Goal: Task Accomplishment & Management: Manage account settings

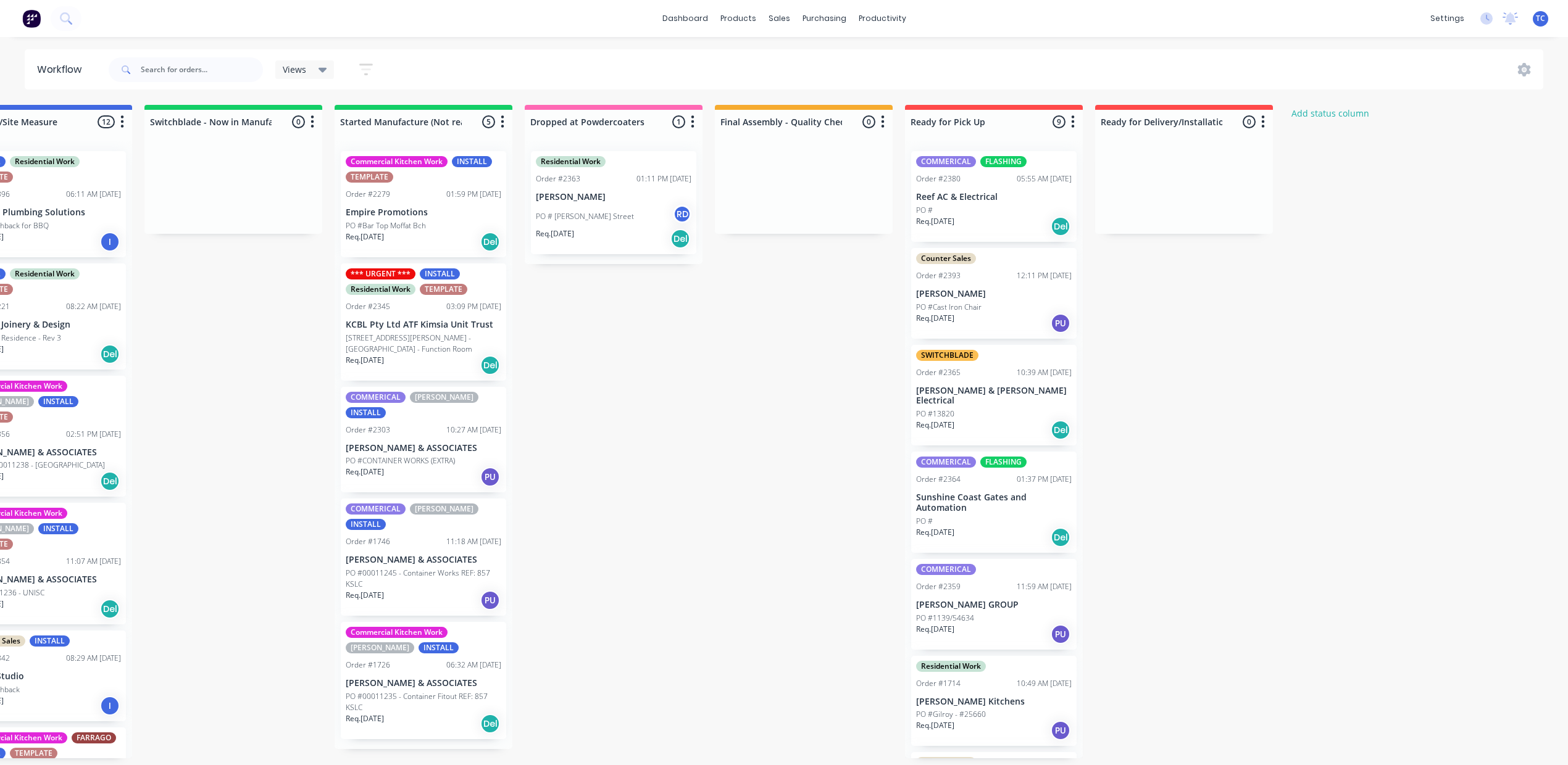
scroll to position [0, 554]
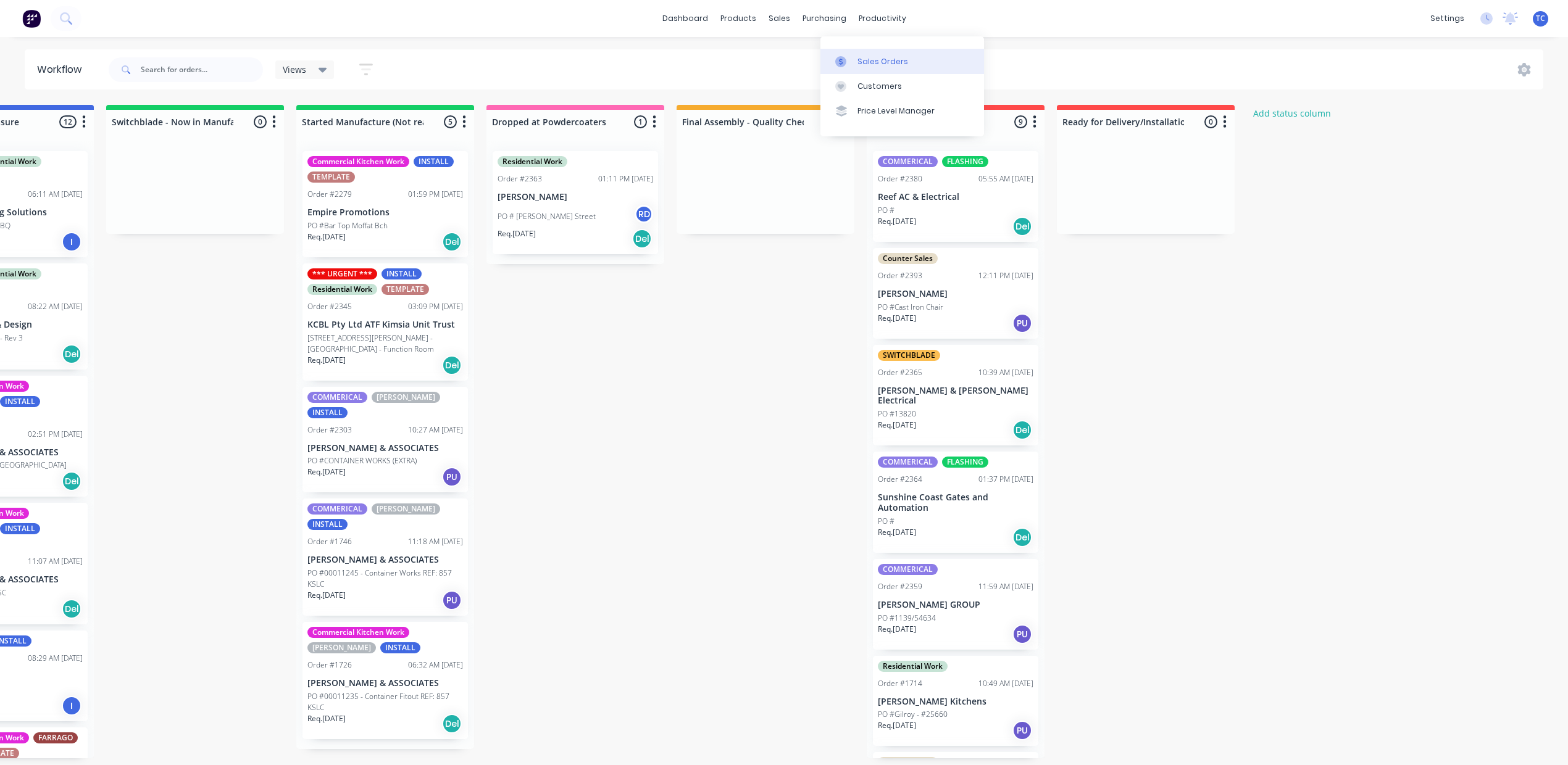
click at [858, 63] on div "Sales Orders" at bounding box center [883, 62] width 51 height 11
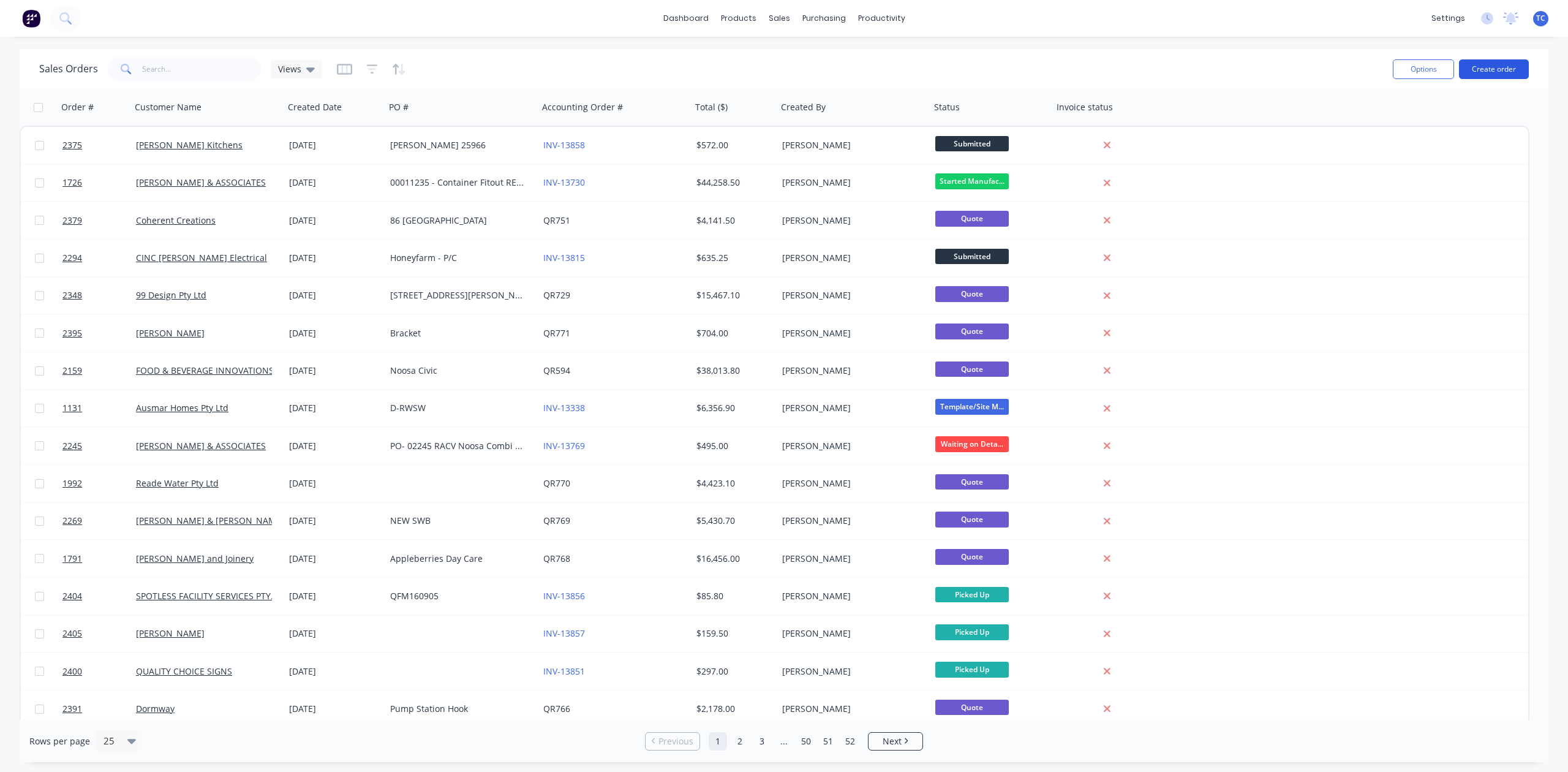
click at [1495, 66] on button "Create order" at bounding box center [1494, 69] width 70 height 19
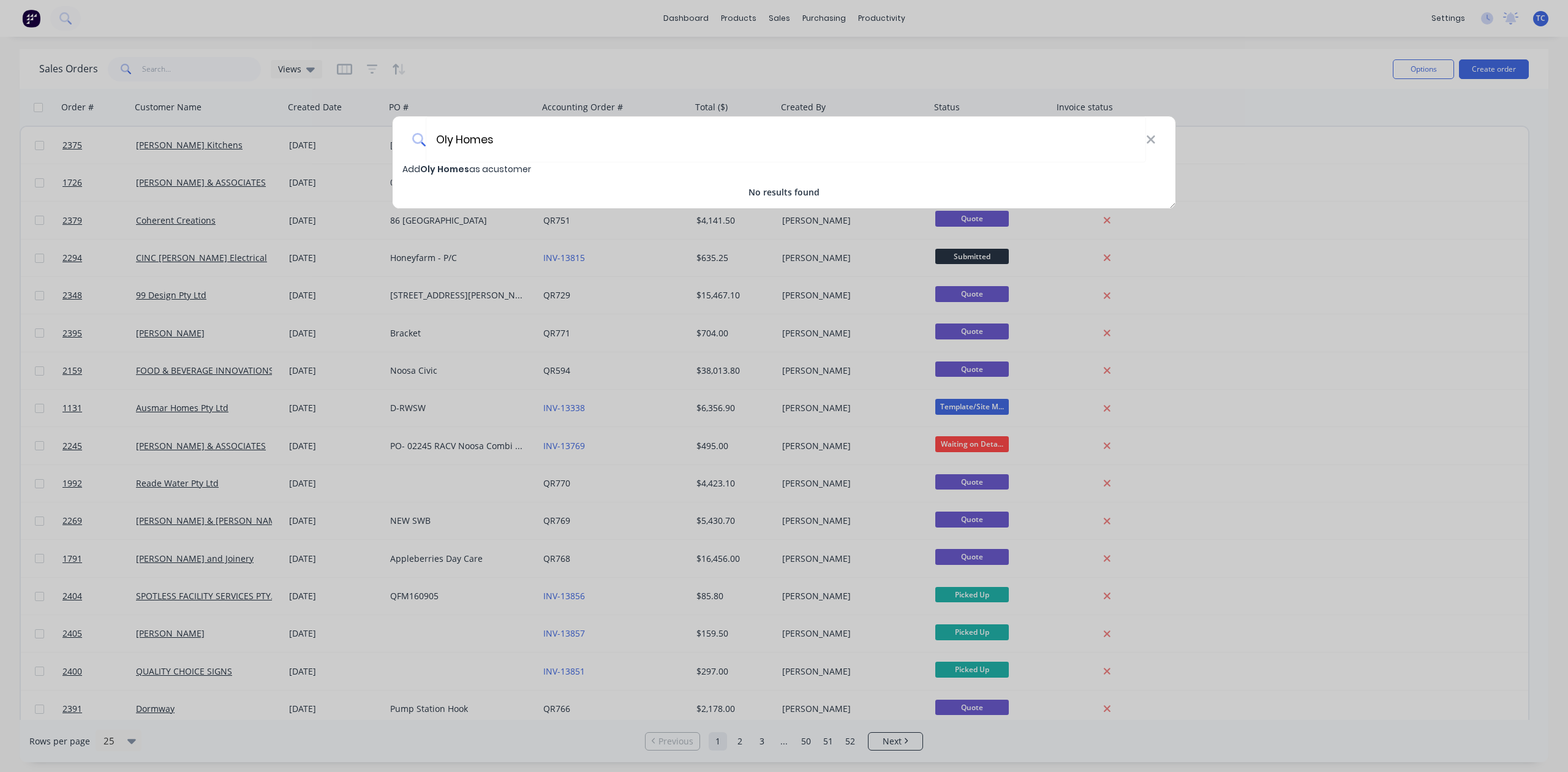
type input "Oly Homes"
click at [497, 170] on span "Add Oly Homes as a customer" at bounding box center [467, 169] width 129 height 12
select select "AU"
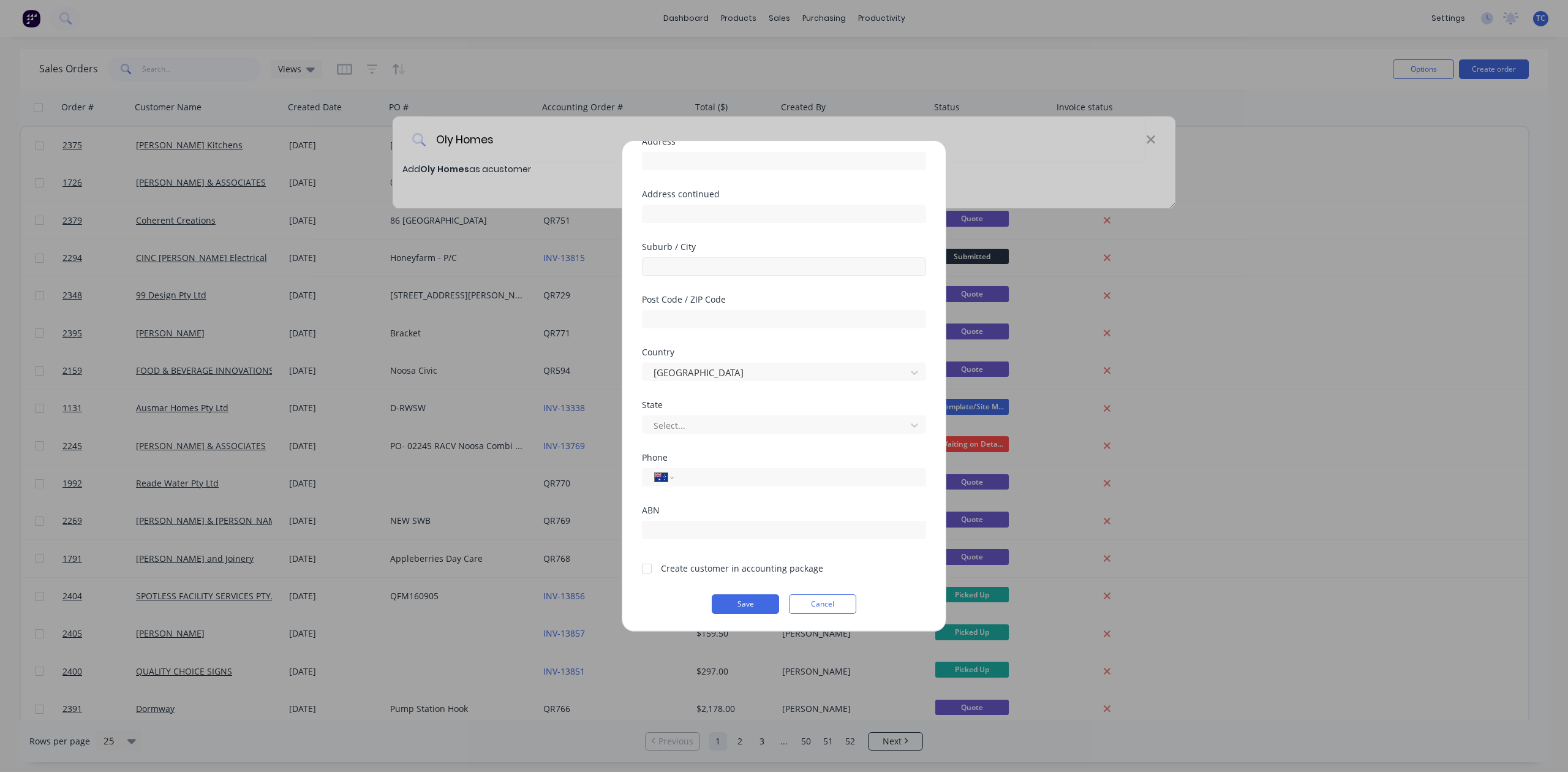
scroll to position [116, 0]
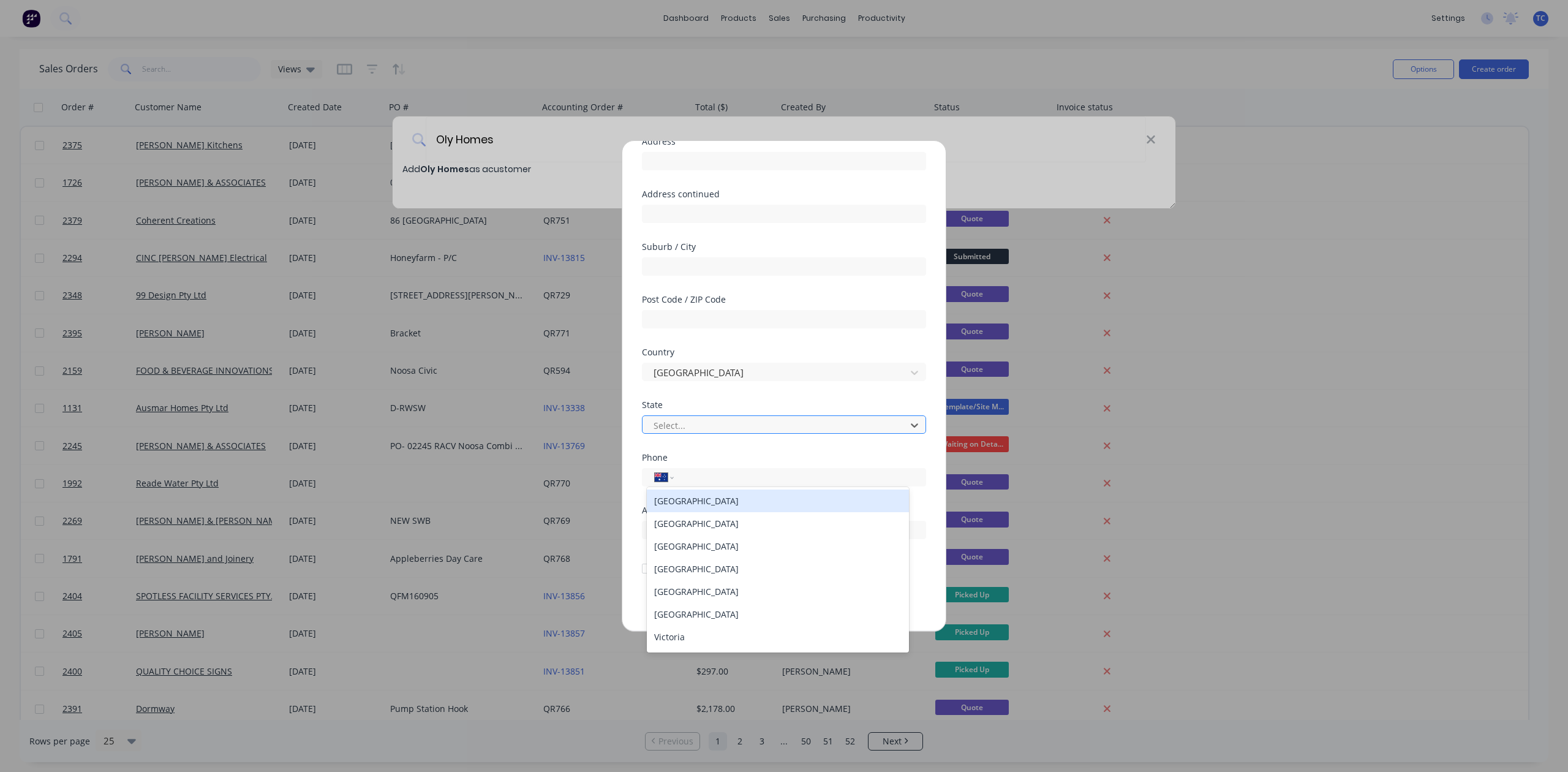
click at [715, 433] on div at bounding box center [776, 426] width 248 height 16
click at [738, 579] on div "[GEOGRAPHIC_DATA]" at bounding box center [777, 569] width 262 height 23
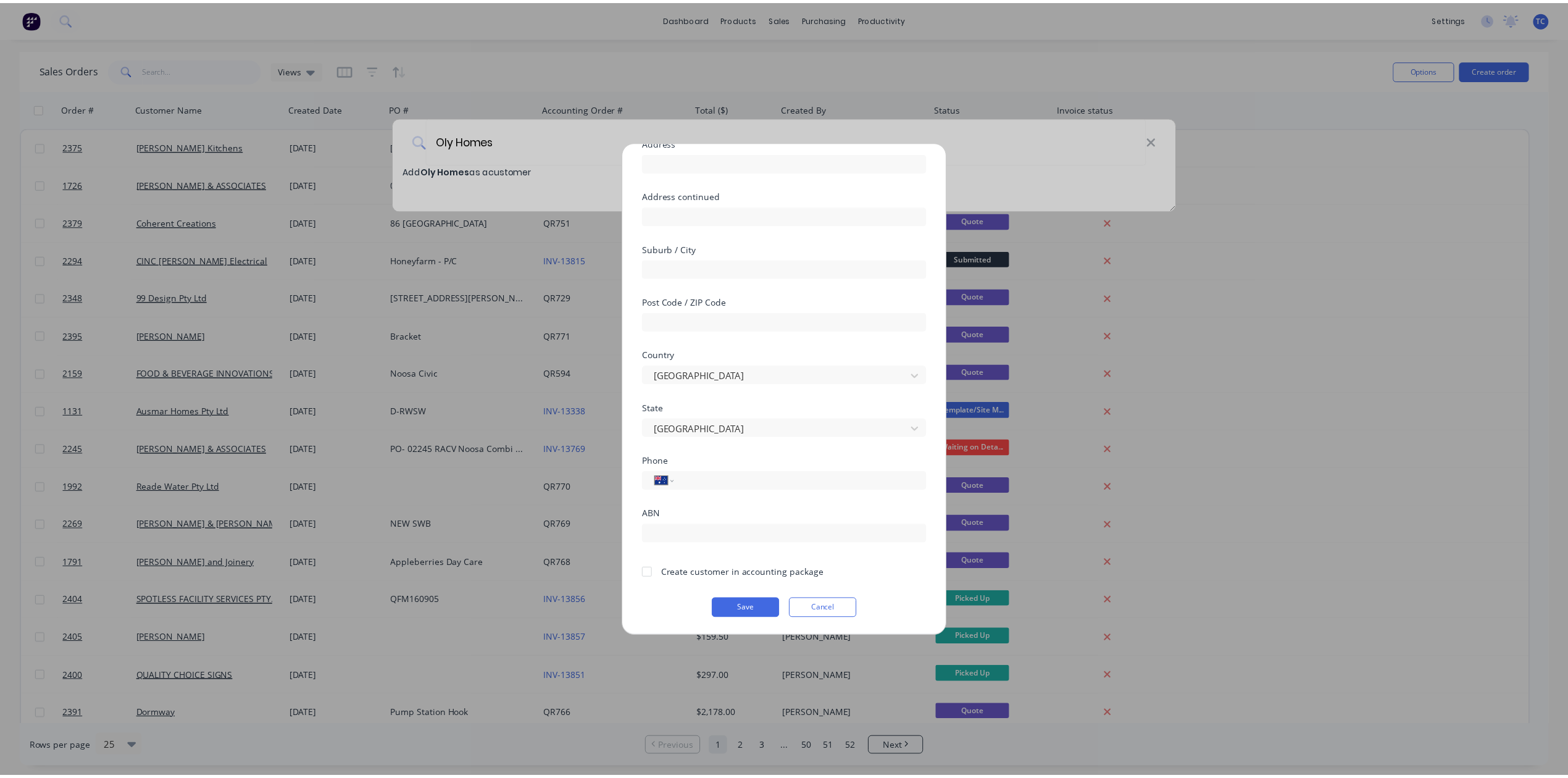
scroll to position [200, 0]
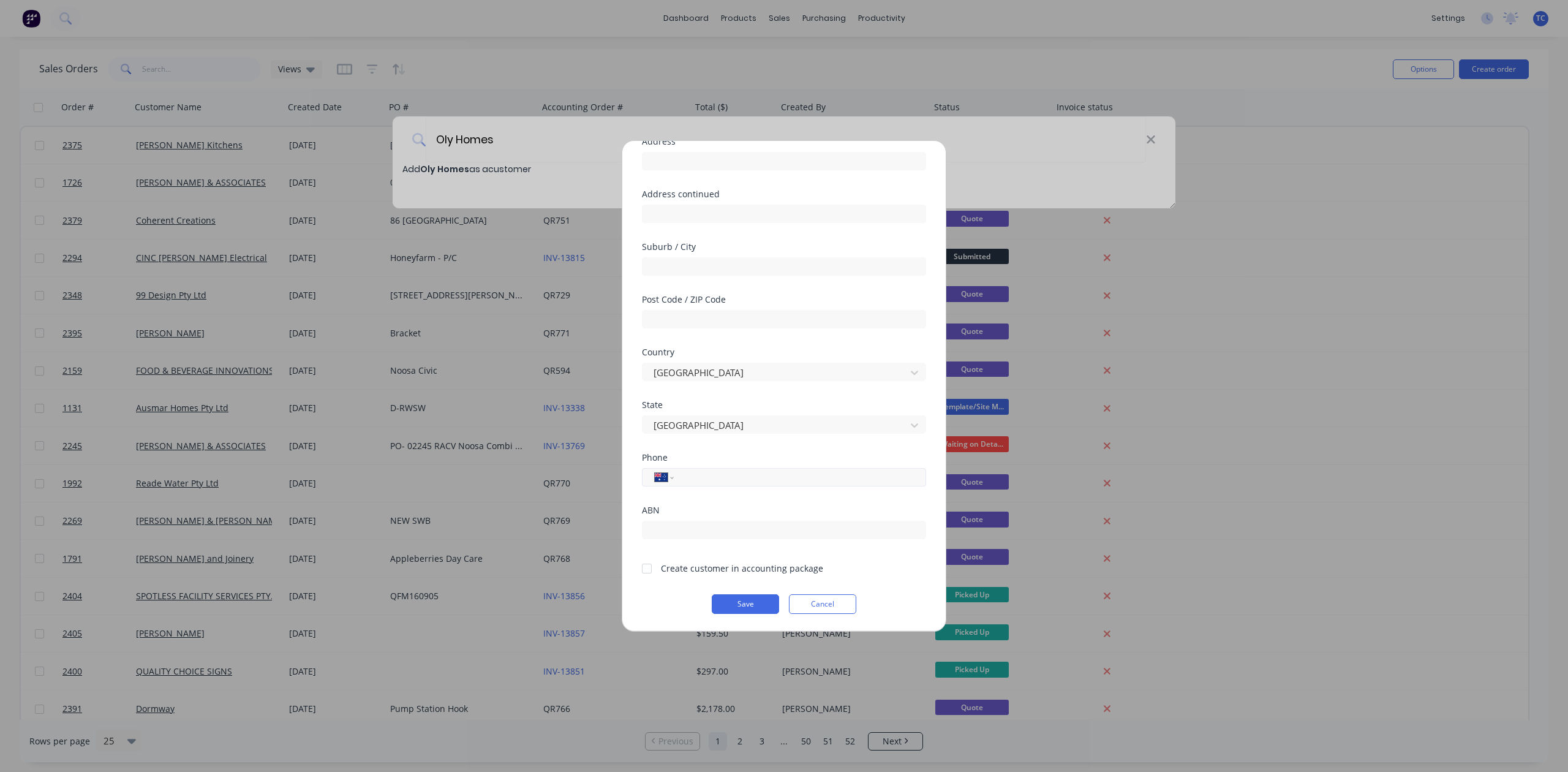
click at [724, 471] on input "tel" at bounding box center [798, 478] width 231 height 14
type input "[PHONE_NUMBER]"
click at [649, 556] on div at bounding box center [647, 569] width 25 height 25
click at [749, 601] on button "Save" at bounding box center [746, 603] width 68 height 19
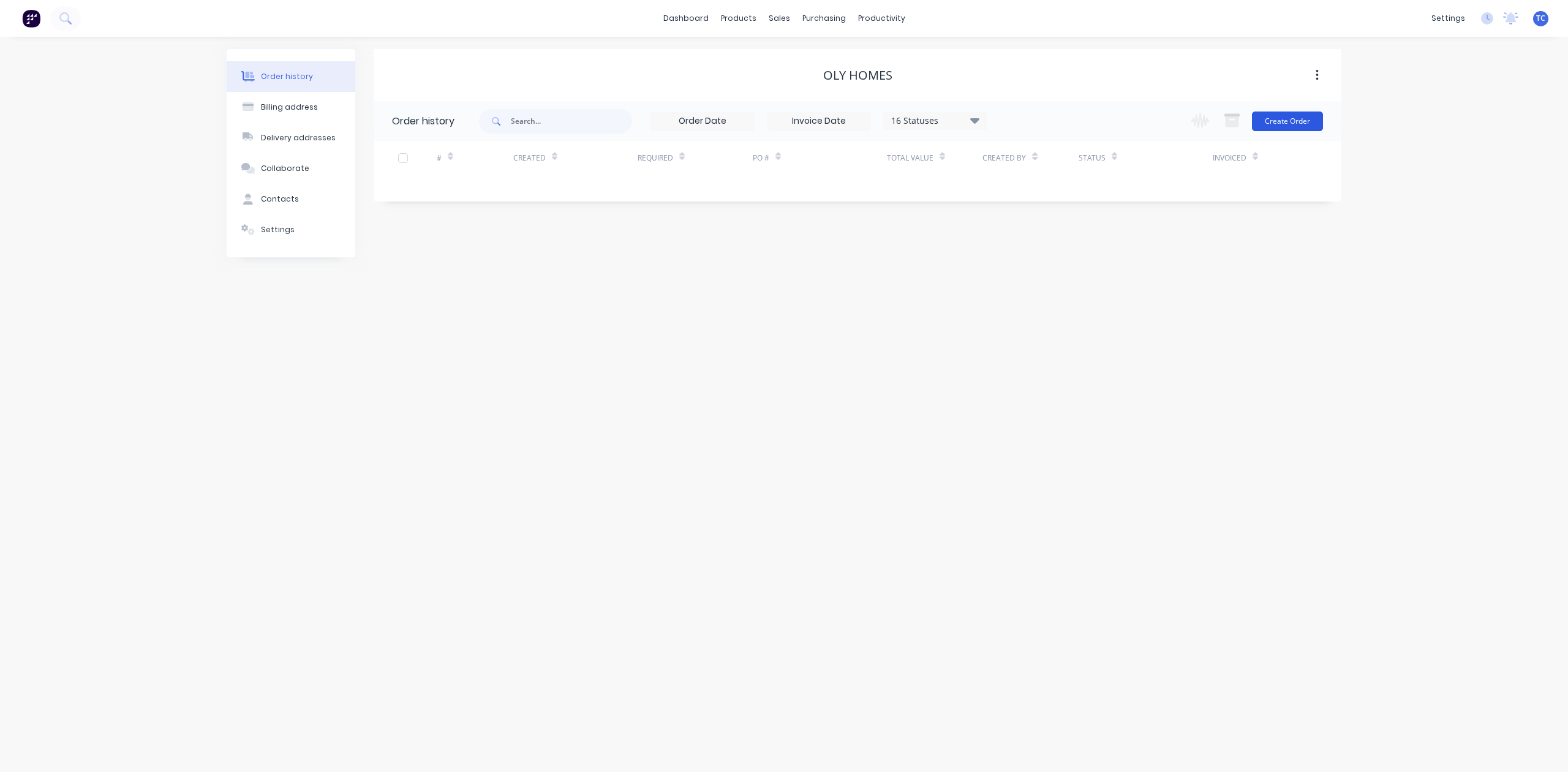
click at [1280, 116] on button "Create Order" at bounding box center [1287, 121] width 71 height 19
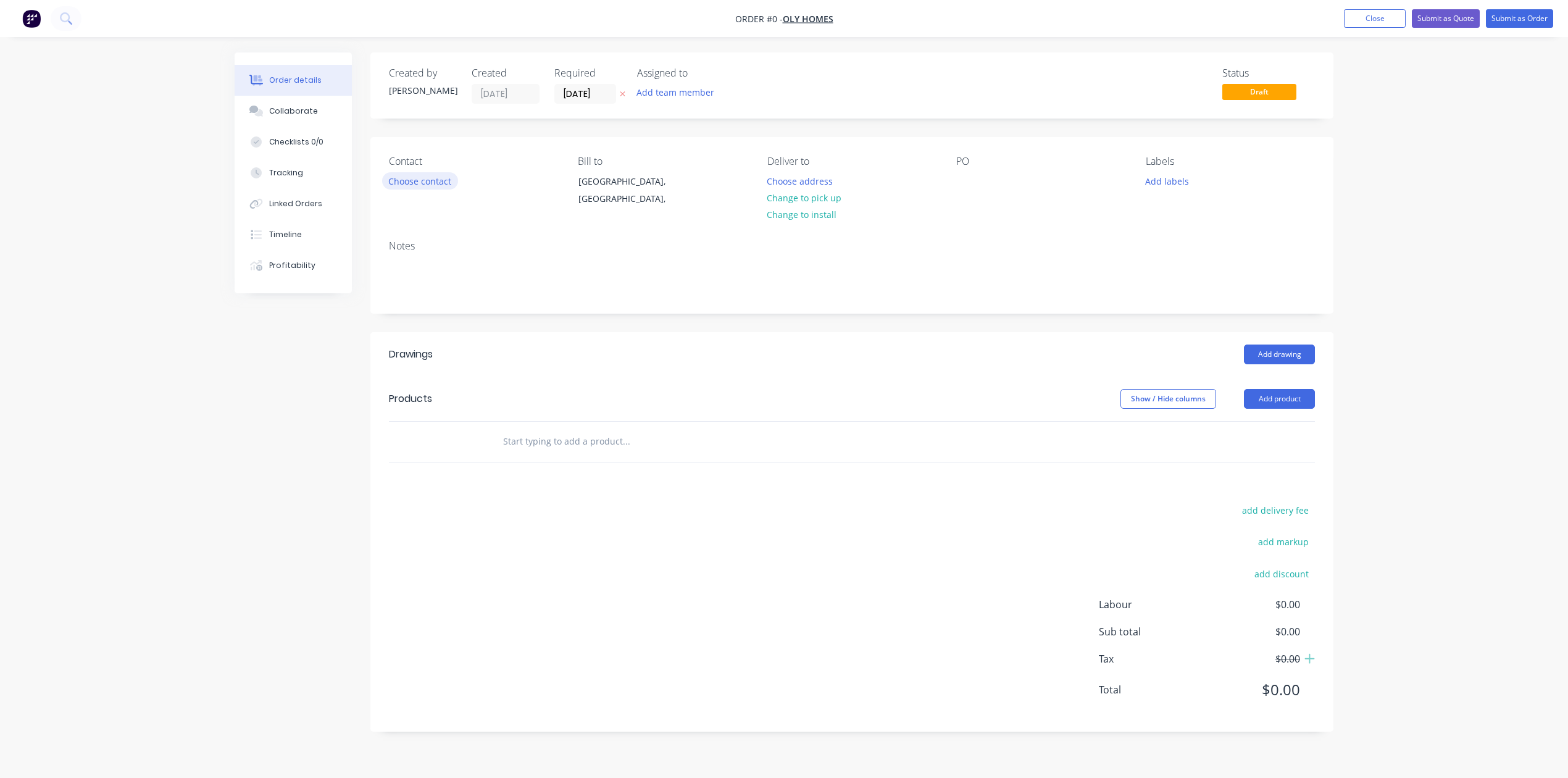
click at [417, 189] on button "Choose contact" at bounding box center [419, 180] width 76 height 16
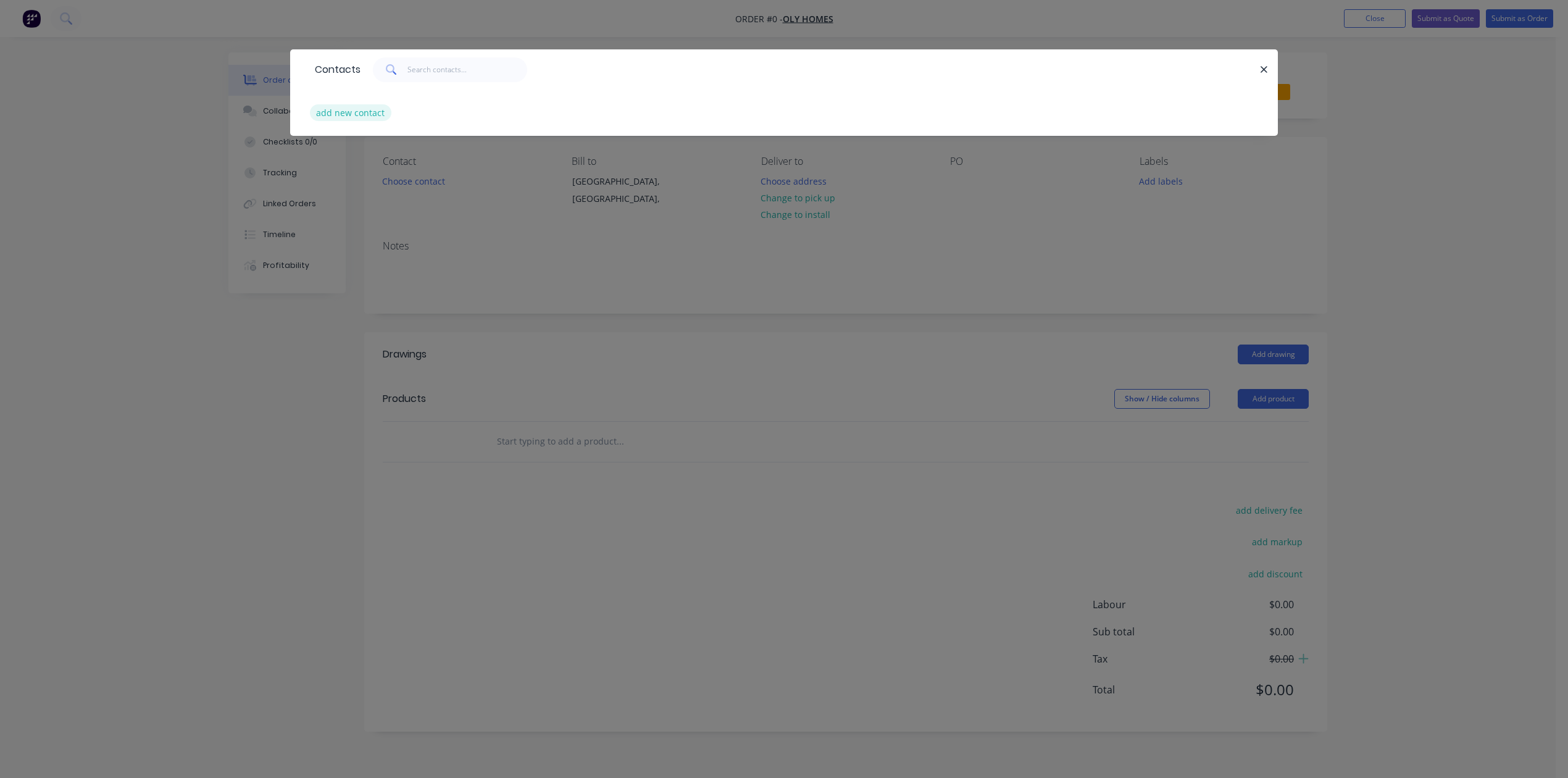
click at [386, 121] on button "add new contact" at bounding box center [351, 112] width 81 height 16
select select "AU"
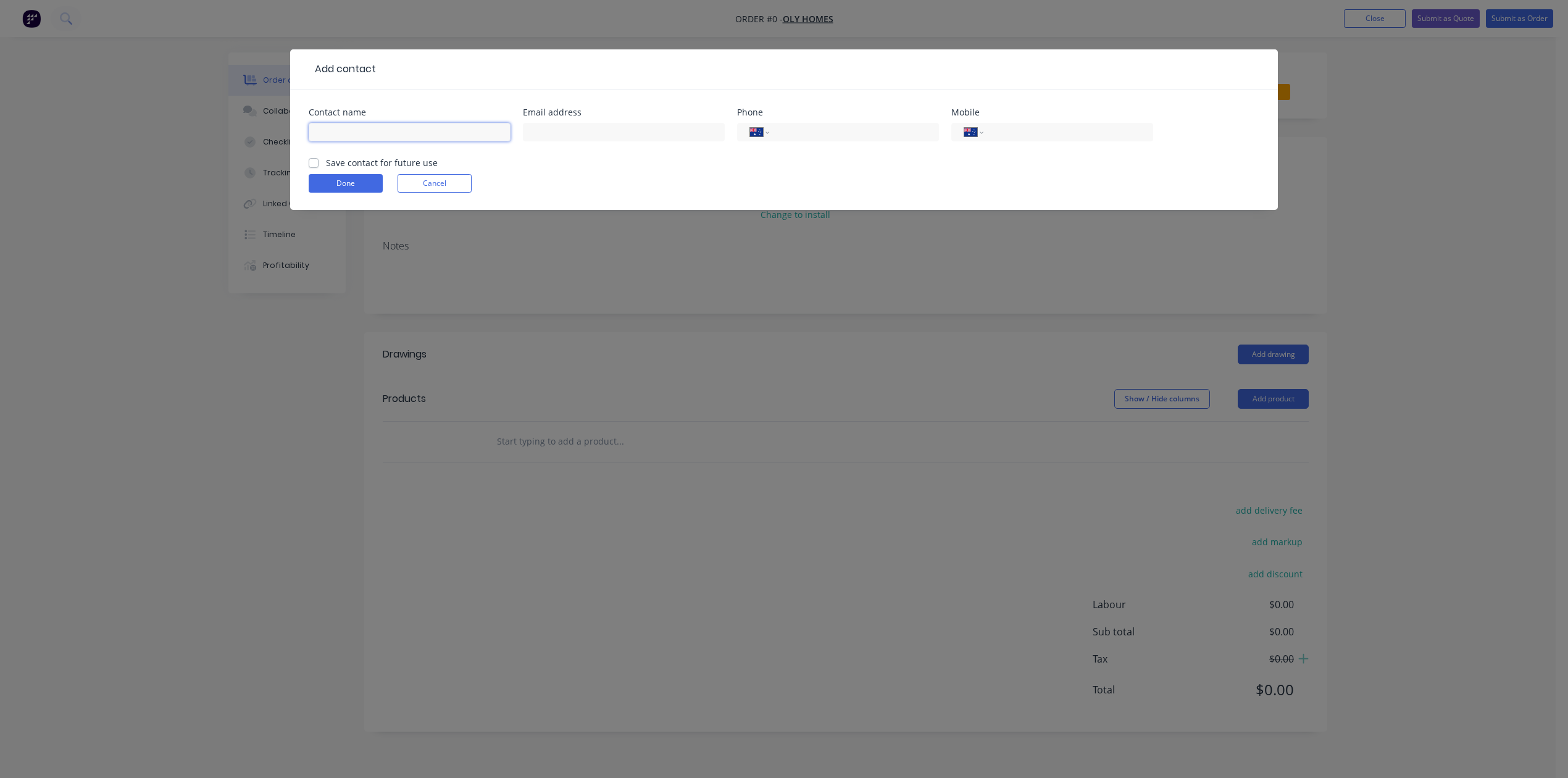
click at [393, 142] on input "text" at bounding box center [409, 132] width 202 height 19
type input "[PERSON_NAME]"
type input "[PERSON_NAME][EMAIL_ADDRESS][DOMAIN_NAME]"
type input "[PHONE_NUMBER]"
click at [325, 169] on label "Save contact for future use" at bounding box center [381, 163] width 112 height 13
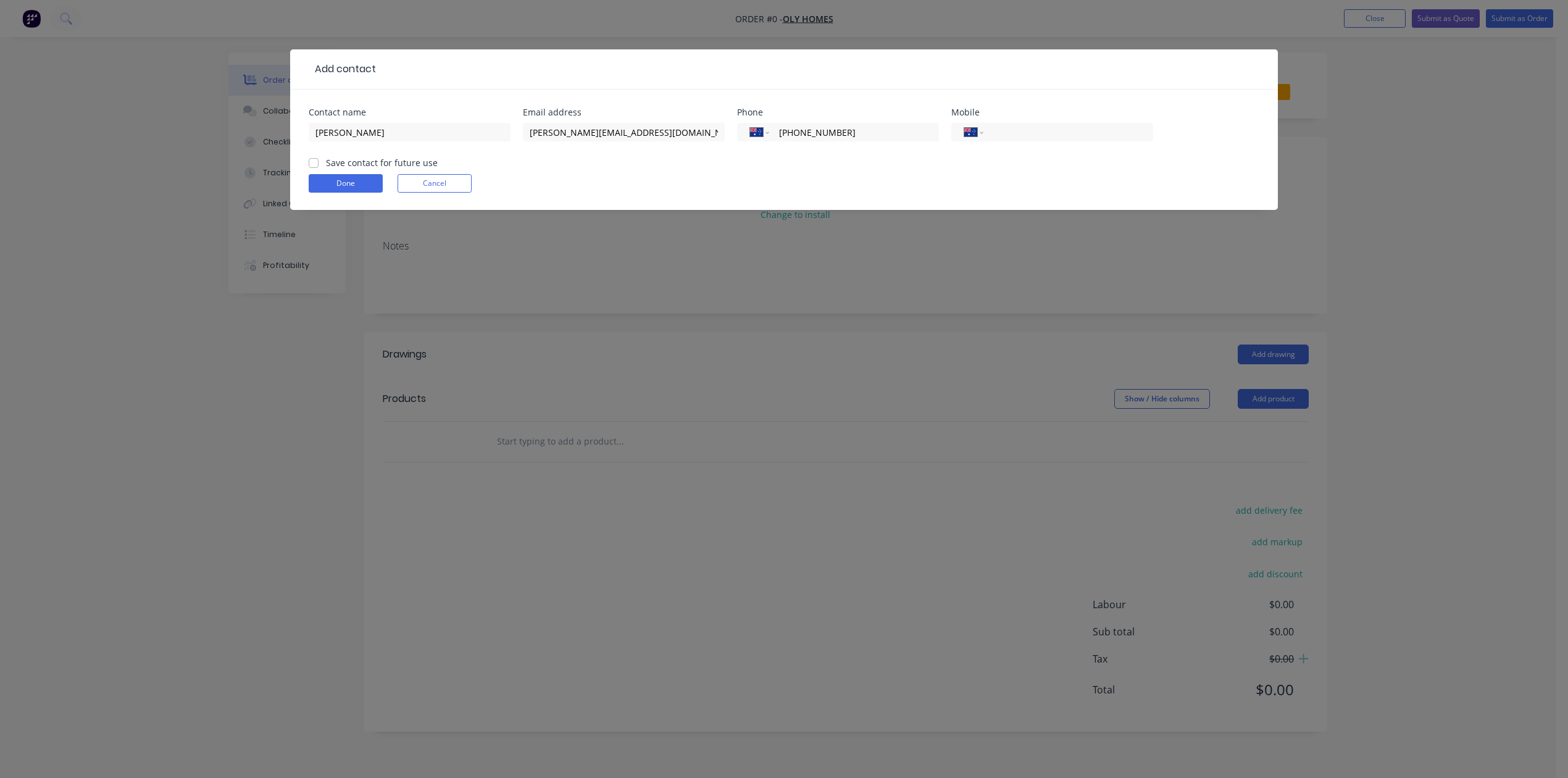
click at [318, 168] on input "Save contact for future use" at bounding box center [313, 162] width 10 height 12
checkbox input "true"
click at [336, 193] on button "Done" at bounding box center [345, 183] width 74 height 19
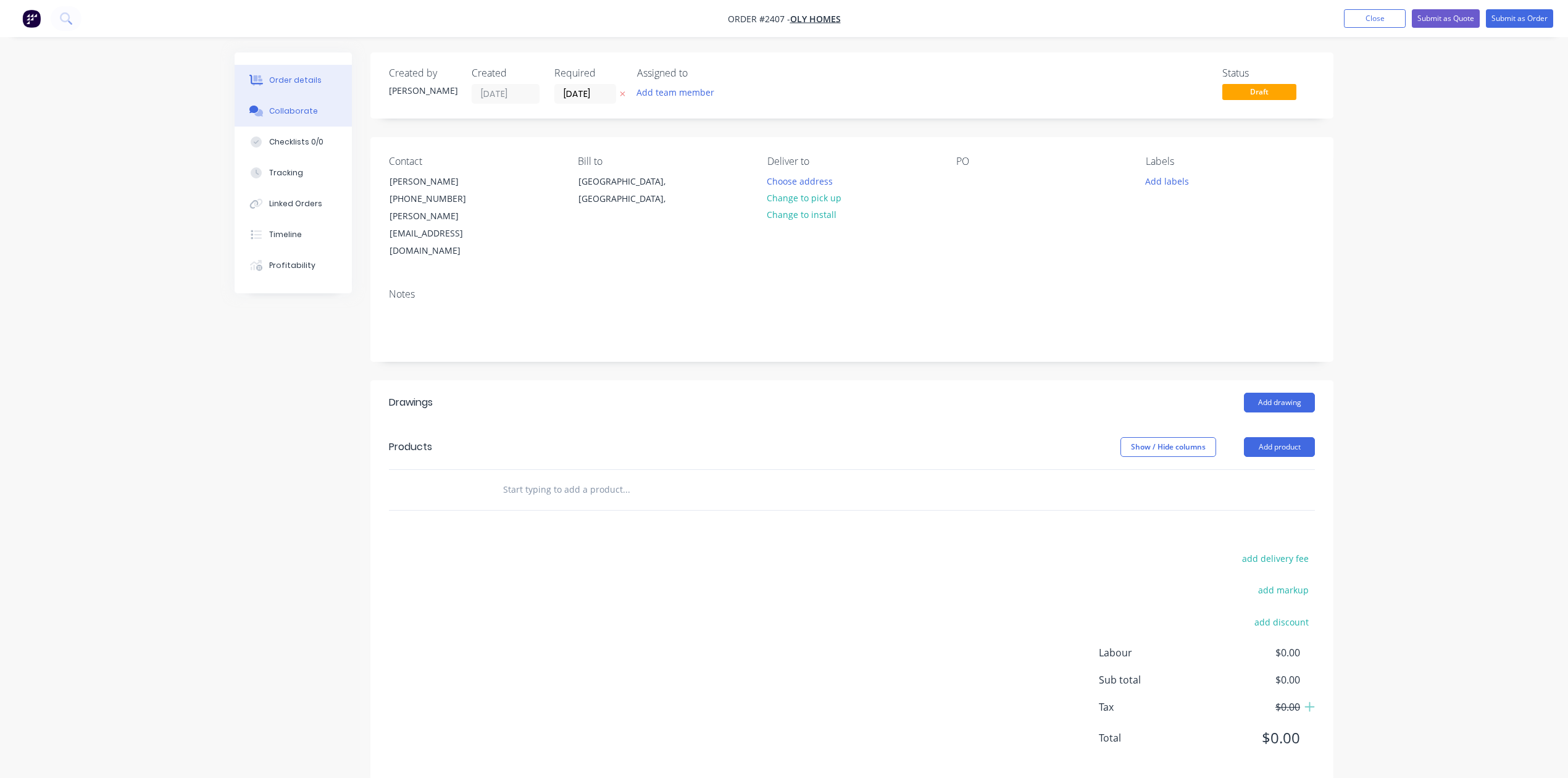
click at [305, 117] on div "Collaborate" at bounding box center [293, 111] width 49 height 11
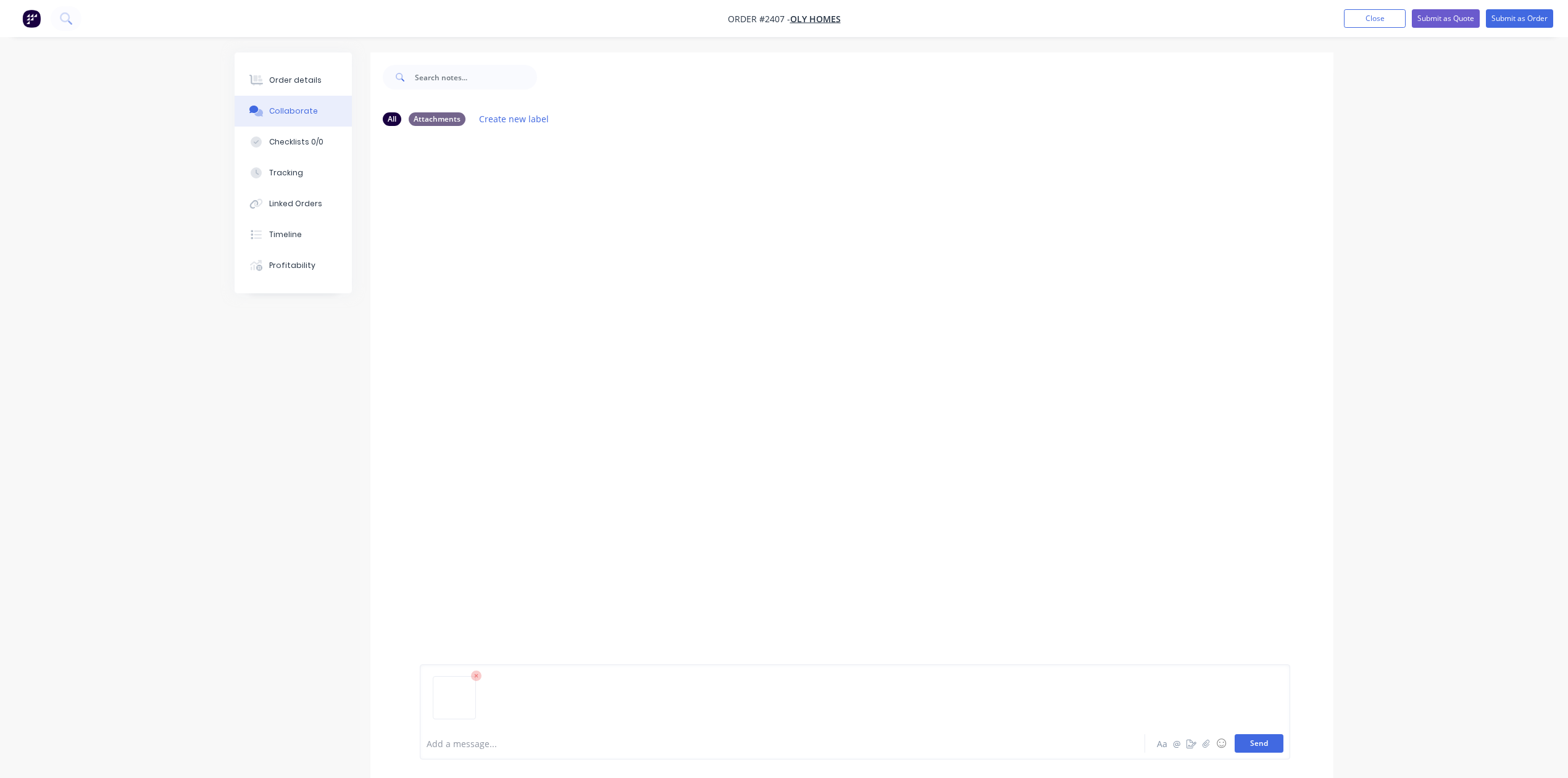
click at [1235, 734] on button "Send" at bounding box center [1259, 744] width 49 height 19
click at [1235, 739] on button "Send" at bounding box center [1259, 744] width 49 height 19
click at [1235, 734] on button "Send" at bounding box center [1259, 744] width 49 height 19
click at [1238, 737] on button "Send" at bounding box center [1259, 744] width 49 height 19
drag, startPoint x: 1325, startPoint y: 19, endPoint x: 869, endPoint y: 168, distance: 479.7
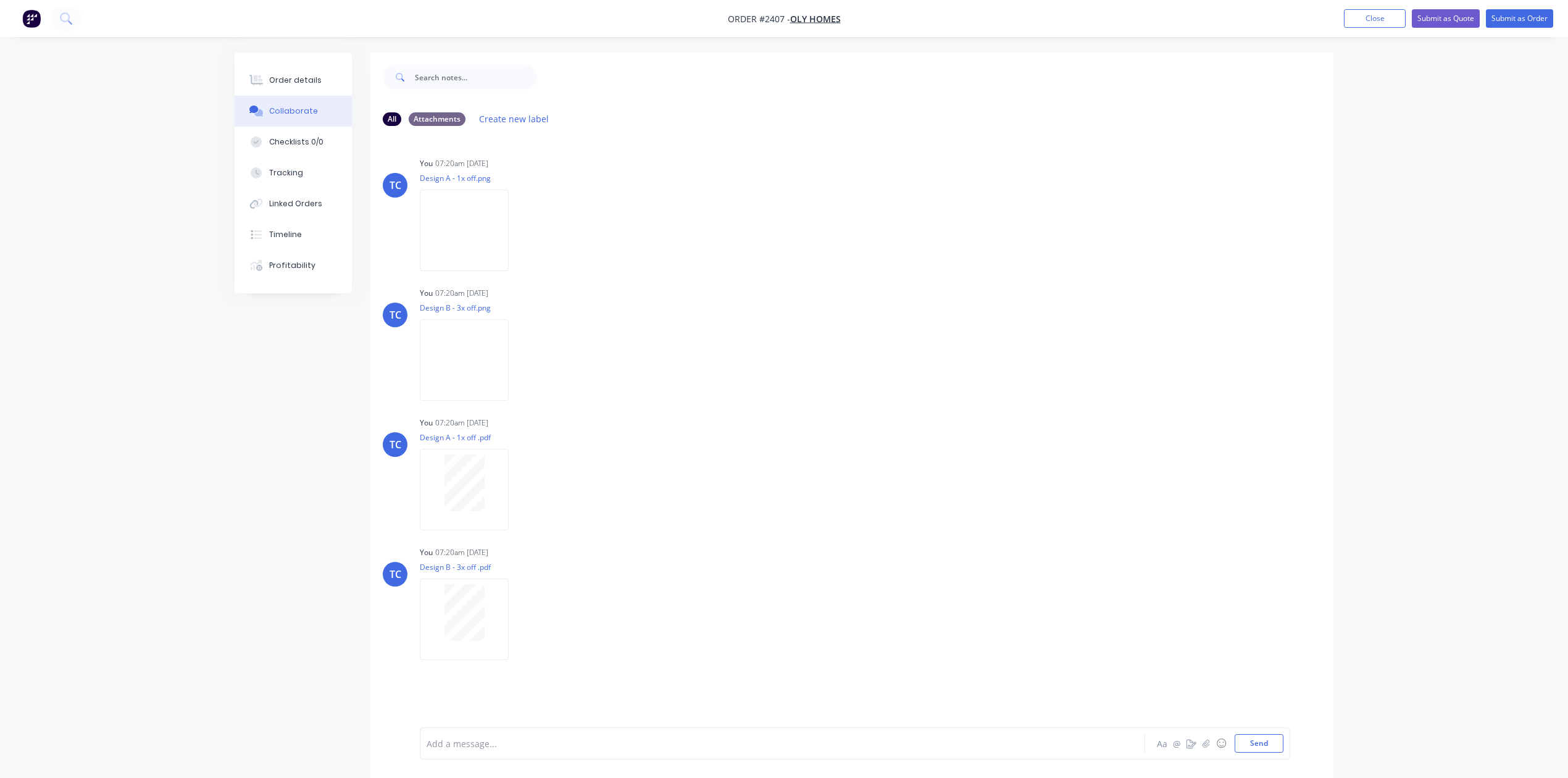
click at [886, 165] on div "Order #2407 - Oly Homes Add product Close Submit as Quote Submit as Order Order…" at bounding box center [784, 398] width 1568 height 797
click at [315, 84] on div "Order details" at bounding box center [295, 80] width 52 height 11
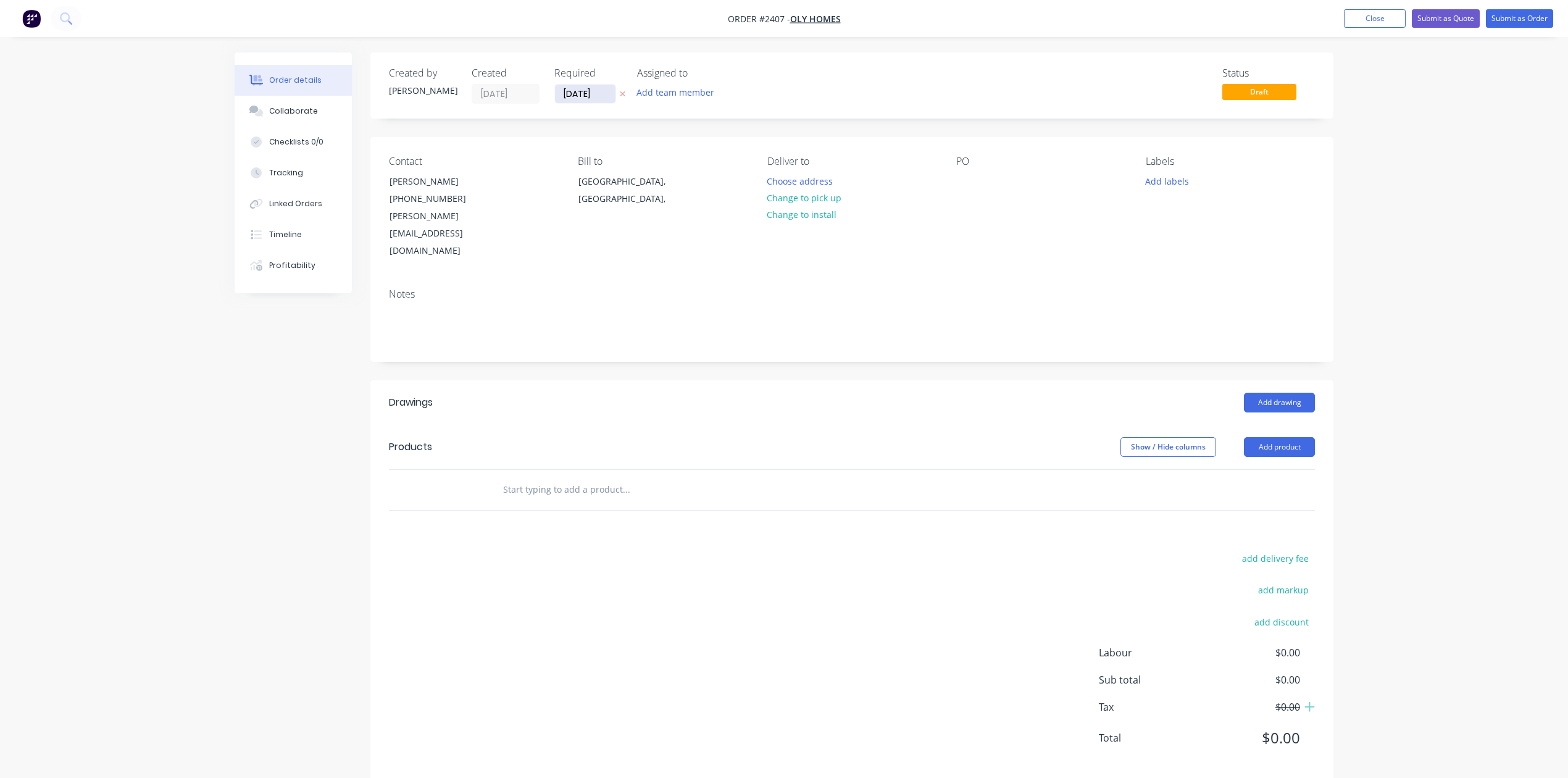
click at [609, 103] on input "[DATE]" at bounding box center [584, 94] width 60 height 19
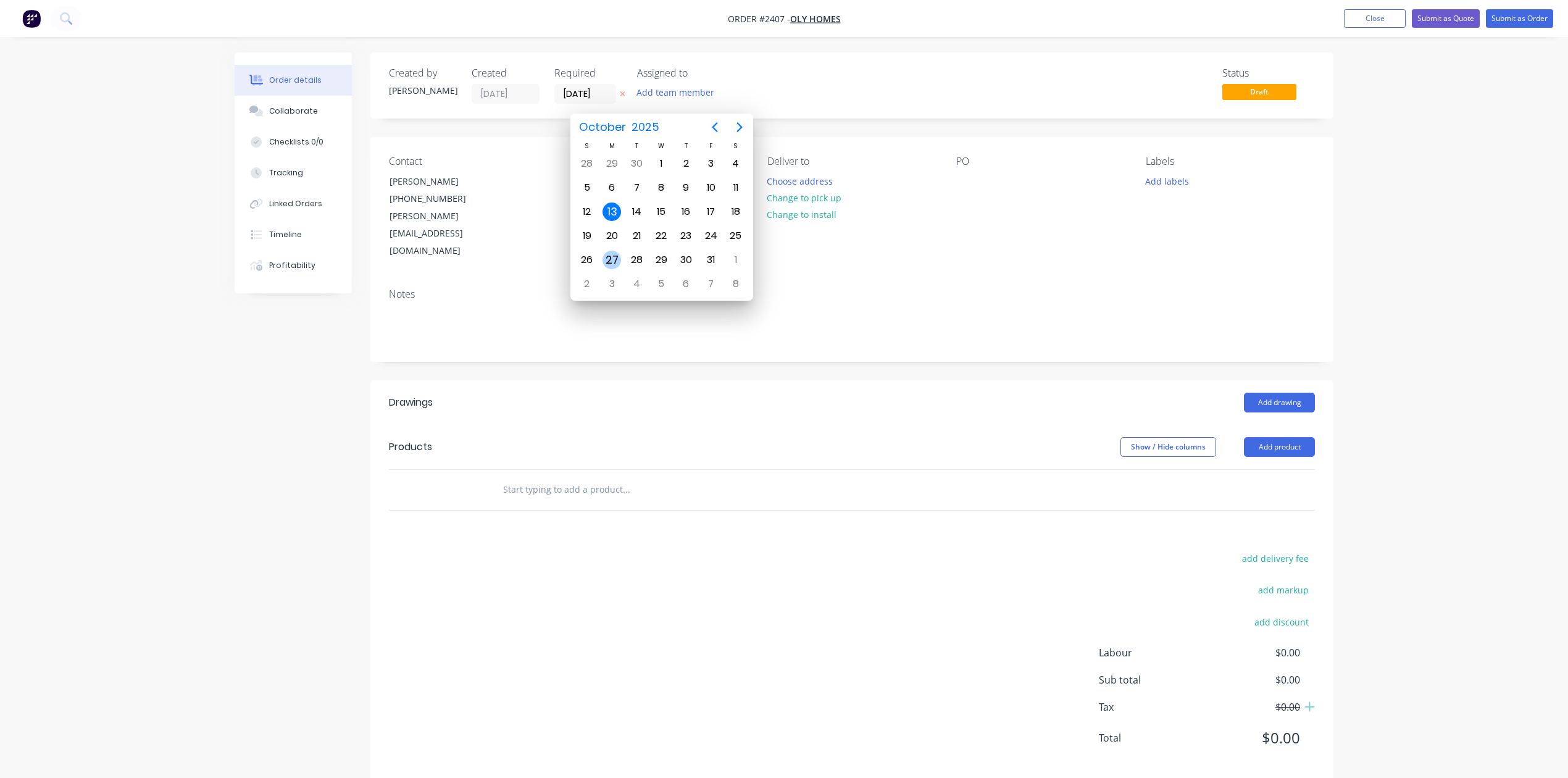
click at [607, 261] on div "27" at bounding box center [612, 260] width 19 height 19
type input "[DATE]"
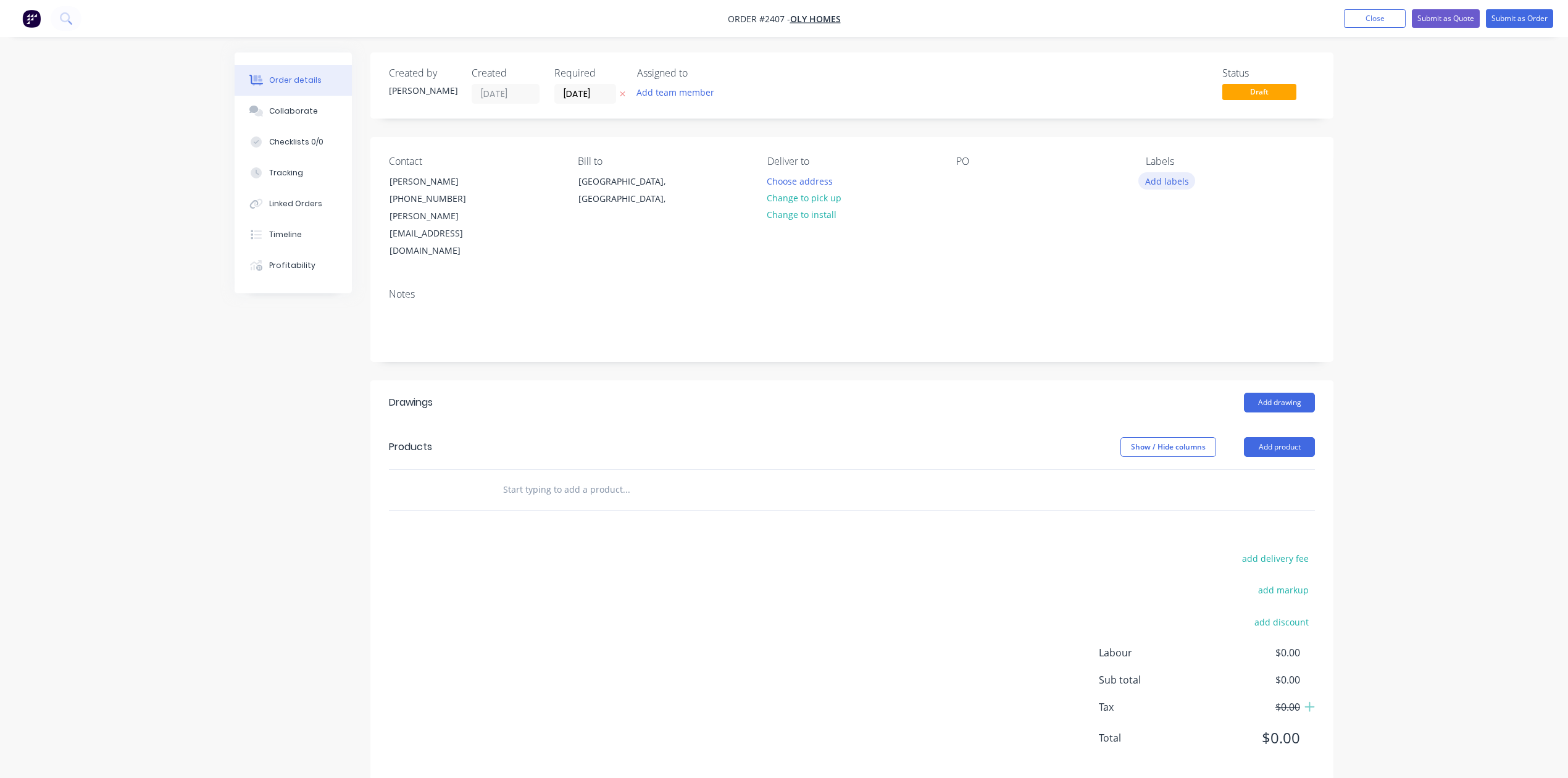
click at [1181, 189] on button "Add labels" at bounding box center [1167, 180] width 57 height 16
click at [1166, 339] on div at bounding box center [1167, 334] width 25 height 25
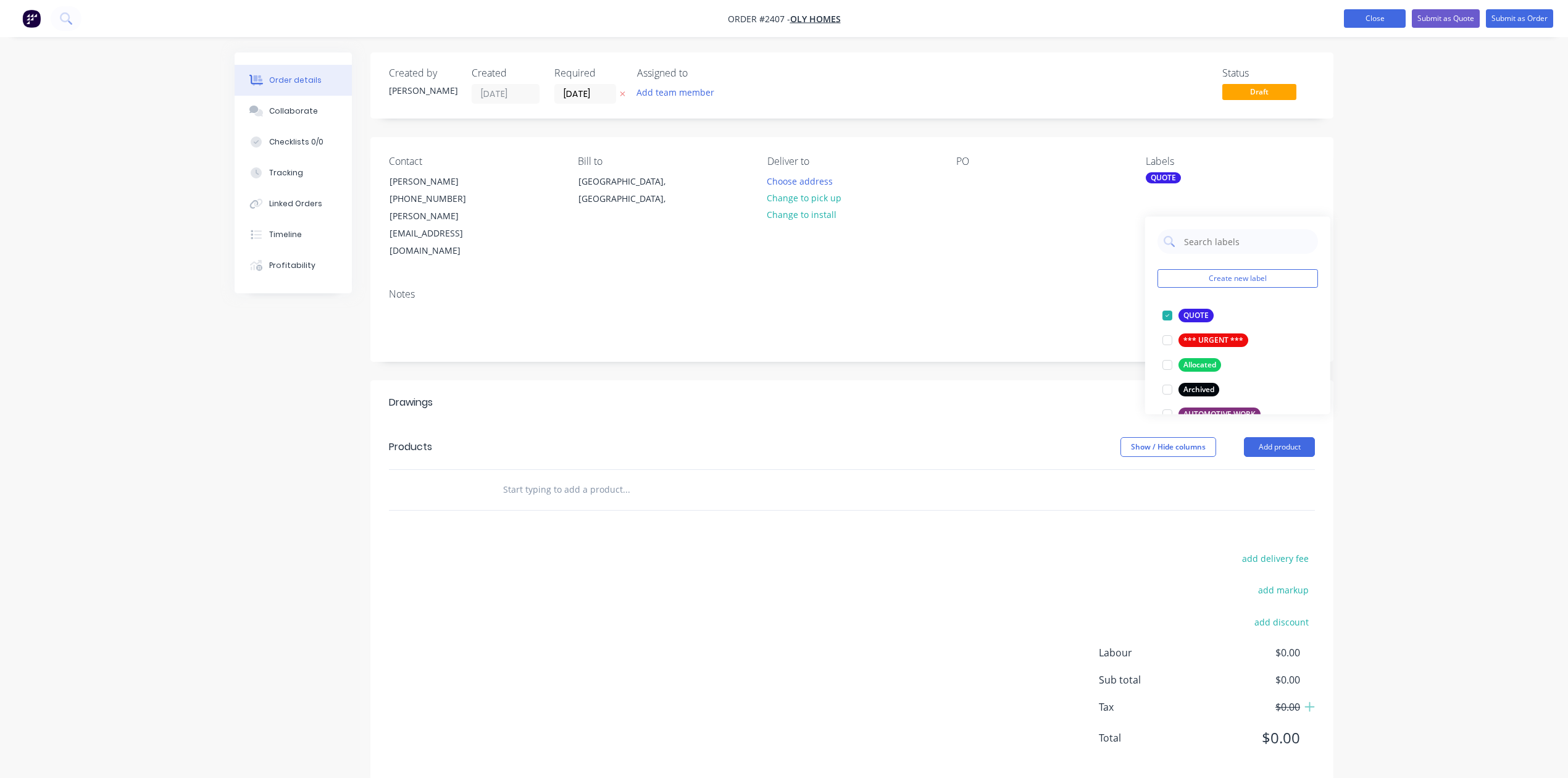
click at [1343, 18] on button "Close" at bounding box center [1374, 19] width 62 height 19
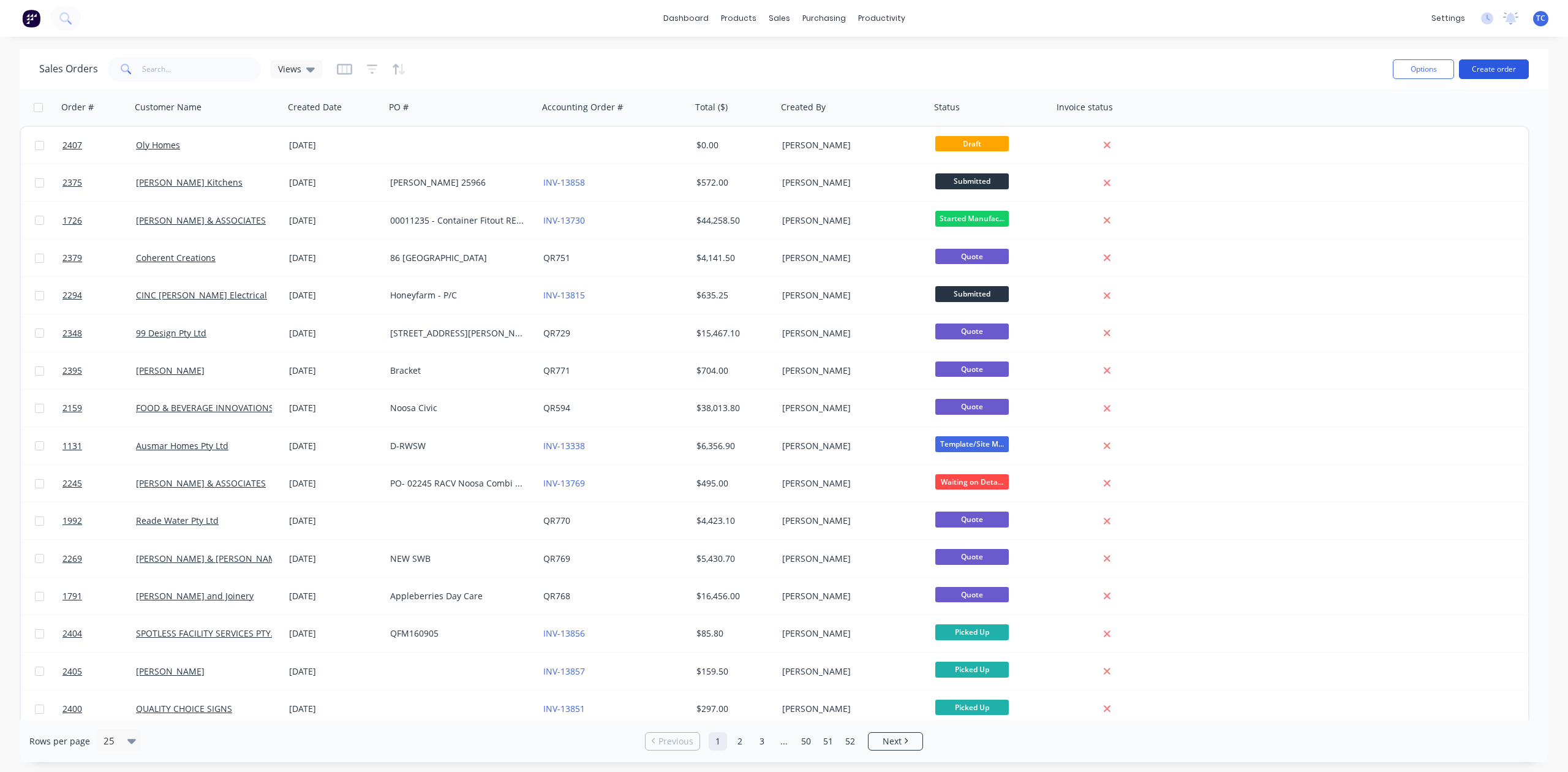
click at [1490, 71] on button "Create order" at bounding box center [1494, 69] width 70 height 19
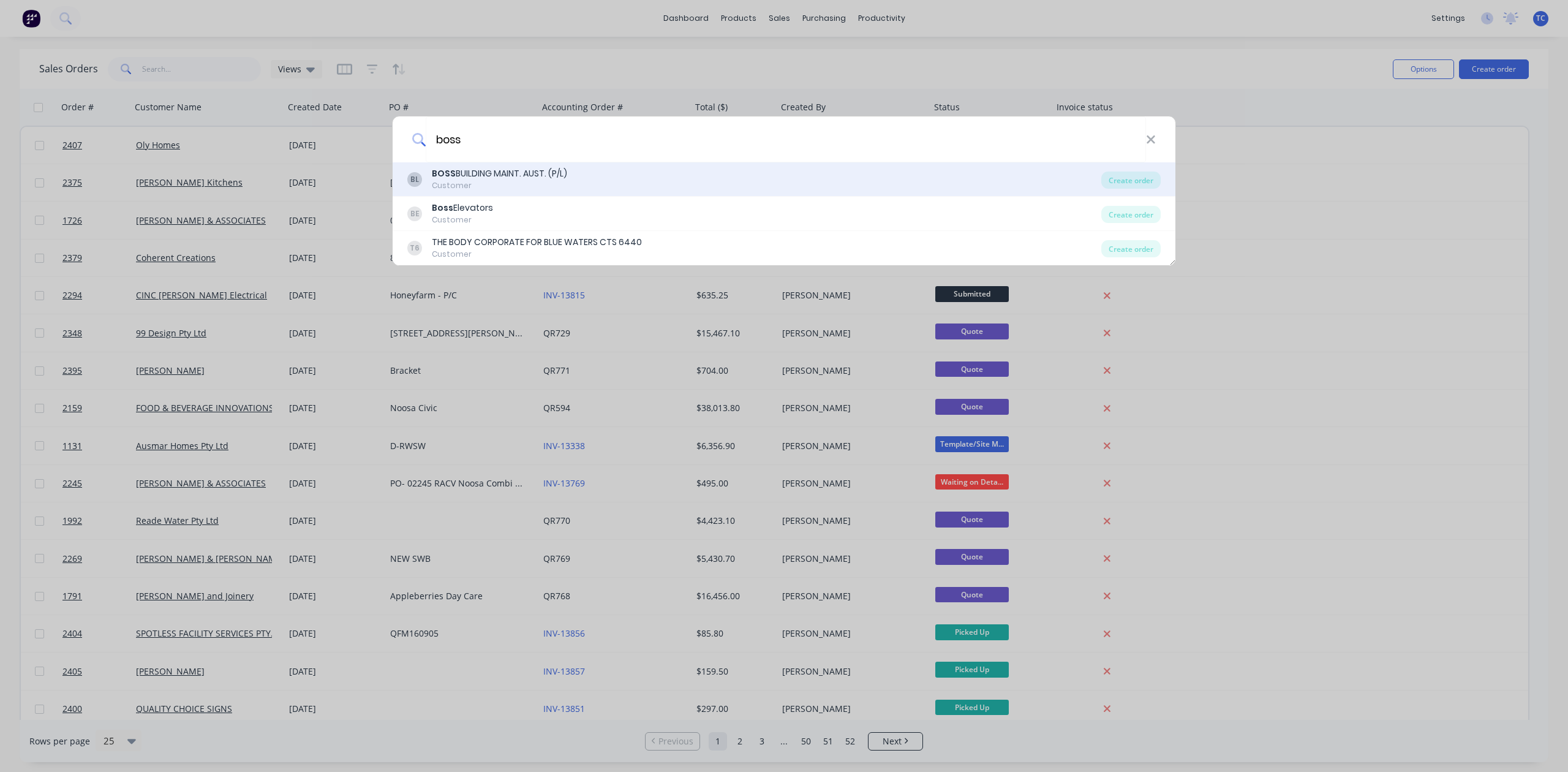
type input "boss"
click at [547, 169] on div "BOSS BUILDING MAINT. AUST. (P/L)" at bounding box center [499, 173] width 135 height 13
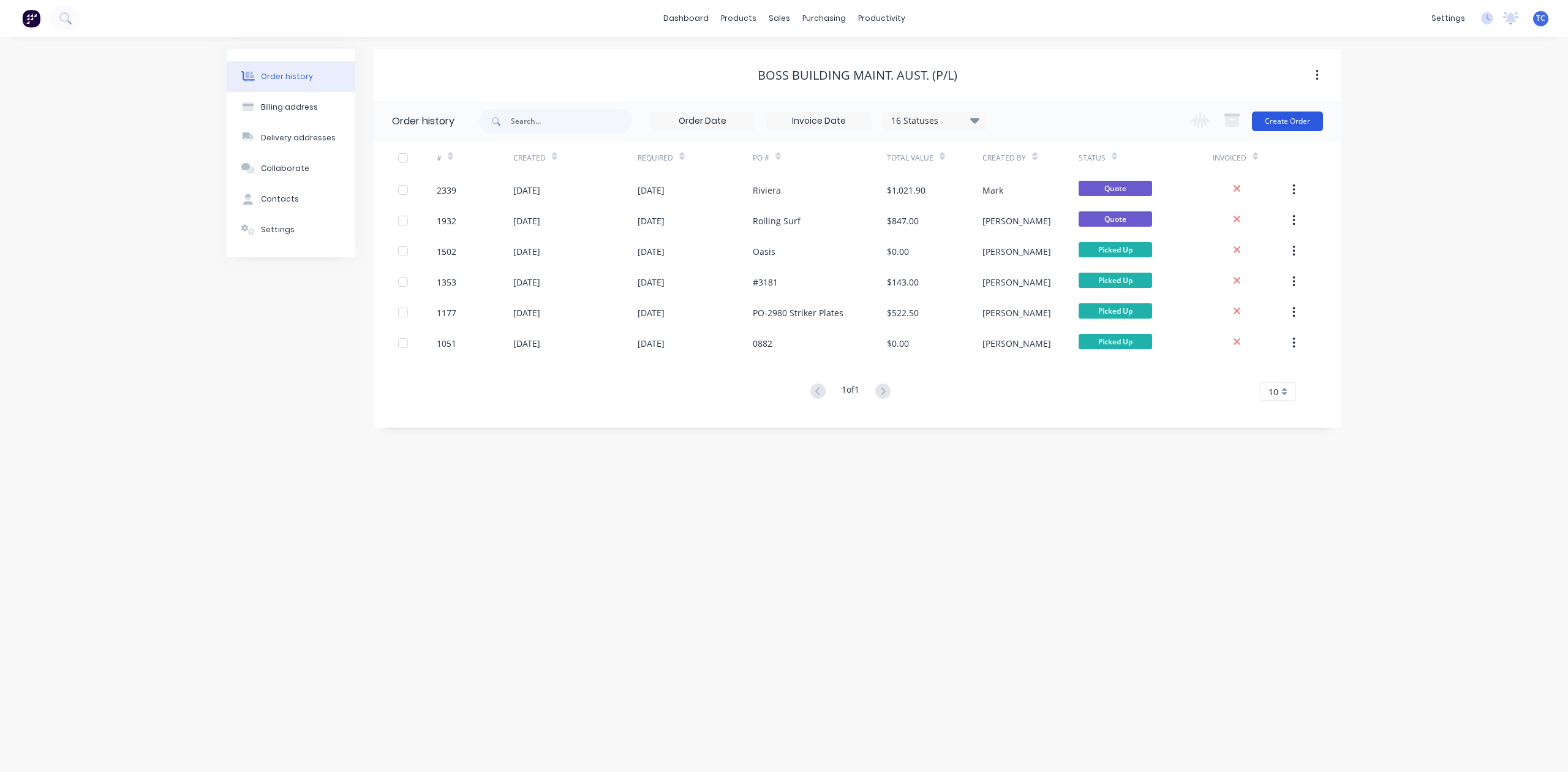
click at [1279, 116] on button "Create Order" at bounding box center [1287, 121] width 71 height 19
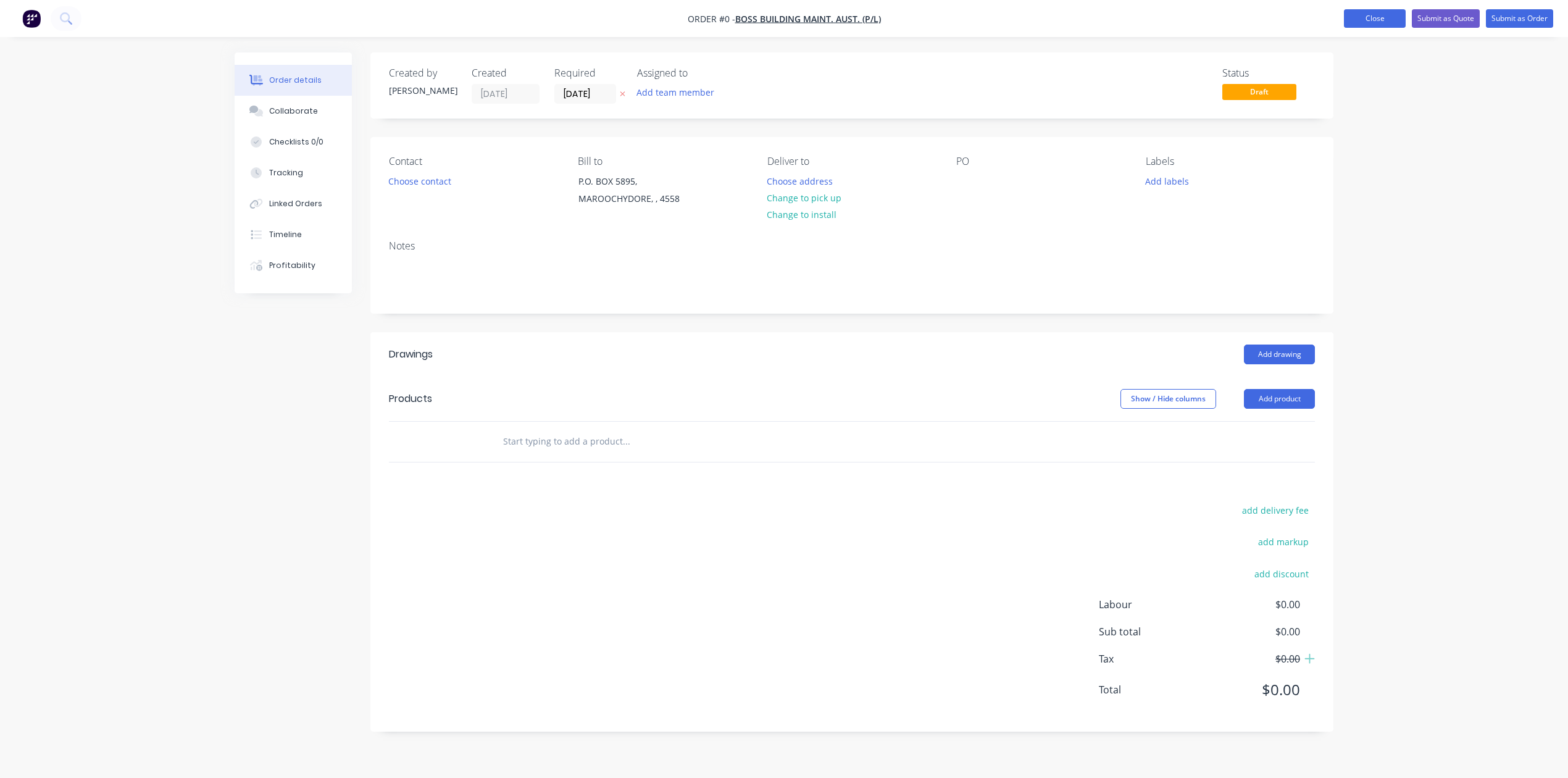
click at [1343, 20] on button "Close" at bounding box center [1374, 19] width 62 height 19
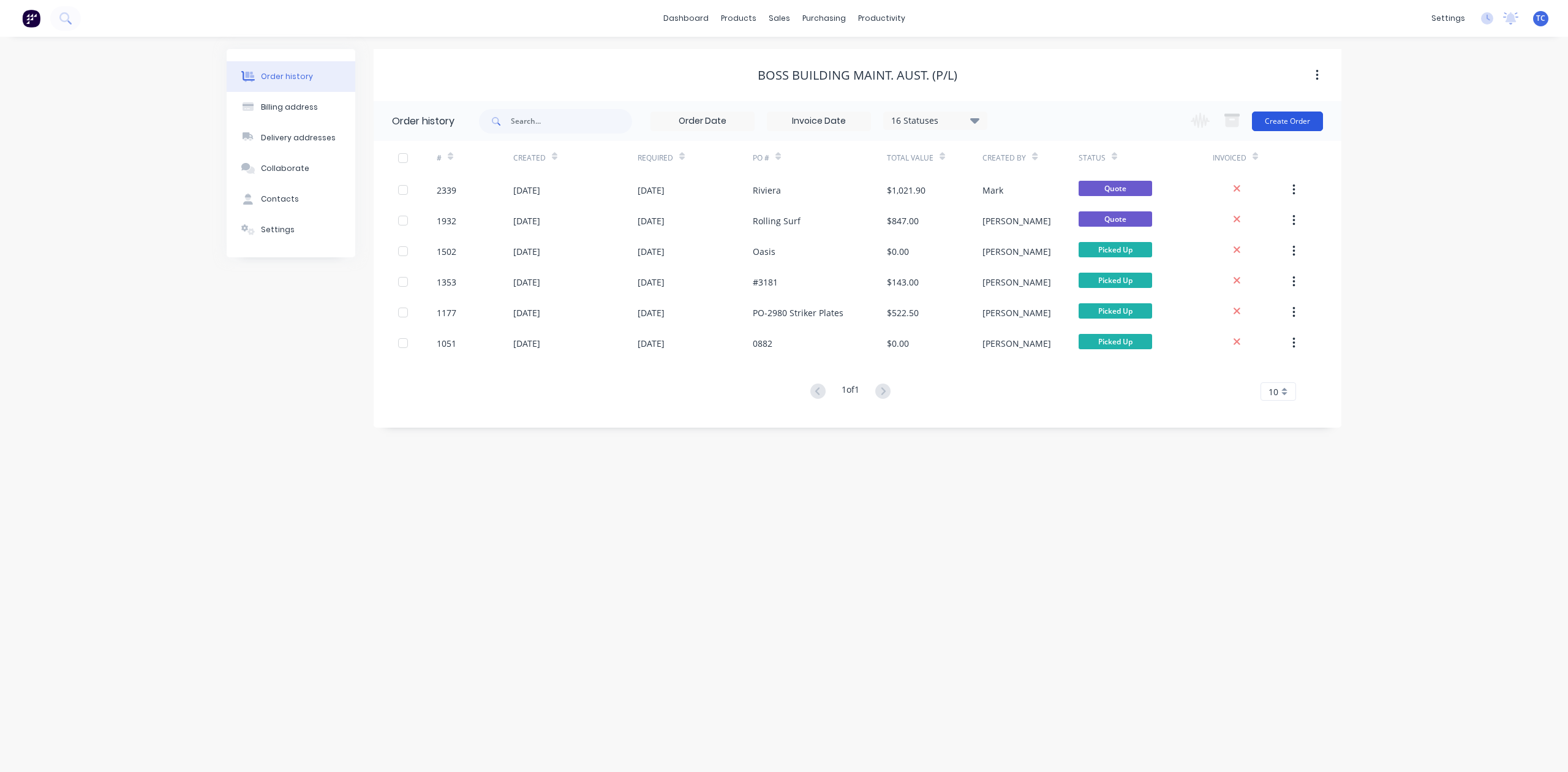
click at [1284, 123] on button "Create Order" at bounding box center [1287, 121] width 71 height 19
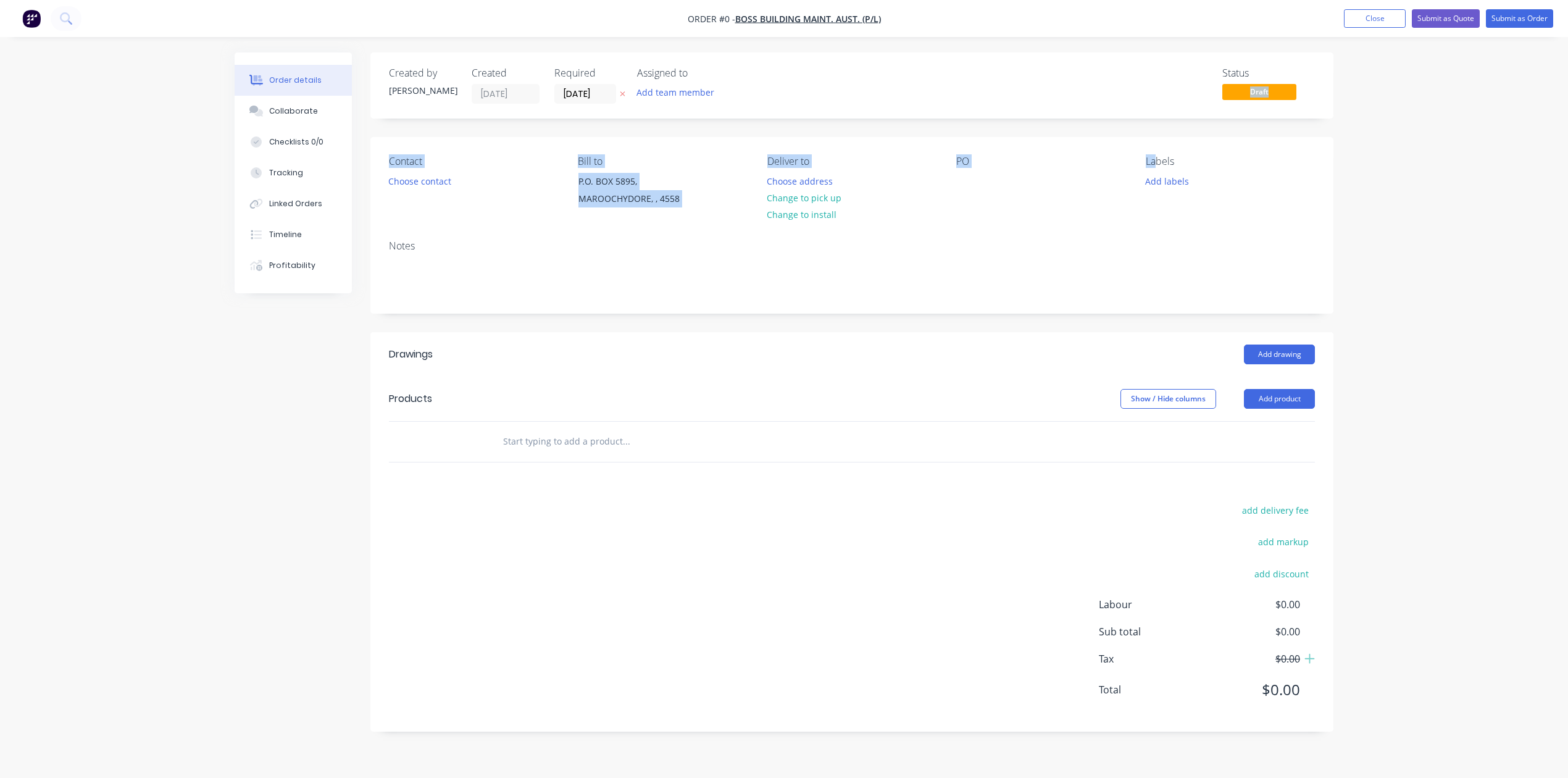
drag, startPoint x: 1235, startPoint y: 96, endPoint x: 1156, endPoint y: 139, distance: 89.9
click at [1156, 139] on div "Created by [PERSON_NAME] Created [DATE] Required [DATE] Assigned to Add team me…" at bounding box center [851, 392] width 963 height 679
click at [1109, 118] on div "Created by [PERSON_NAME] Created [DATE] Required [DATE] Assigned to Add team me…" at bounding box center [851, 85] width 963 height 66
click at [1169, 189] on button "Add labels" at bounding box center [1167, 180] width 57 height 16
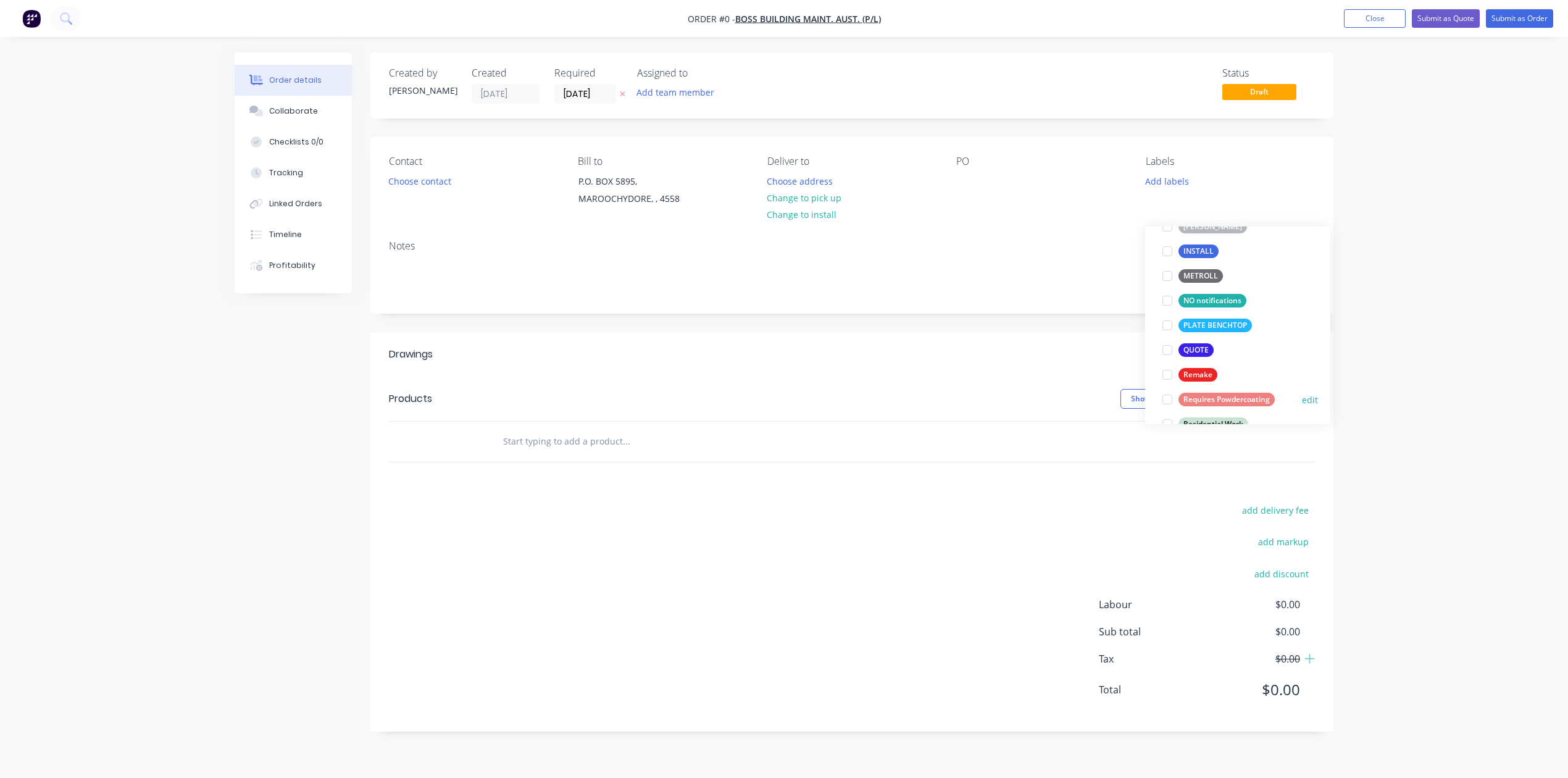
scroll to position [494, 0]
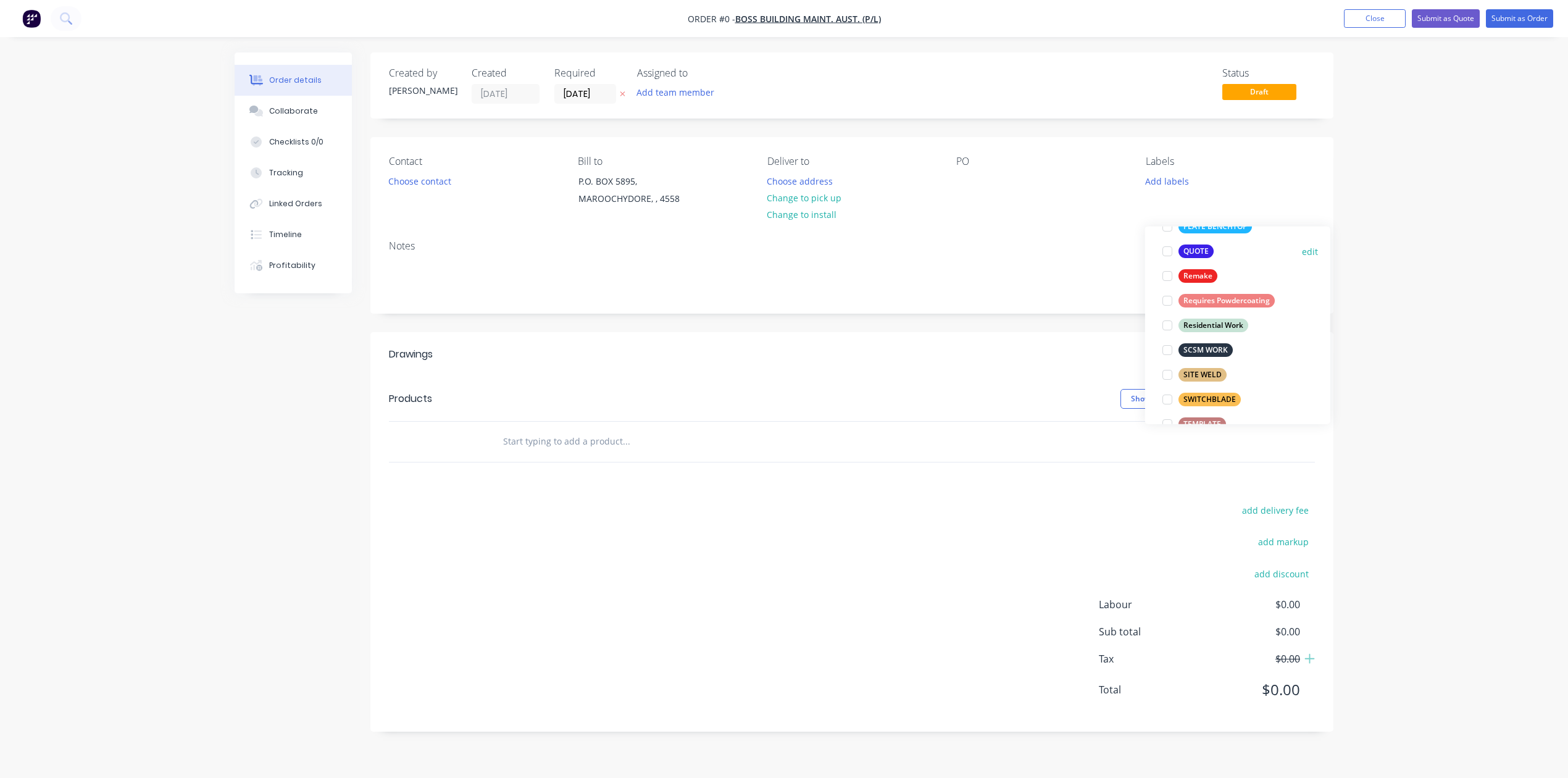
click at [1165, 254] on div at bounding box center [1167, 251] width 25 height 25
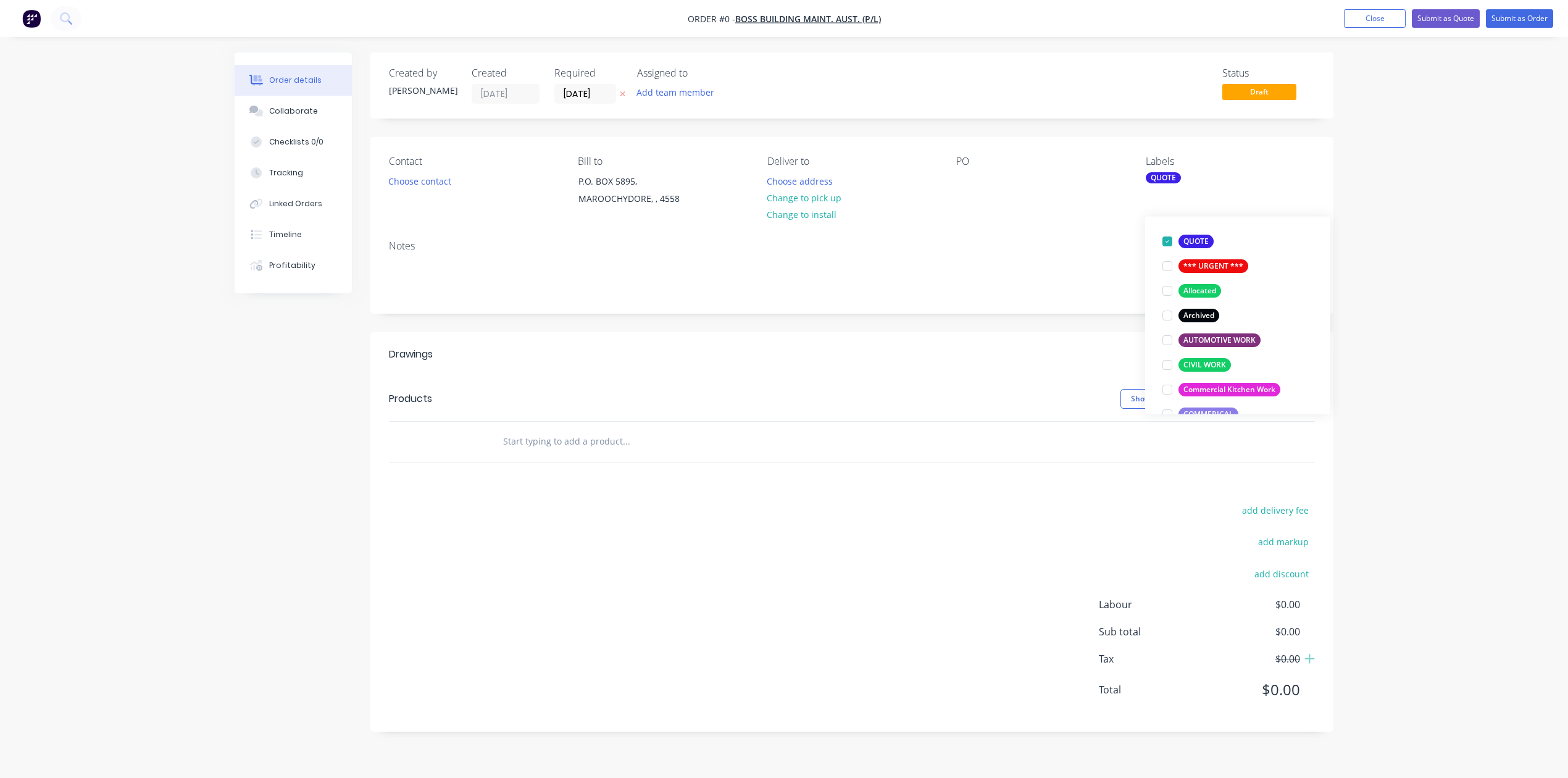
click at [1378, 200] on div "Order details Collaborate Checklists 0/0 Tracking Linked Orders Timeline Profit…" at bounding box center [784, 389] width 1568 height 778
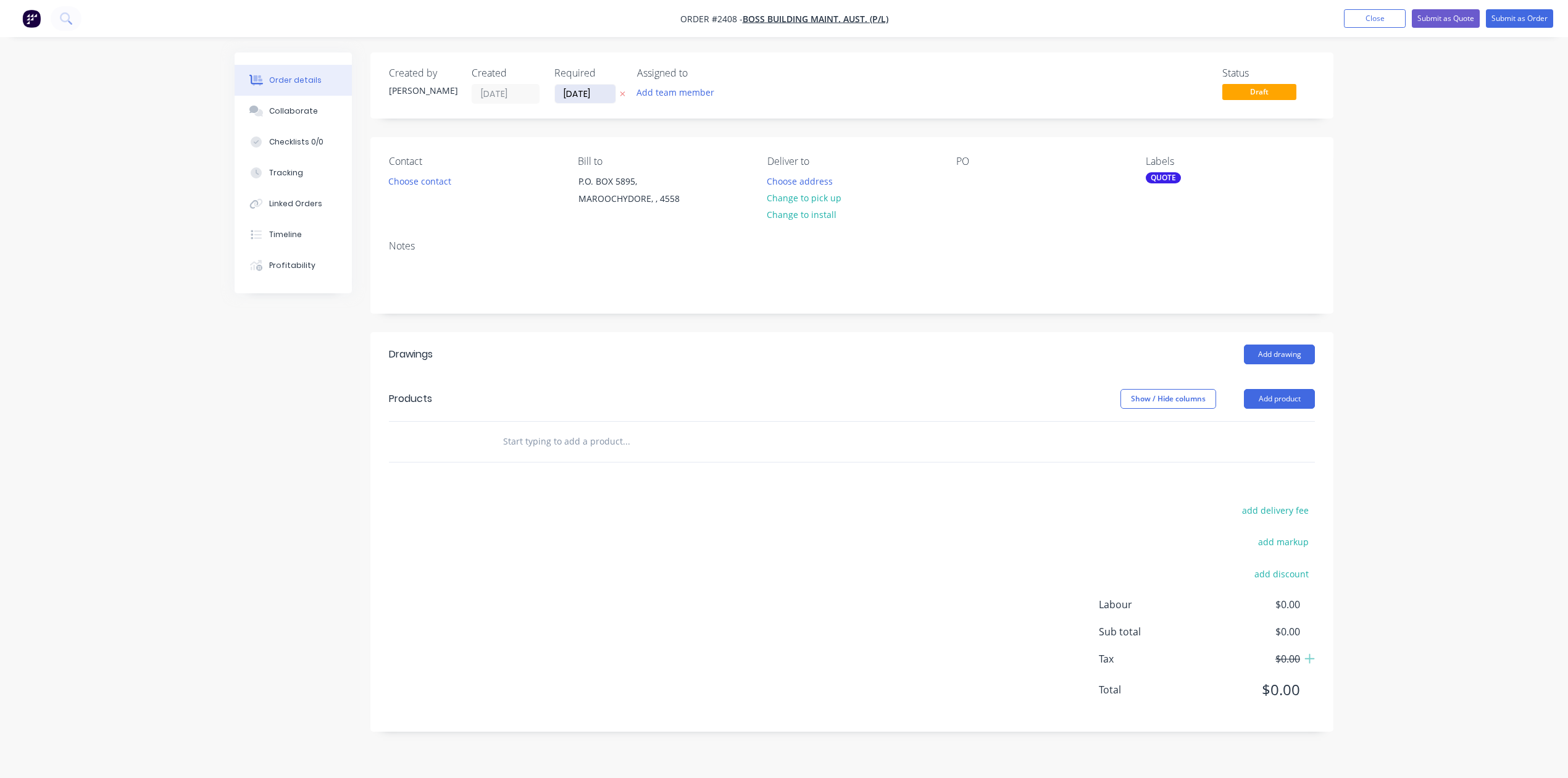
click at [615, 100] on input "[DATE]" at bounding box center [584, 94] width 60 height 19
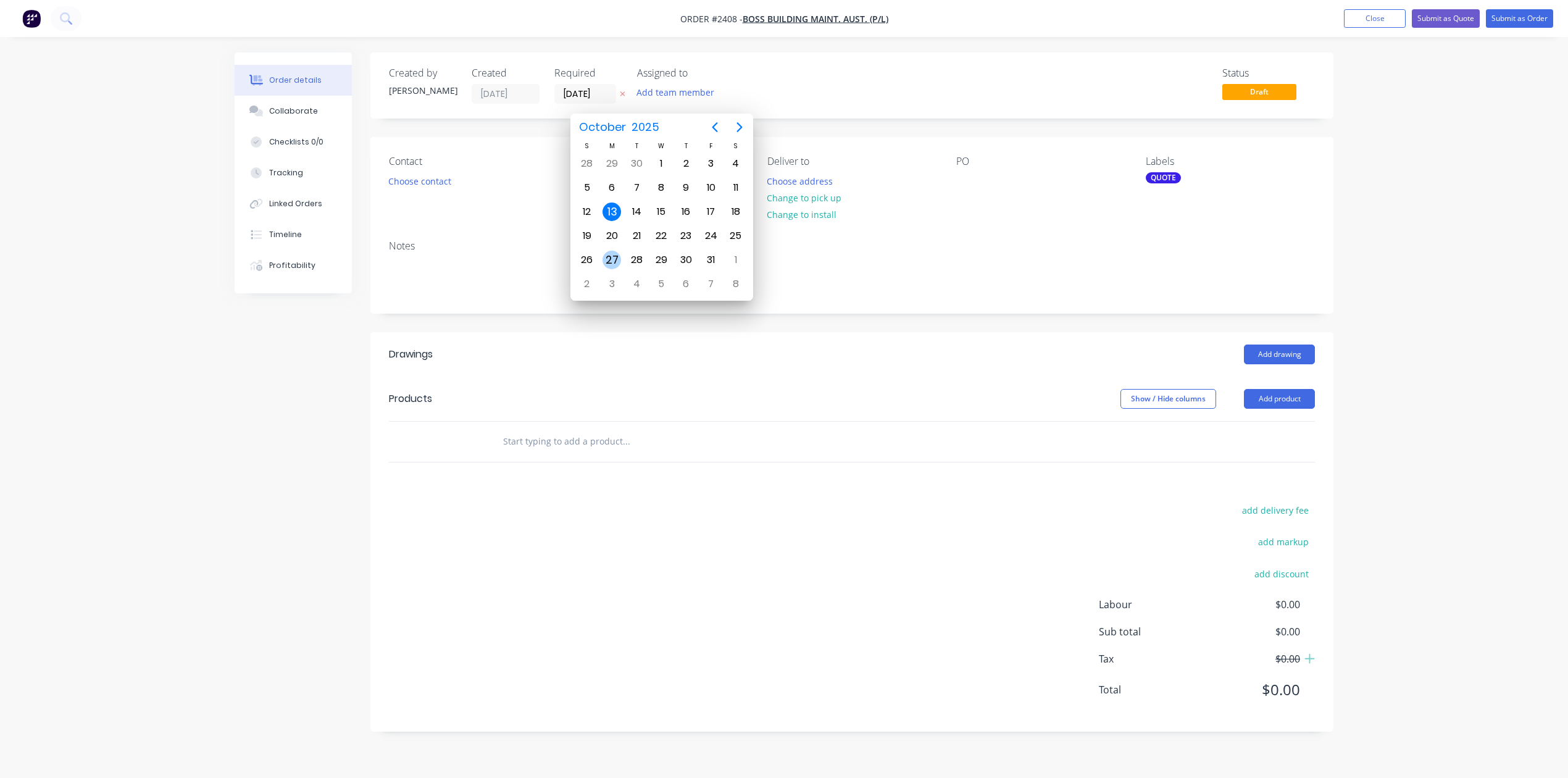
click at [612, 254] on div "27" at bounding box center [612, 260] width 19 height 19
type input "[DATE]"
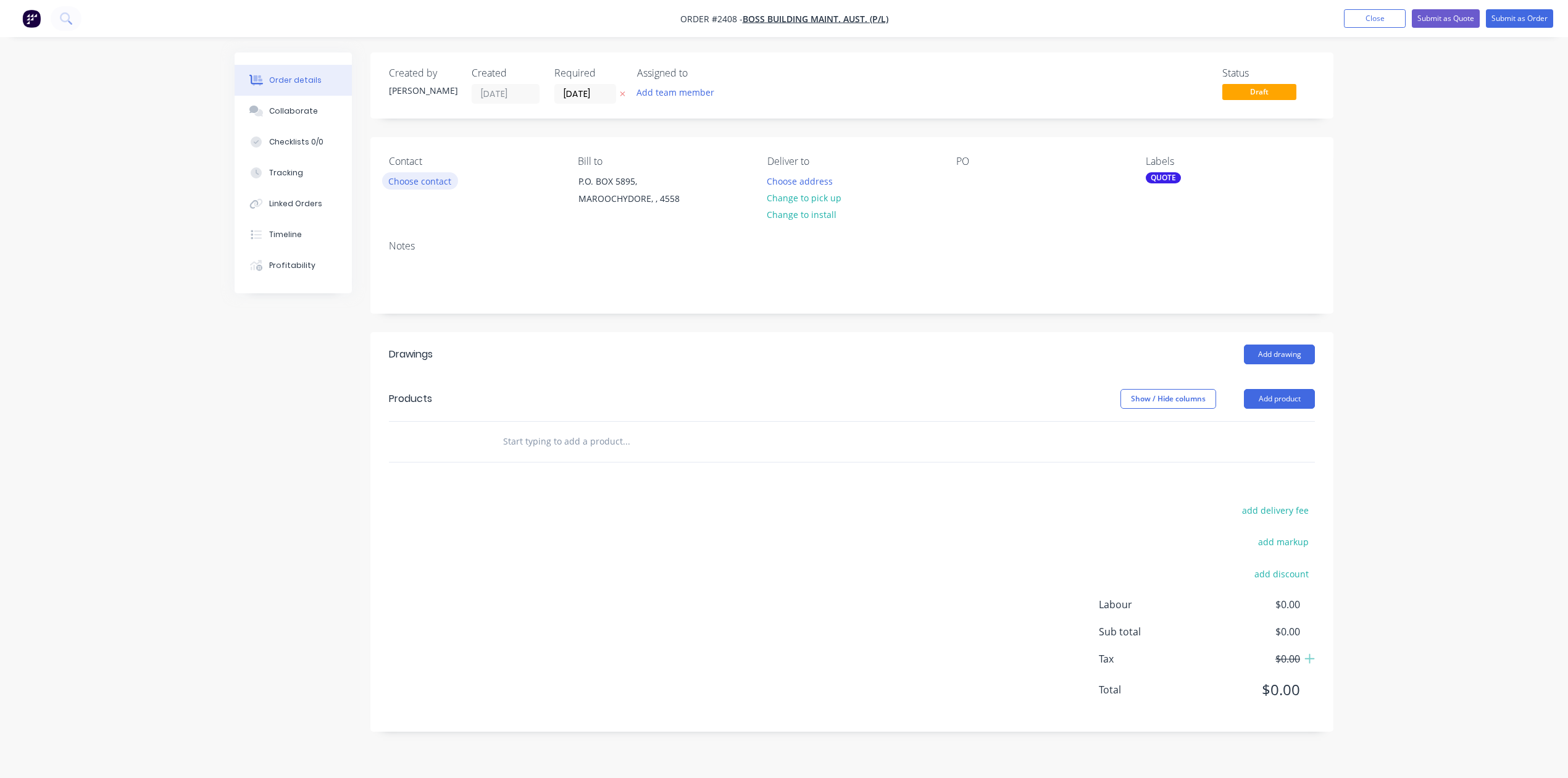
click at [458, 189] on button "Choose contact" at bounding box center [419, 180] width 76 height 16
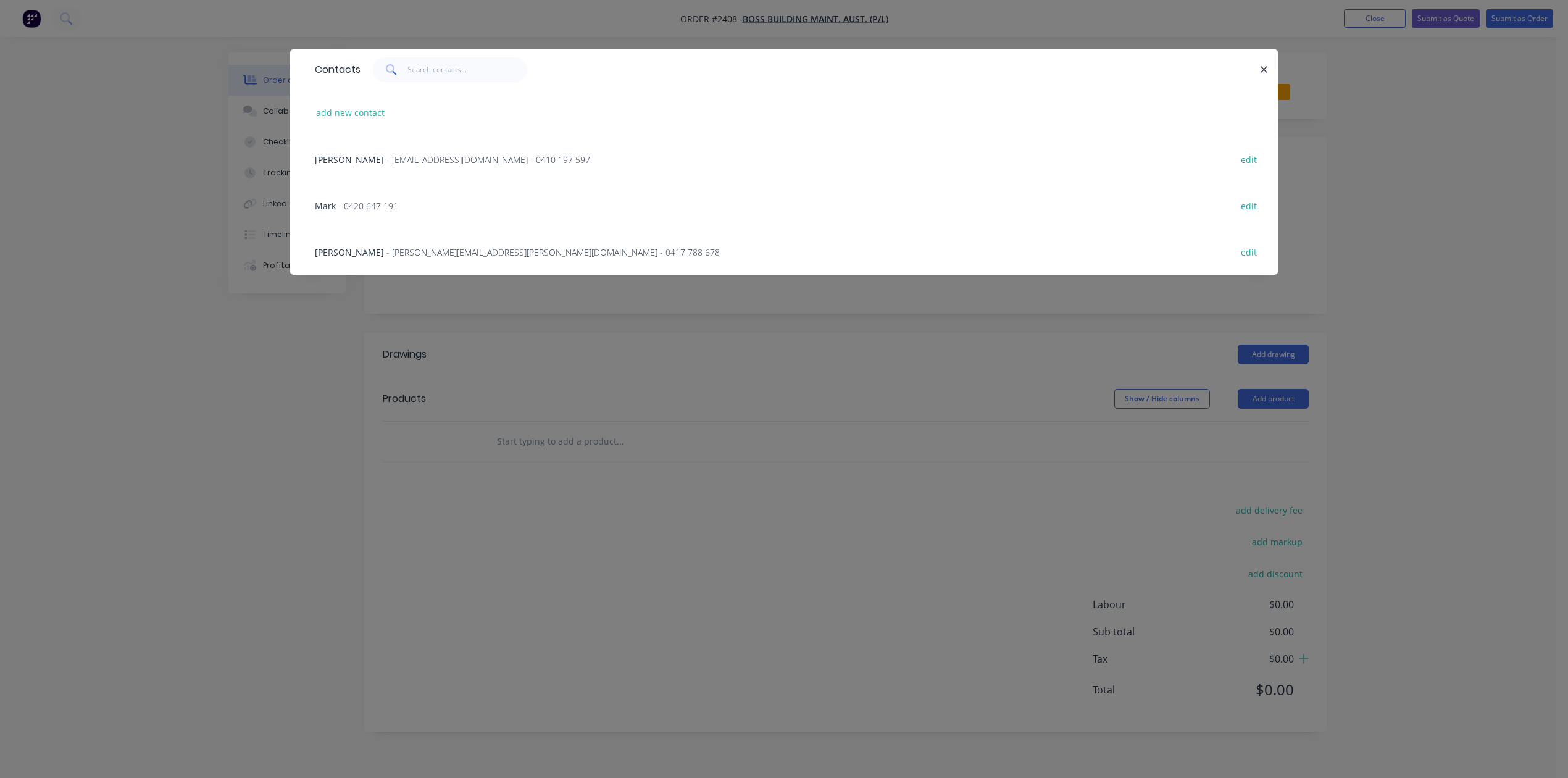
click at [451, 165] on span "- [EMAIL_ADDRESS][DOMAIN_NAME] - 0410 197 597" at bounding box center [488, 159] width 203 height 12
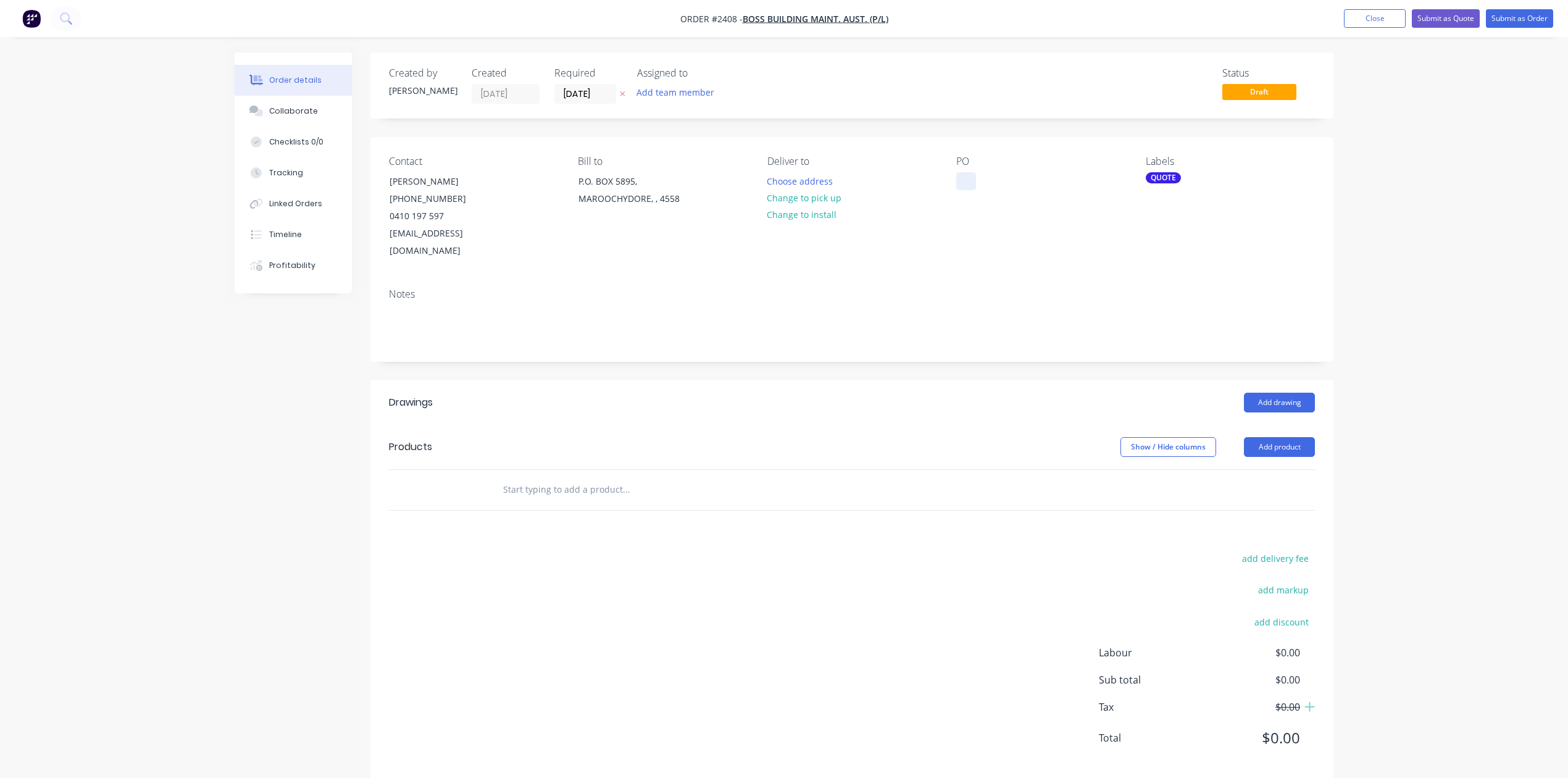
click at [963, 190] on div at bounding box center [966, 181] width 20 height 18
click at [648, 502] on input "text" at bounding box center [626, 490] width 247 height 25
click at [1343, 18] on button "Close" at bounding box center [1374, 19] width 62 height 19
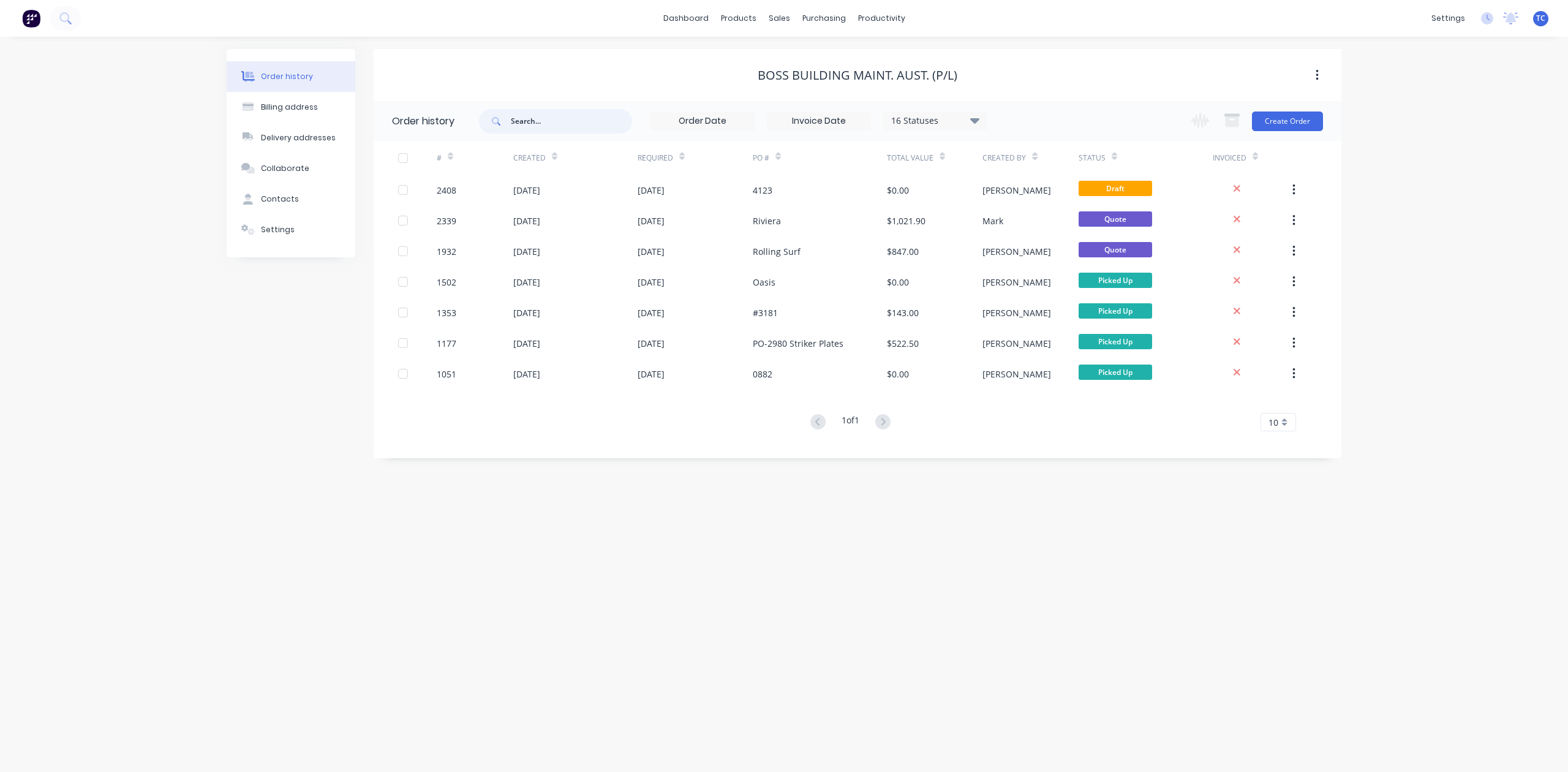
click at [555, 116] on input "text" at bounding box center [572, 121] width 121 height 25
type input "2402"
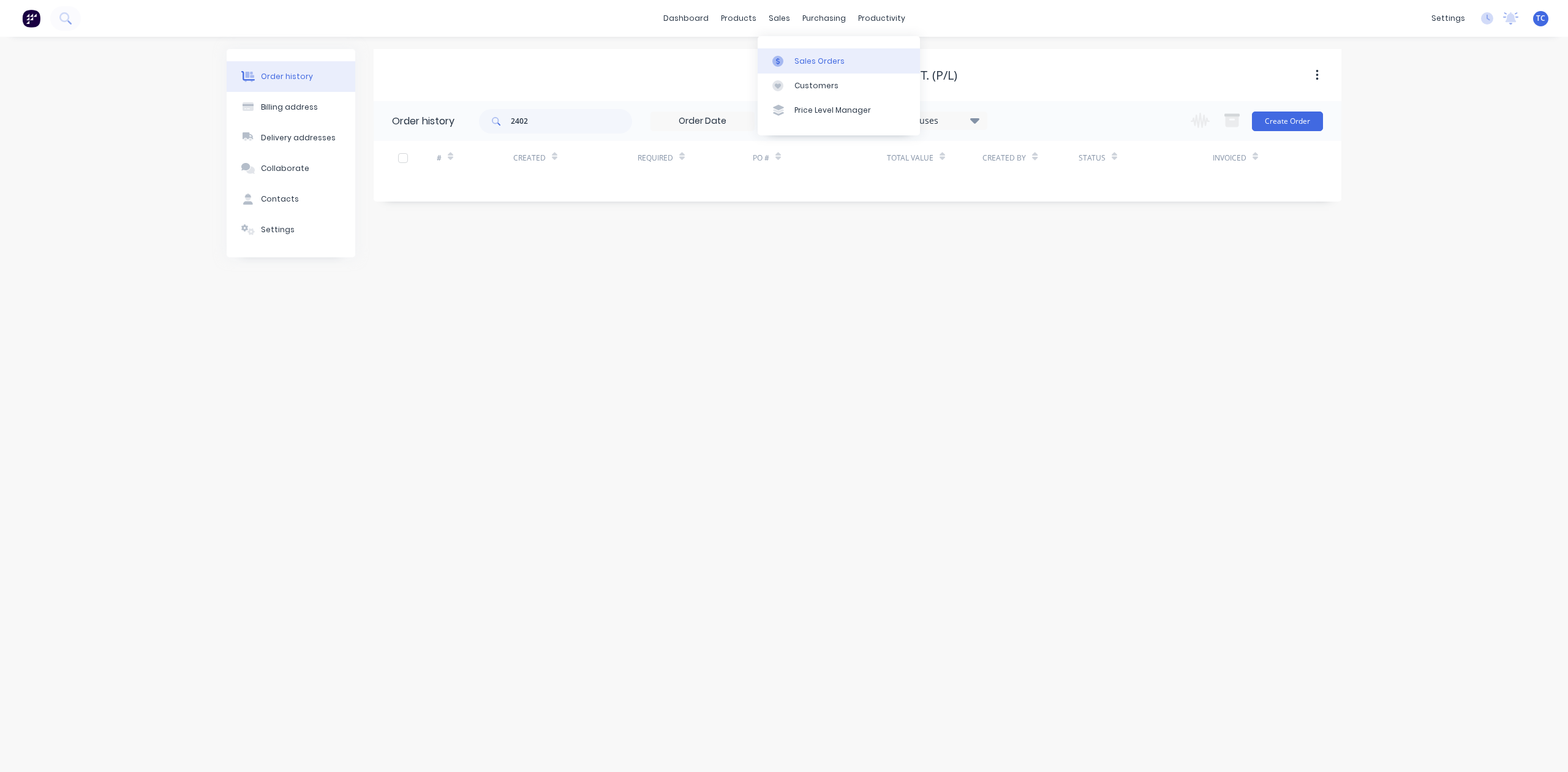
click at [805, 67] on div "Sales Orders" at bounding box center [819, 61] width 50 height 11
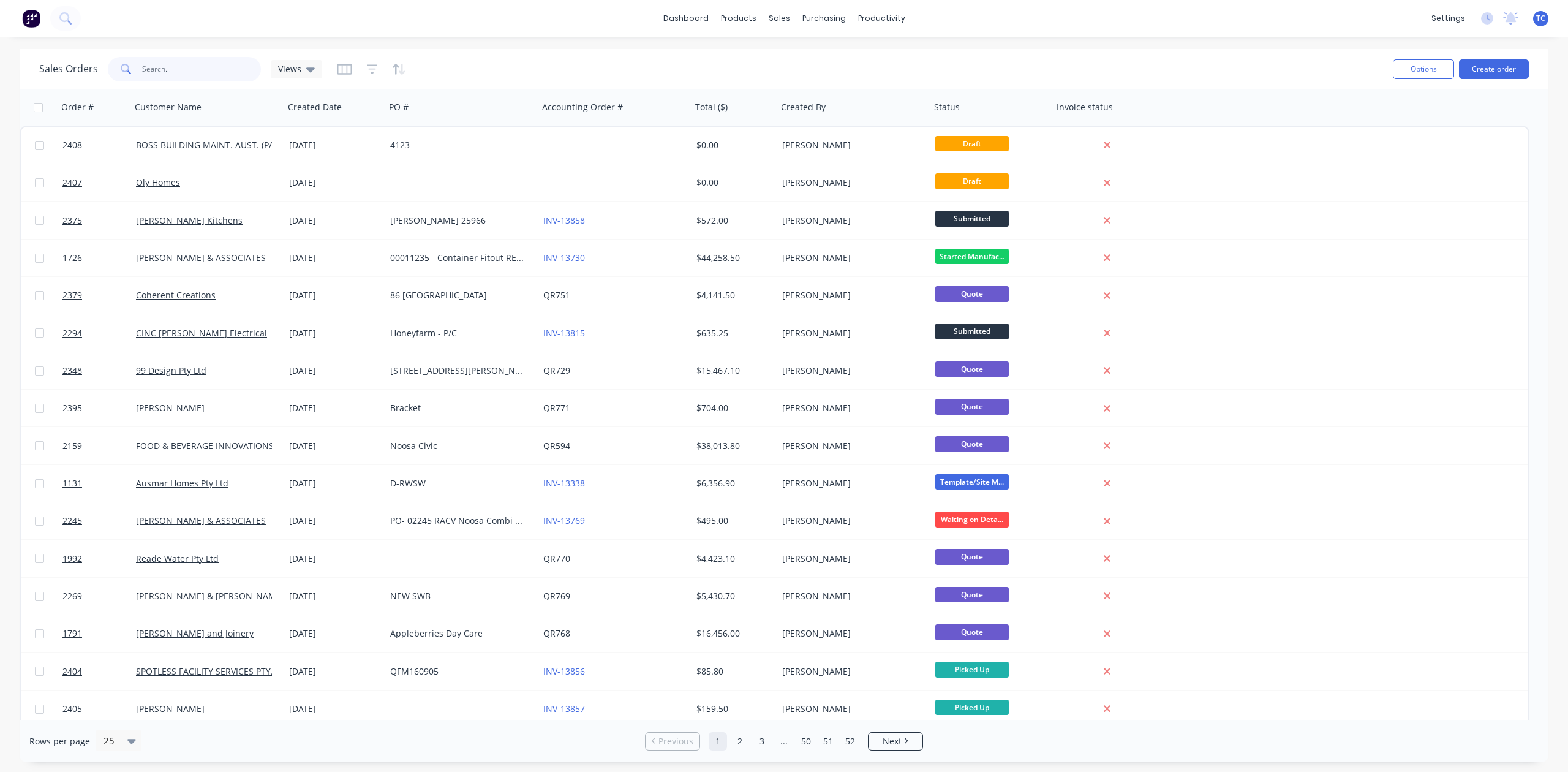
click at [169, 66] on input "text" at bounding box center [202, 69] width 120 height 25
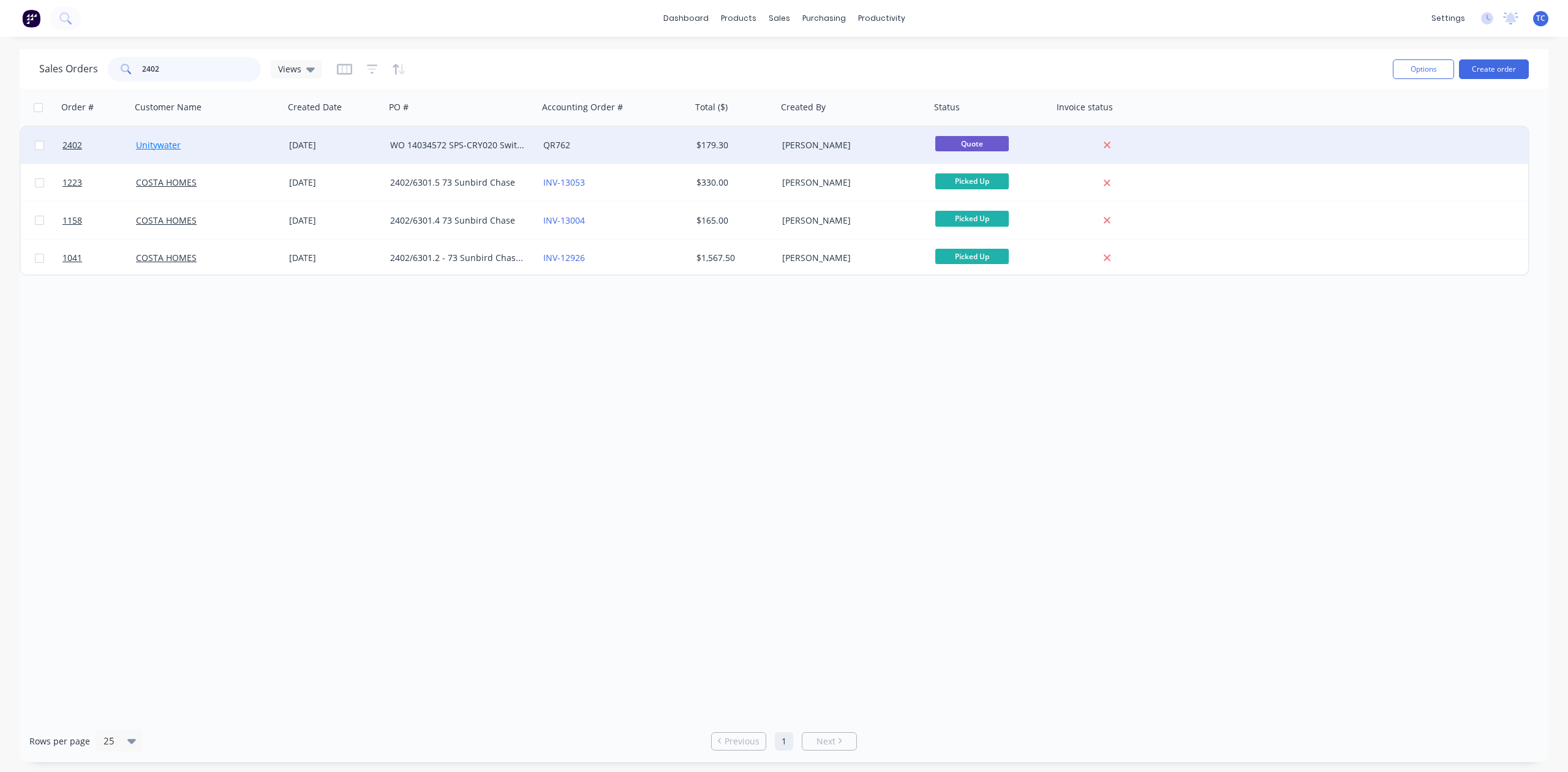
type input "2402"
click at [172, 144] on link "Unitywater" at bounding box center [158, 144] width 45 height 12
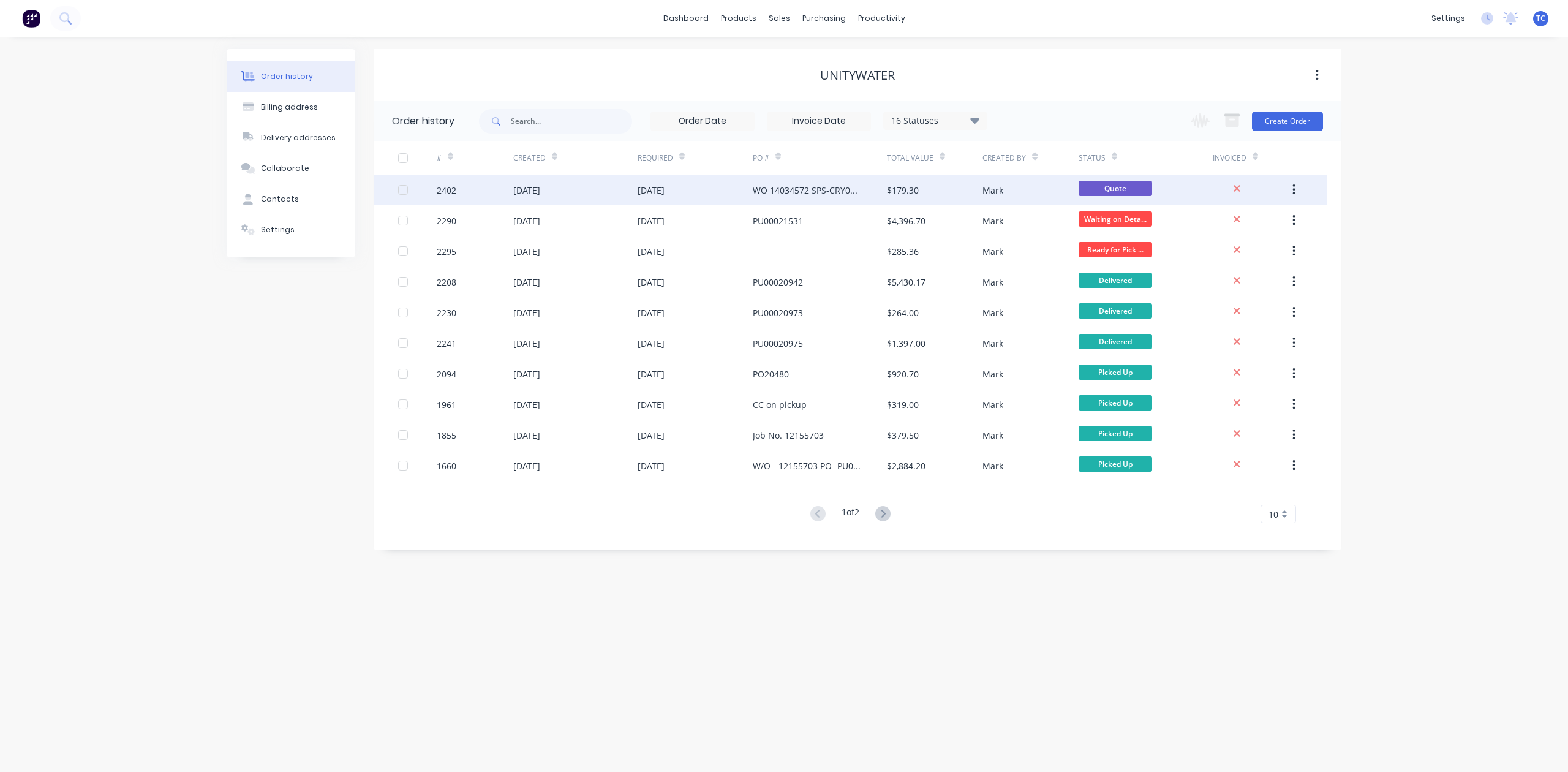
click at [449, 185] on div "2402" at bounding box center [446, 190] width 19 height 13
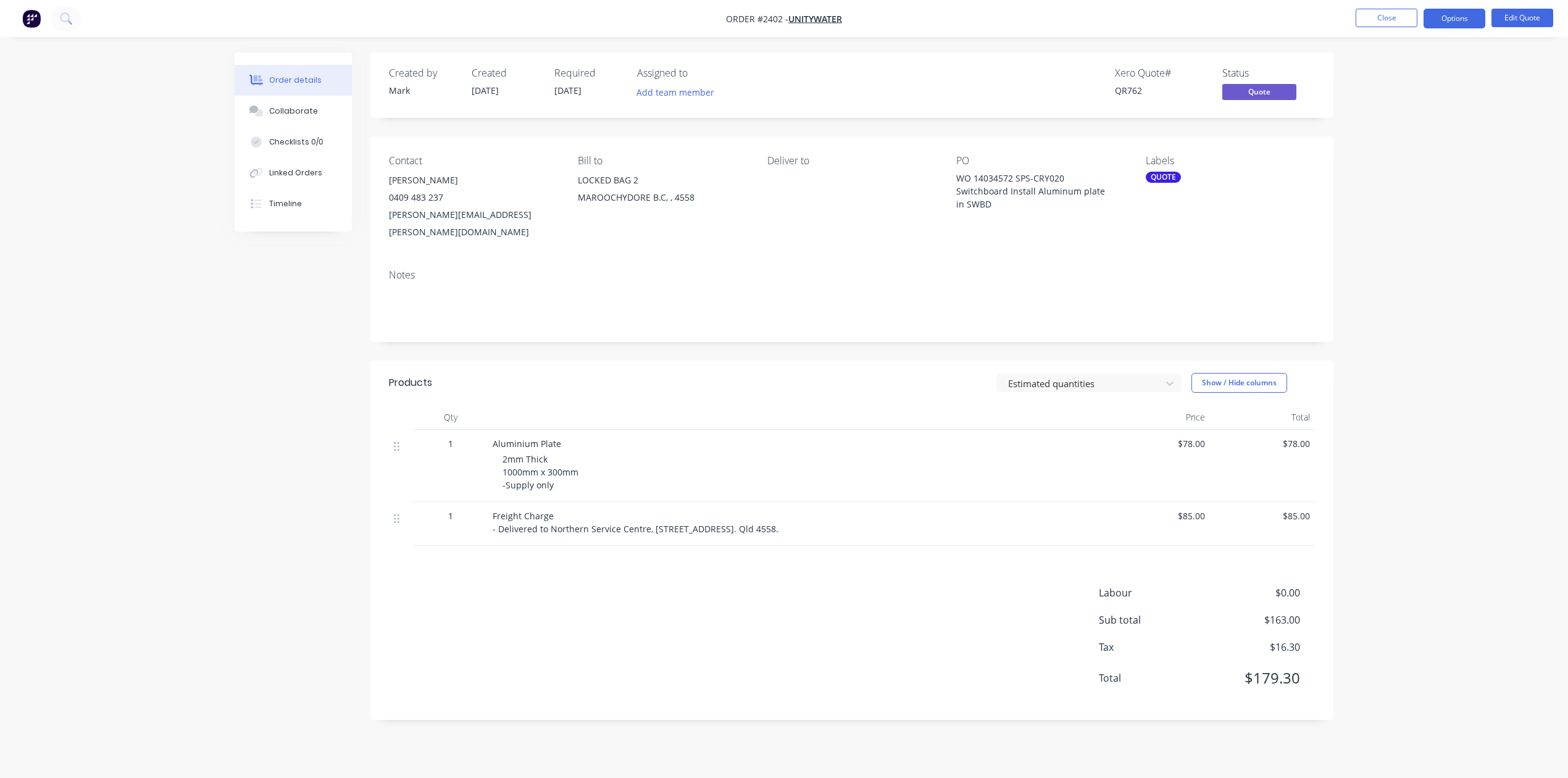
click at [581, 95] on span "[DATE]" at bounding box center [567, 90] width 27 height 12
click at [581, 96] on span "[DATE]" at bounding box center [567, 90] width 27 height 12
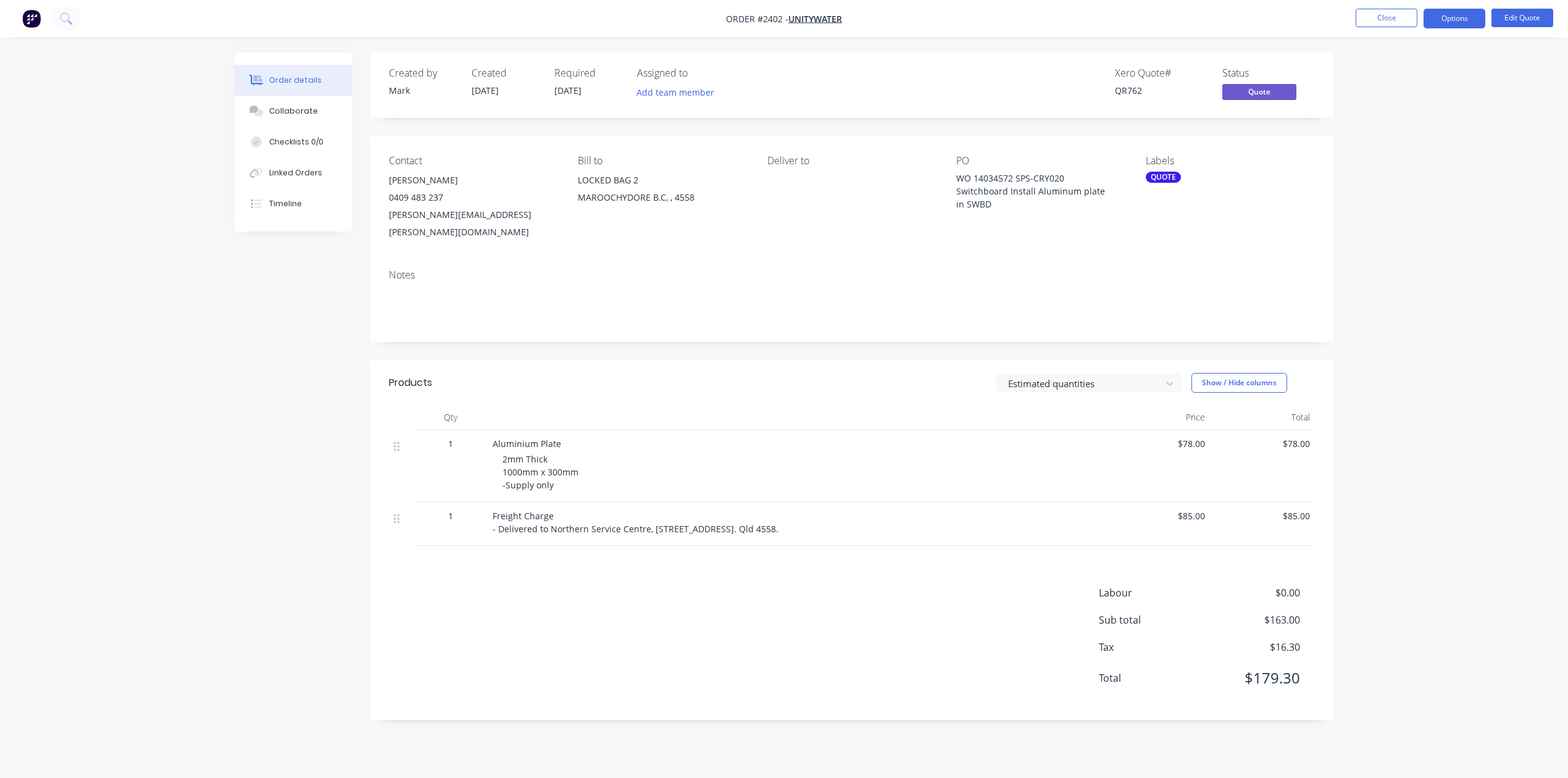
click at [818, 94] on div "Xero Quote # QR762 Status Quote" at bounding box center [1038, 85] width 554 height 36
click at [1176, 182] on div "QUOTE" at bounding box center [1163, 177] width 35 height 11
click at [1171, 319] on div at bounding box center [1172, 315] width 25 height 25
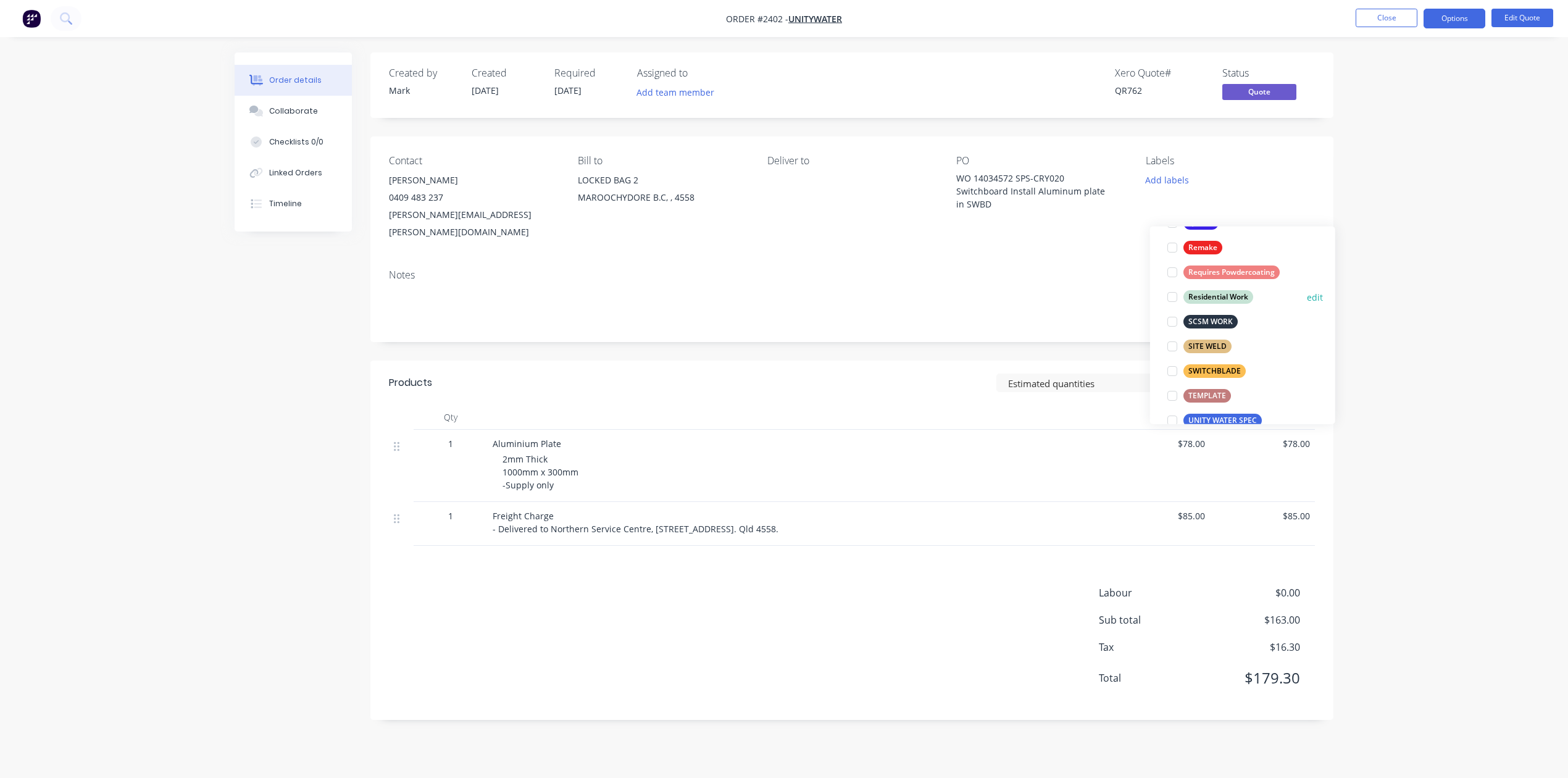
scroll to position [548, 0]
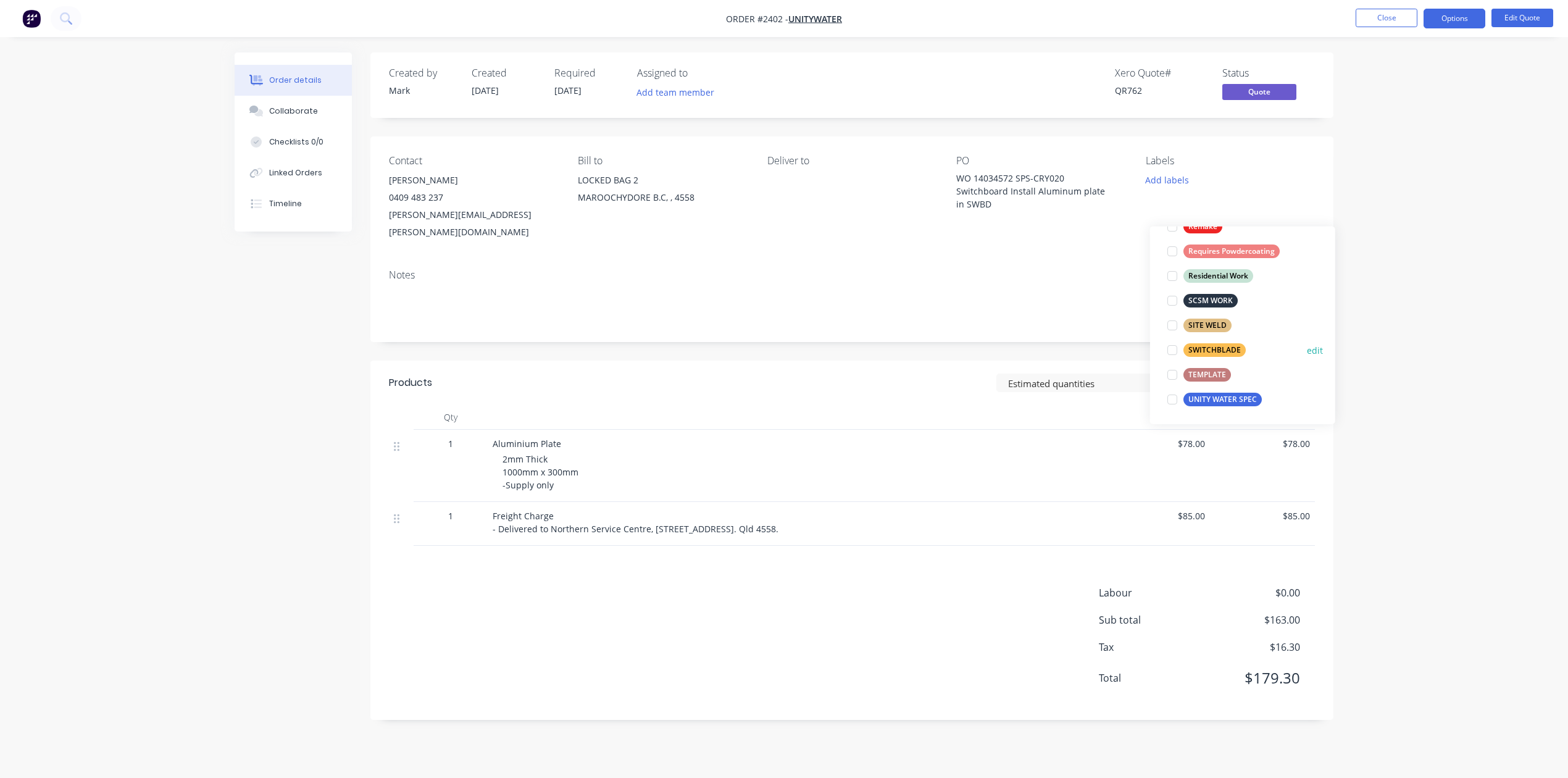
click at [1171, 349] on div at bounding box center [1172, 350] width 25 height 25
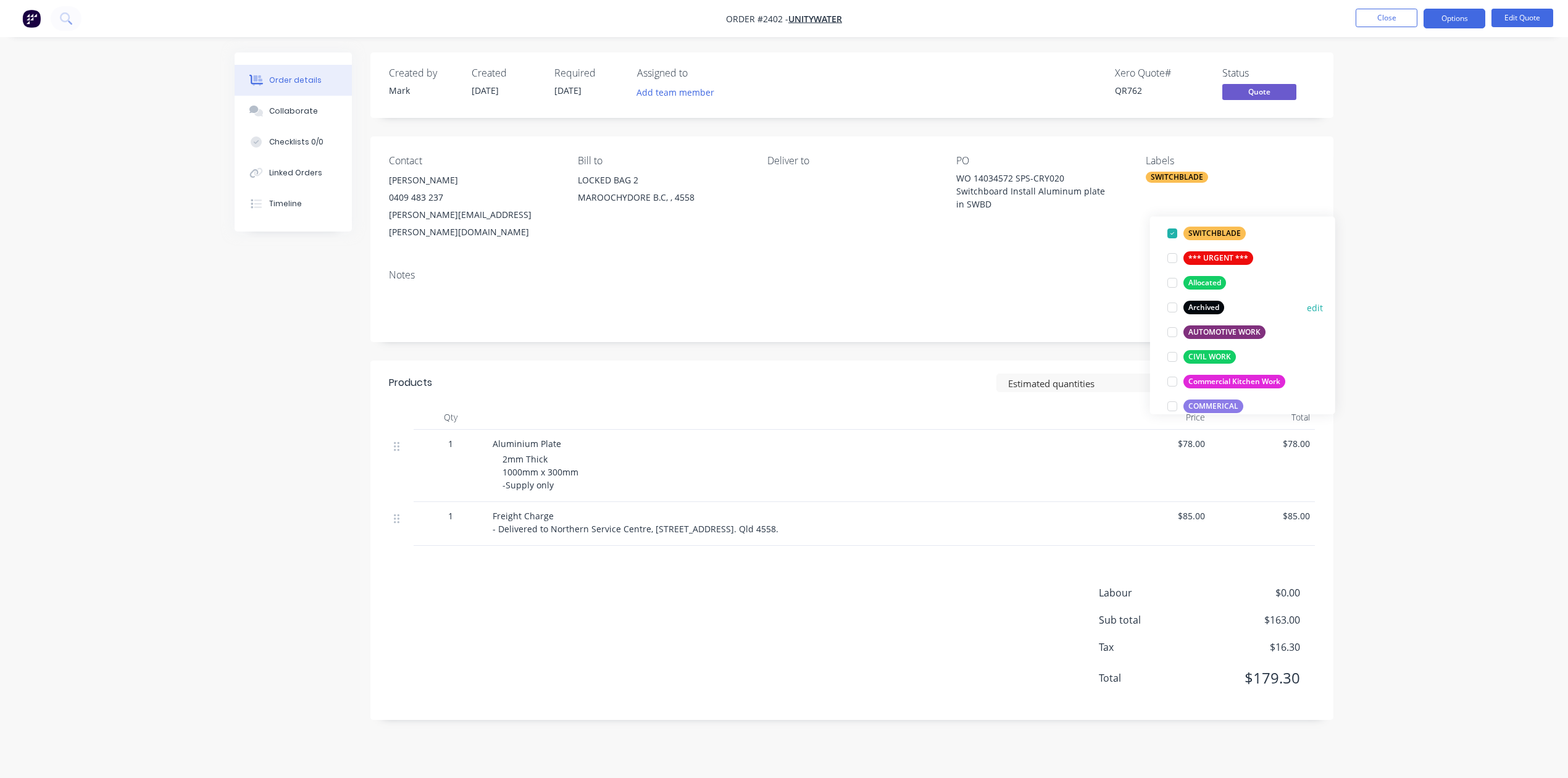
scroll to position [164, 0]
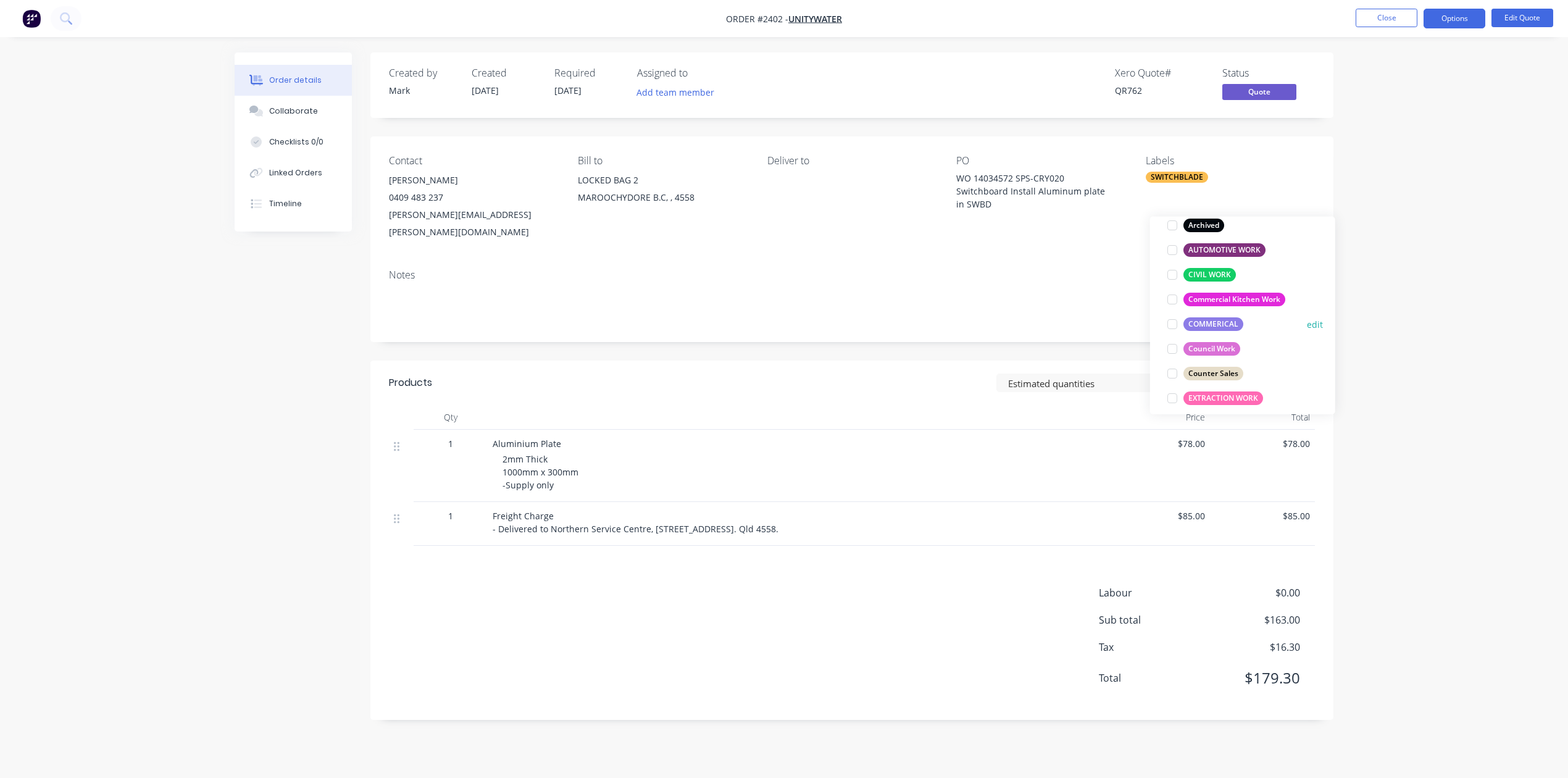
click at [1168, 330] on div at bounding box center [1172, 324] width 25 height 25
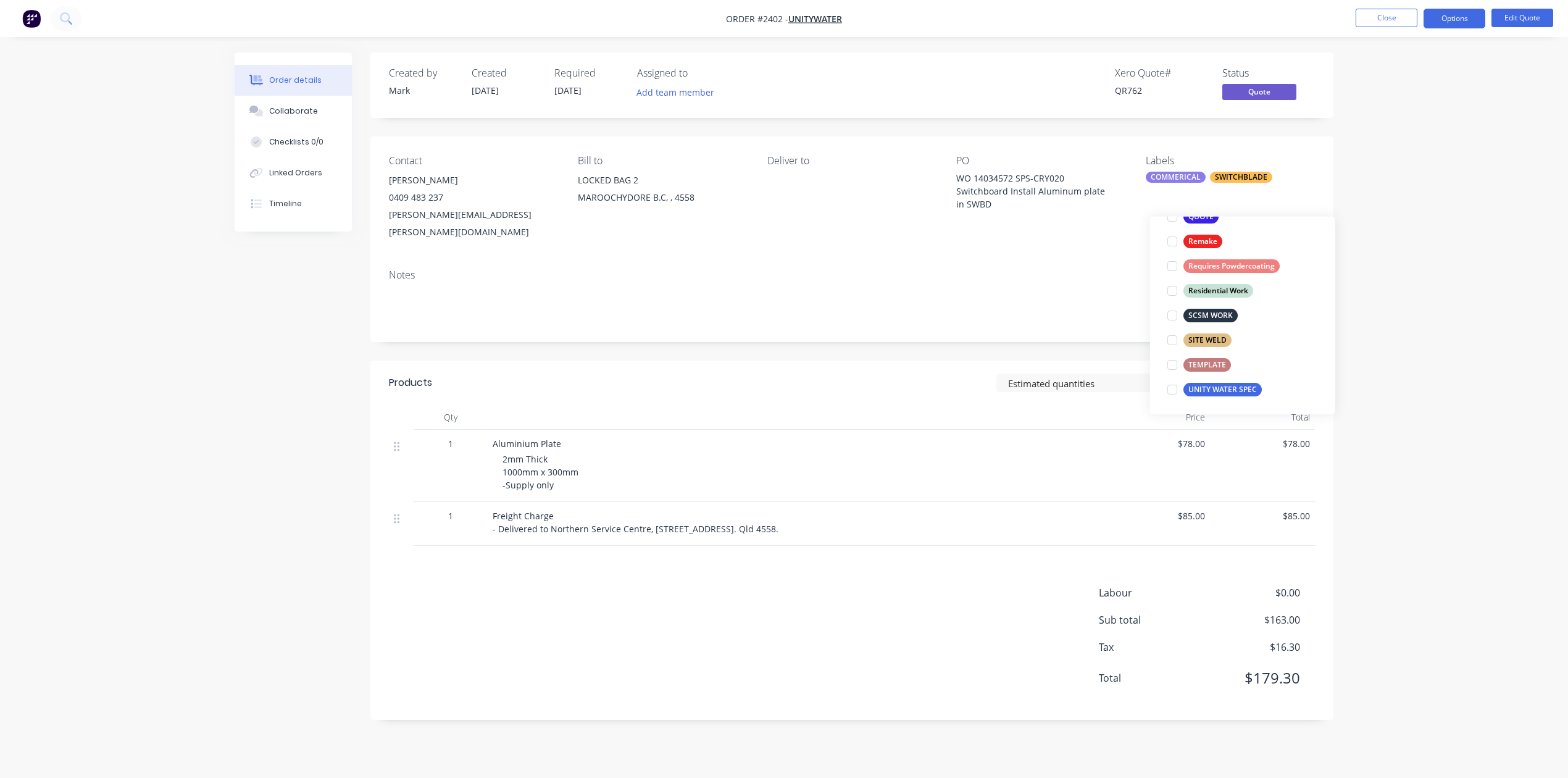
scroll to position [83, 0]
click at [1501, 198] on div "Order details Collaborate Checklists 0/0 Linked Orders Timeline Order details C…" at bounding box center [784, 389] width 1568 height 778
click at [1448, 13] on button "Options" at bounding box center [1454, 18] width 62 height 20
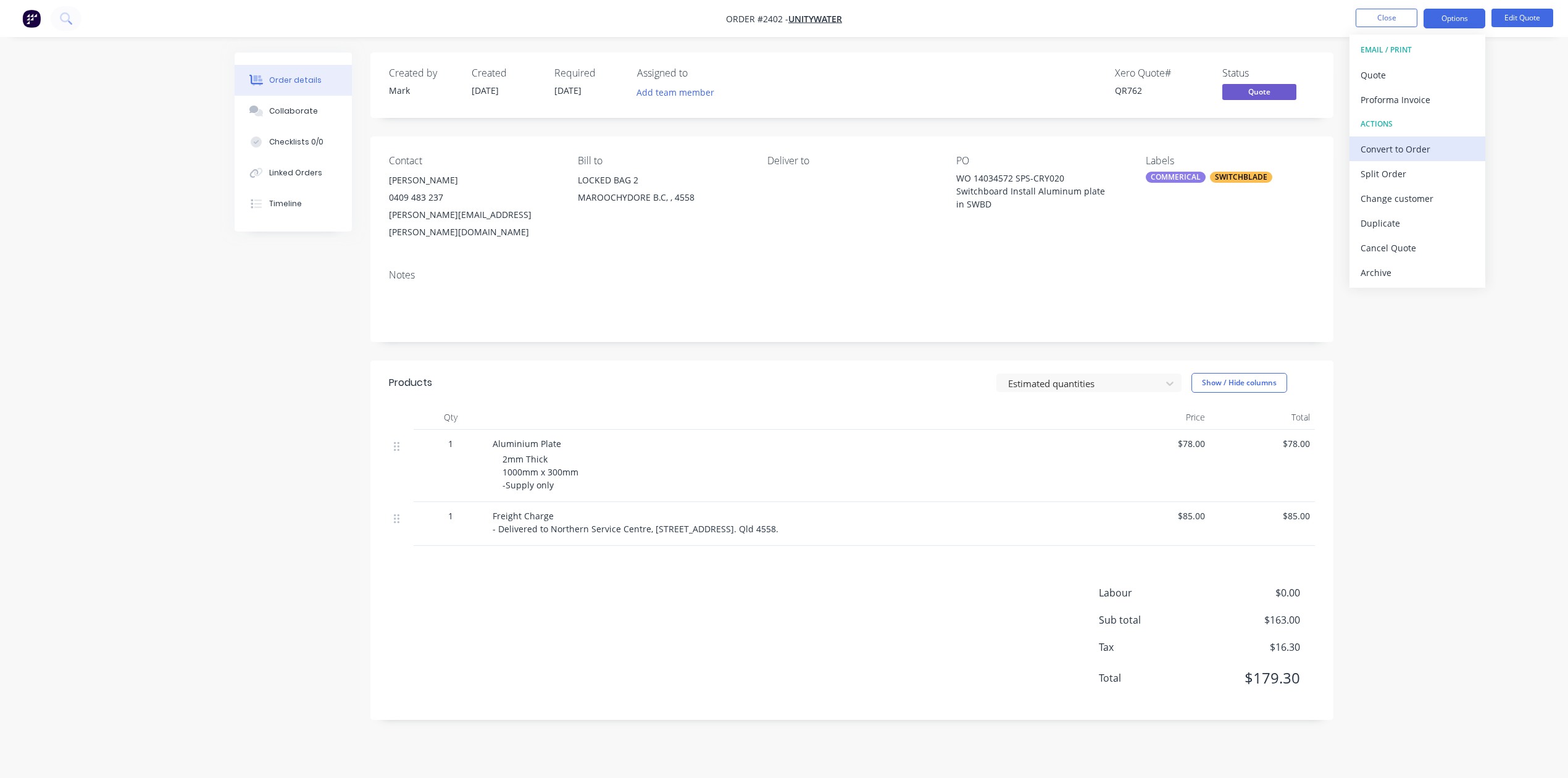
click at [1408, 145] on div "Convert to Order" at bounding box center [1416, 149] width 113 height 18
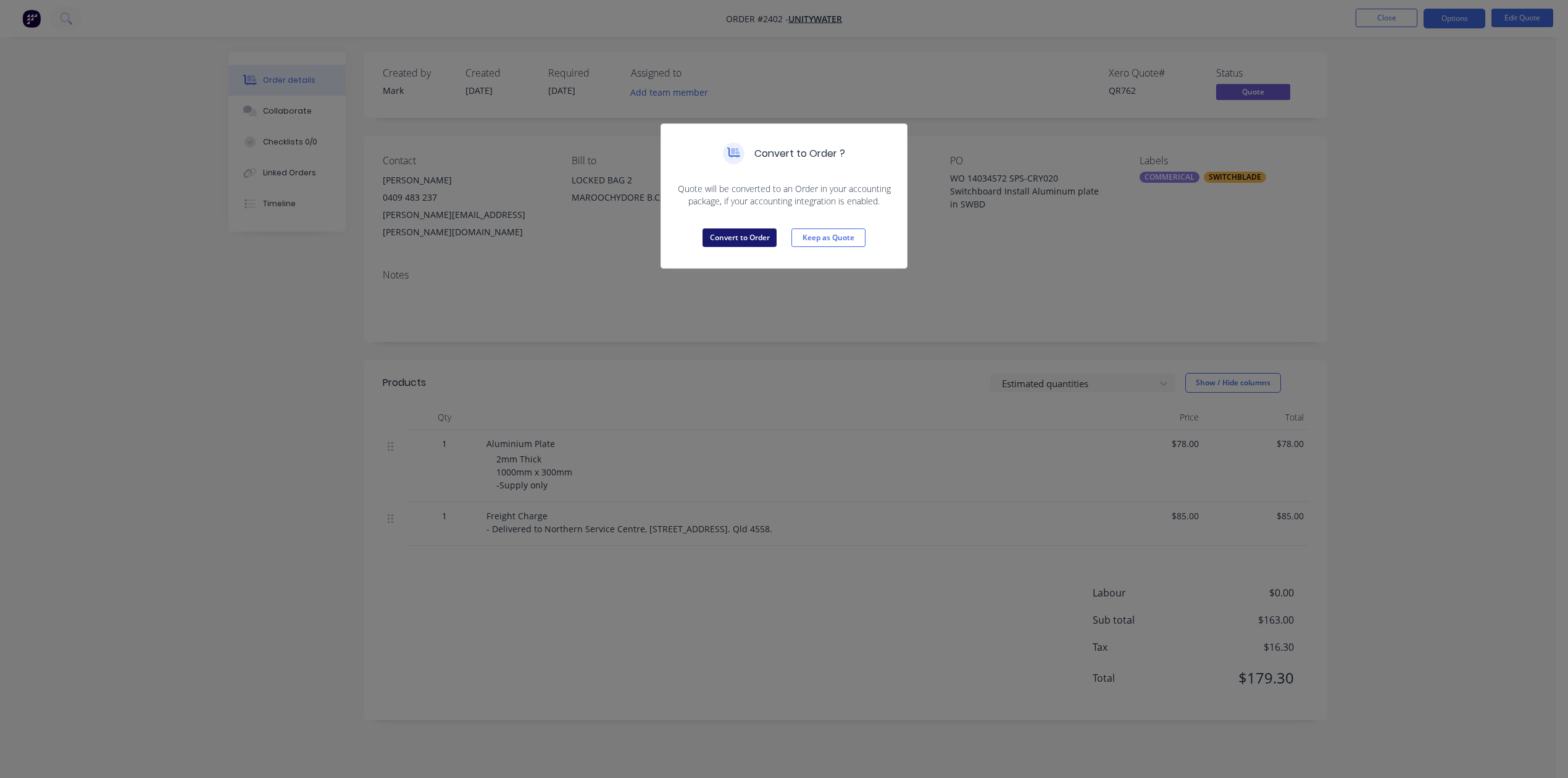
click at [739, 247] on button "Convert to Order" at bounding box center [739, 238] width 74 height 19
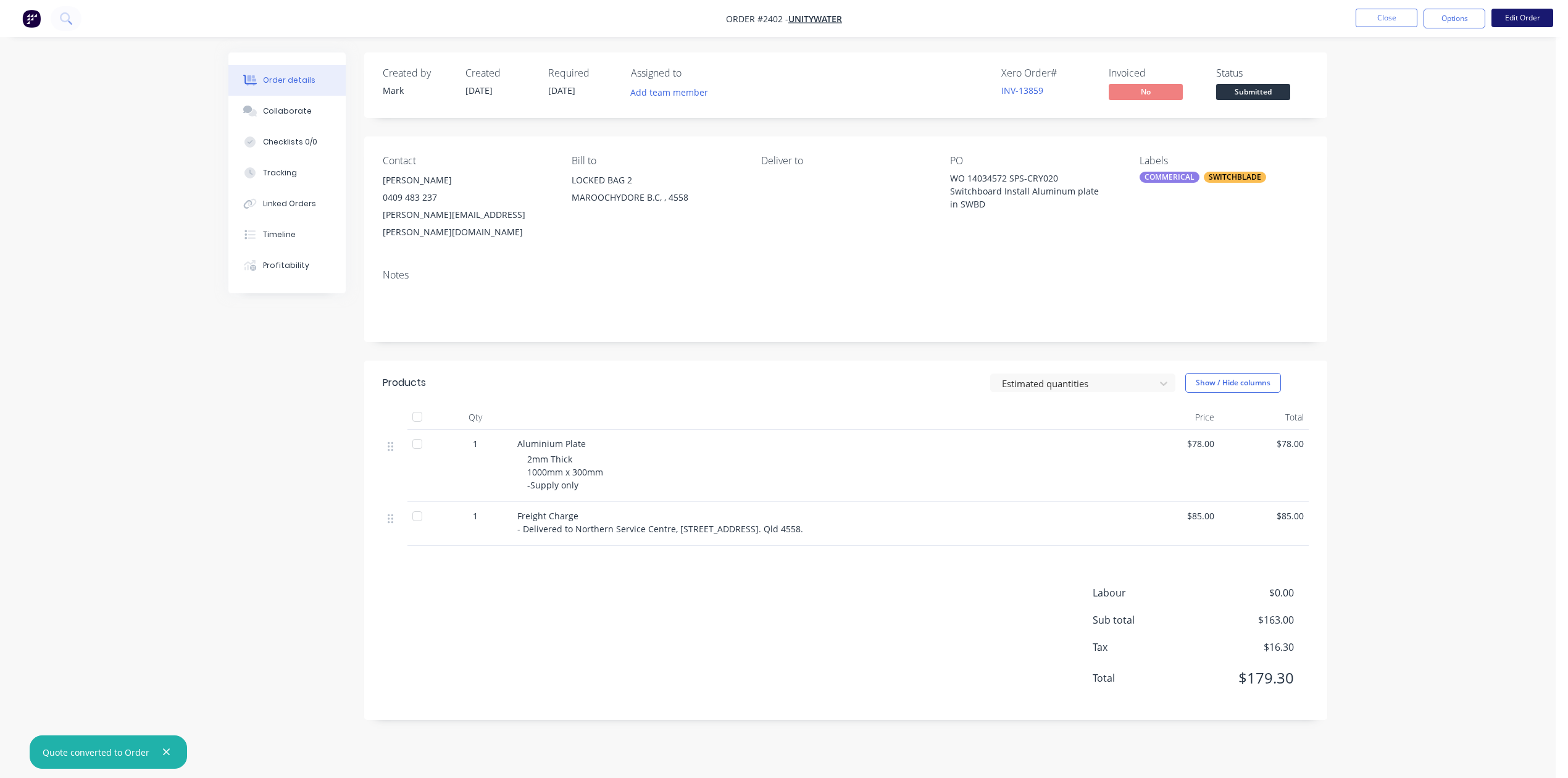
click at [1509, 13] on button "Edit Order" at bounding box center [1522, 18] width 62 height 19
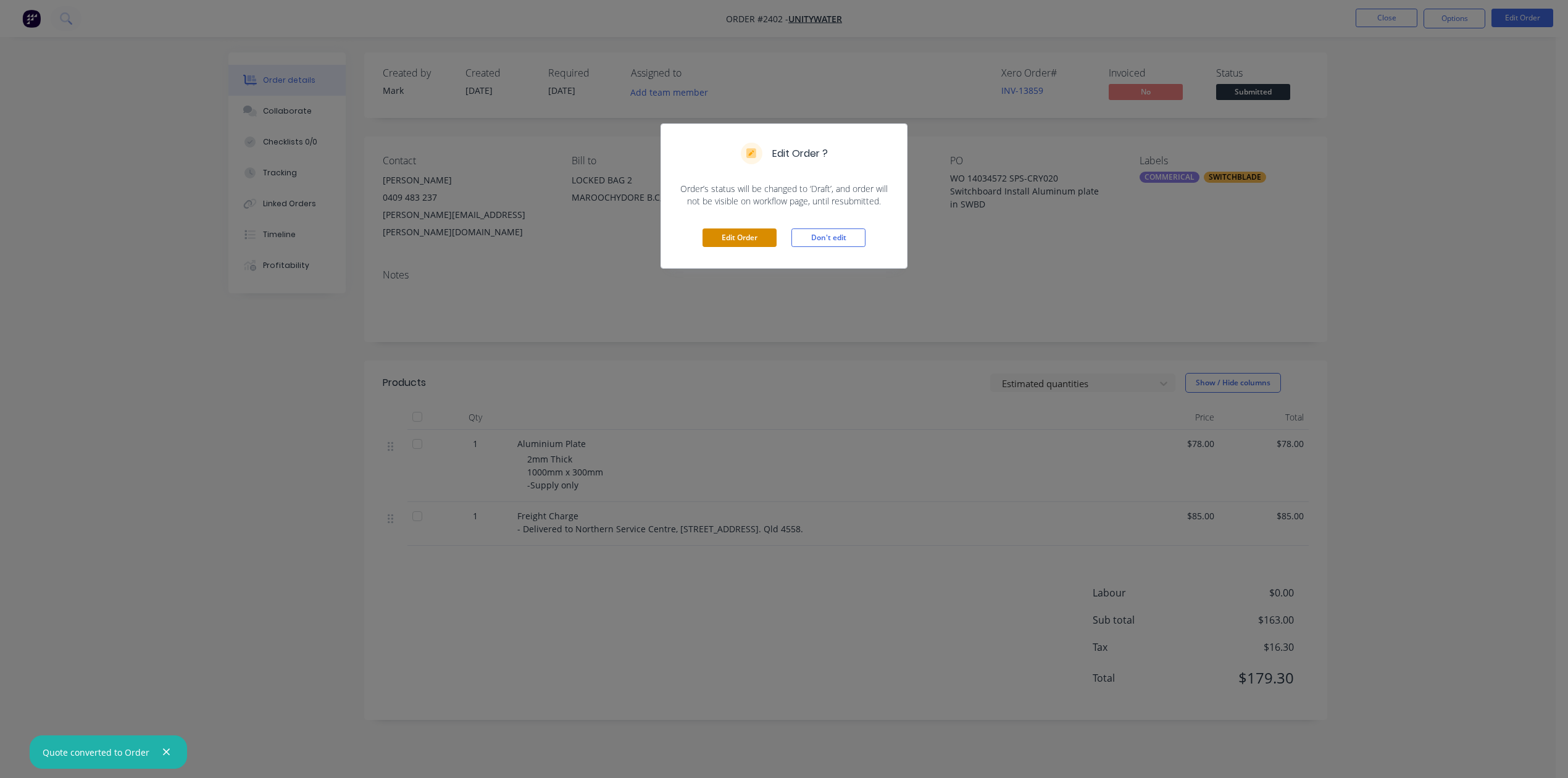
click at [733, 247] on button "Edit Order" at bounding box center [739, 238] width 74 height 19
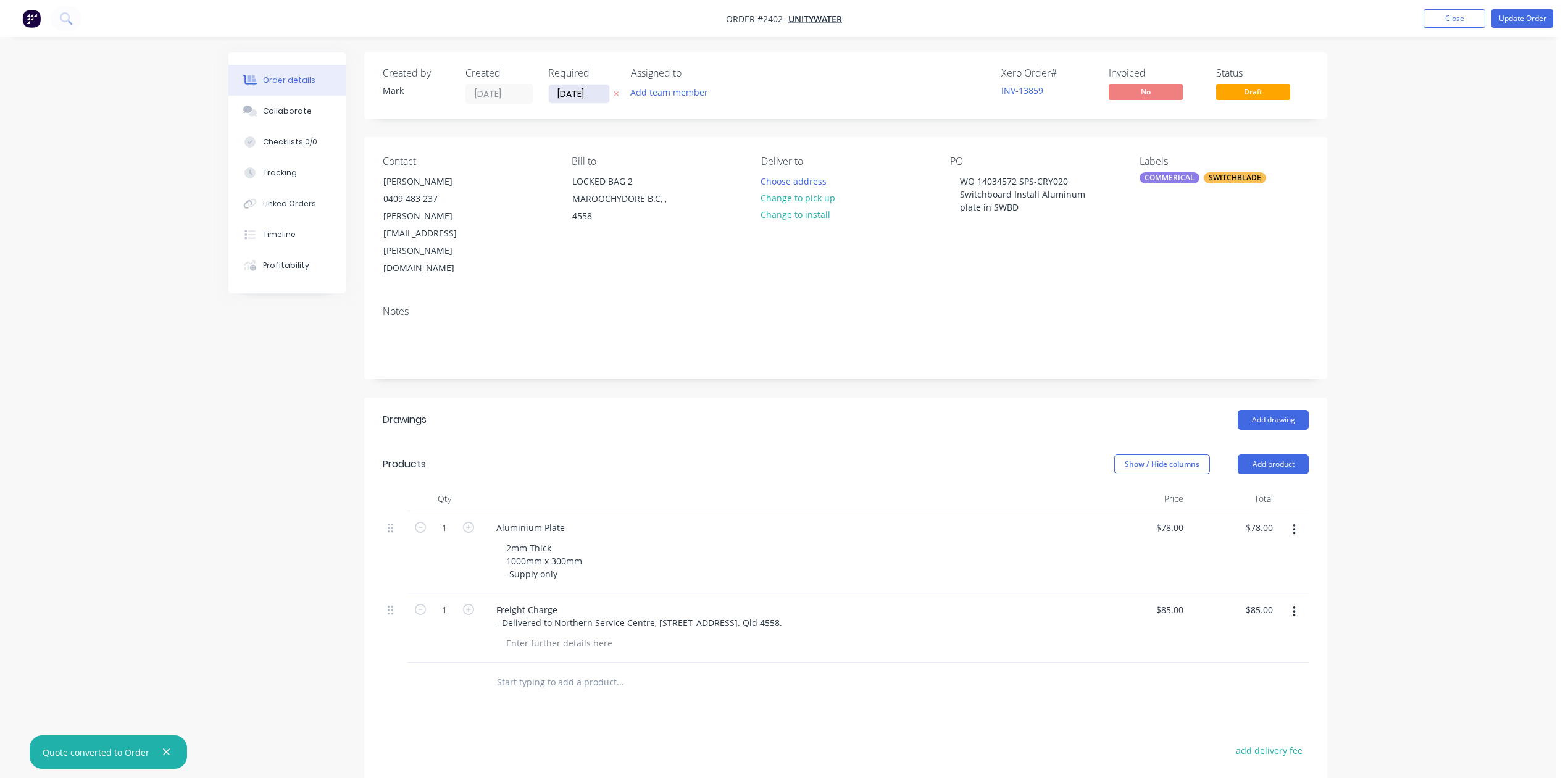
click at [610, 100] on input "[DATE]" at bounding box center [578, 94] width 60 height 19
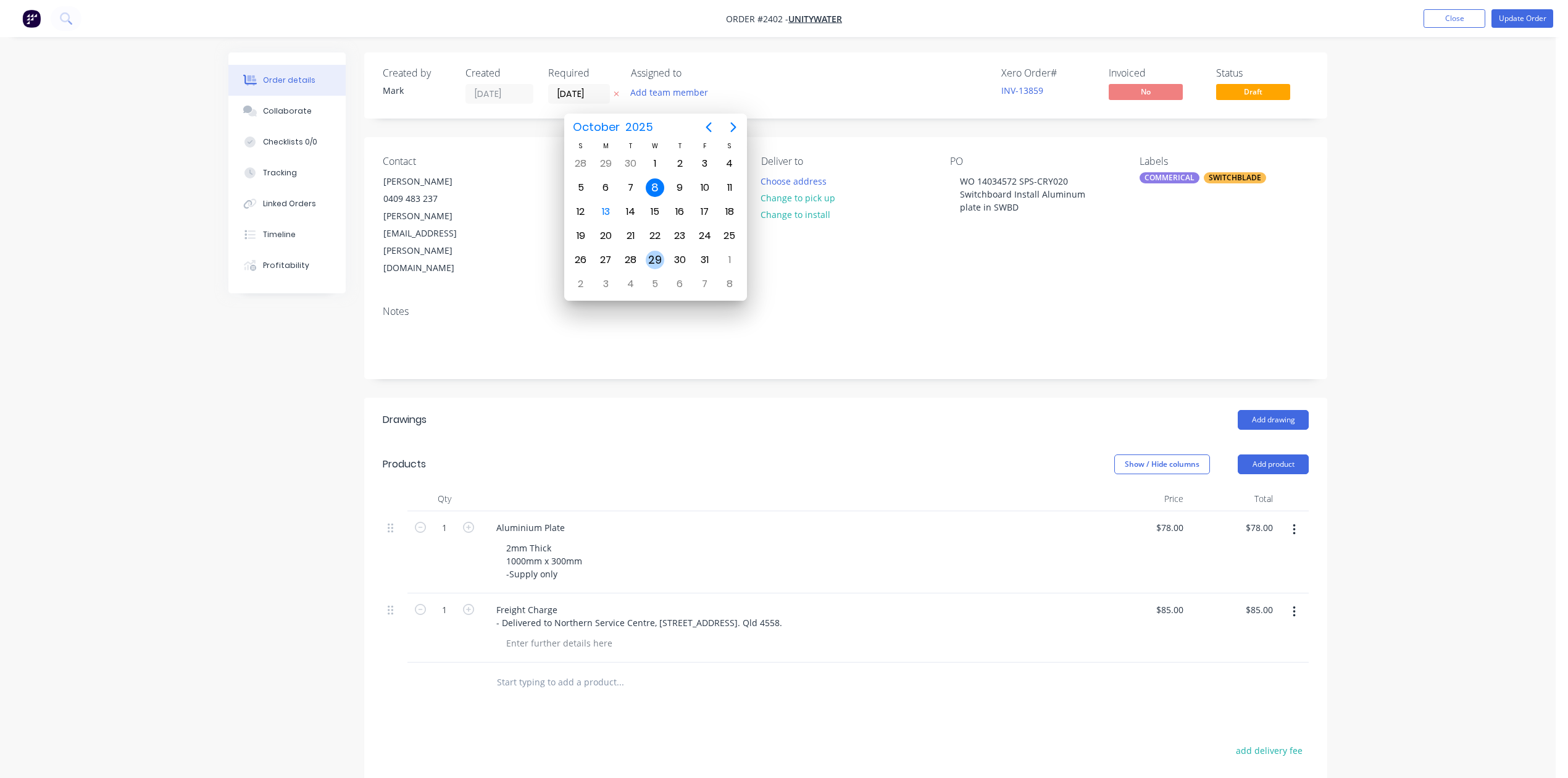
click at [660, 255] on div "29" at bounding box center [655, 260] width 19 height 19
type input "[DATE]"
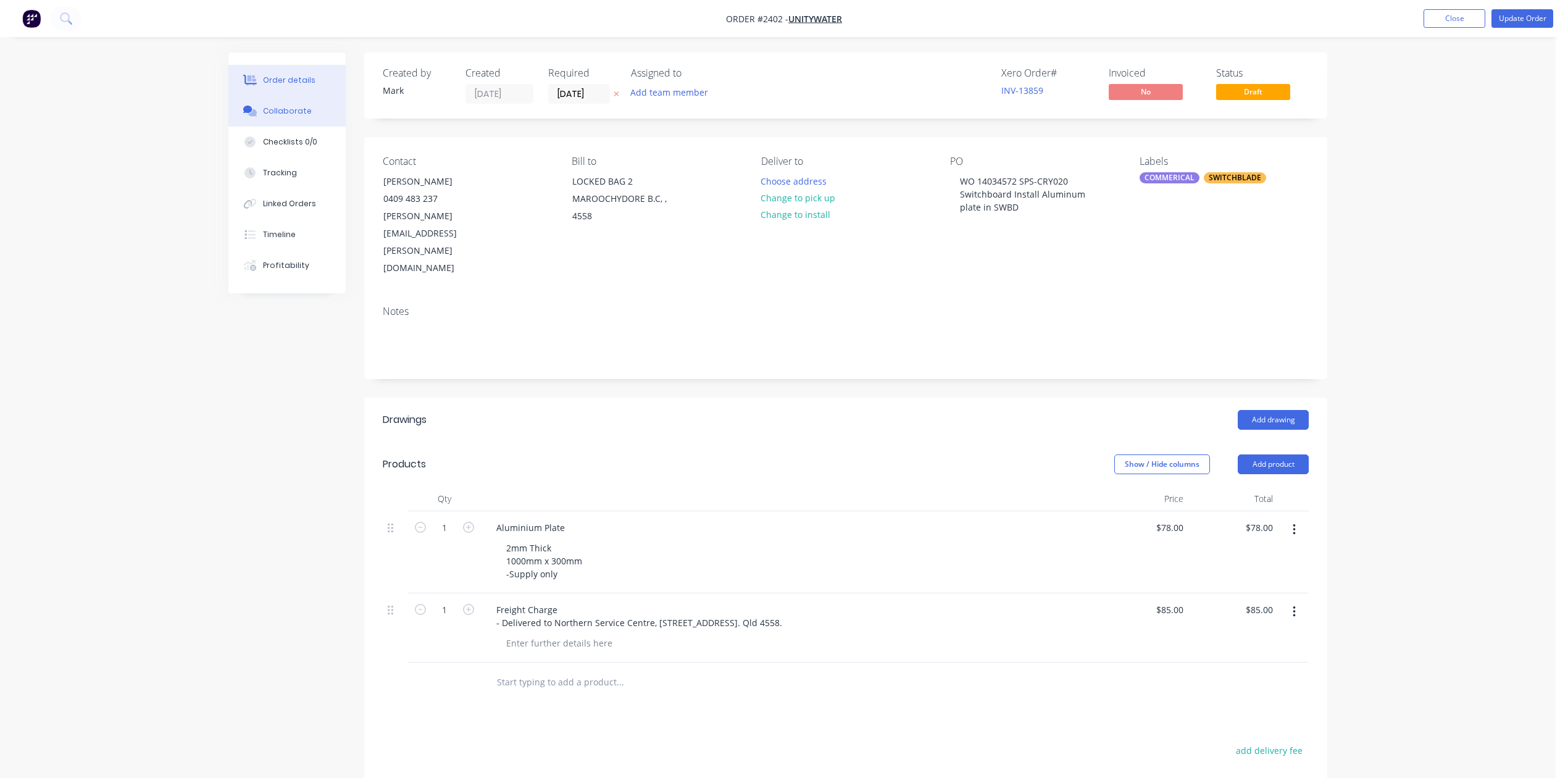
click at [306, 117] on div "Collaborate" at bounding box center [287, 111] width 49 height 11
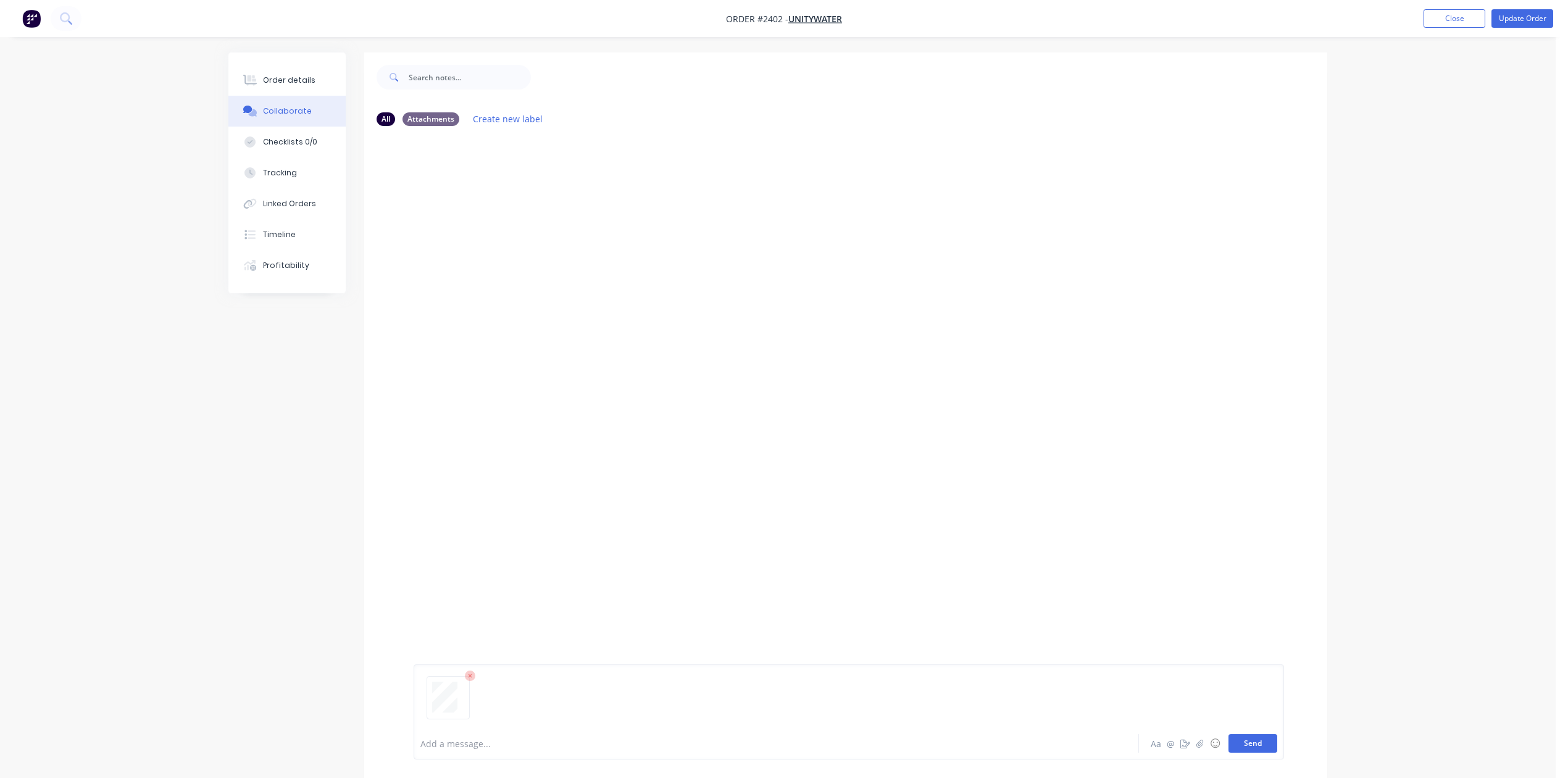
click at [1235, 734] on button "Send" at bounding box center [1253, 744] width 49 height 19
click at [469, 270] on div at bounding box center [458, 229] width 89 height 81
click at [293, 85] on div "Order details" at bounding box center [289, 80] width 52 height 11
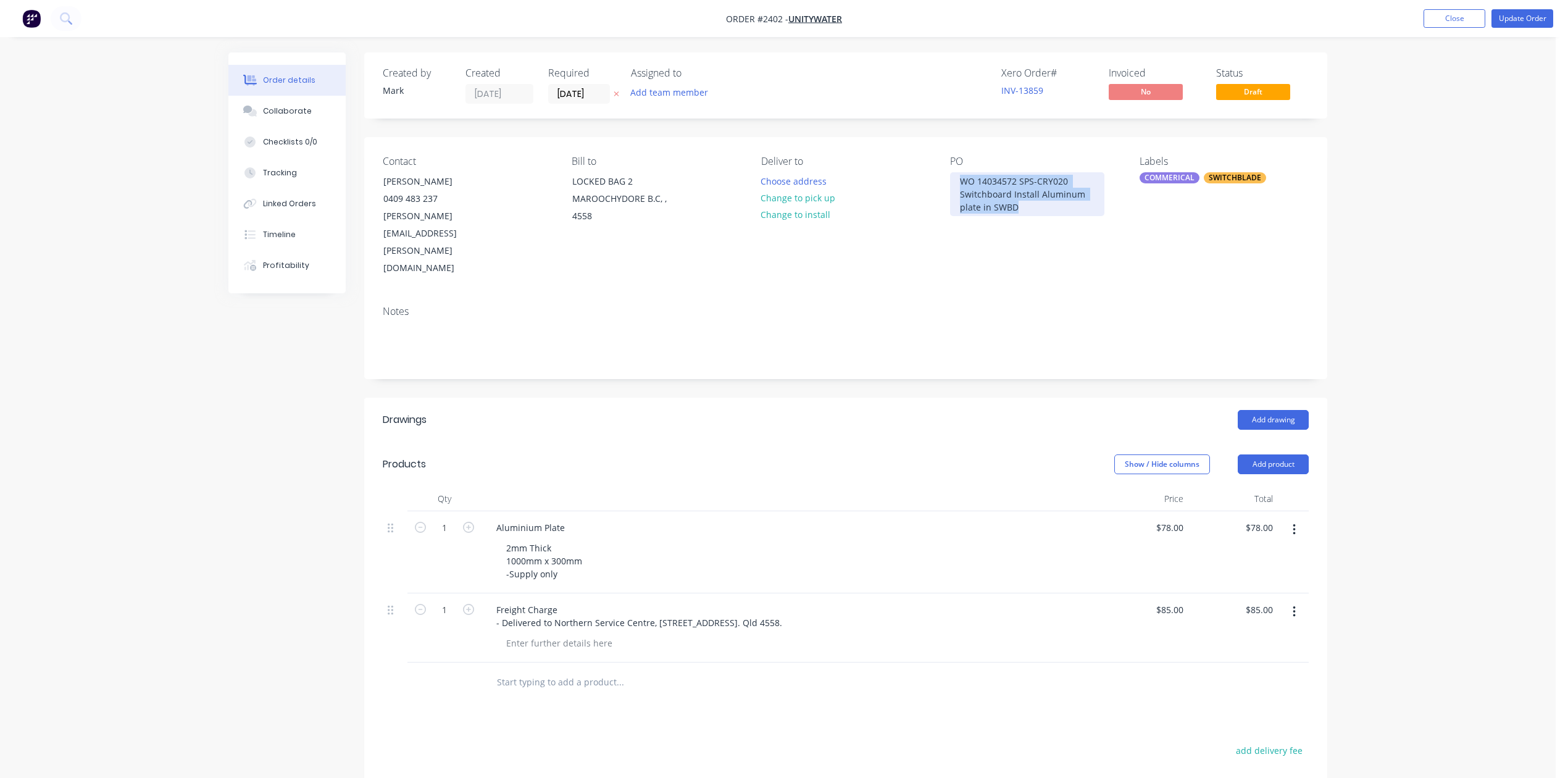
drag, startPoint x: 960, startPoint y: 211, endPoint x: 1001, endPoint y: 260, distance: 63.9
click at [1001, 216] on div "WO 14034572 SPS-CRY020 Switchboard Install Aluminum plate in SWBD" at bounding box center [1027, 194] width 154 height 44
click at [1018, 216] on div "WO 14034572 SPS-CRY020 Switchboard Install Aluminum plate in SWBD" at bounding box center [1027, 194] width 154 height 44
drag, startPoint x: 960, startPoint y: 206, endPoint x: 1002, endPoint y: 273, distance: 79.1
click at [1002, 273] on div "Contact [PERSON_NAME] 0409 483 237 [PERSON_NAME][EMAIL_ADDRESS][PERSON_NAME][DO…" at bounding box center [845, 216] width 963 height 159
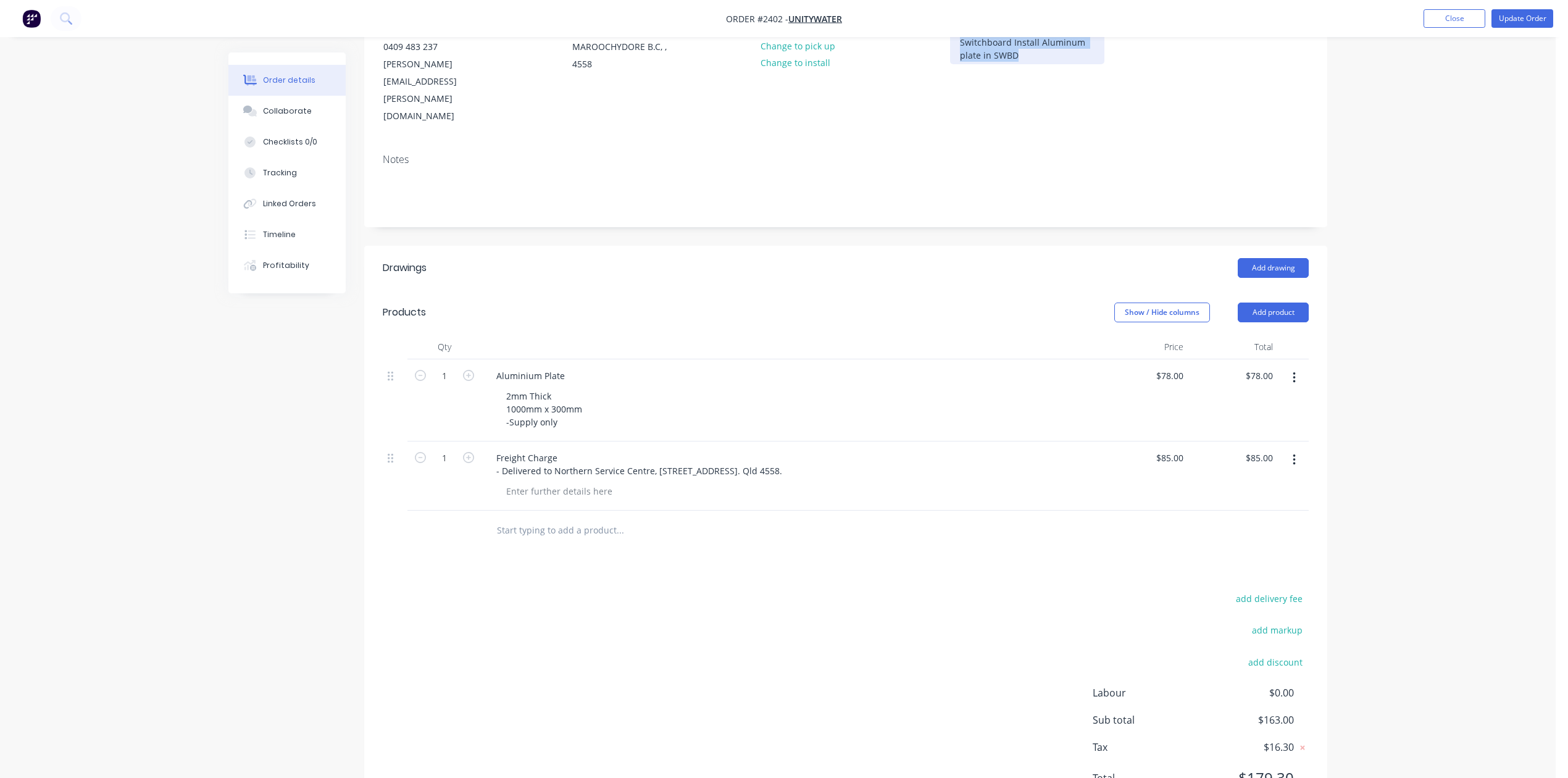
scroll to position [35, 0]
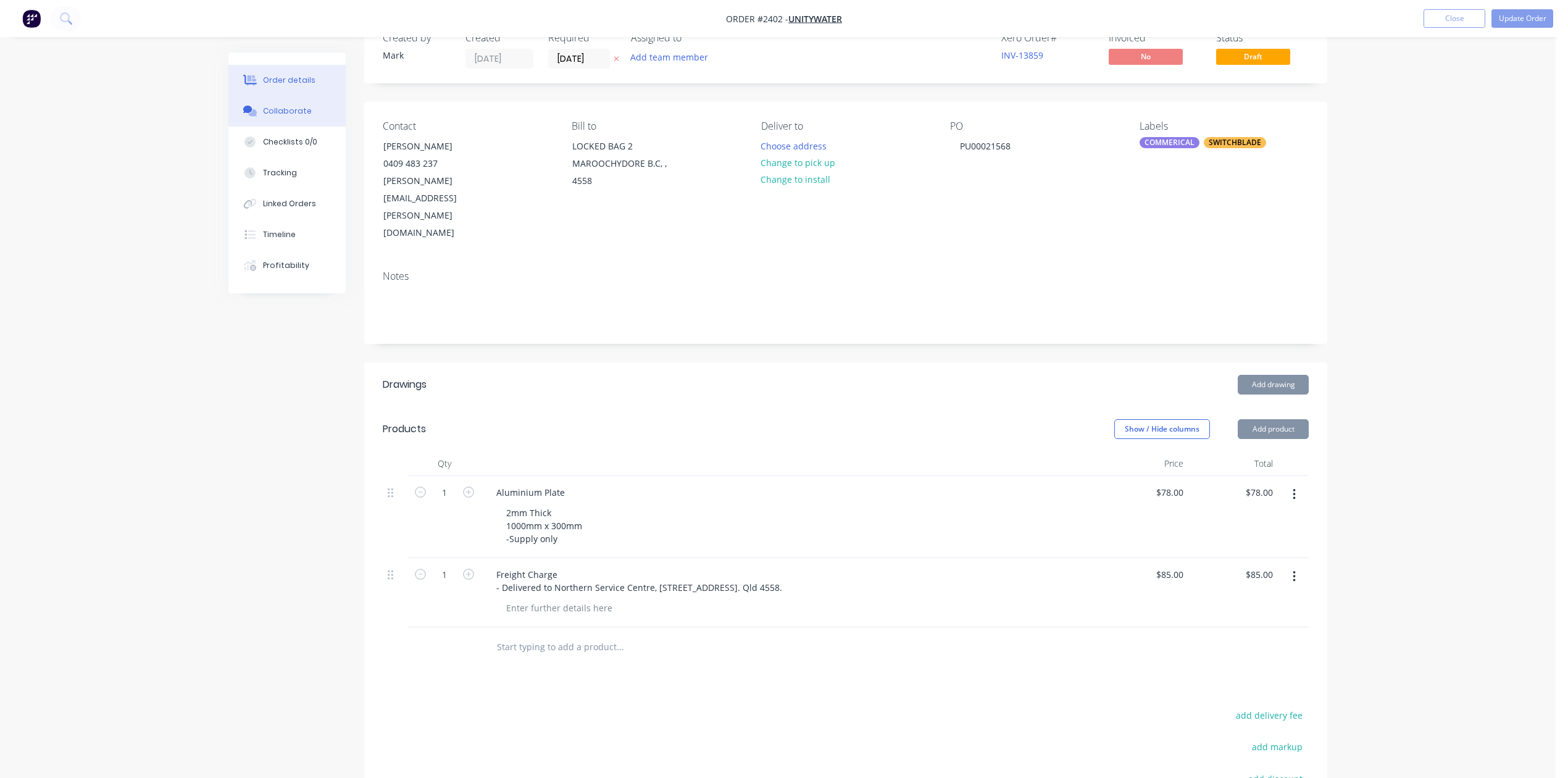
click at [310, 117] on div "Collaborate" at bounding box center [287, 111] width 49 height 11
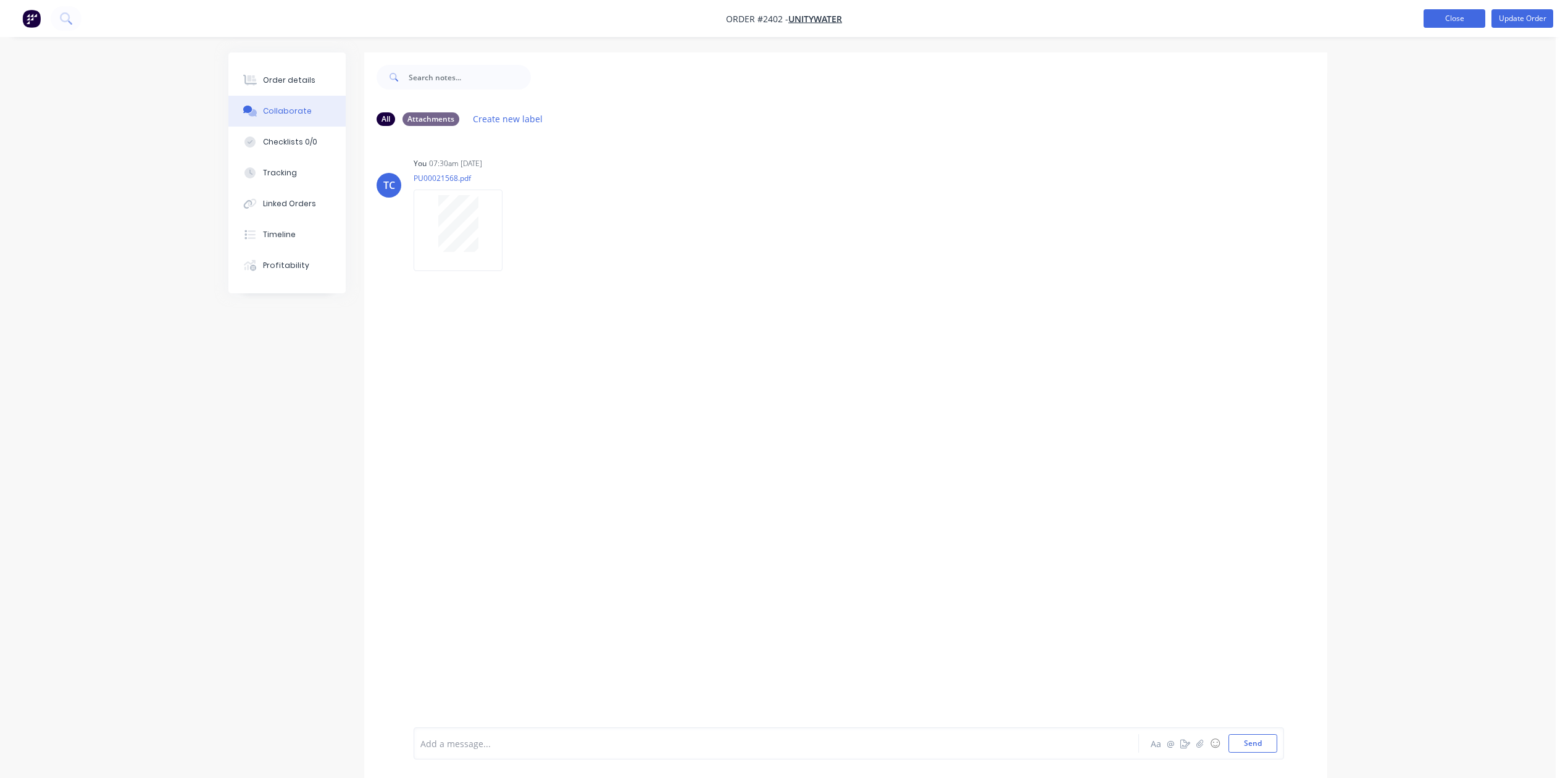
click at [1433, 19] on button "Close" at bounding box center [1454, 19] width 62 height 19
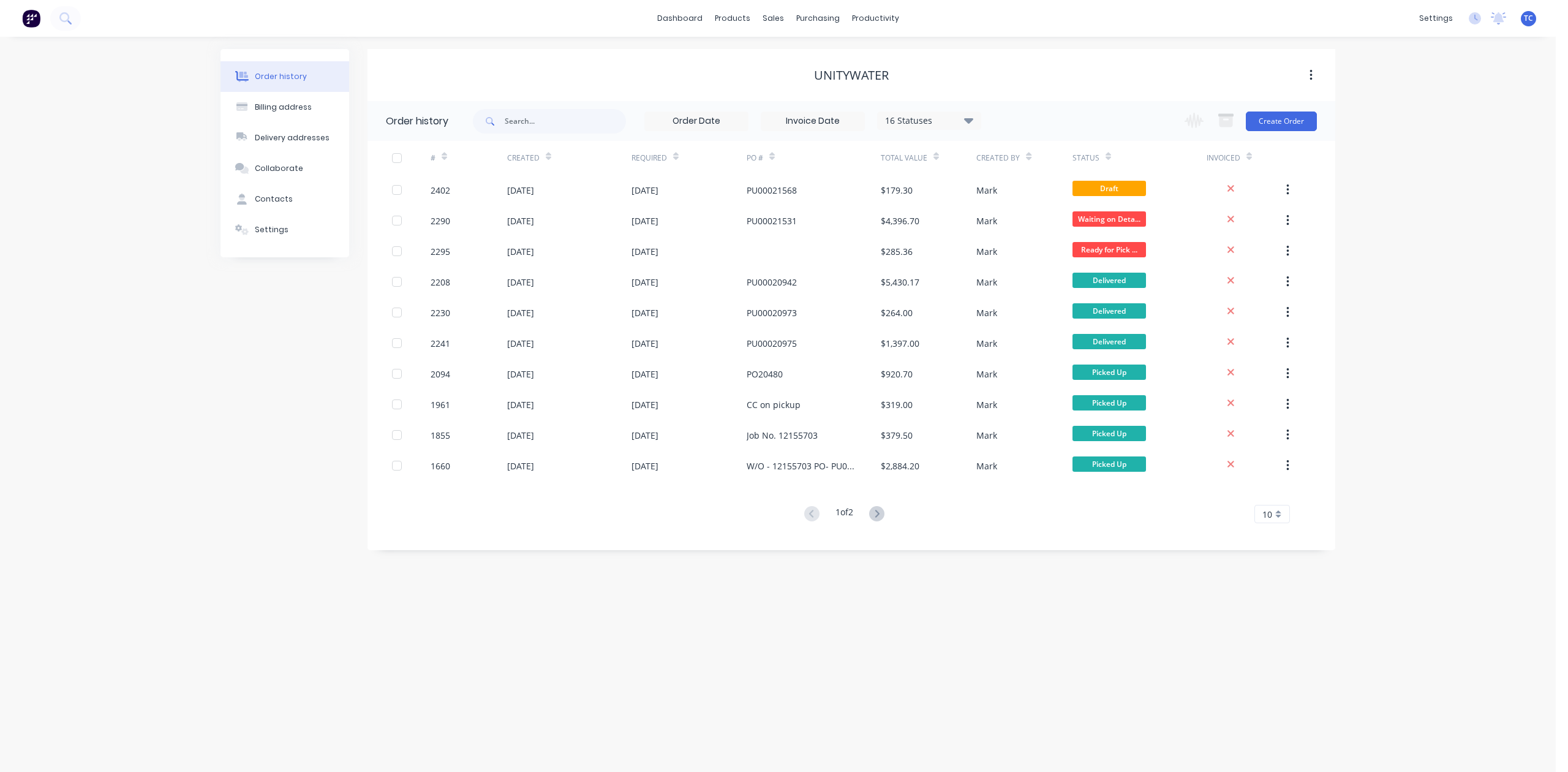
click at [271, 78] on div "Order history" at bounding box center [280, 76] width 52 height 11
click at [915, 67] on div "Workflow" at bounding box center [913, 61] width 37 height 11
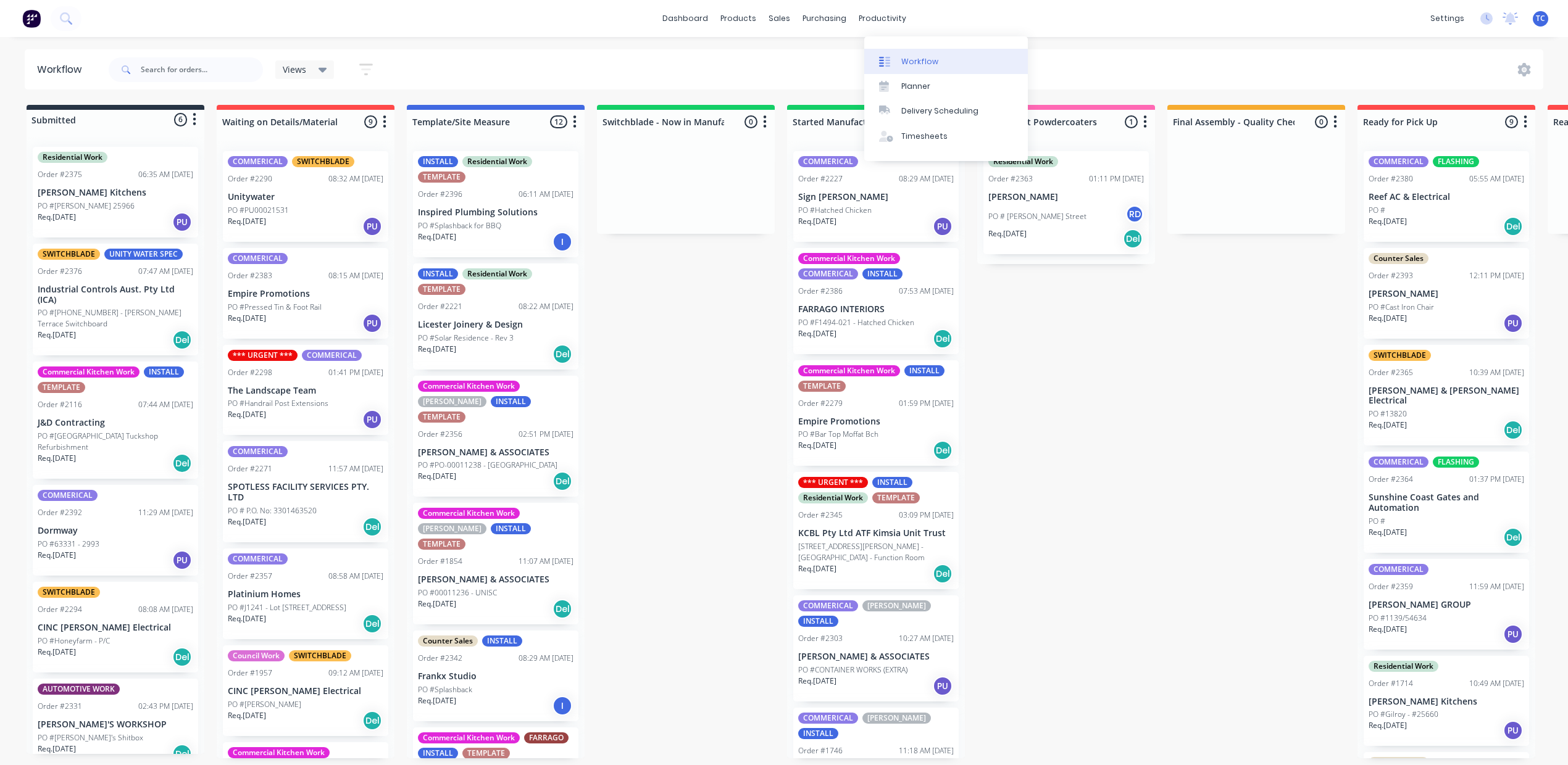
click at [926, 67] on div "Workflow" at bounding box center [919, 62] width 37 height 11
click at [679, 13] on link "dashboard" at bounding box center [685, 19] width 58 height 19
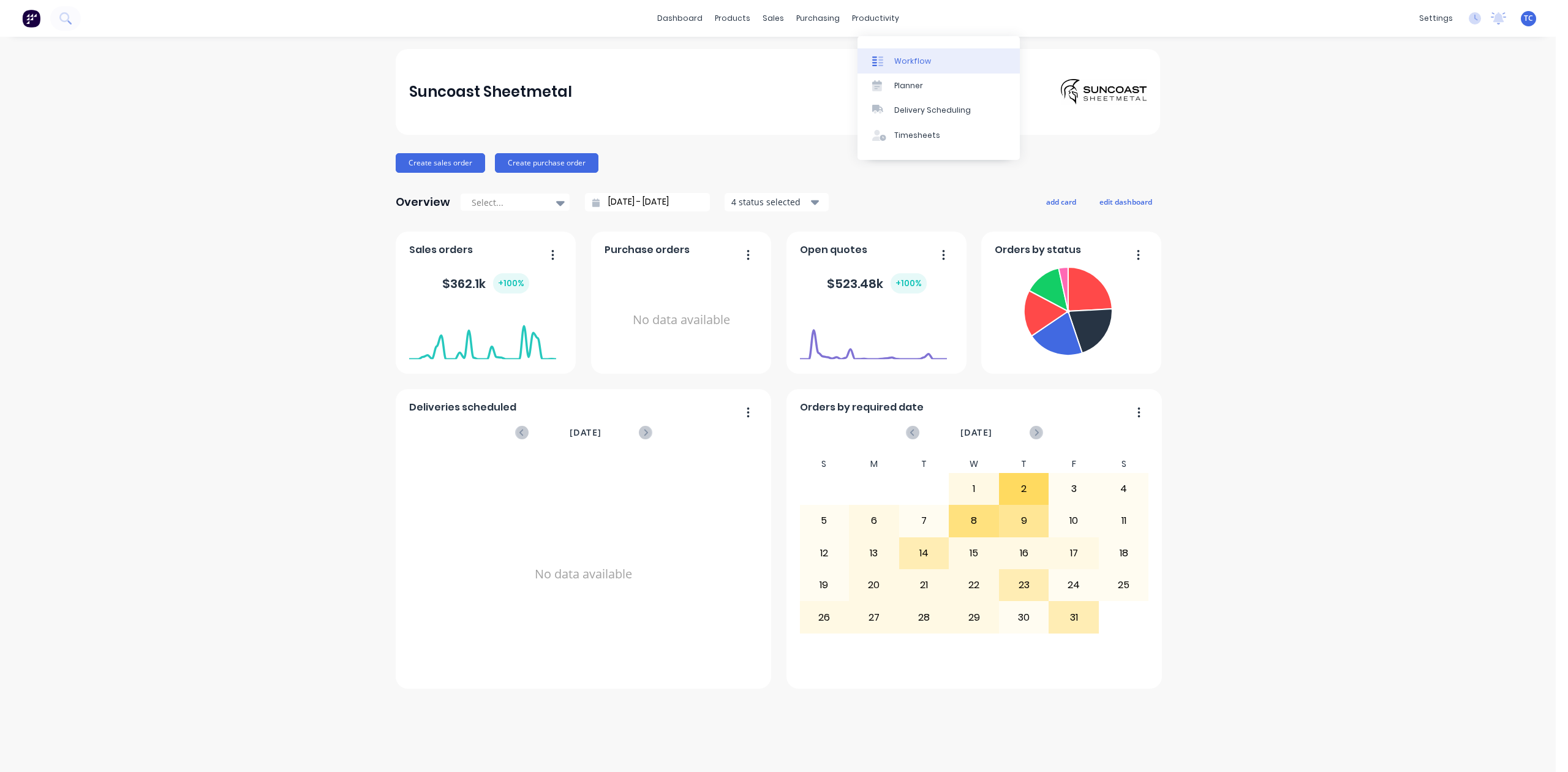
click at [922, 67] on div "Workflow" at bounding box center [913, 61] width 37 height 11
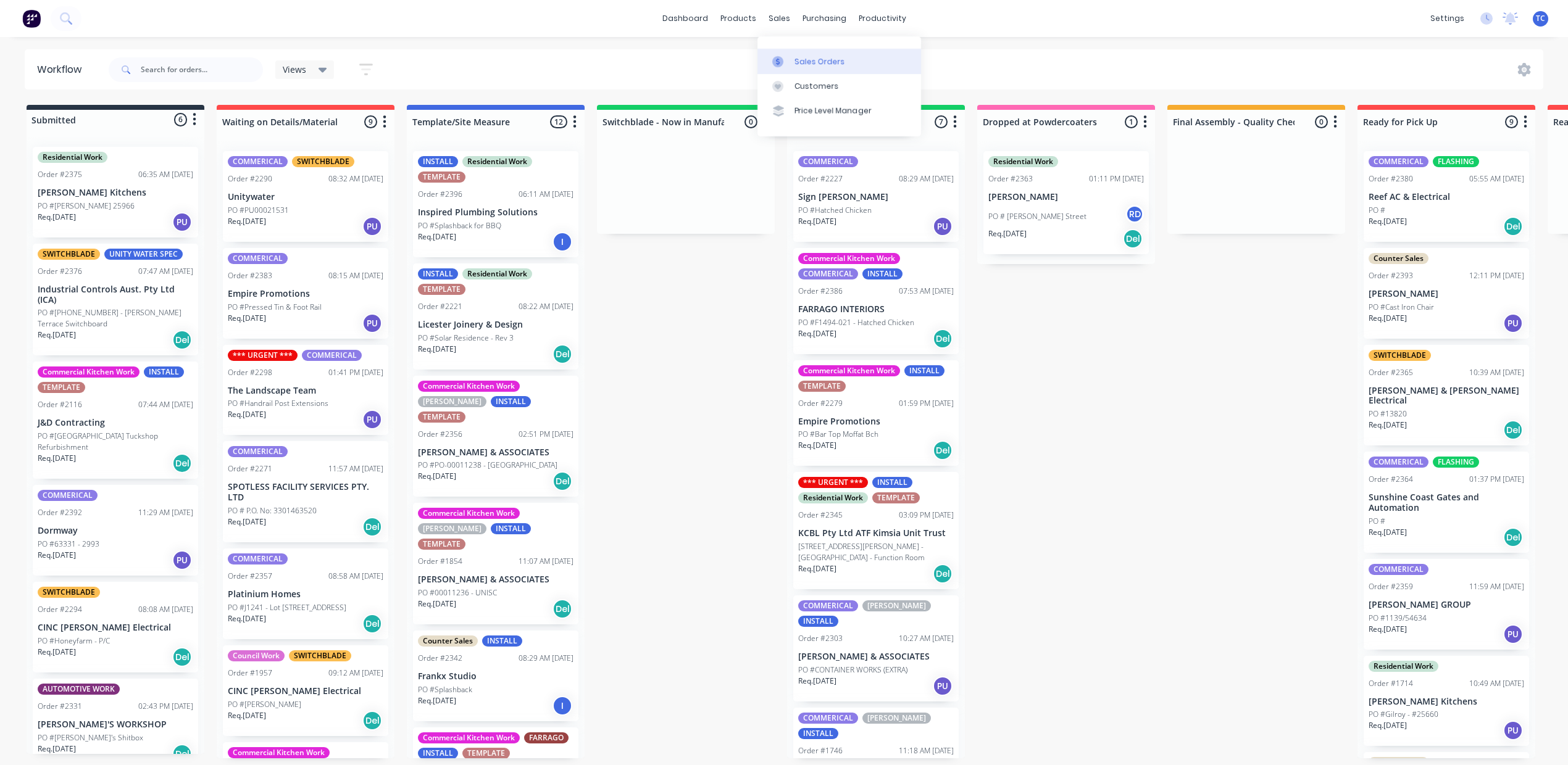
click at [818, 63] on div "Sales Orders" at bounding box center [819, 62] width 51 height 11
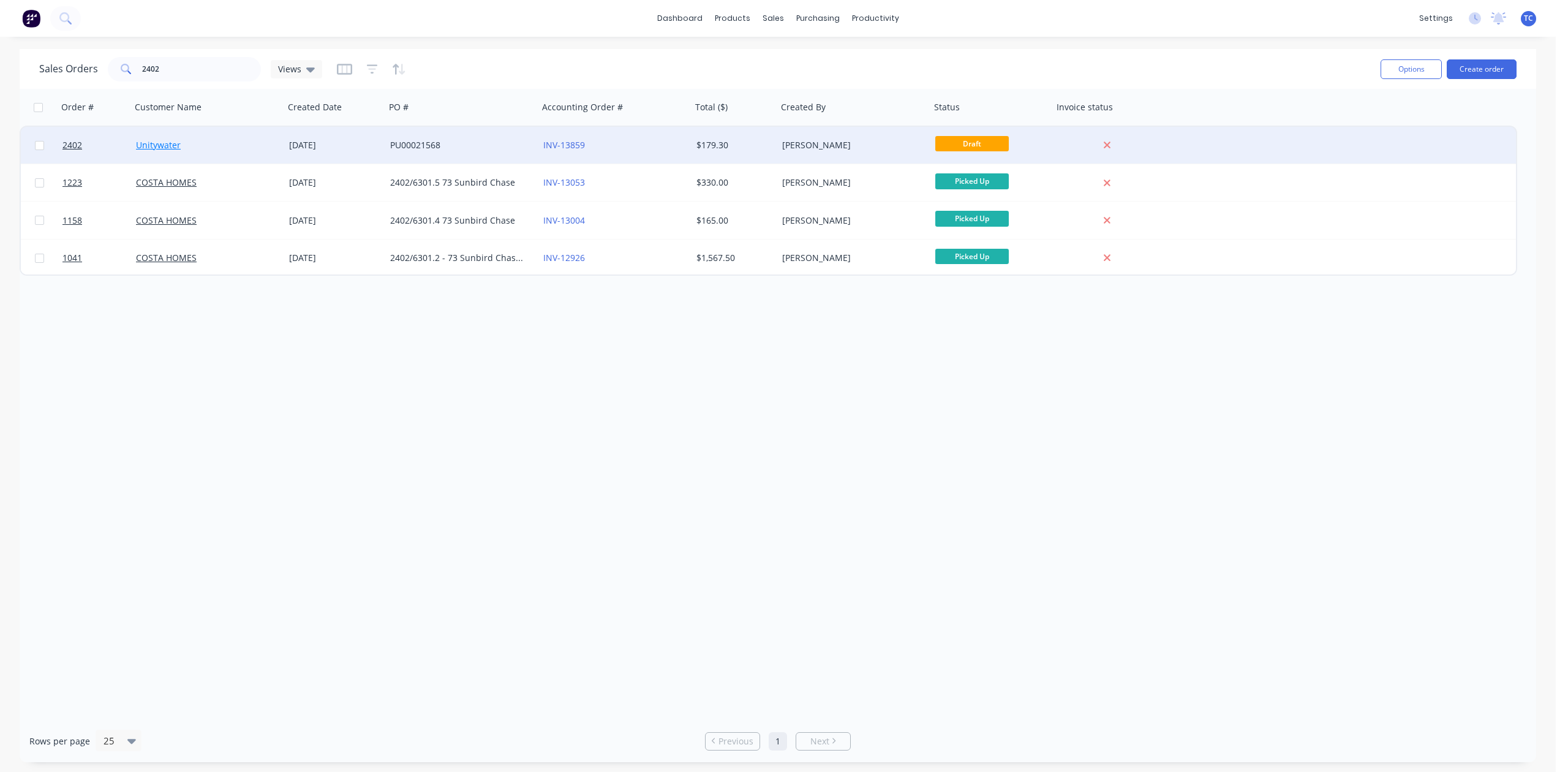
click at [176, 143] on link "Unitywater" at bounding box center [158, 144] width 45 height 12
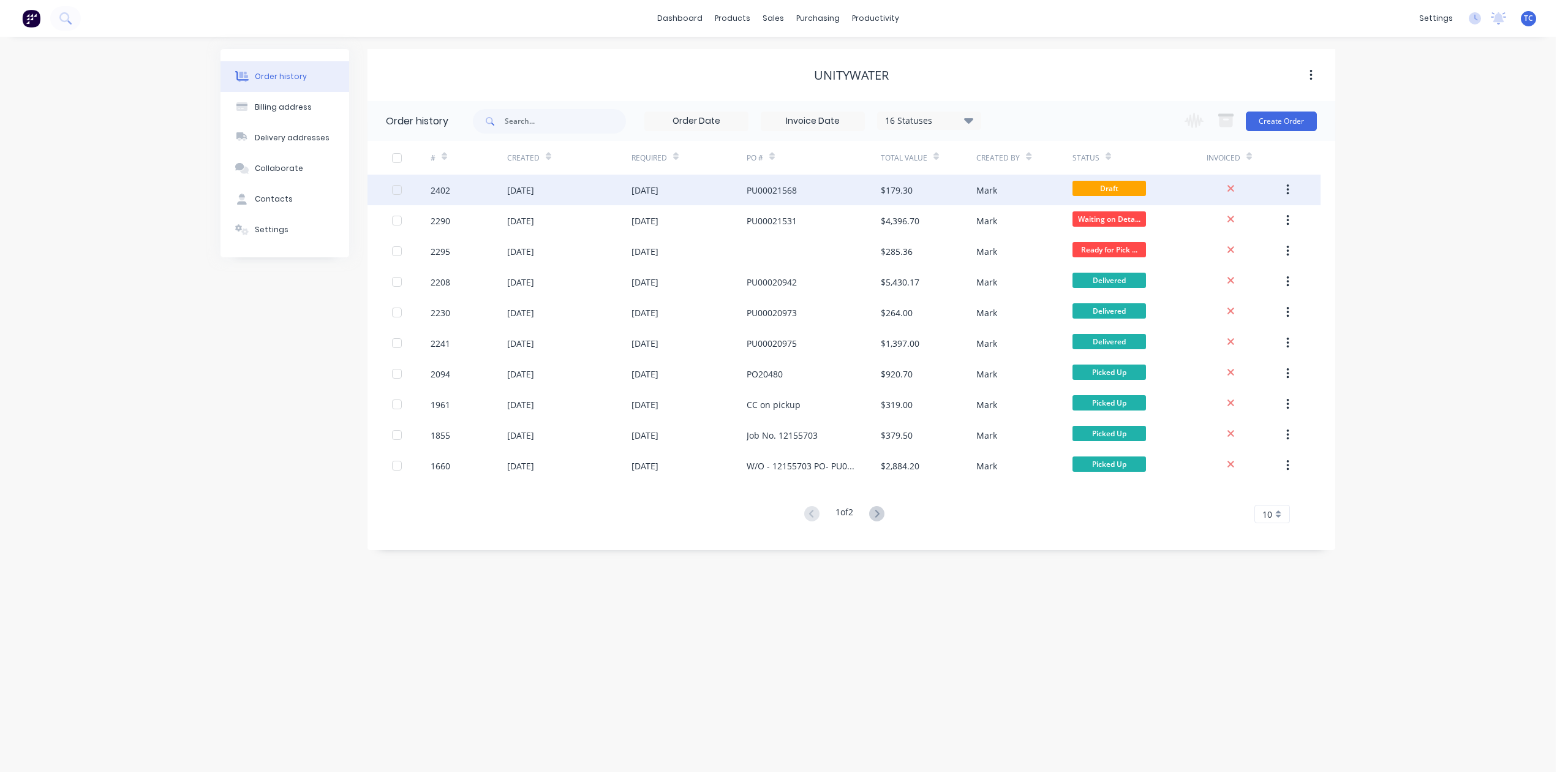
click at [534, 190] on div "[DATE]" at bounding box center [520, 190] width 27 height 13
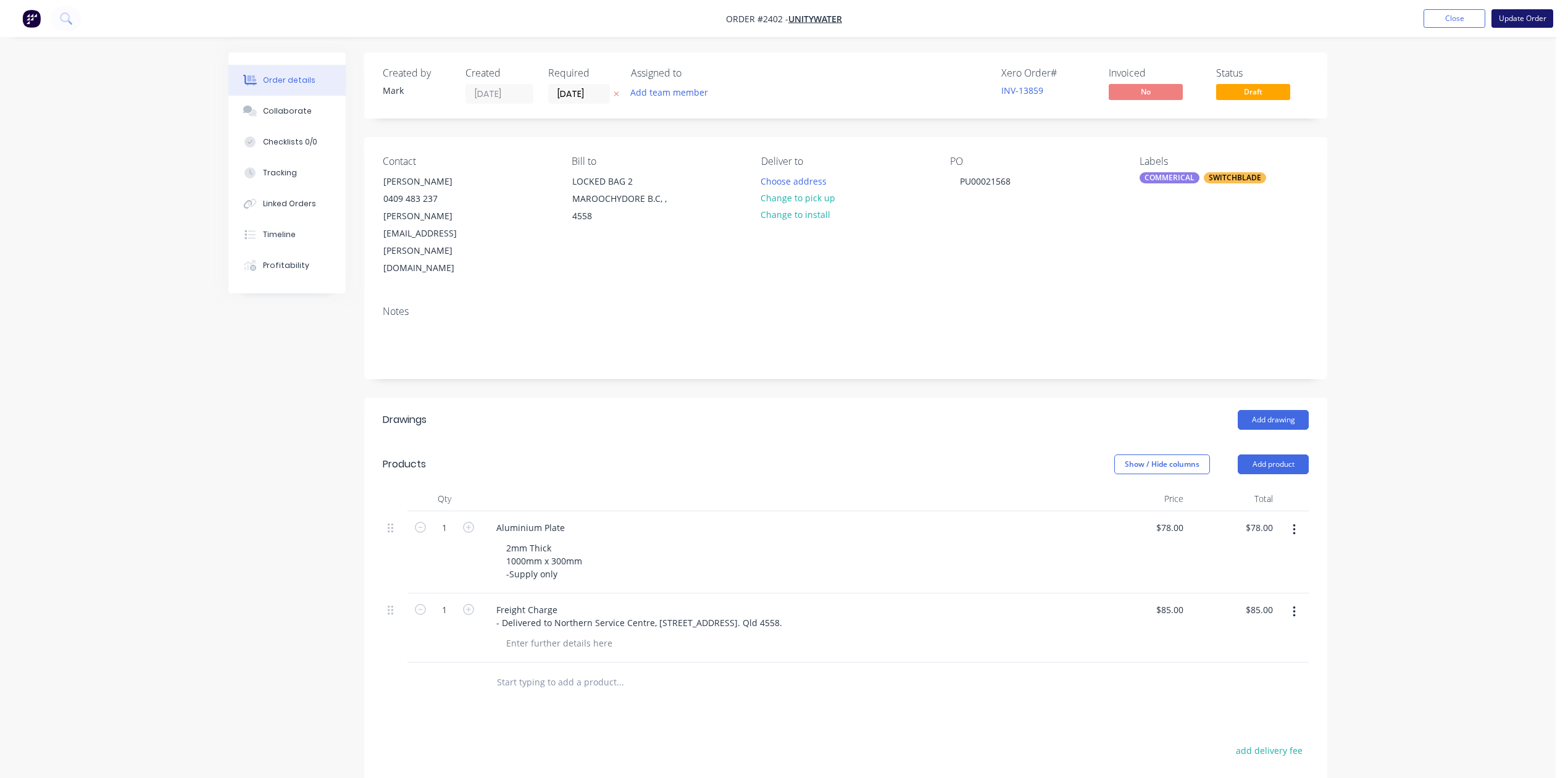
click at [1509, 13] on button "Update Order" at bounding box center [1522, 19] width 62 height 19
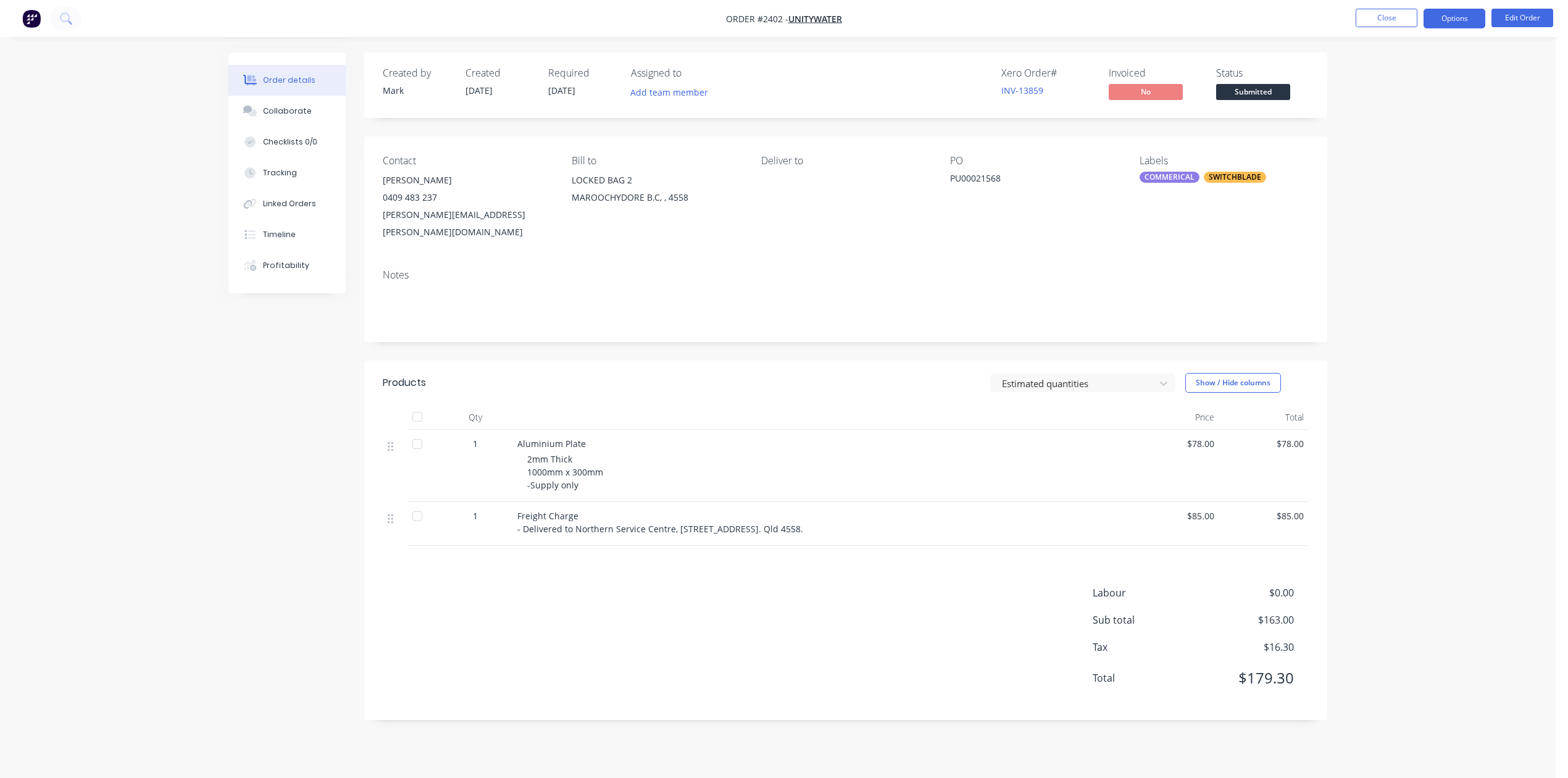
click at [1455, 19] on button "Options" at bounding box center [1454, 18] width 62 height 20
click at [1397, 147] on div "Work Order" at bounding box center [1416, 149] width 113 height 18
click at [1389, 122] on div "Without pricing" at bounding box center [1416, 124] width 113 height 18
click at [1371, 16] on button "Close" at bounding box center [1386, 18] width 62 height 19
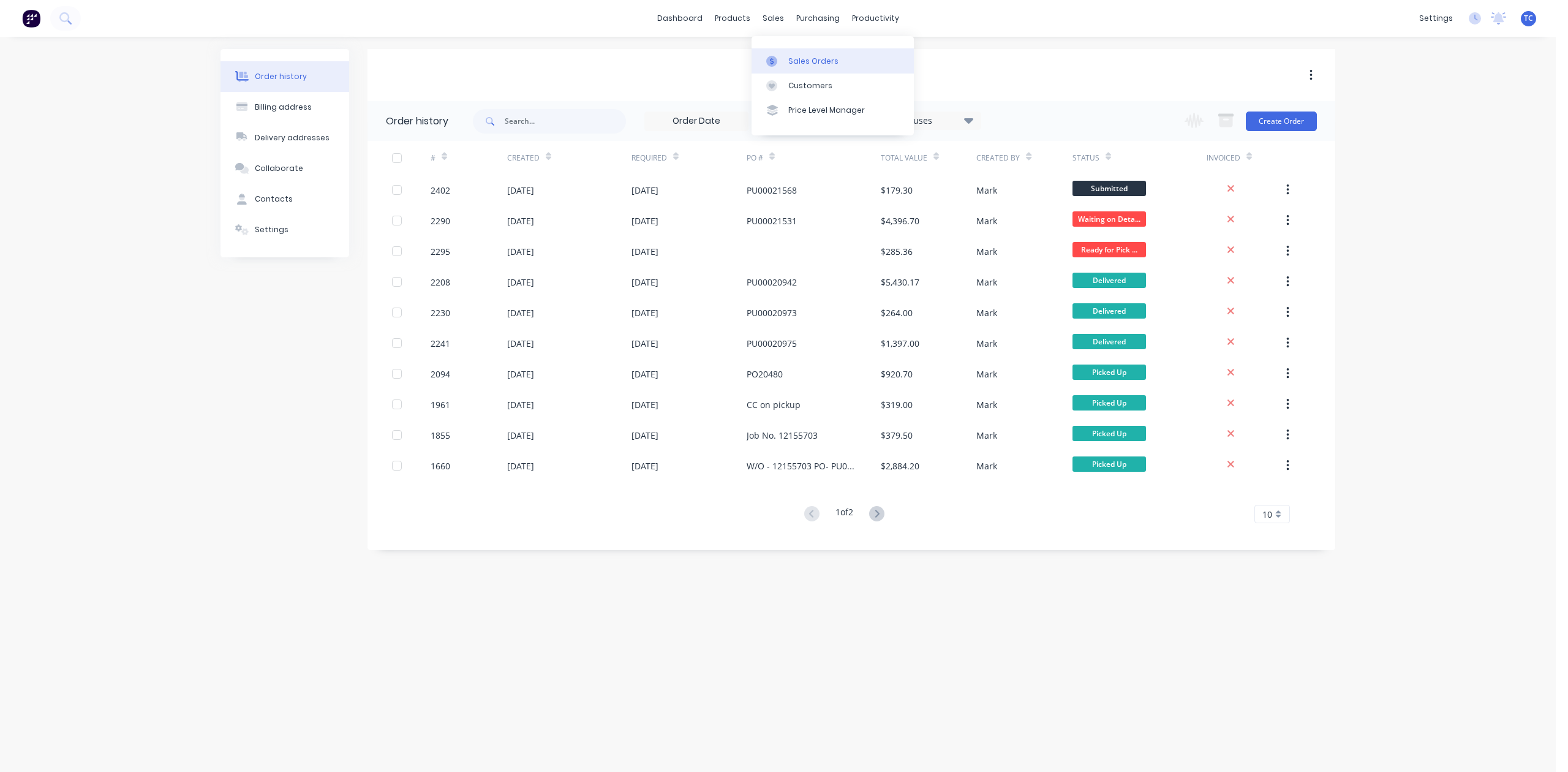
click at [805, 67] on div "Sales Orders" at bounding box center [813, 61] width 50 height 11
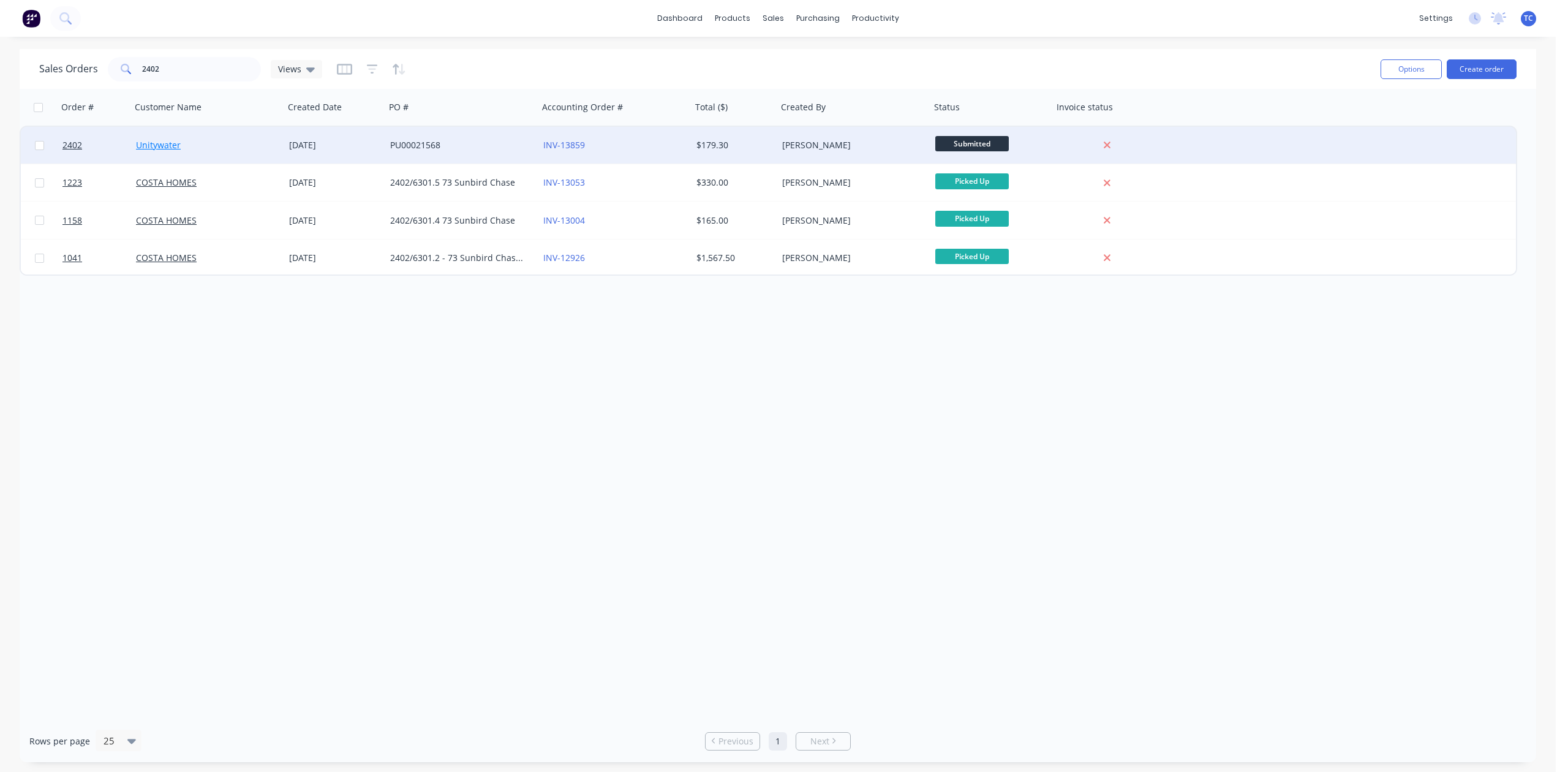
click at [177, 142] on link "Unitywater" at bounding box center [158, 144] width 45 height 12
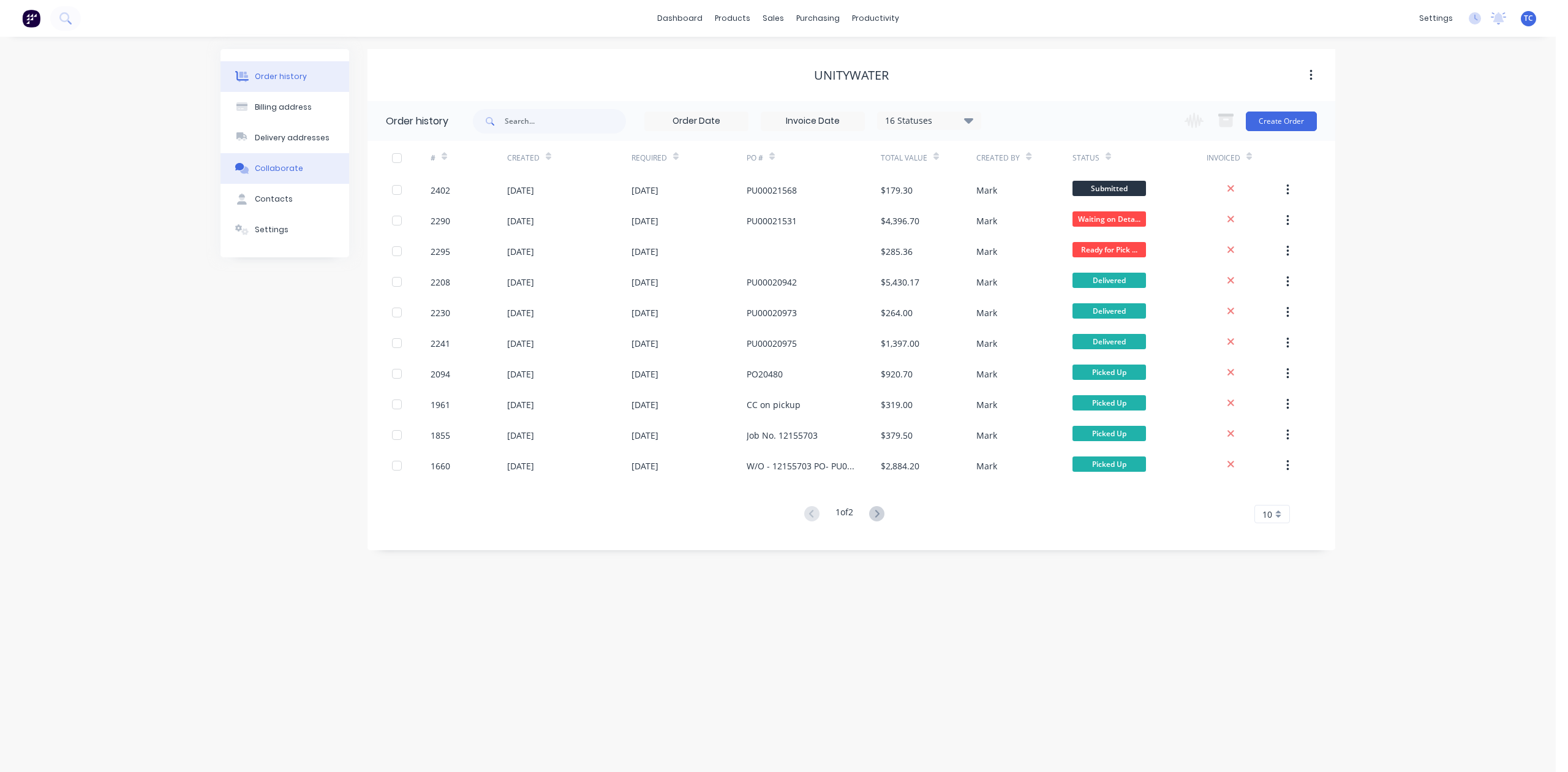
click at [299, 174] on div "Collaborate" at bounding box center [279, 169] width 48 height 11
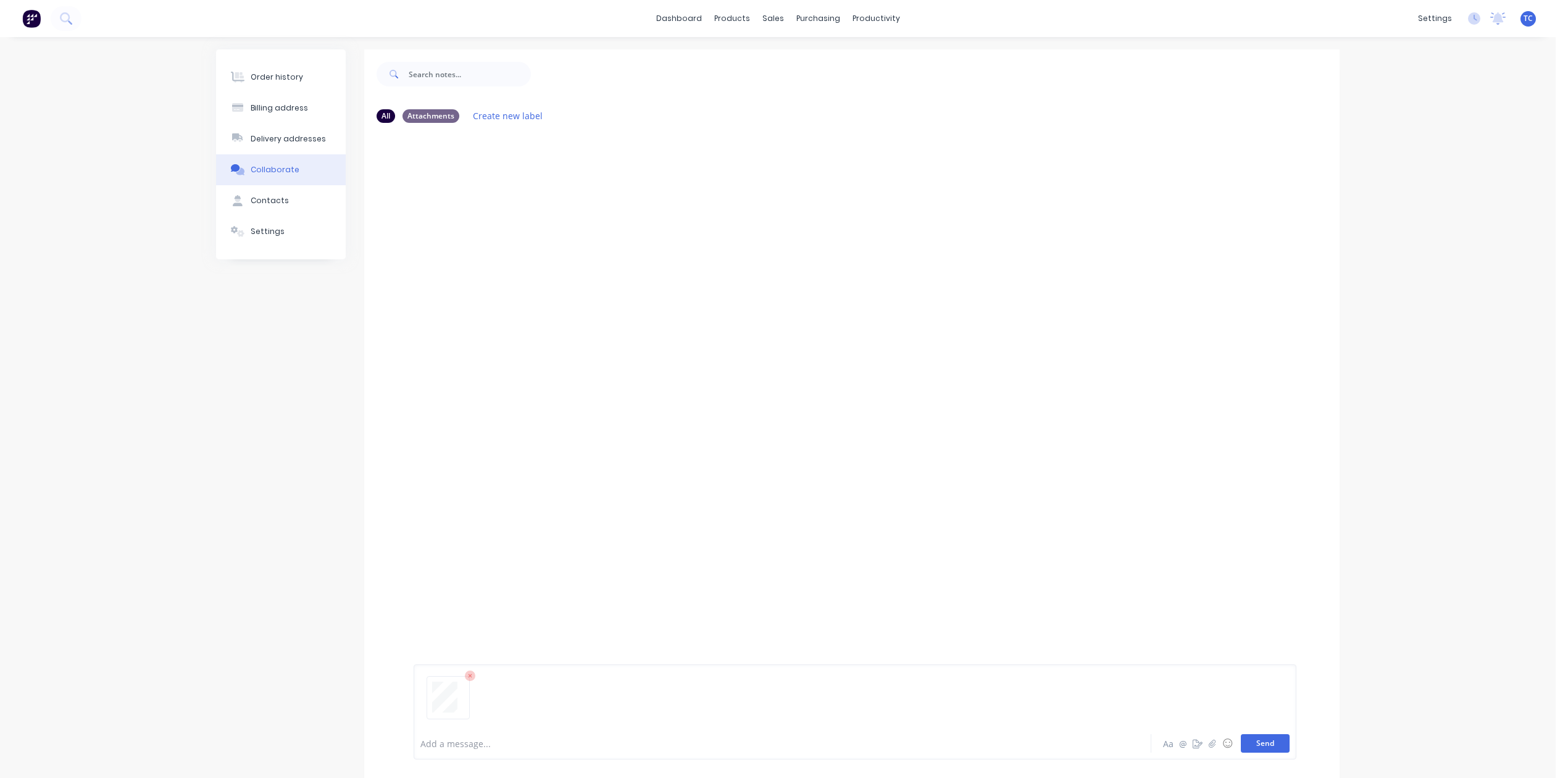
click at [1260, 734] on button "Send" at bounding box center [1264, 744] width 49 height 19
click at [822, 67] on div "Sales Orders" at bounding box center [813, 62] width 51 height 11
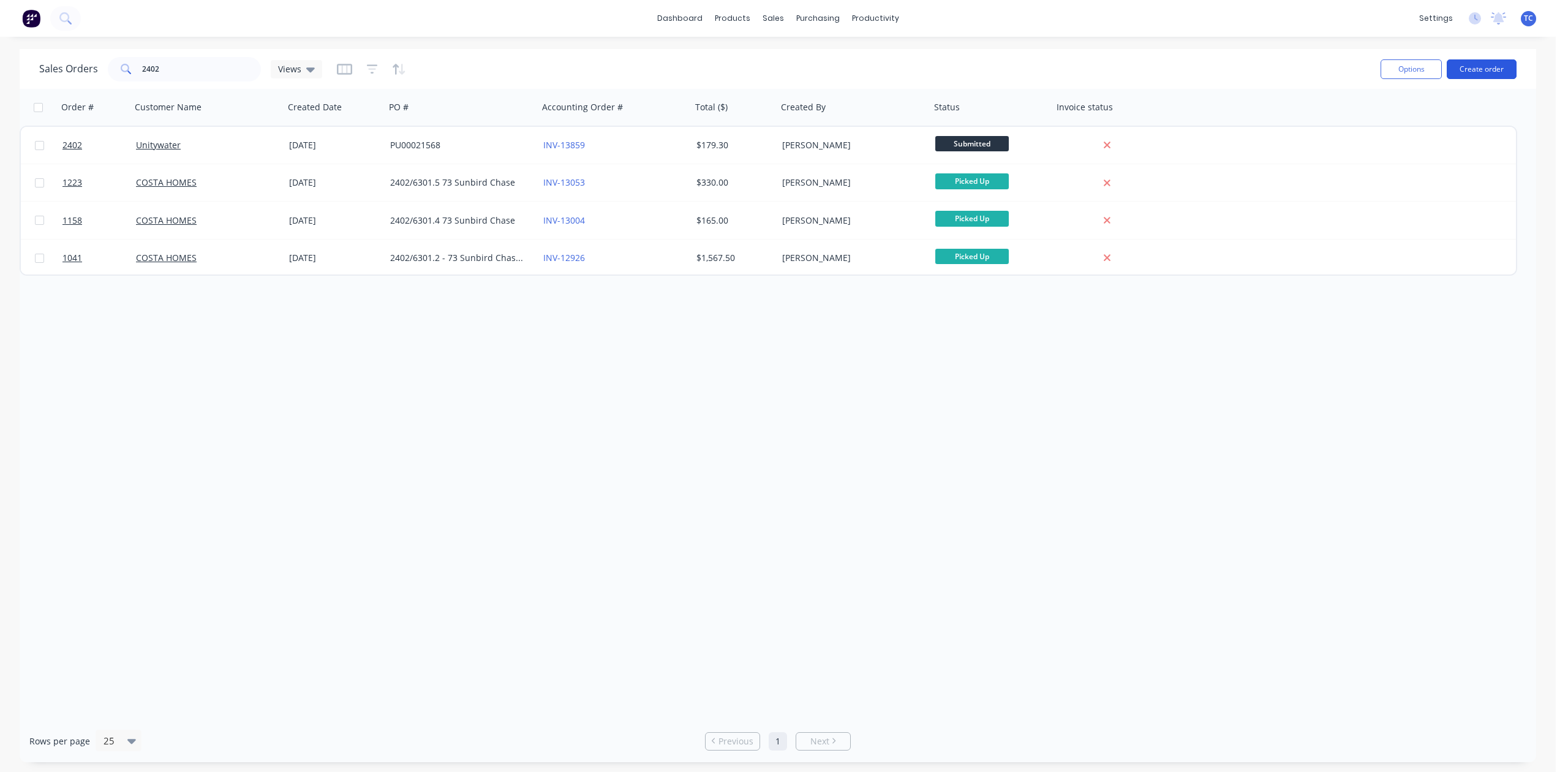
click at [1483, 64] on button "Create order" at bounding box center [1482, 69] width 70 height 19
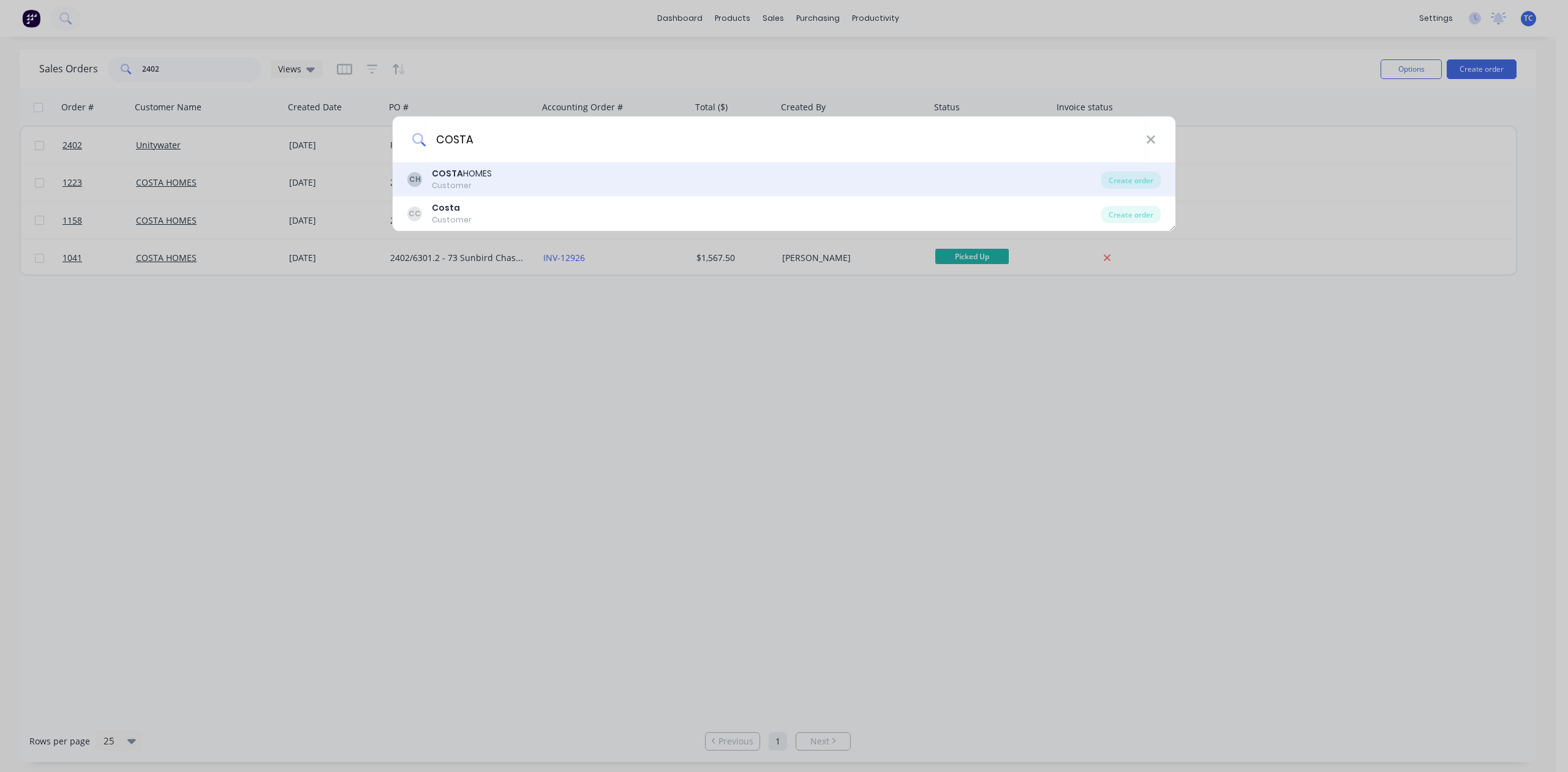
type input "COSTA"
click at [505, 172] on div "CH COSTA HOMES Customer" at bounding box center [755, 179] width 694 height 24
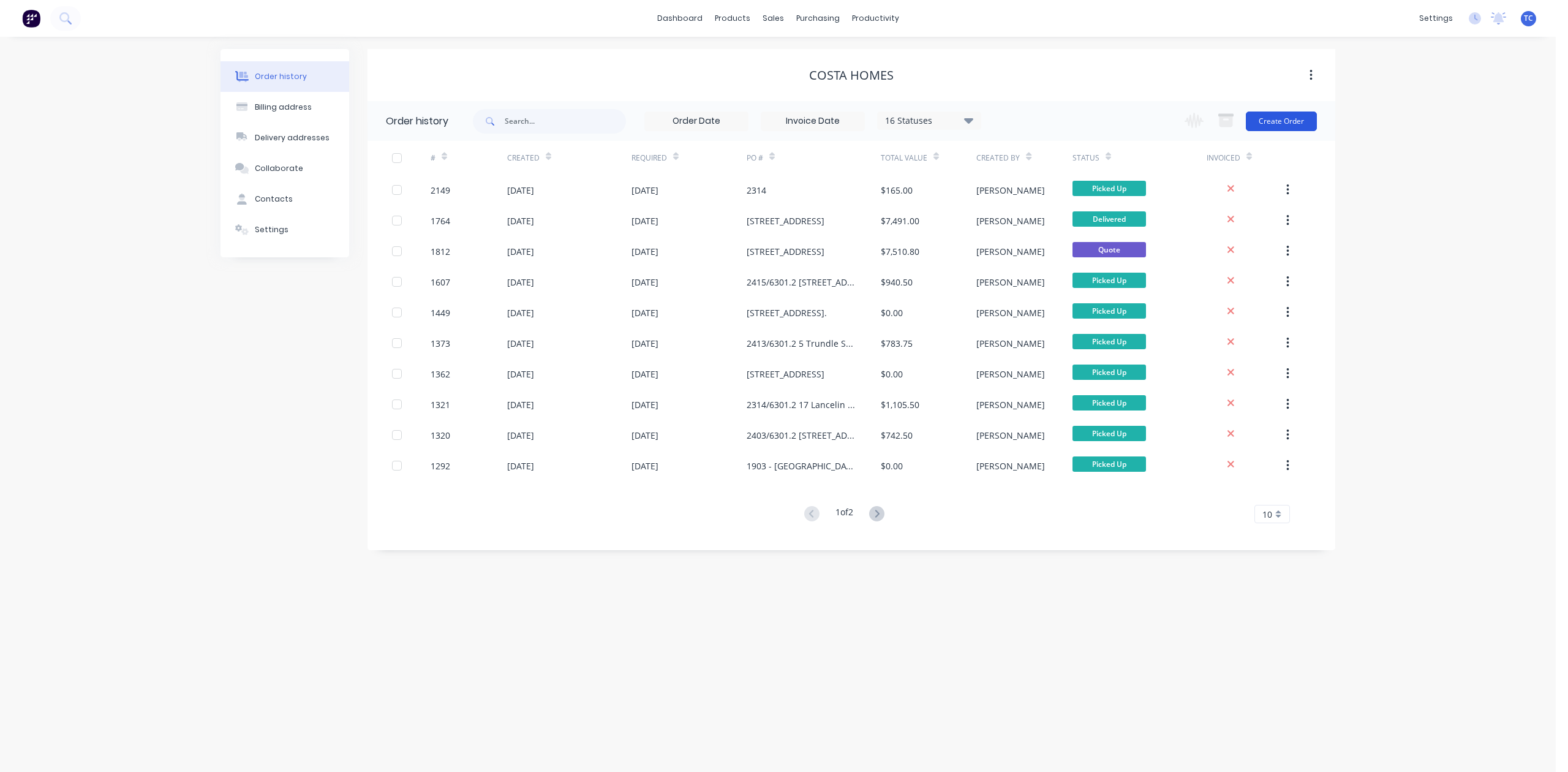
click at [1290, 121] on button "Create Order" at bounding box center [1281, 121] width 71 height 19
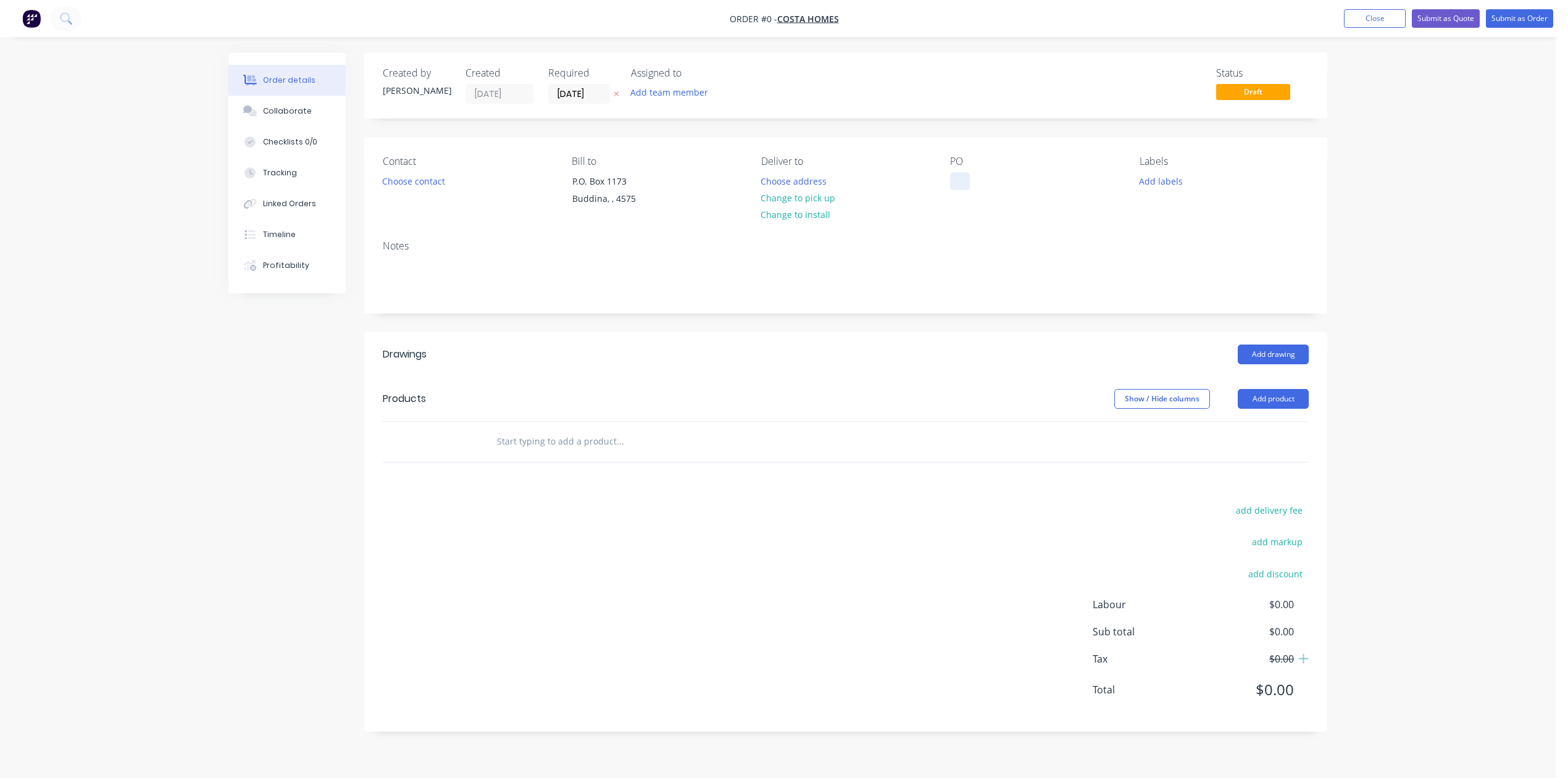
click at [969, 190] on div at bounding box center [959, 181] width 20 height 18
click at [607, 101] on div "Creating draft order... Loading... Order details Collaborate Checklists 0/0 Tra…" at bounding box center [778, 401] width 1124 height 697
drag, startPoint x: 607, startPoint y: 101, endPoint x: 563, endPoint y: 100, distance: 44.0
click at [563, 100] on input "[DATE]" at bounding box center [578, 94] width 60 height 19
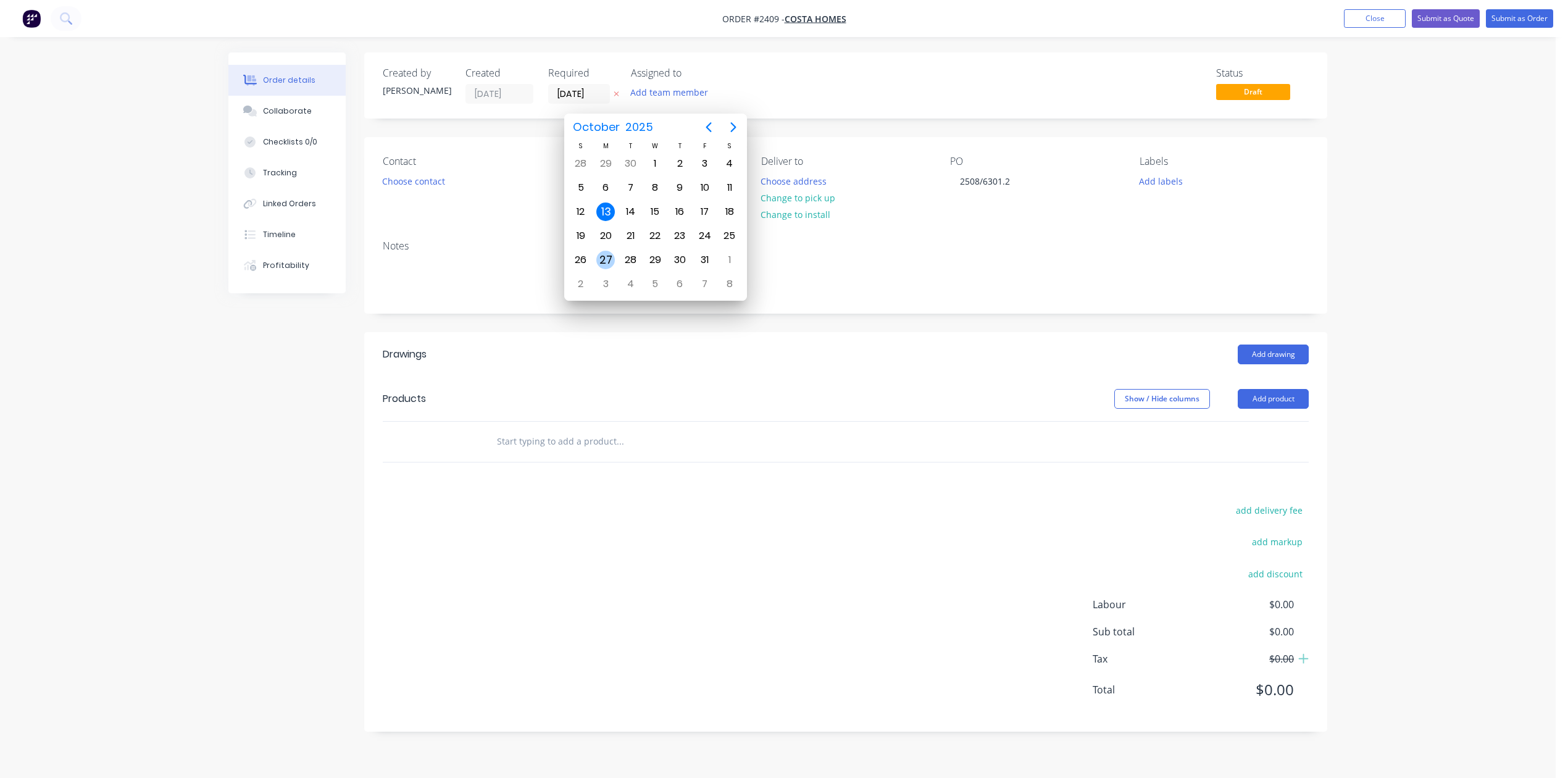
click at [605, 256] on div "27" at bounding box center [606, 260] width 19 height 19
type input "[DATE]"
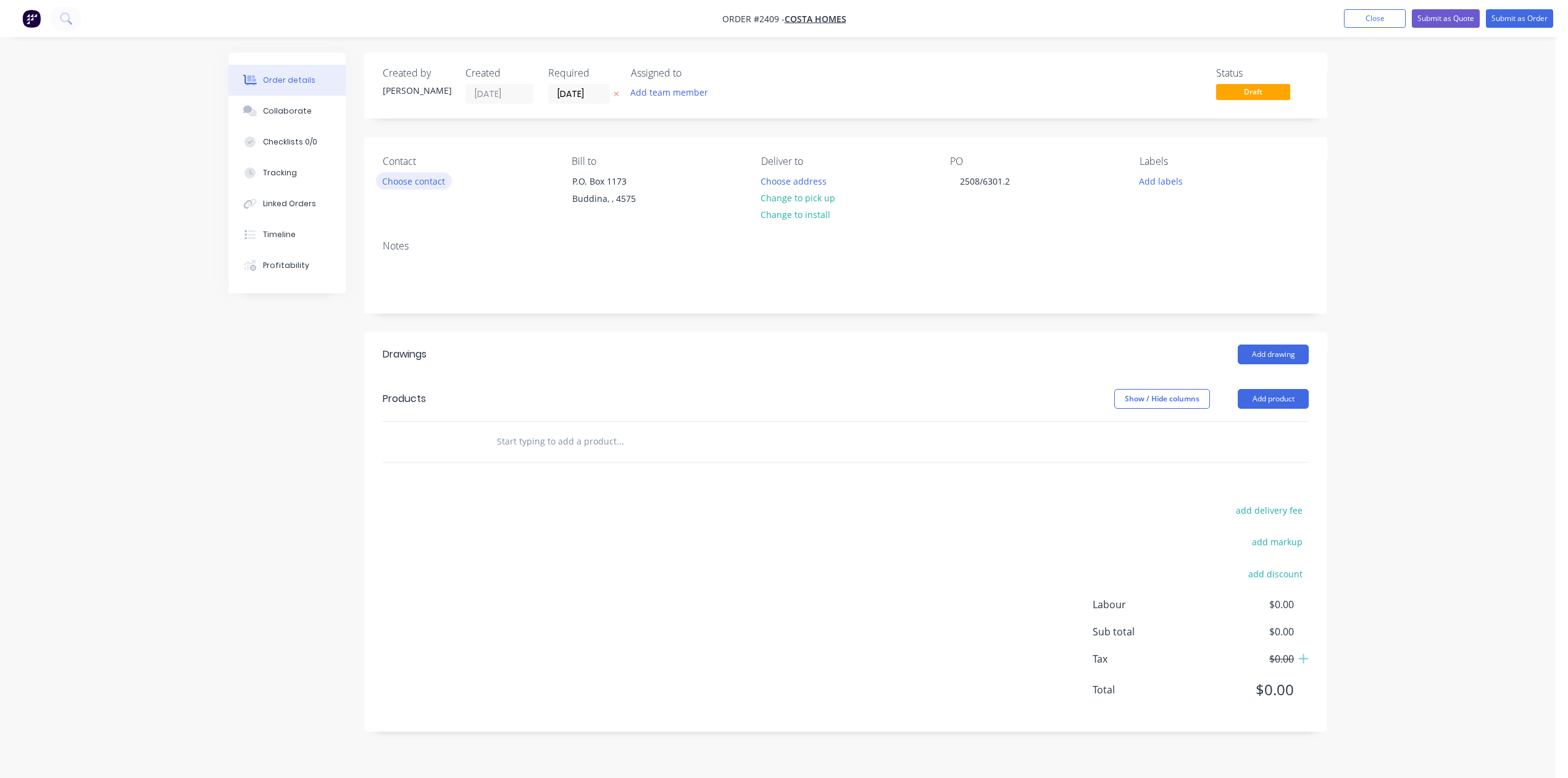
click at [440, 189] on button "Choose contact" at bounding box center [413, 180] width 76 height 16
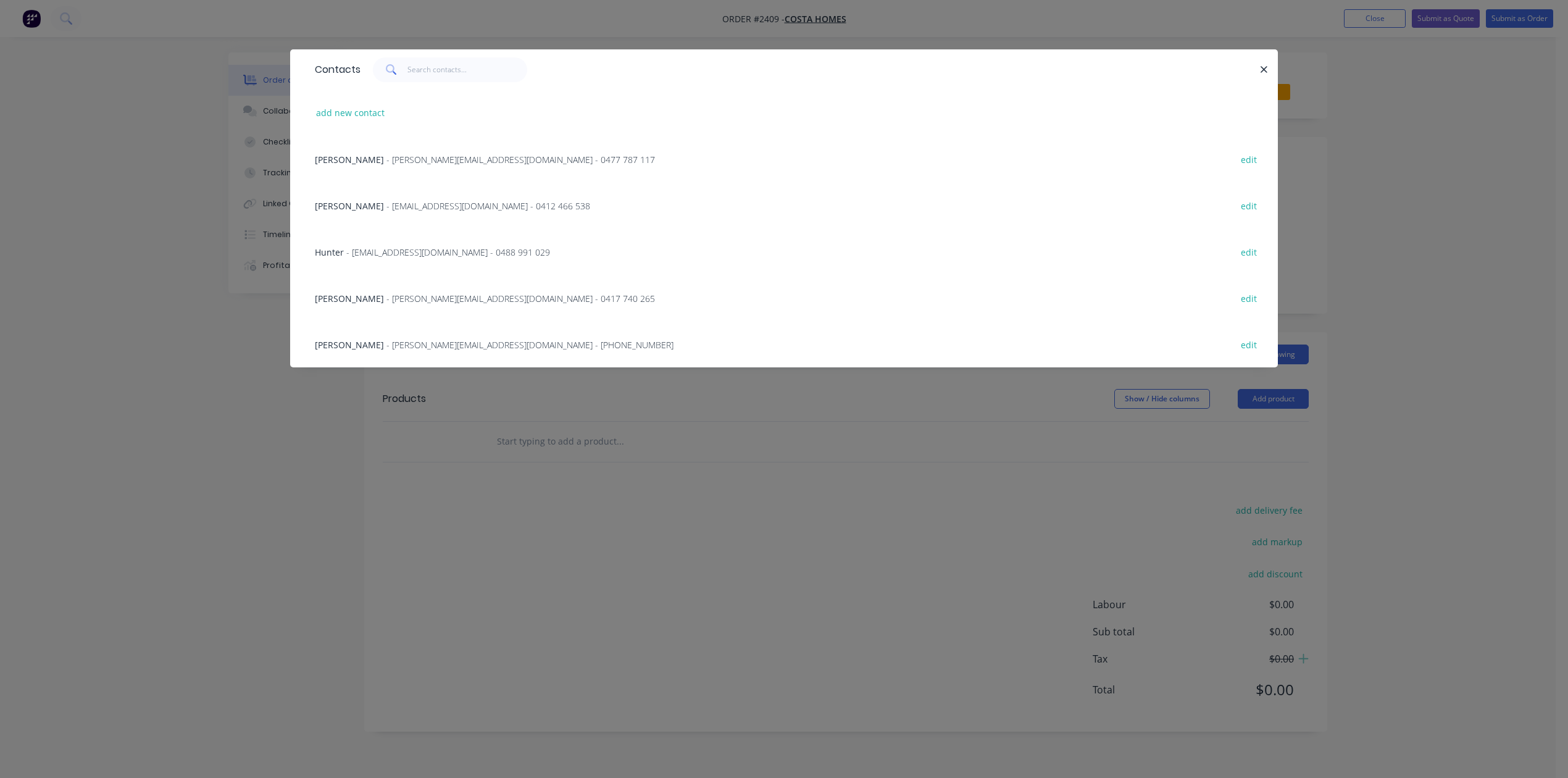
click at [449, 258] on span "- [EMAIL_ADDRESS][DOMAIN_NAME] - 0488 991 029" at bounding box center [448, 252] width 203 height 12
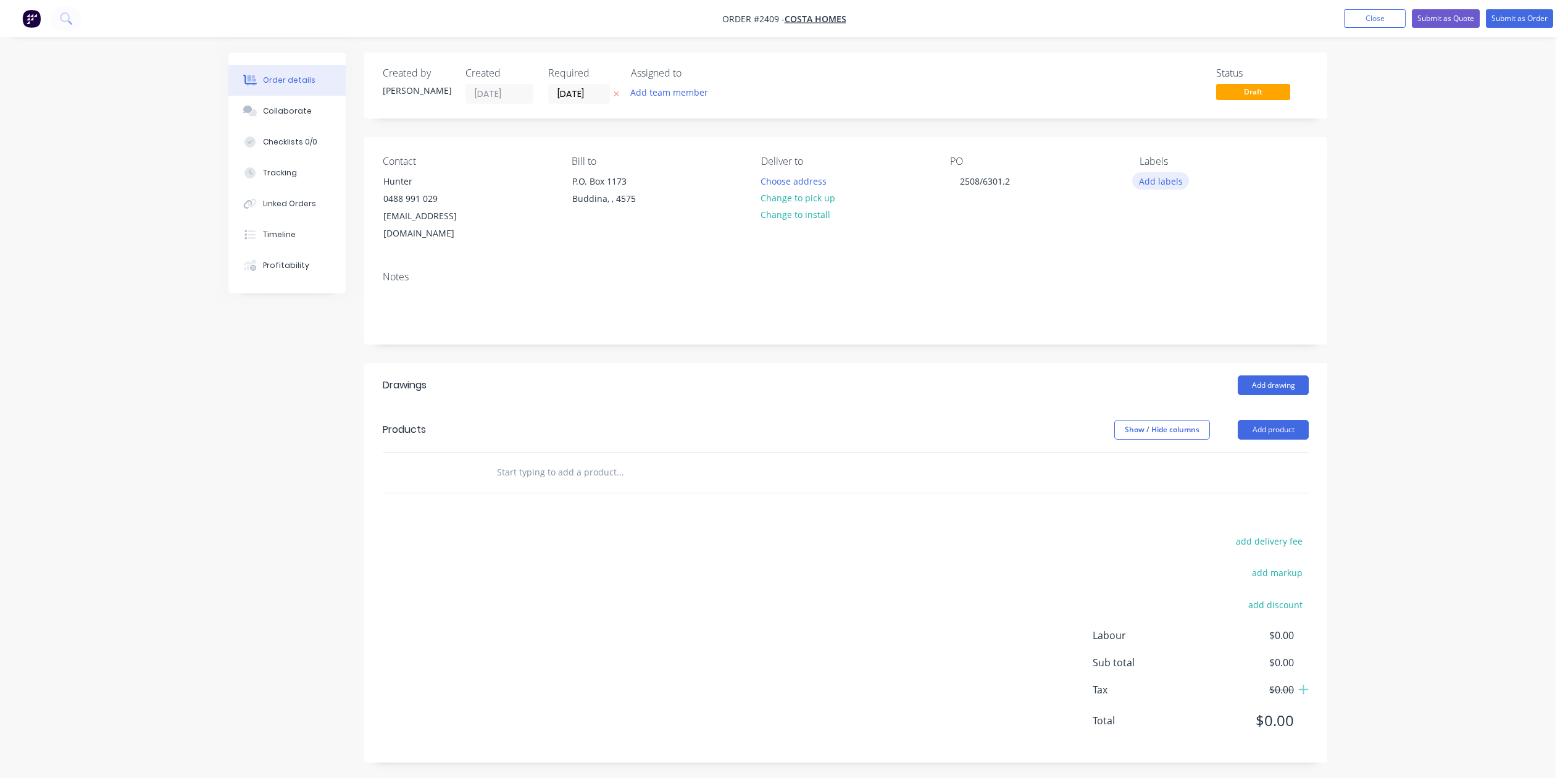
click at [1168, 189] on button "Add labels" at bounding box center [1160, 180] width 57 height 16
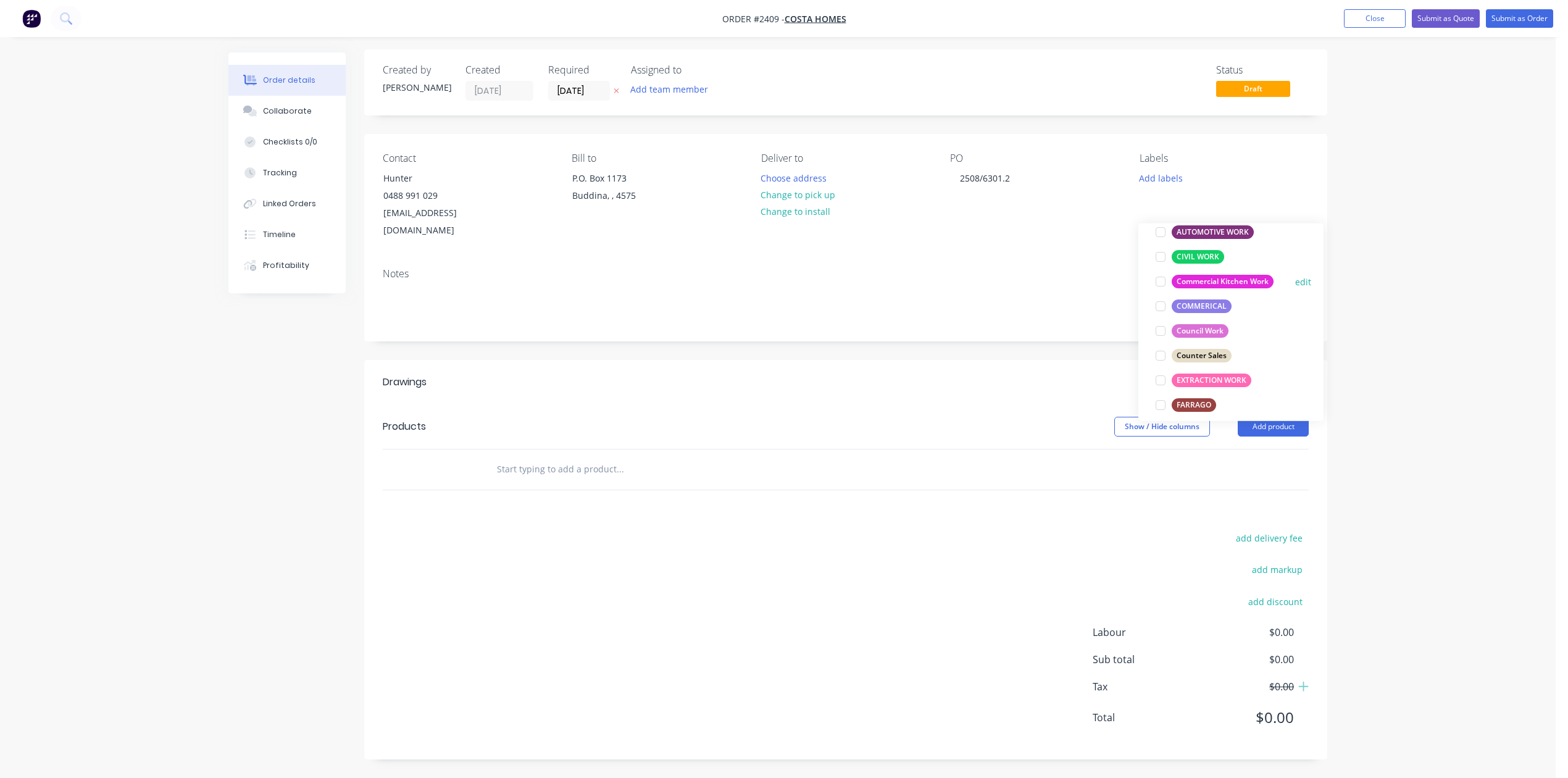
scroll to position [247, 0]
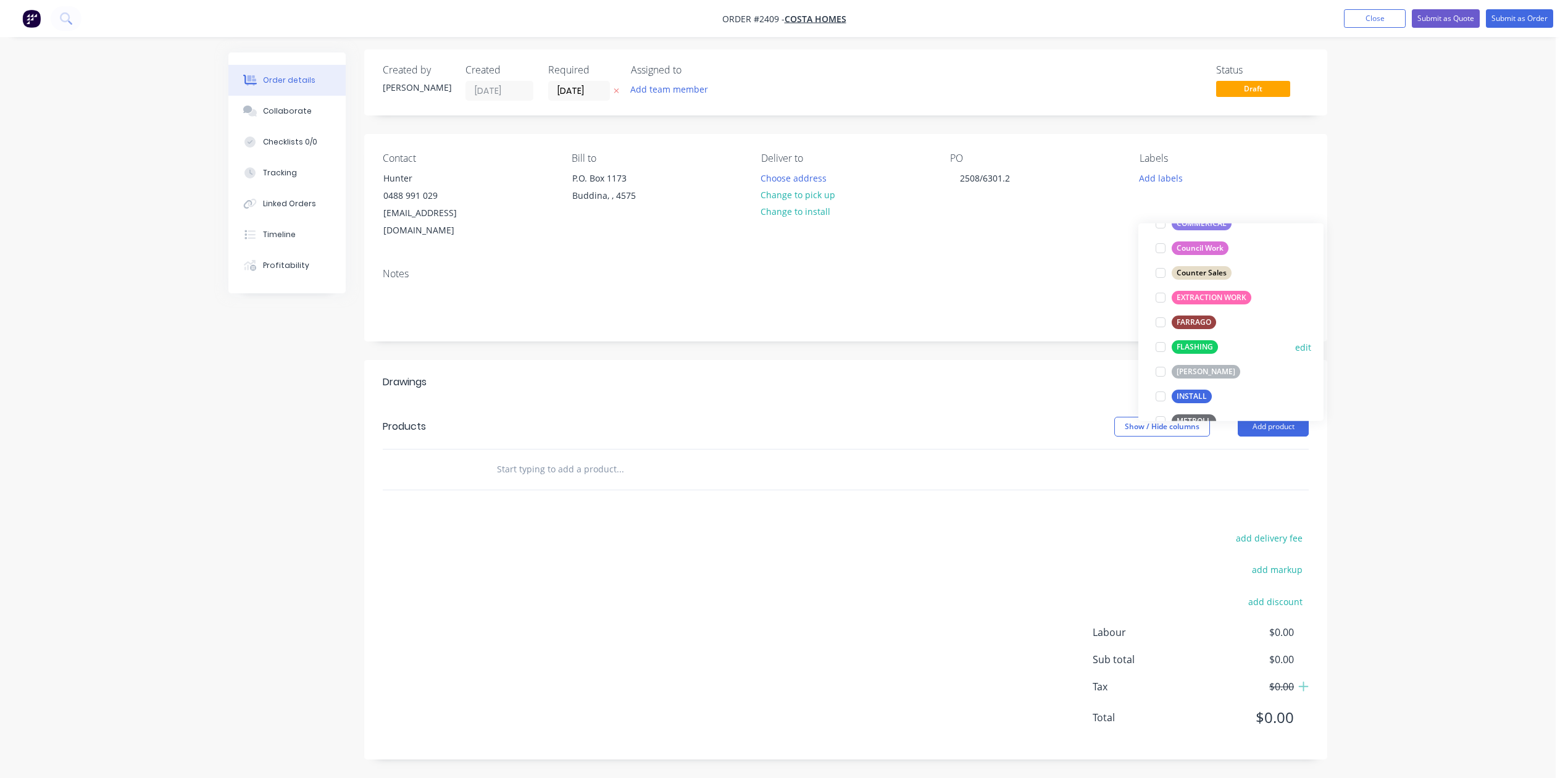
click at [1159, 335] on div at bounding box center [1160, 348] width 25 height 25
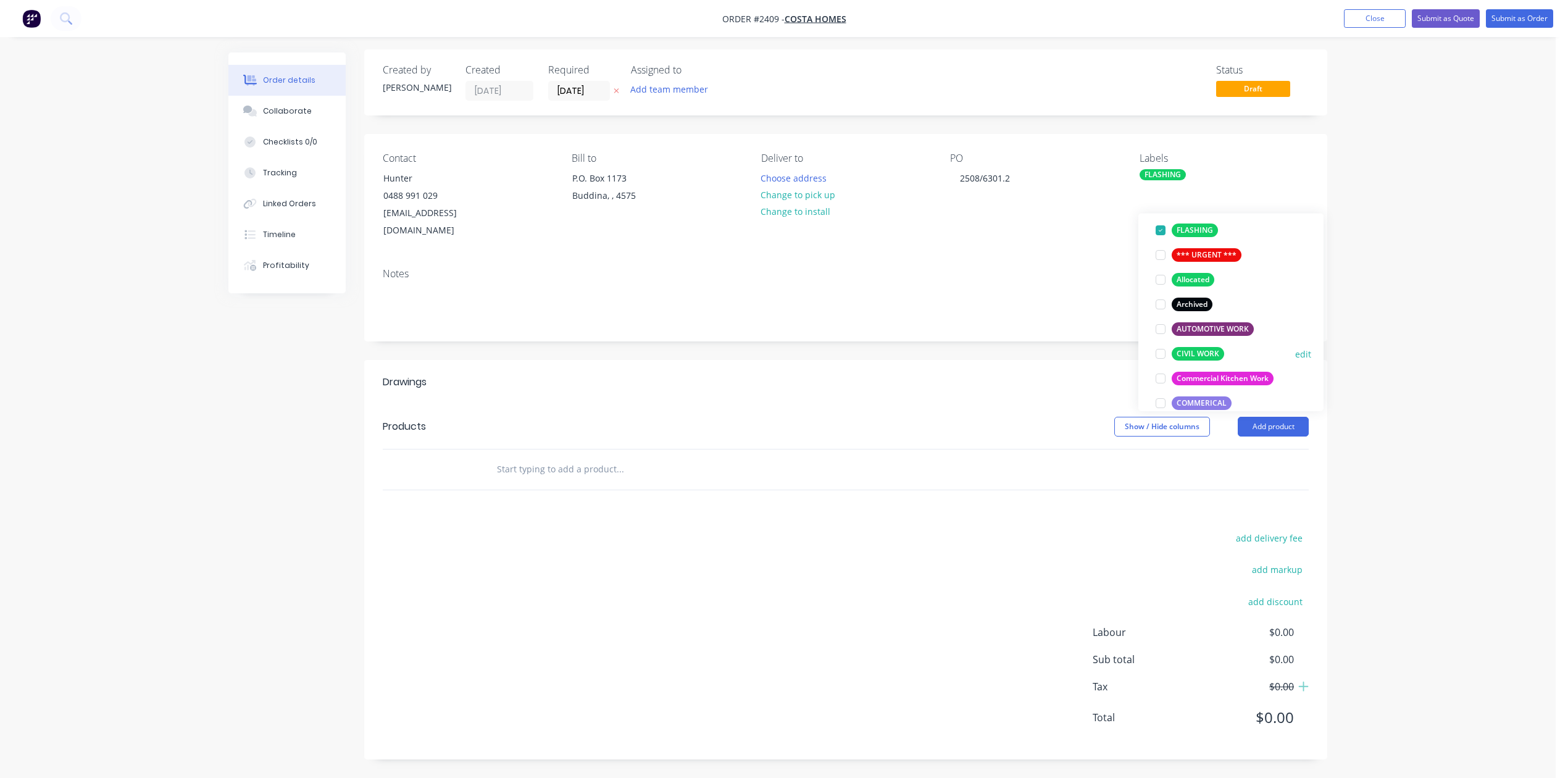
scroll to position [164, 0]
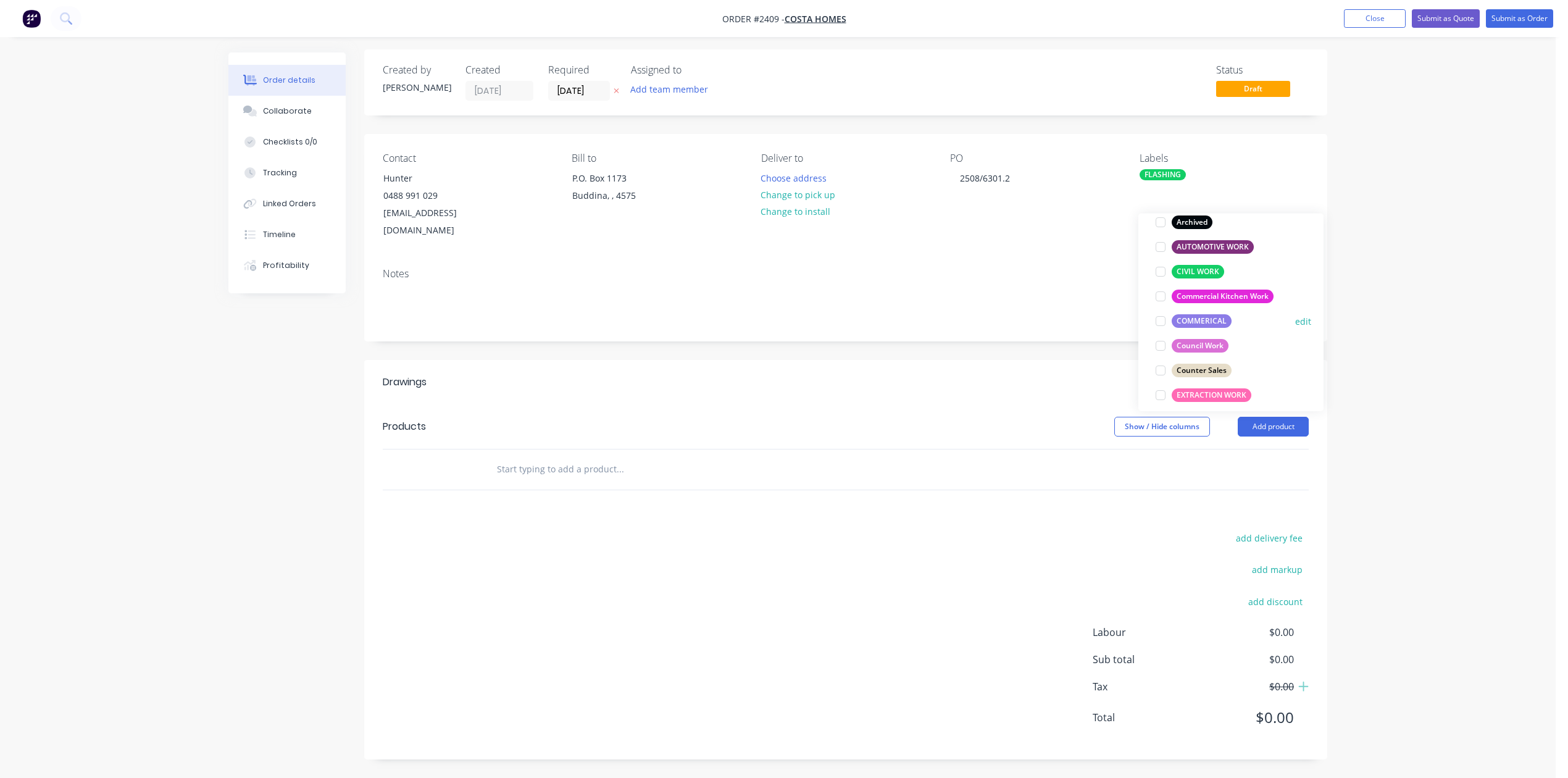
click at [1161, 308] on div at bounding box center [1160, 321] width 25 height 25
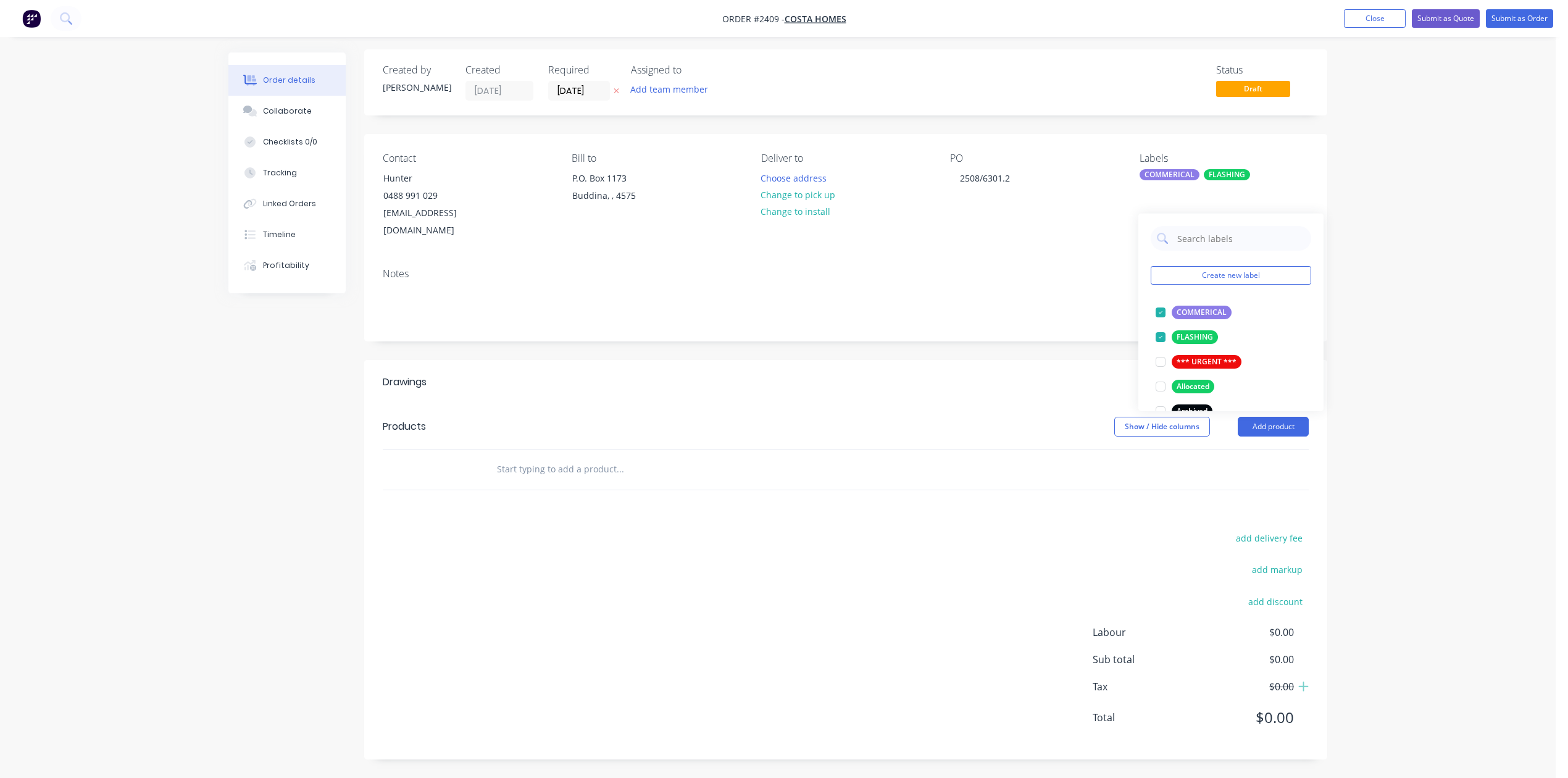
click at [611, 480] on input "text" at bounding box center [620, 470] width 247 height 25
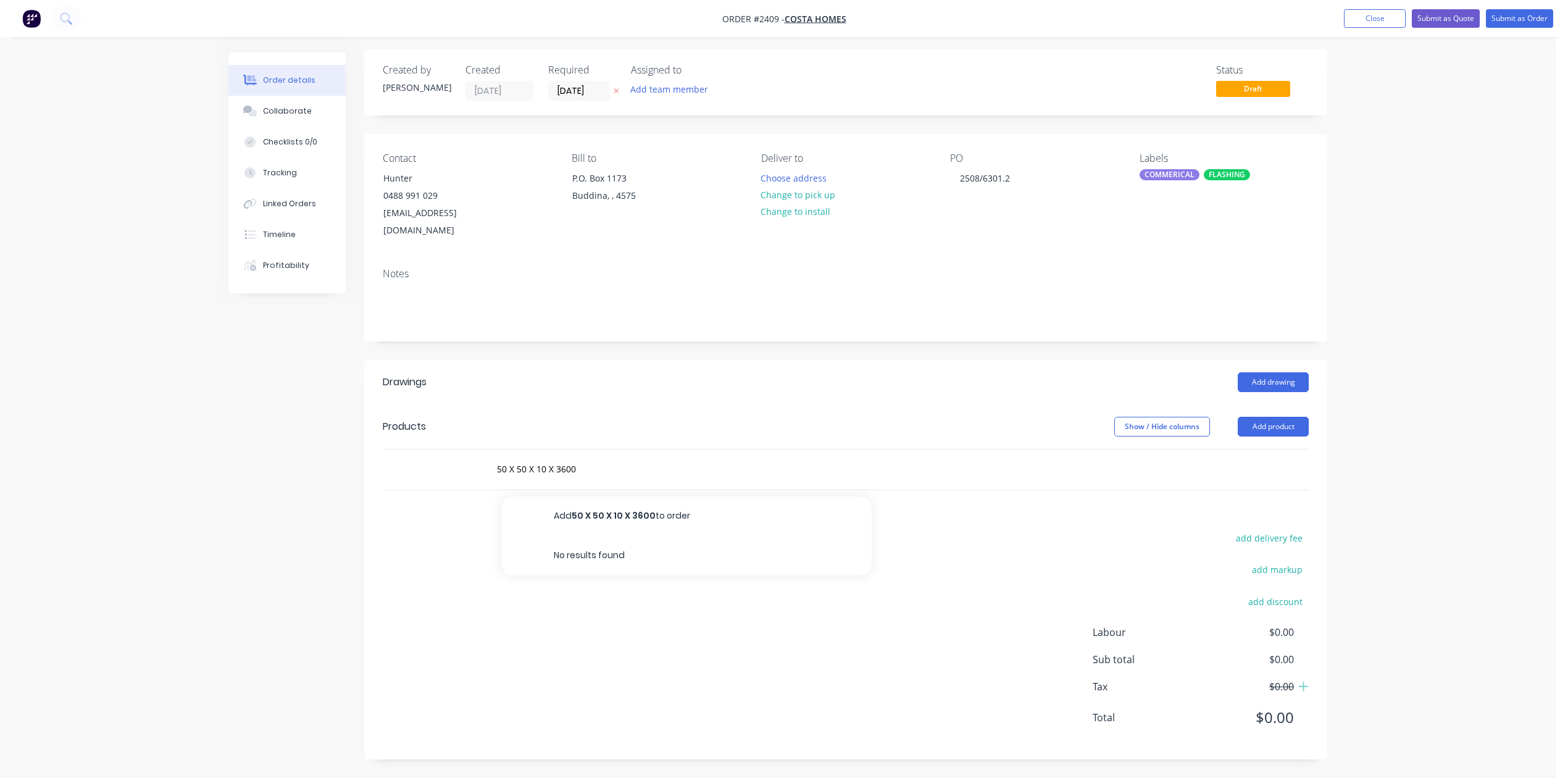
click at [504, 478] on div "50 X 50 X 10 X 3600 Add 50 X 50 X 10 X 3600 to order No results found" at bounding box center [671, 470] width 370 height 25
click at [509, 480] on input "50 X 50 X 10 X 3600" at bounding box center [620, 470] width 247 height 25
type input "1.2mm Aluminium Flashings - 50 X 50 X 10 X 3600"
click at [862, 536] on button "Add 1.2mm Aluminium Flashings - 50 X 50 X 10 X 3600 to order" at bounding box center [685, 516] width 370 height 39
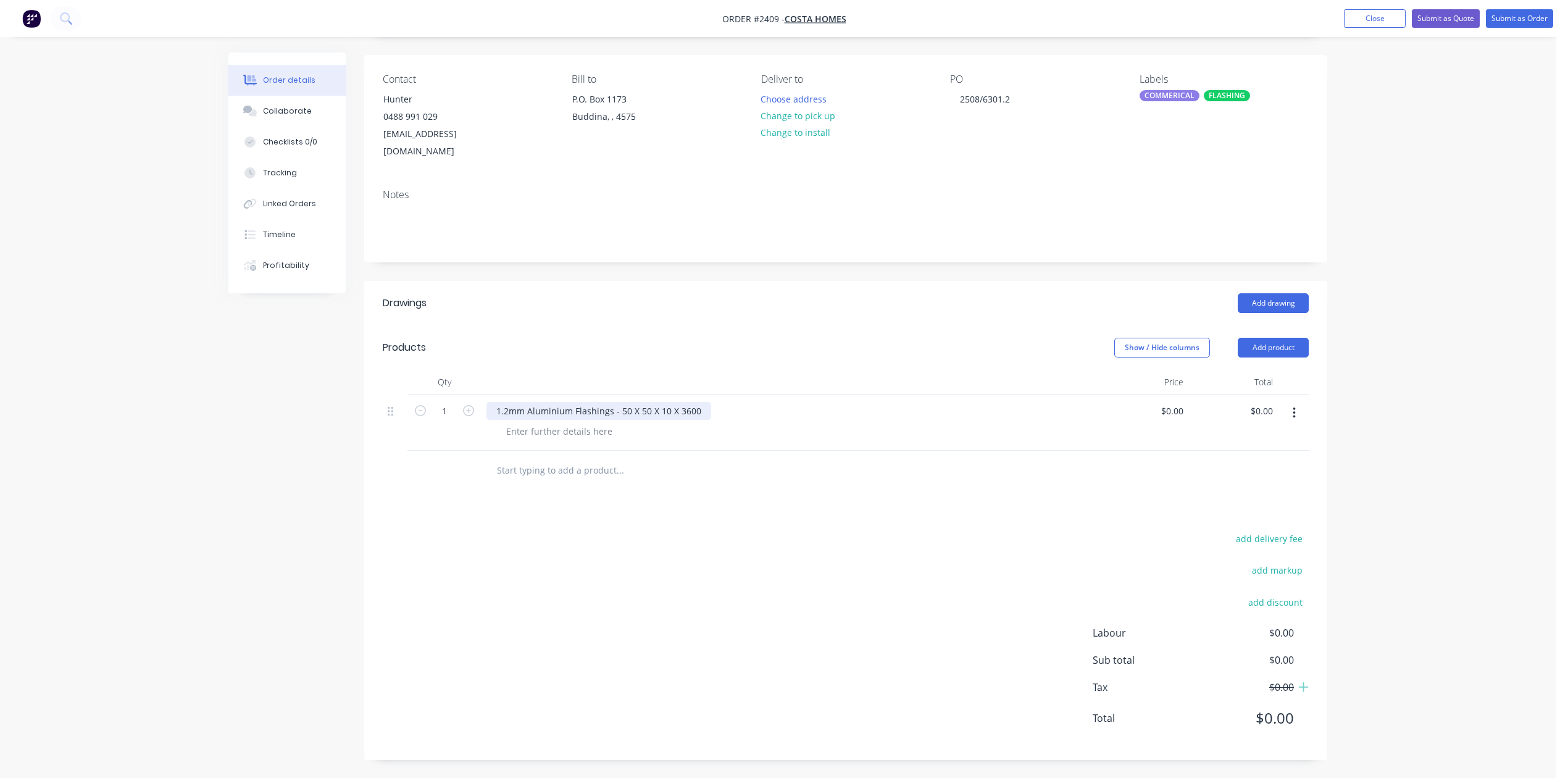
click at [711, 420] on div "1.2mm Aluminium Flashings - 50 X 50 X 10 X 3600" at bounding box center [599, 410] width 225 height 18
click at [613, 440] on div at bounding box center [559, 431] width 126 height 18
type input "$0.00"
click at [470, 416] on icon "button" at bounding box center [469, 410] width 11 height 11
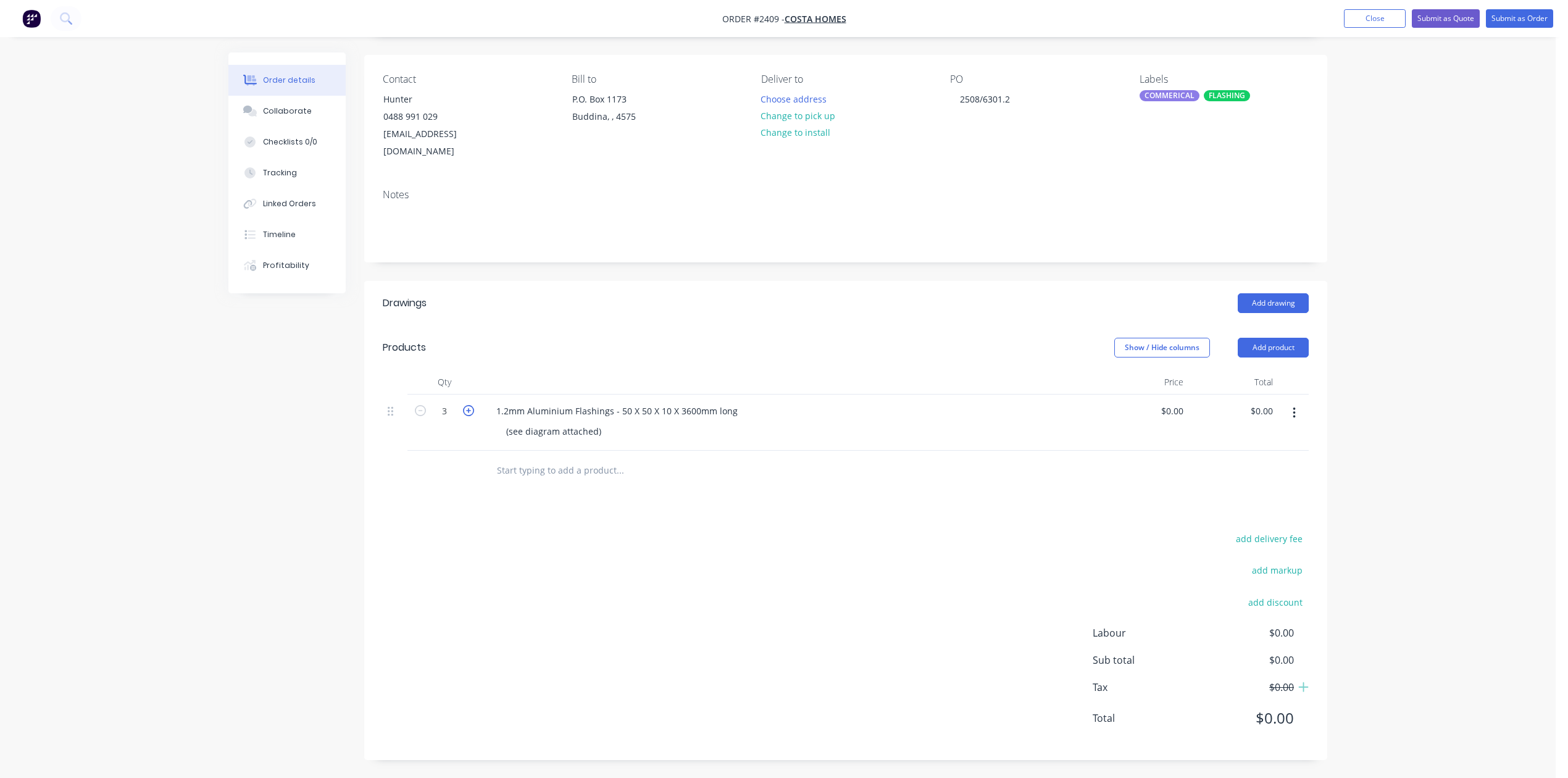
click at [470, 416] on icon "button" at bounding box center [469, 410] width 11 height 11
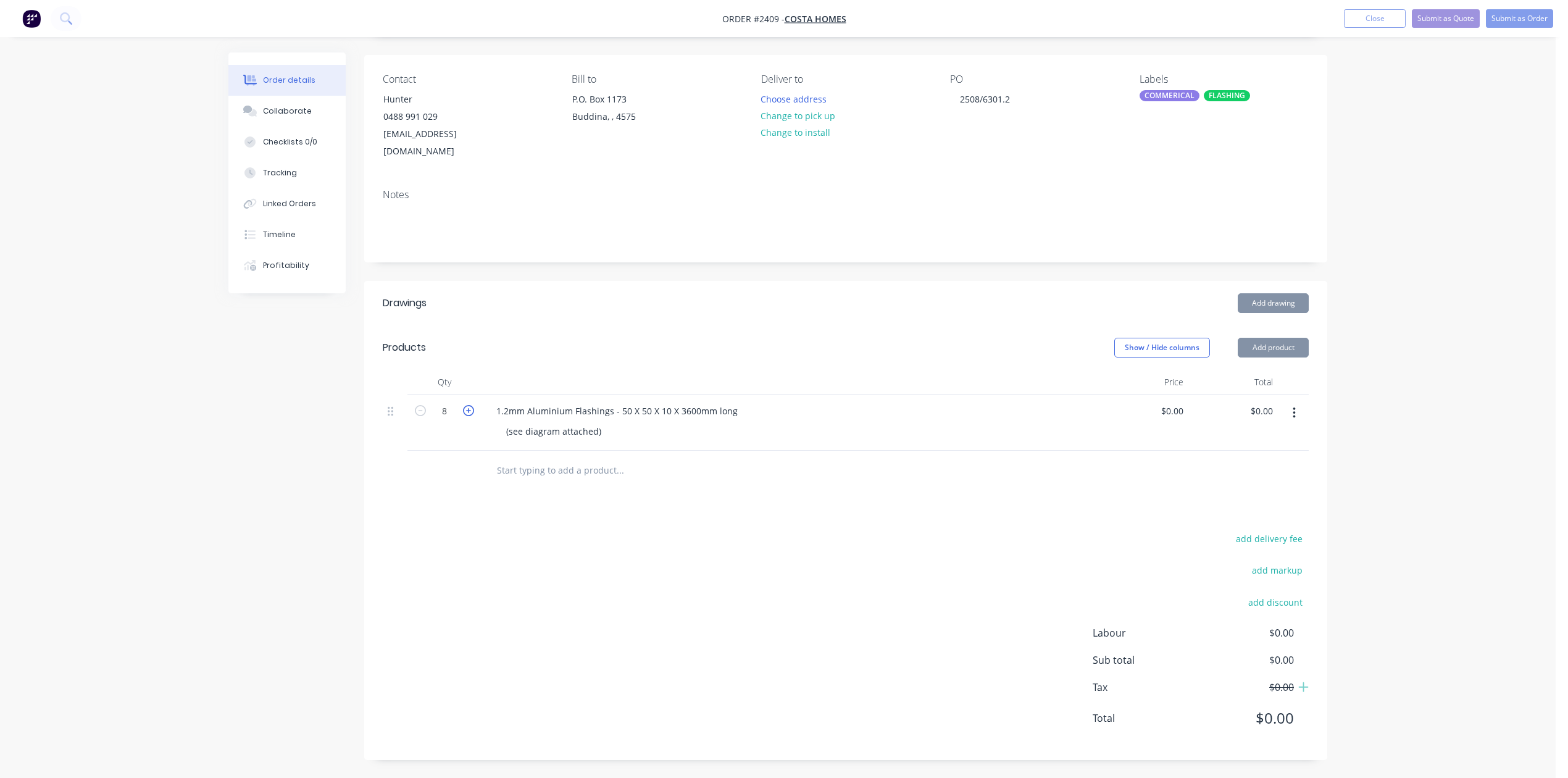
click at [470, 416] on icon "button" at bounding box center [469, 410] width 11 height 11
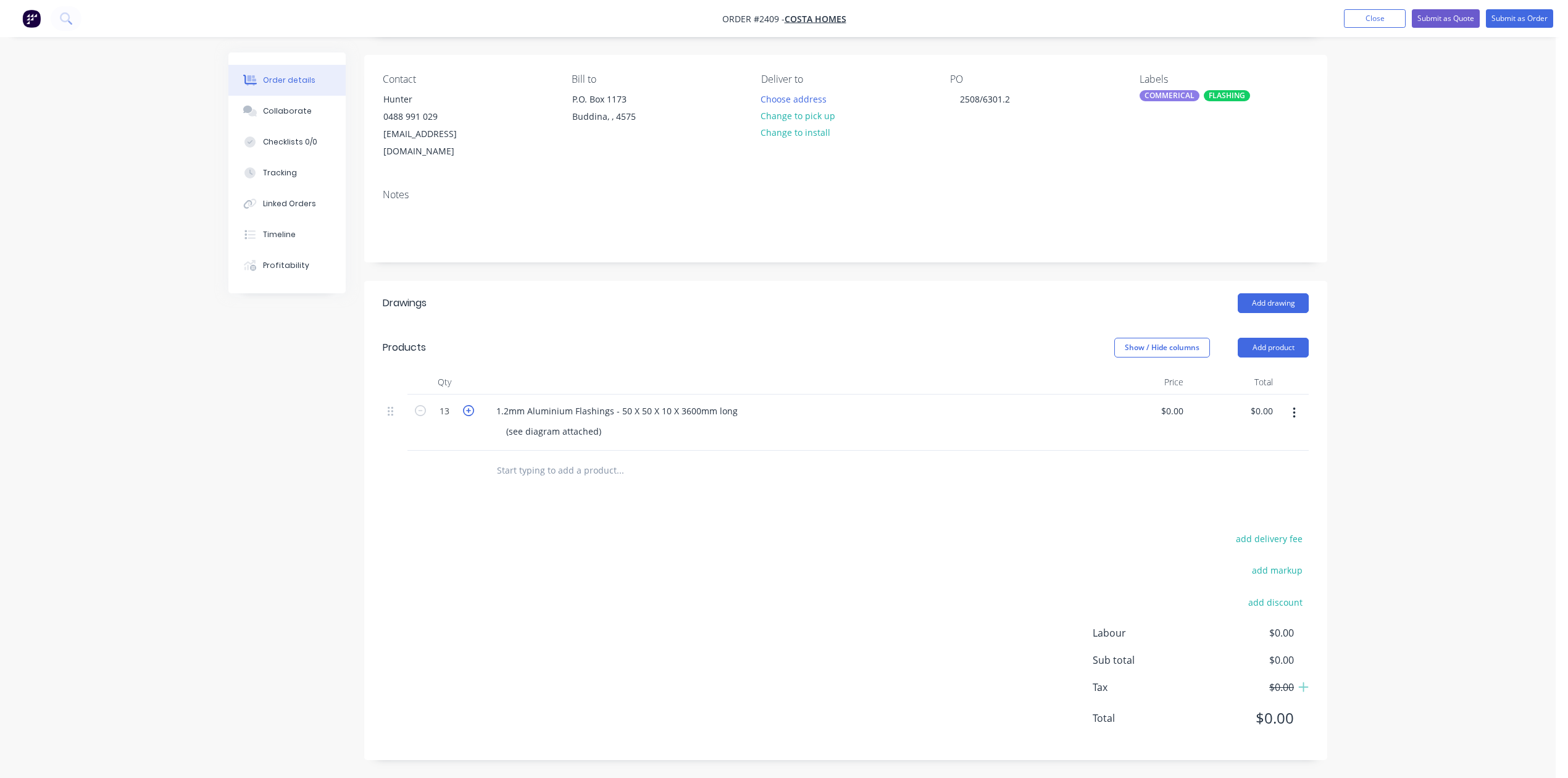
click at [470, 416] on icon "button" at bounding box center [469, 410] width 11 height 11
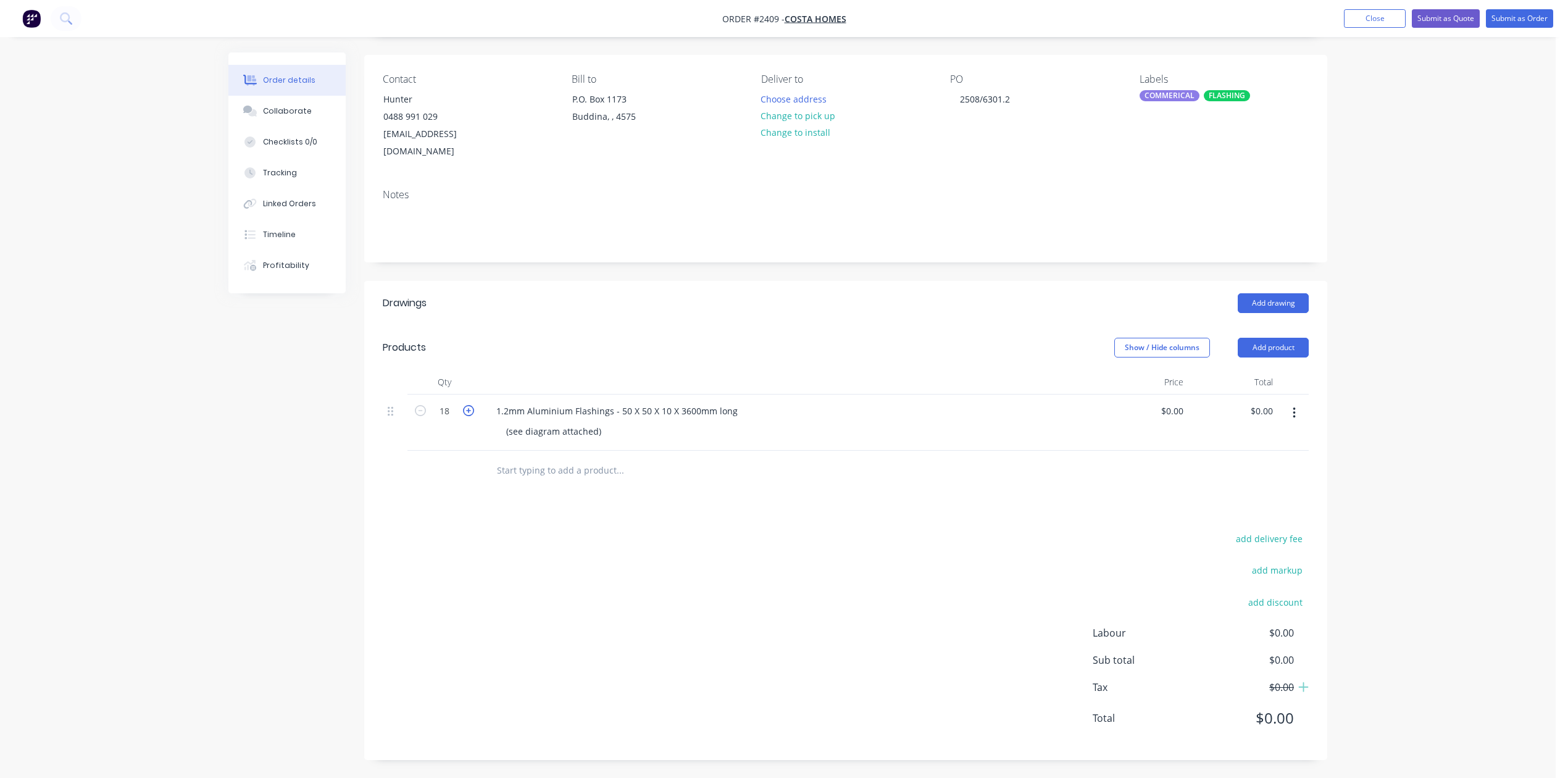
click at [470, 416] on icon "button" at bounding box center [469, 410] width 11 height 11
click at [426, 416] on icon "button" at bounding box center [420, 410] width 11 height 11
type input "18"
drag, startPoint x: 1509, startPoint y: 15, endPoint x: 1480, endPoint y: 132, distance: 120.5
click at [1496, 110] on div "Order #2409 - COSTA HOMES Add product Close Submit as Quote Submit as Order Ord…" at bounding box center [778, 348] width 1555 height 861
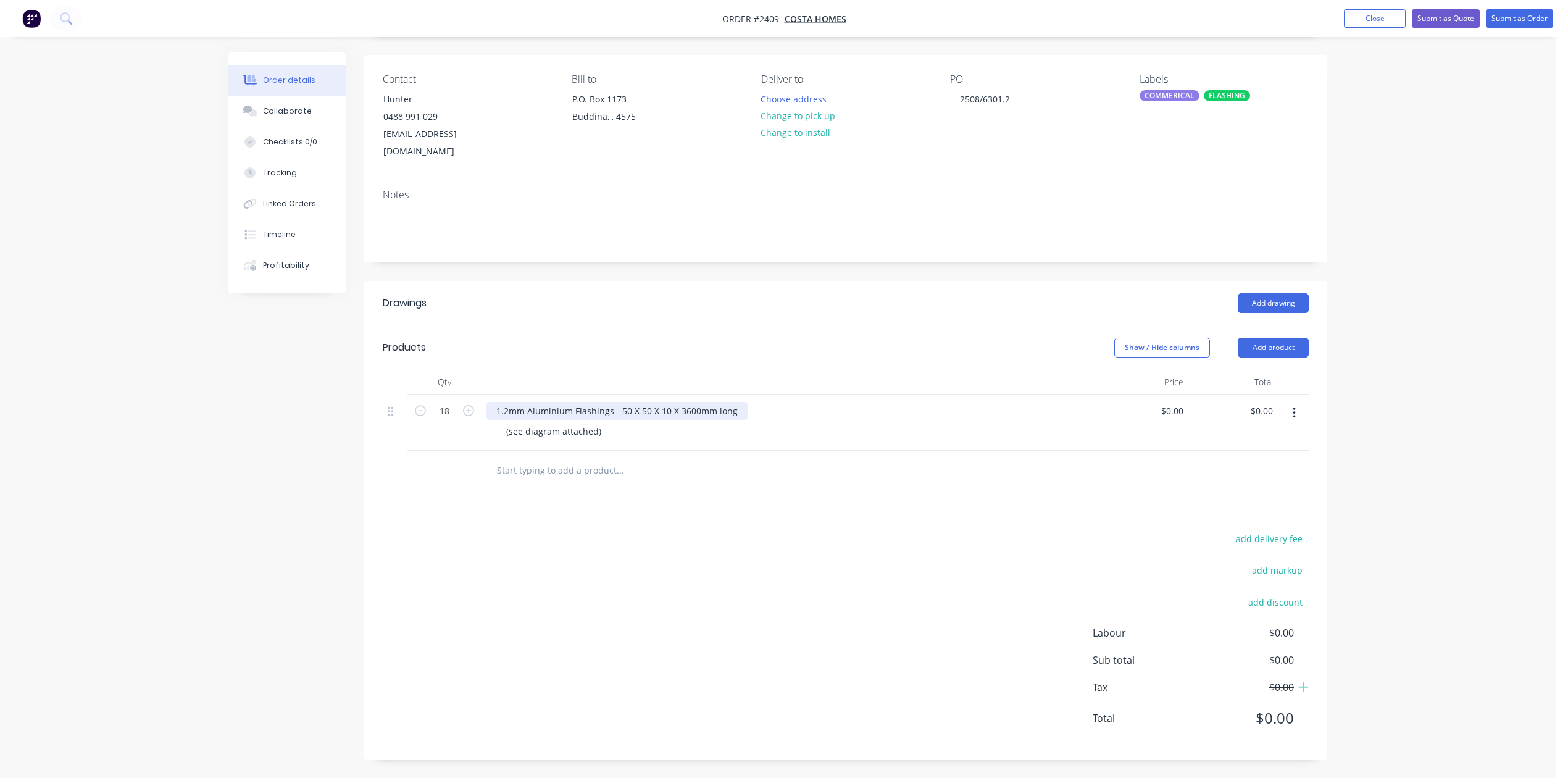
click at [679, 420] on div "1.2mm Aluminium Flashings - 50 X 50 X 10 X 3600mm long" at bounding box center [617, 410] width 261 height 18
click at [704, 420] on div "1.2mm Aluminium Flashings - 50 x 50 X 10 X 3600mm long" at bounding box center [617, 410] width 261 height 18
click at [726, 420] on div "1.2mm Aluminium Flashings - 50 x 50 x 10 X 3600mm long" at bounding box center [617, 410] width 260 height 18
click at [1501, 15] on button "Submit as Order" at bounding box center [1519, 19] width 67 height 19
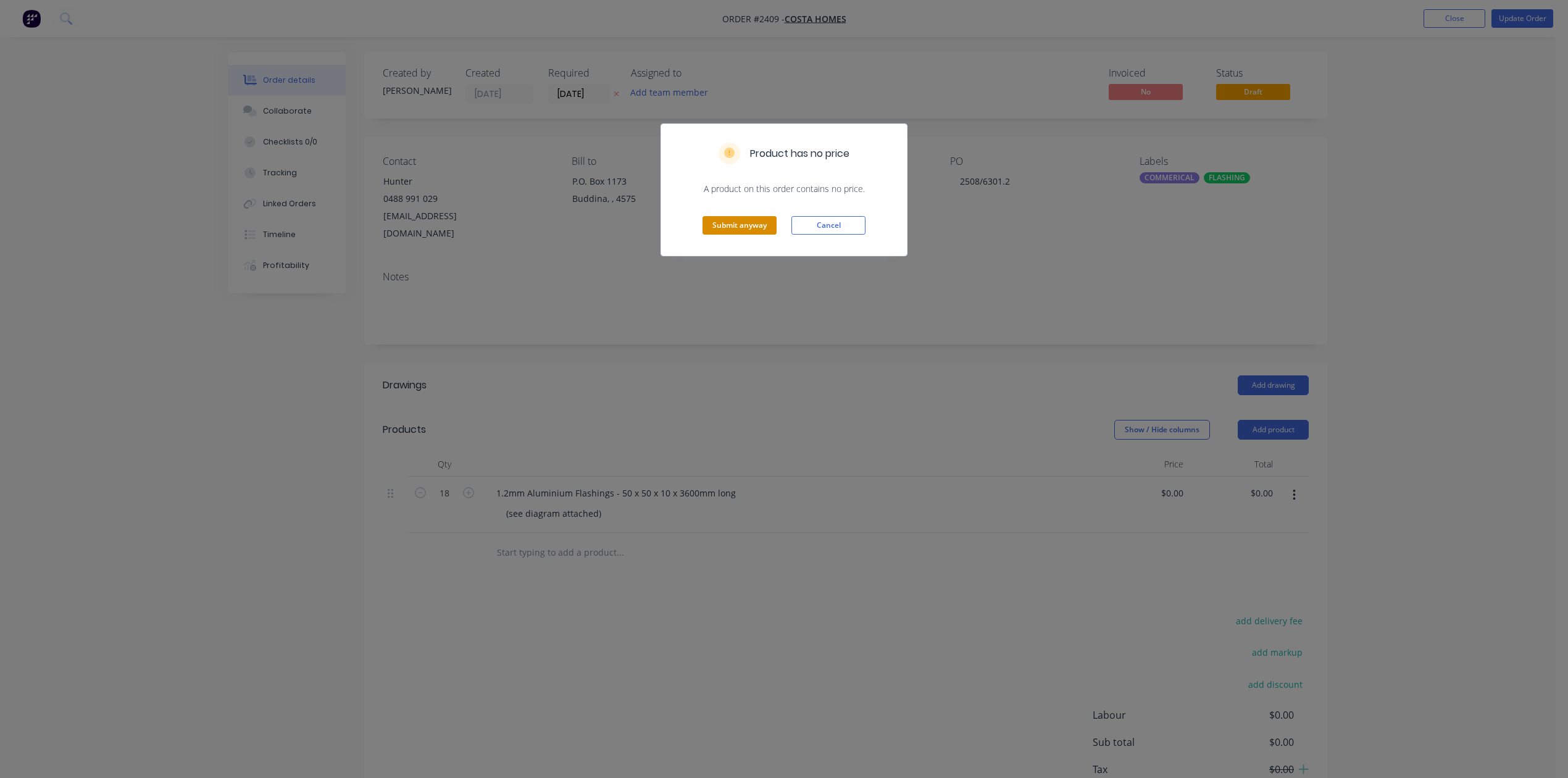
click at [735, 235] on button "Submit anyway" at bounding box center [739, 225] width 74 height 19
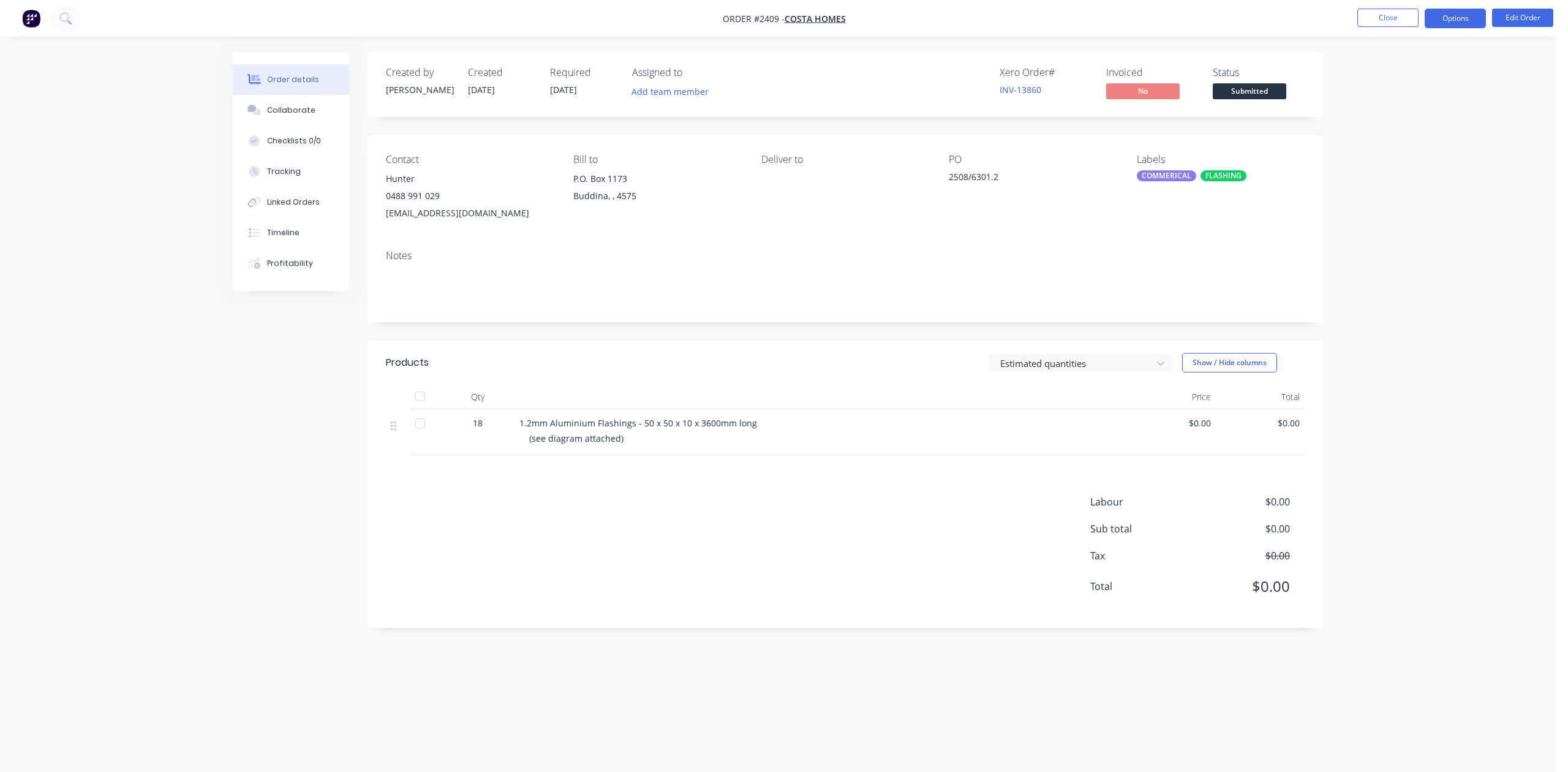
click at [1454, 21] on button "Options" at bounding box center [1455, 18] width 61 height 19
click at [1410, 150] on div "Work Order" at bounding box center [1418, 148] width 113 height 18
click at [1409, 126] on div "Without pricing" at bounding box center [1418, 123] width 113 height 18
click at [1390, 15] on button "Close" at bounding box center [1388, 18] width 61 height 19
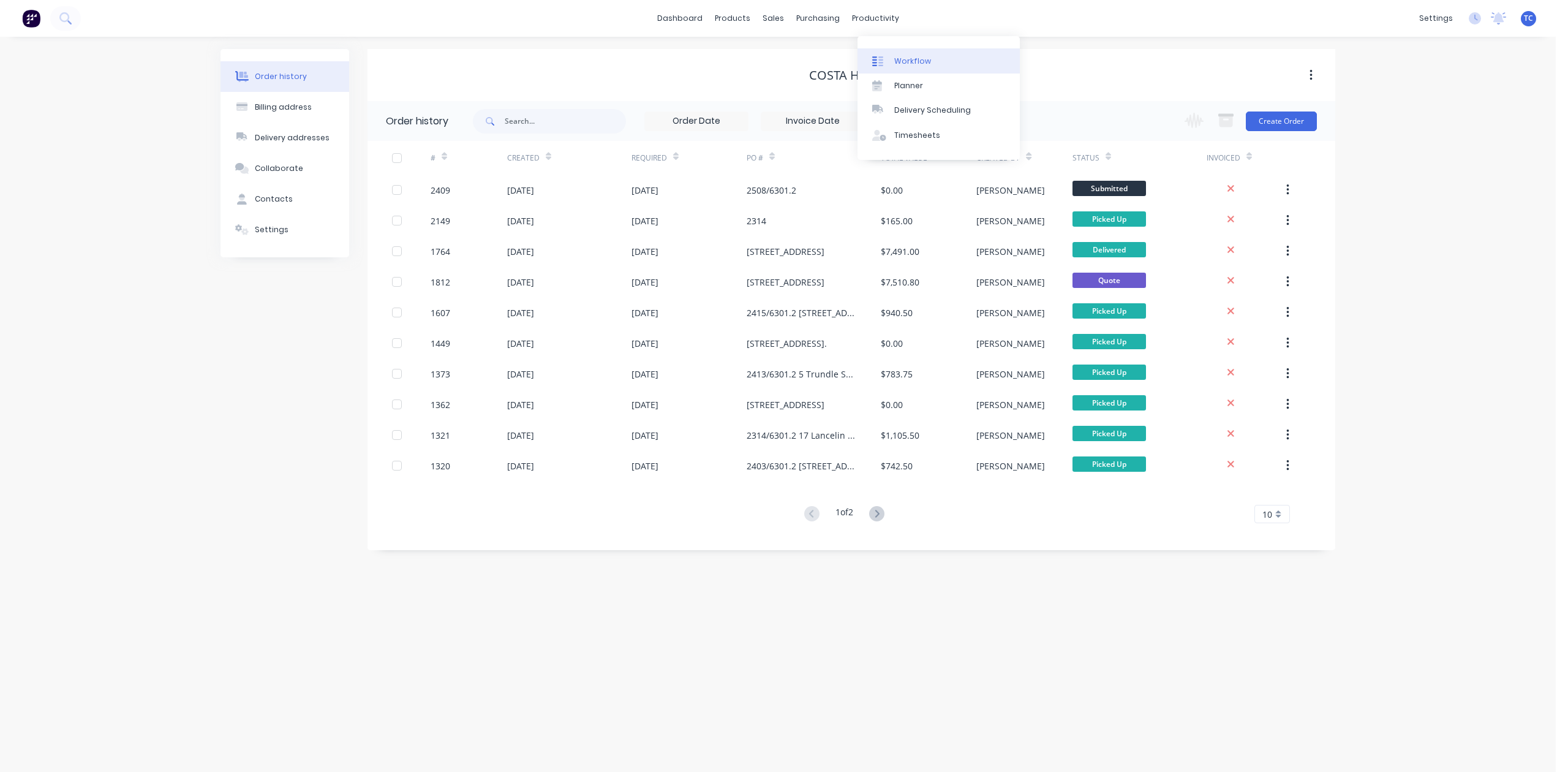
click at [913, 67] on div "Workflow" at bounding box center [913, 61] width 37 height 11
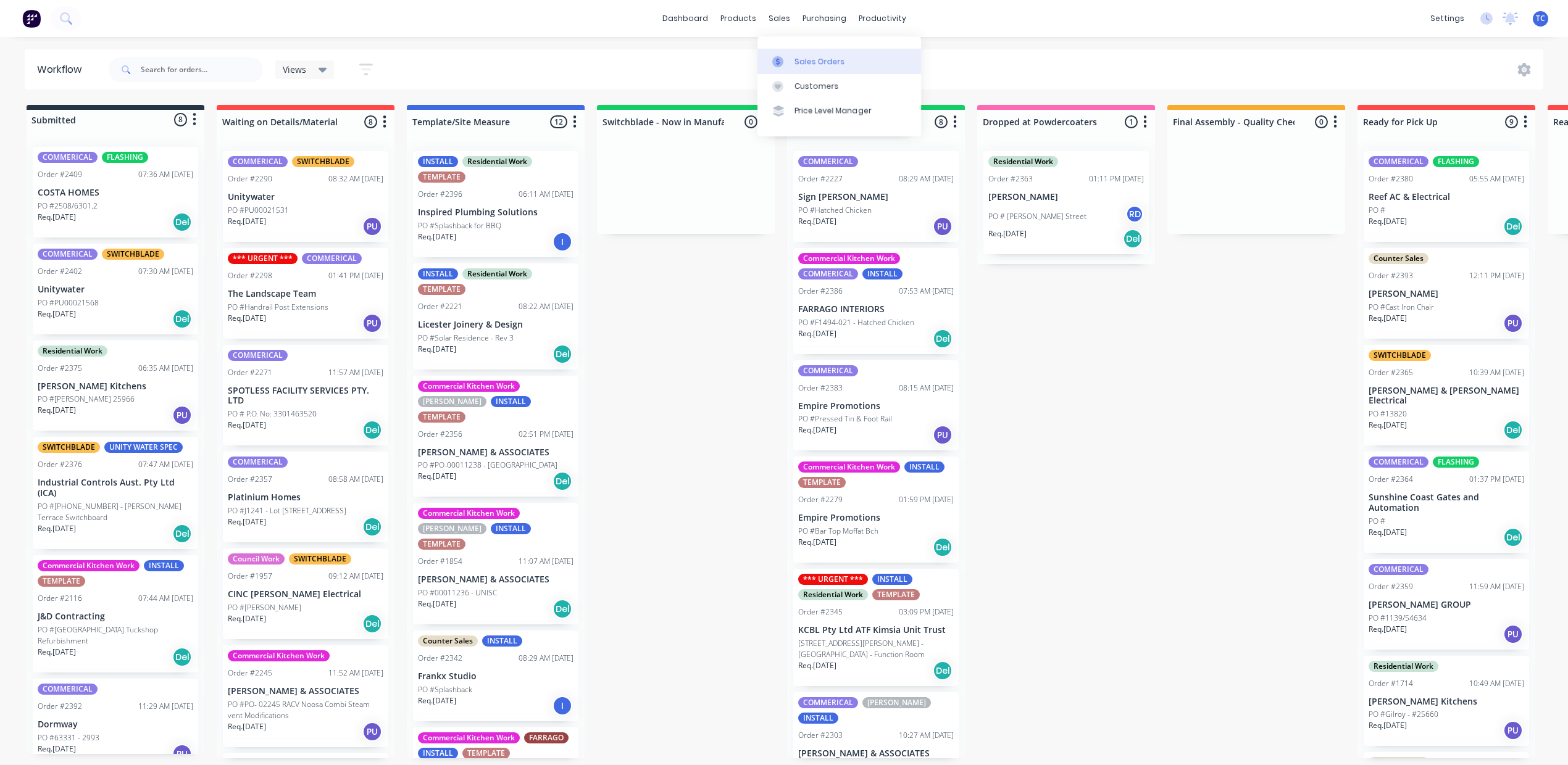
click at [832, 67] on div "Sales Orders" at bounding box center [819, 62] width 51 height 11
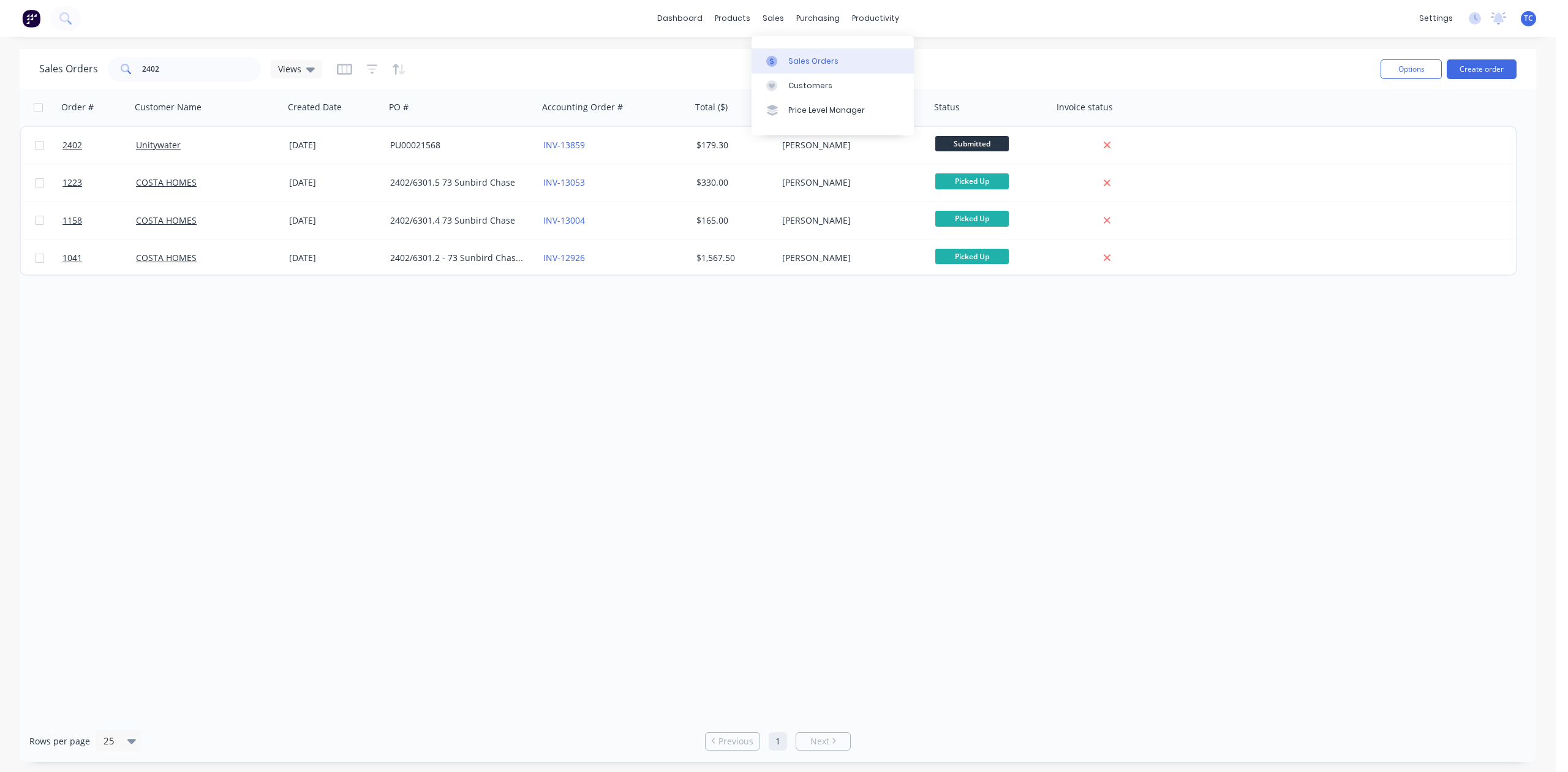
click at [808, 64] on div "Sales Orders" at bounding box center [813, 61] width 50 height 11
drag, startPoint x: 217, startPoint y: 64, endPoint x: 70, endPoint y: 67, distance: 147.0
click at [70, 67] on div "Sales Orders 2402 Views" at bounding box center [180, 69] width 283 height 25
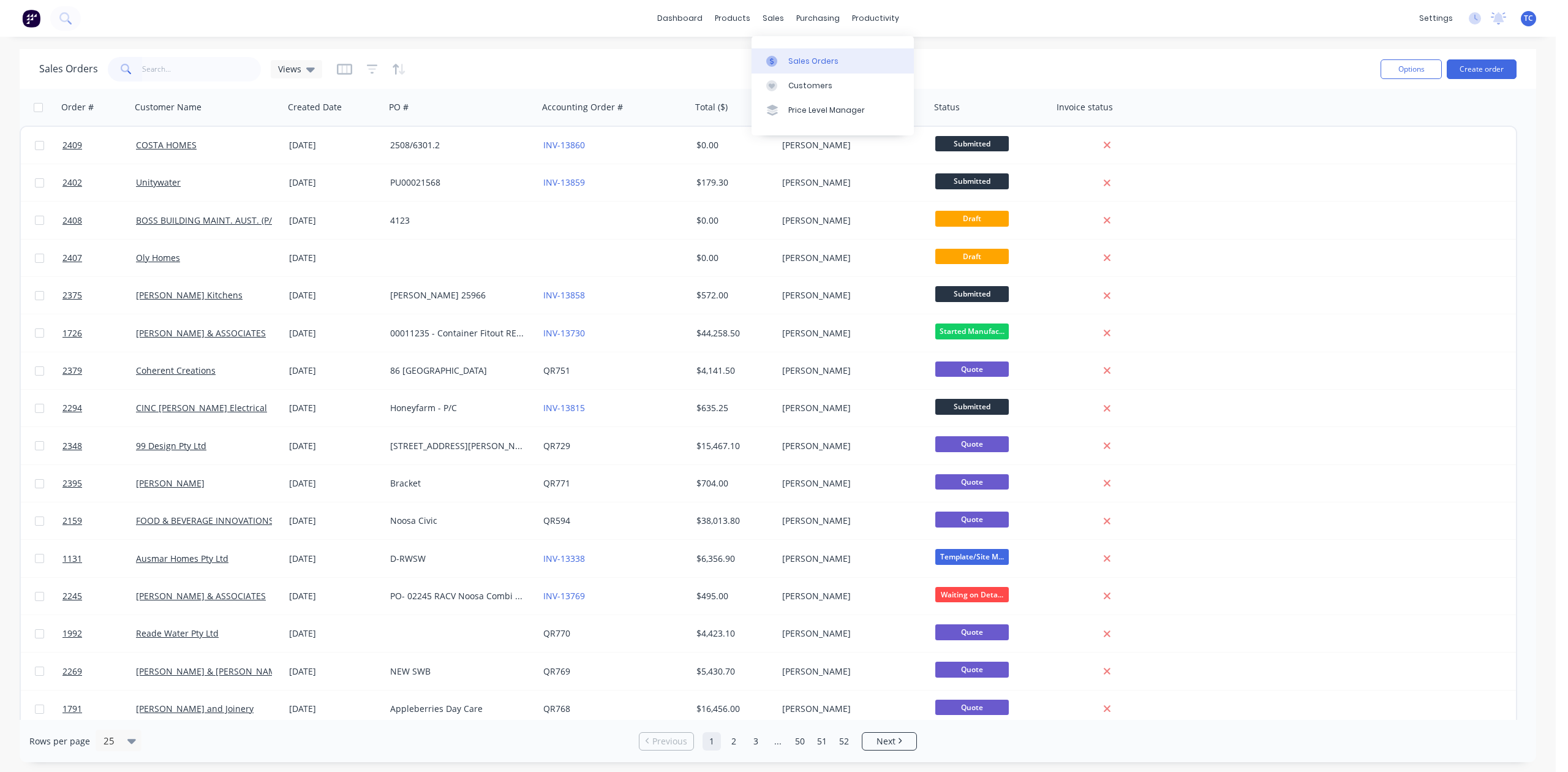
drag, startPoint x: 799, startPoint y: 65, endPoint x: 759, endPoint y: 79, distance: 42.4
click at [799, 65] on div "Sales Orders" at bounding box center [813, 61] width 50 height 11
click at [233, 81] on input "text" at bounding box center [202, 69] width 120 height 25
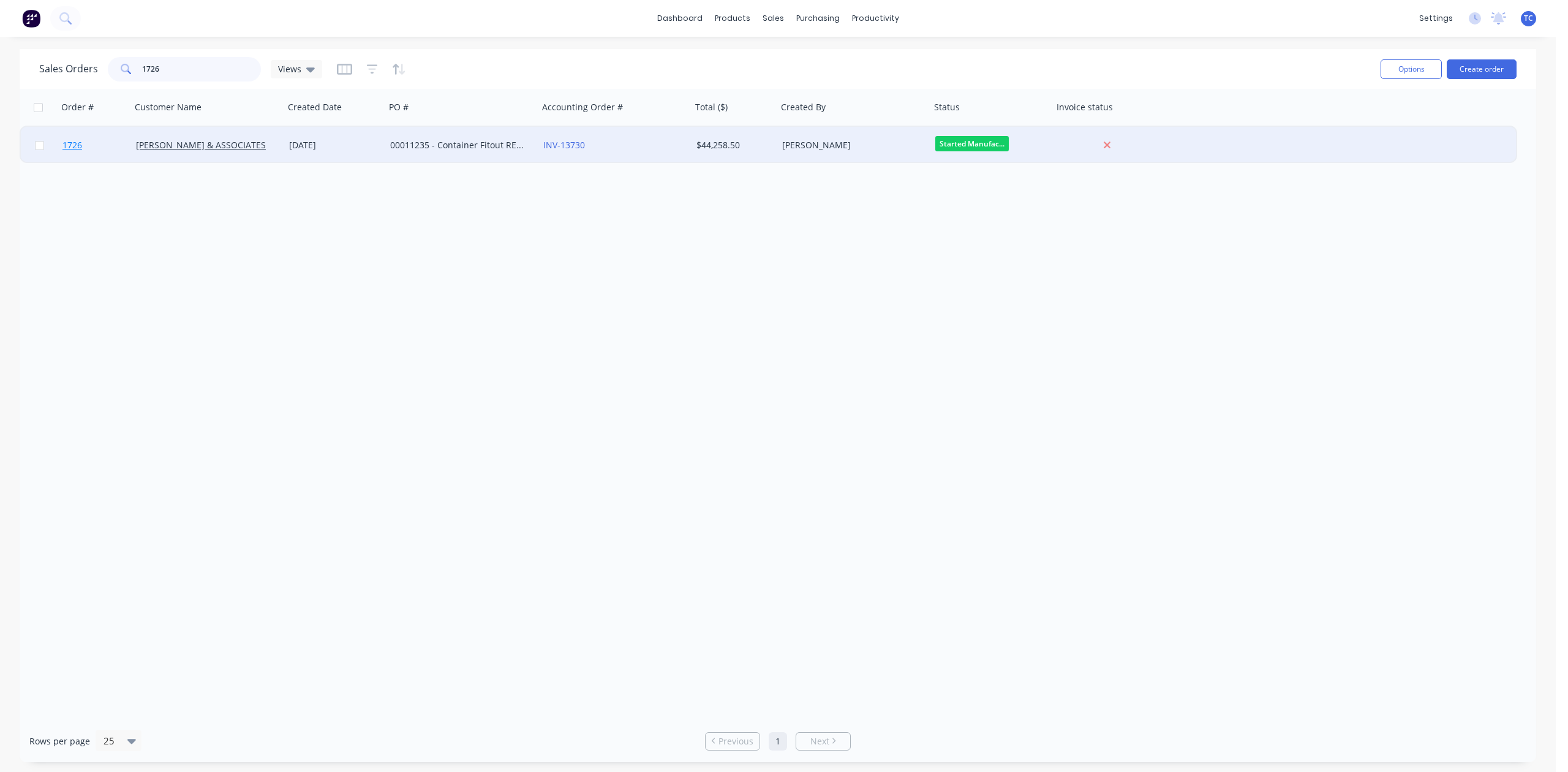
type input "1726"
click at [68, 142] on span "1726" at bounding box center [71, 145] width 19 height 12
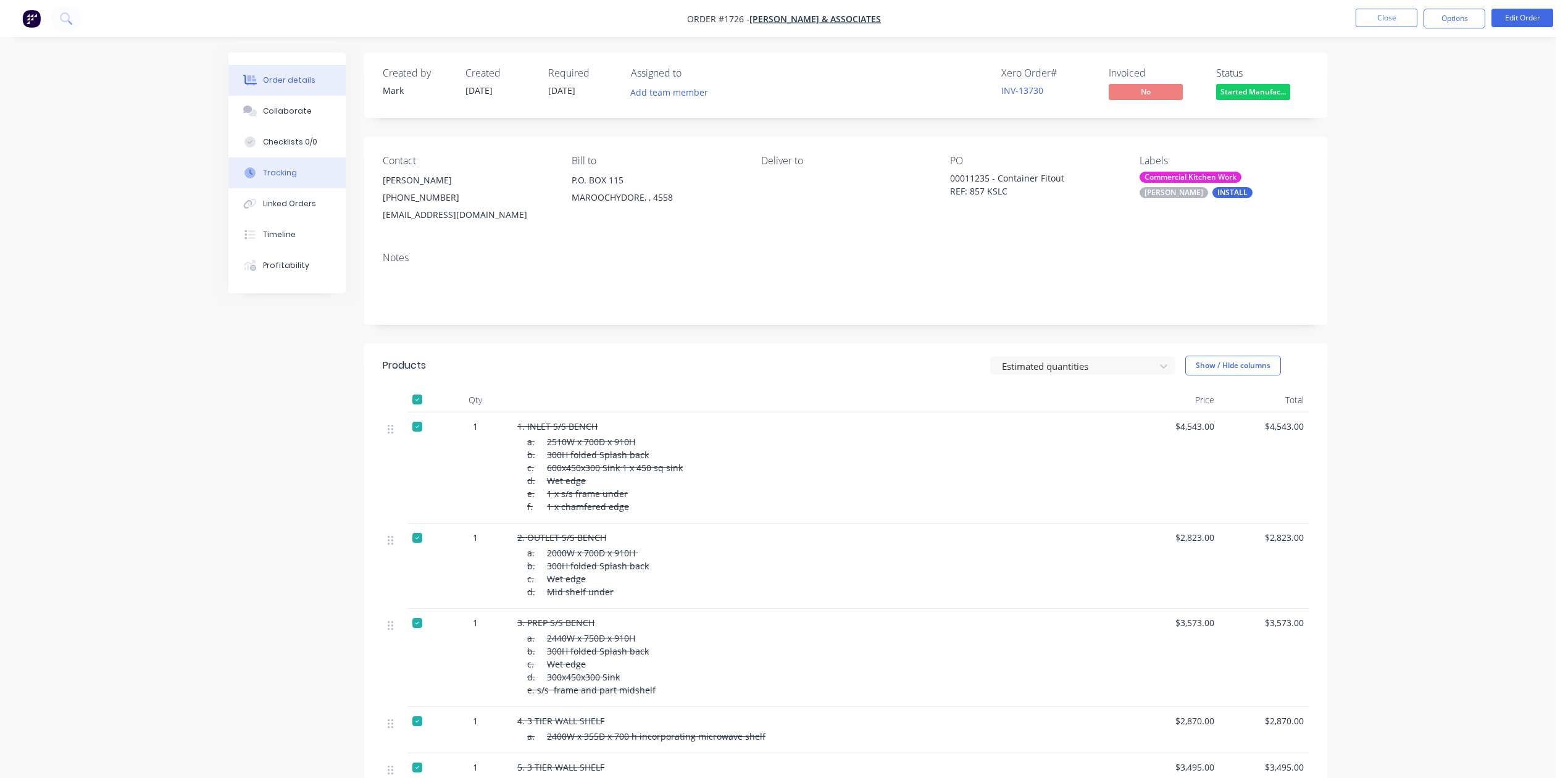
click at [288, 178] on div "Tracking" at bounding box center [279, 173] width 34 height 11
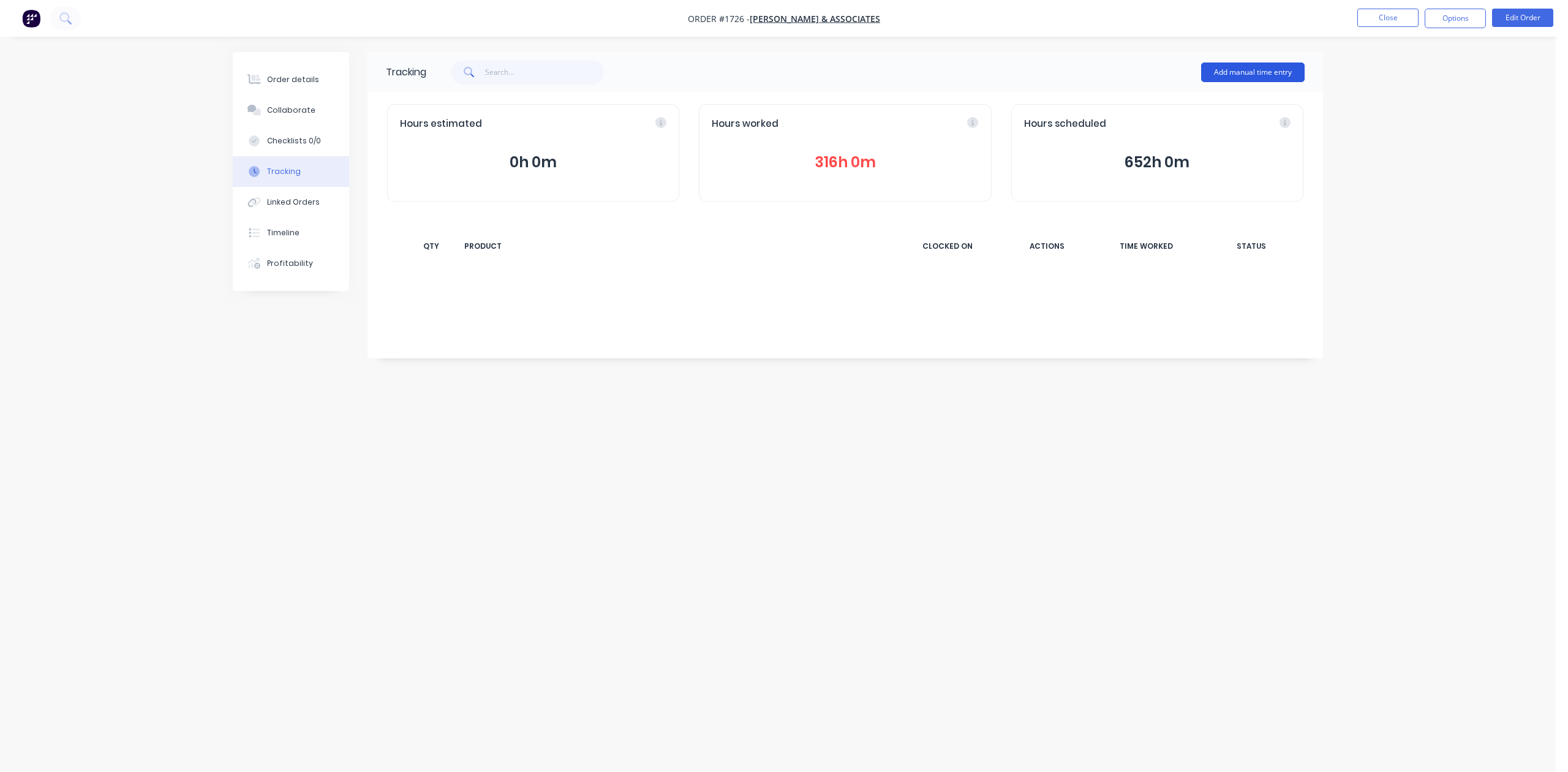
click at [1230, 71] on button "Add manual time entry" at bounding box center [1253, 71] width 103 height 19
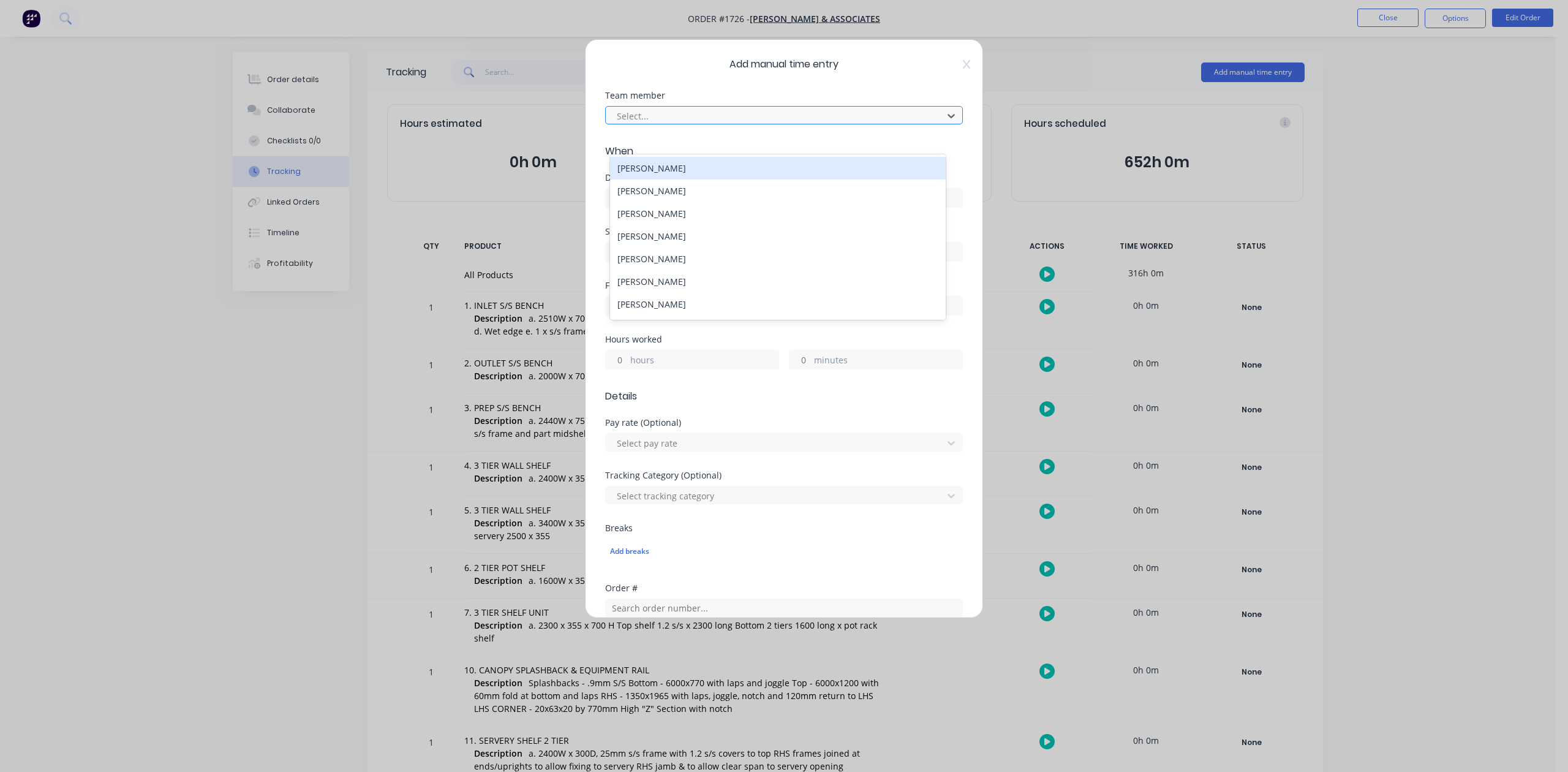
click at [740, 124] on div "Select..." at bounding box center [784, 115] width 358 height 19
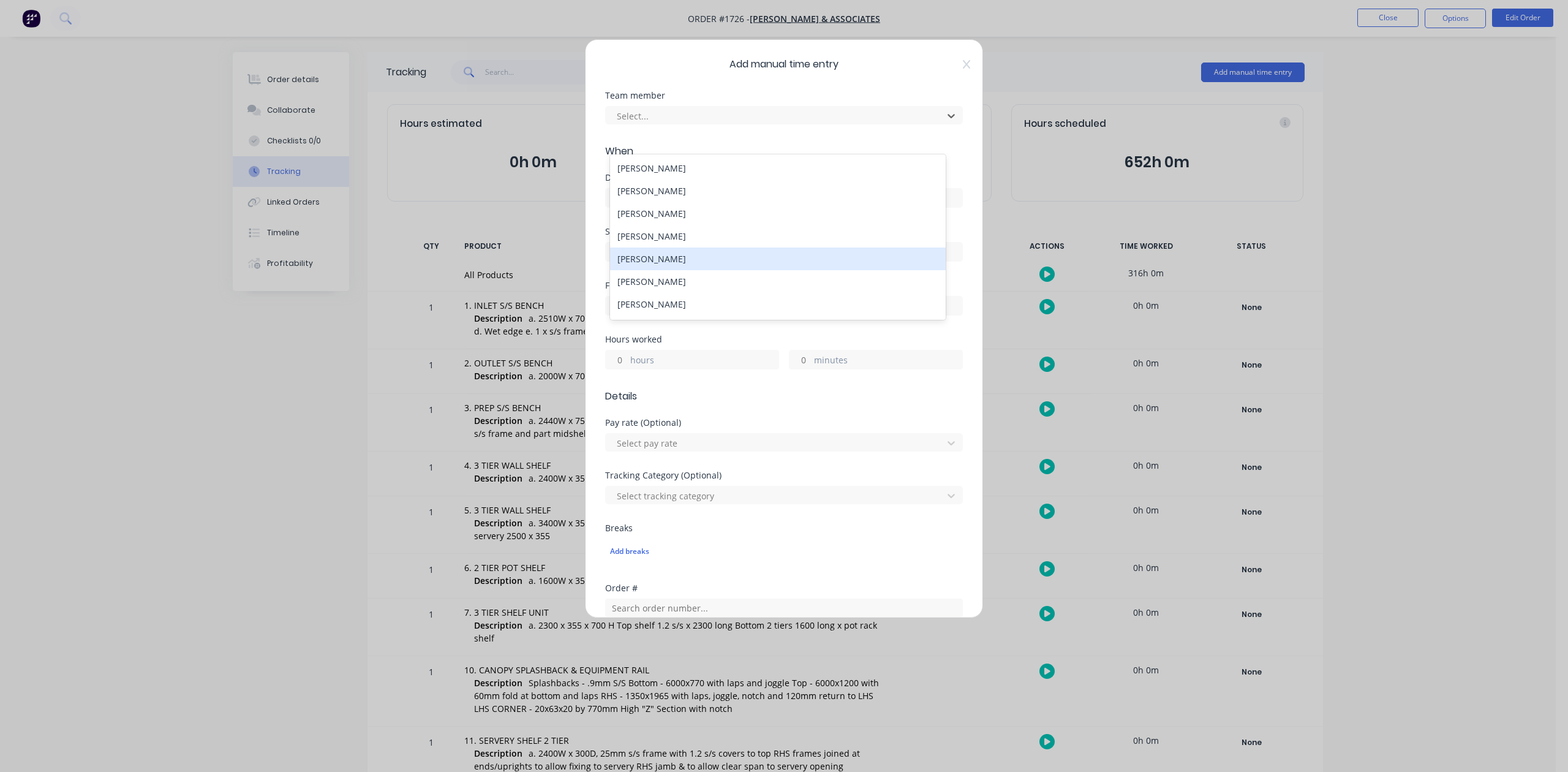
click at [682, 270] on div "[PERSON_NAME]" at bounding box center [777, 259] width 335 height 23
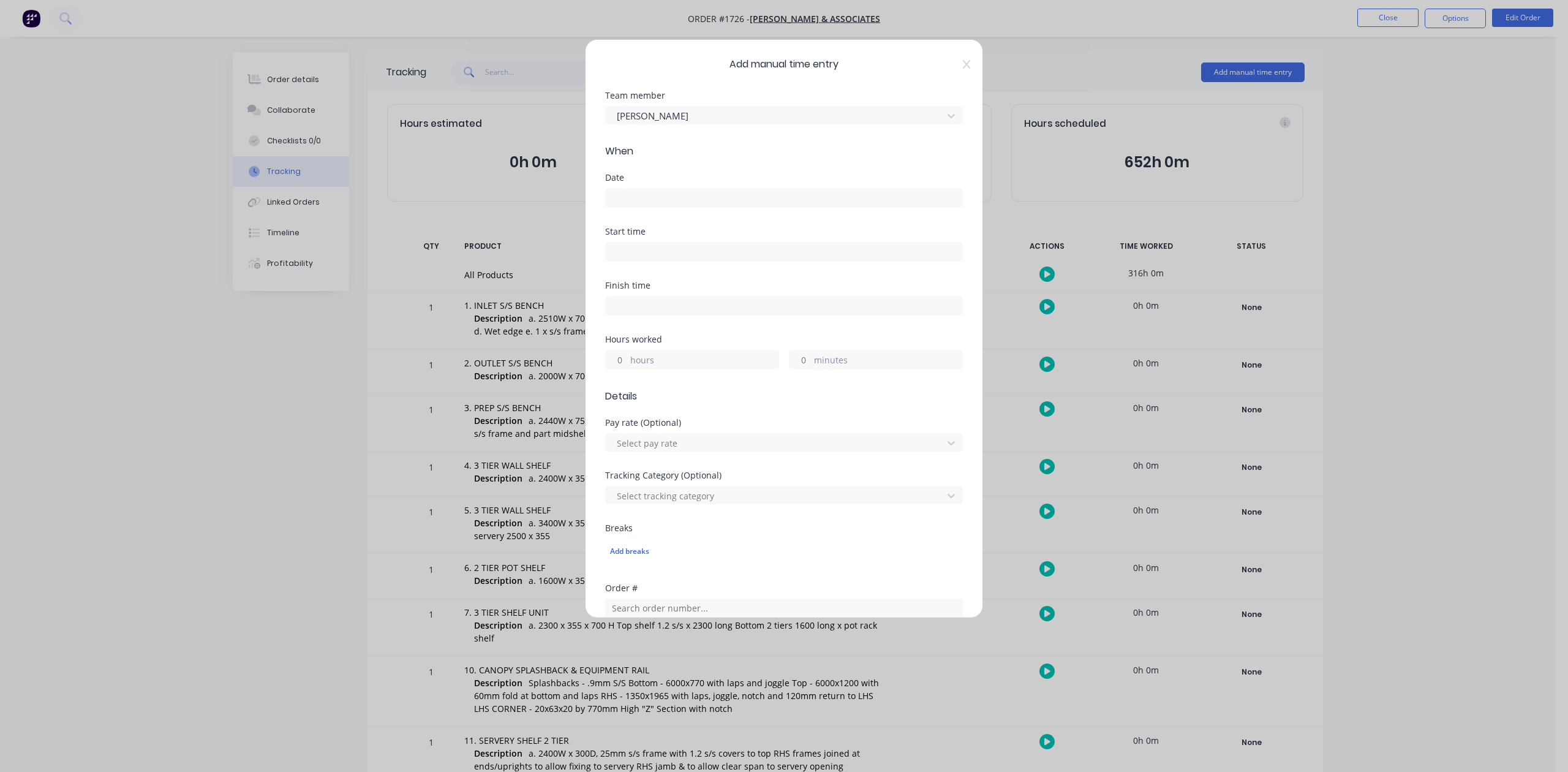
click at [625, 207] on input at bounding box center [784, 198] width 356 height 19
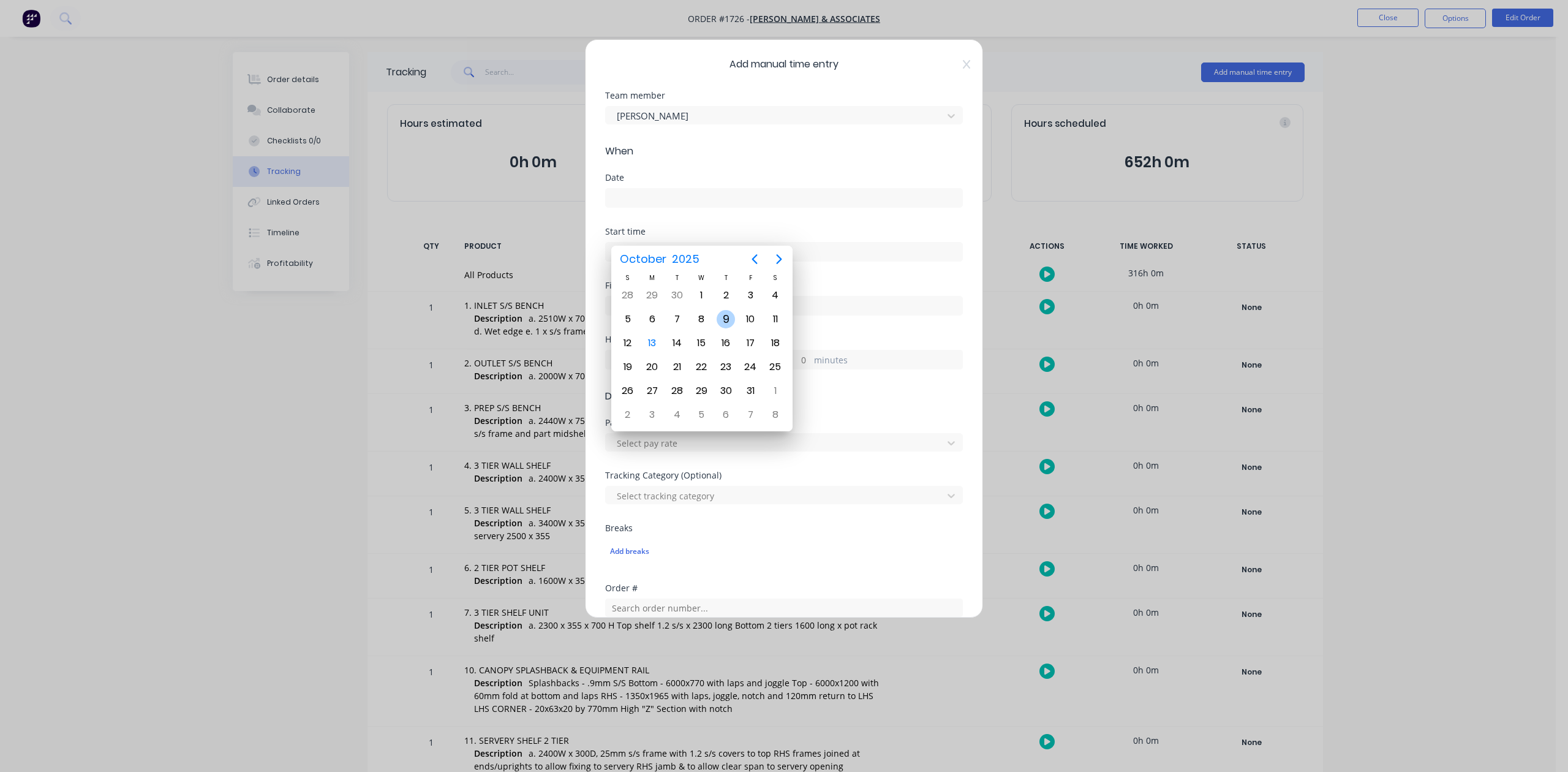
click at [724, 318] on div "9" at bounding box center [726, 319] width 19 height 19
type input "[DATE]"
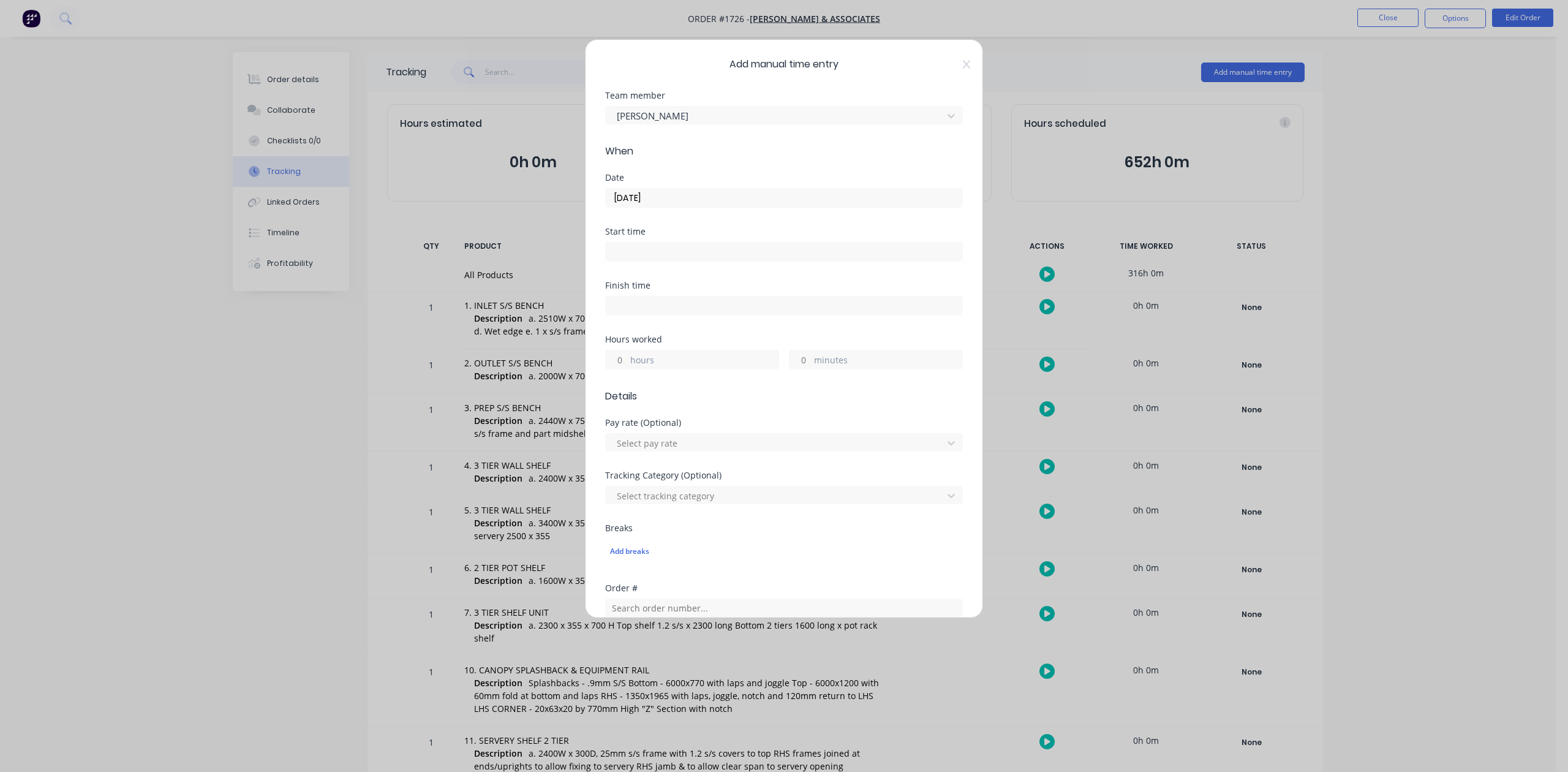
click at [623, 369] on input "hours" at bounding box center [617, 360] width 22 height 19
type input "9"
click at [791, 369] on input "minutes" at bounding box center [801, 360] width 22 height 19
type input "30"
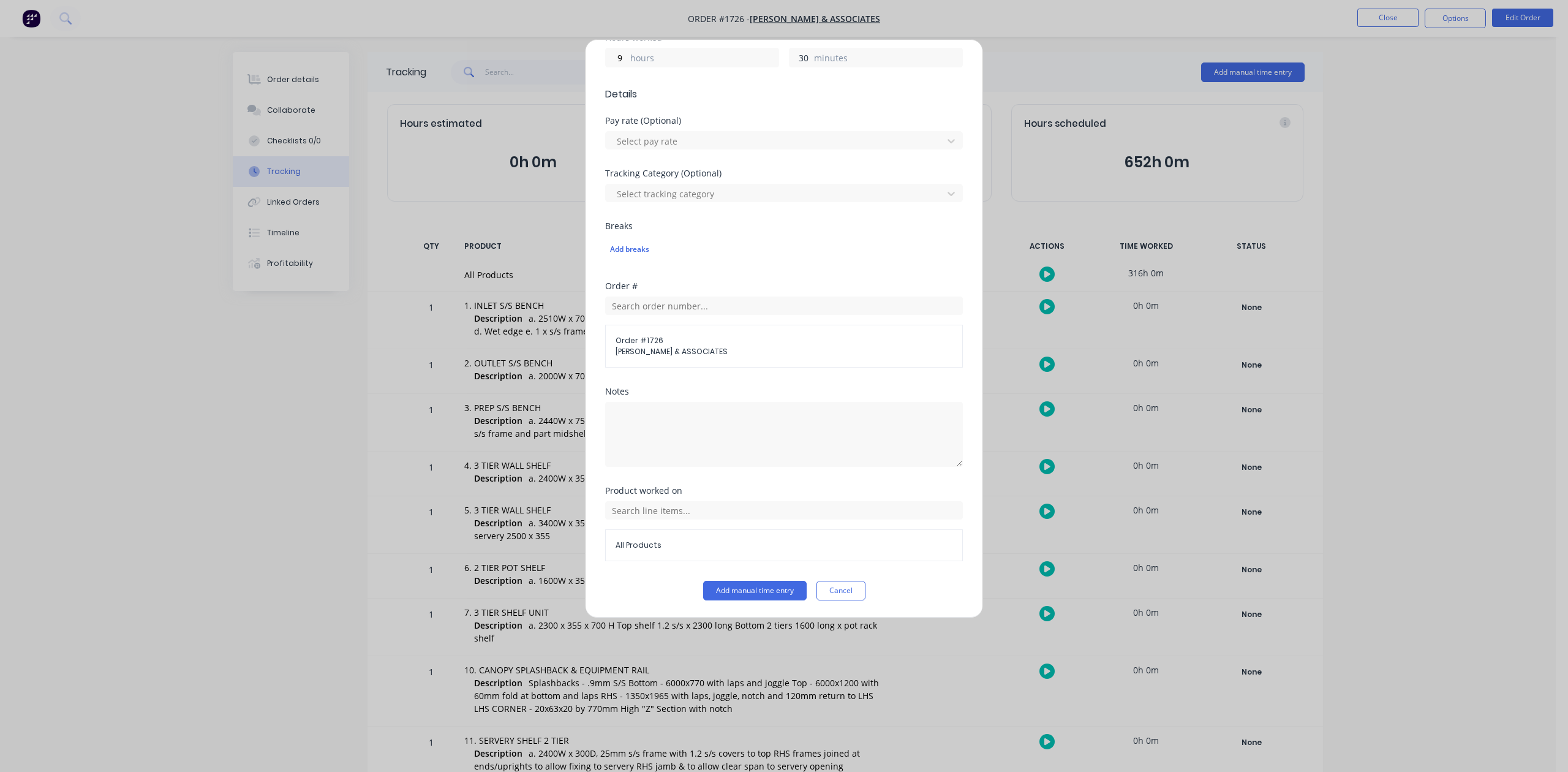
scroll to position [408, 0]
click at [773, 600] on button "Add manual time entry" at bounding box center [755, 590] width 103 height 19
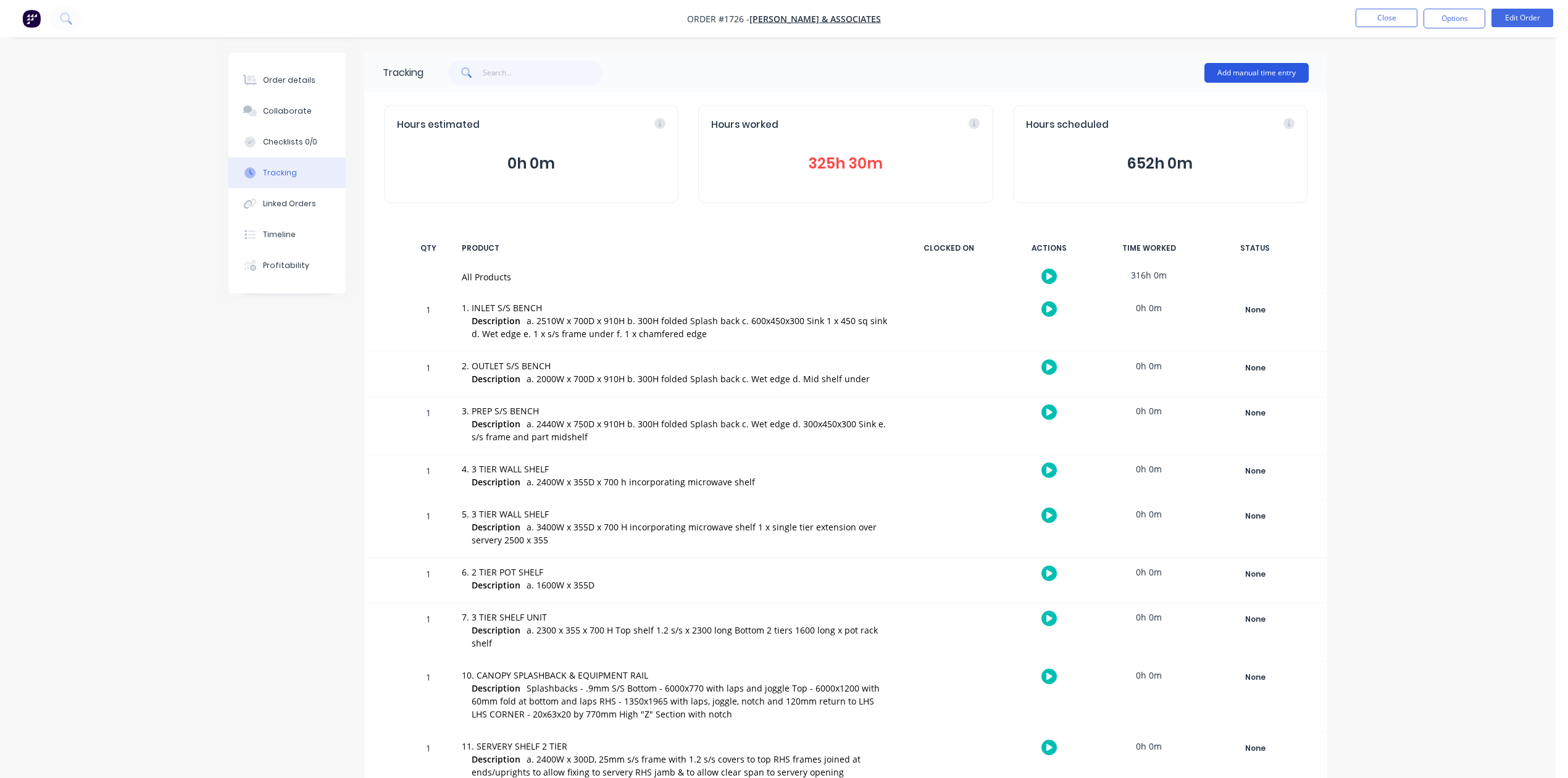
click at [1252, 69] on button "Add manual time entry" at bounding box center [1256, 72] width 104 height 20
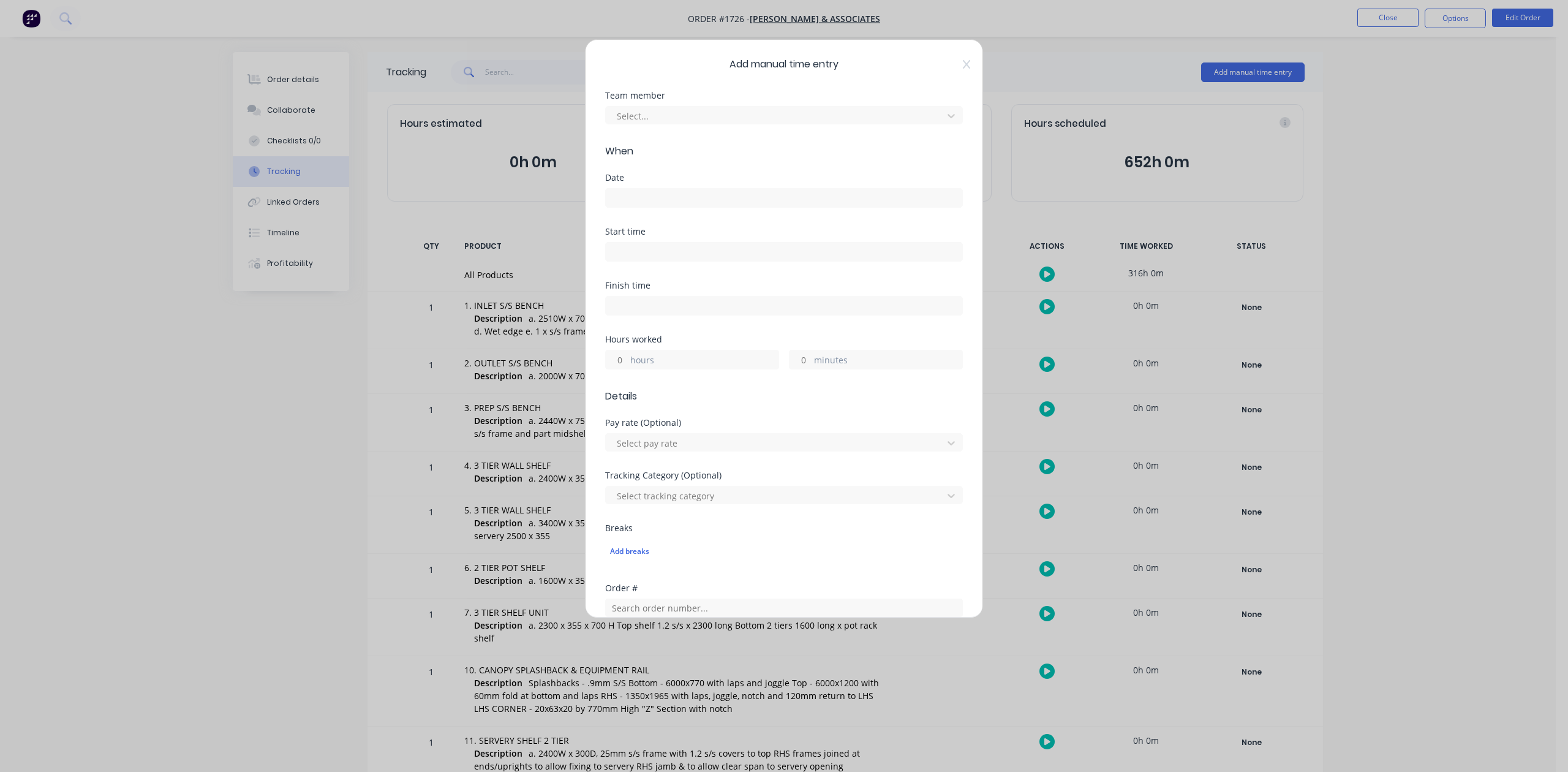
click at [746, 144] on div "Team member Select..." at bounding box center [784, 118] width 358 height 53
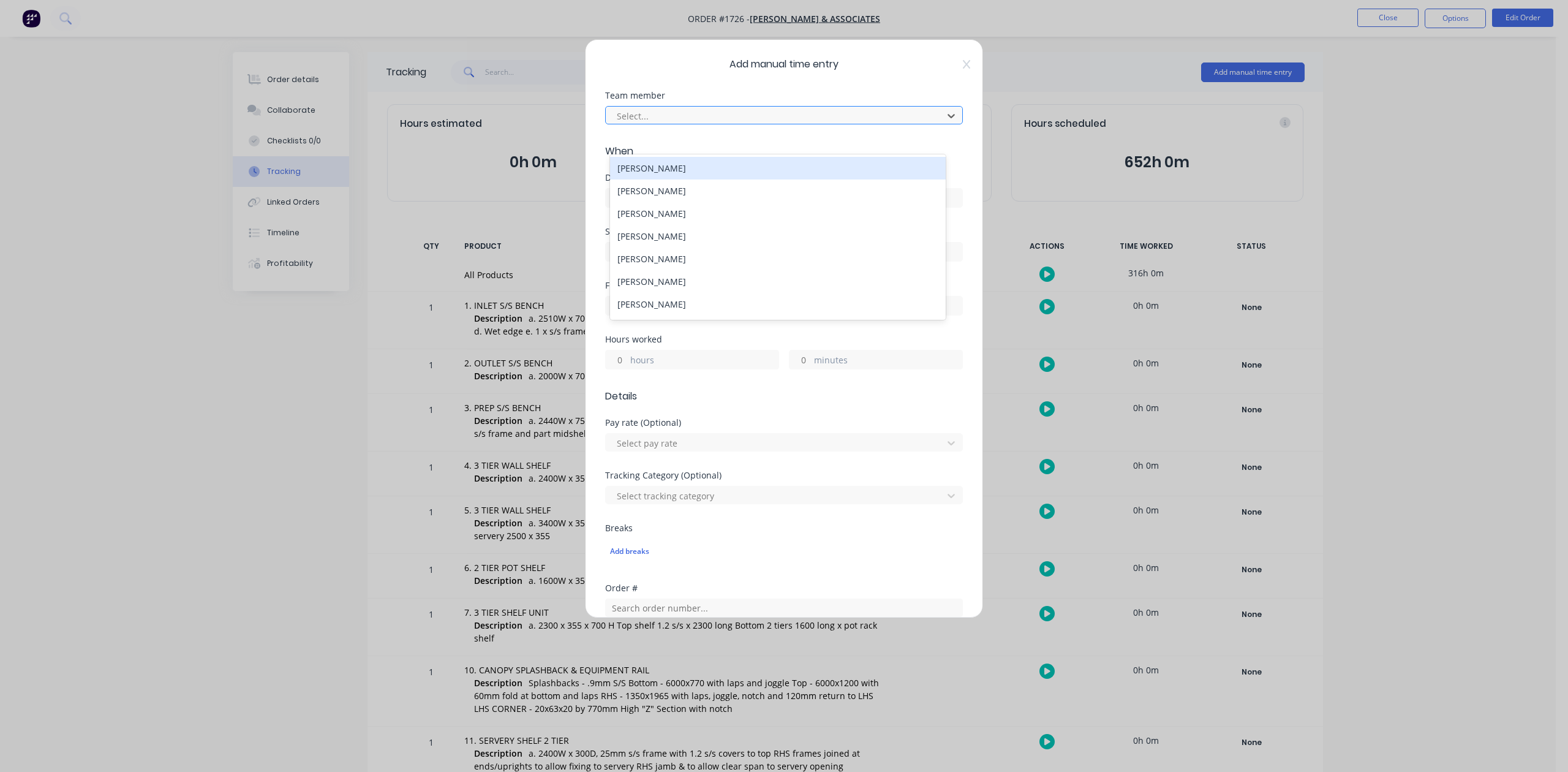
click at [739, 123] on div at bounding box center [776, 116] width 321 height 16
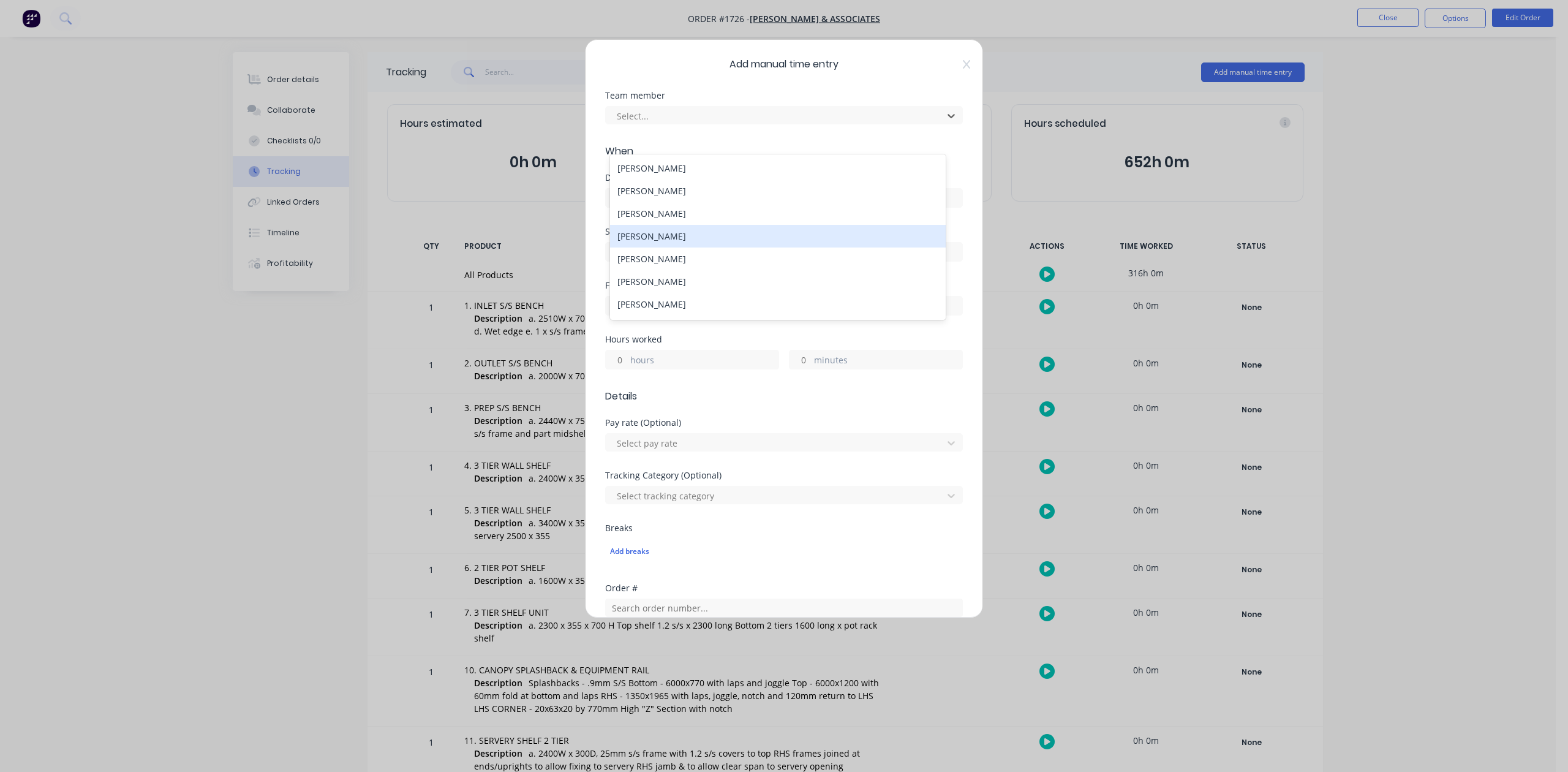
click at [674, 248] on div "[PERSON_NAME]" at bounding box center [777, 235] width 335 height 23
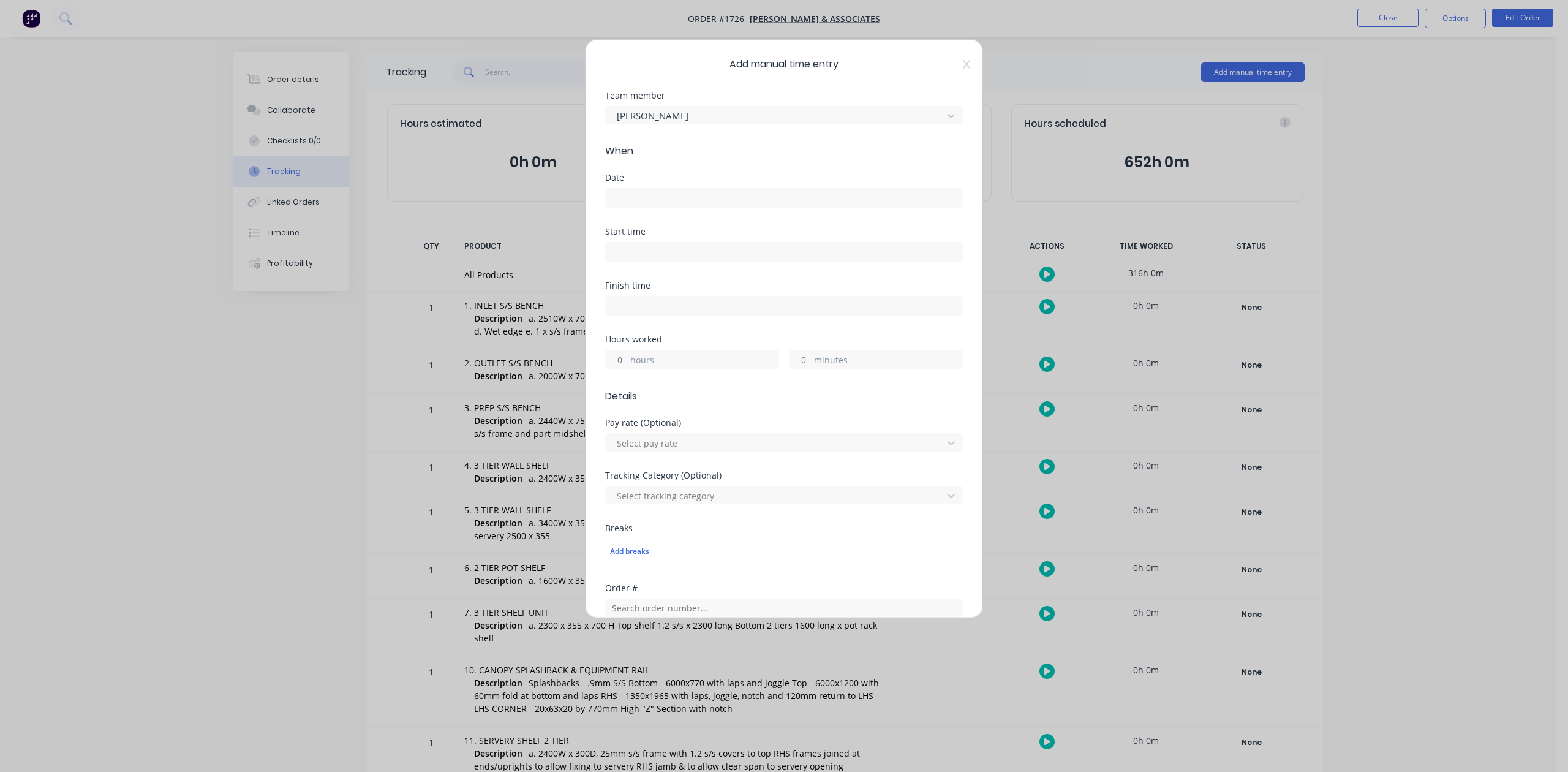
click at [669, 207] on div at bounding box center [784, 196] width 358 height 23
click at [673, 207] on input at bounding box center [784, 198] width 356 height 19
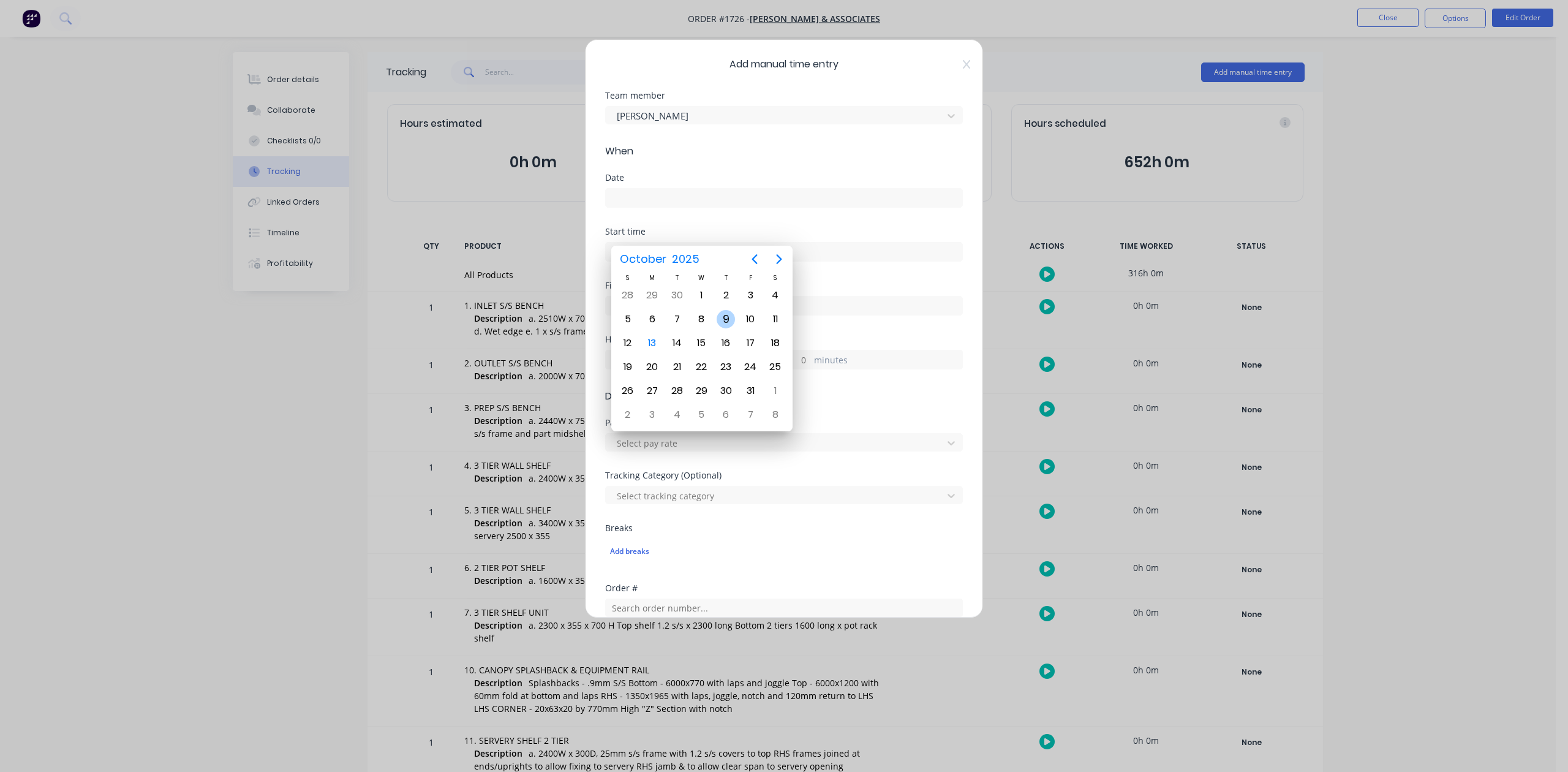
click at [726, 316] on div "9" at bounding box center [726, 319] width 19 height 19
type input "[DATE]"
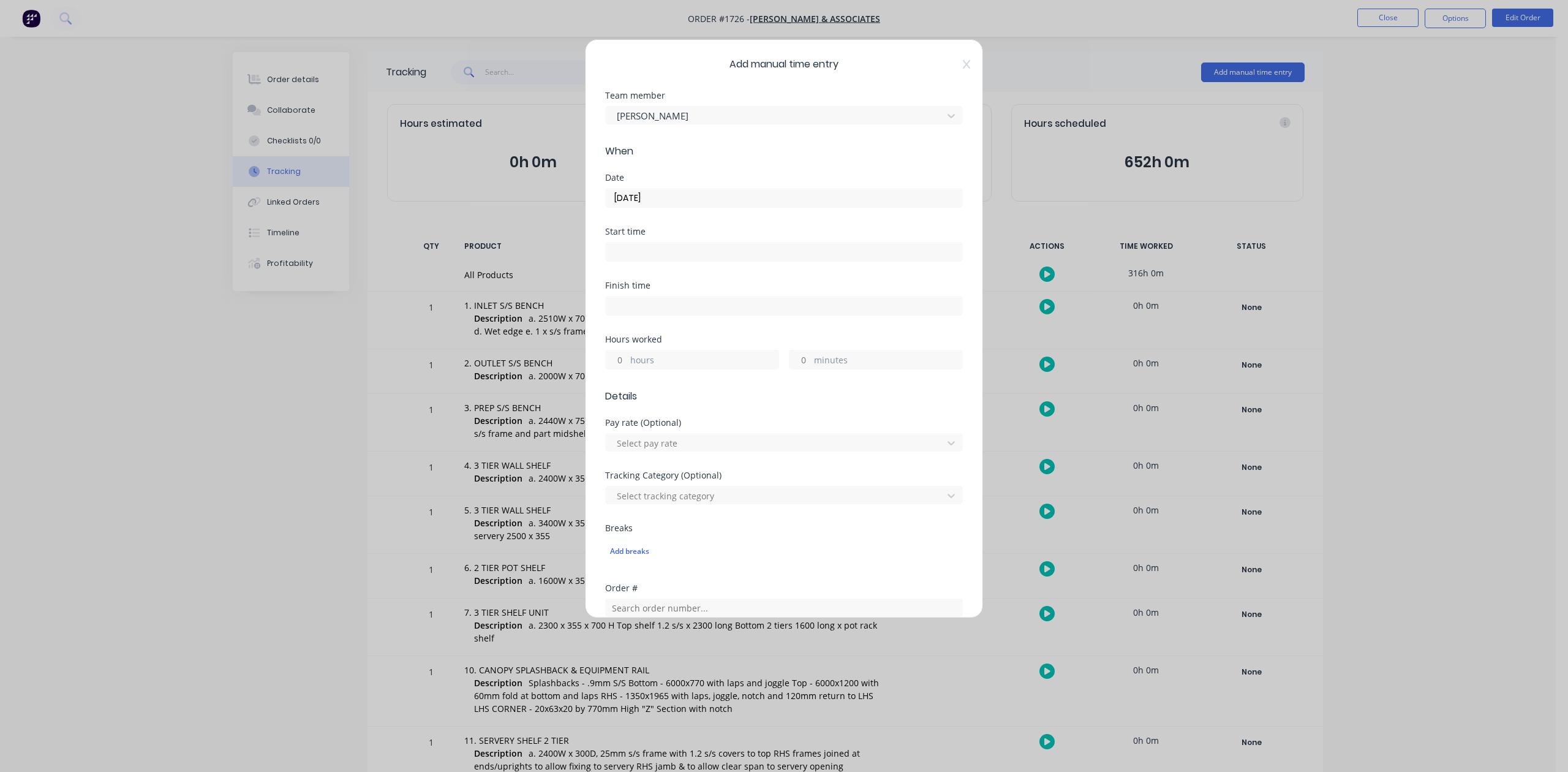
click at [625, 369] on input "hours" at bounding box center [617, 360] width 22 height 19
type input "1"
click at [792, 369] on input "minutes" at bounding box center [801, 360] width 22 height 19
type input "15"
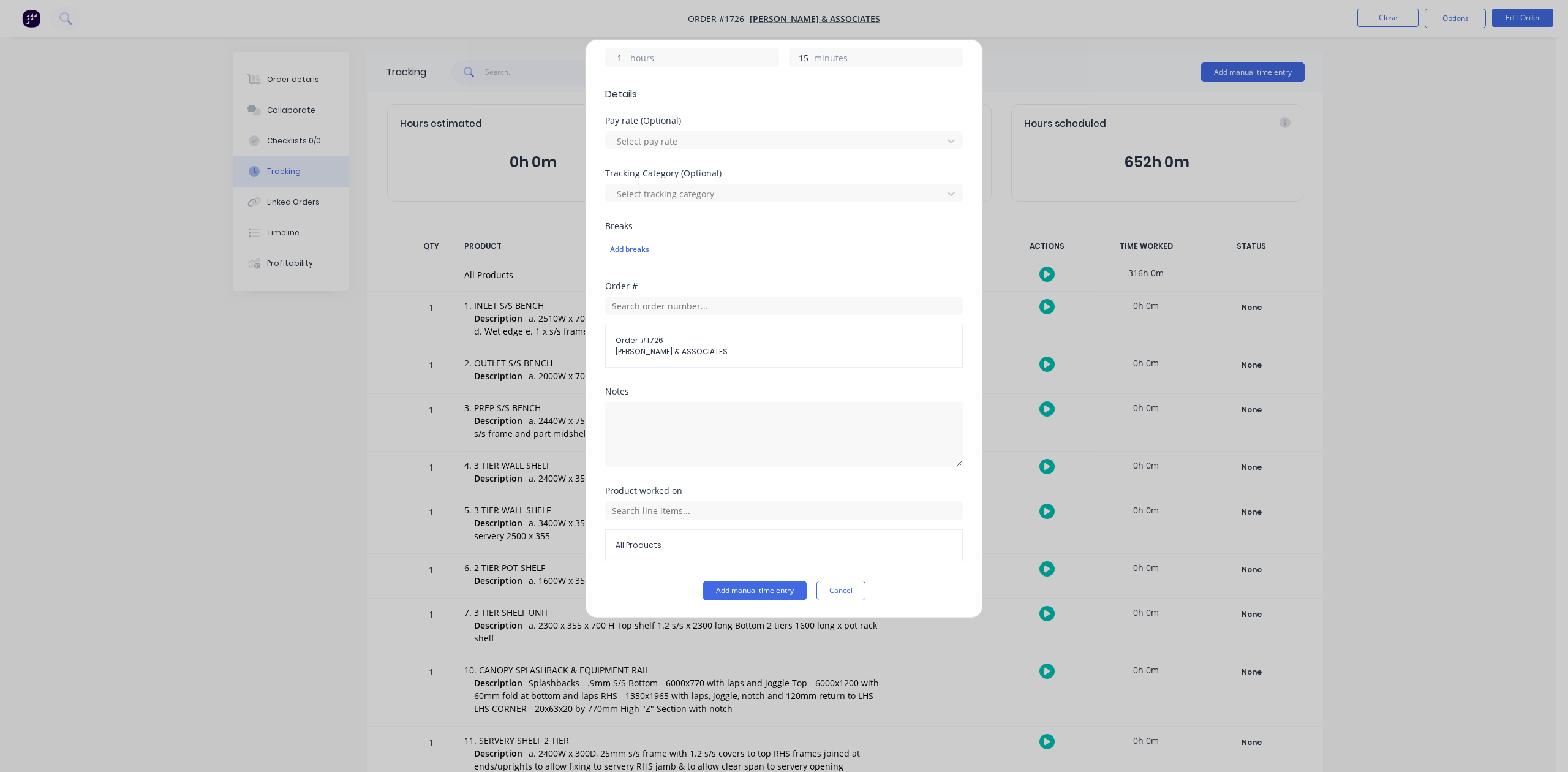
scroll to position [433, 0]
click at [757, 593] on button "Add manual time entry" at bounding box center [755, 590] width 103 height 19
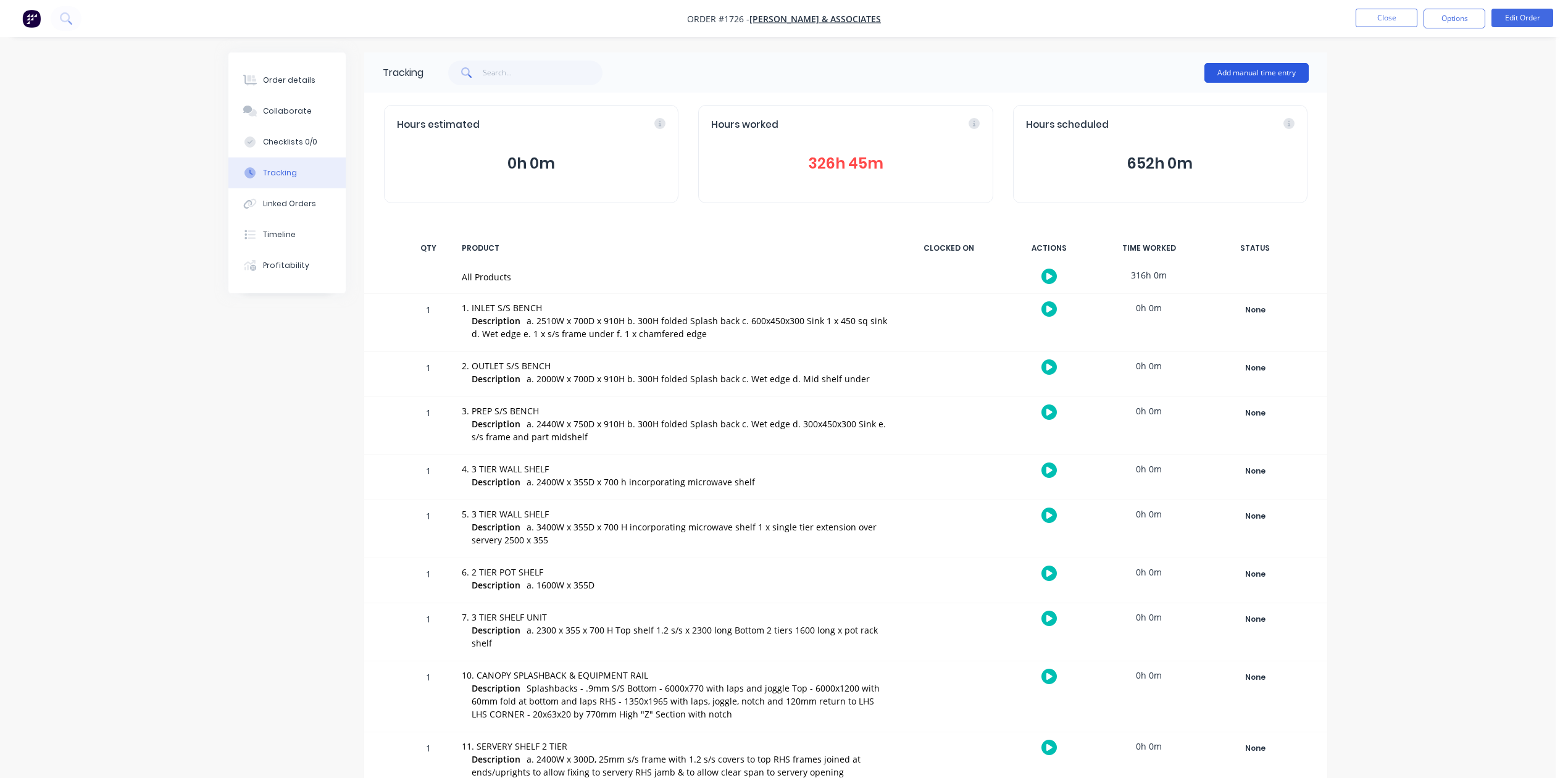
click at [1235, 70] on button "Add manual time entry" at bounding box center [1256, 72] width 104 height 20
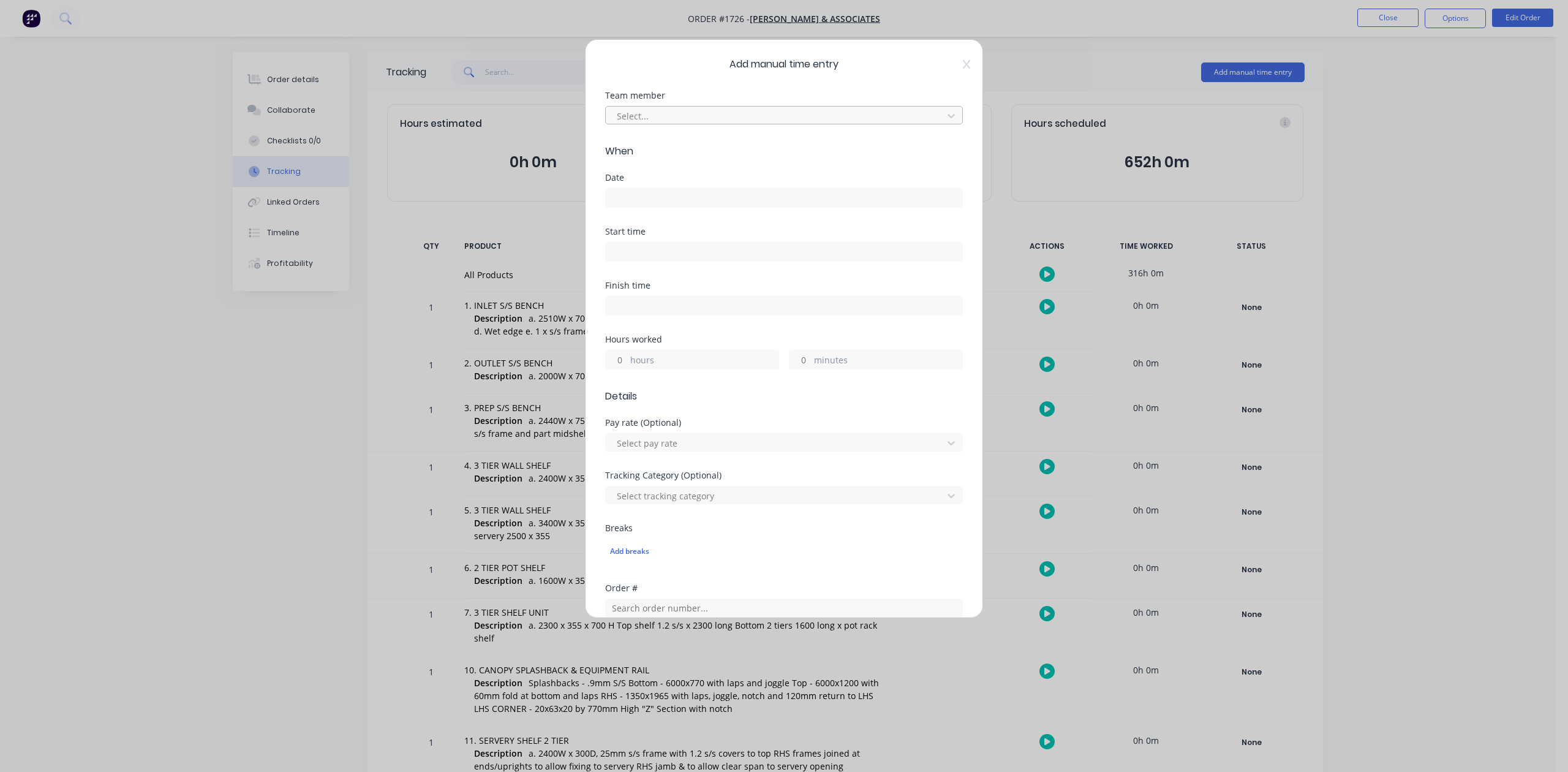
click at [718, 123] on div at bounding box center [776, 116] width 321 height 16
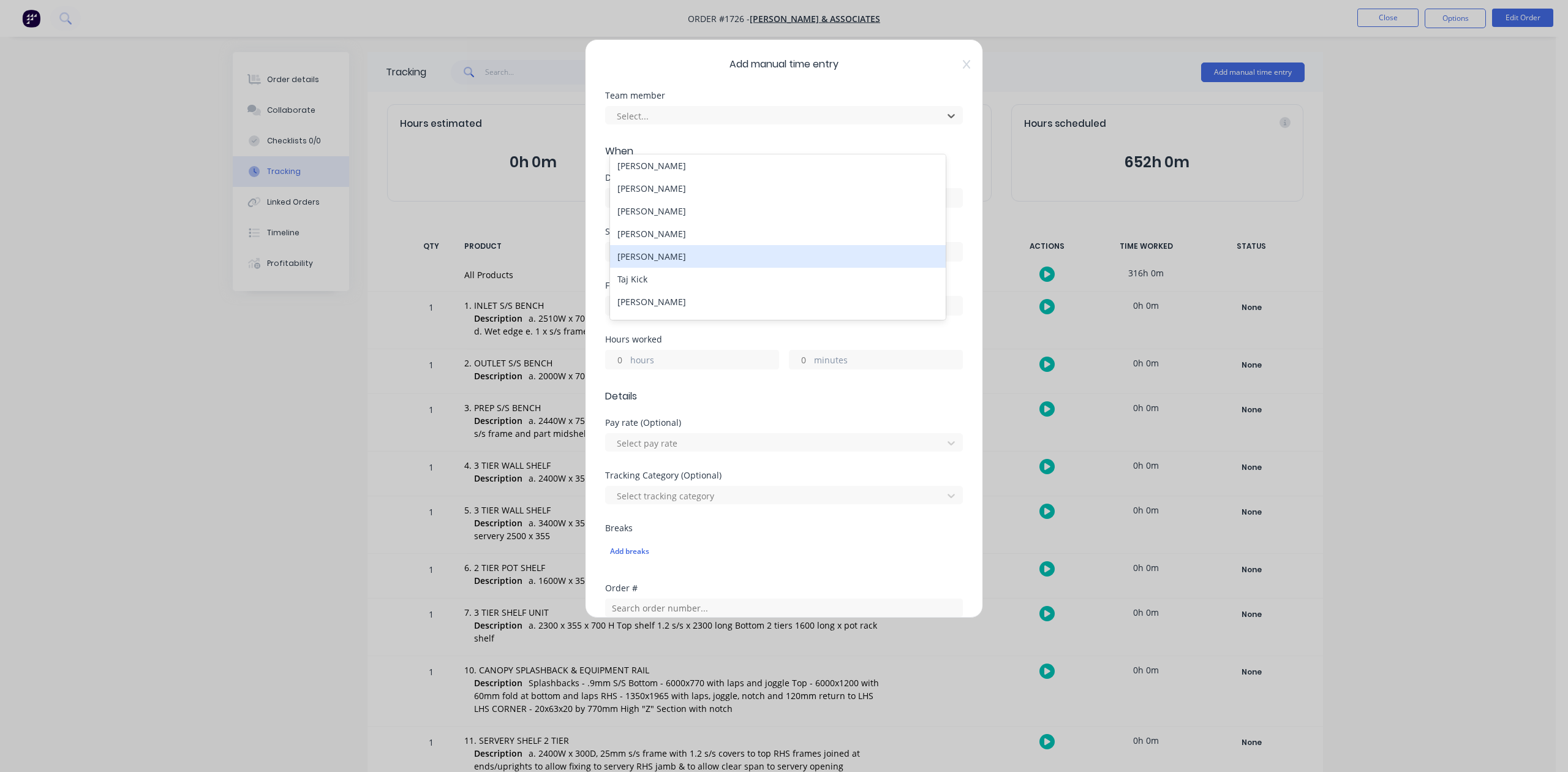
scroll to position [163, 0]
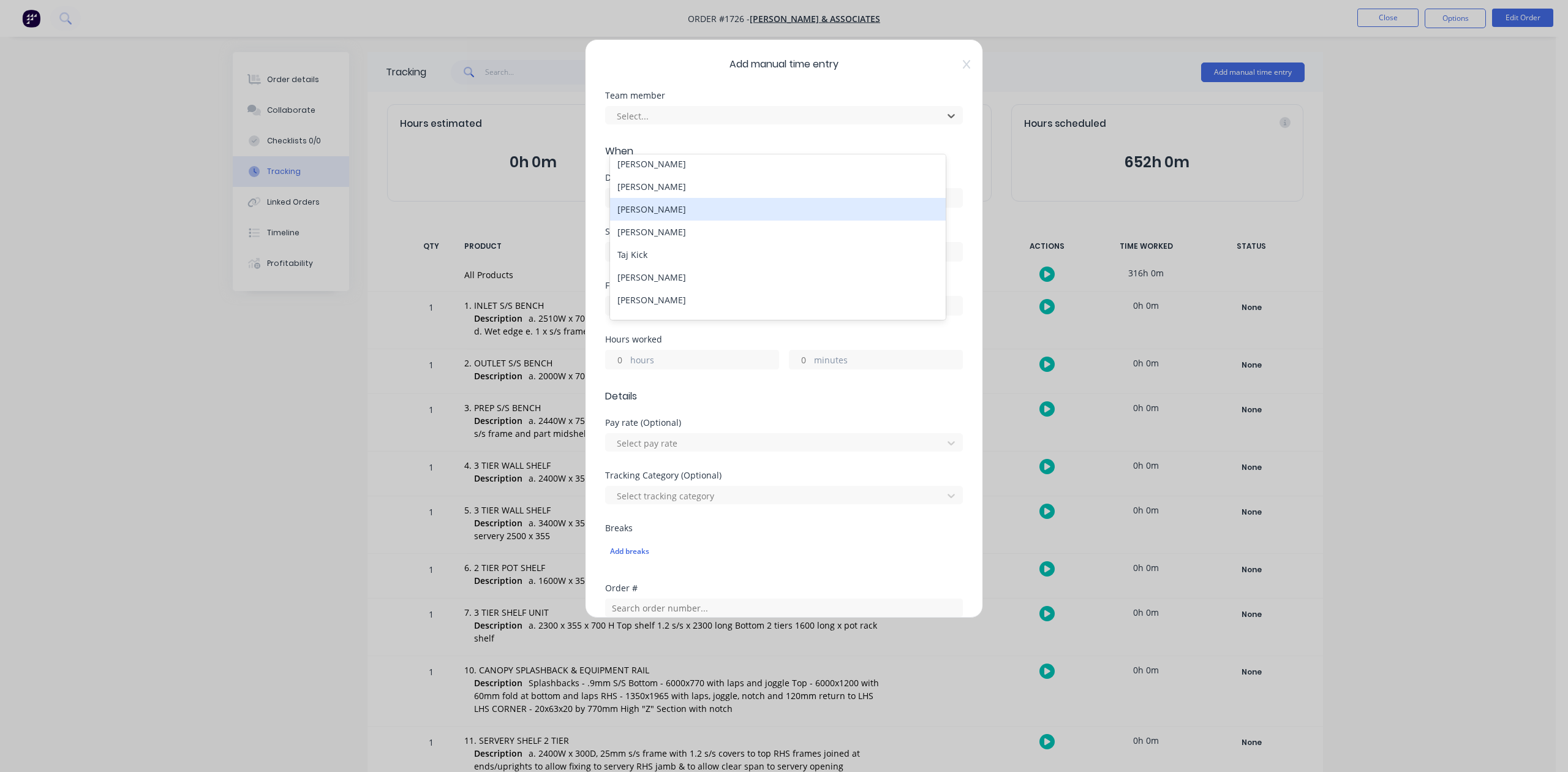
click at [662, 221] on div "[PERSON_NAME]" at bounding box center [777, 209] width 335 height 23
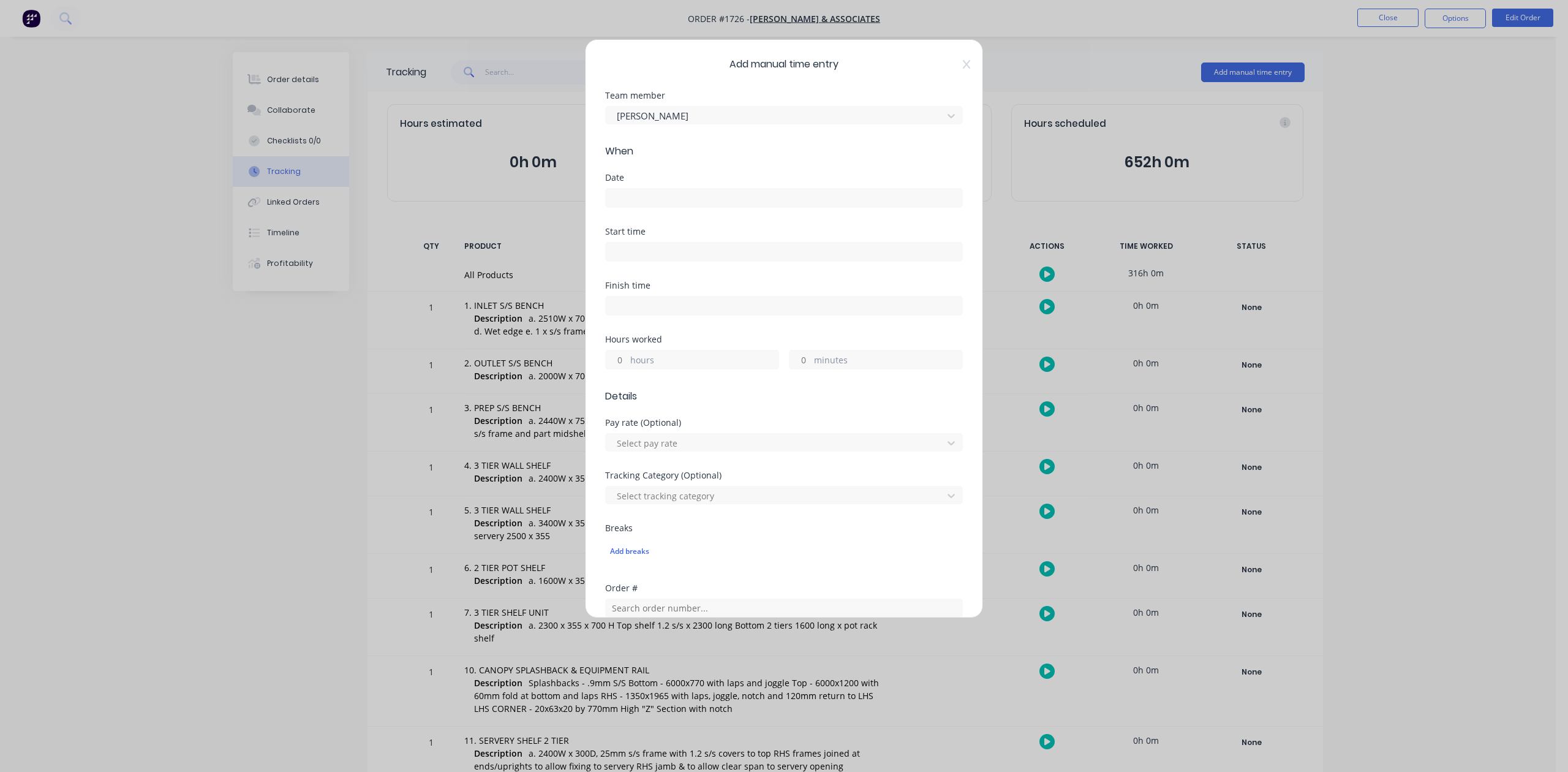
click at [660, 207] on input at bounding box center [784, 198] width 356 height 19
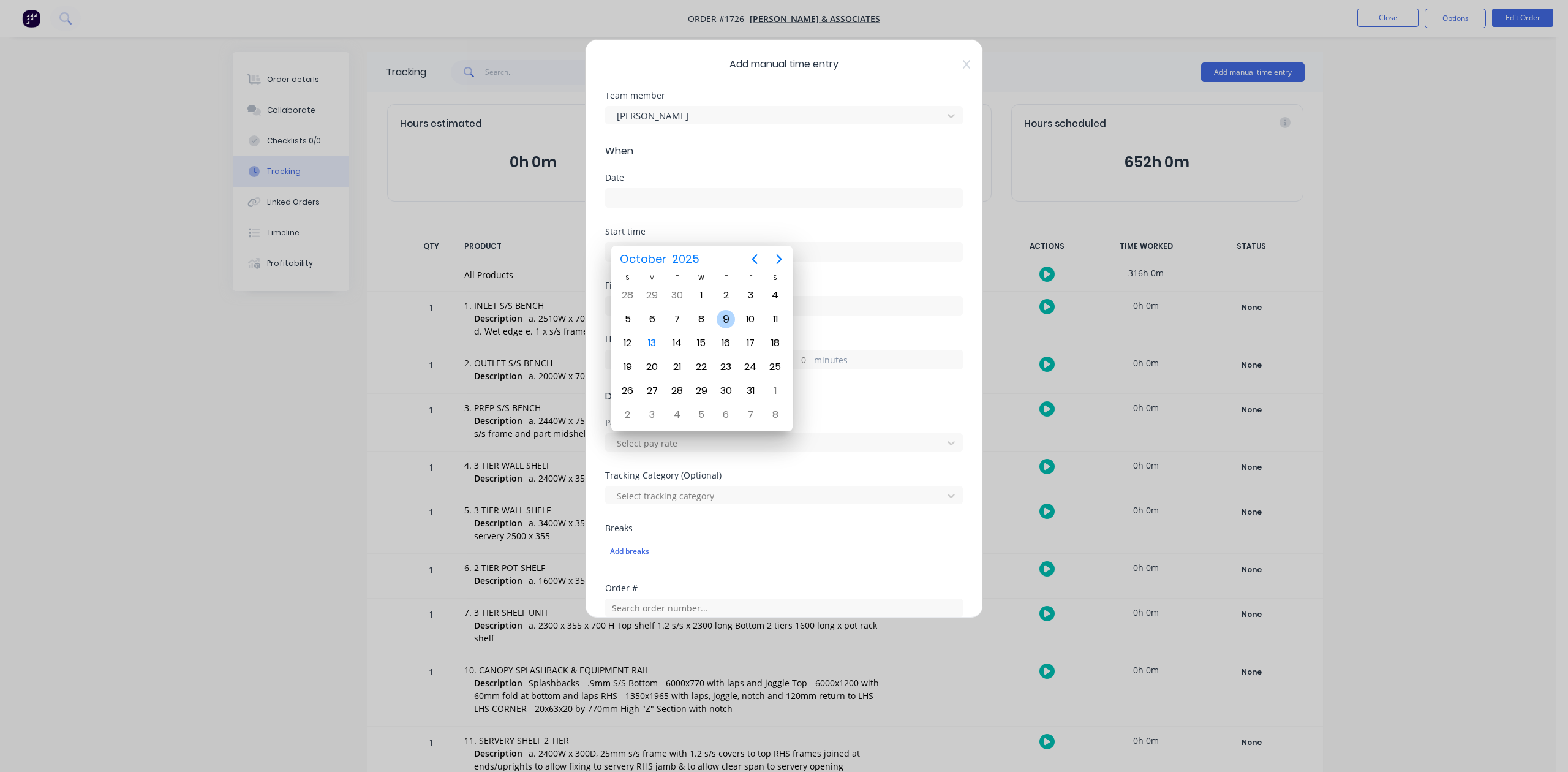
click at [721, 318] on div "9" at bounding box center [726, 319] width 19 height 19
type input "[DATE]"
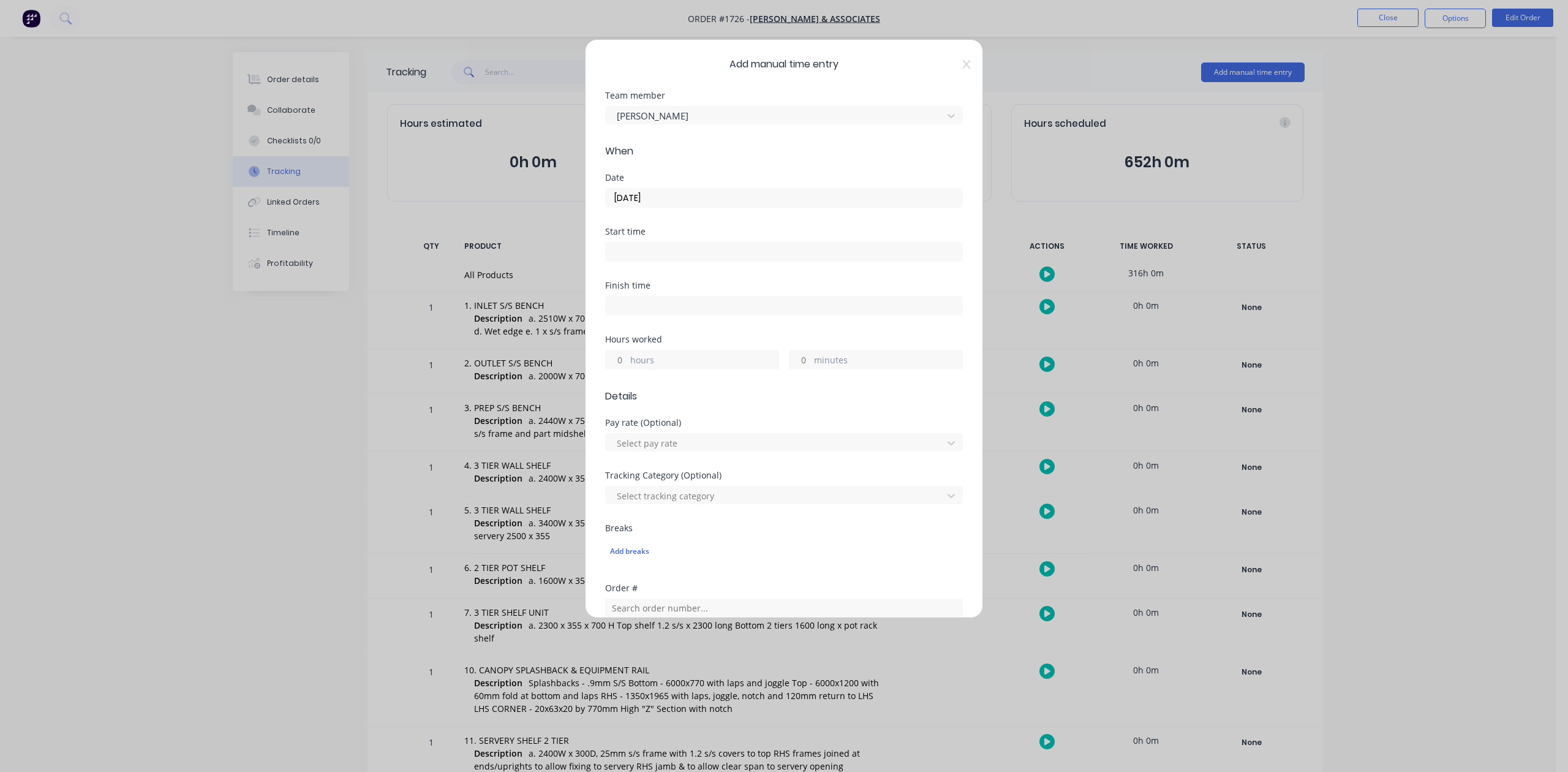
click at [628, 369] on input "hours" at bounding box center [617, 360] width 22 height 19
type input "9"
click at [799, 369] on input "minutes" at bounding box center [801, 360] width 22 height 19
type input "30"
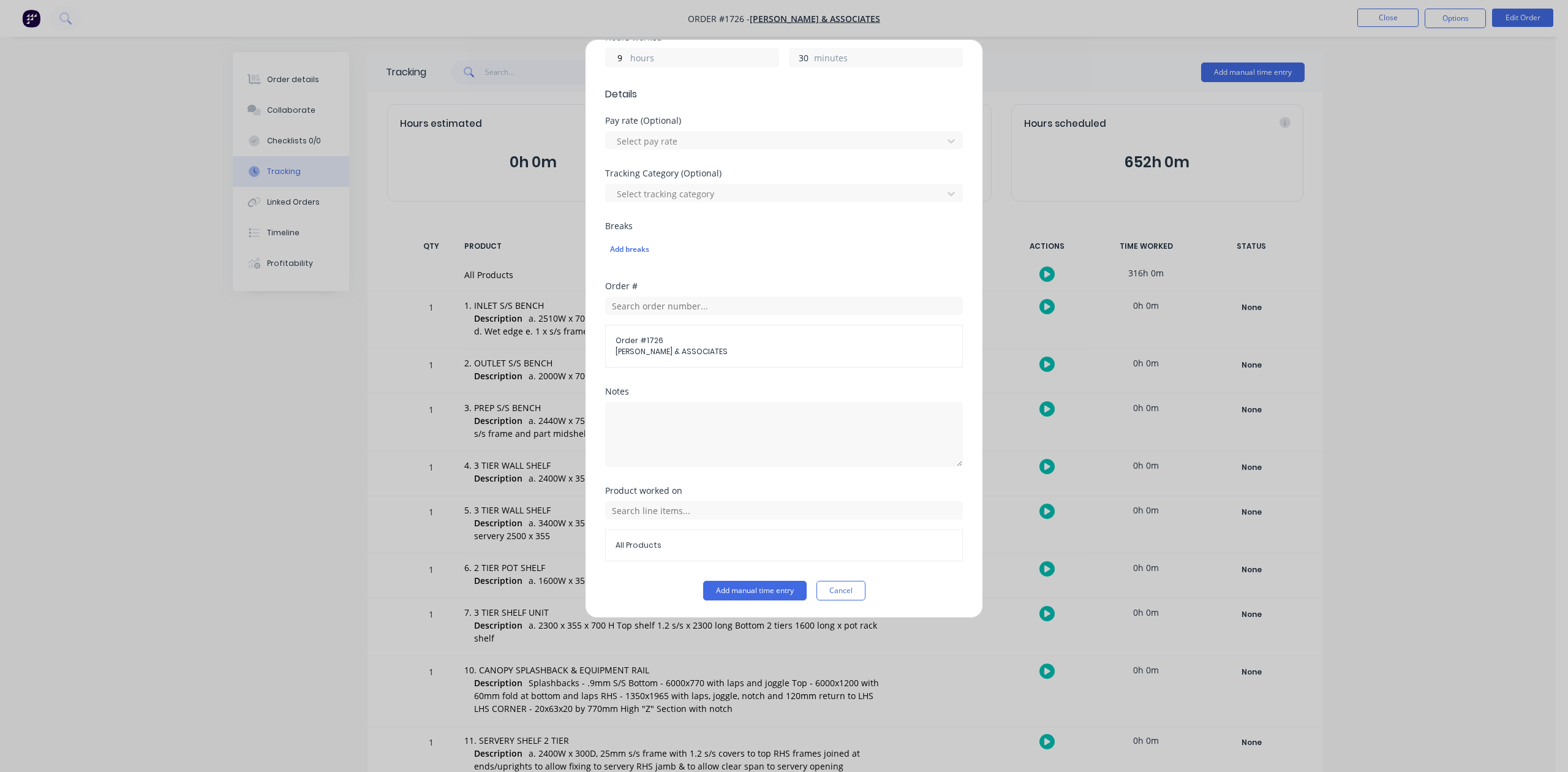
scroll to position [433, 0]
click at [731, 593] on button "Add manual time entry" at bounding box center [755, 590] width 103 height 19
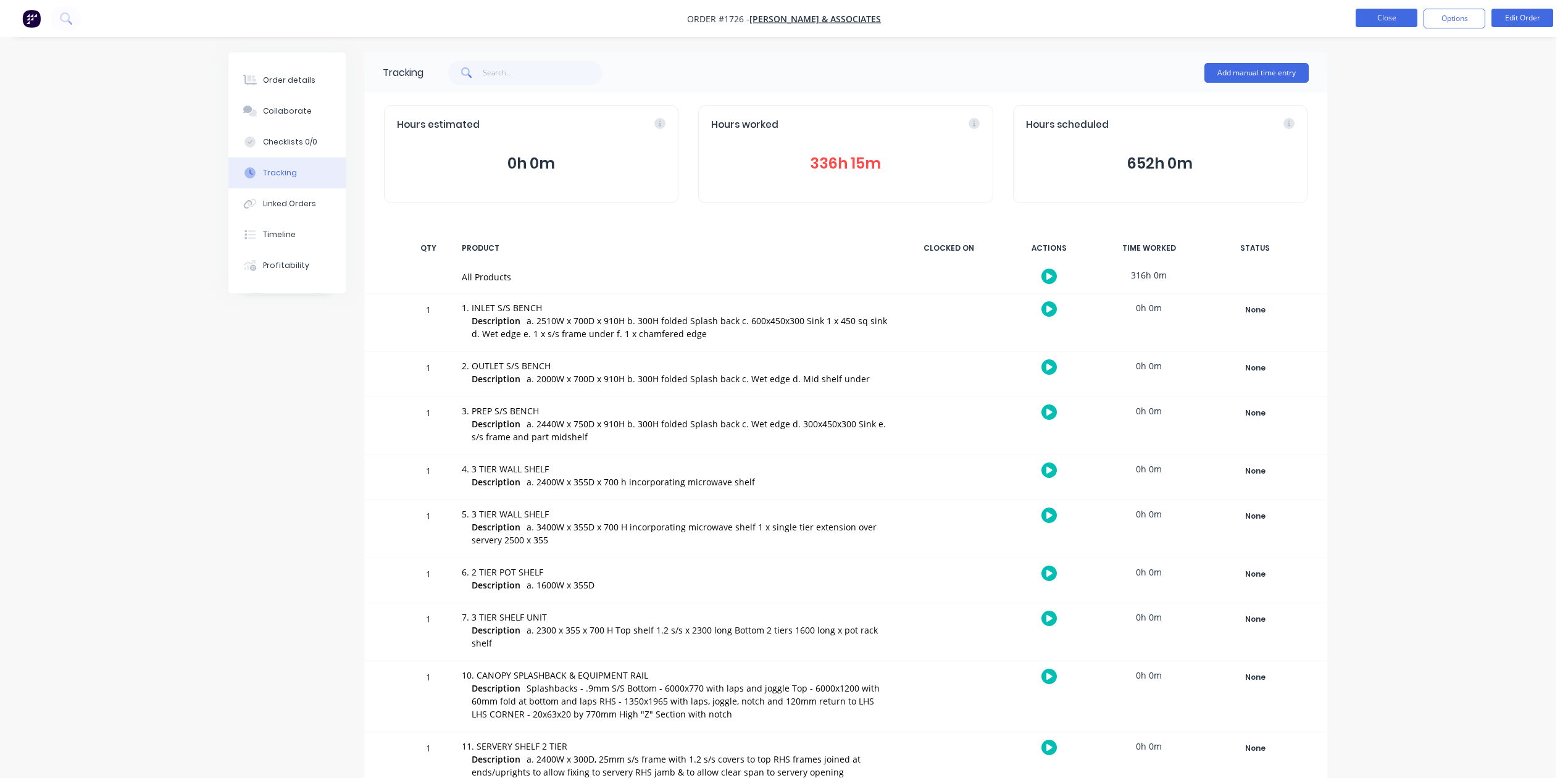
click at [1370, 19] on button "Close" at bounding box center [1386, 18] width 62 height 19
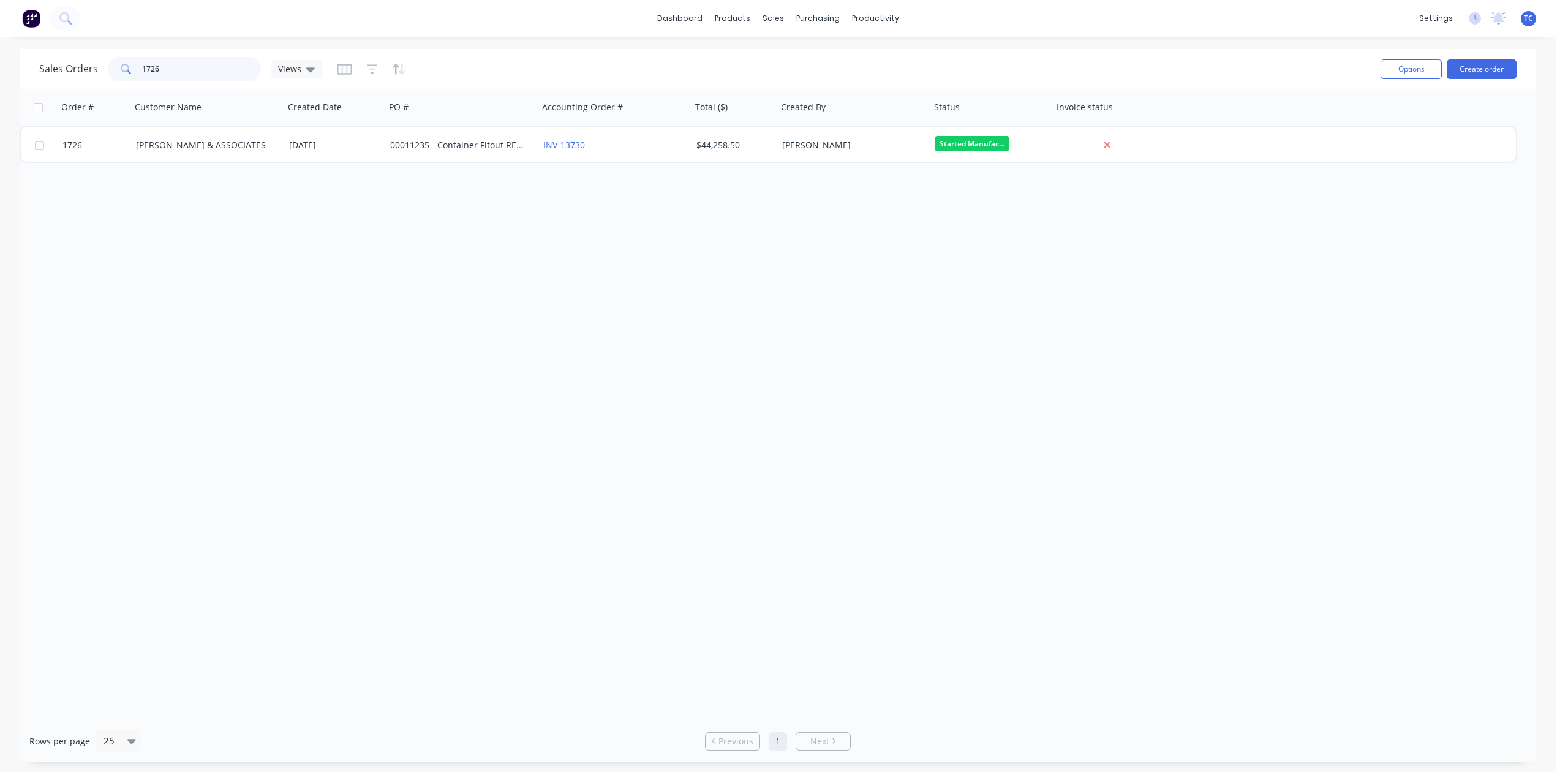
drag, startPoint x: 179, startPoint y: 72, endPoint x: 52, endPoint y: 94, distance: 128.9
click at [52, 94] on div "Sales Orders 1726 Views Options Create order Order # Customer Name Created Date…" at bounding box center [777, 405] width 1517 height 713
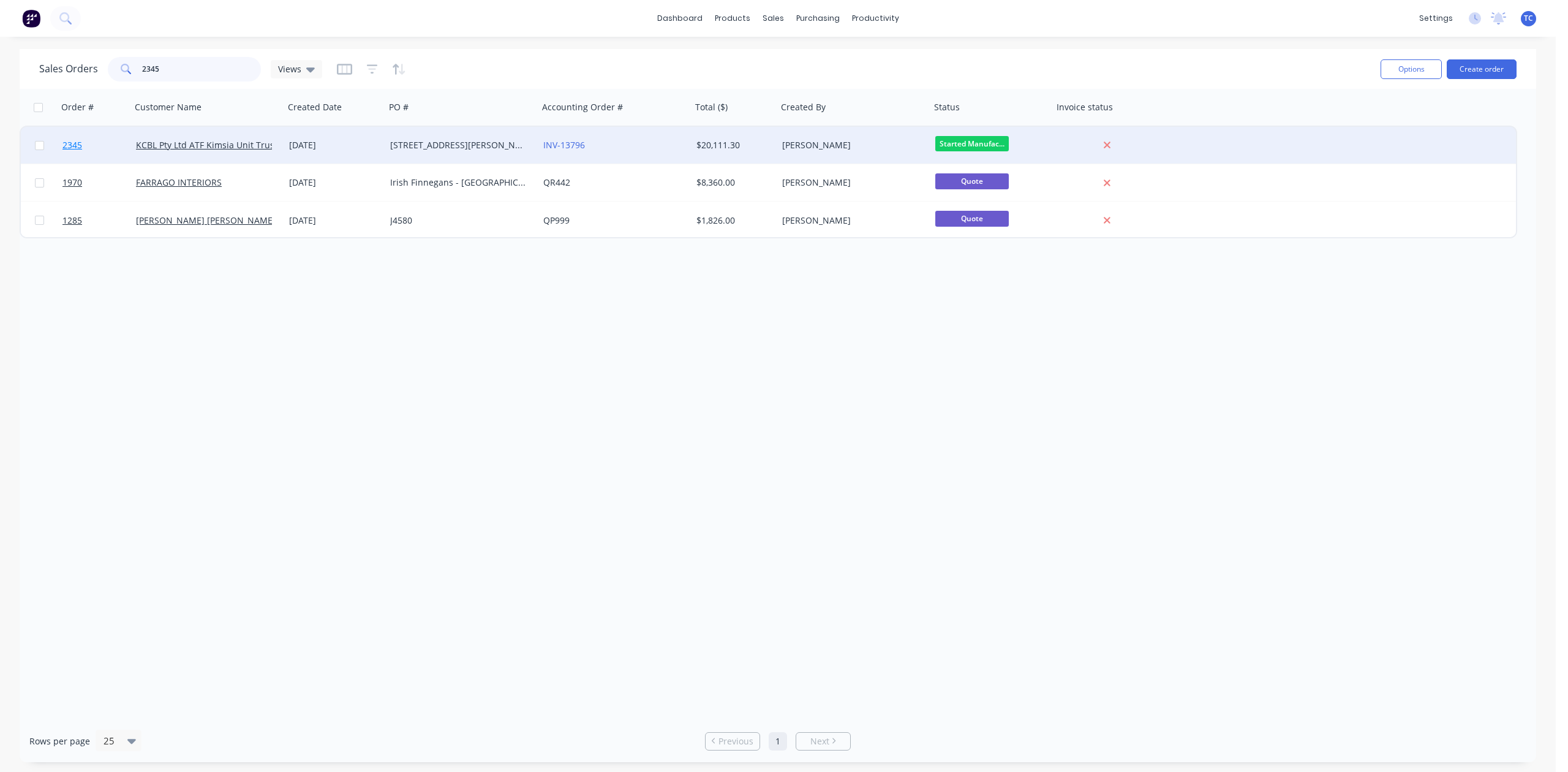
type input "2345"
click at [81, 144] on span "2345" at bounding box center [71, 145] width 19 height 12
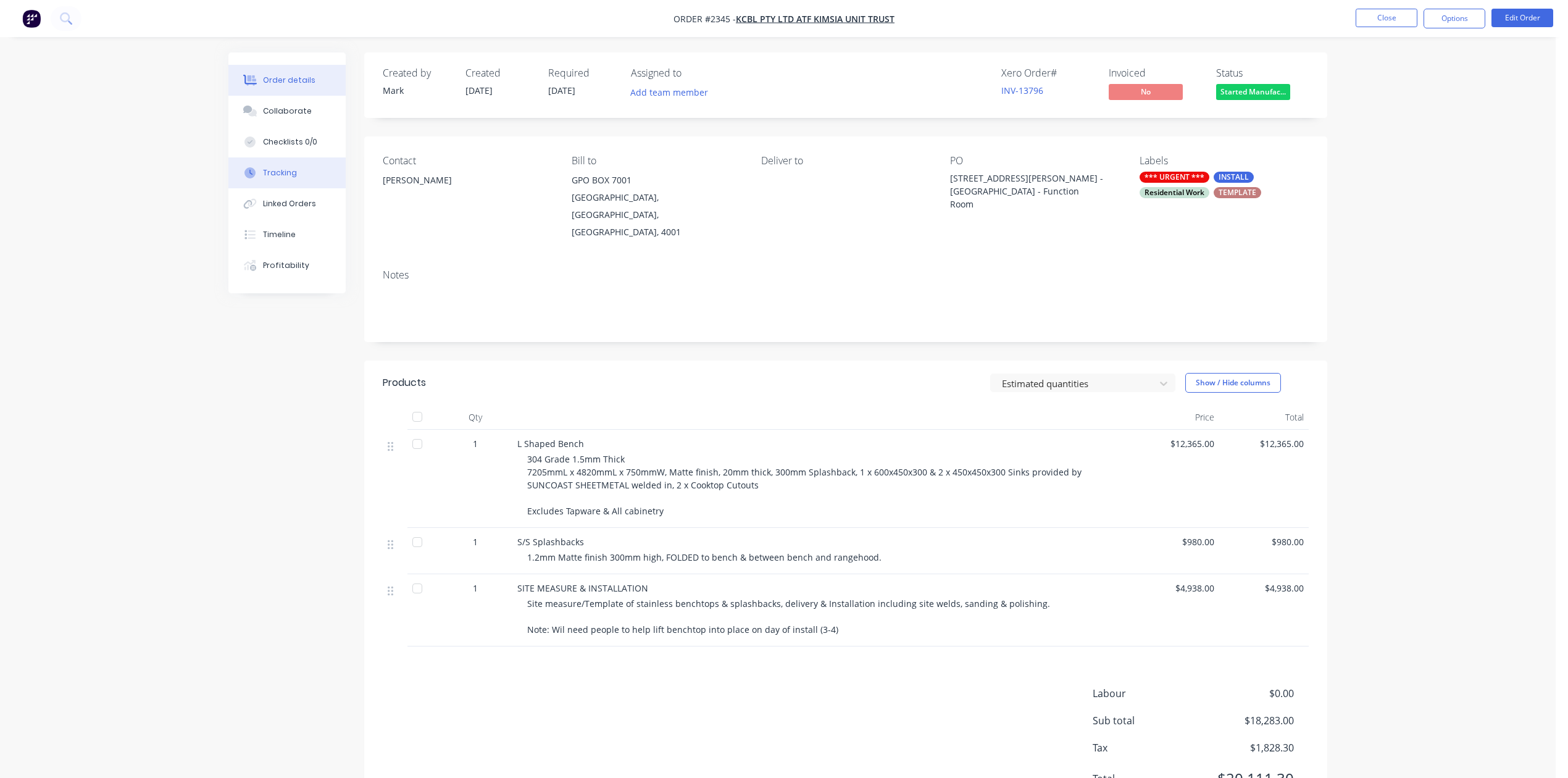
click at [259, 178] on div at bounding box center [250, 173] width 19 height 11
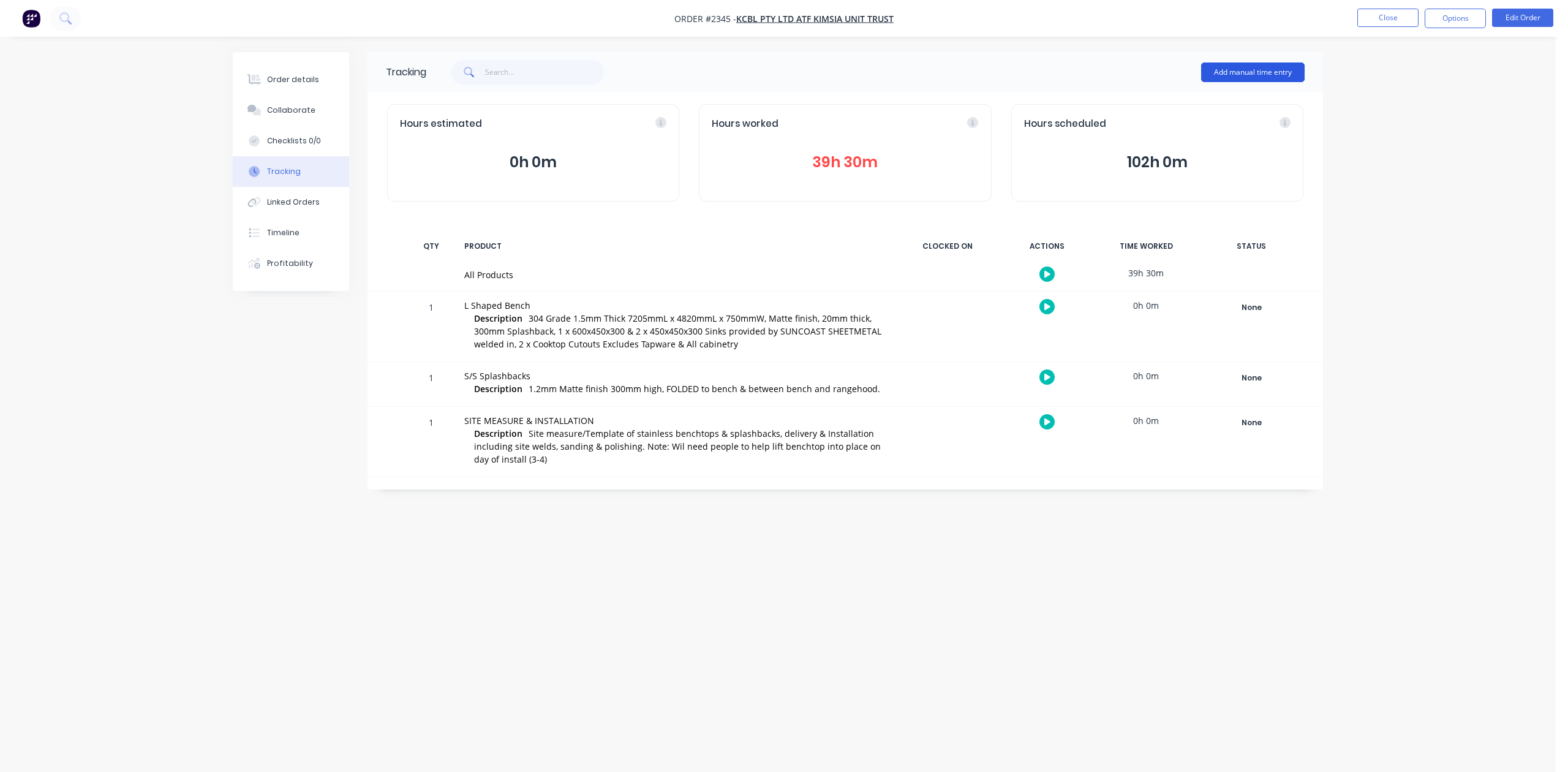
click at [1218, 70] on button "Add manual time entry" at bounding box center [1253, 71] width 103 height 19
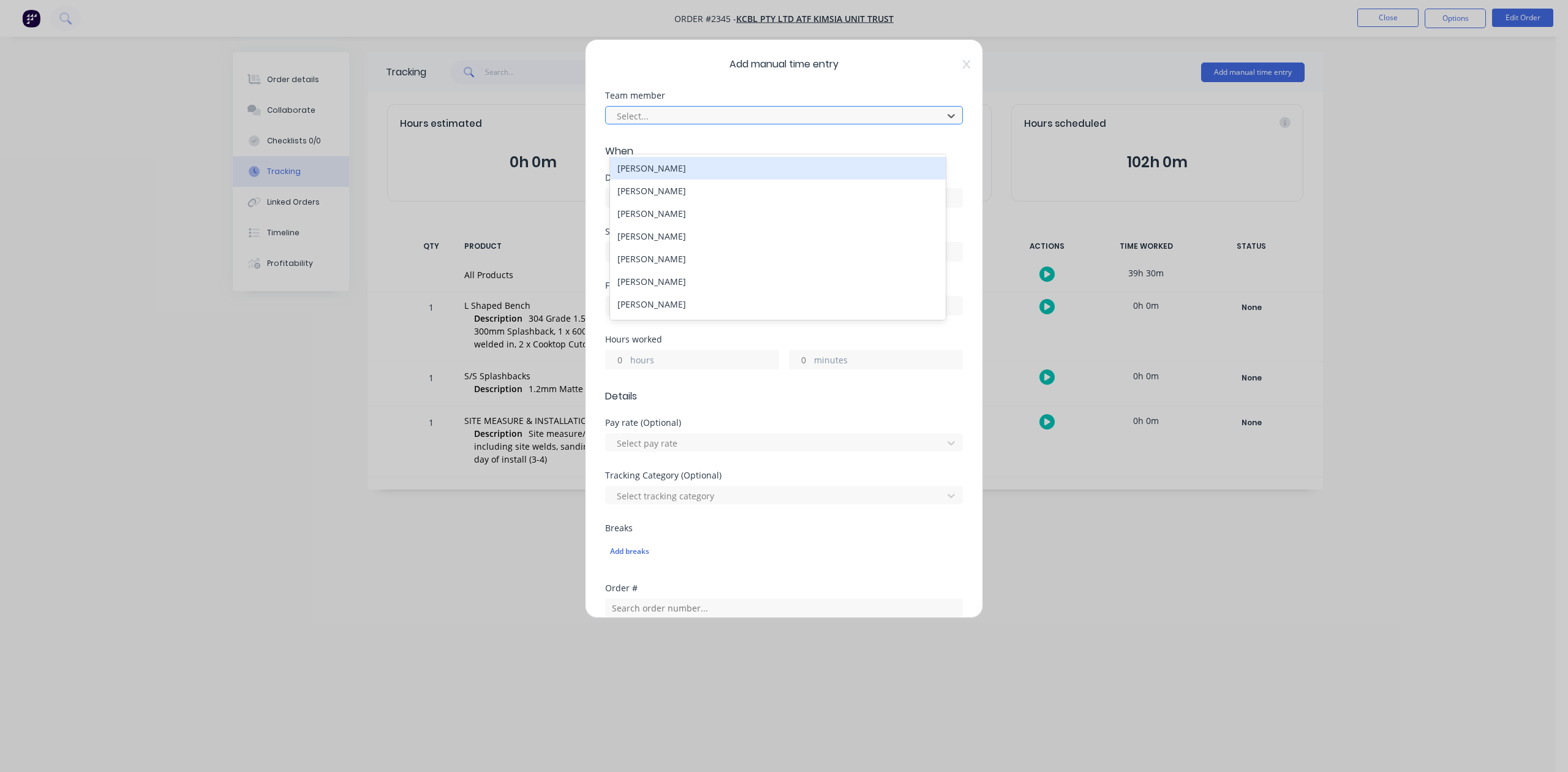
click at [784, 123] on div at bounding box center [776, 116] width 321 height 16
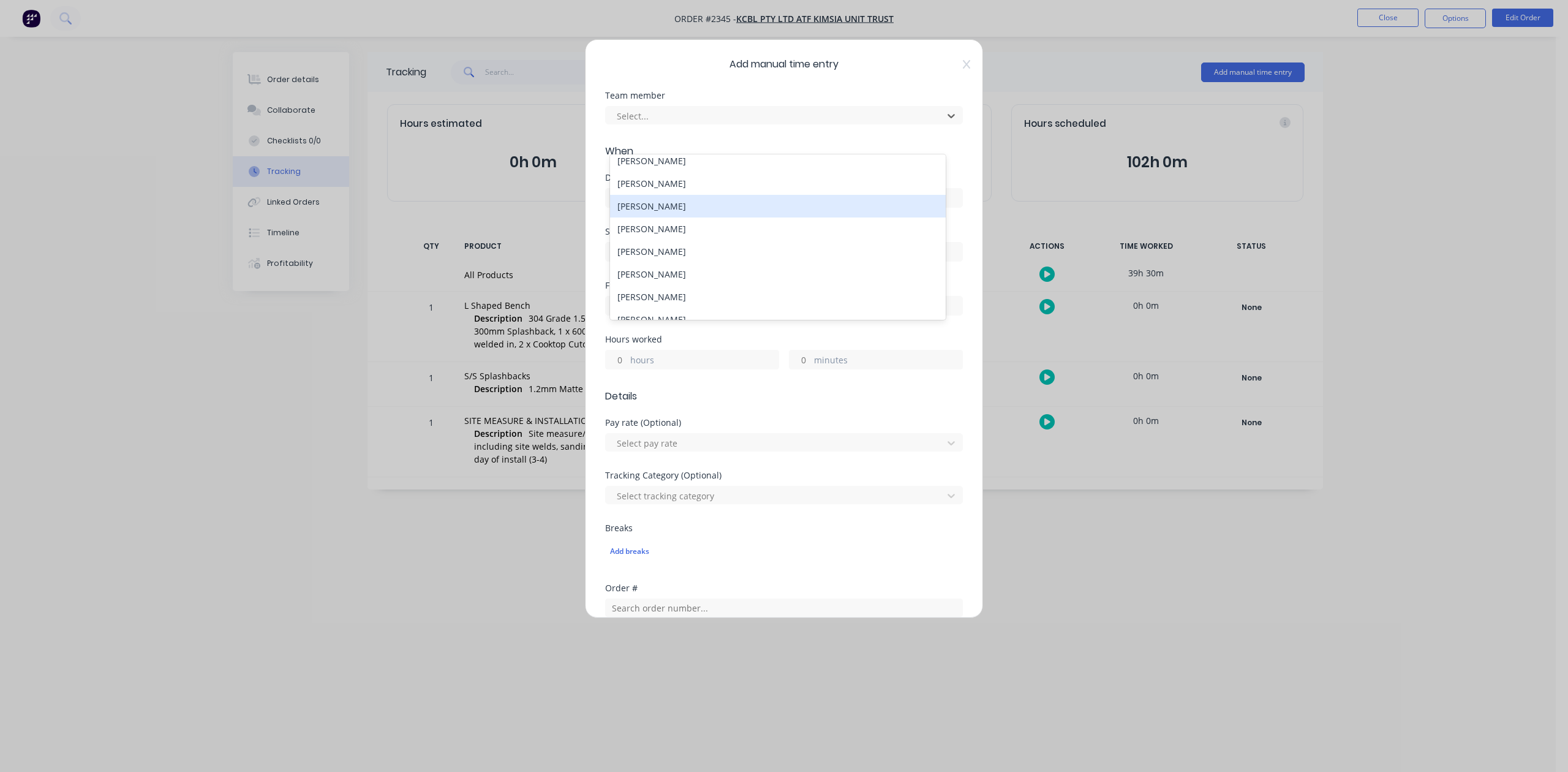
scroll to position [82, 0]
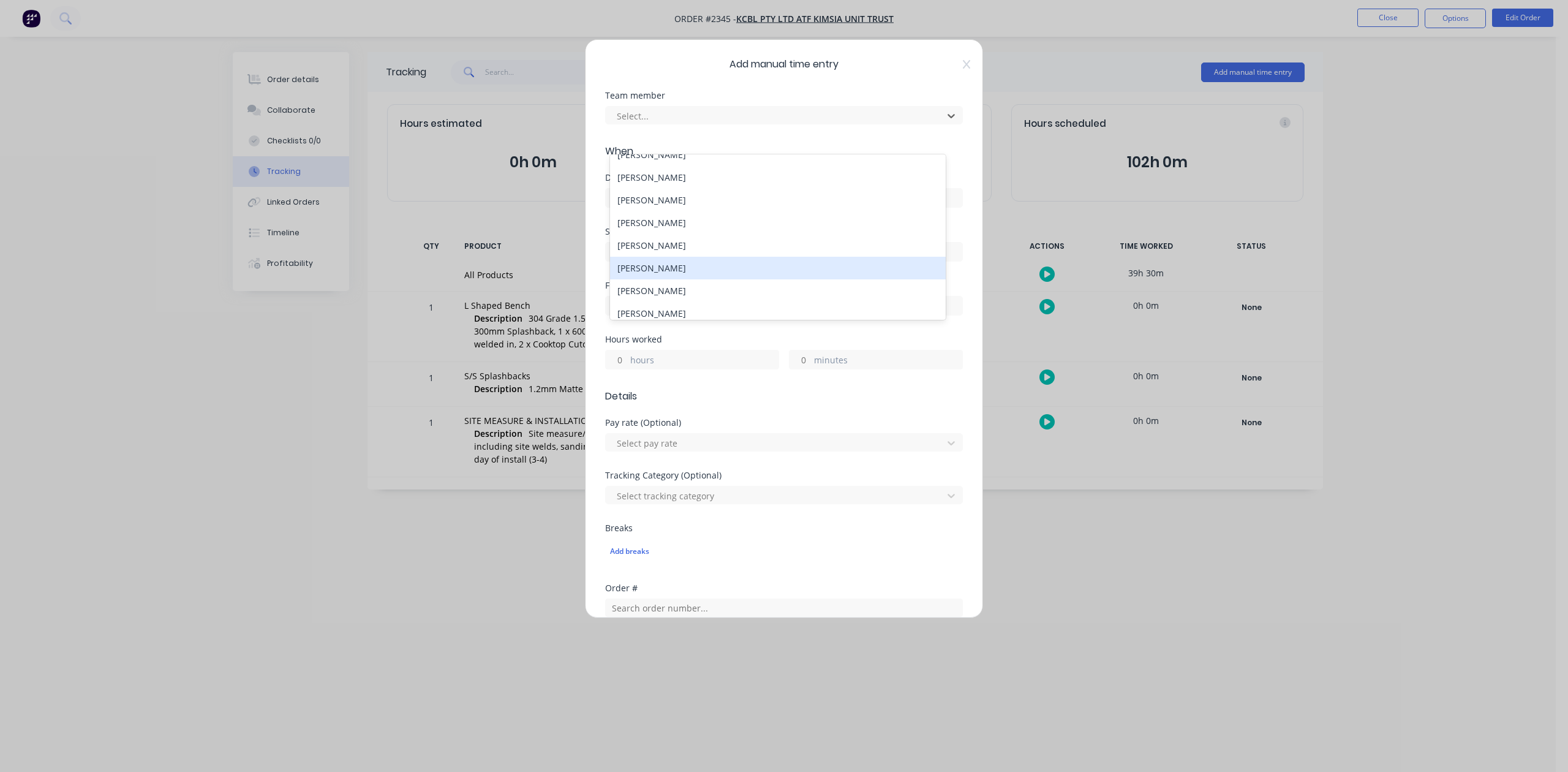
click at [672, 280] on div "[PERSON_NAME]" at bounding box center [777, 268] width 335 height 23
click at [659, 207] on input at bounding box center [784, 198] width 356 height 19
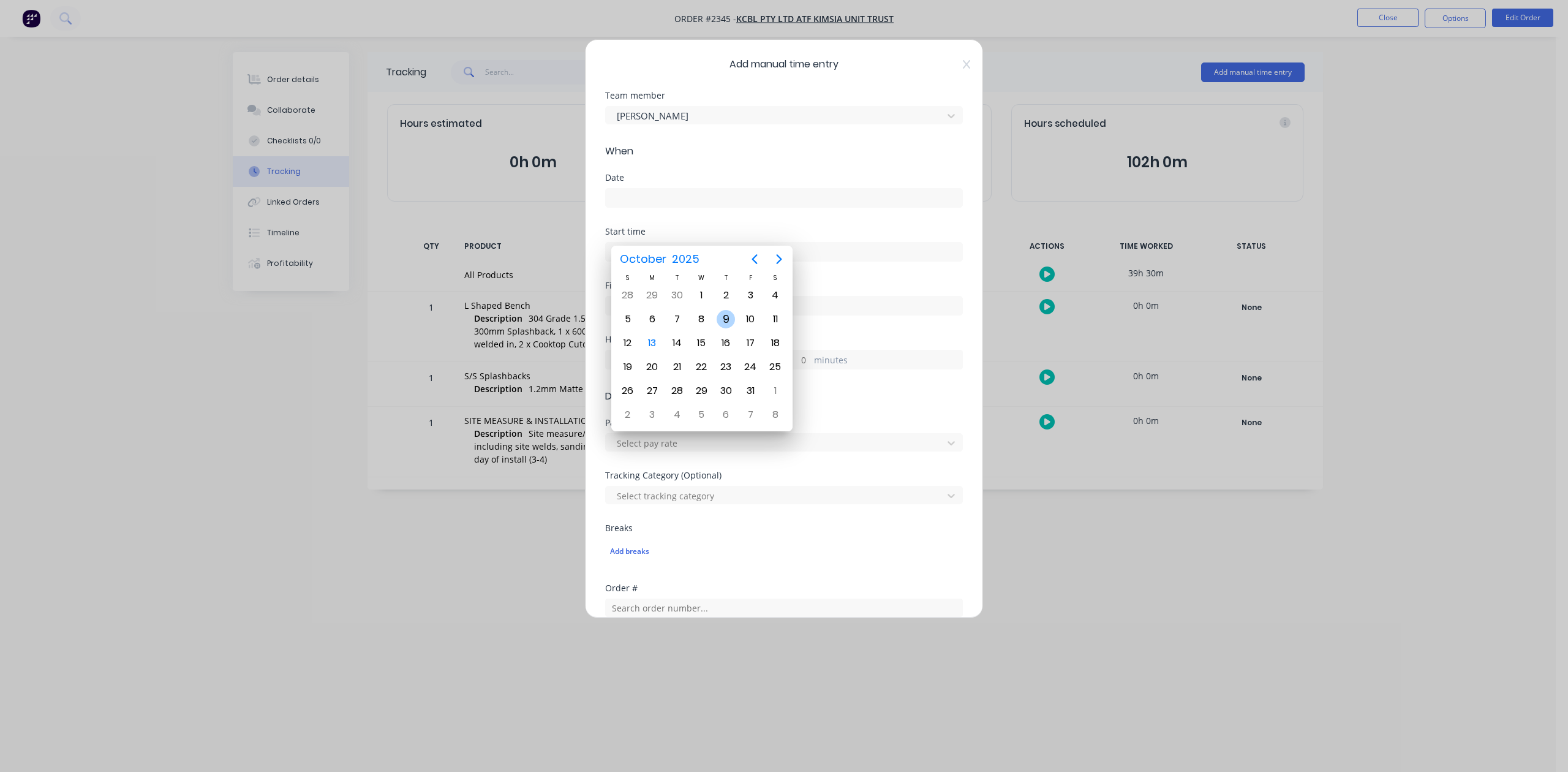
click at [723, 316] on div "9" at bounding box center [726, 319] width 19 height 19
type input "[DATE]"
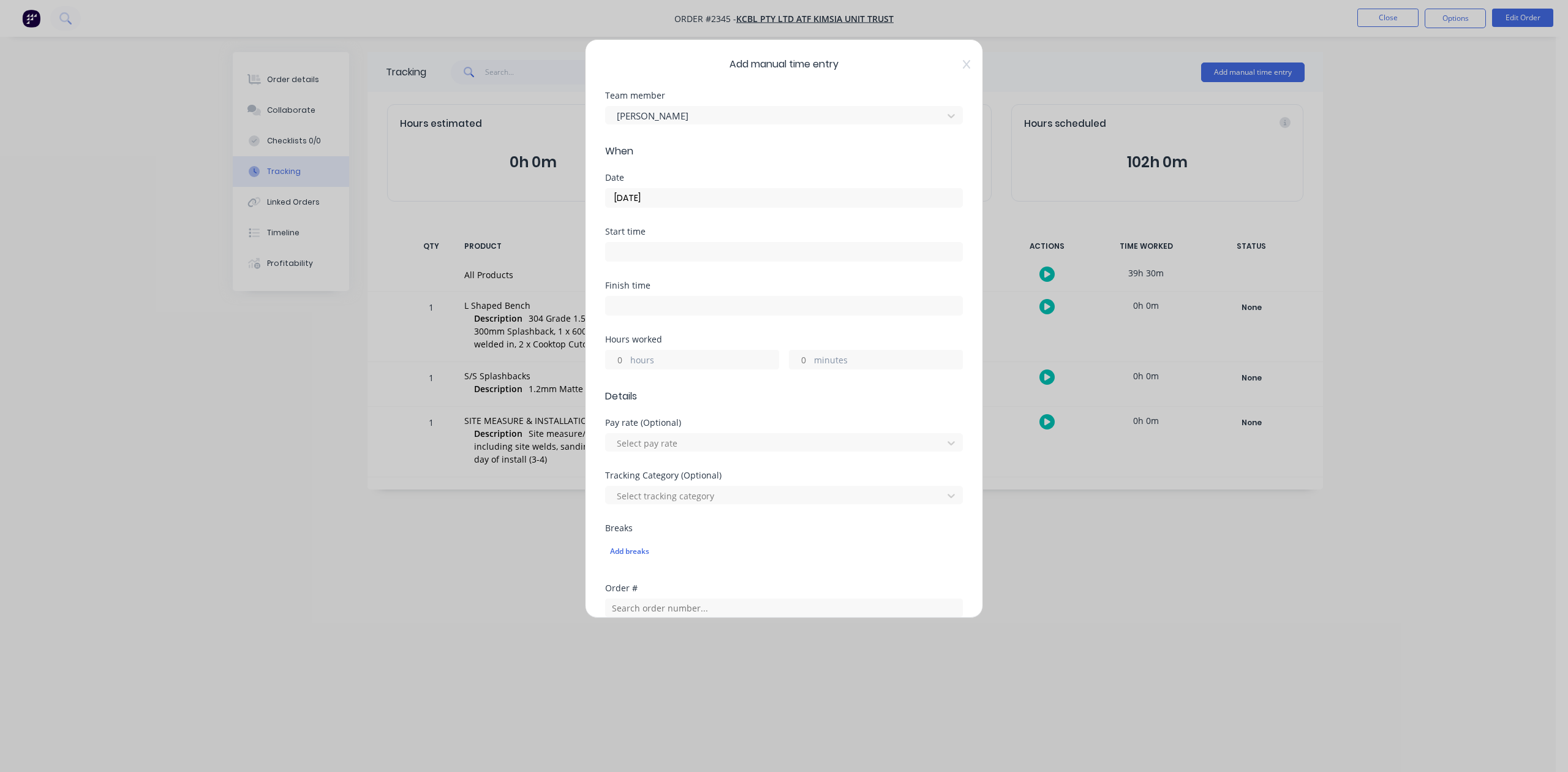
click at [625, 369] on input "hours" at bounding box center [617, 360] width 22 height 19
type input "8"
click at [793, 369] on input "minutes" at bounding box center [801, 360] width 22 height 19
type input "45"
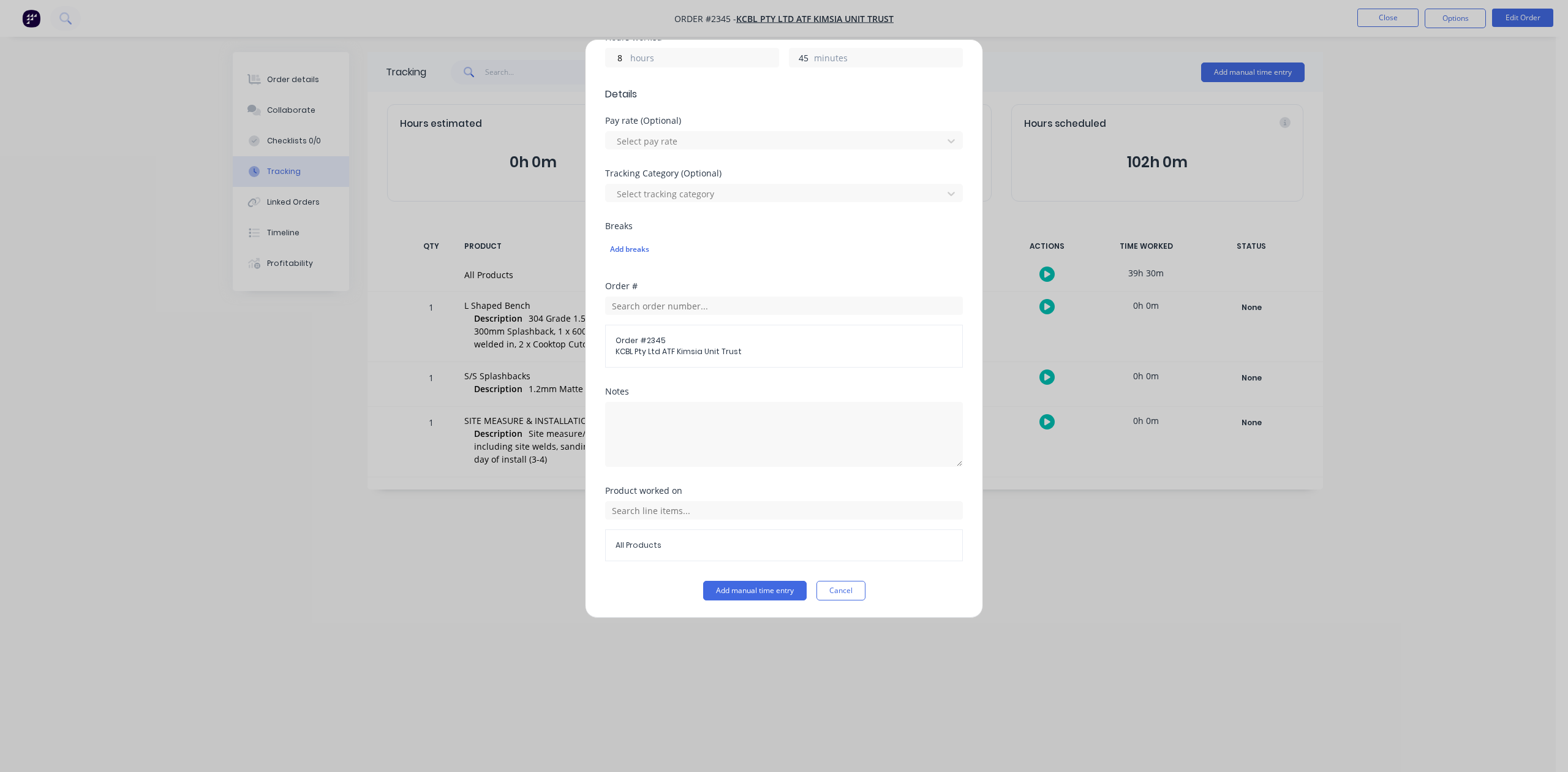
scroll to position [433, 0]
click at [767, 594] on button "Add manual time entry" at bounding box center [755, 590] width 103 height 19
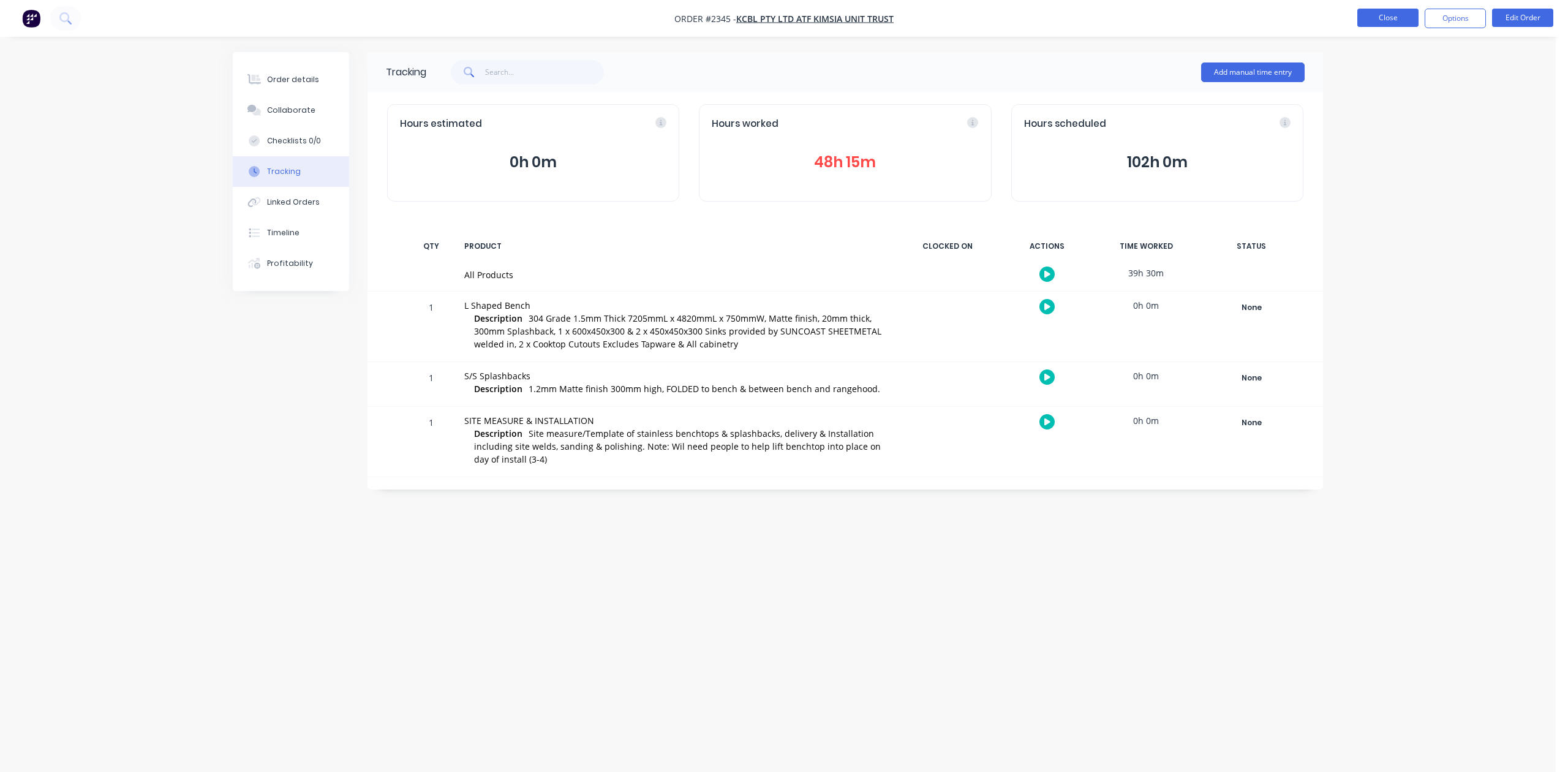
click at [1385, 17] on button "Close" at bounding box center [1388, 18] width 61 height 19
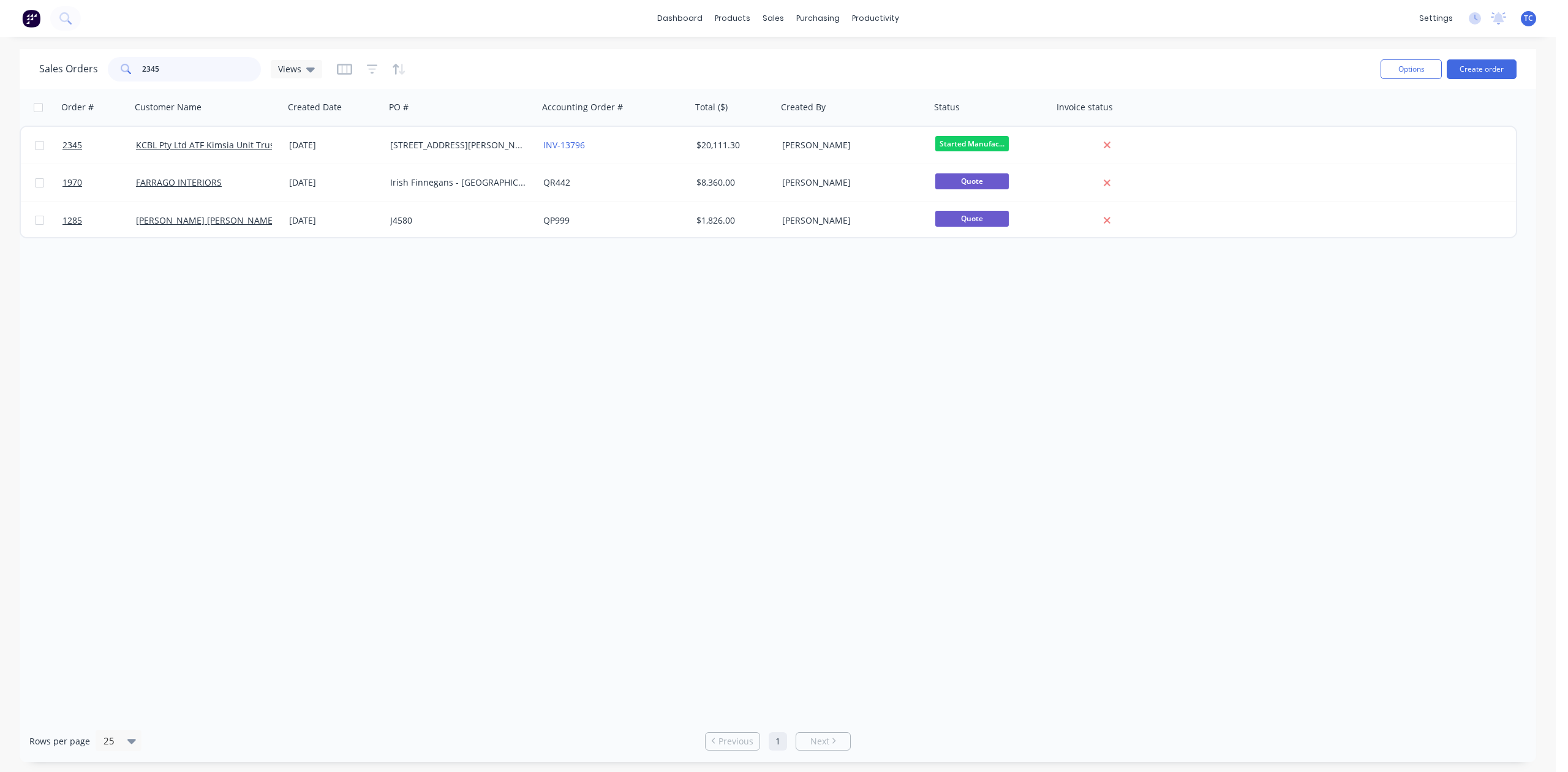
drag, startPoint x: 200, startPoint y: 71, endPoint x: 91, endPoint y: 72, distance: 109.0
click at [91, 72] on div "Sales Orders 2345 Views" at bounding box center [180, 69] width 283 height 25
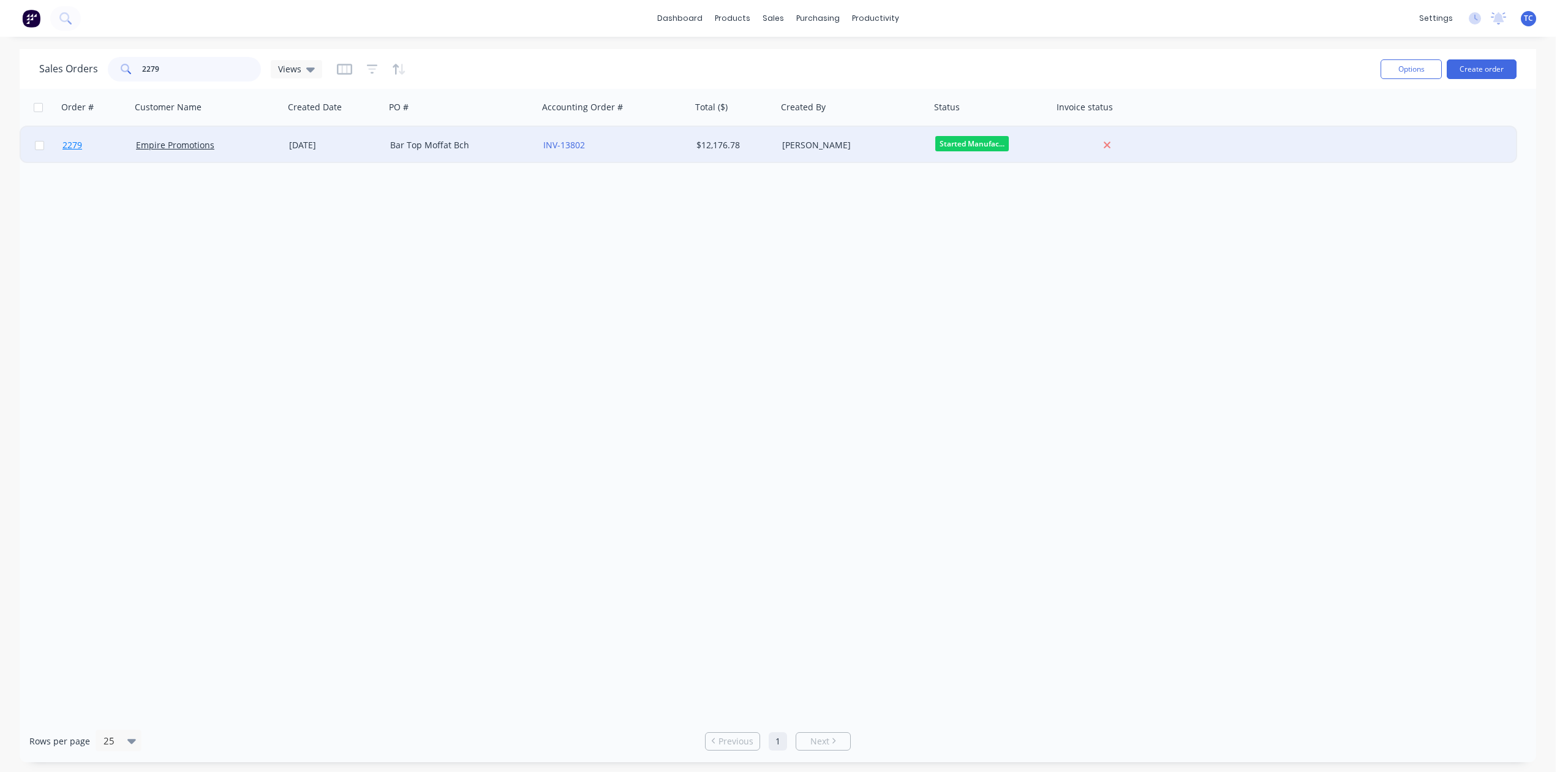
type input "2279"
click at [69, 147] on span "2279" at bounding box center [71, 145] width 19 height 12
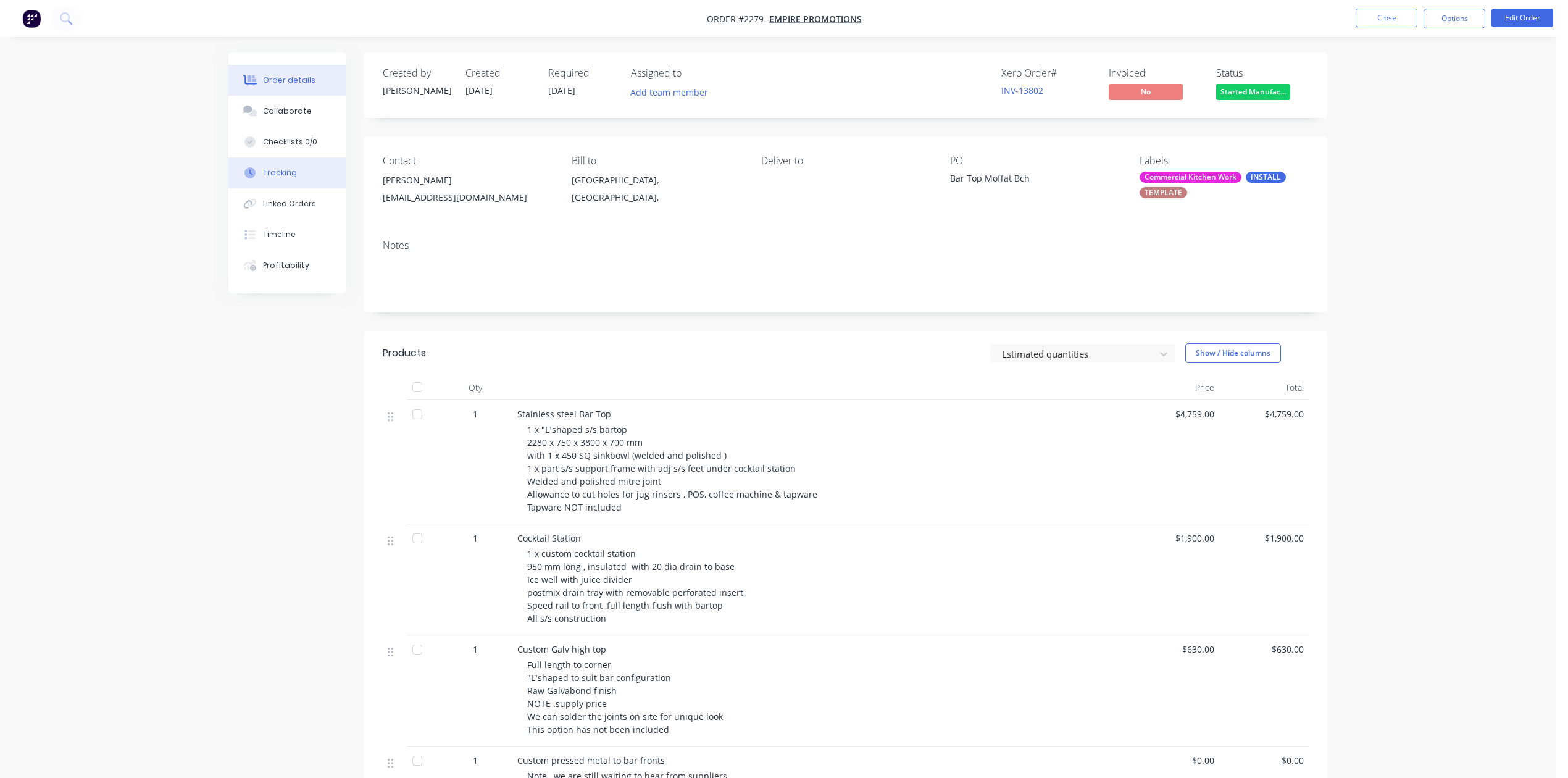
click at [287, 178] on div "Tracking" at bounding box center [279, 173] width 34 height 11
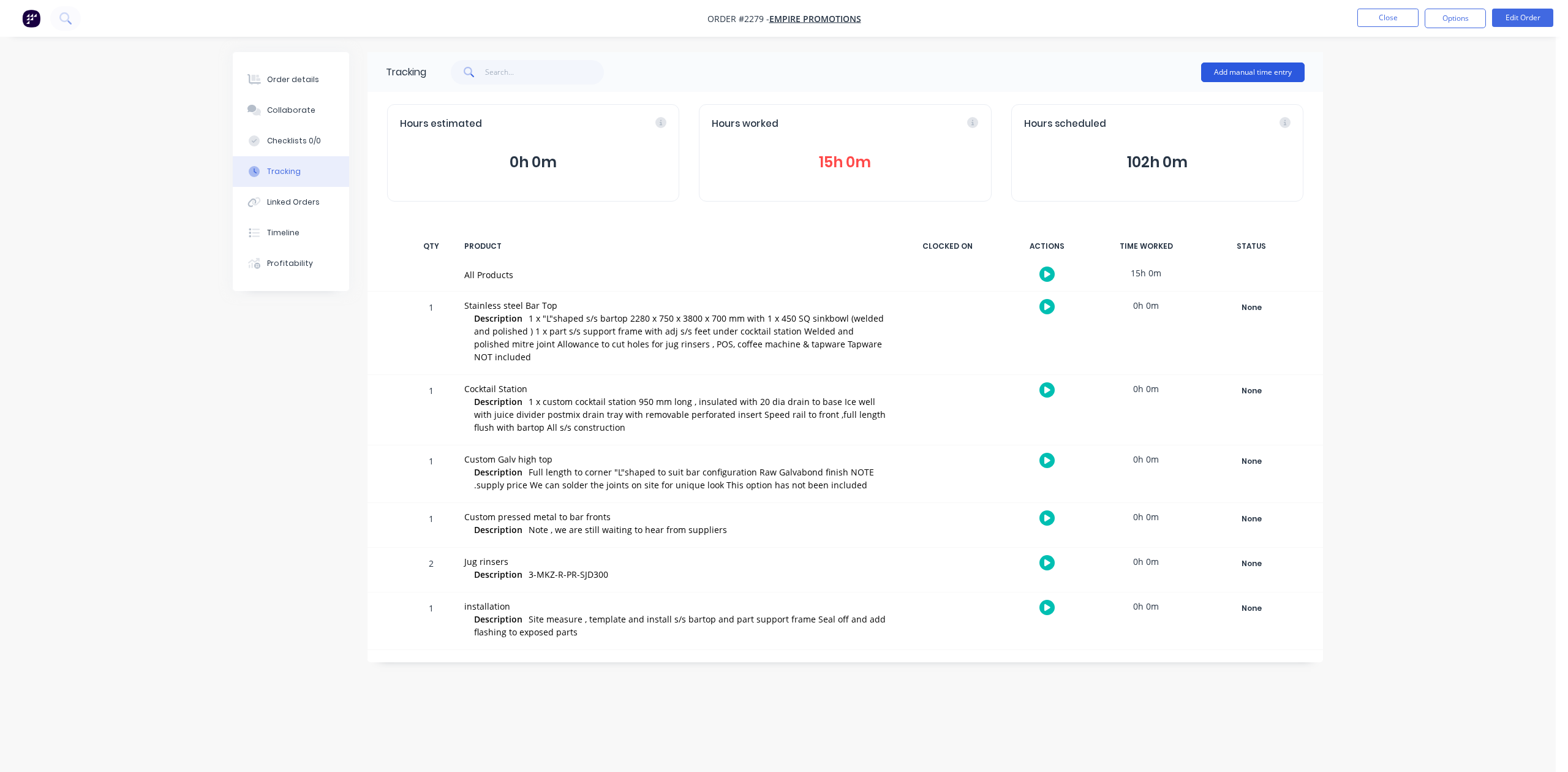
click at [1211, 69] on button "Add manual time entry" at bounding box center [1253, 71] width 103 height 19
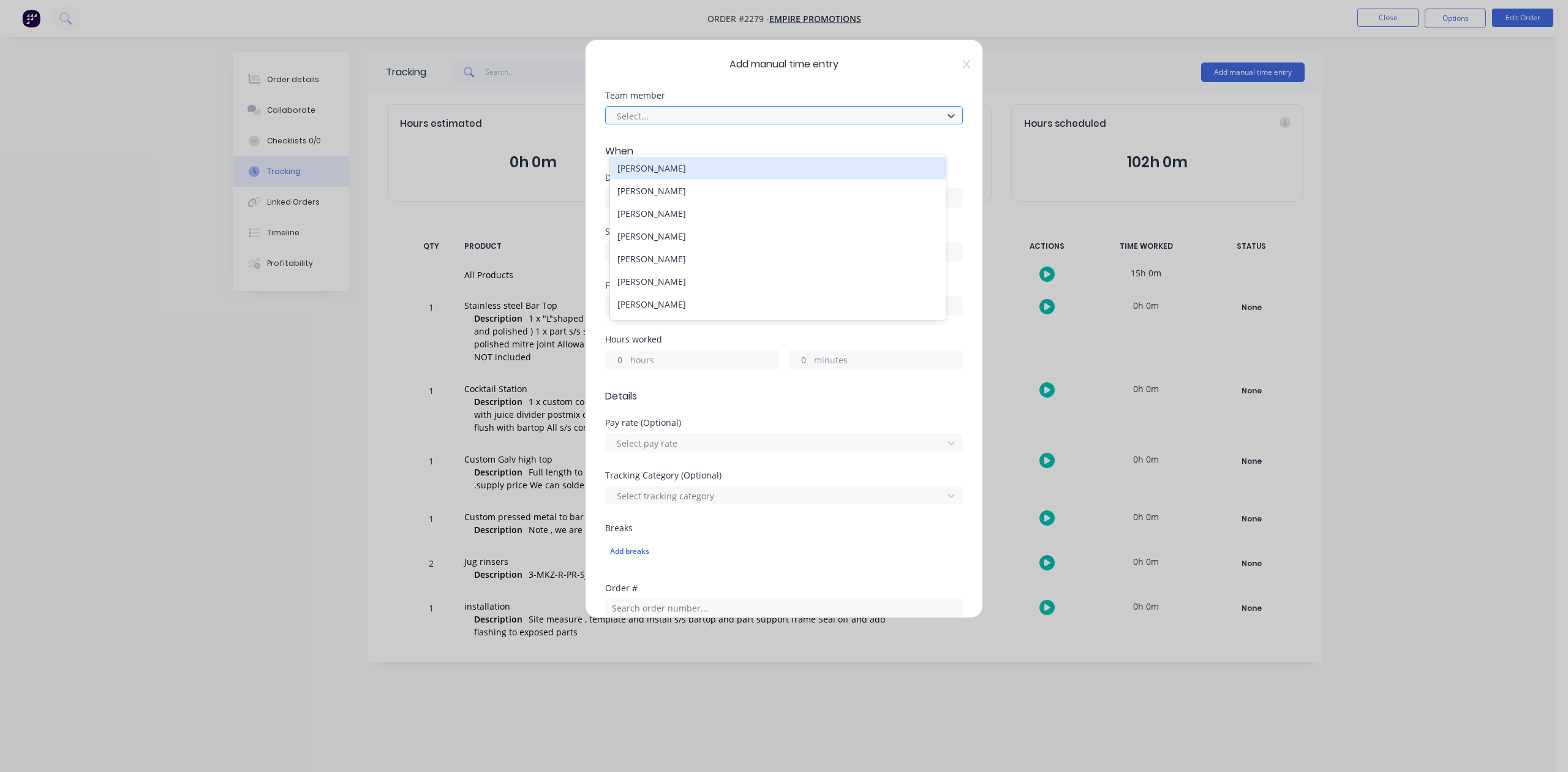
click at [843, 123] on div at bounding box center [776, 116] width 321 height 16
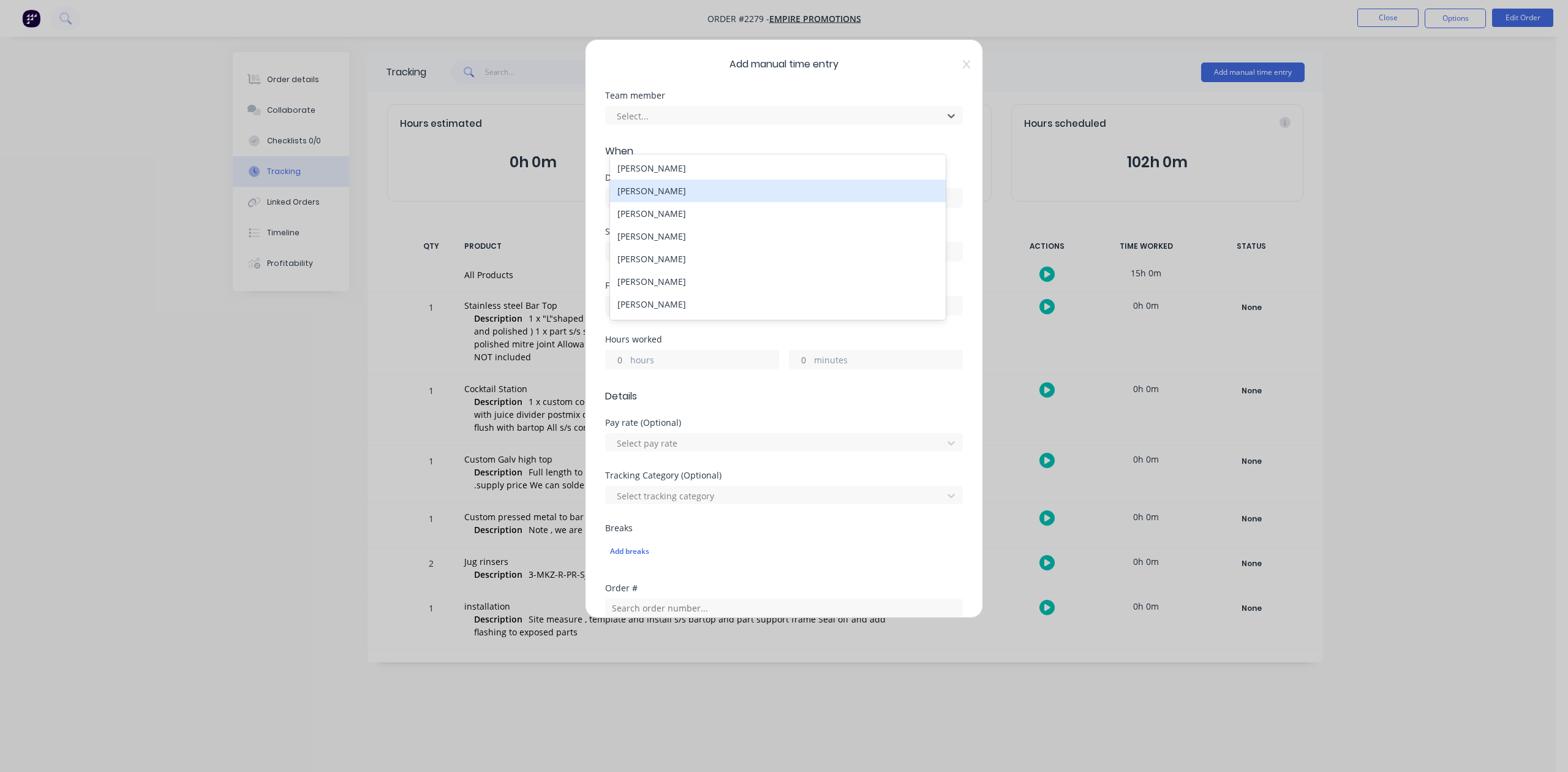
click at [690, 200] on div "[PERSON_NAME]" at bounding box center [777, 190] width 335 height 23
click at [685, 207] on input at bounding box center [784, 198] width 356 height 19
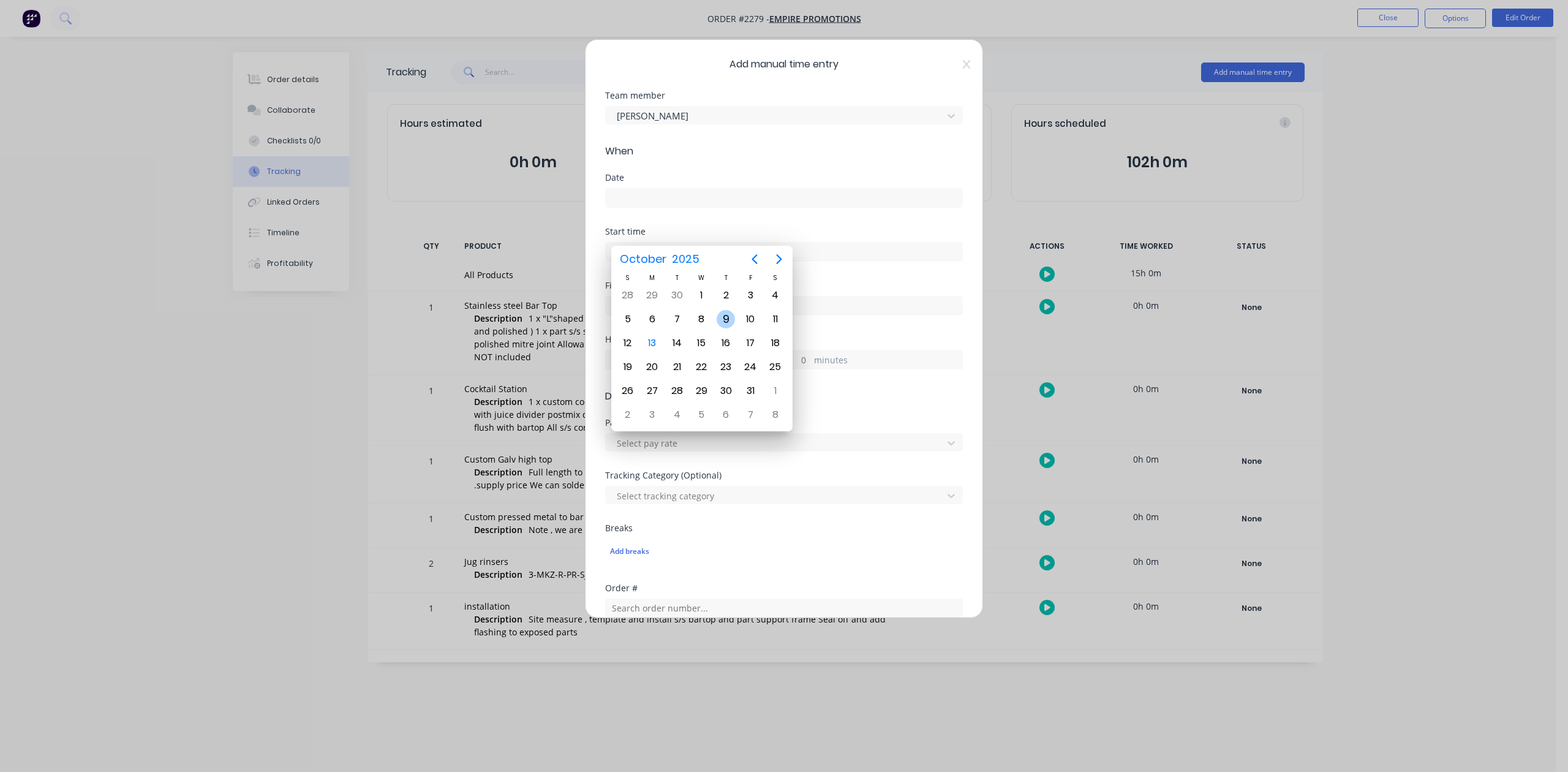
click at [724, 318] on div "9" at bounding box center [726, 319] width 19 height 19
type input "[DATE]"
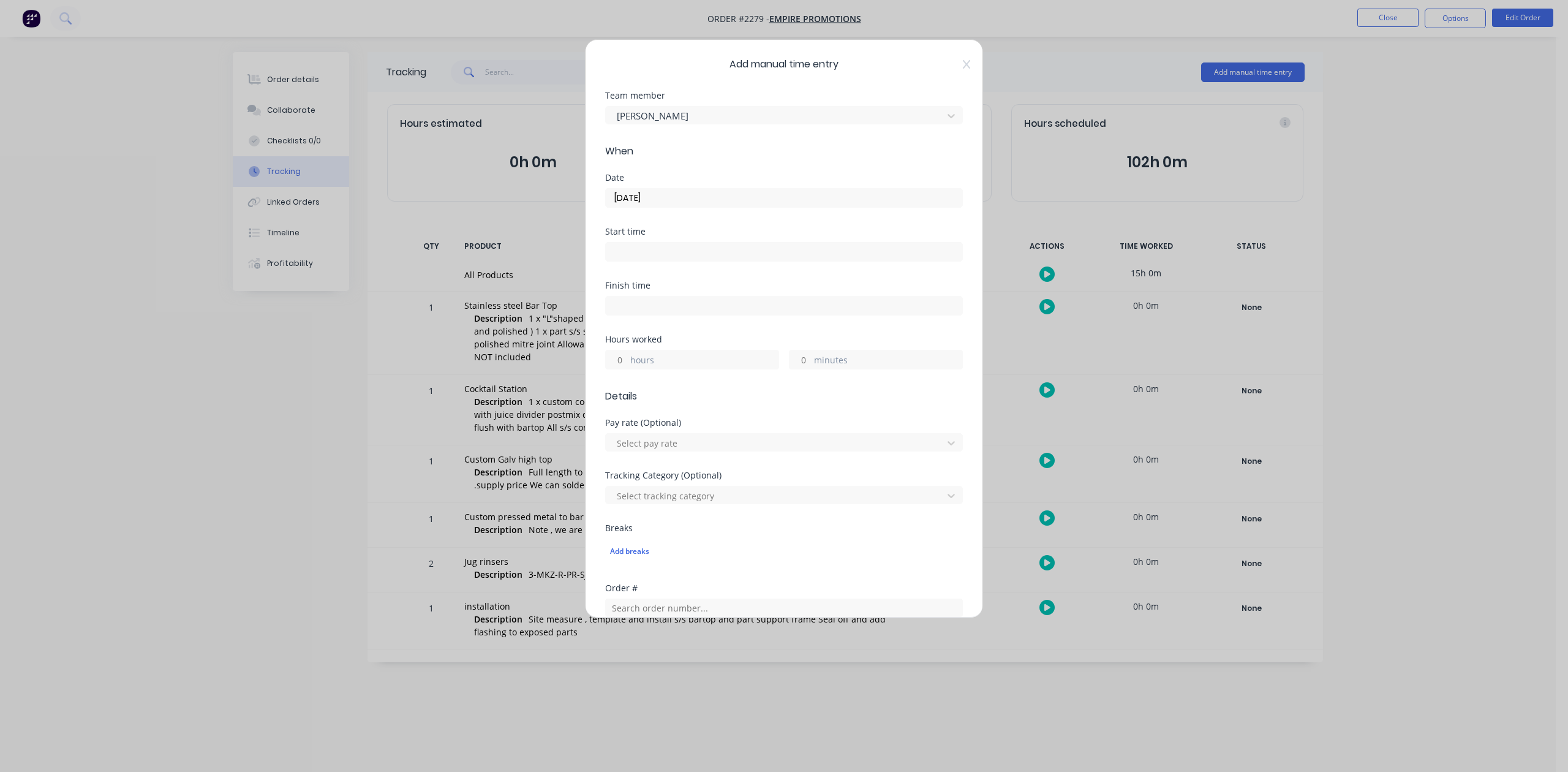
click at [622, 369] on input "hours" at bounding box center [617, 360] width 22 height 19
type input "8"
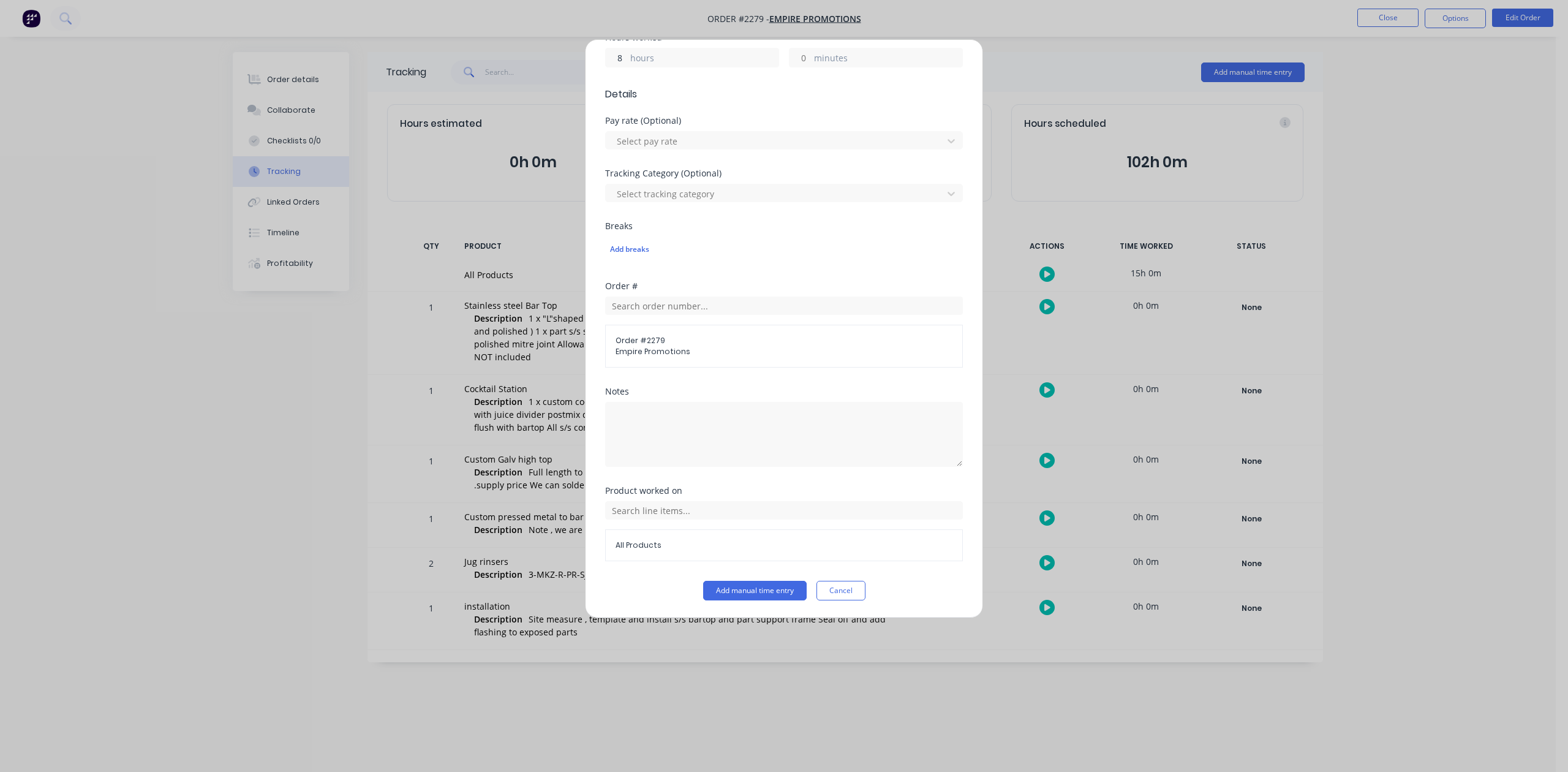
scroll to position [433, 0]
click at [749, 596] on button "Add manual time entry" at bounding box center [755, 590] width 103 height 19
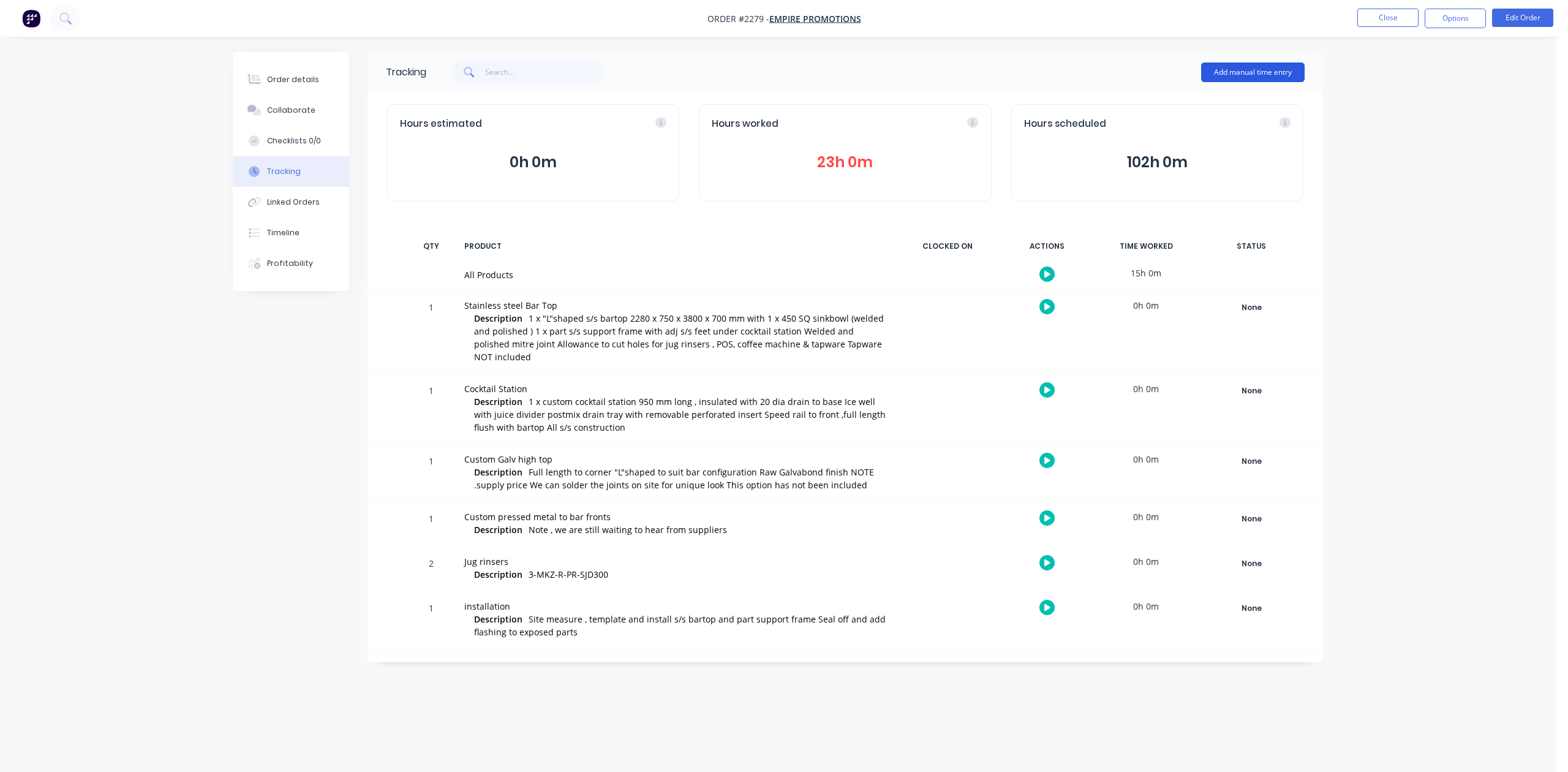
click at [1209, 71] on button "Add manual time entry" at bounding box center [1253, 71] width 103 height 19
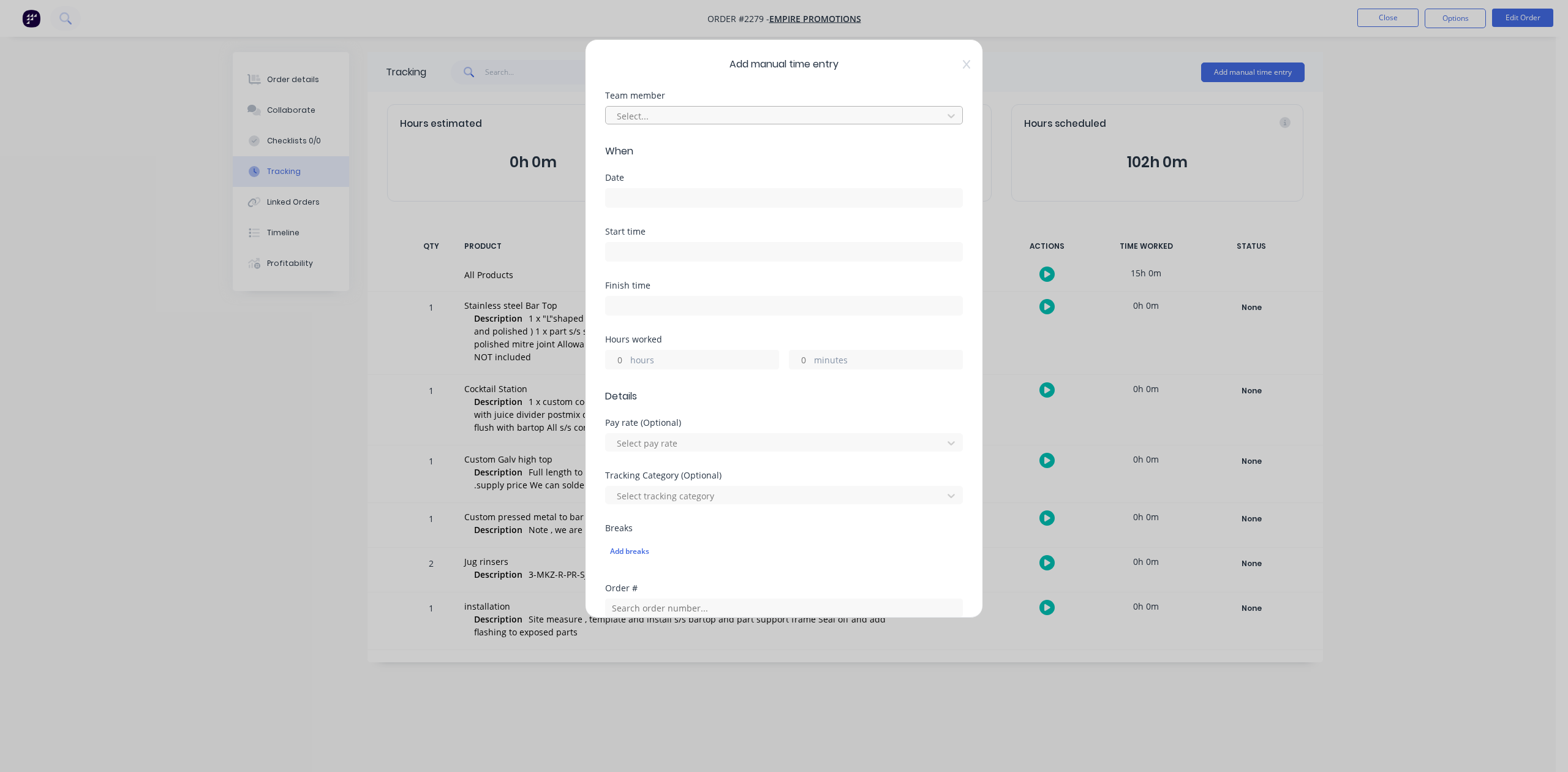
click at [736, 123] on div at bounding box center [776, 116] width 321 height 16
click at [657, 204] on div "Taj Kick" at bounding box center [777, 215] width 335 height 23
click at [658, 207] on input at bounding box center [784, 198] width 356 height 19
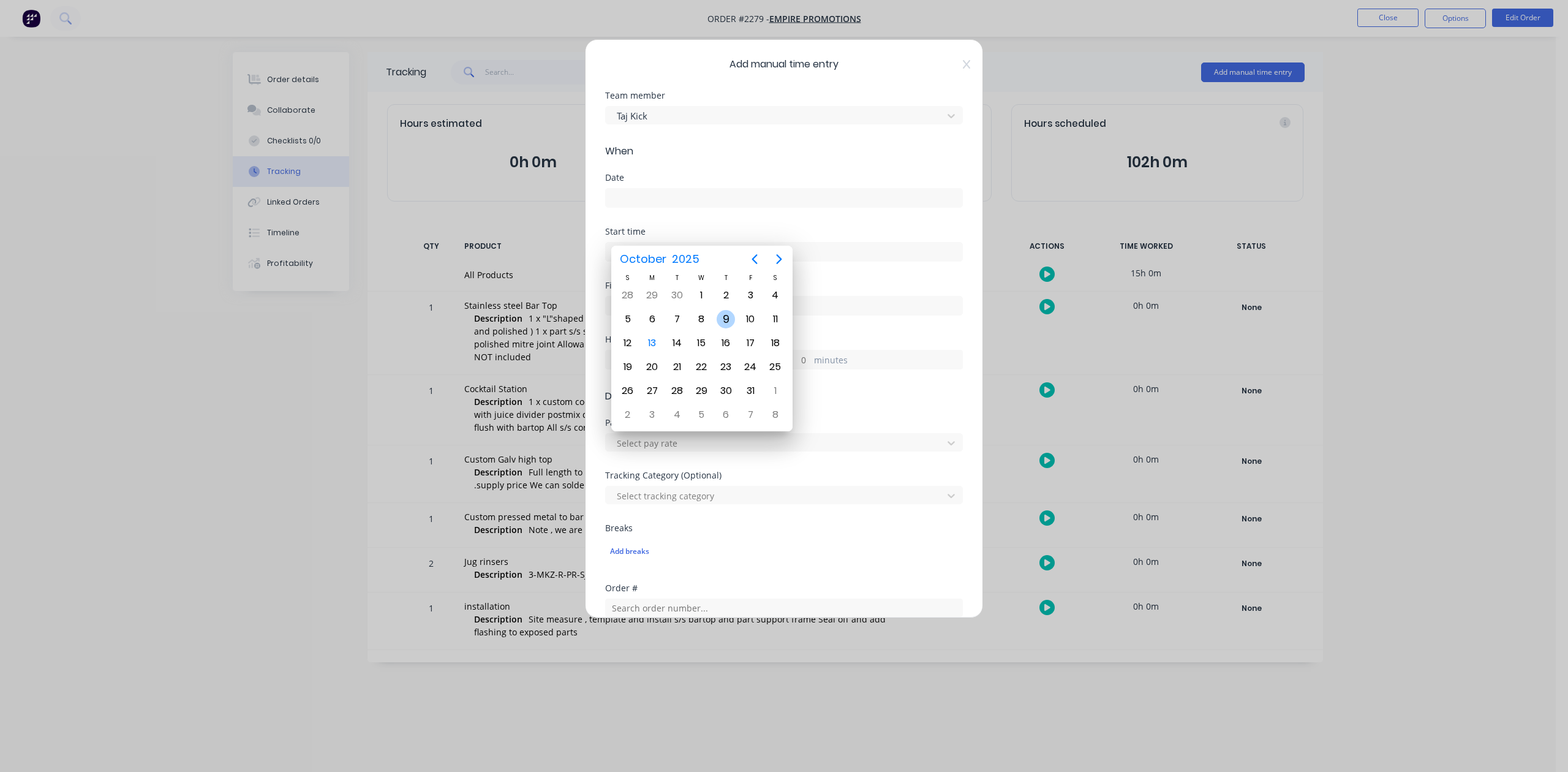
click at [725, 316] on div "9" at bounding box center [726, 319] width 19 height 19
type input "[DATE]"
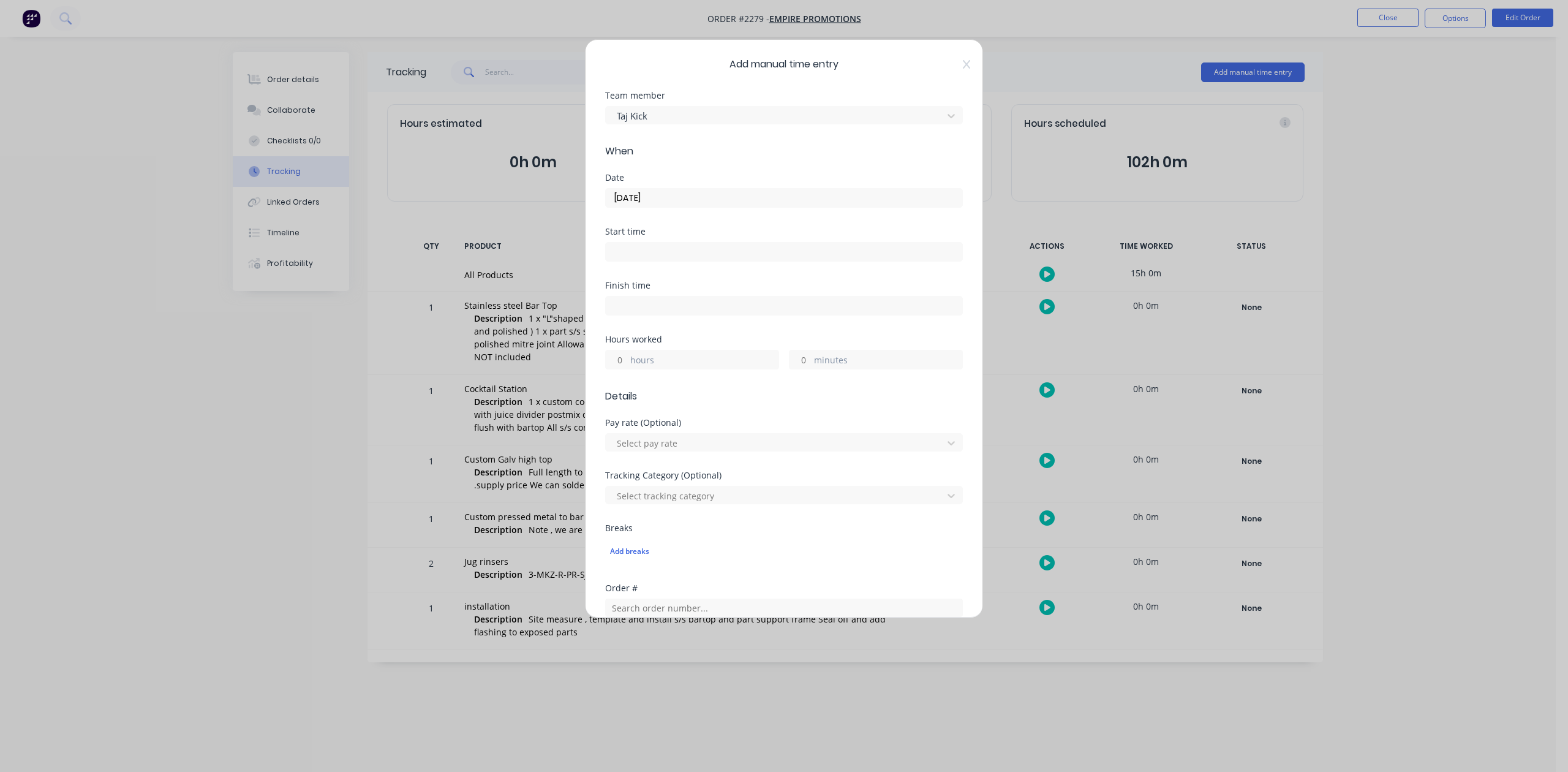
click at [623, 369] on input "hours" at bounding box center [617, 360] width 22 height 19
type input "1"
click at [790, 369] on input "minutes" at bounding box center [801, 360] width 22 height 19
type input "15"
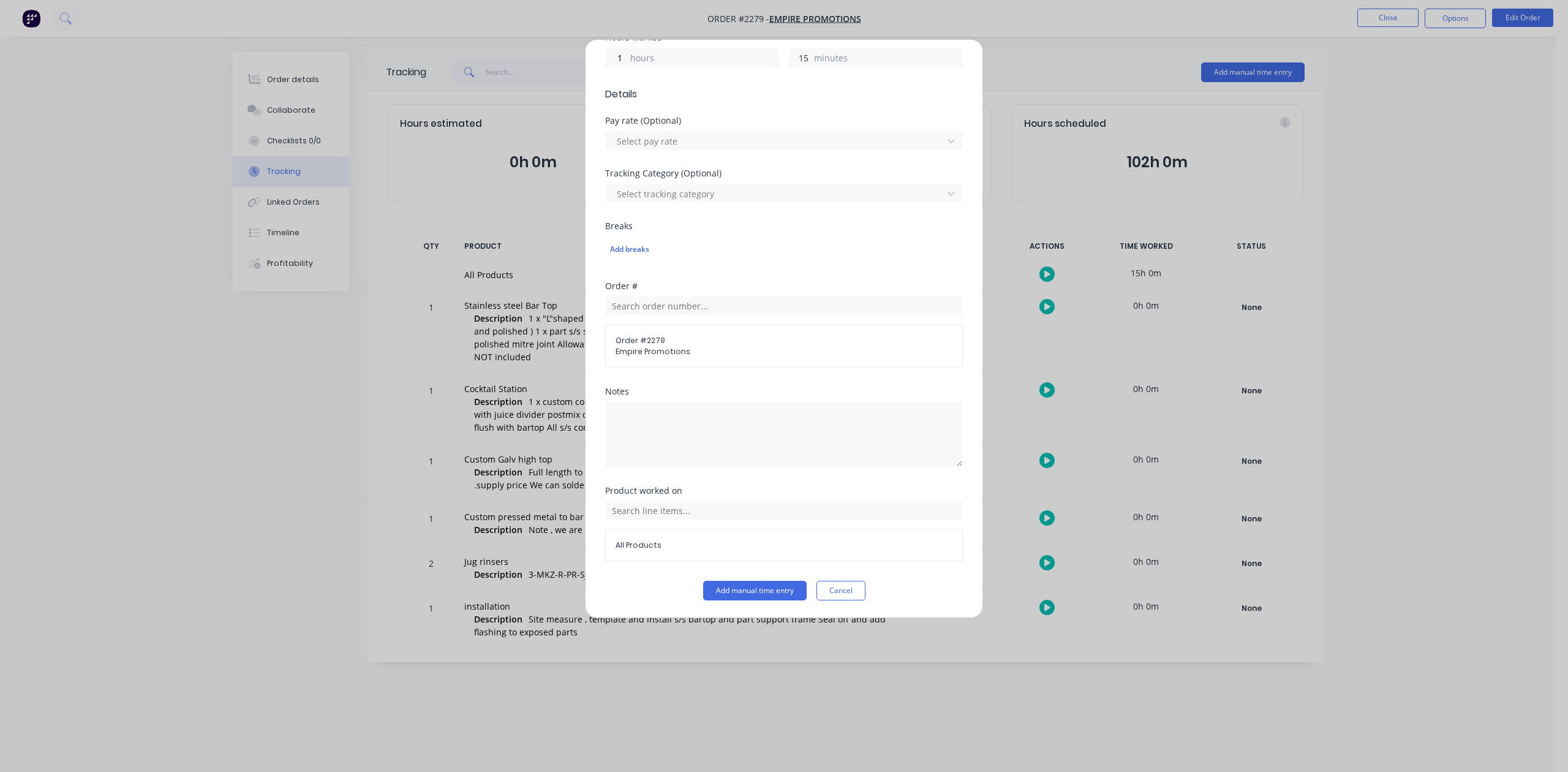
scroll to position [433, 0]
click at [747, 593] on button "Add manual time entry" at bounding box center [755, 590] width 103 height 19
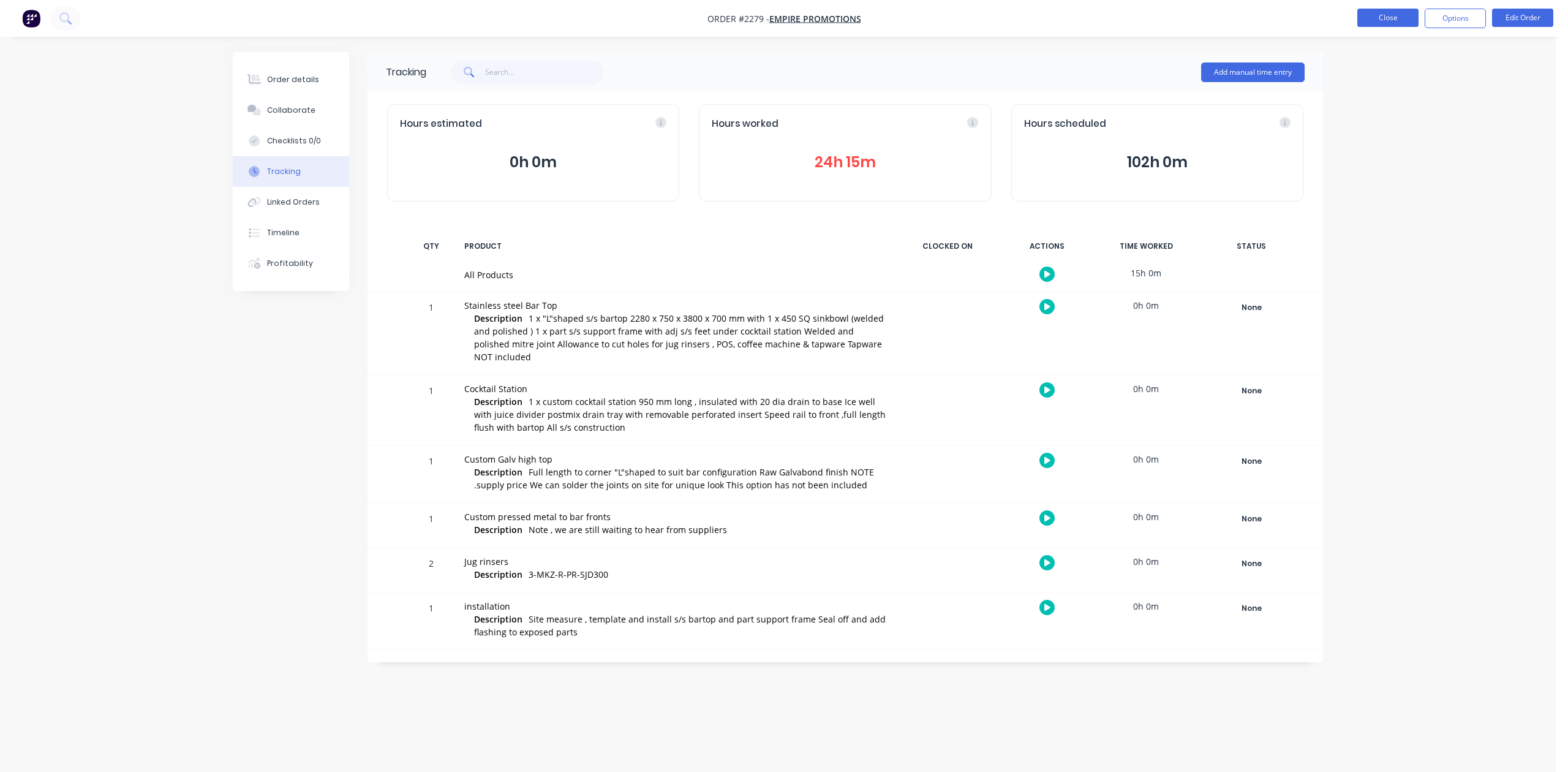
click at [1373, 25] on button "Close" at bounding box center [1388, 18] width 61 height 19
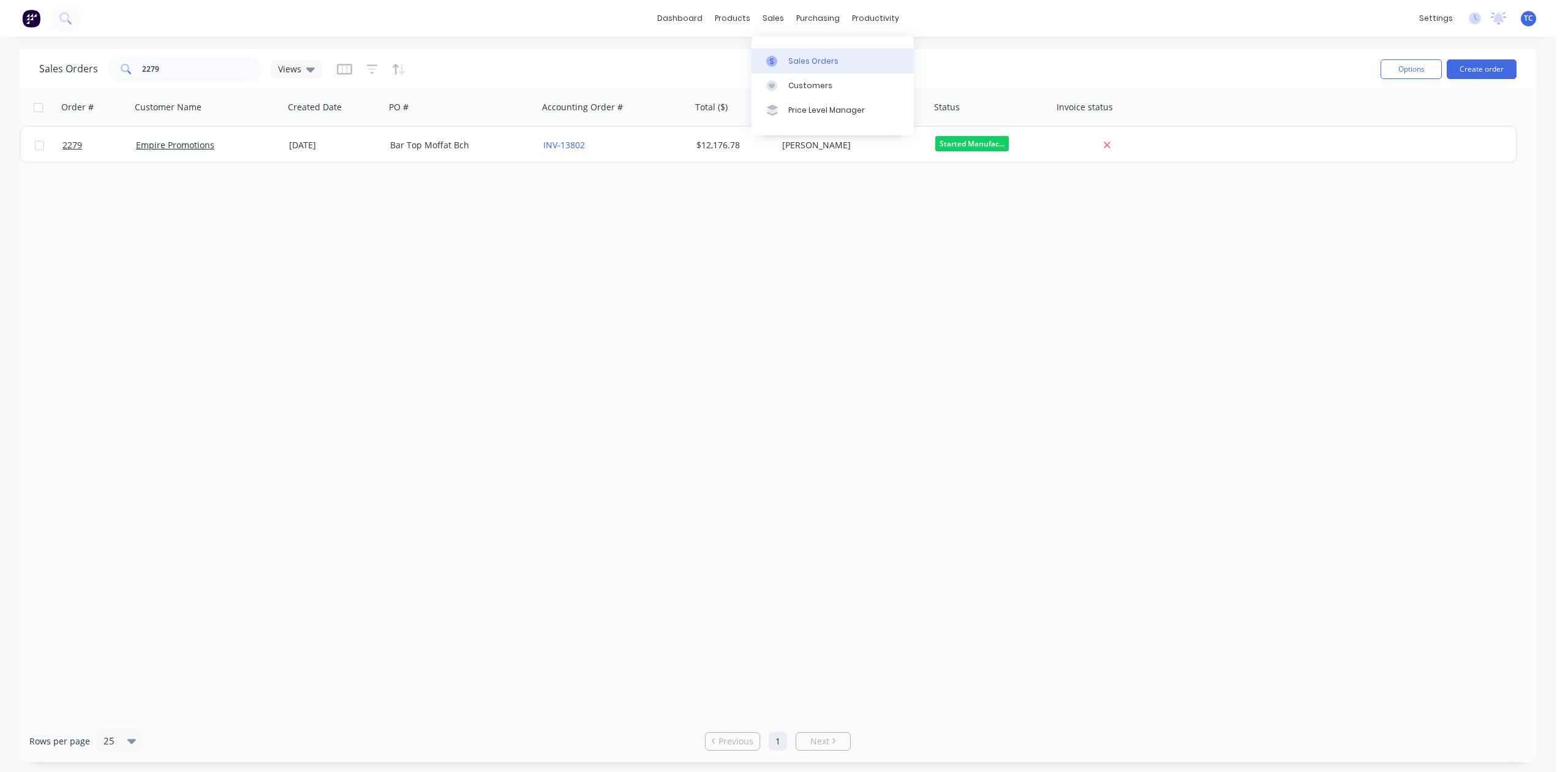
click at [823, 66] on div "Sales Orders" at bounding box center [813, 61] width 50 height 11
drag, startPoint x: 222, startPoint y: 67, endPoint x: 137, endPoint y: 85, distance: 86.9
click at [137, 84] on div "Sales Orders 2279 Views" at bounding box center [704, 68] width 1332 height 30
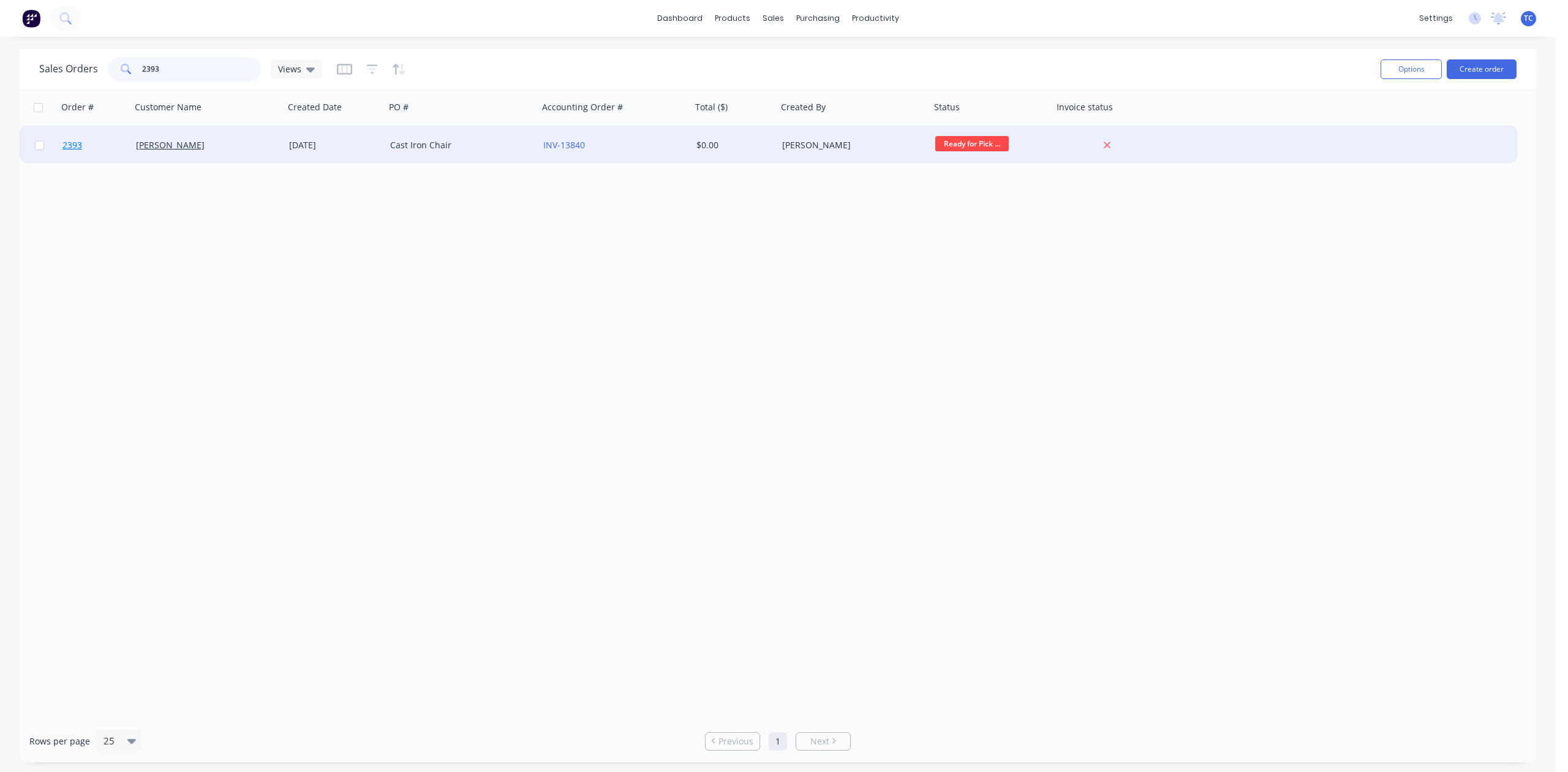
type input "2393"
click at [74, 144] on span "2393" at bounding box center [71, 145] width 19 height 12
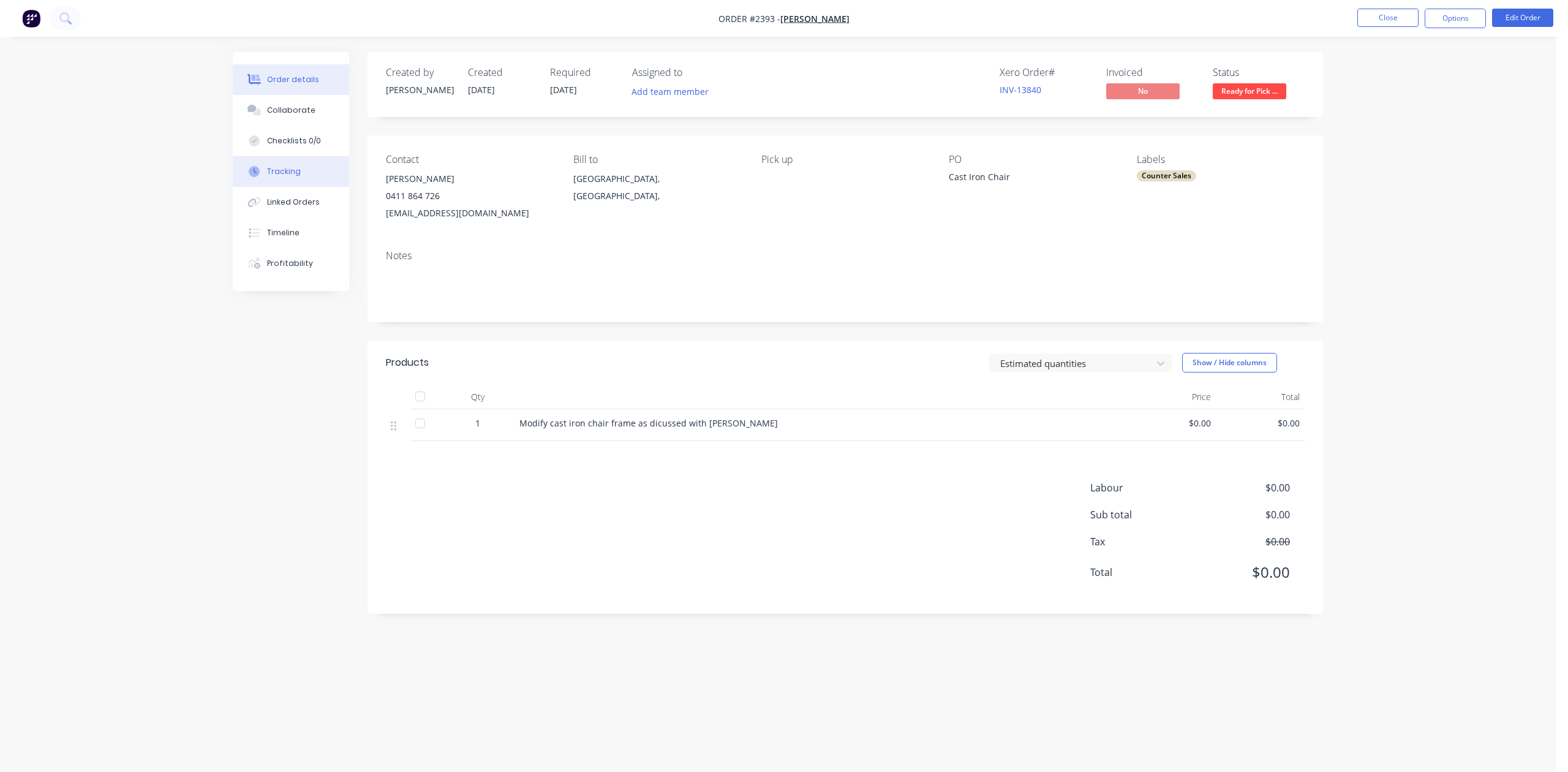
click at [294, 177] on div "Tracking" at bounding box center [283, 172] width 33 height 11
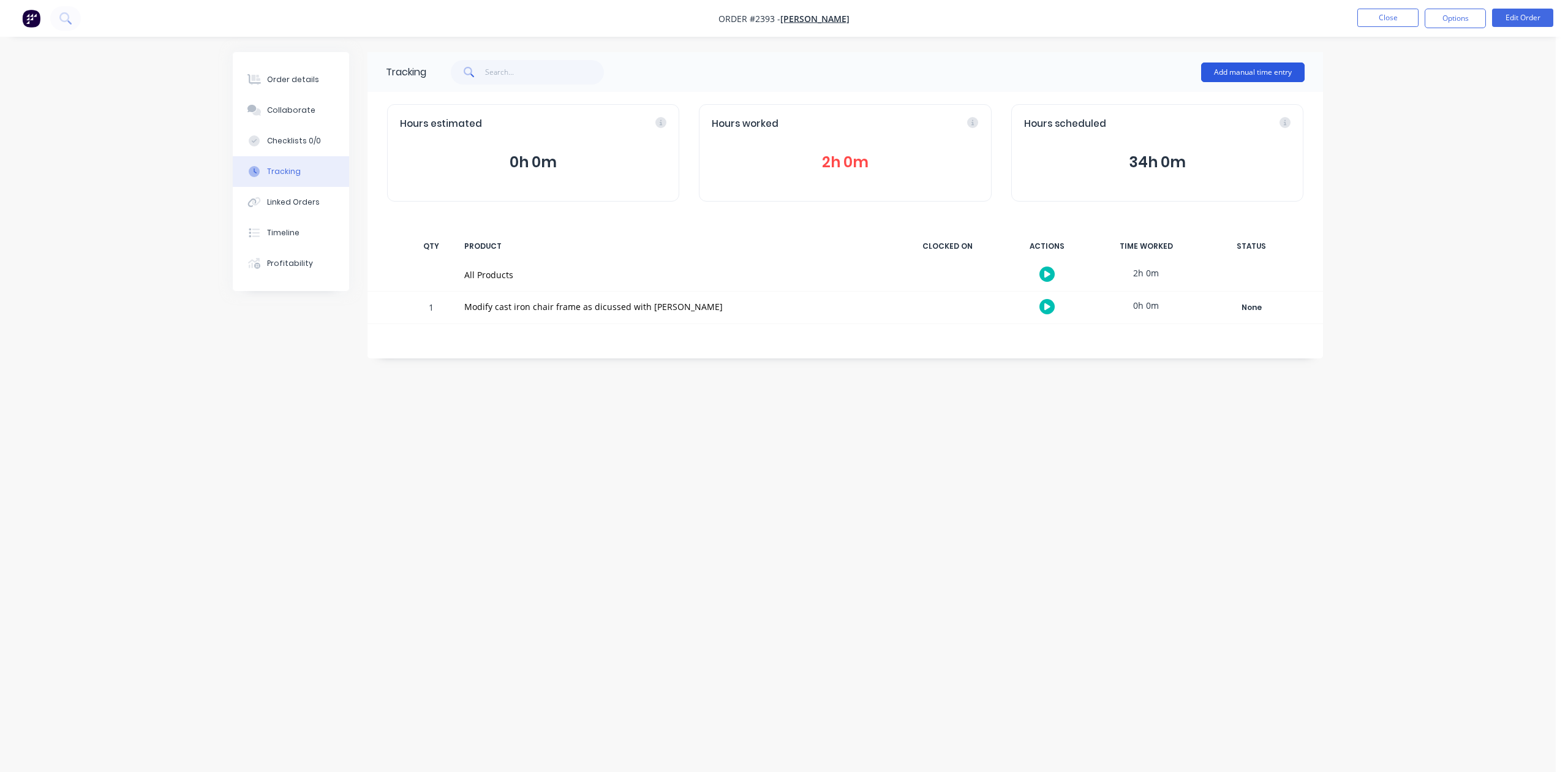
click at [1226, 69] on button "Add manual time entry" at bounding box center [1253, 71] width 103 height 19
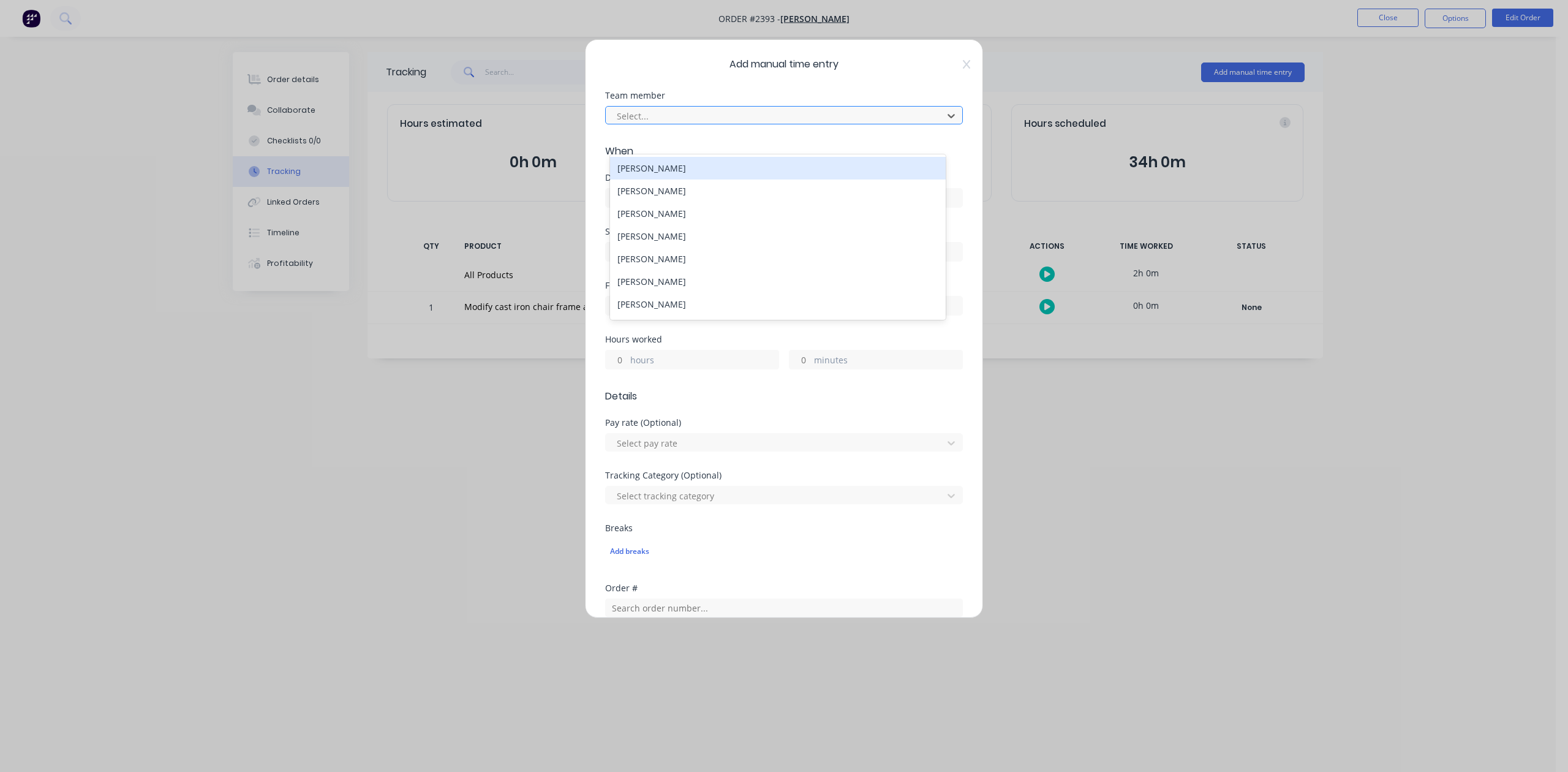
click at [681, 123] on div at bounding box center [776, 116] width 321 height 16
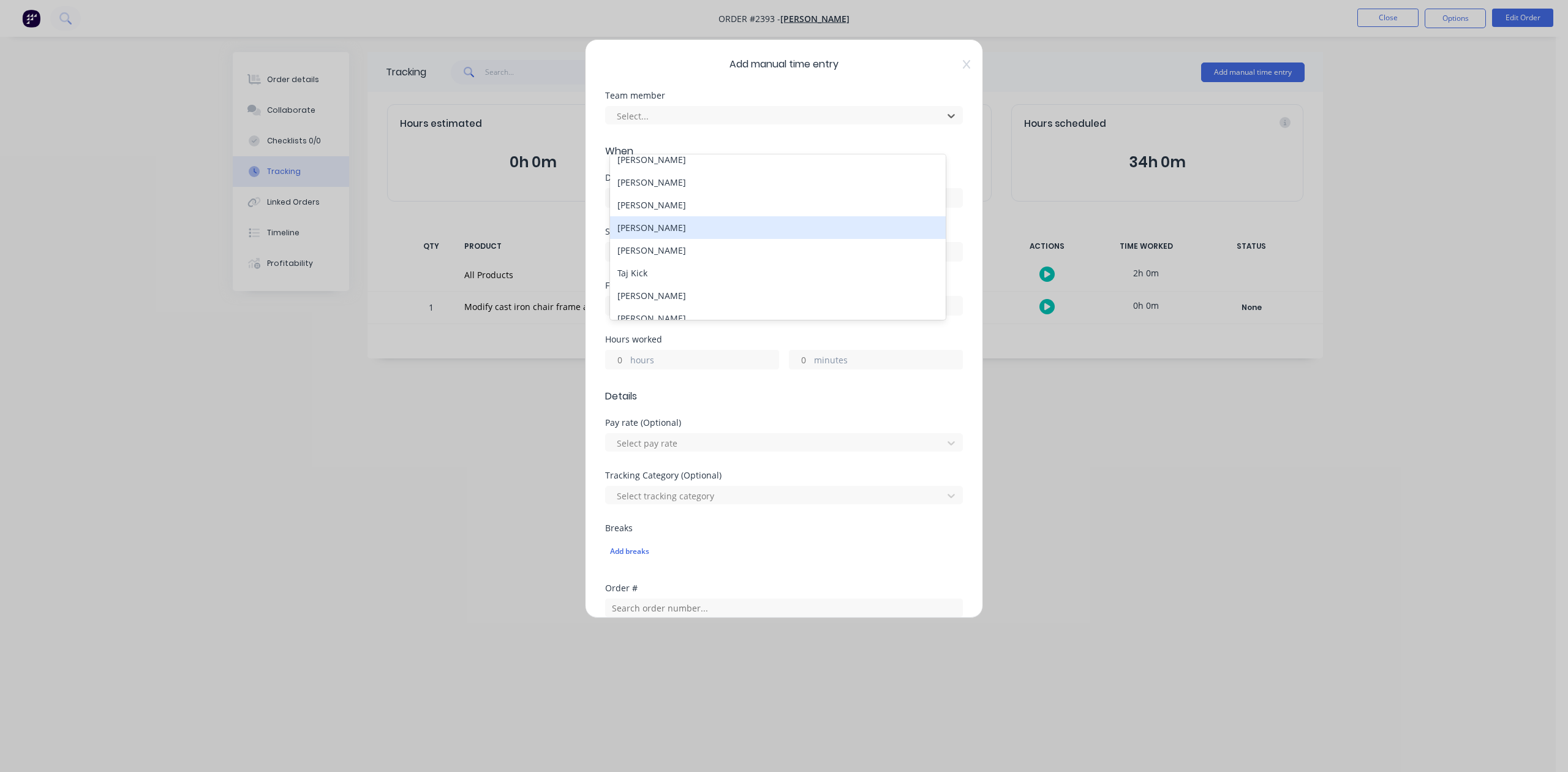
scroll to position [172, 0]
click at [665, 234] on div "[PERSON_NAME]" at bounding box center [777, 222] width 335 height 23
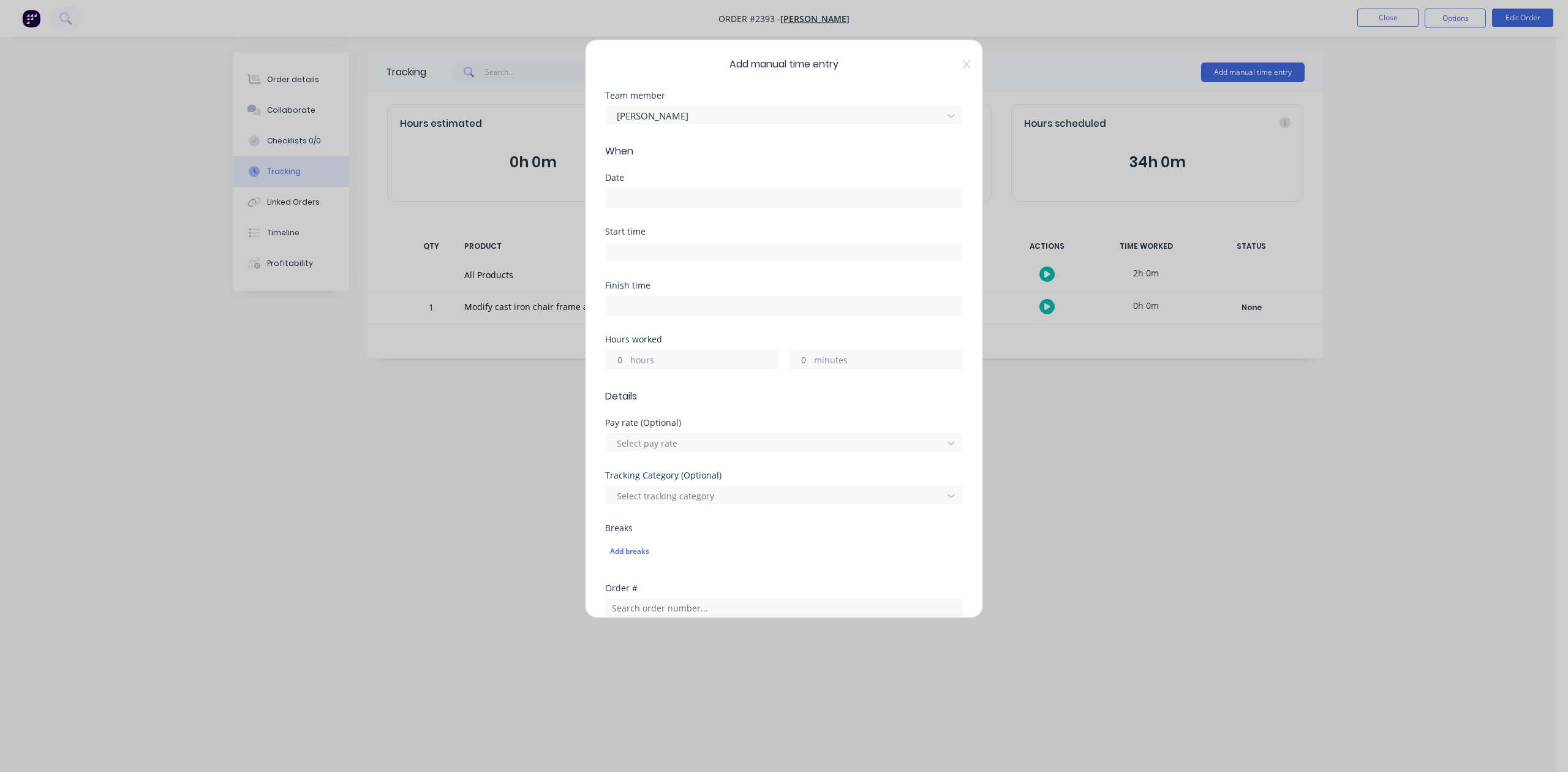
click at [657, 207] on input at bounding box center [784, 198] width 356 height 19
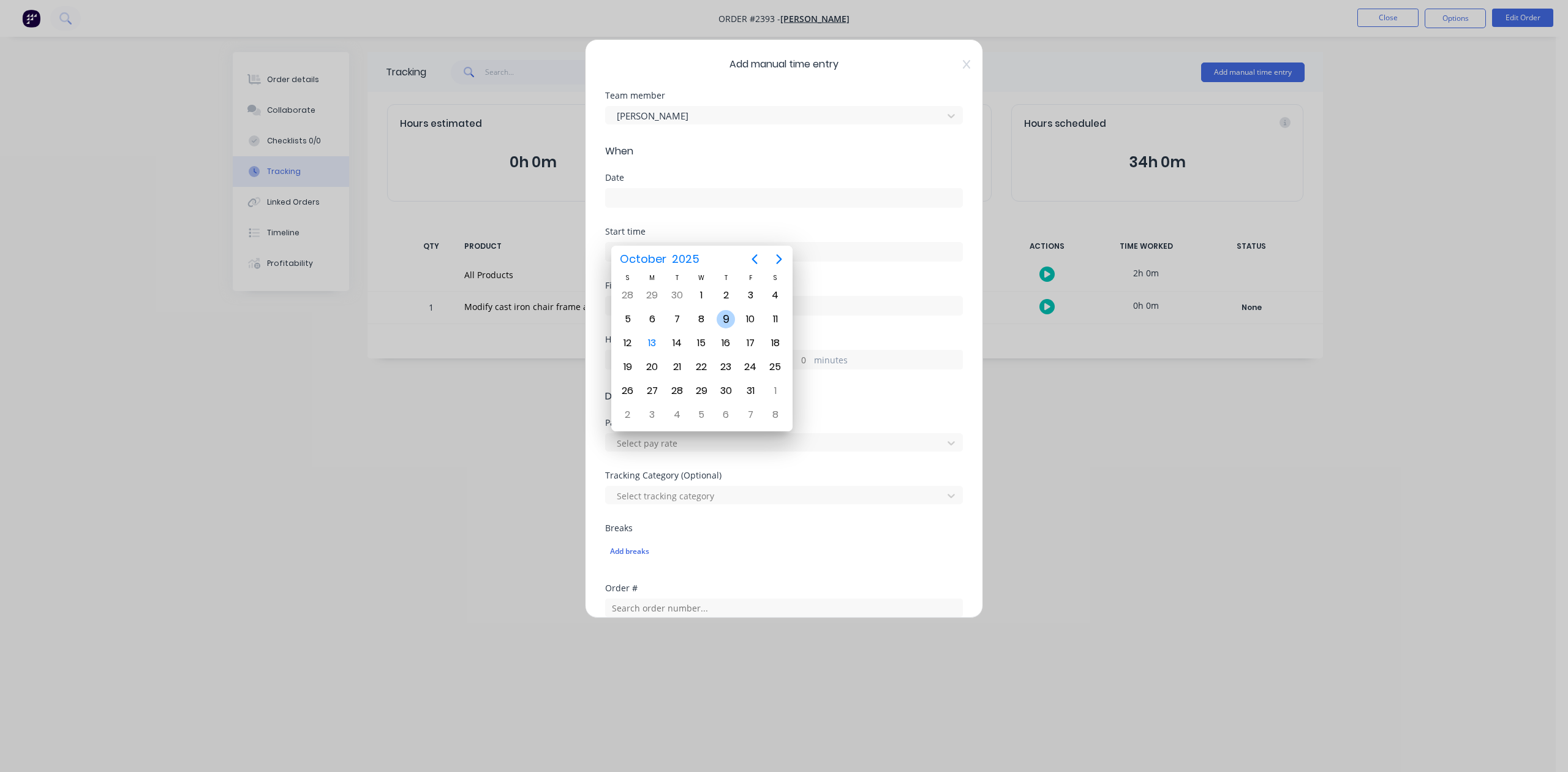
click at [726, 316] on div "9" at bounding box center [726, 319] width 19 height 19
type input "[DATE]"
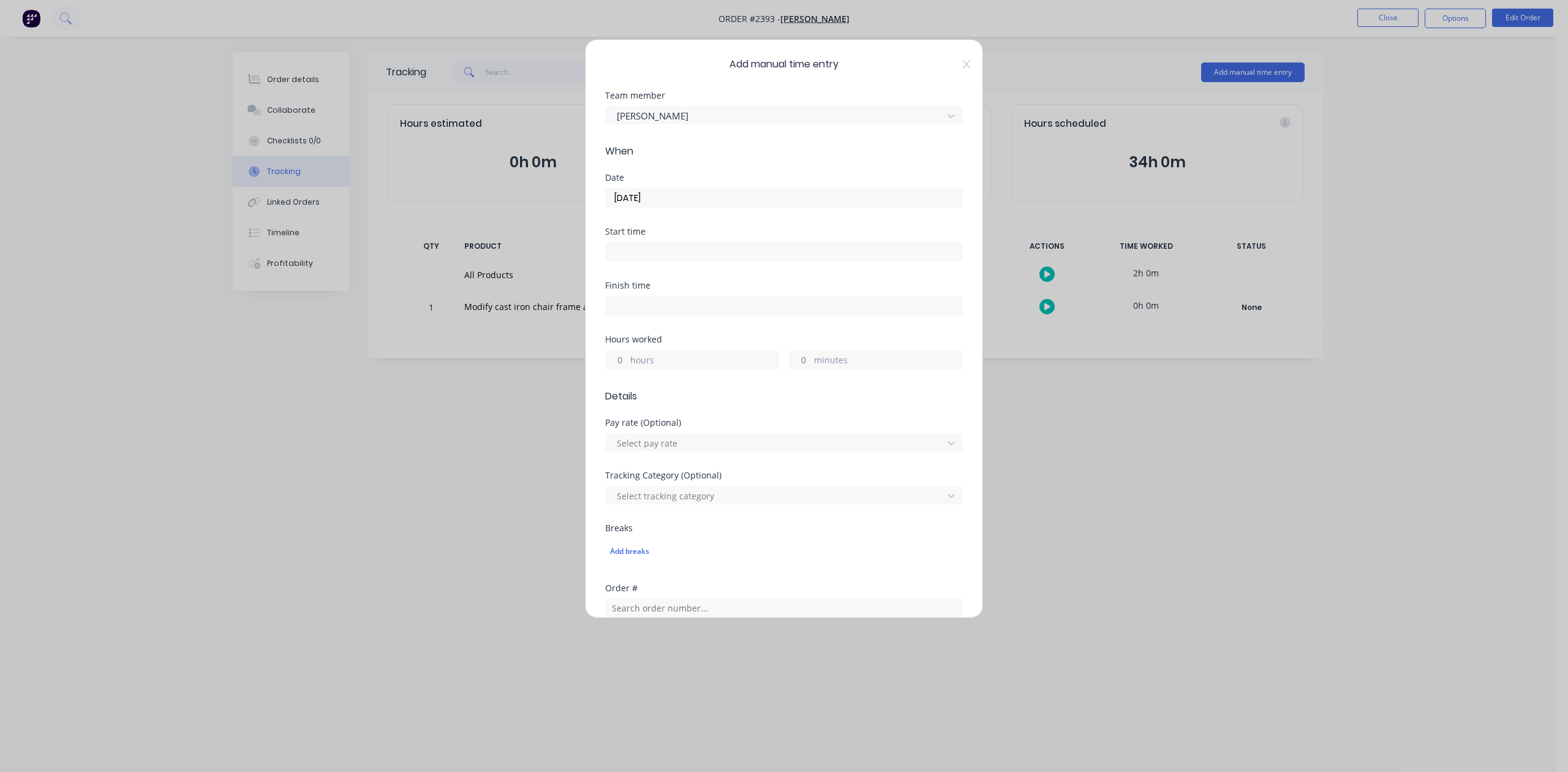
click at [625, 369] on input "hours" at bounding box center [617, 360] width 22 height 19
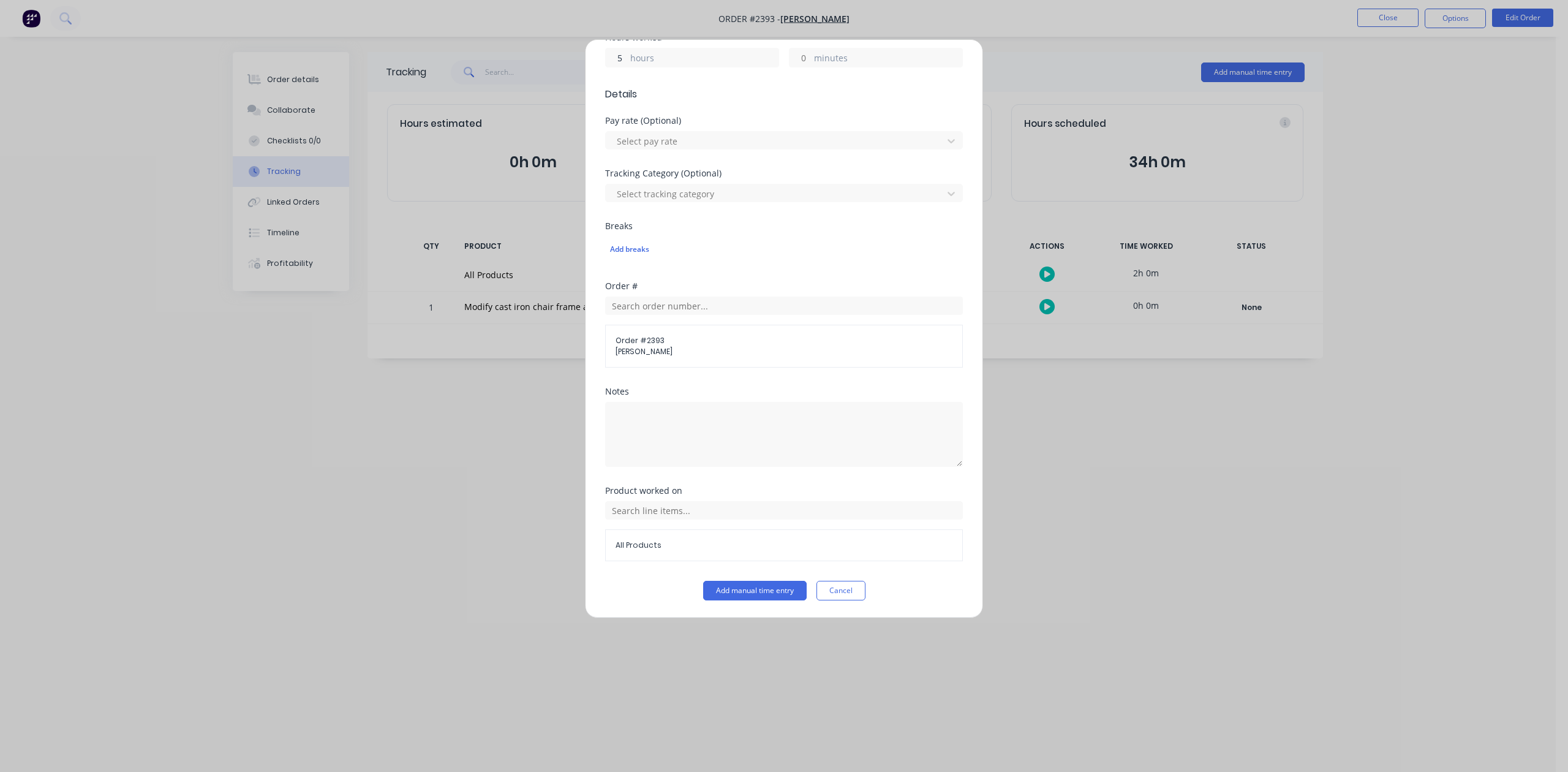
scroll to position [433, 0]
type input "5"
click at [726, 596] on button "Add manual time entry" at bounding box center [755, 590] width 103 height 19
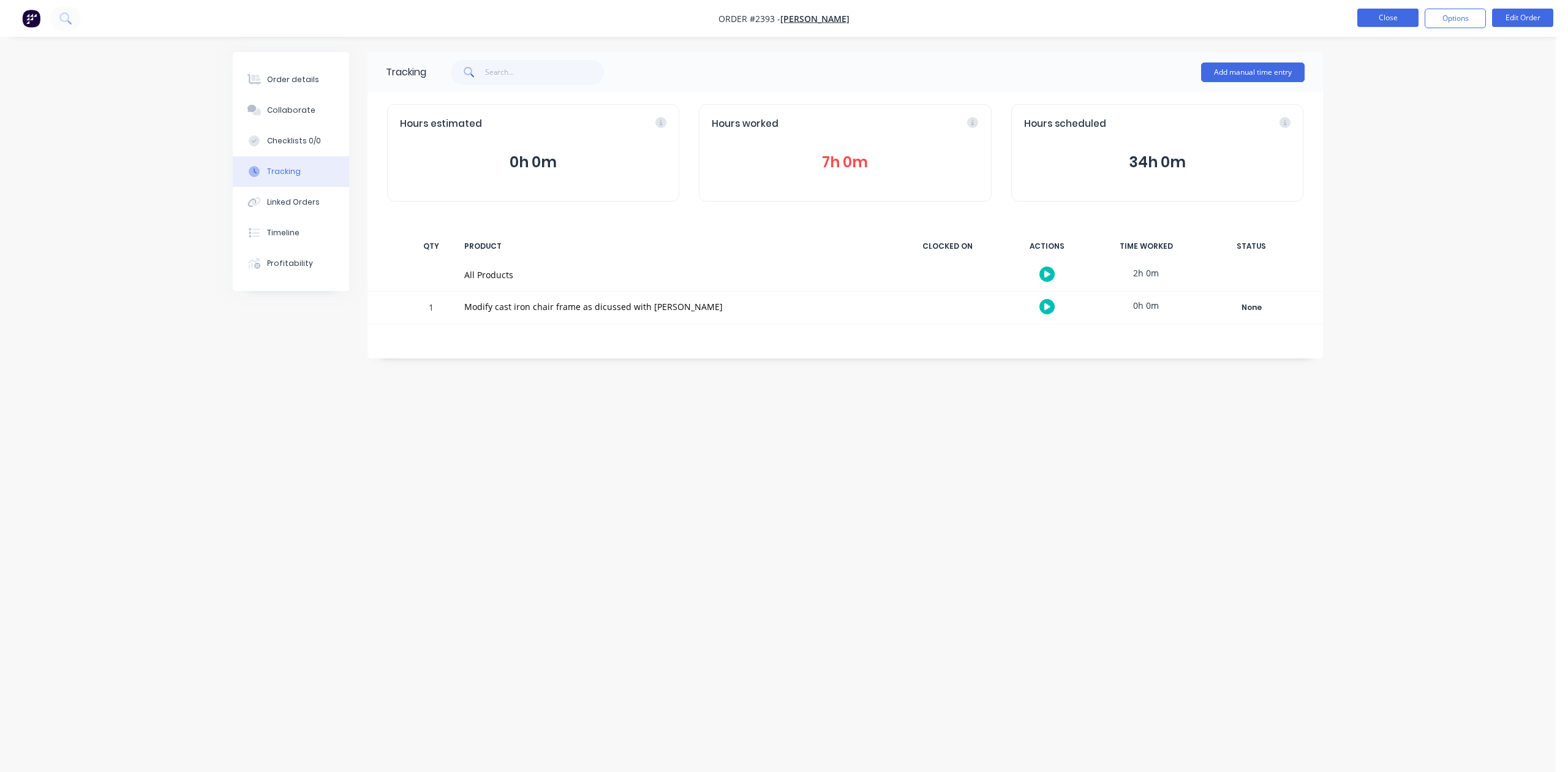
click at [1373, 13] on button "Close" at bounding box center [1388, 18] width 61 height 19
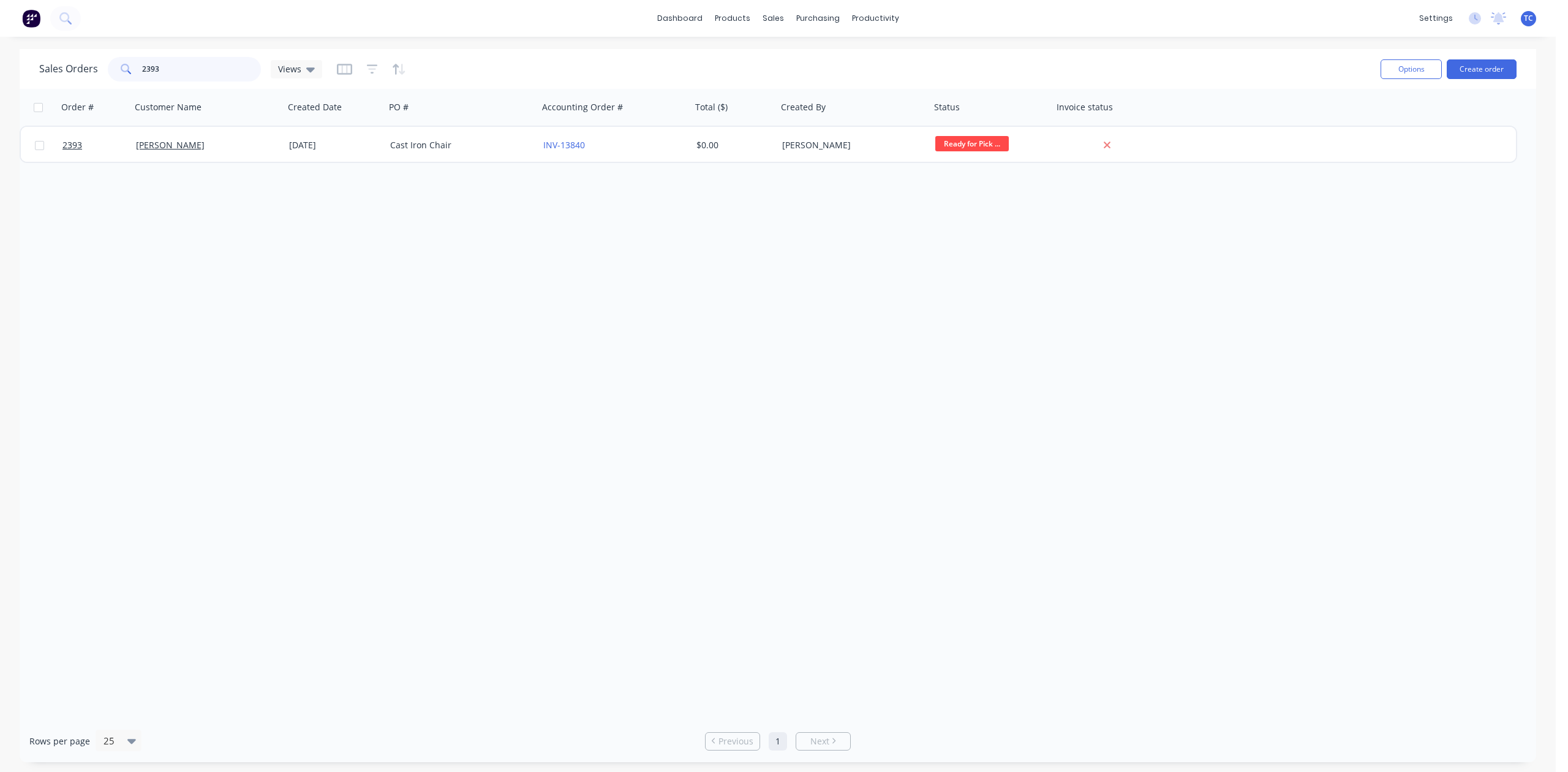
drag, startPoint x: 184, startPoint y: 71, endPoint x: 106, endPoint y: 75, distance: 78.1
click at [106, 76] on div "Sales Orders 2393 Views" at bounding box center [180, 69] width 283 height 25
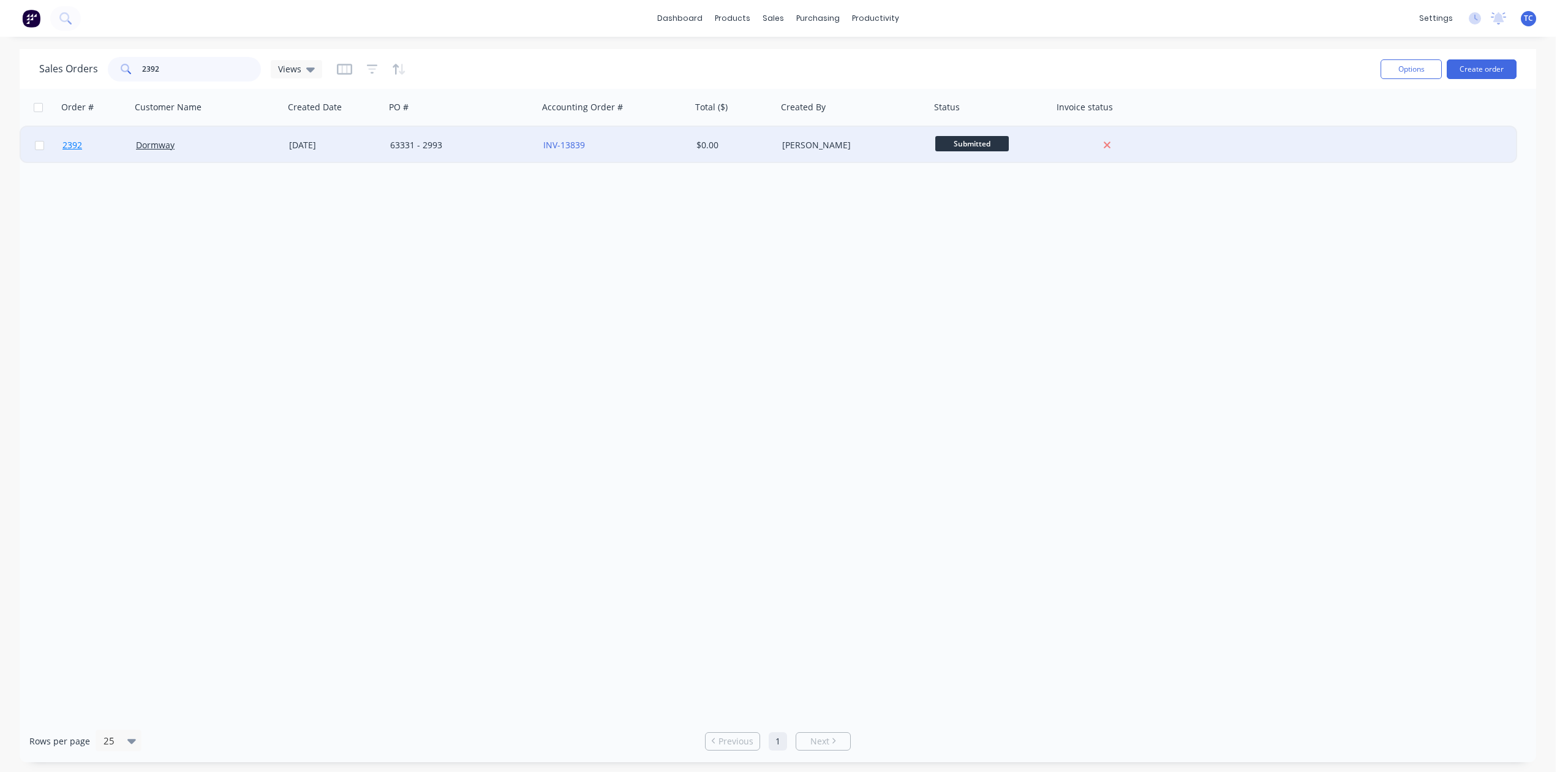
type input "2392"
click at [74, 145] on span "2392" at bounding box center [71, 145] width 19 height 12
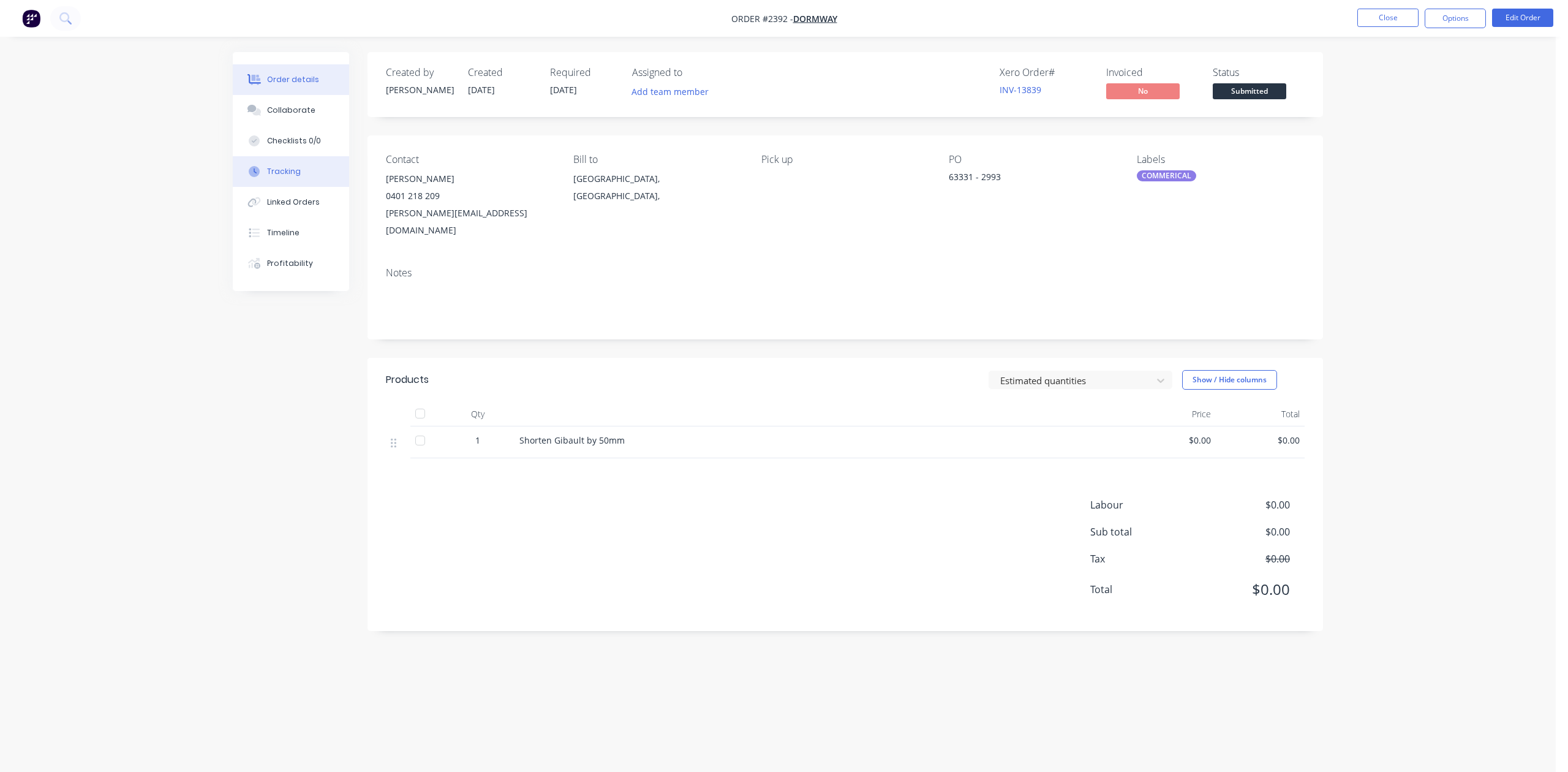
click at [299, 177] on div "Tracking" at bounding box center [283, 172] width 33 height 11
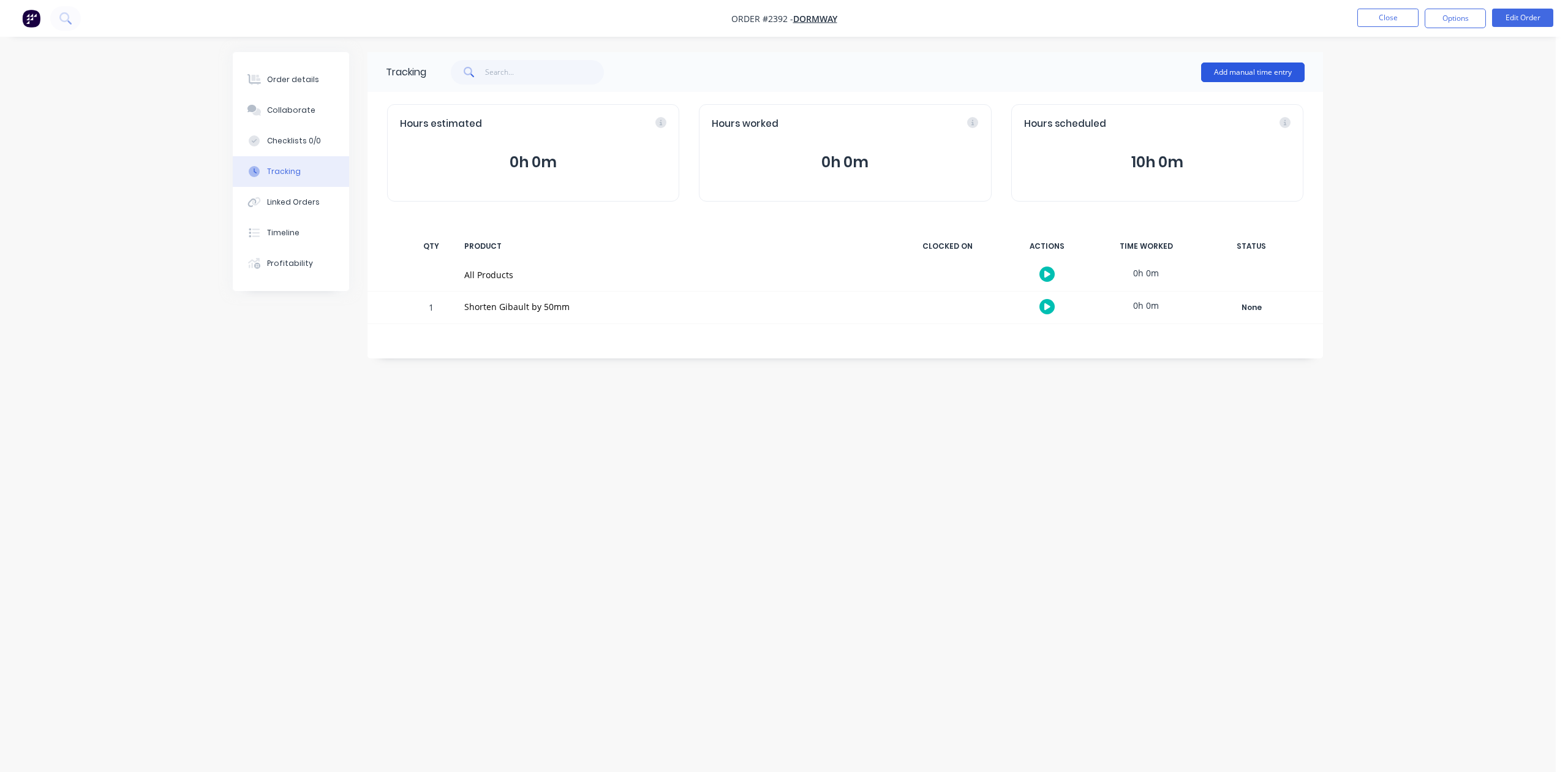
click at [1250, 72] on button "Add manual time entry" at bounding box center [1253, 71] width 103 height 19
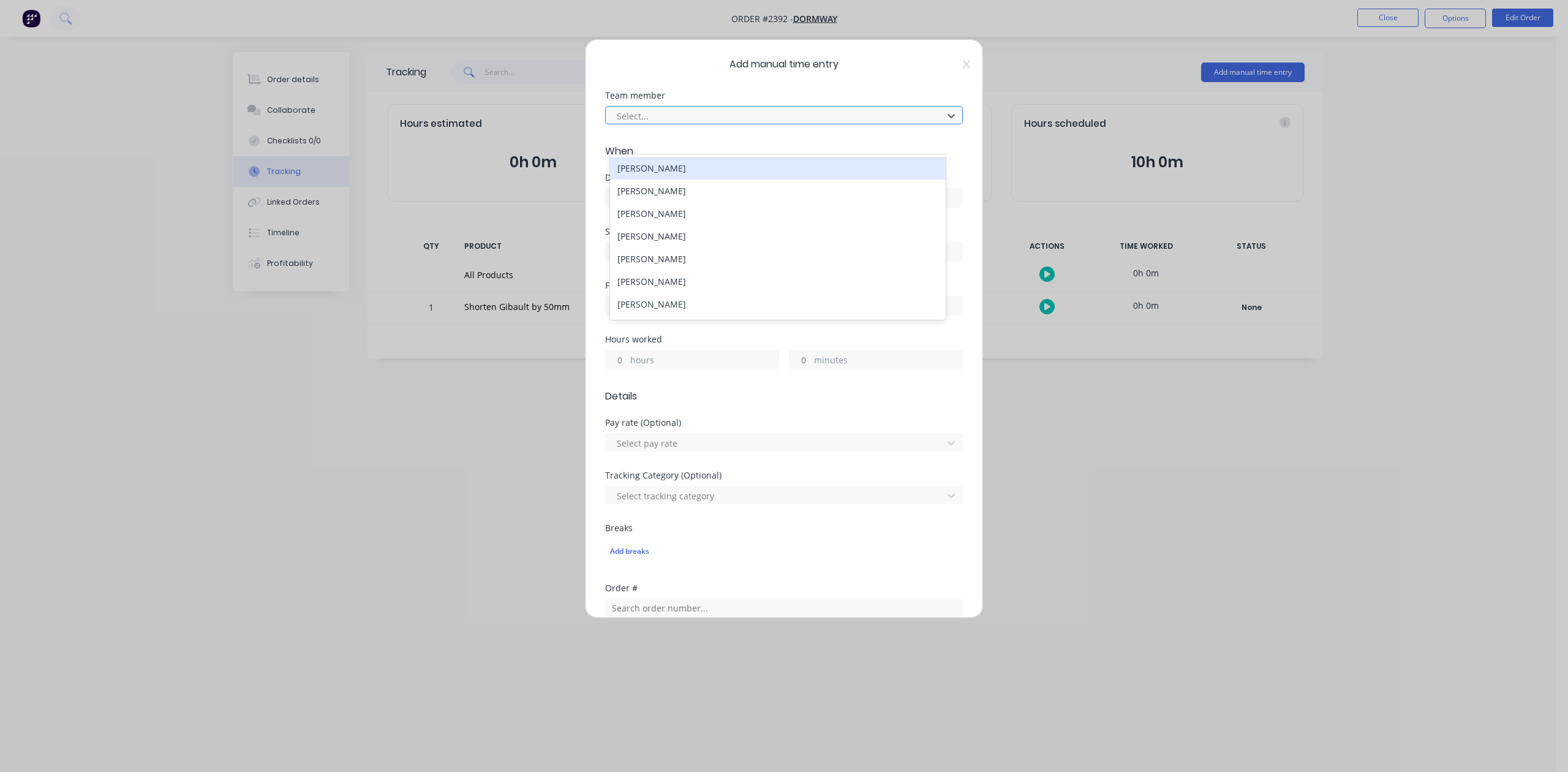
click at [721, 123] on div at bounding box center [776, 116] width 321 height 16
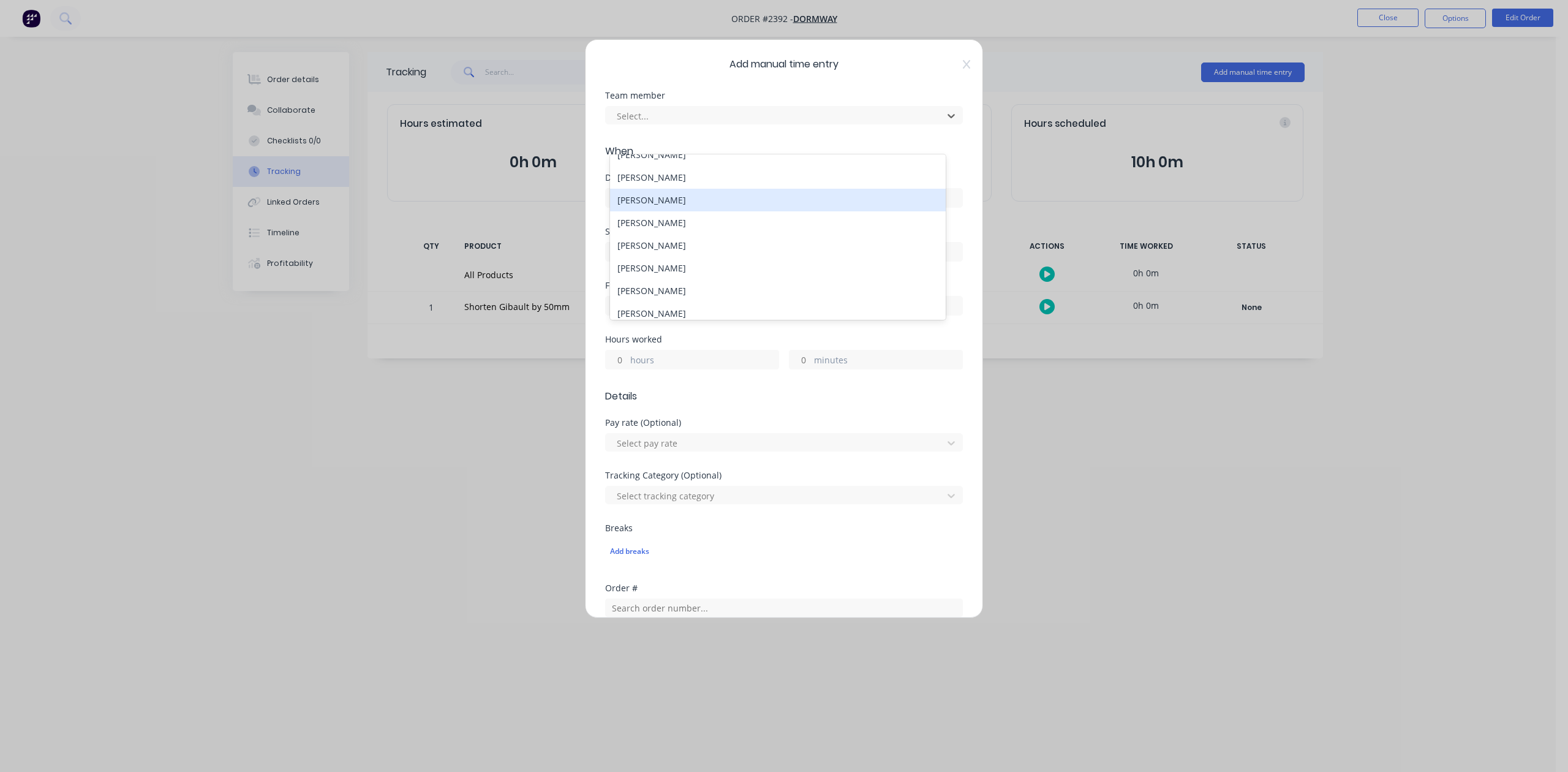
scroll to position [163, 0]
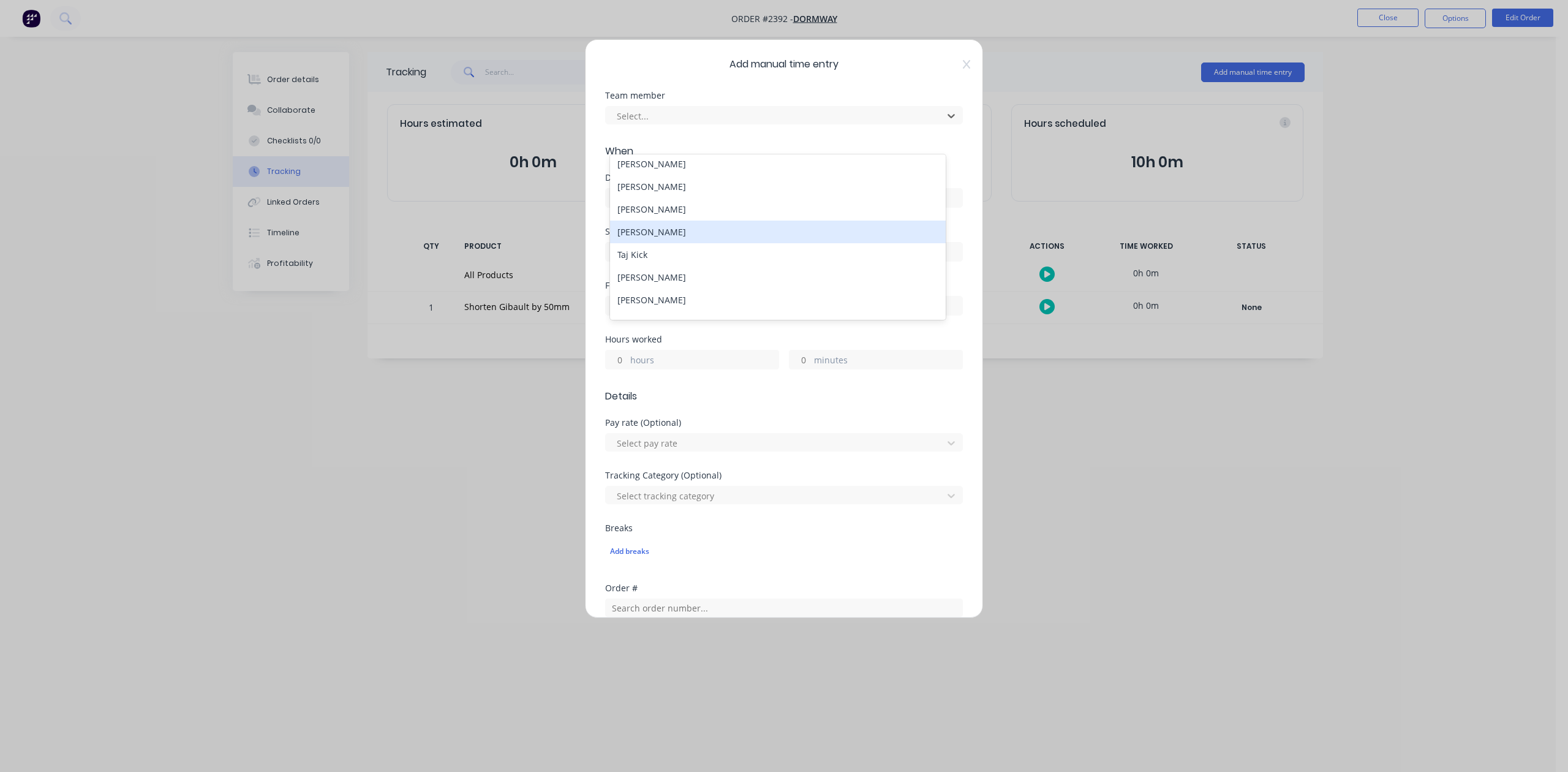
click at [674, 243] on div "[PERSON_NAME]" at bounding box center [777, 231] width 335 height 23
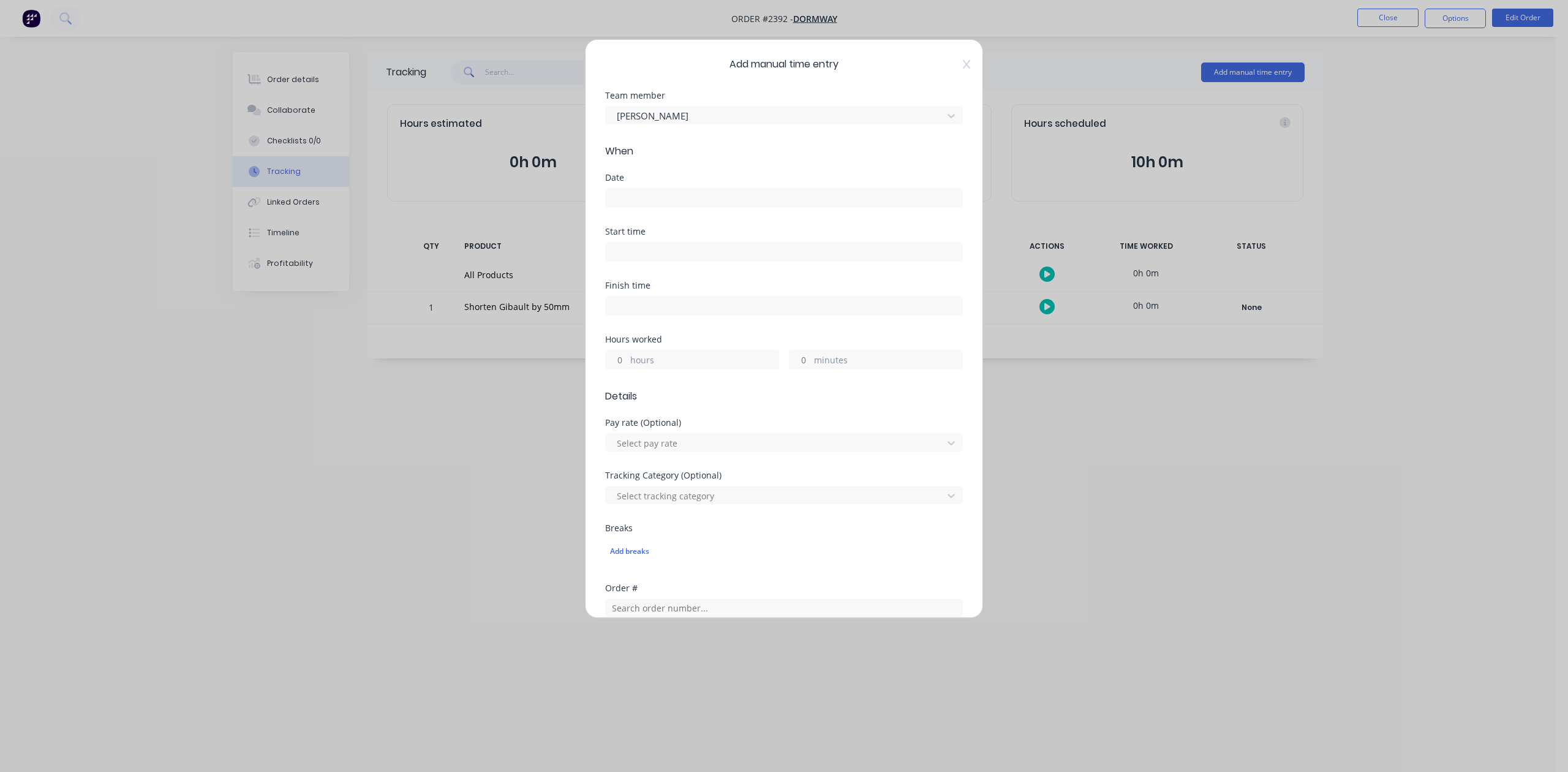
click at [655, 207] on input at bounding box center [784, 198] width 356 height 19
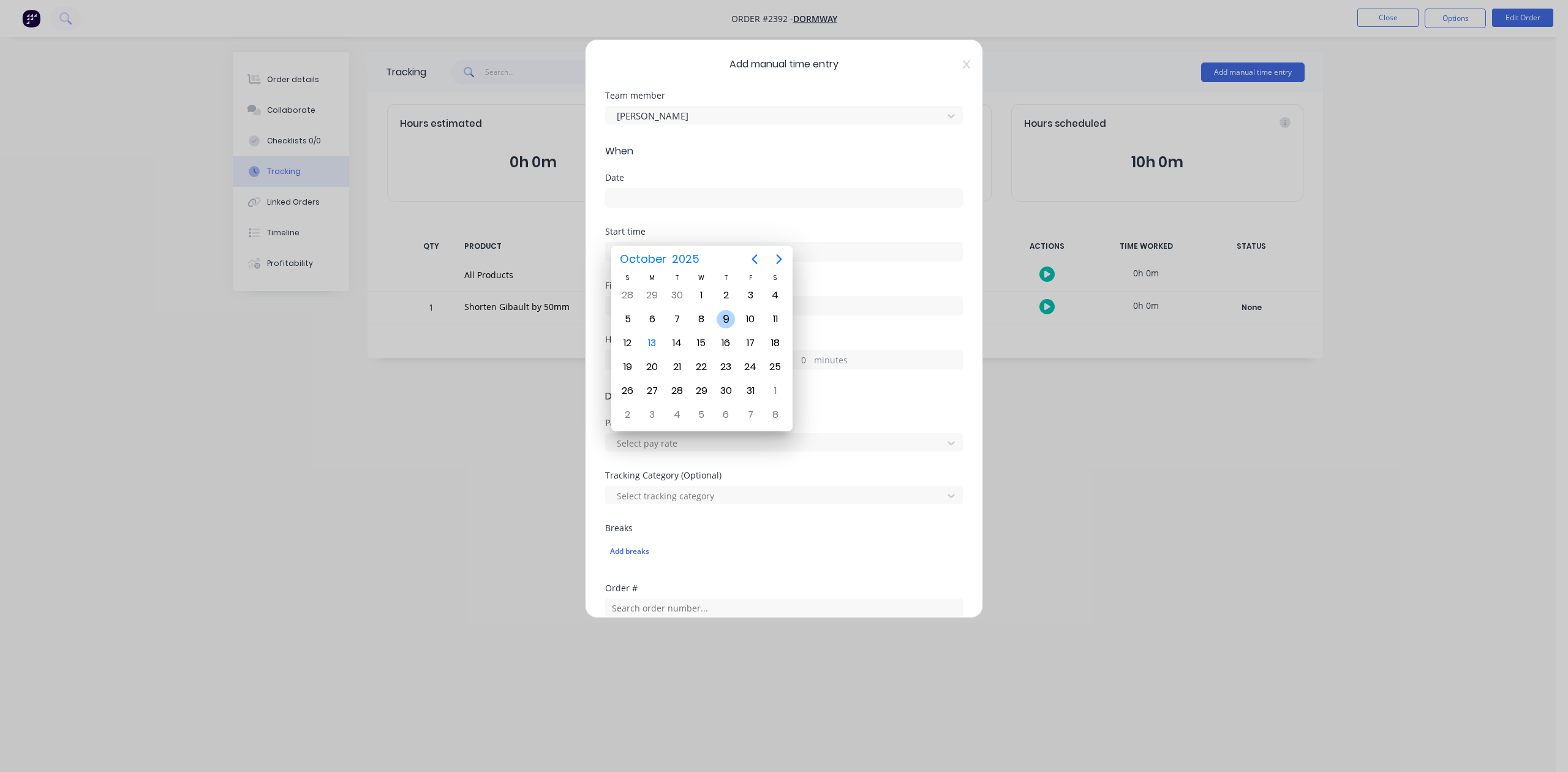
click at [724, 316] on div "9" at bounding box center [726, 319] width 19 height 19
type input "[DATE]"
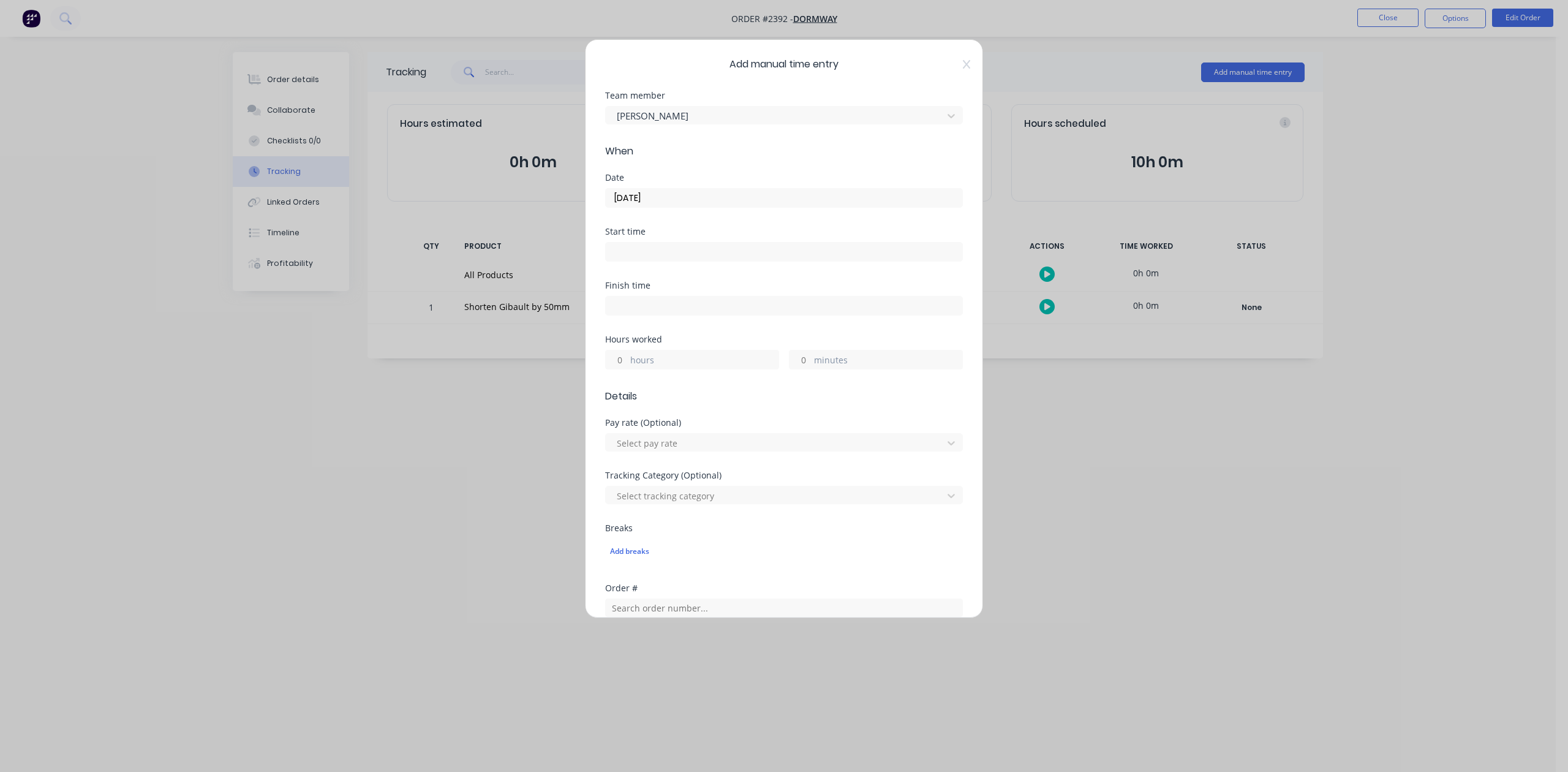
click at [628, 369] on input "hours" at bounding box center [617, 360] width 22 height 19
type input "2"
click at [795, 369] on input "minutes" at bounding box center [801, 360] width 22 height 19
type input "30"
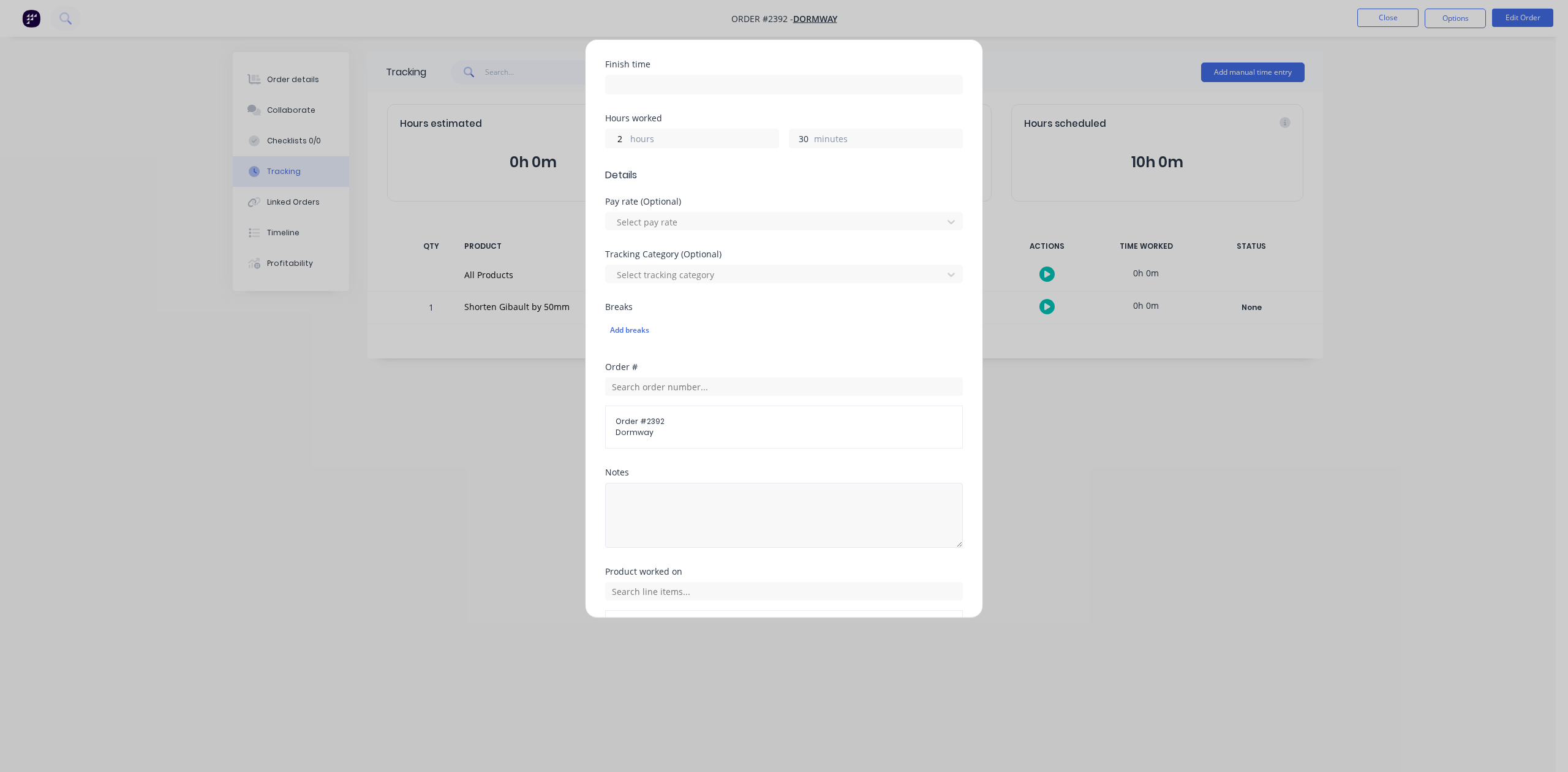
scroll to position [433, 0]
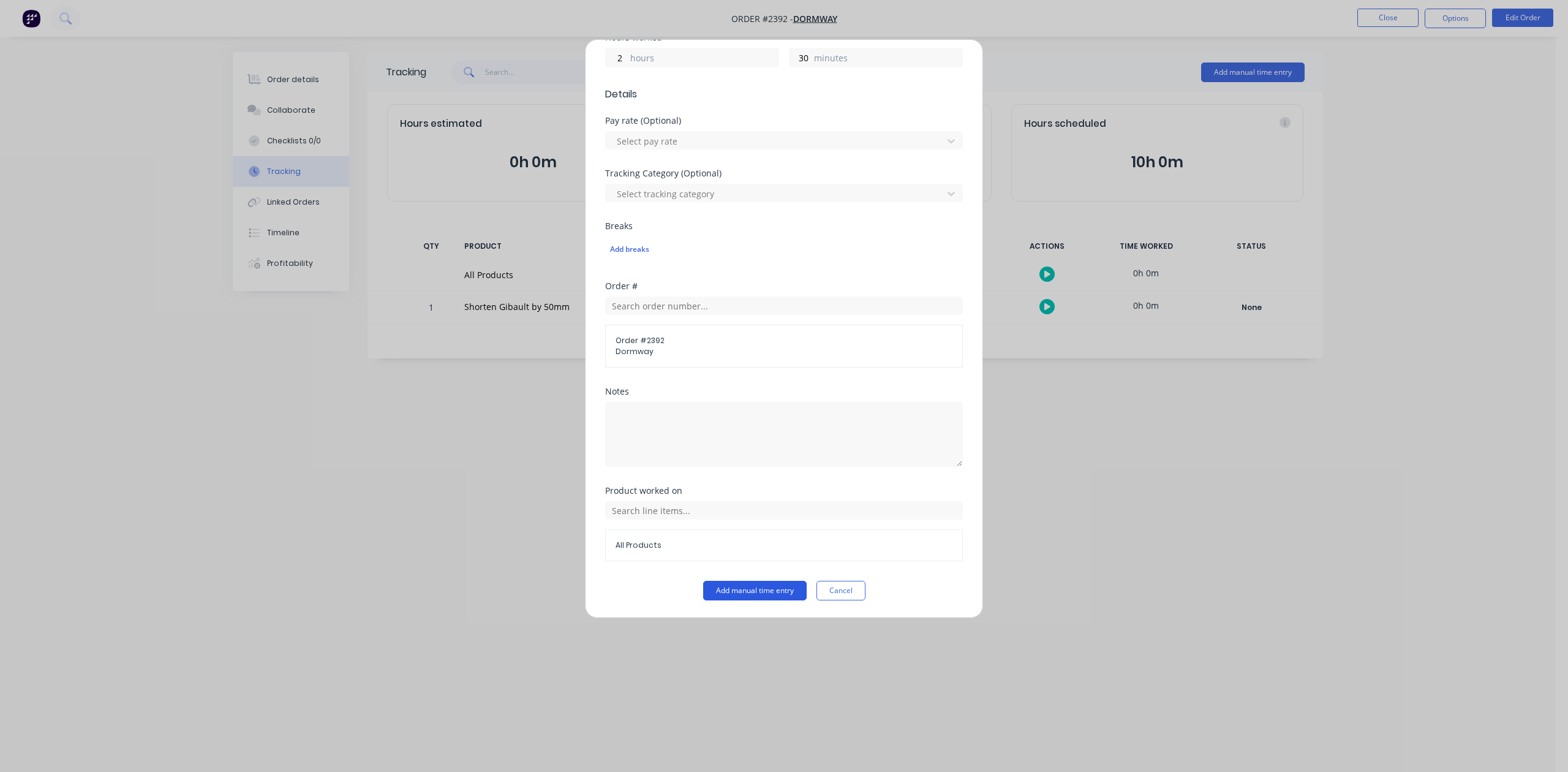
click at [763, 592] on button "Add manual time entry" at bounding box center [755, 590] width 103 height 19
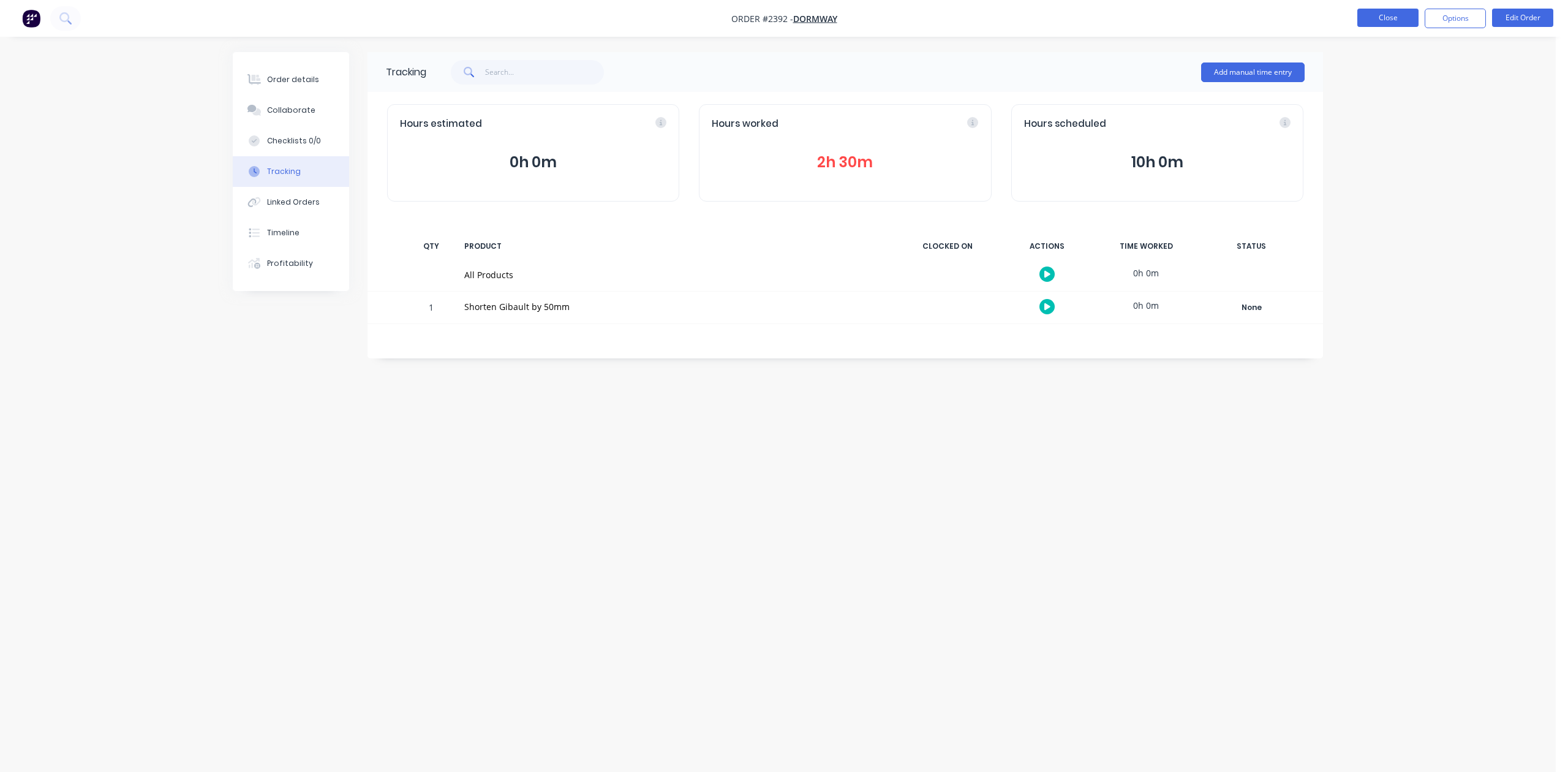
click at [1383, 17] on button "Close" at bounding box center [1388, 18] width 61 height 19
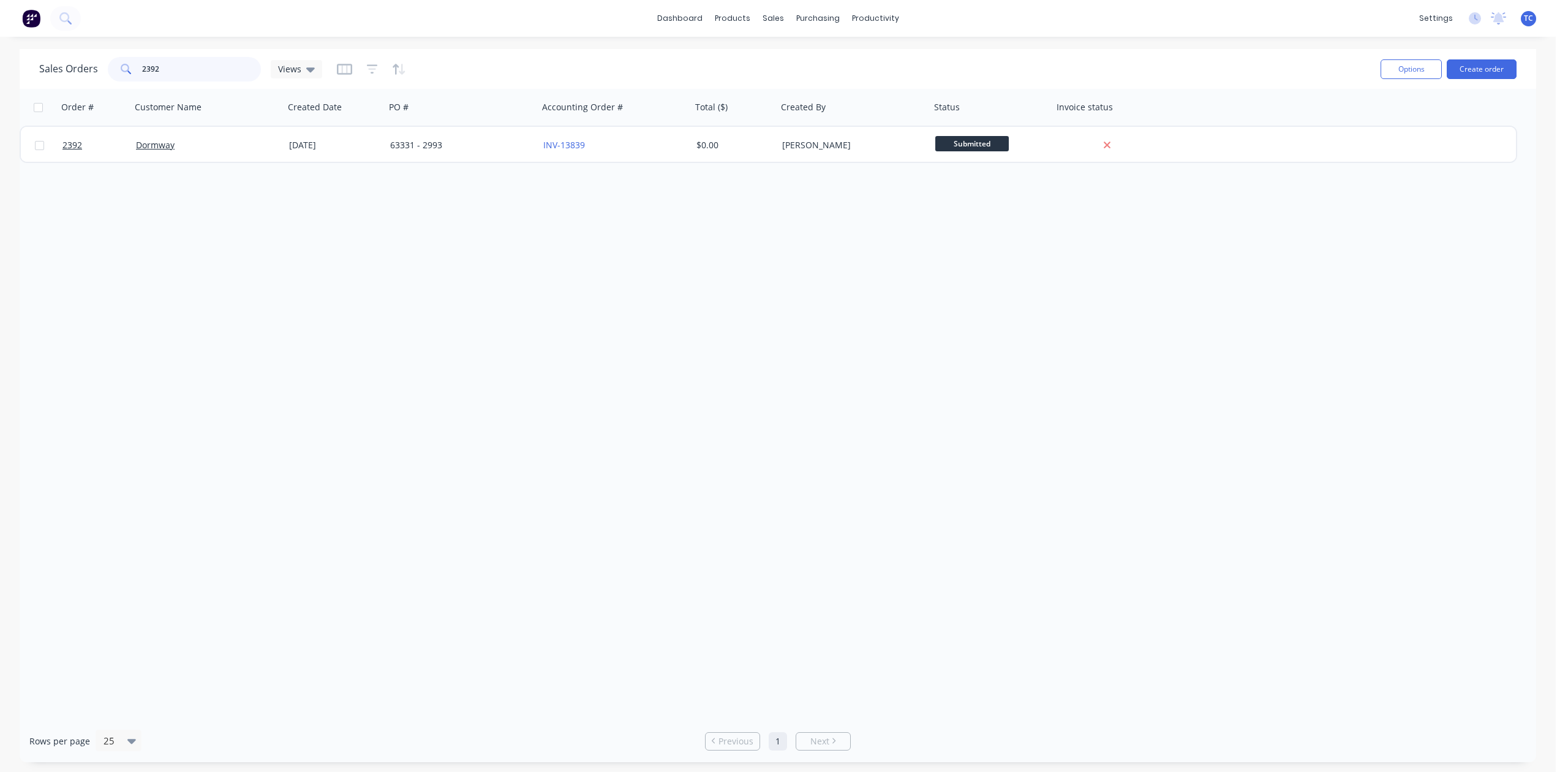
drag, startPoint x: 184, startPoint y: 68, endPoint x: 67, endPoint y: 82, distance: 117.8
click at [78, 81] on div "Sales Orders 2392 Views" at bounding box center [180, 69] width 283 height 25
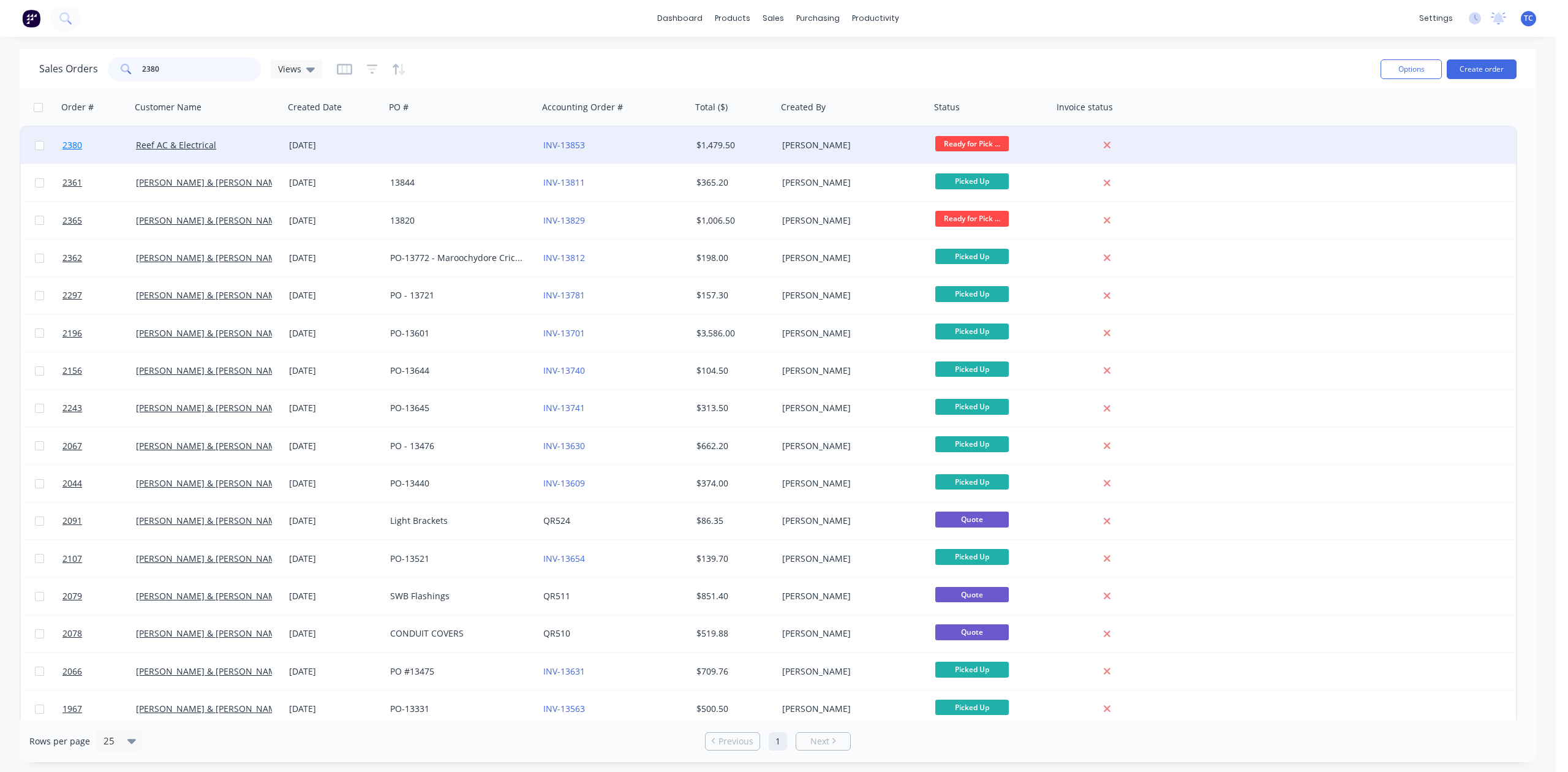
type input "2380"
click at [76, 141] on span "2380" at bounding box center [71, 145] width 19 height 12
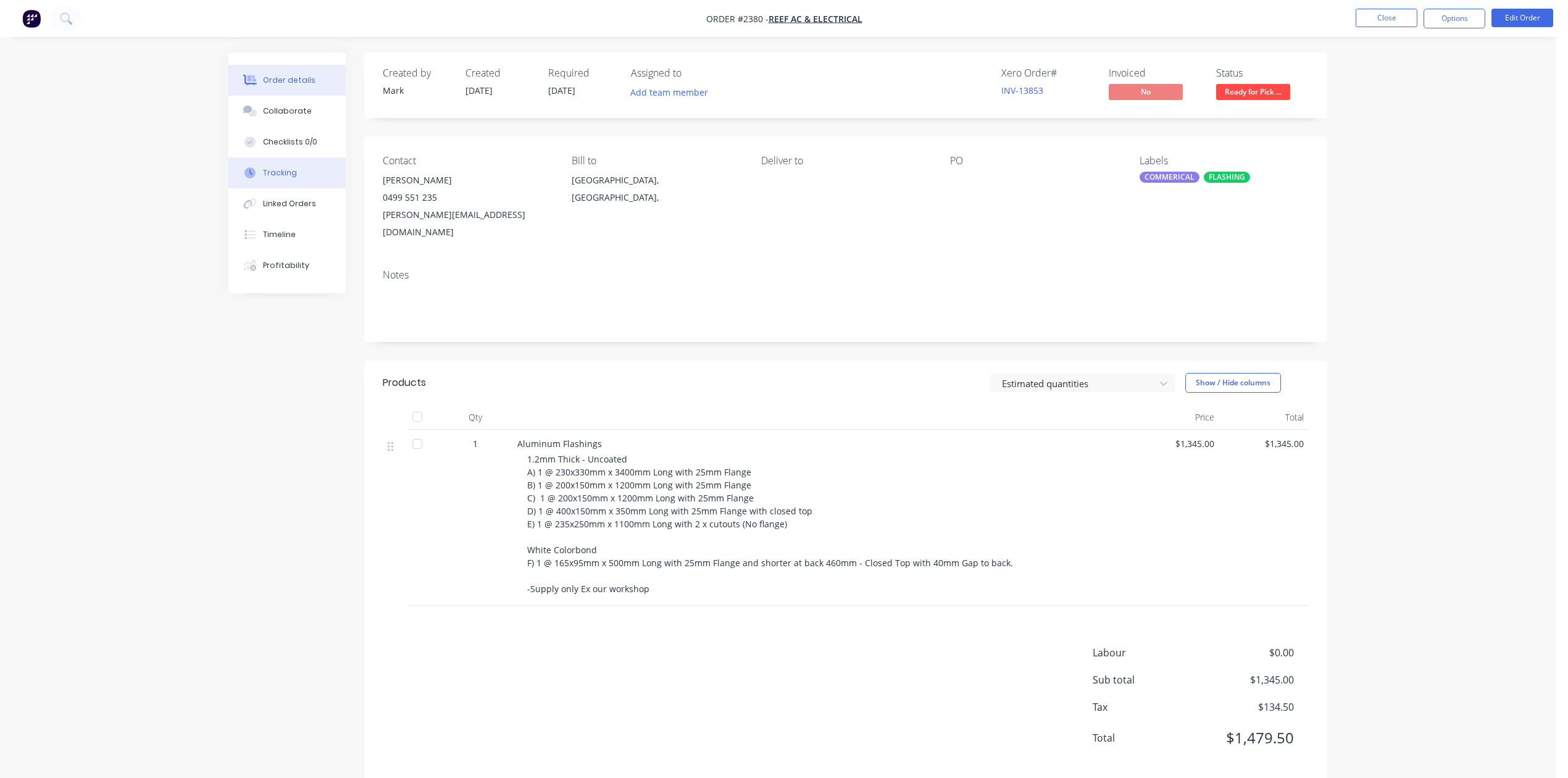
click at [286, 178] on div "Tracking" at bounding box center [279, 173] width 34 height 11
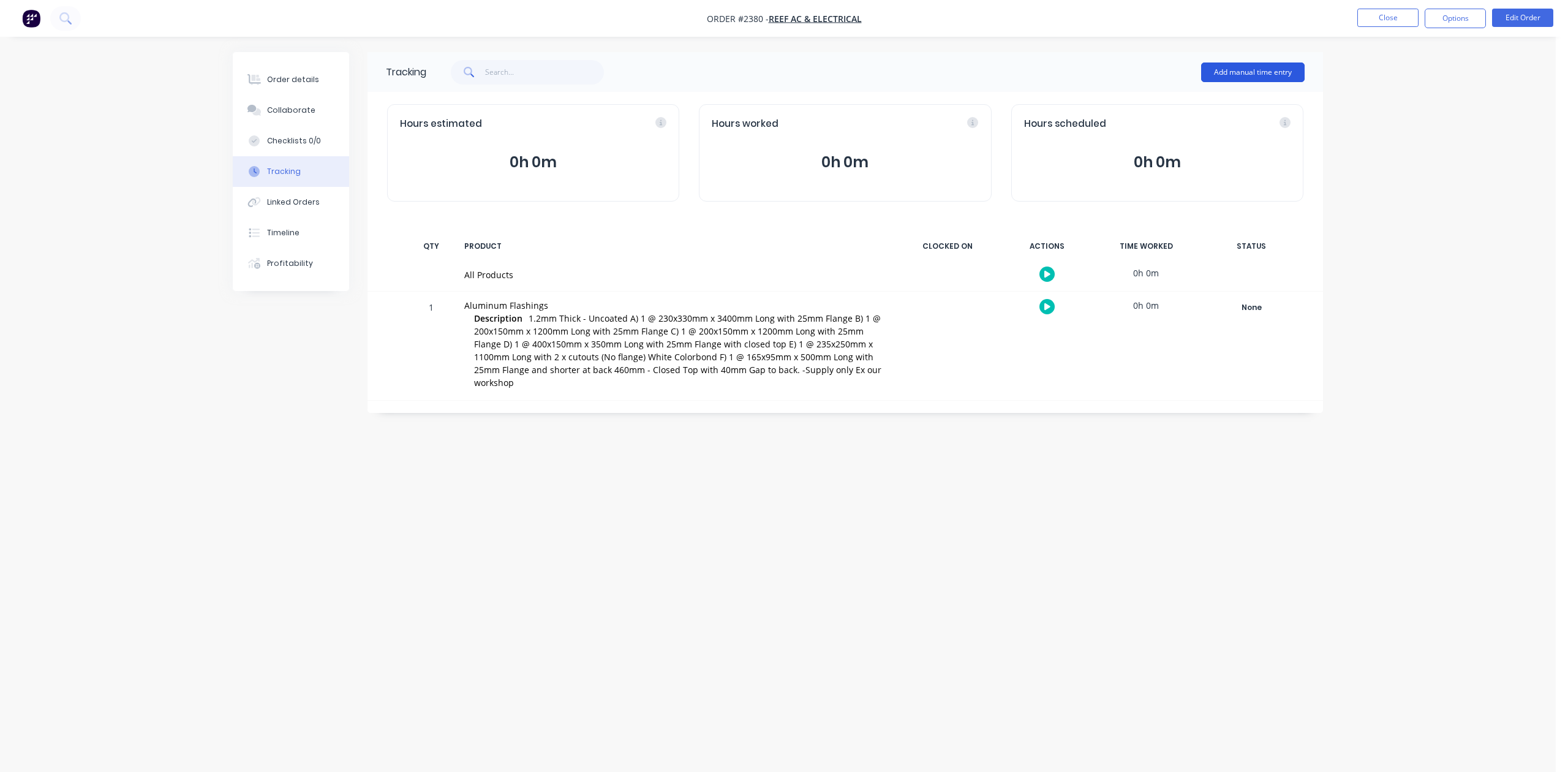
click at [1214, 71] on button "Add manual time entry" at bounding box center [1253, 71] width 103 height 19
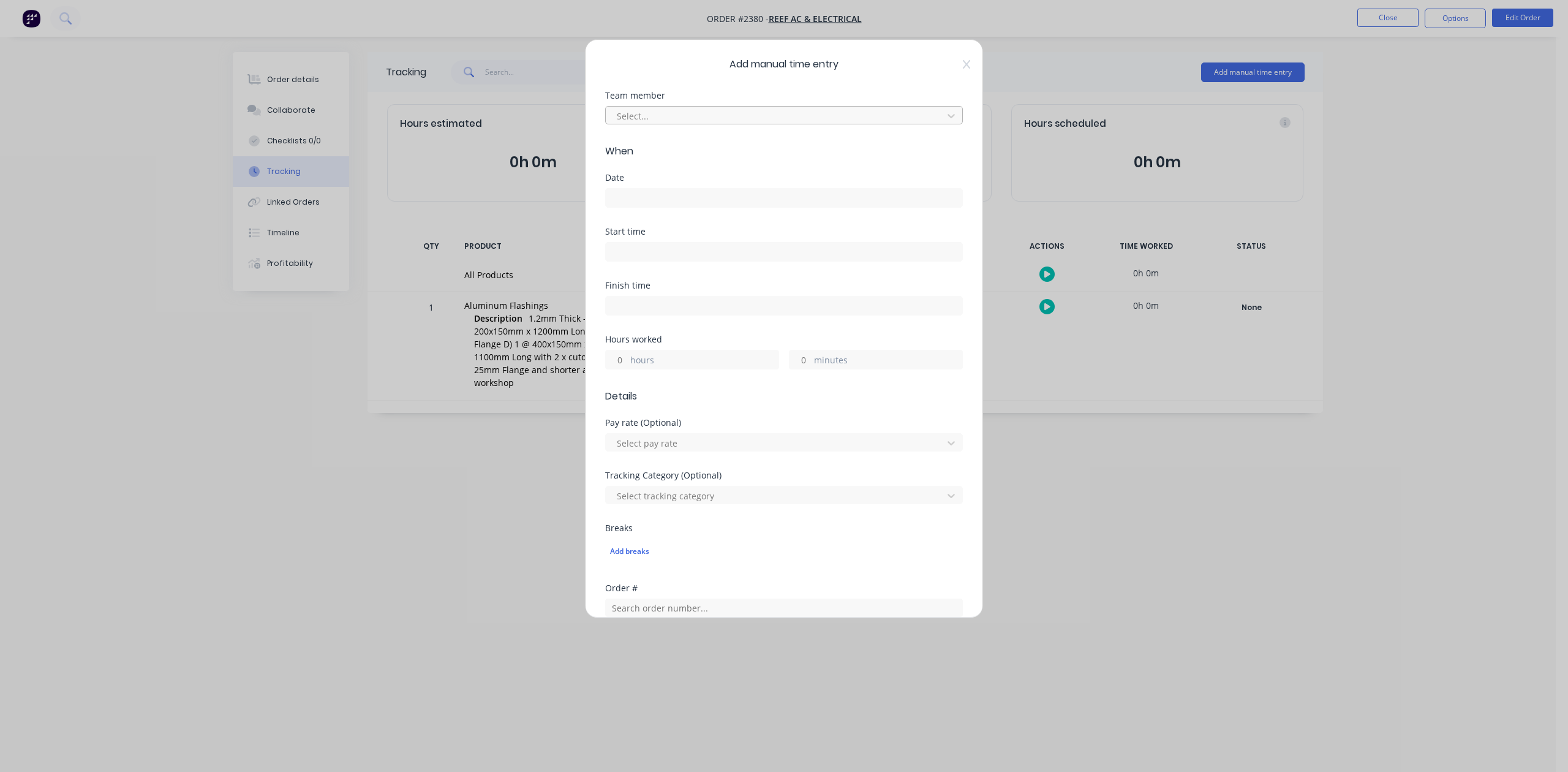
click at [696, 123] on div at bounding box center [776, 116] width 321 height 16
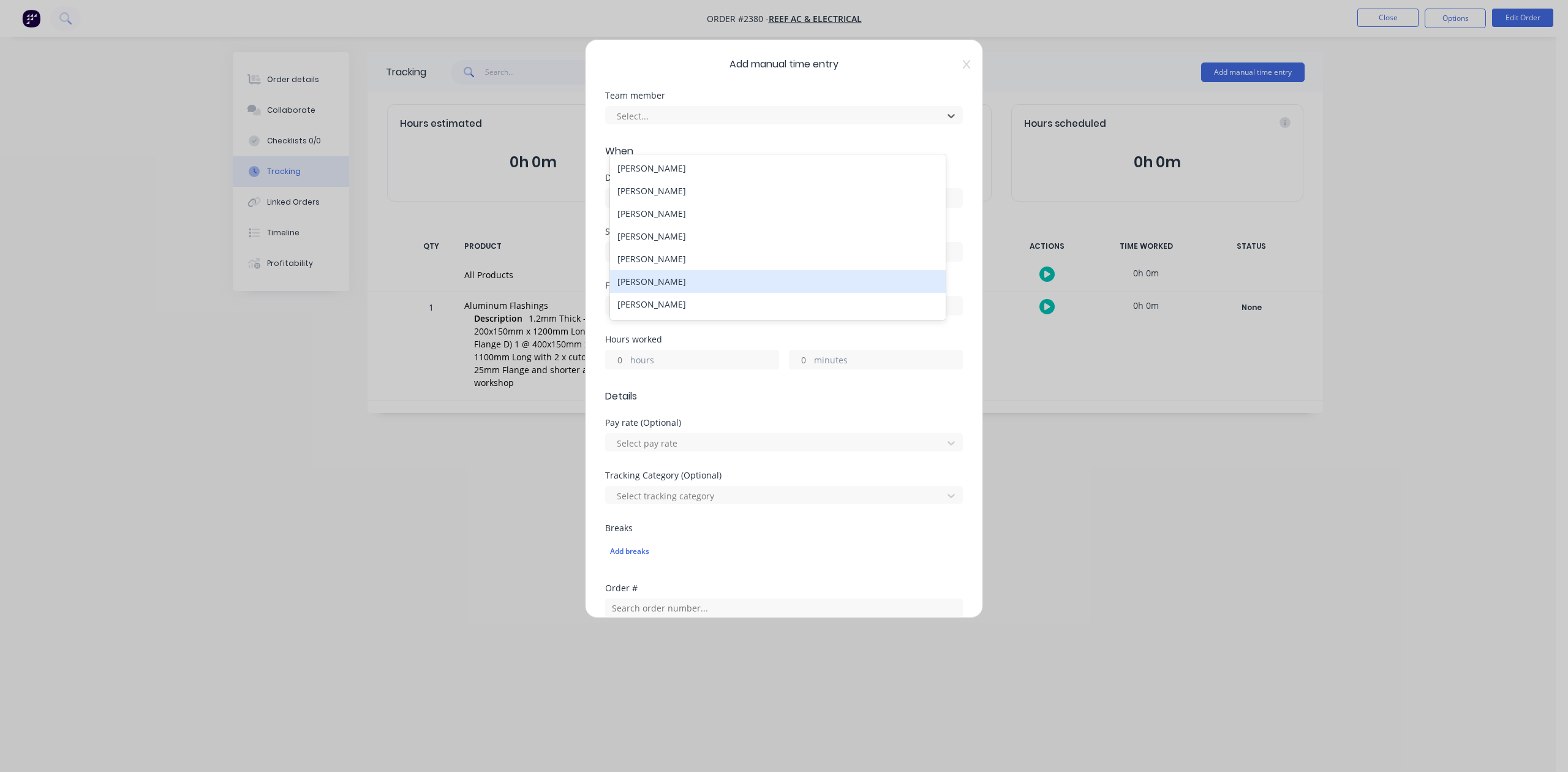
click at [694, 293] on div "[PERSON_NAME]" at bounding box center [777, 281] width 335 height 23
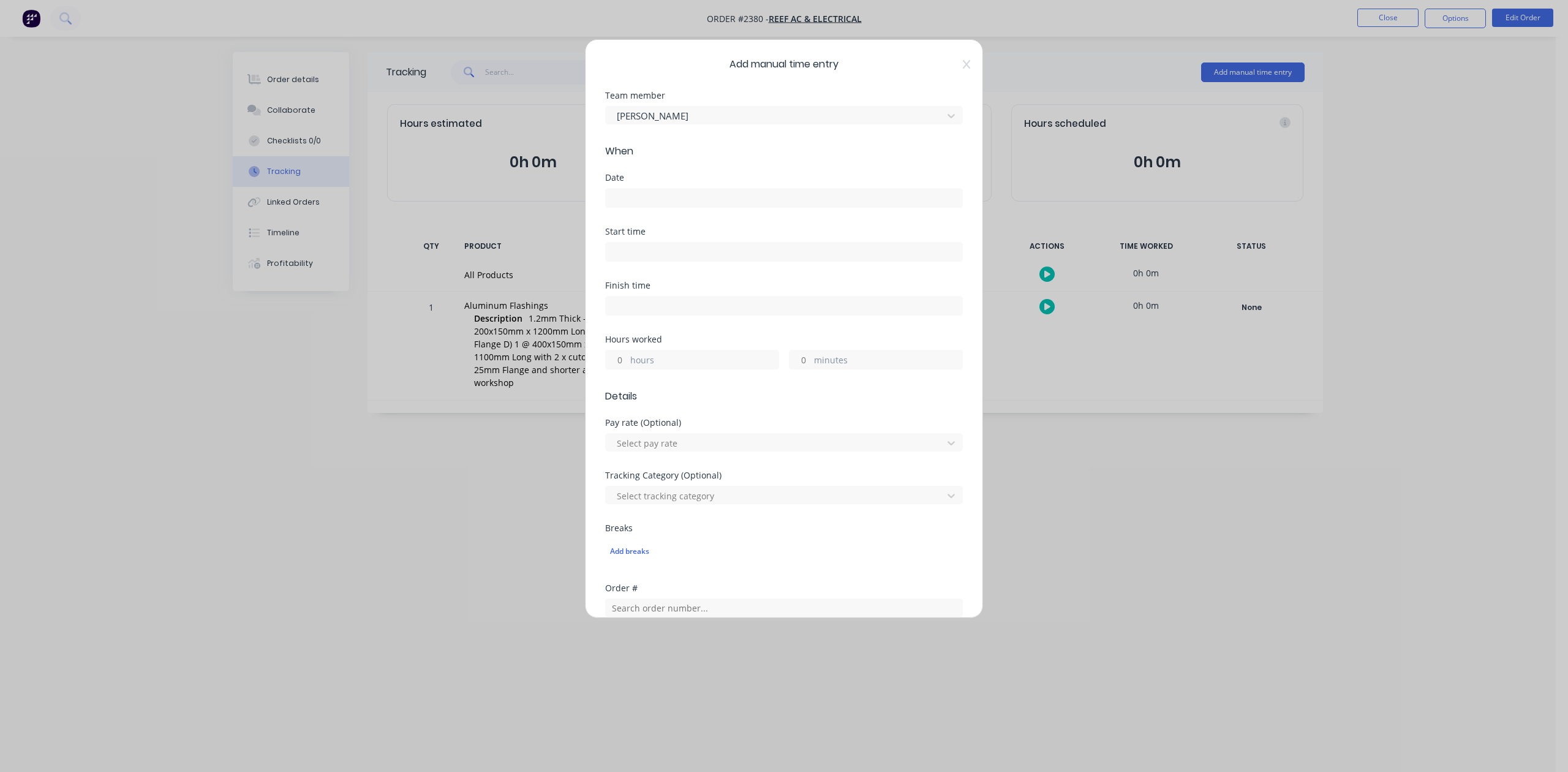
click at [653, 207] on input at bounding box center [784, 198] width 356 height 19
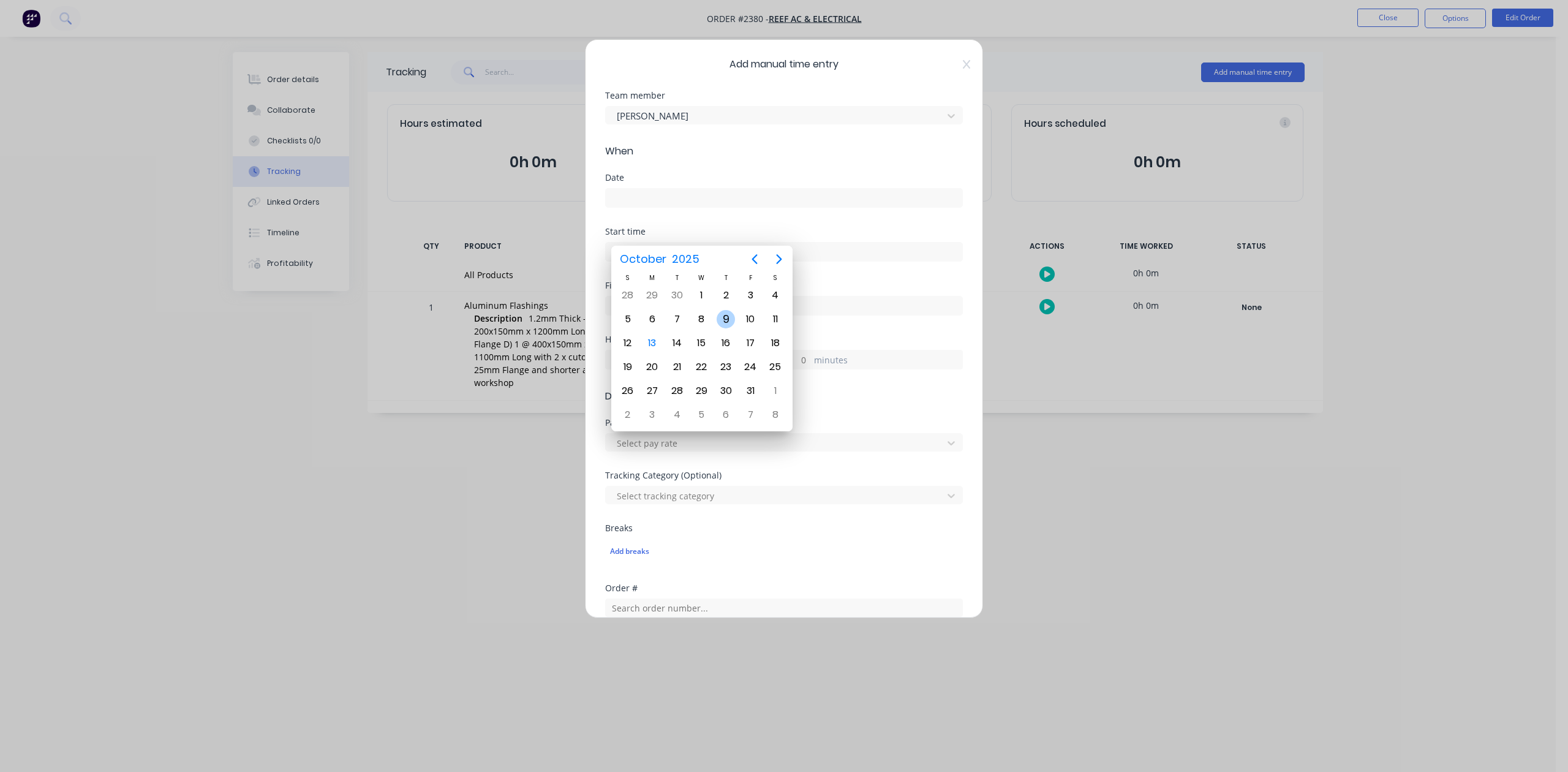
click at [729, 315] on div "9" at bounding box center [726, 319] width 19 height 19
type input "[DATE]"
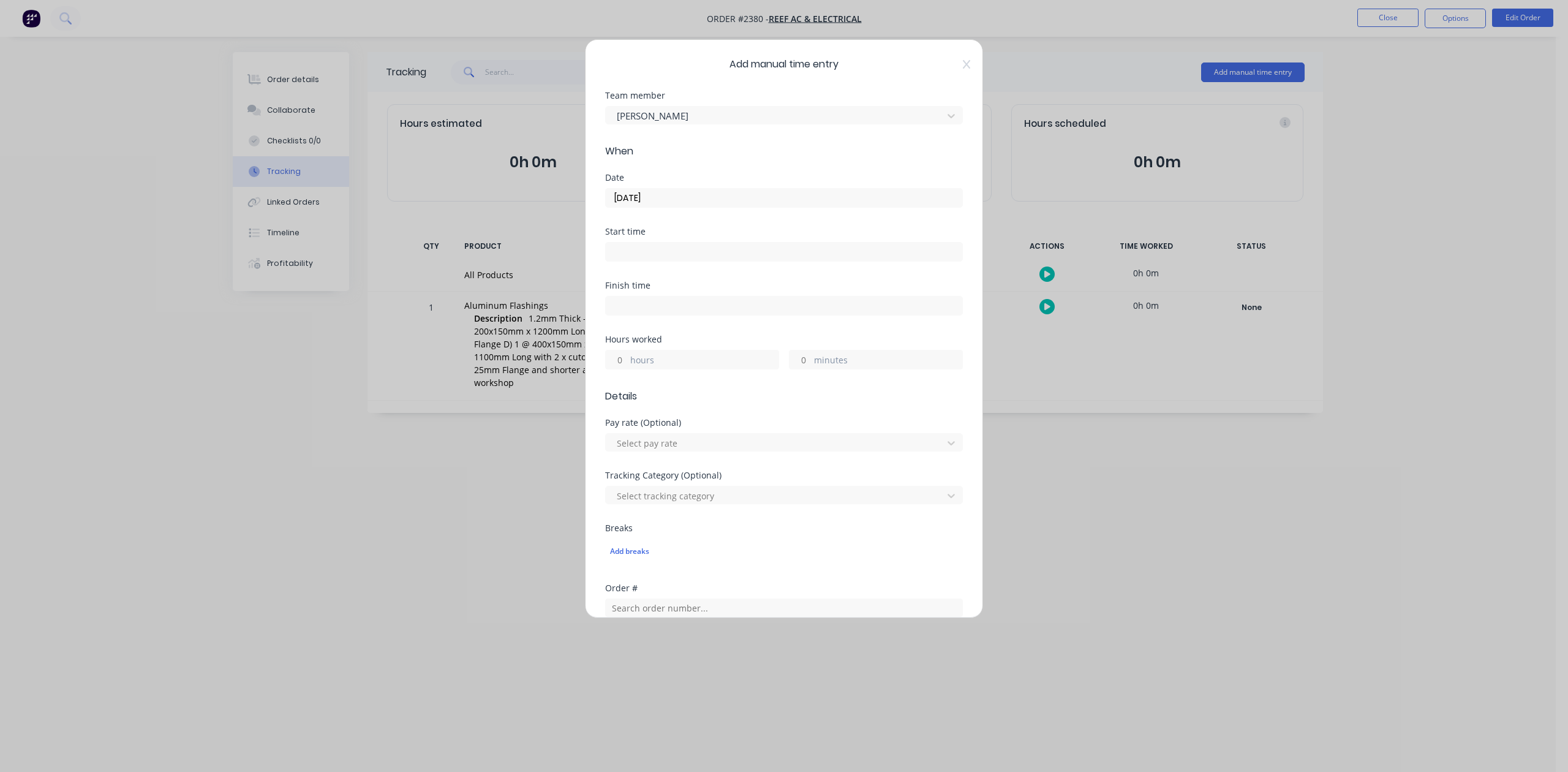
click at [625, 369] on input "hours" at bounding box center [617, 360] width 22 height 19
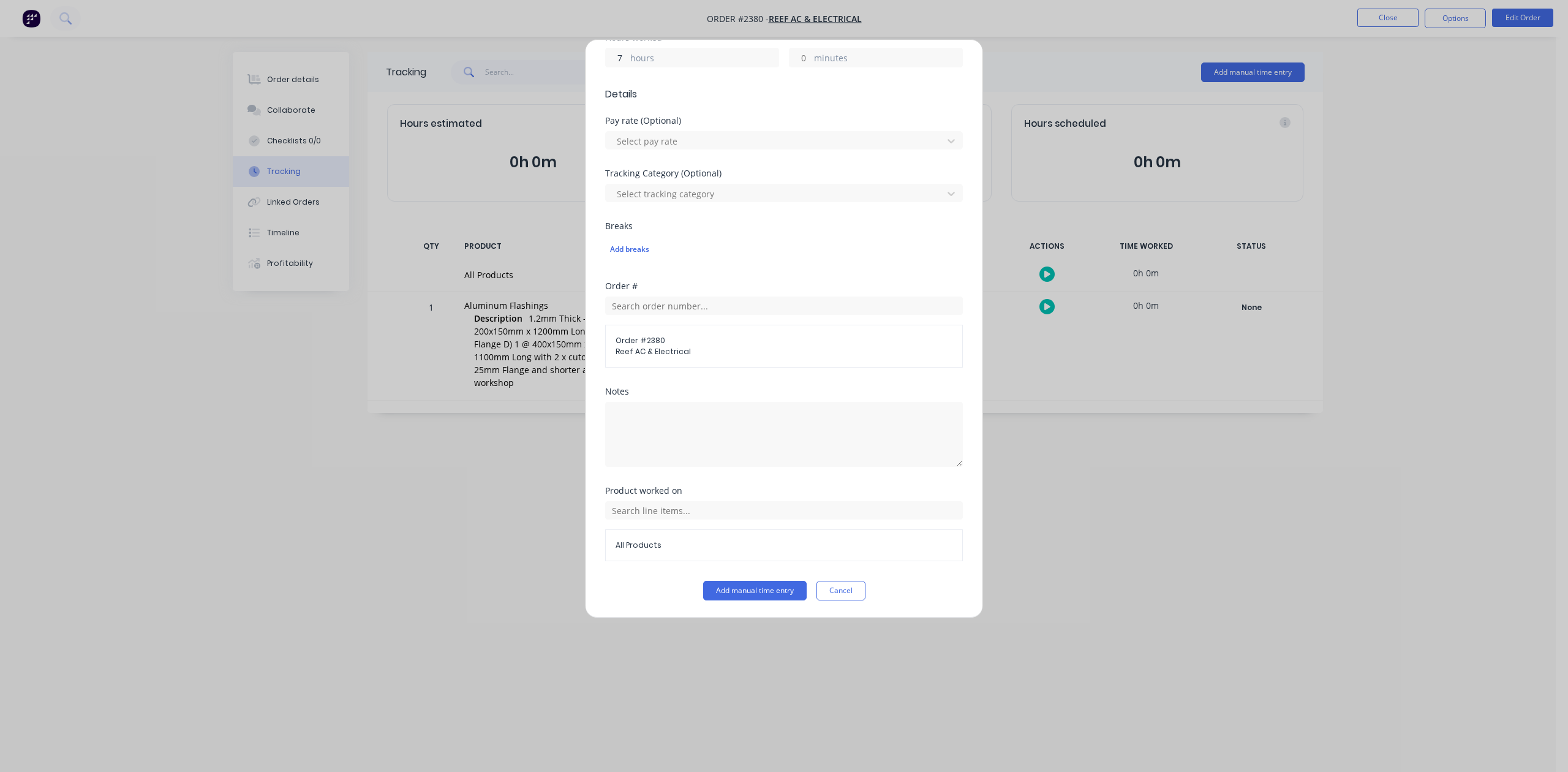
scroll to position [433, 0]
type input "7"
click at [726, 594] on button "Add manual time entry" at bounding box center [755, 590] width 103 height 19
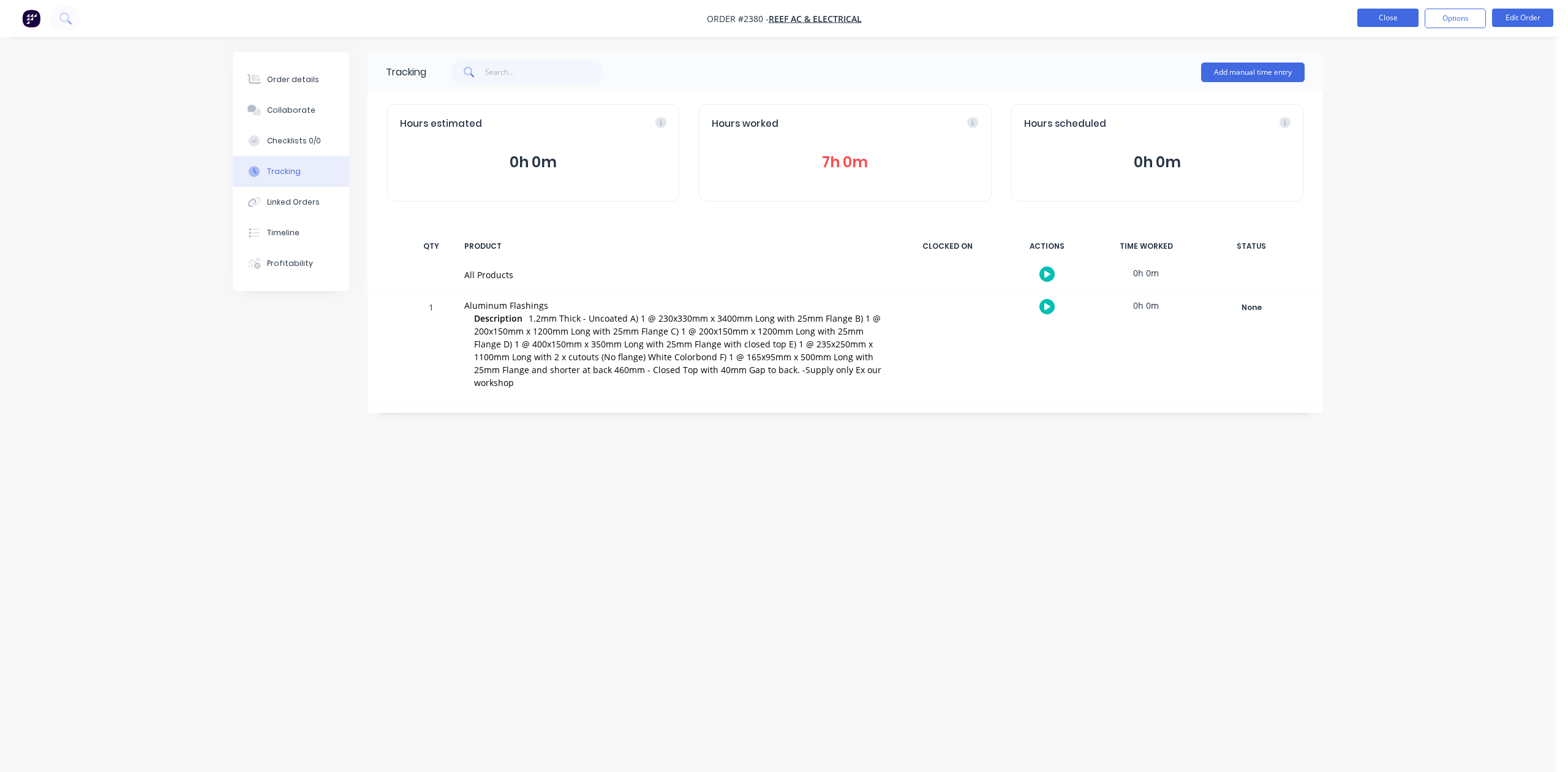
click at [1373, 18] on button "Close" at bounding box center [1388, 18] width 61 height 19
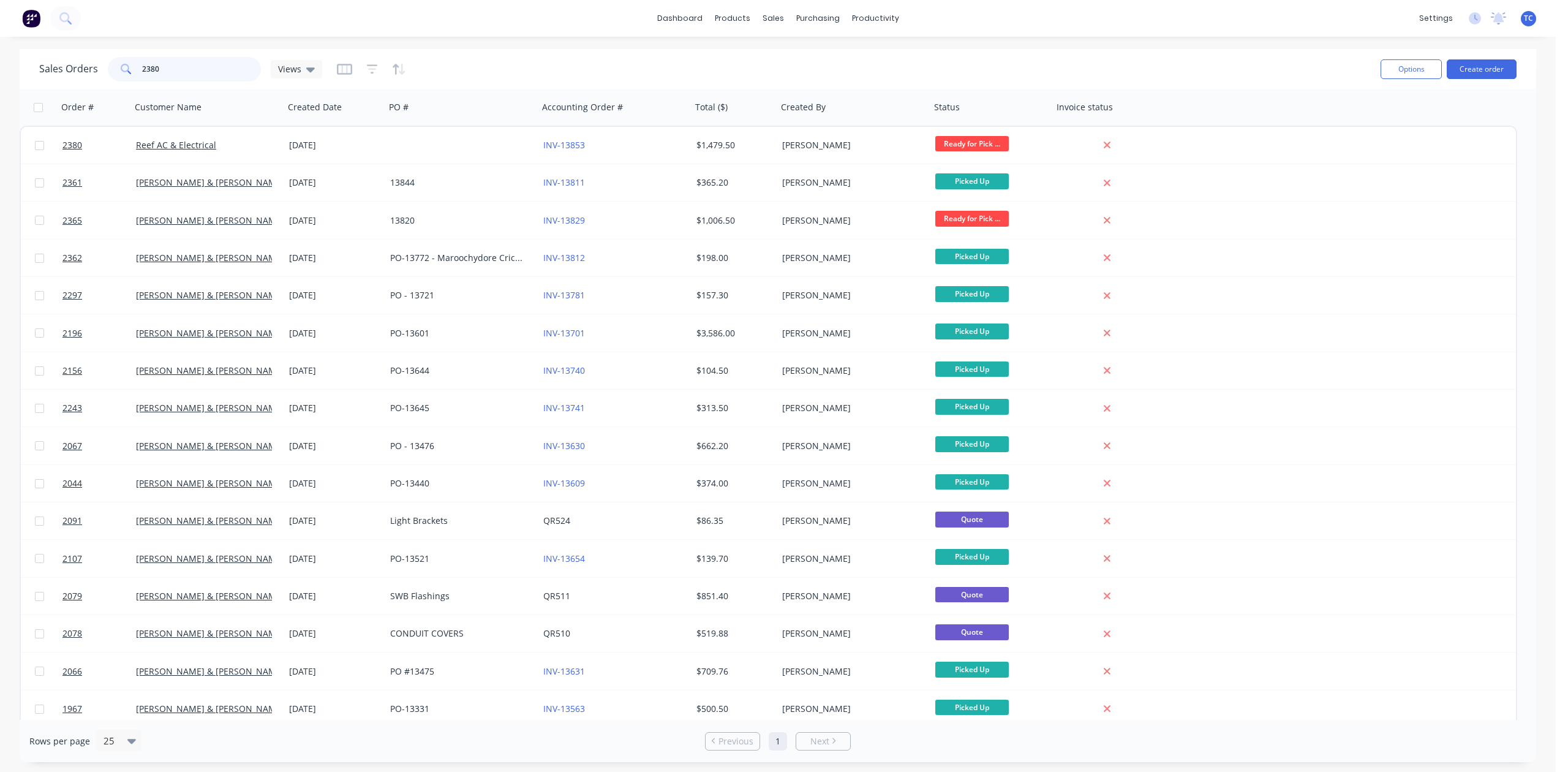
drag, startPoint x: 116, startPoint y: 71, endPoint x: 103, endPoint y: 71, distance: 13.0
click at [103, 71] on div "Sales Orders 2380 Views" at bounding box center [180, 69] width 283 height 25
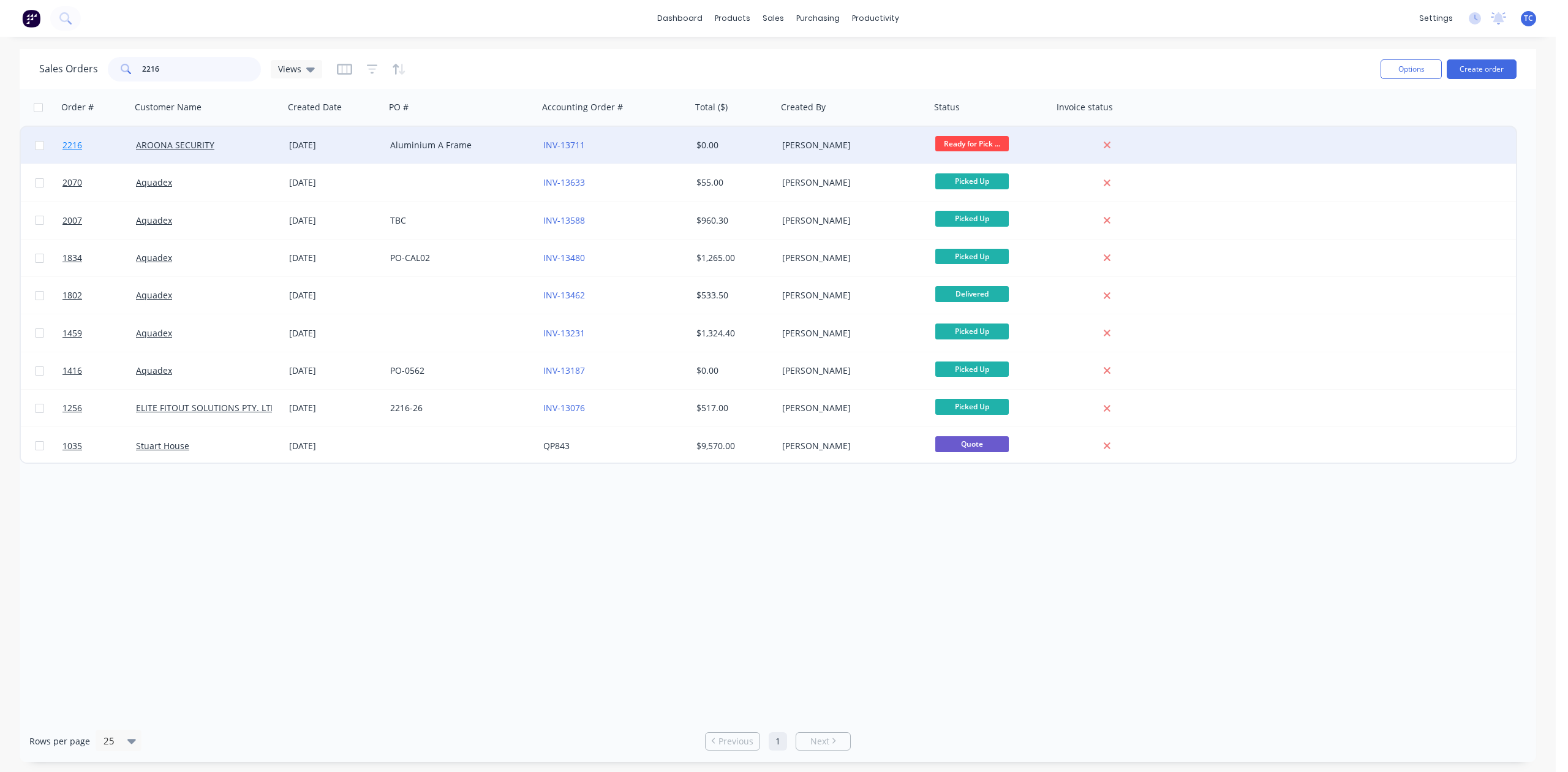
type input "2216"
click at [68, 145] on span "2216" at bounding box center [71, 145] width 19 height 12
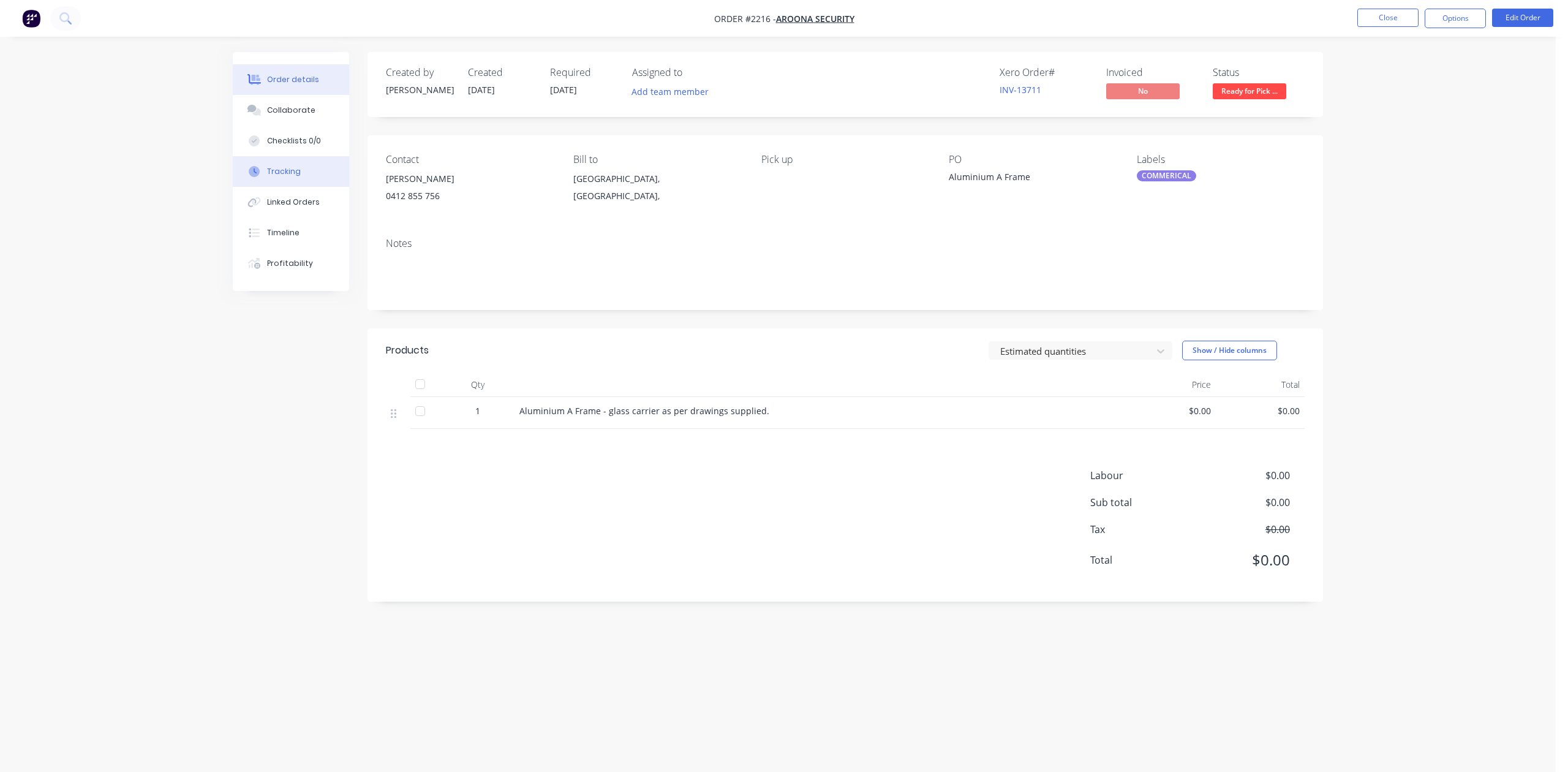
click at [301, 177] on div "Tracking" at bounding box center [283, 172] width 33 height 11
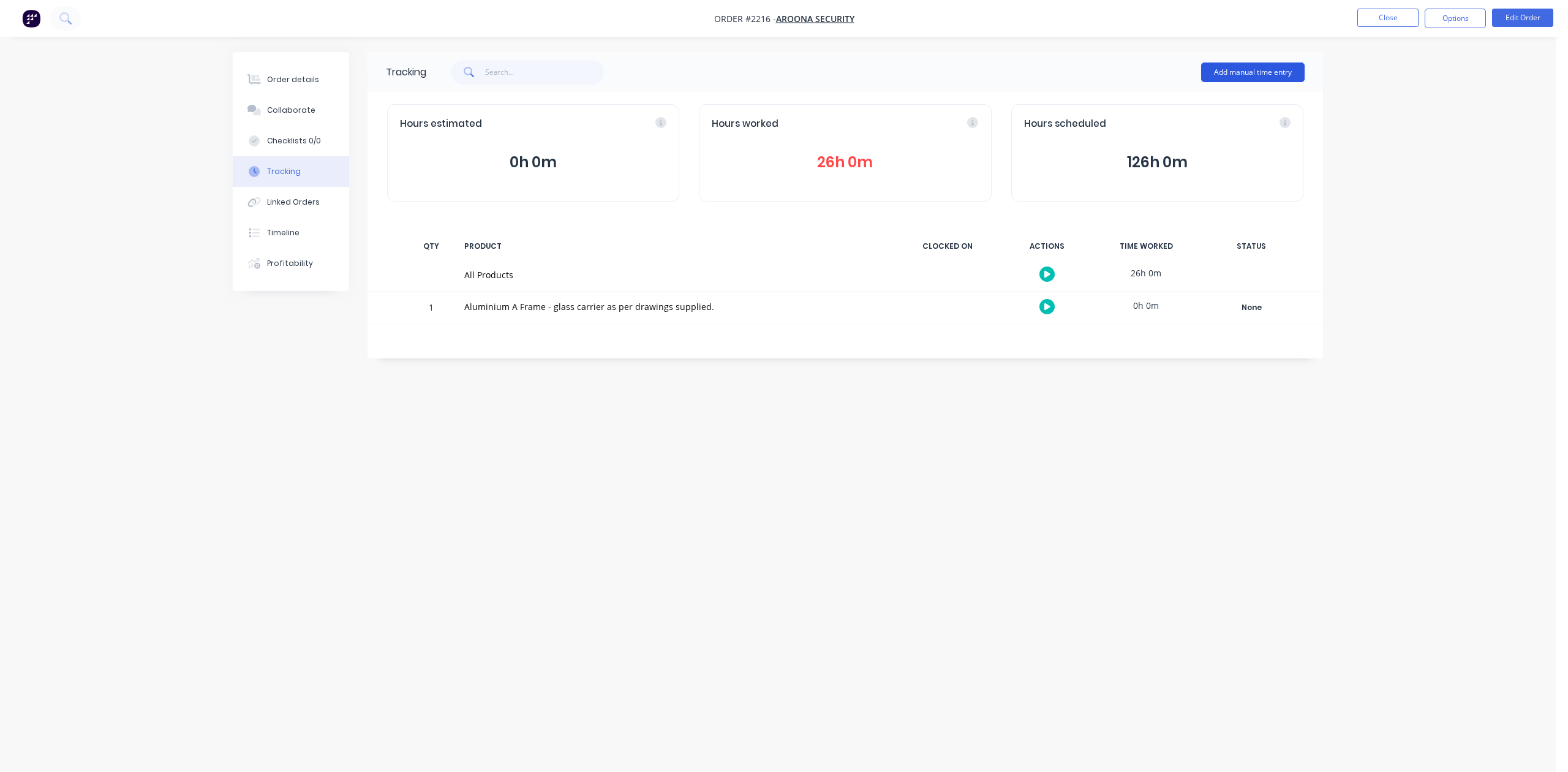
click at [1221, 71] on button "Add manual time entry" at bounding box center [1253, 71] width 103 height 19
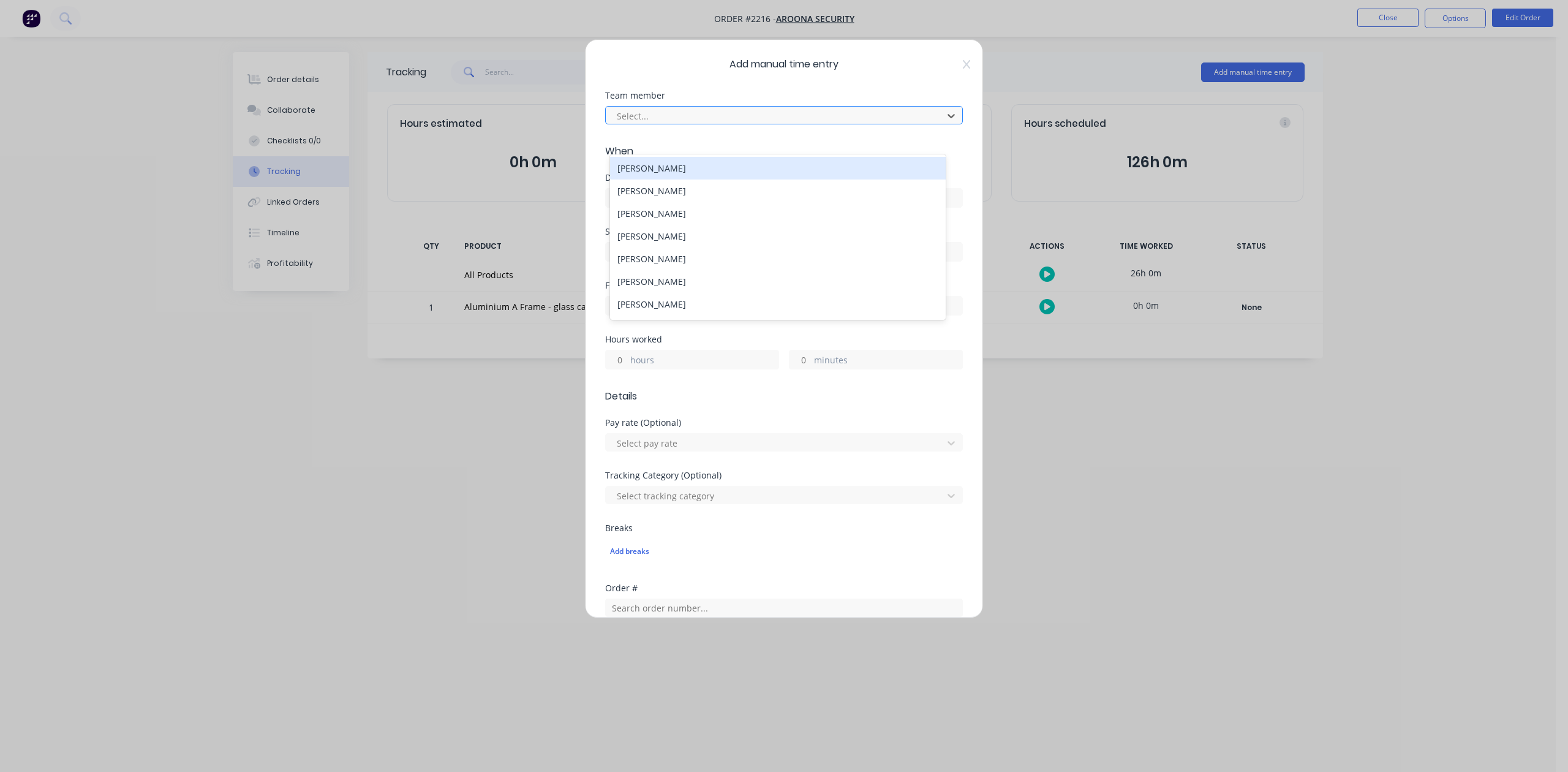
click at [762, 123] on div at bounding box center [776, 116] width 321 height 16
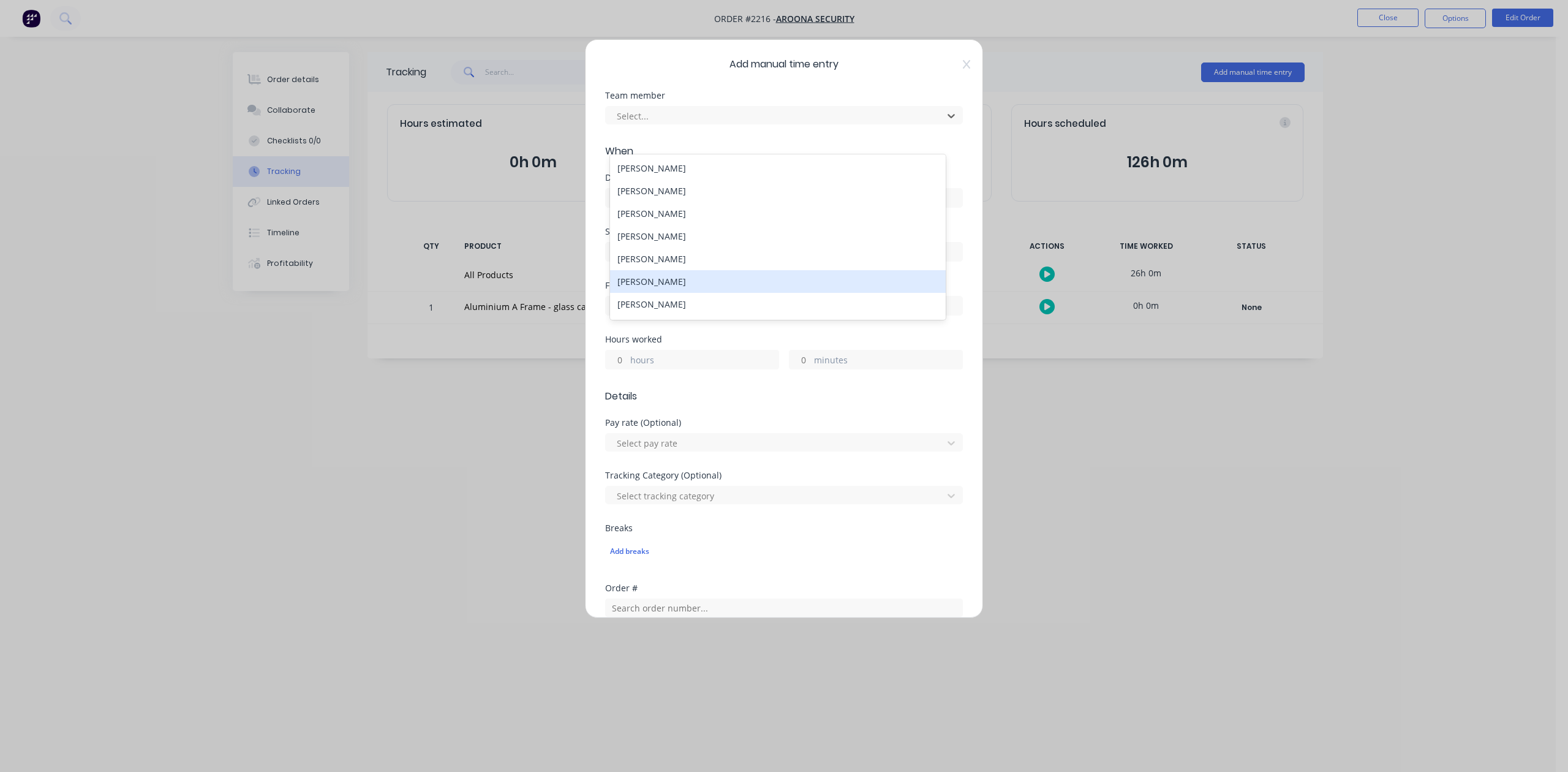
click at [687, 293] on div "[PERSON_NAME]" at bounding box center [777, 281] width 335 height 23
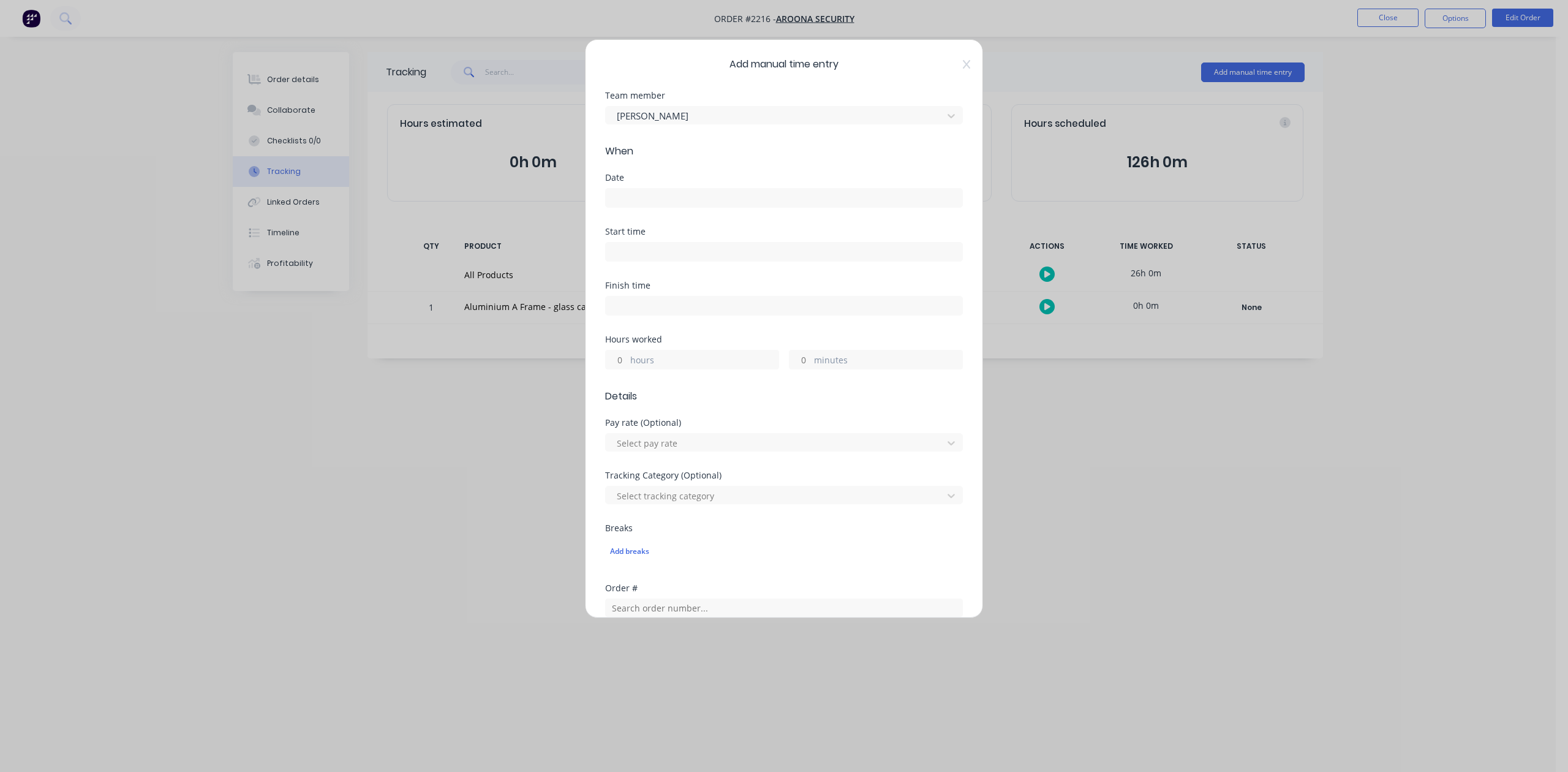
click at [649, 207] on label at bounding box center [784, 197] width 358 height 19
click at [649, 207] on input at bounding box center [784, 198] width 356 height 19
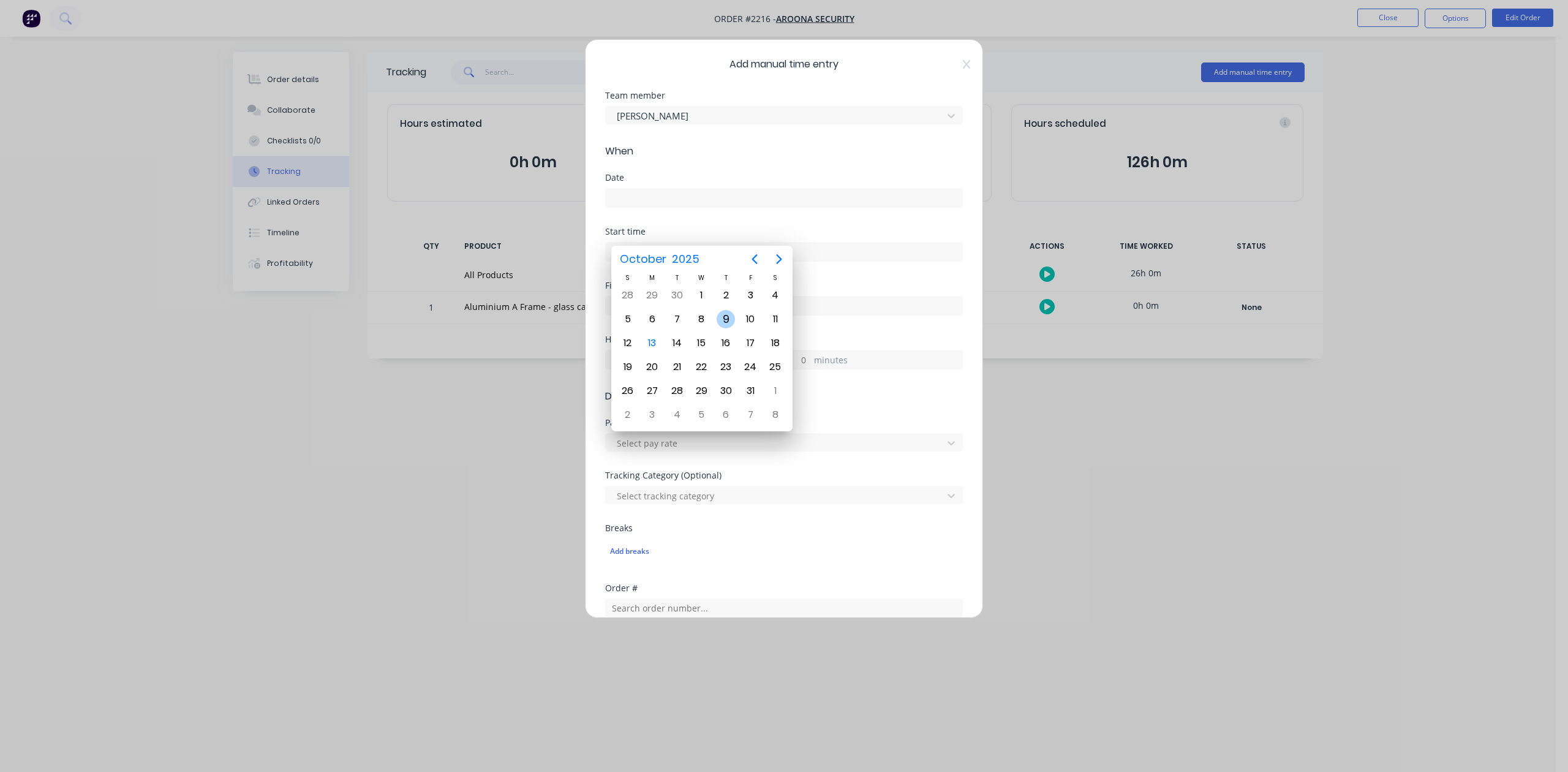
click at [725, 320] on div "9" at bounding box center [726, 319] width 19 height 19
type input "[DATE]"
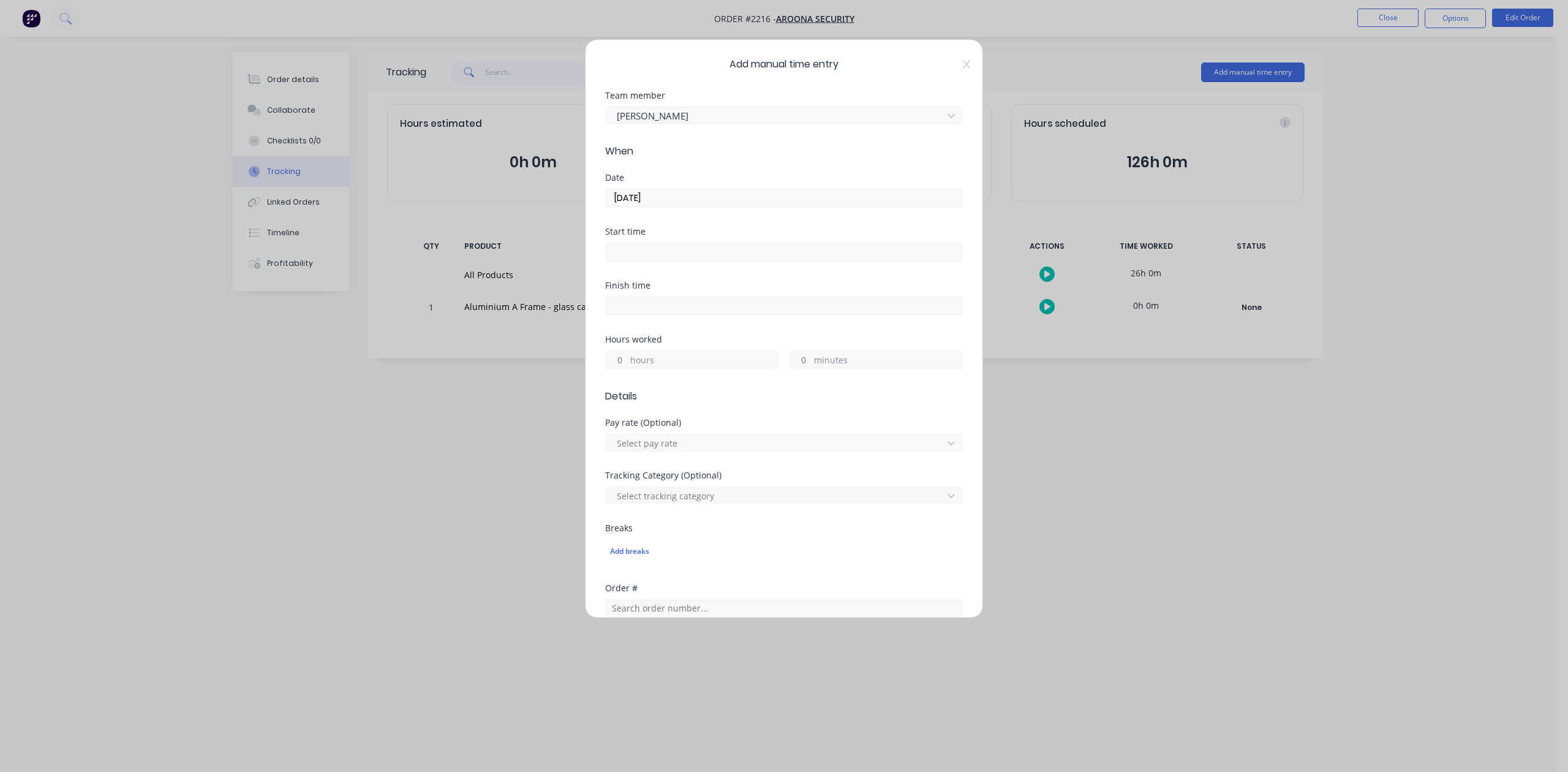
click at [626, 369] on input "hours" at bounding box center [617, 360] width 22 height 19
type input "1"
click at [802, 369] on input "minutes" at bounding box center [801, 360] width 22 height 19
type input "15"
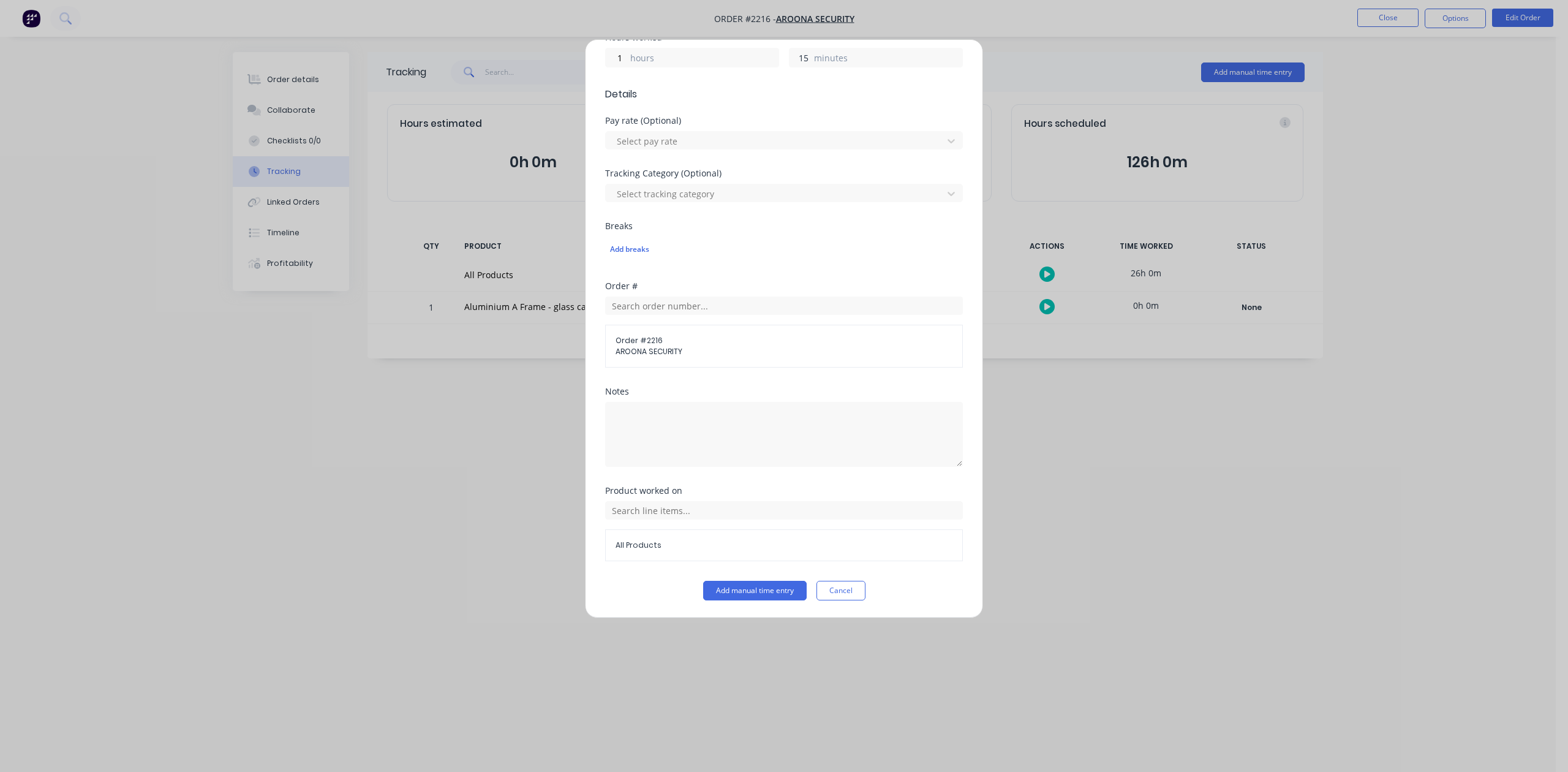
scroll to position [433, 0]
click at [784, 593] on button "Add manual time entry" at bounding box center [755, 590] width 103 height 19
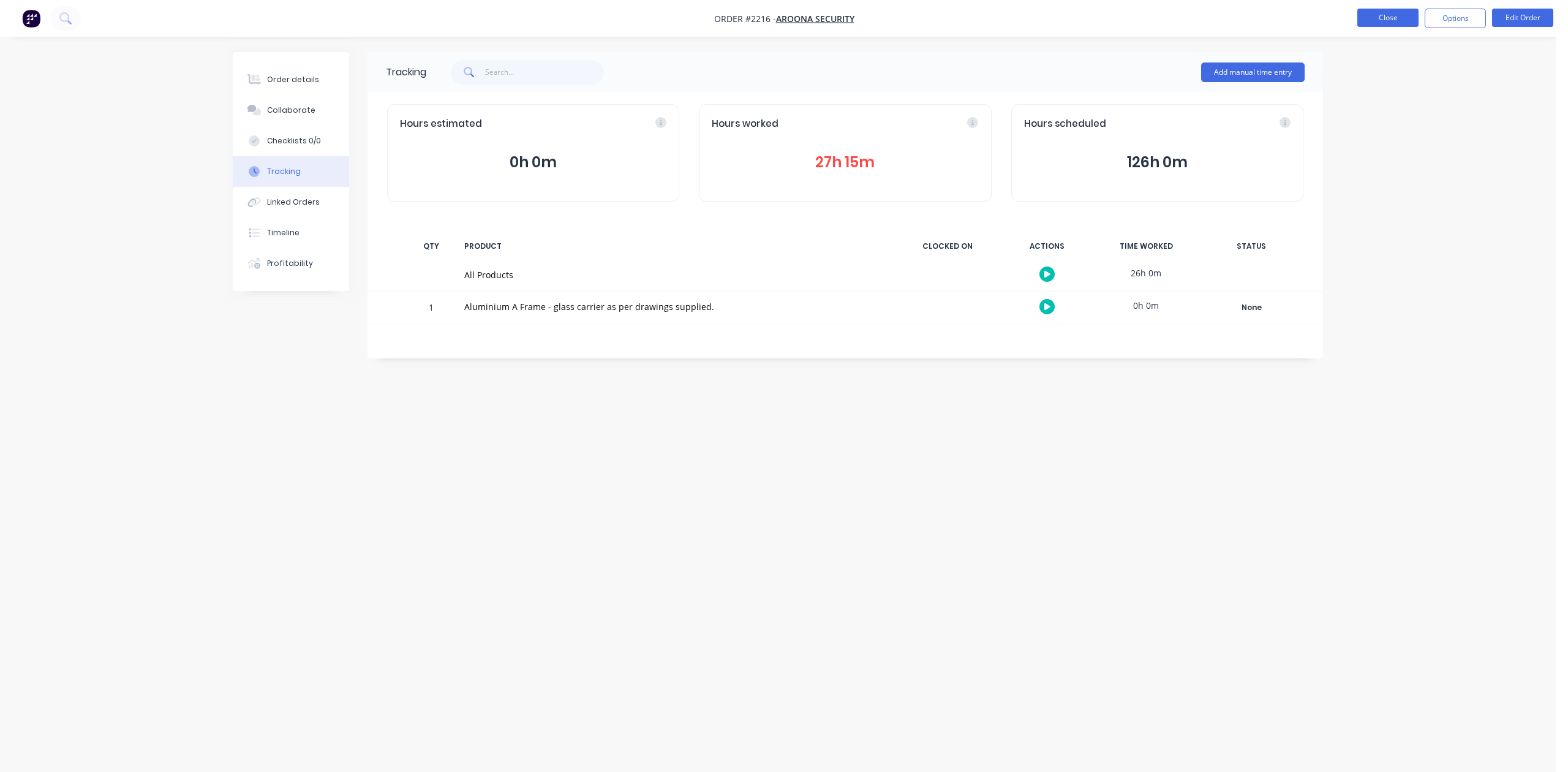
click at [1388, 25] on button "Close" at bounding box center [1388, 18] width 61 height 19
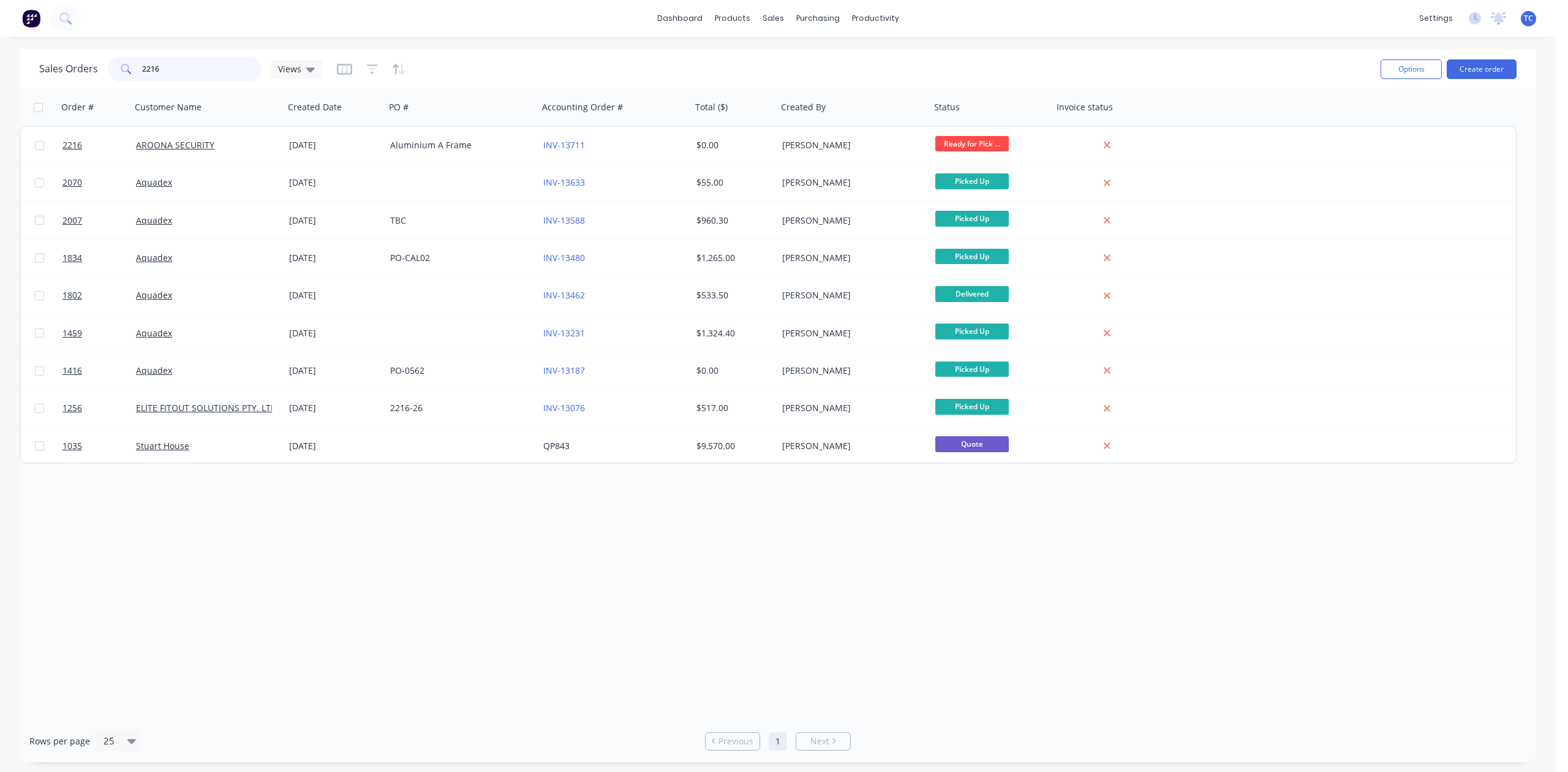
drag, startPoint x: 155, startPoint y: 71, endPoint x: 77, endPoint y: 69, distance: 78.0
click at [77, 69] on div "Sales Orders 2216 Views" at bounding box center [180, 69] width 283 height 25
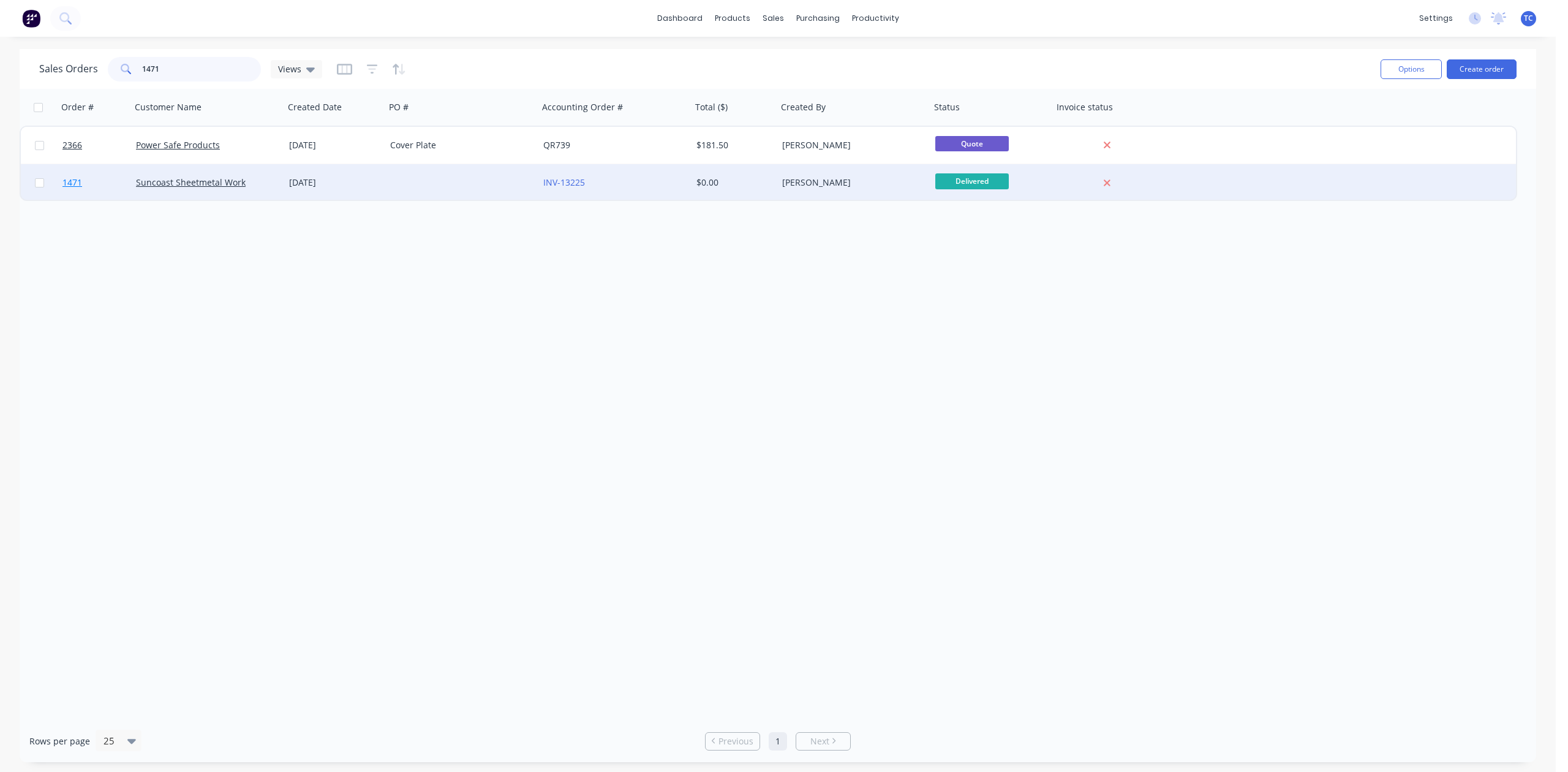
type input "1471"
click at [72, 181] on span "1471" at bounding box center [71, 183] width 19 height 12
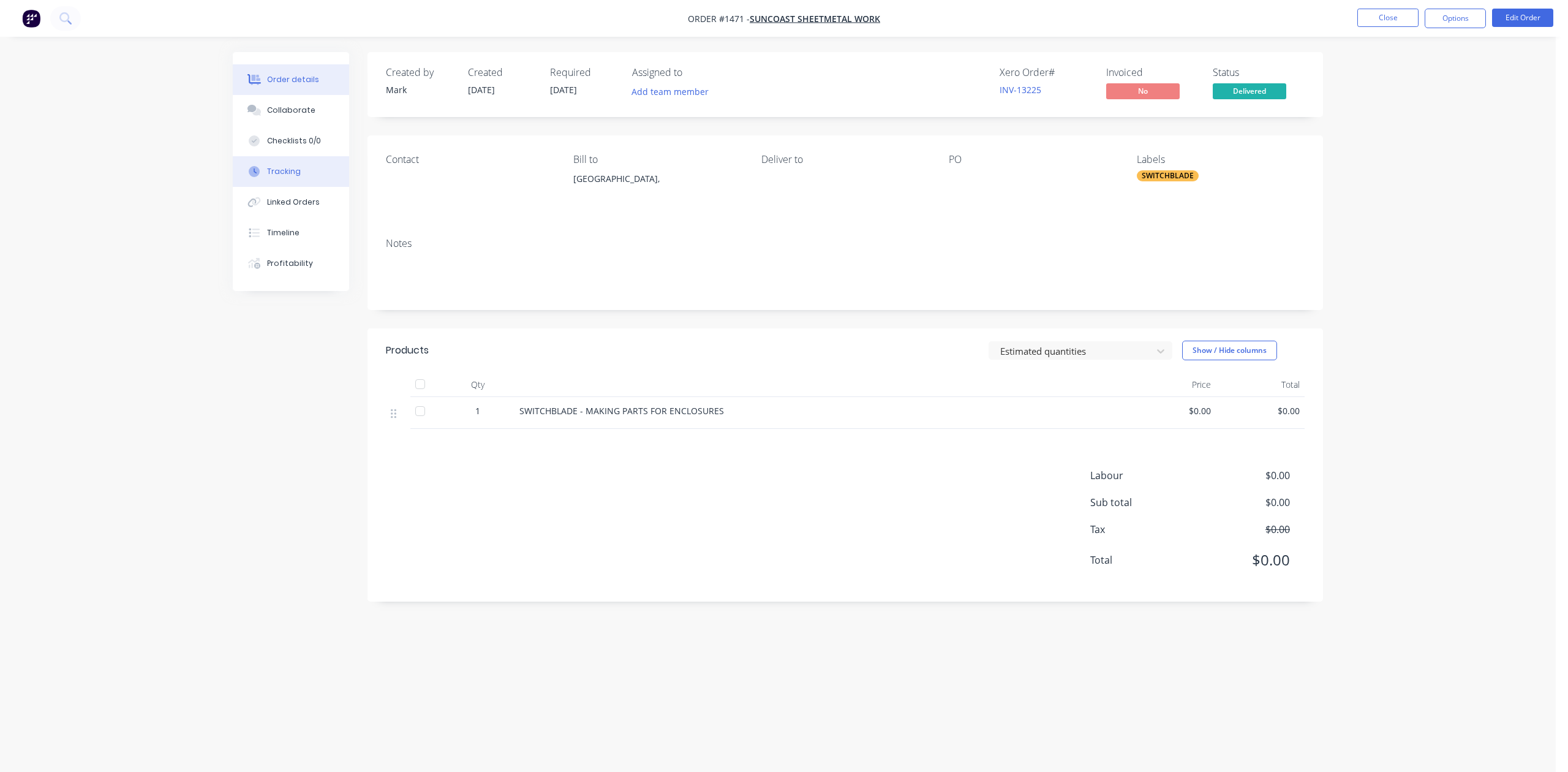
click at [282, 177] on div "Tracking" at bounding box center [283, 172] width 33 height 11
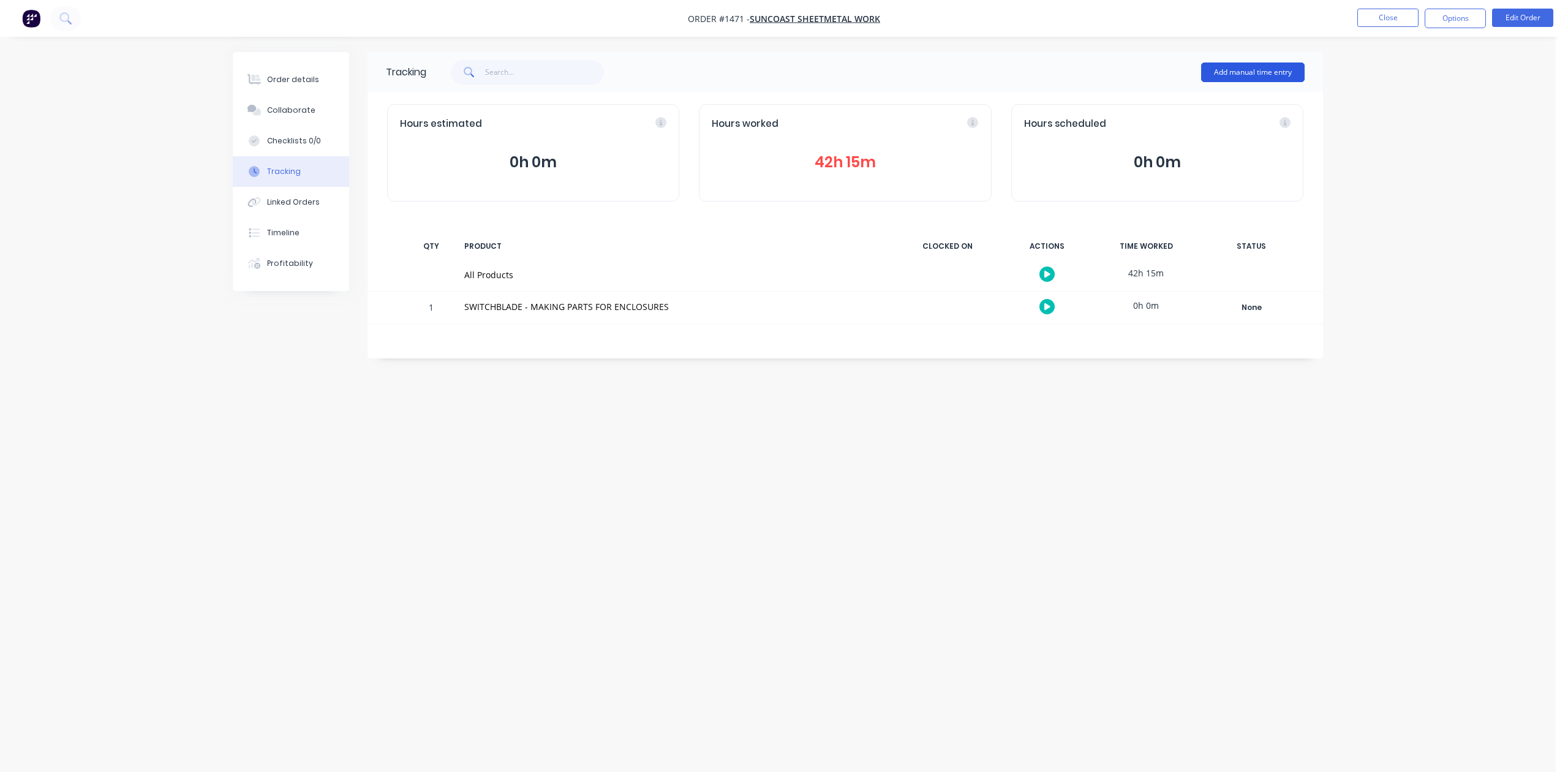
click at [1245, 74] on button "Add manual time entry" at bounding box center [1253, 71] width 103 height 19
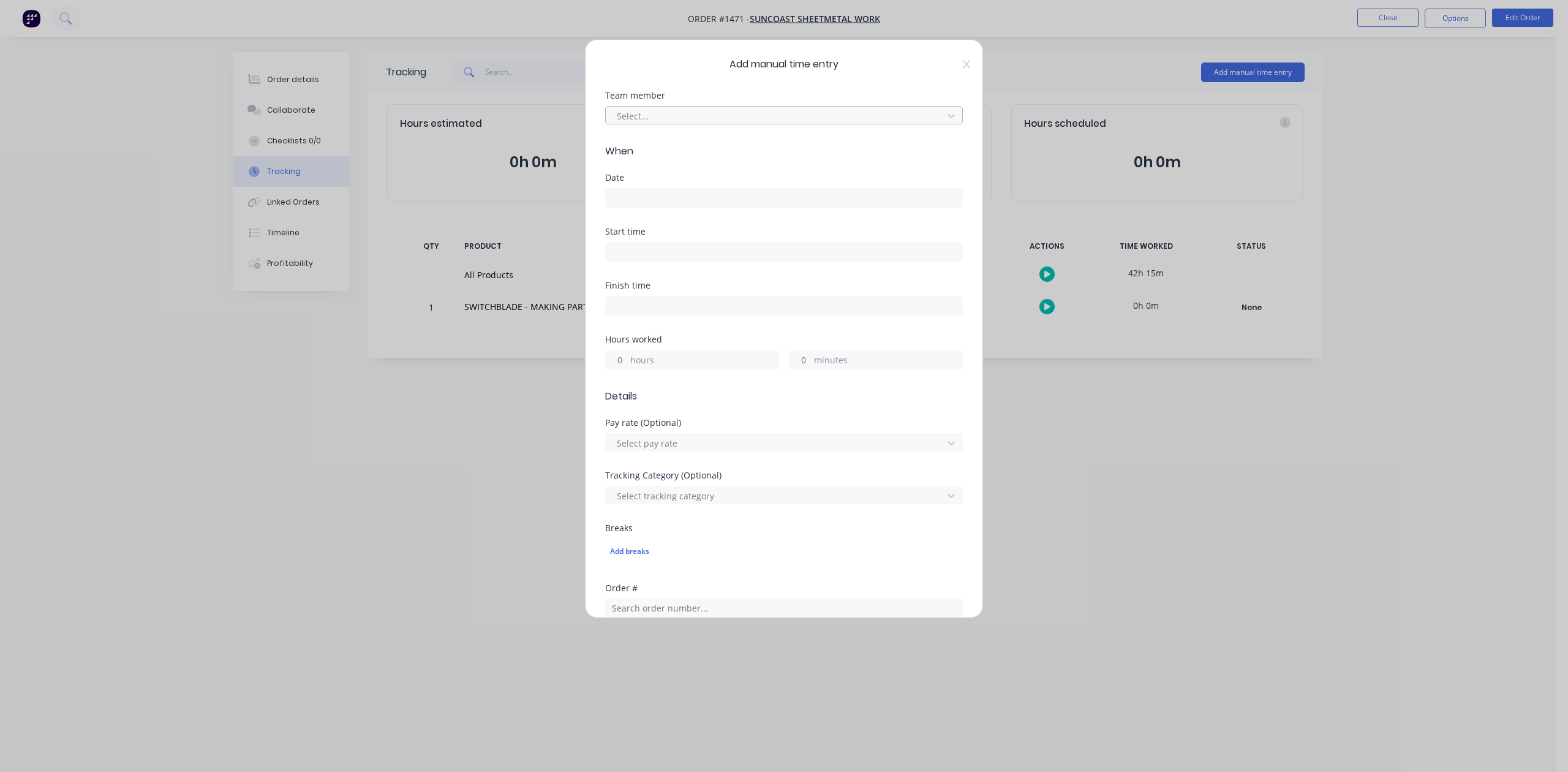
click at [719, 123] on div at bounding box center [776, 116] width 321 height 16
click at [683, 217] on div "[PERSON_NAME]" at bounding box center [777, 213] width 335 height 23
click at [679, 207] on input at bounding box center [784, 198] width 356 height 19
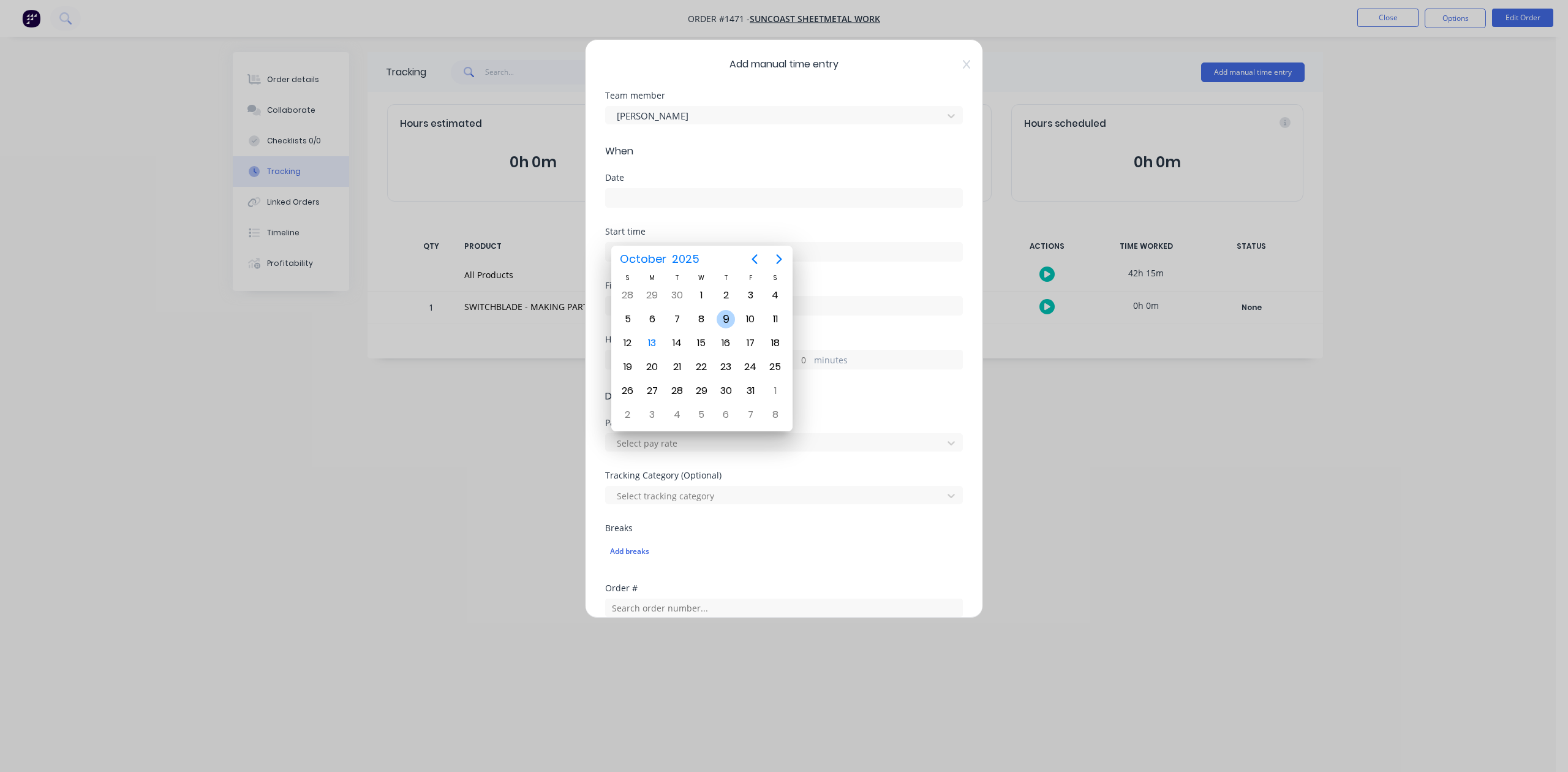
click at [725, 320] on div "9" at bounding box center [726, 319] width 19 height 19
type input "[DATE]"
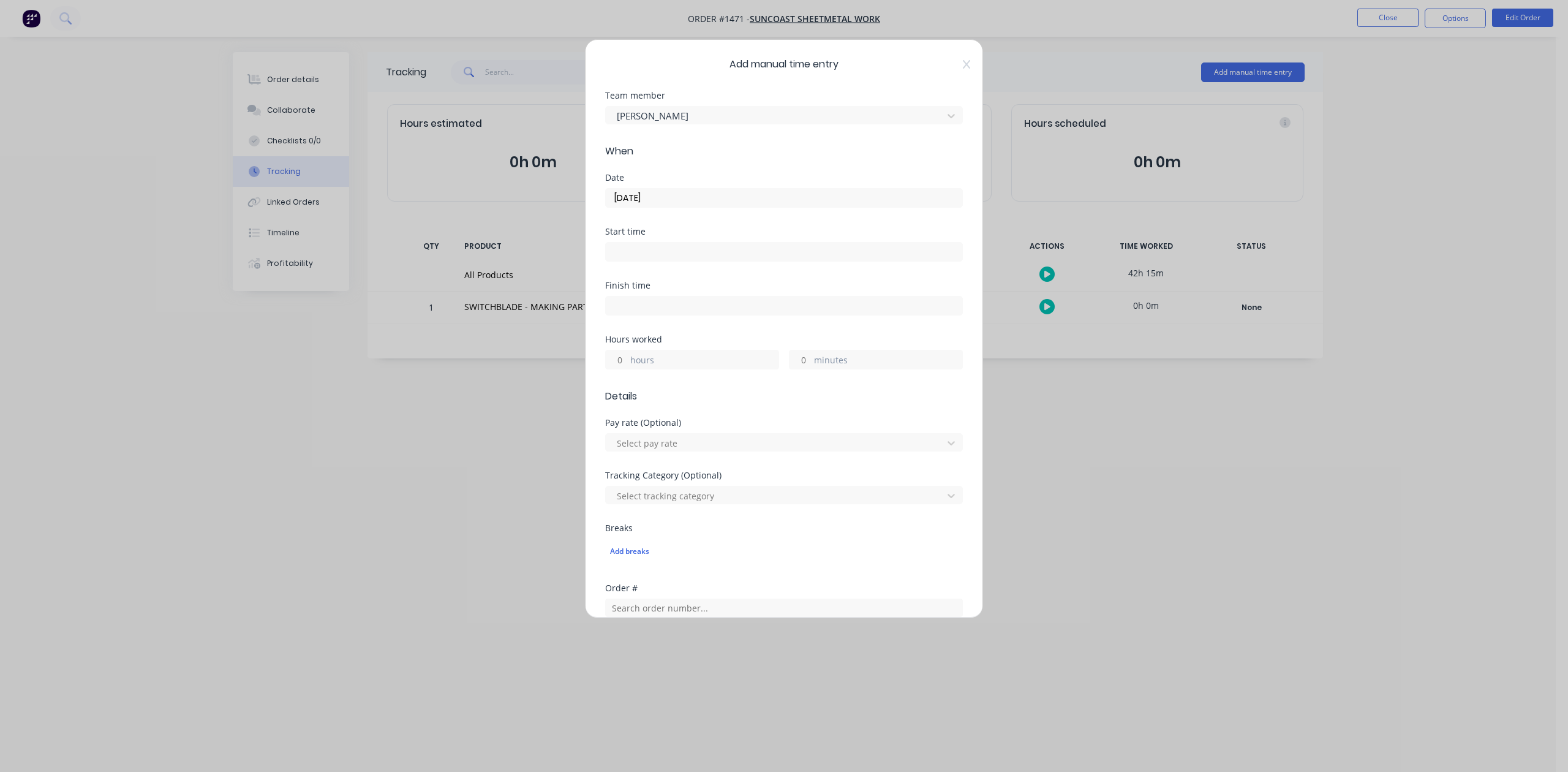
click at [622, 369] on input "hours" at bounding box center [617, 360] width 22 height 19
type input "3"
click at [793, 369] on input "minutes" at bounding box center [801, 360] width 22 height 19
type input "30"
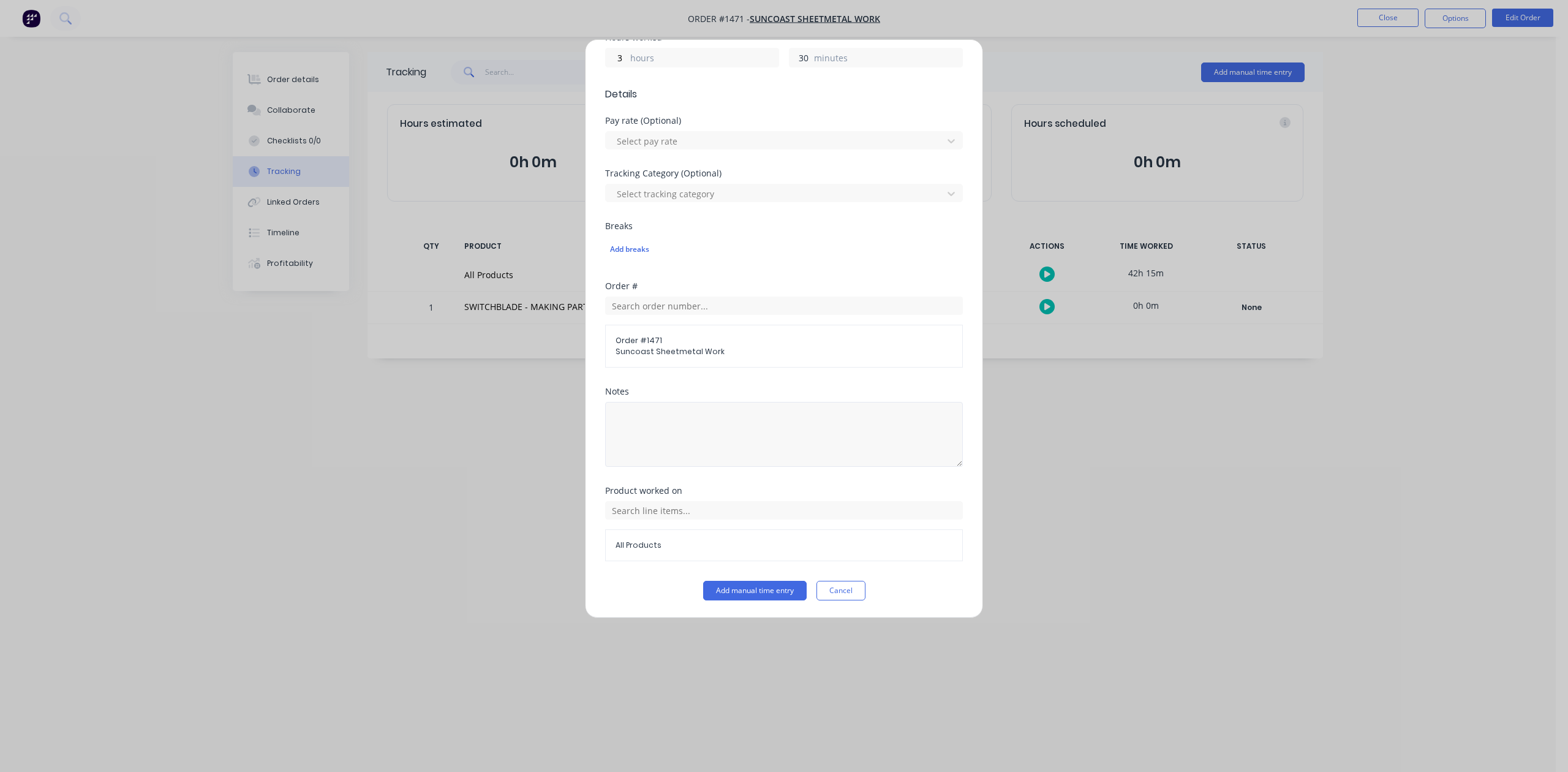
scroll to position [433, 0]
click at [738, 594] on button "Add manual time entry" at bounding box center [755, 590] width 103 height 19
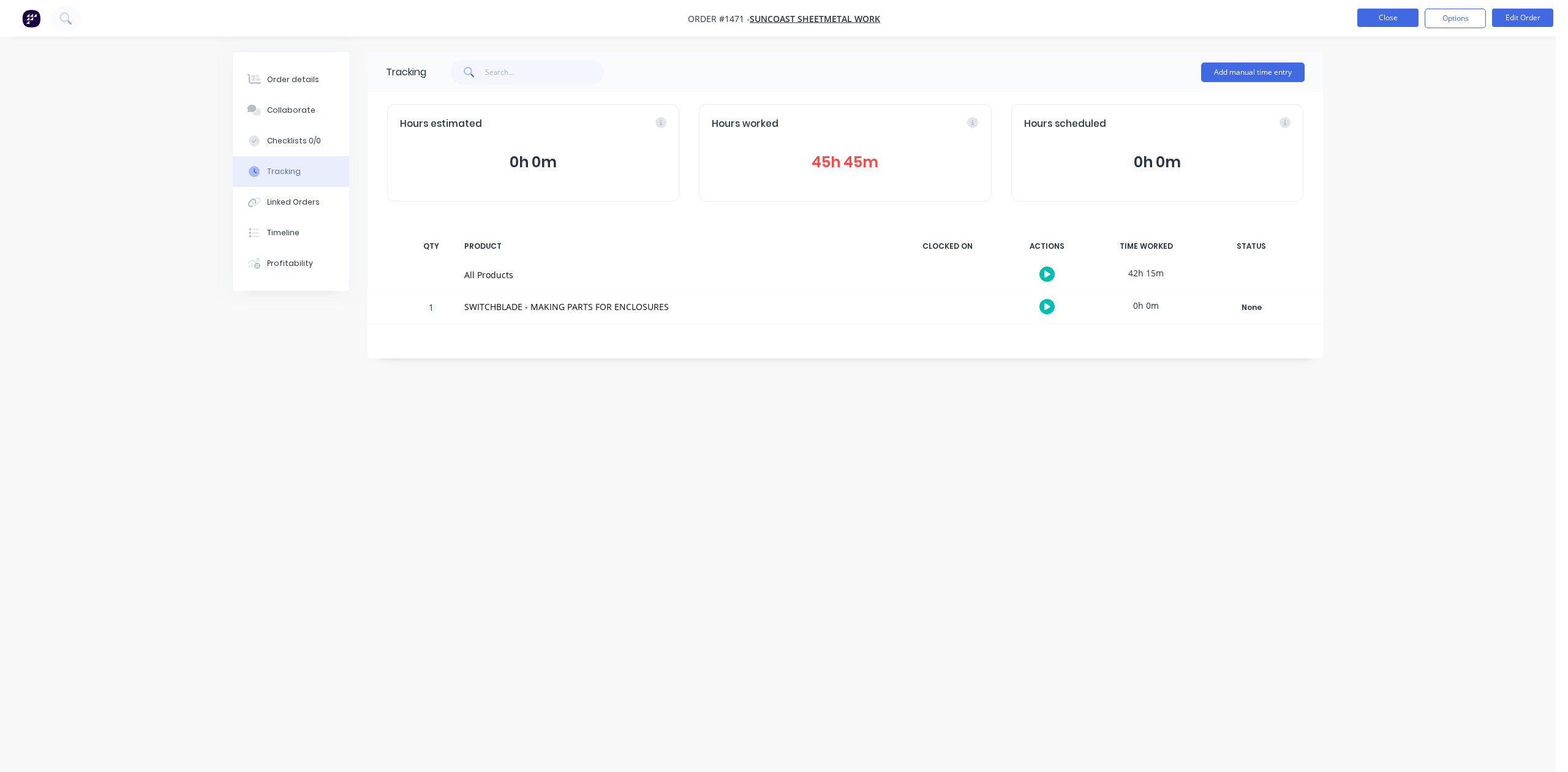
click at [1375, 23] on button "Close" at bounding box center [1388, 18] width 61 height 19
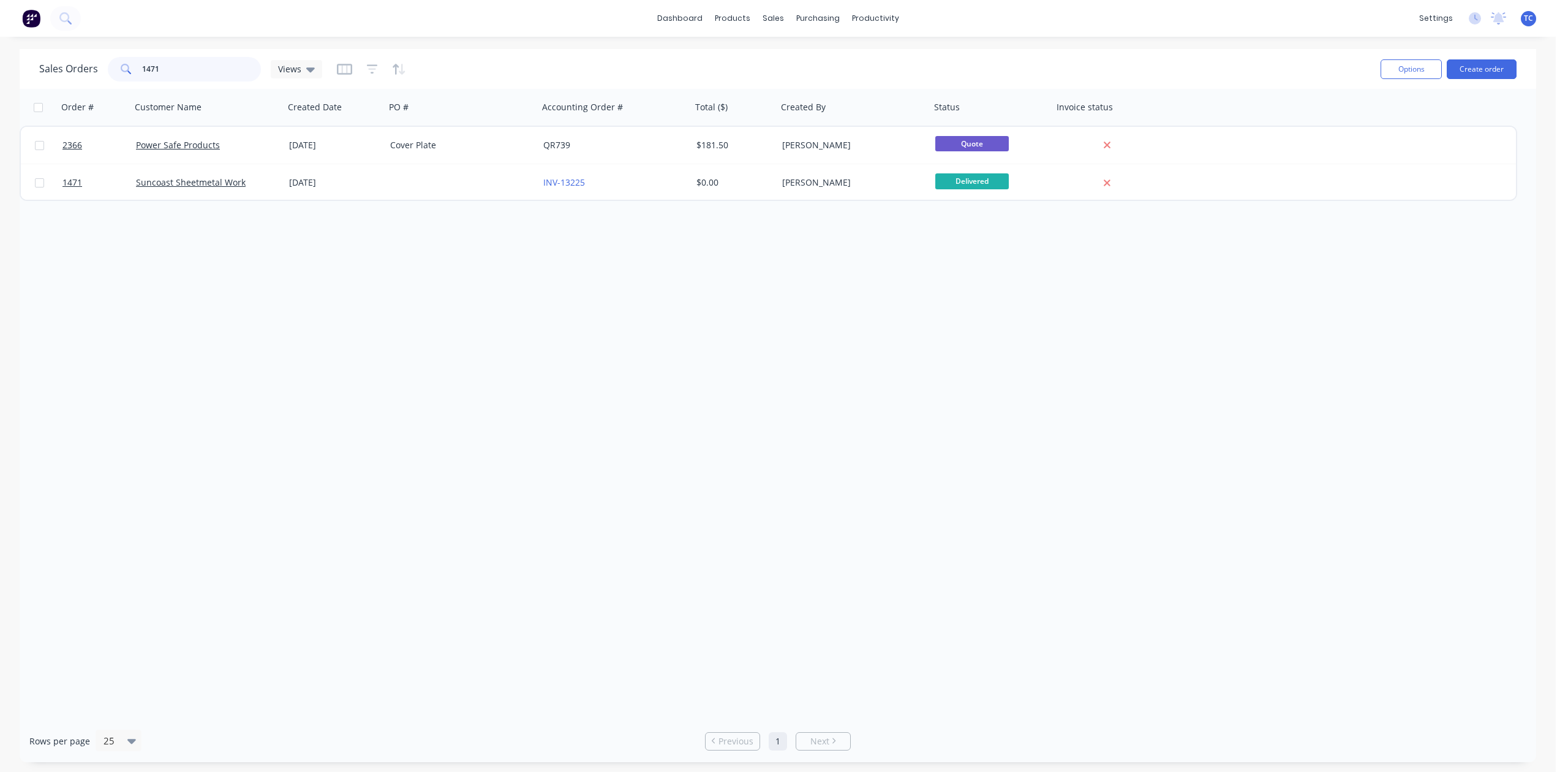
drag, startPoint x: 189, startPoint y: 68, endPoint x: 99, endPoint y: 71, distance: 90.0
click at [99, 71] on div "Sales Orders 1471 Views" at bounding box center [180, 69] width 283 height 25
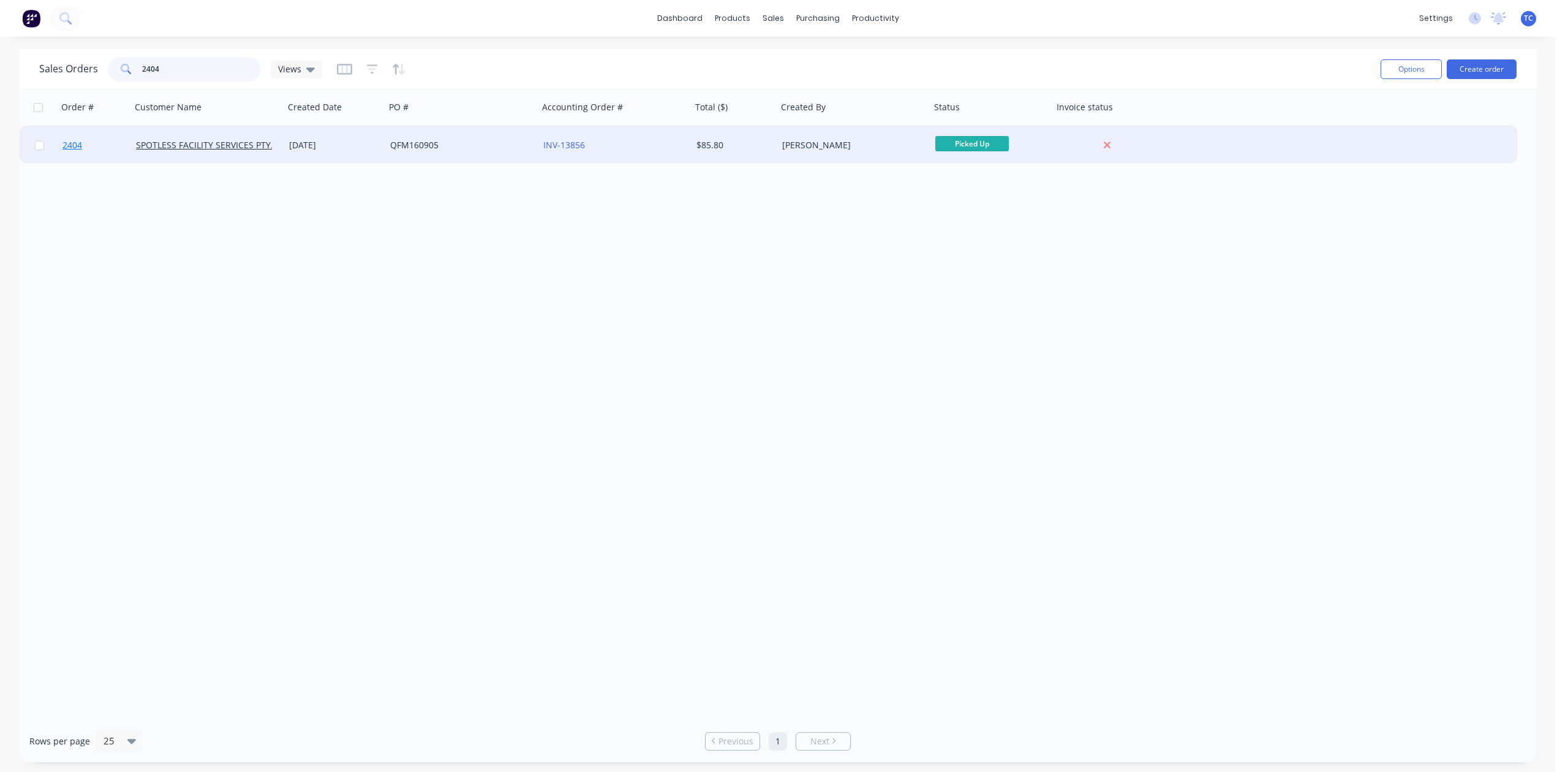
type input "2404"
click at [70, 140] on span "2404" at bounding box center [71, 145] width 19 height 12
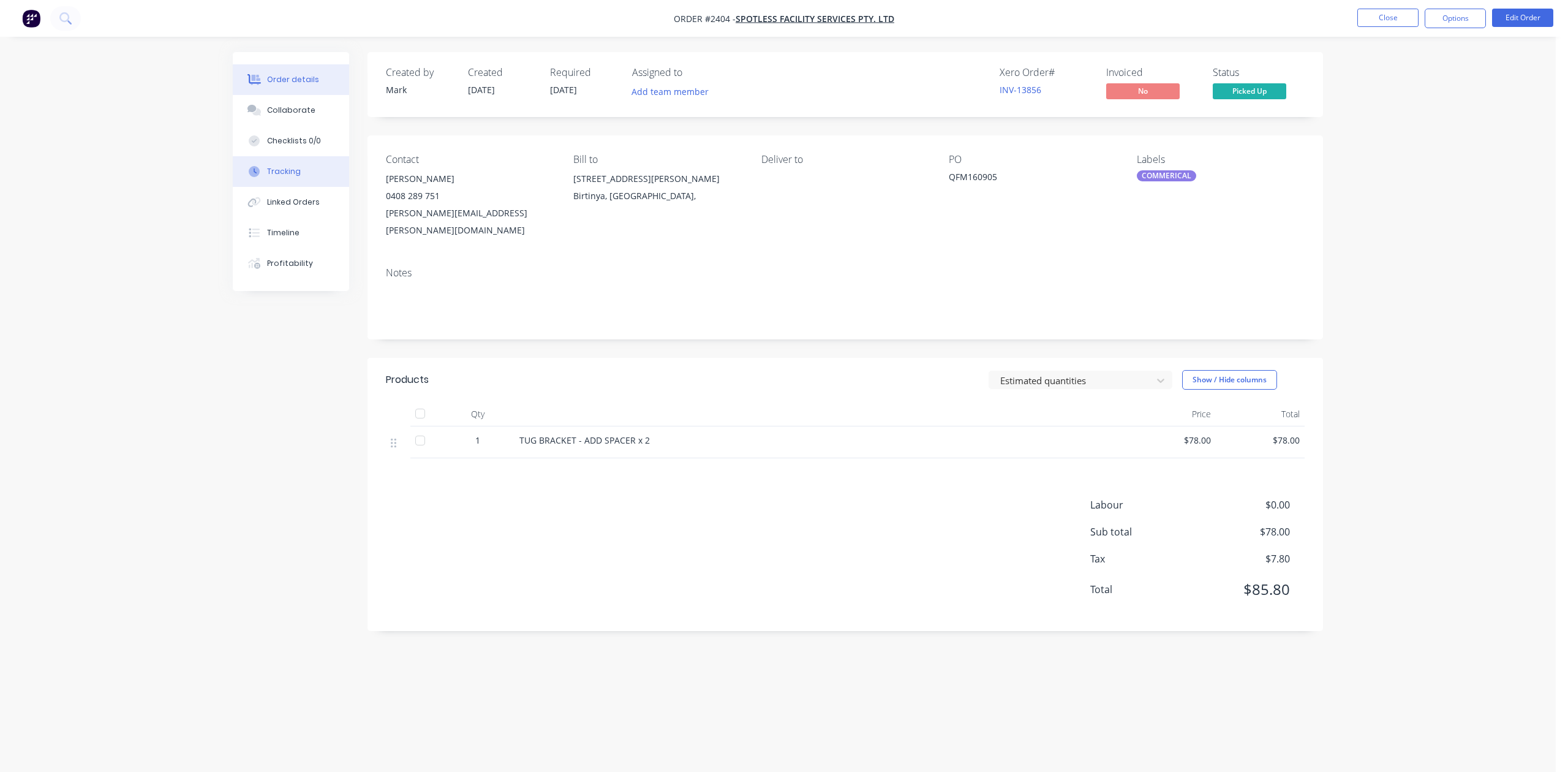
click at [294, 177] on div "Tracking" at bounding box center [283, 172] width 33 height 11
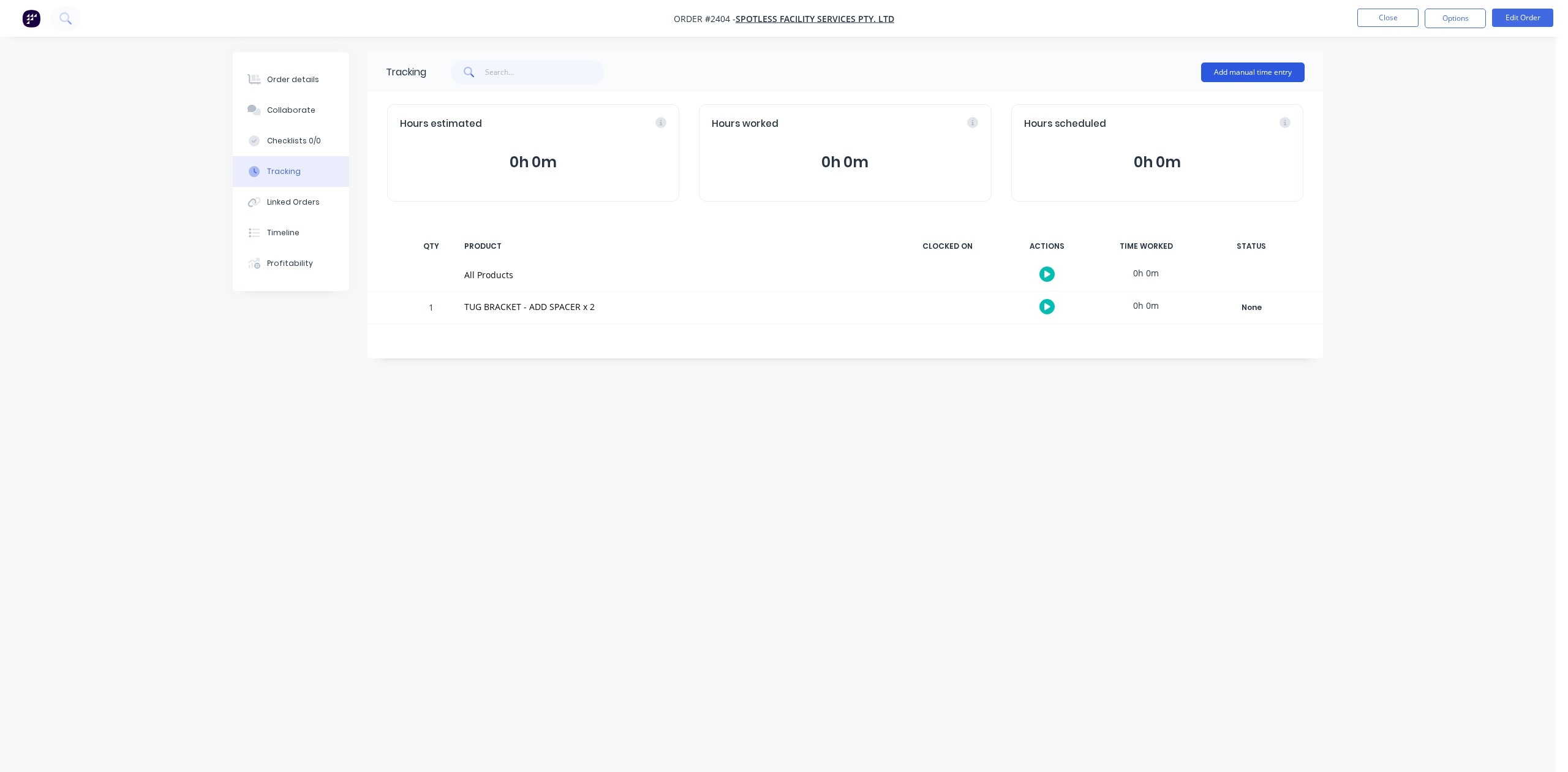
click at [1226, 72] on button "Add manual time entry" at bounding box center [1253, 71] width 103 height 19
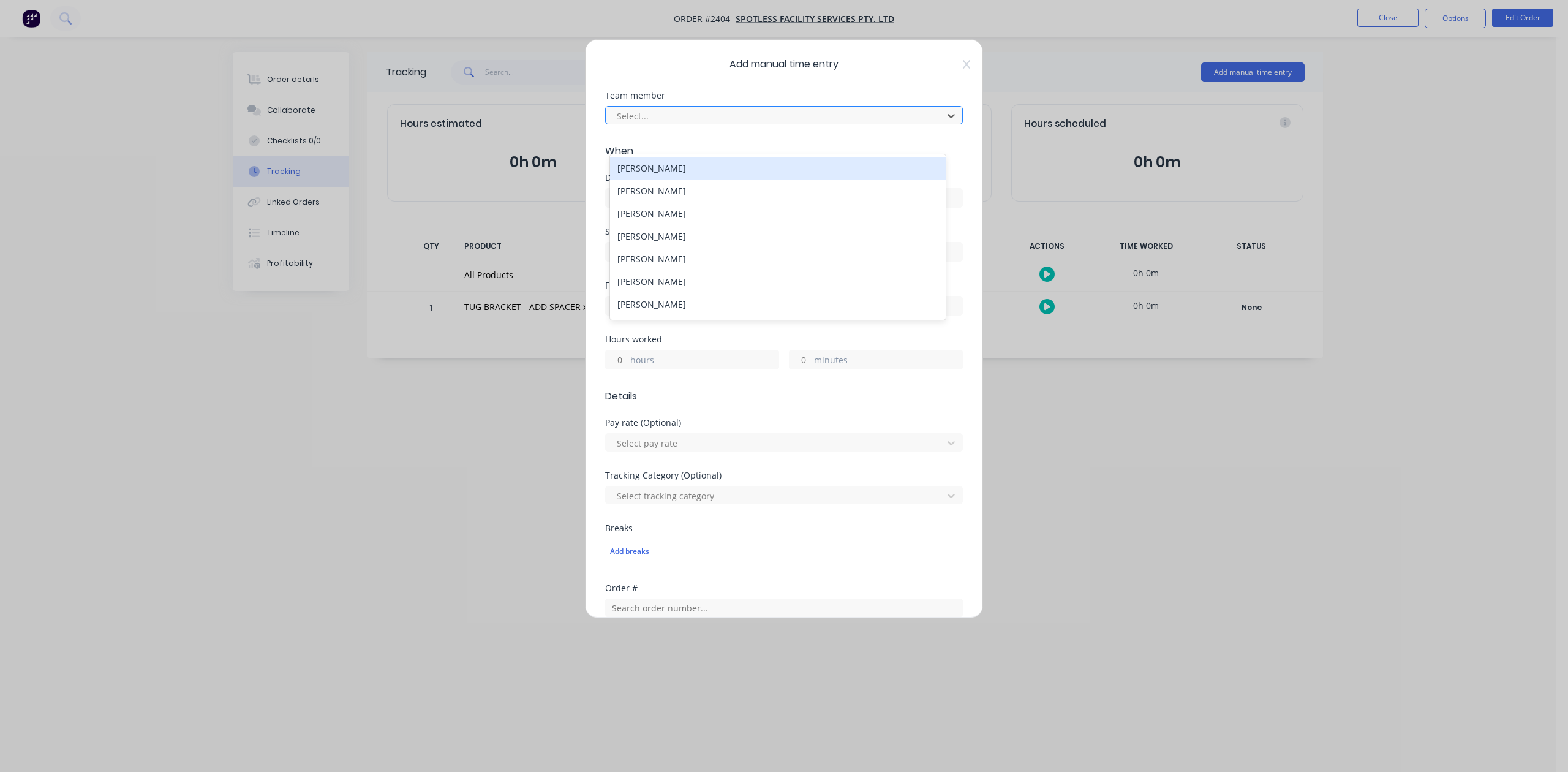
click at [721, 123] on div at bounding box center [776, 116] width 321 height 16
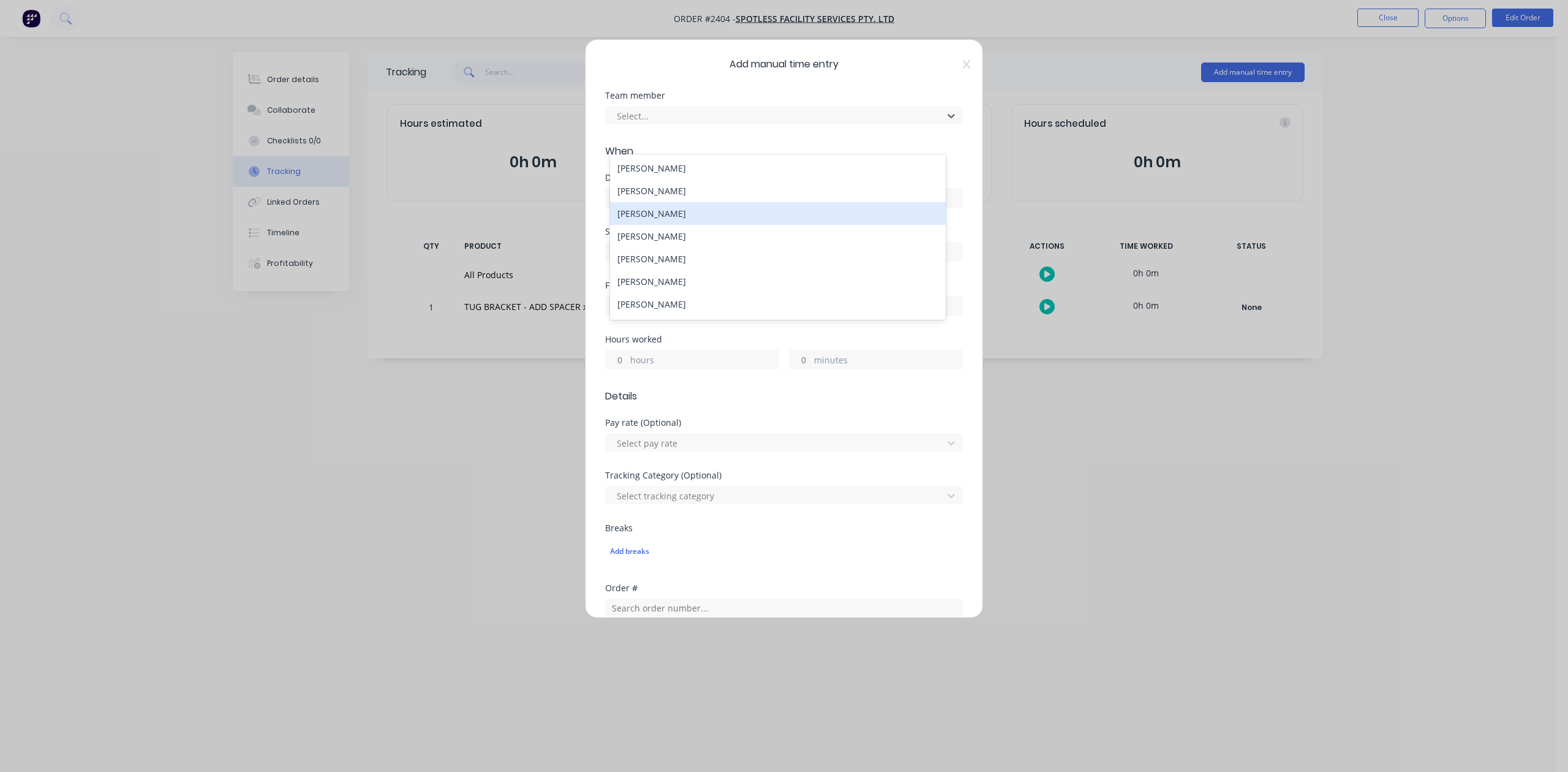
click at [709, 224] on div "[PERSON_NAME]" at bounding box center [777, 213] width 335 height 23
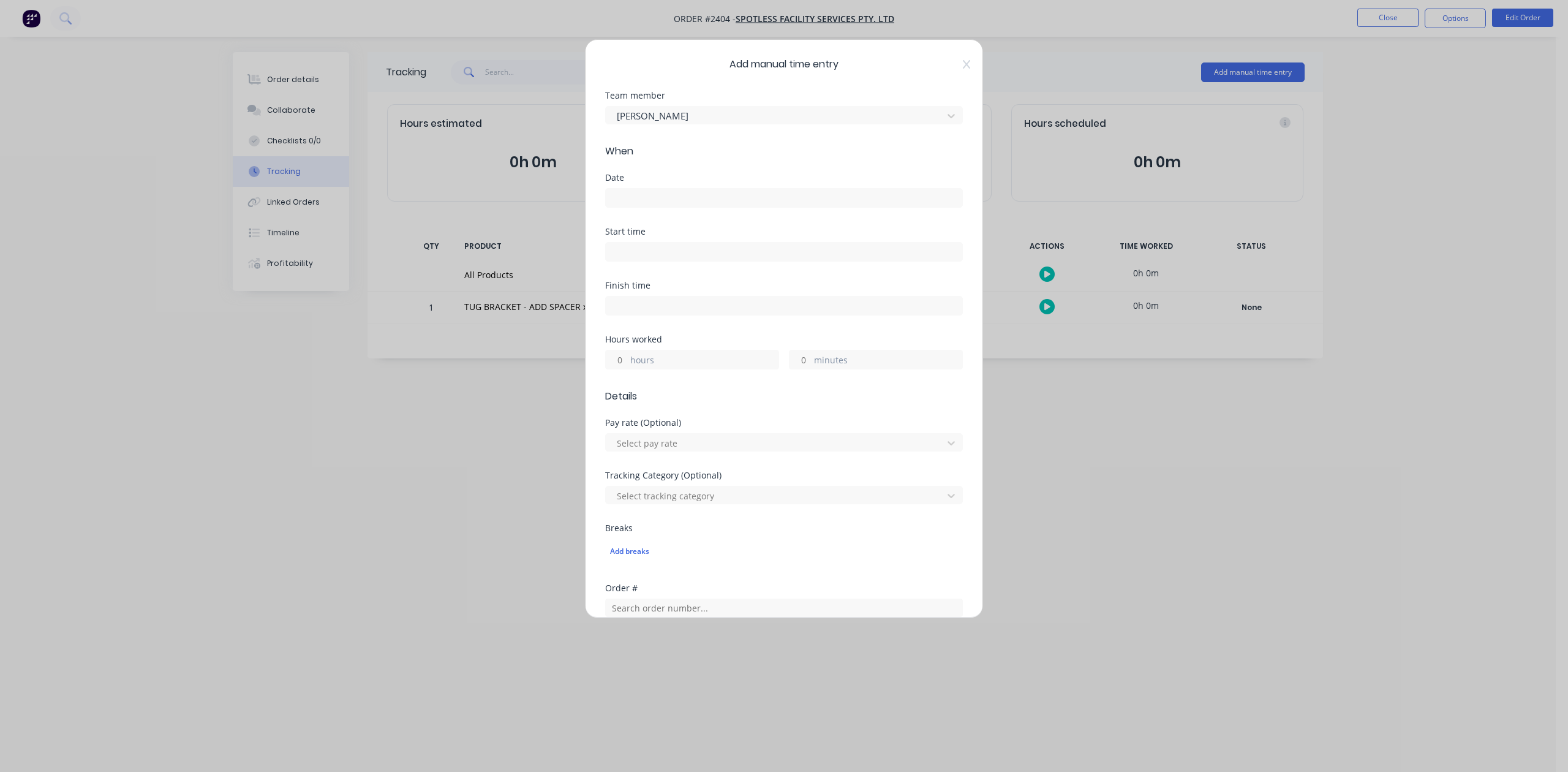
click at [645, 207] on input at bounding box center [784, 198] width 356 height 19
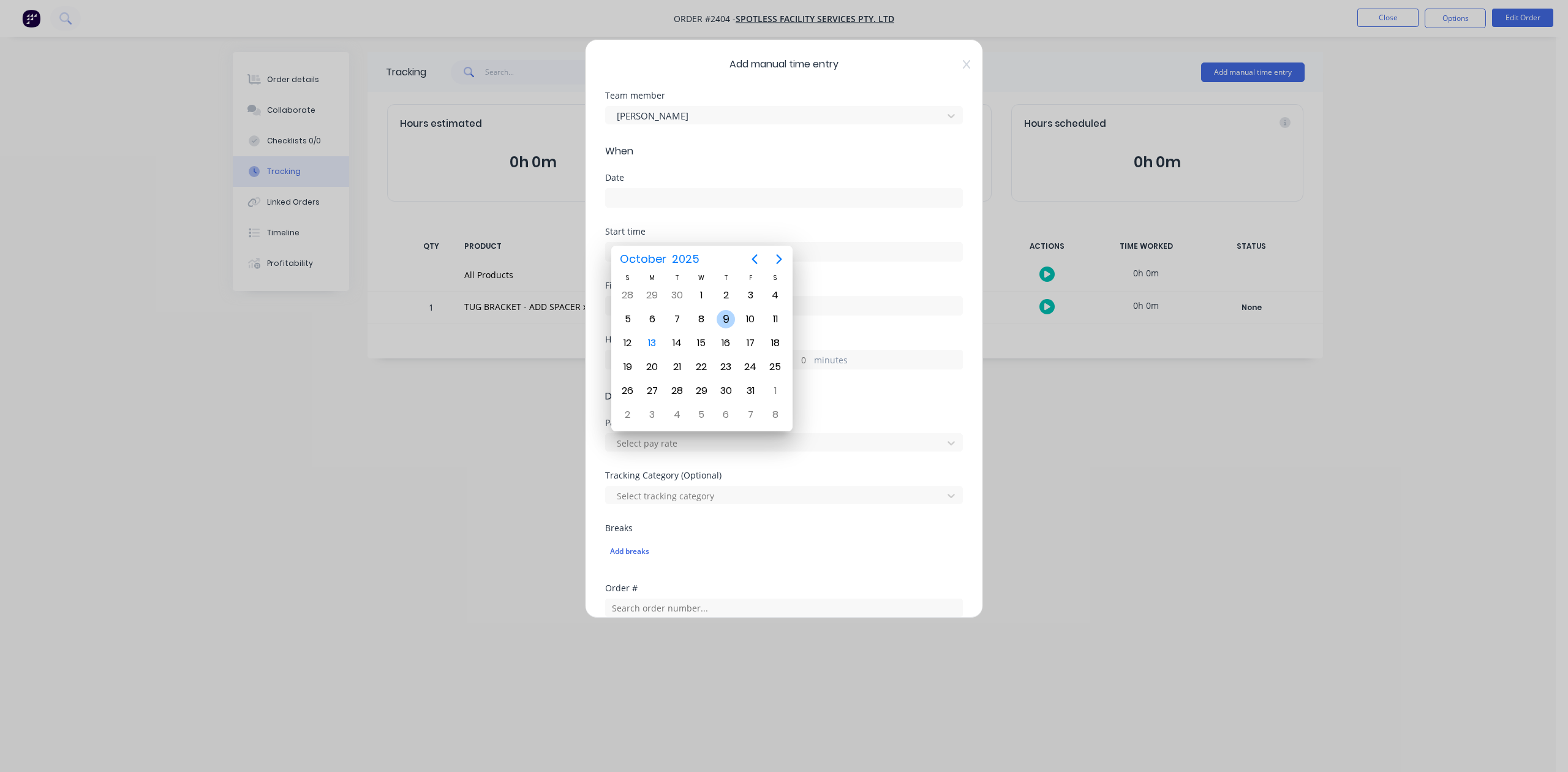
click at [725, 320] on div "9" at bounding box center [726, 319] width 19 height 19
type input "[DATE]"
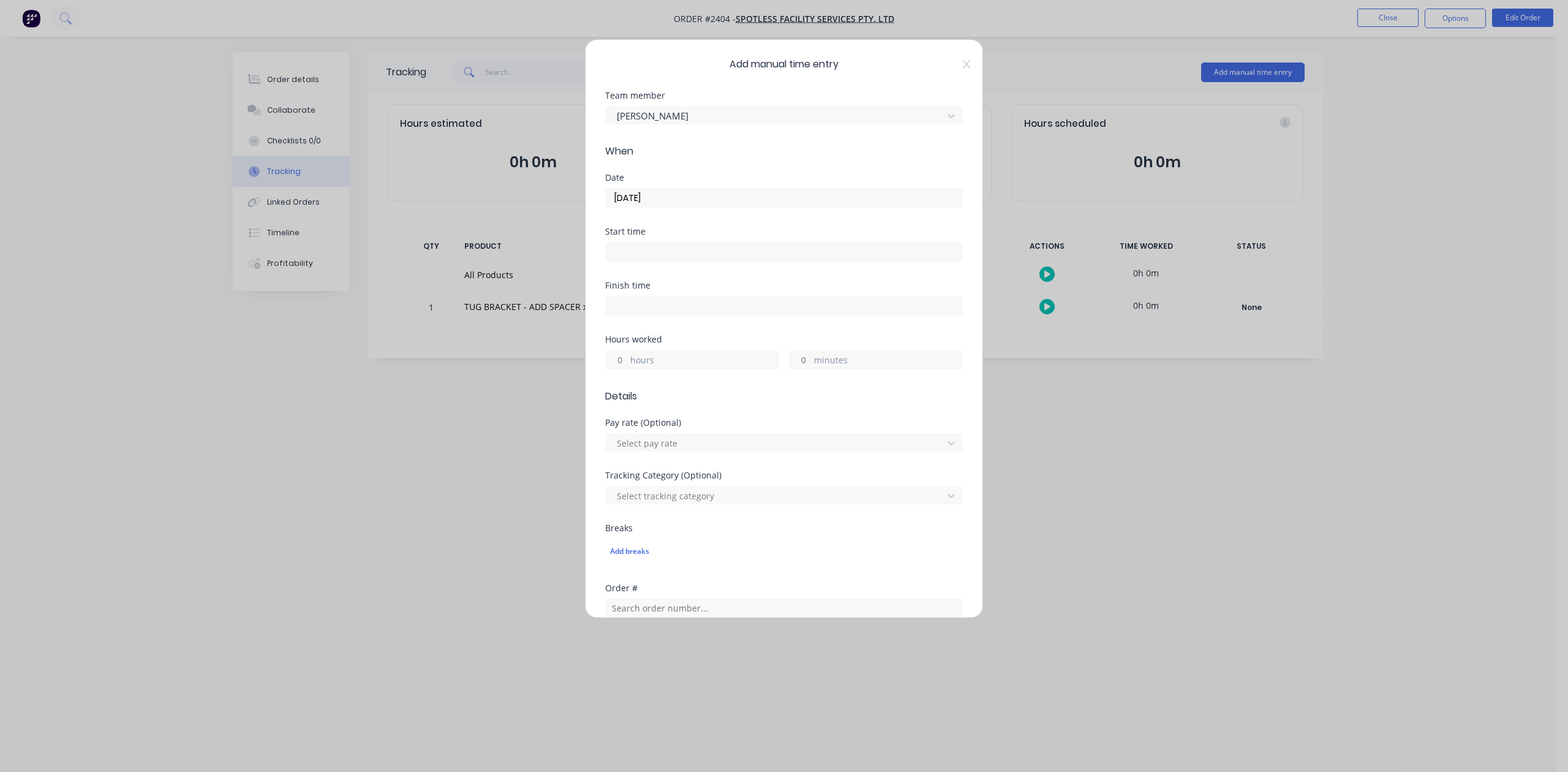
click at [799, 369] on input "minutes" at bounding box center [801, 360] width 22 height 19
type input "30"
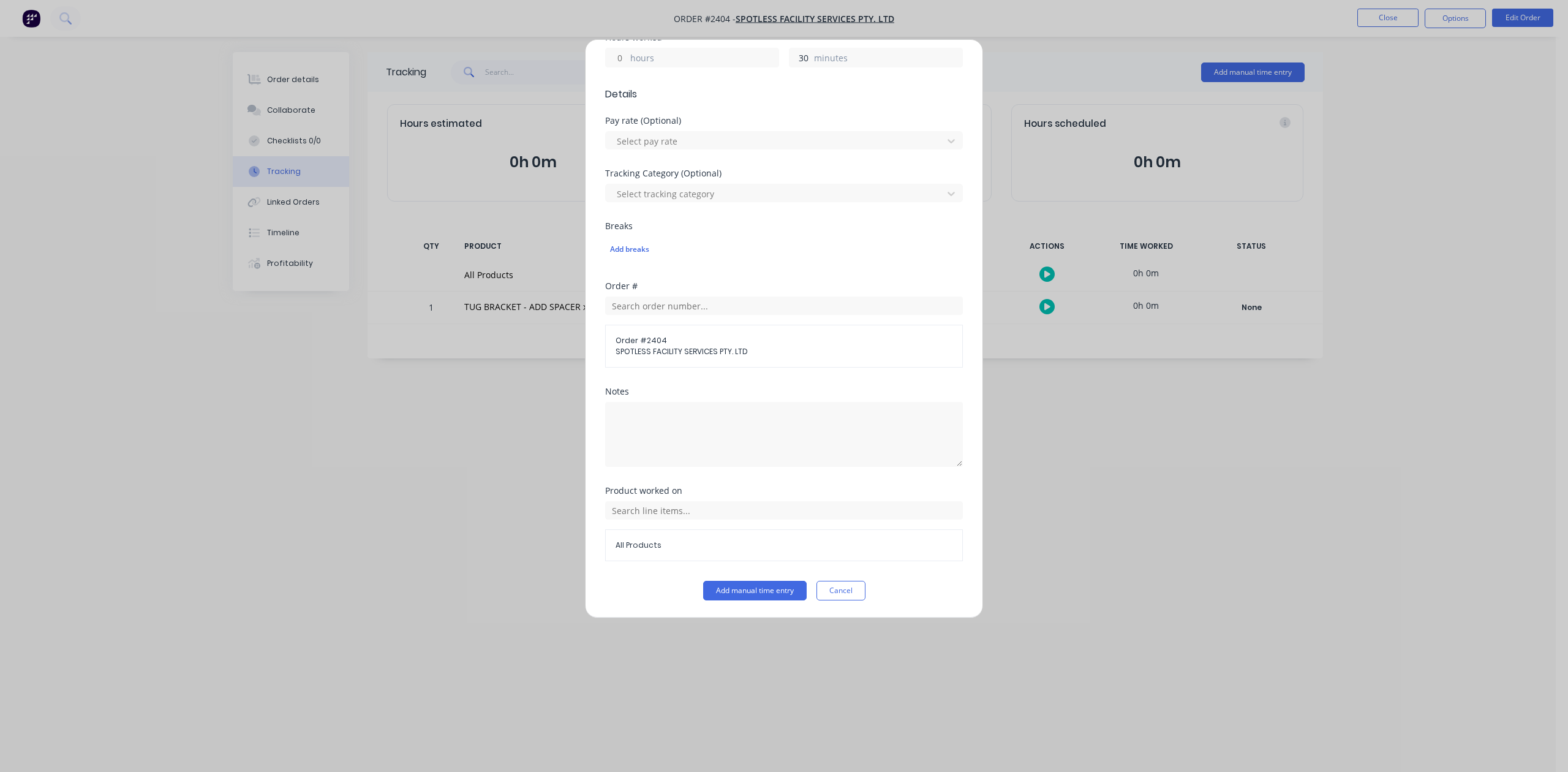
scroll to position [433, 0]
click at [714, 593] on button "Add manual time entry" at bounding box center [755, 590] width 103 height 19
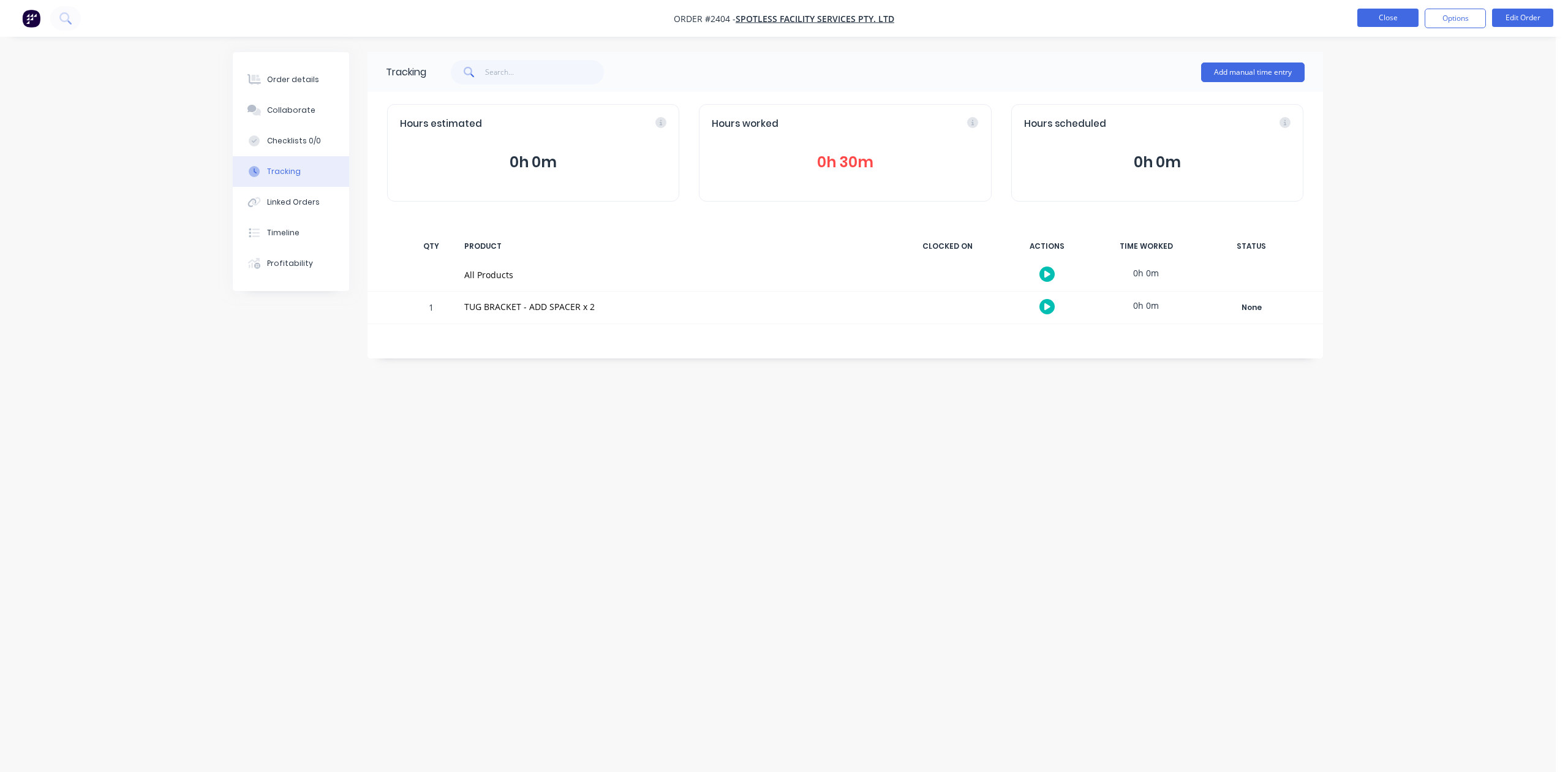
click at [1372, 18] on button "Close" at bounding box center [1388, 18] width 61 height 19
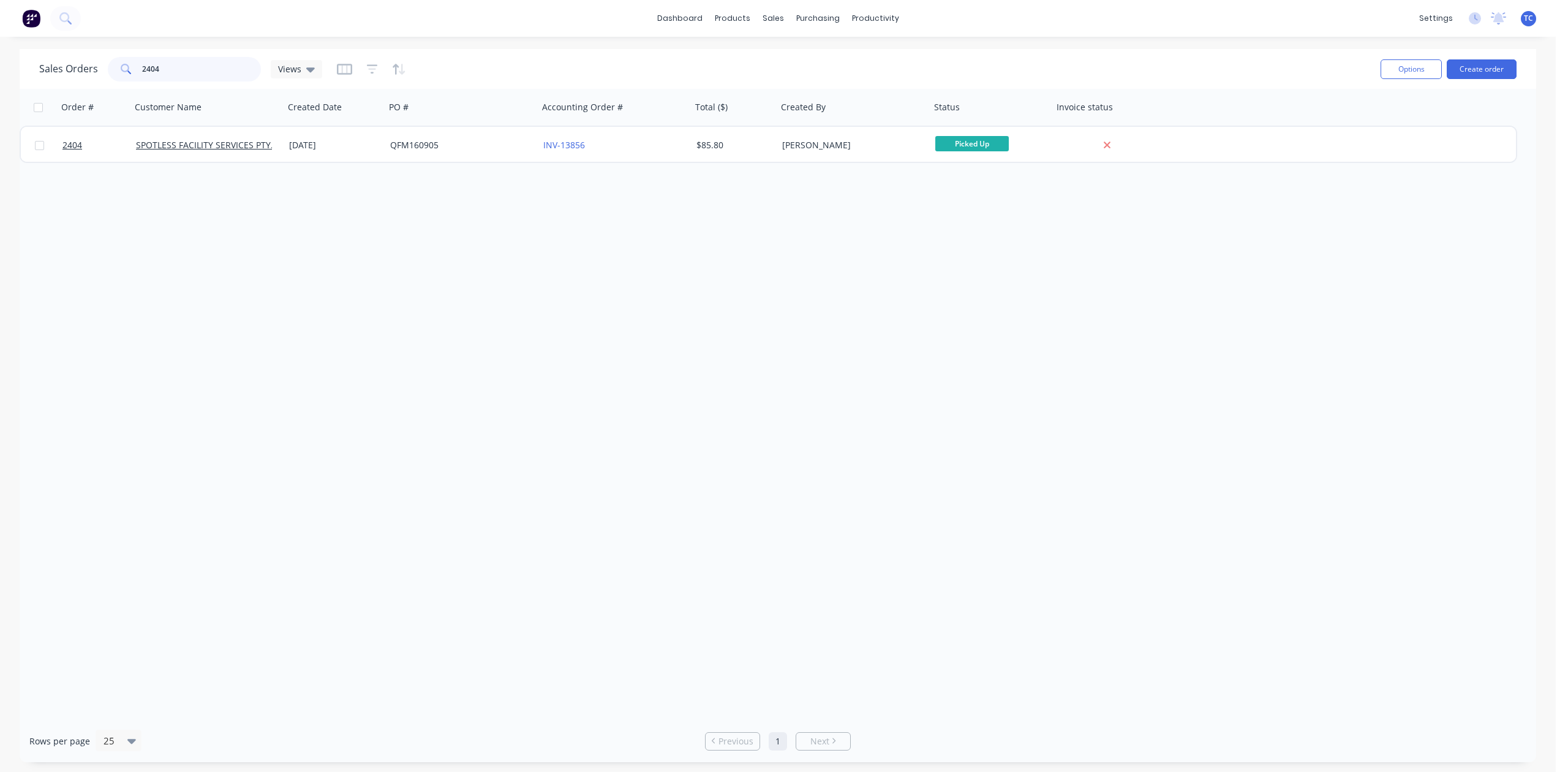
drag, startPoint x: 228, startPoint y: 68, endPoint x: 42, endPoint y: 79, distance: 186.3
click at [43, 79] on div "Sales Orders 2404 Views Options Create order" at bounding box center [777, 68] width 1517 height 40
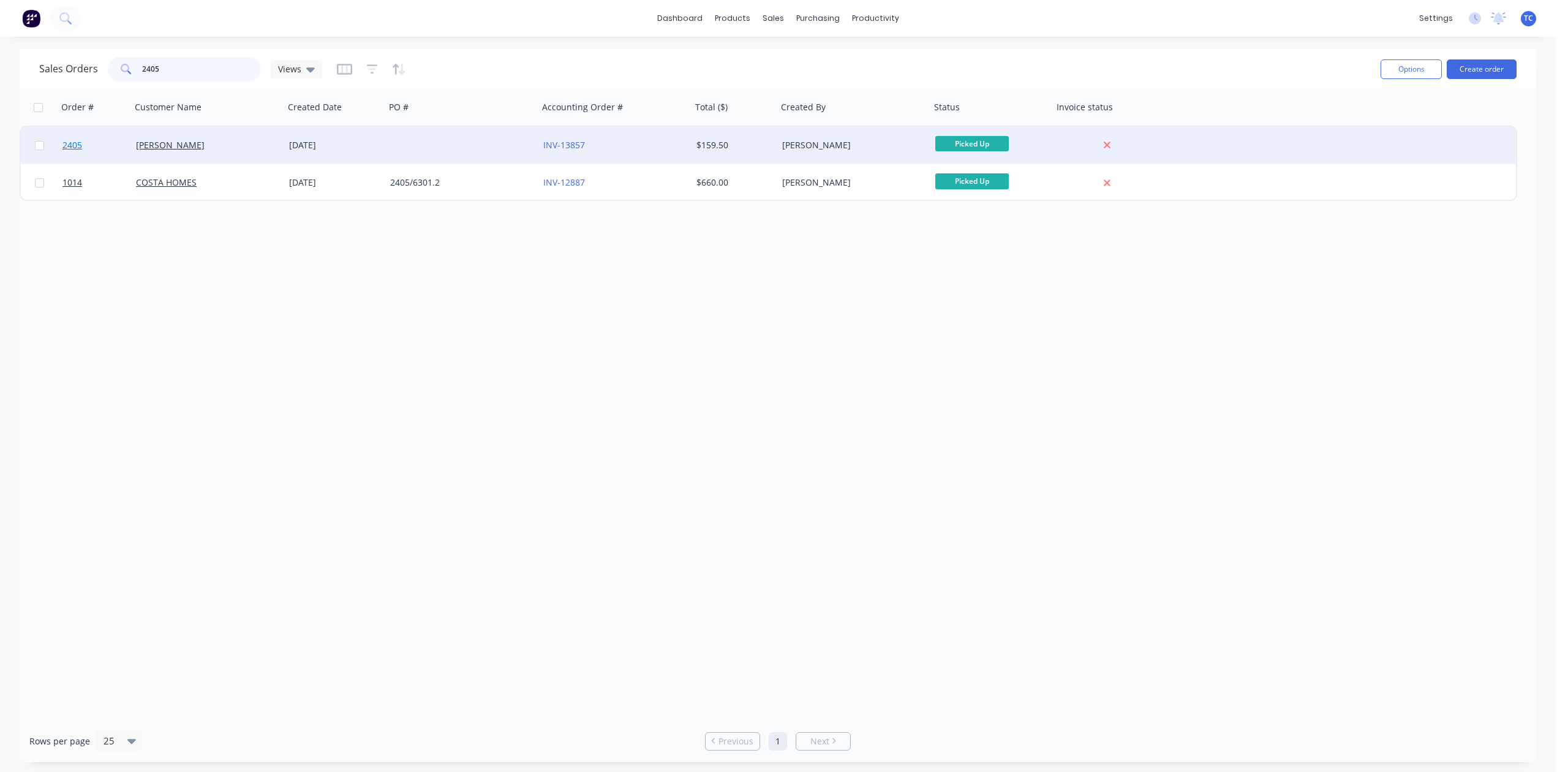
type input "2405"
click at [70, 141] on span "2405" at bounding box center [71, 145] width 19 height 12
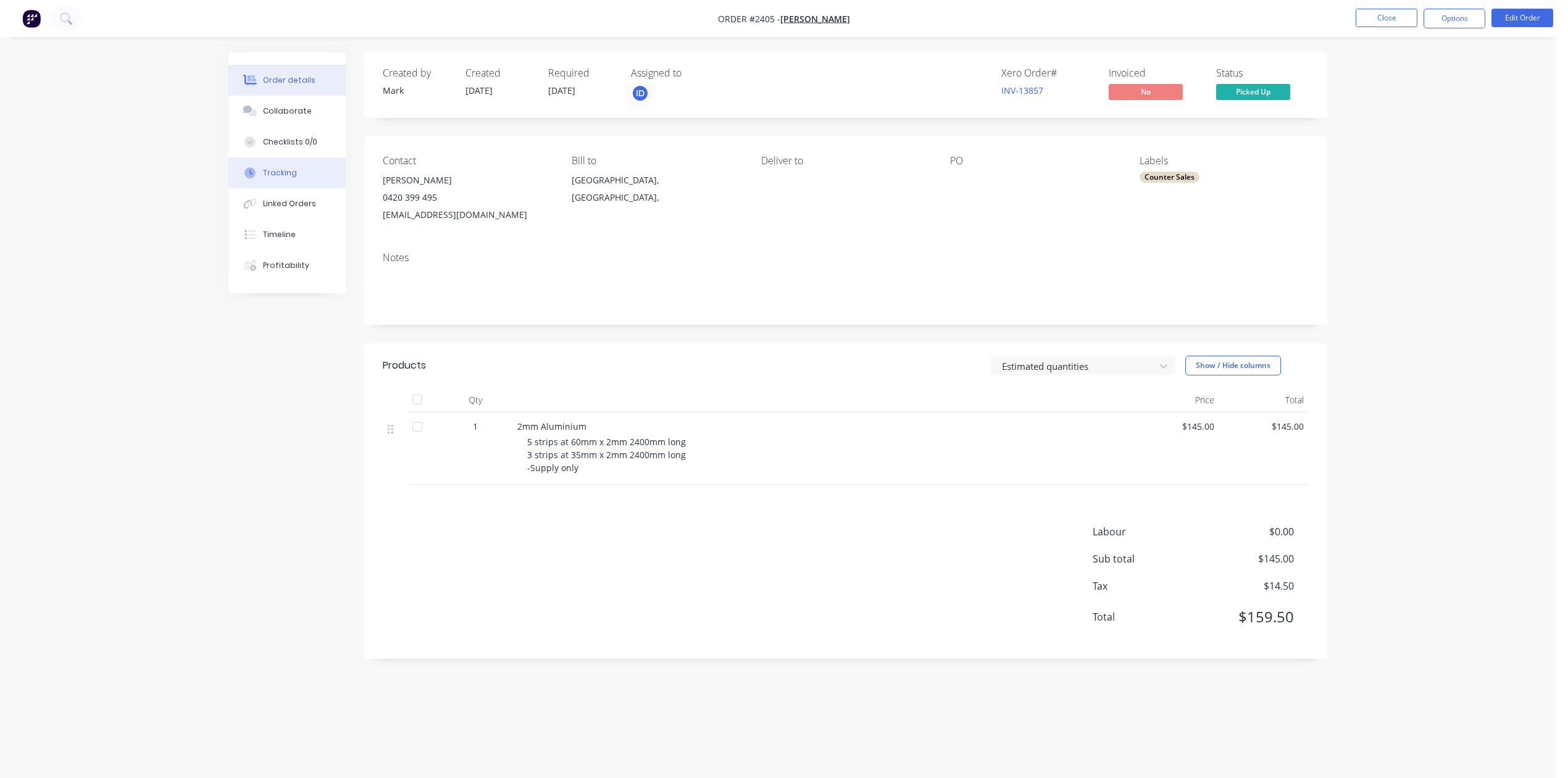
click at [286, 178] on div "Tracking" at bounding box center [279, 173] width 34 height 11
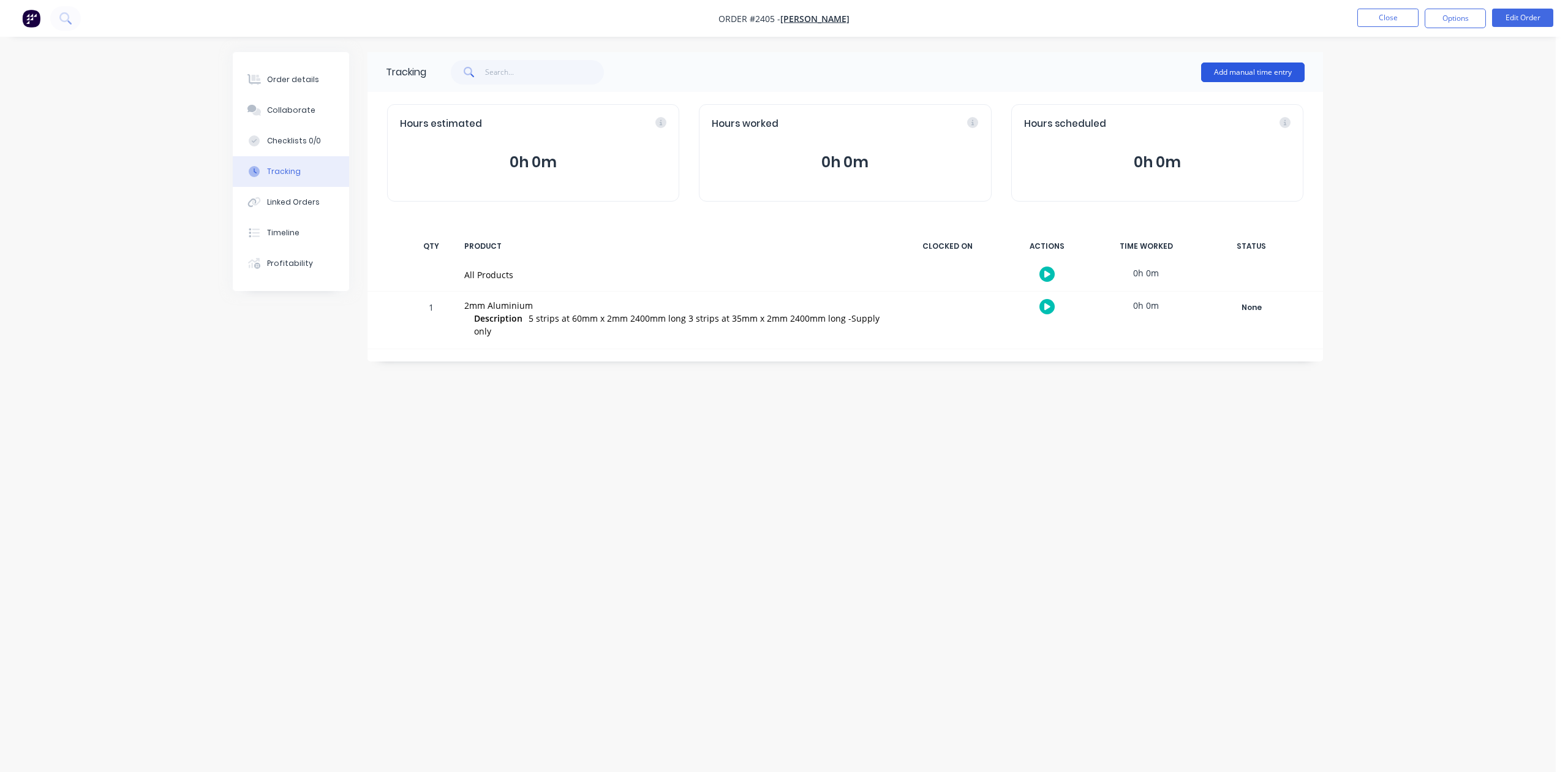
click at [1229, 71] on button "Add manual time entry" at bounding box center [1253, 71] width 103 height 19
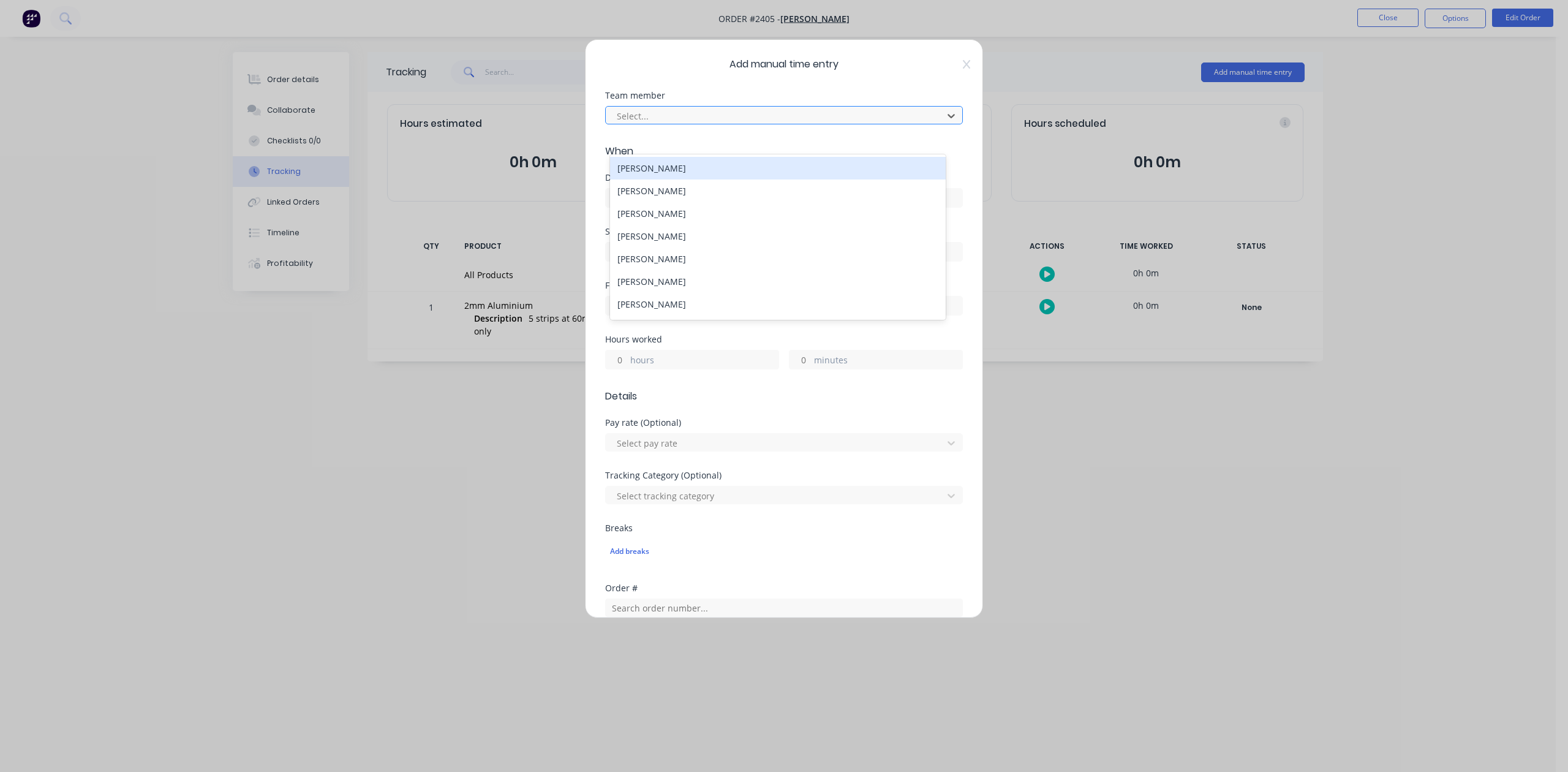
click at [780, 123] on div at bounding box center [776, 116] width 321 height 16
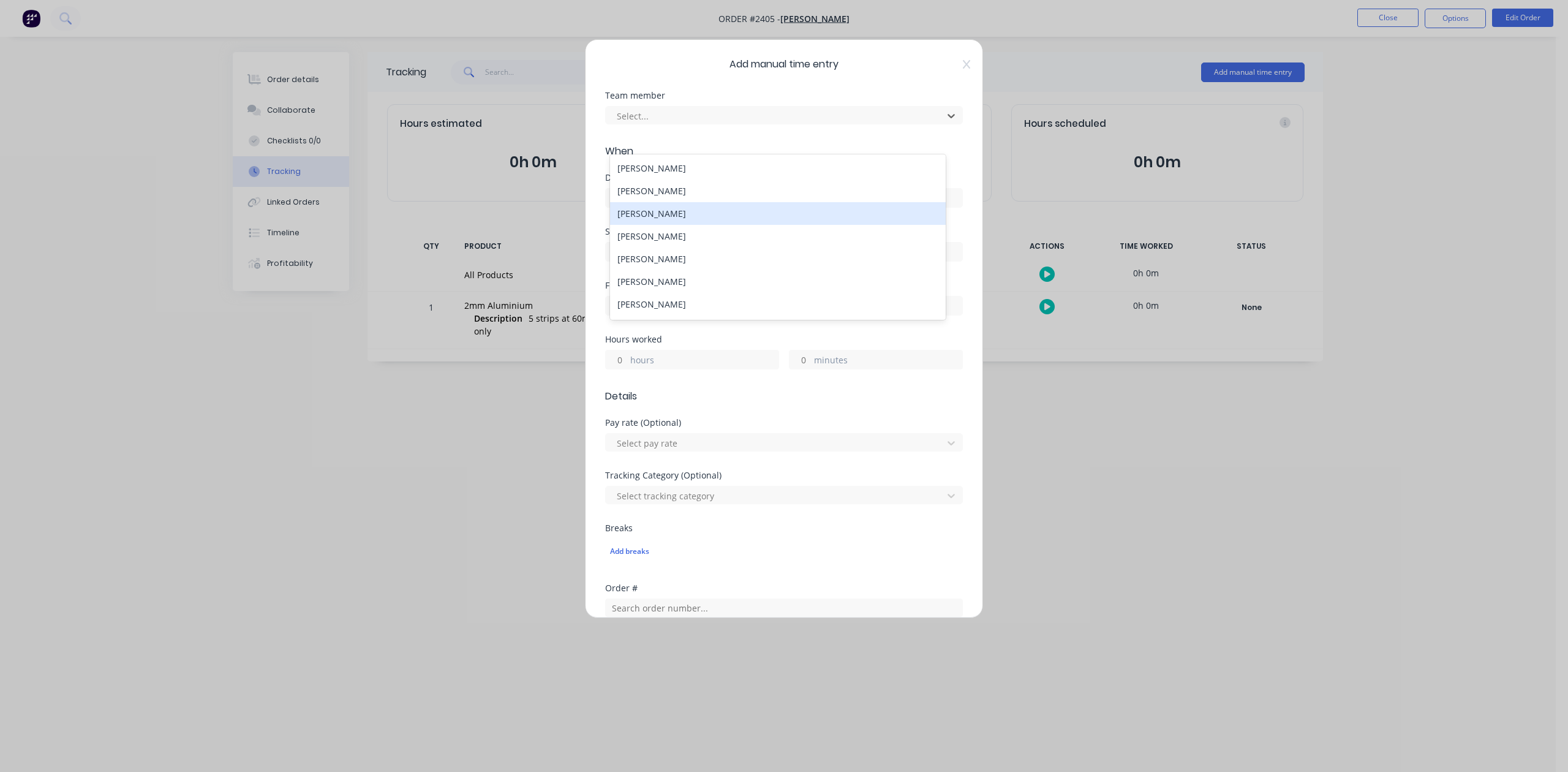
click at [698, 221] on div "[PERSON_NAME]" at bounding box center [777, 213] width 335 height 23
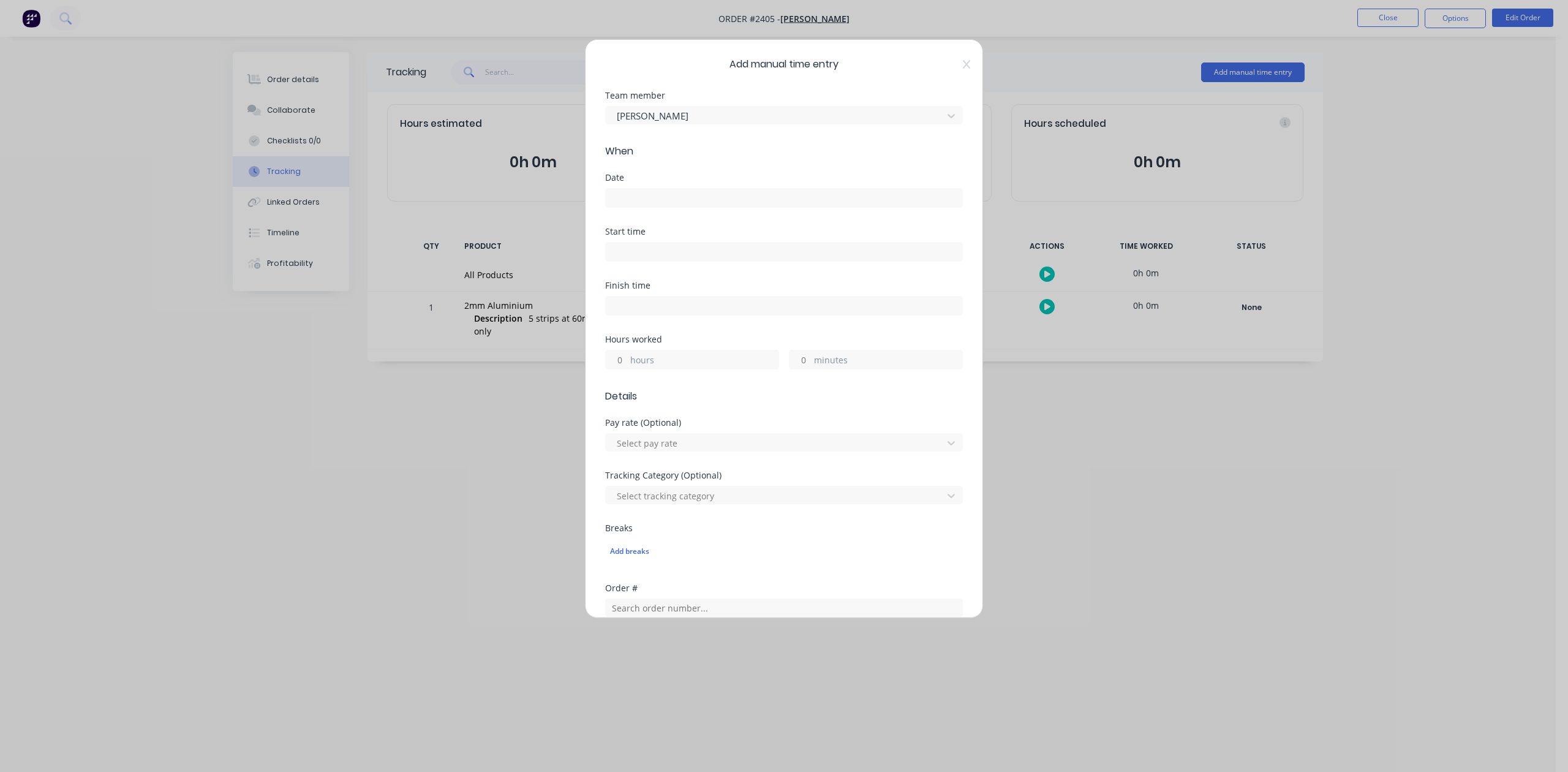
click at [698, 207] on input at bounding box center [784, 198] width 356 height 19
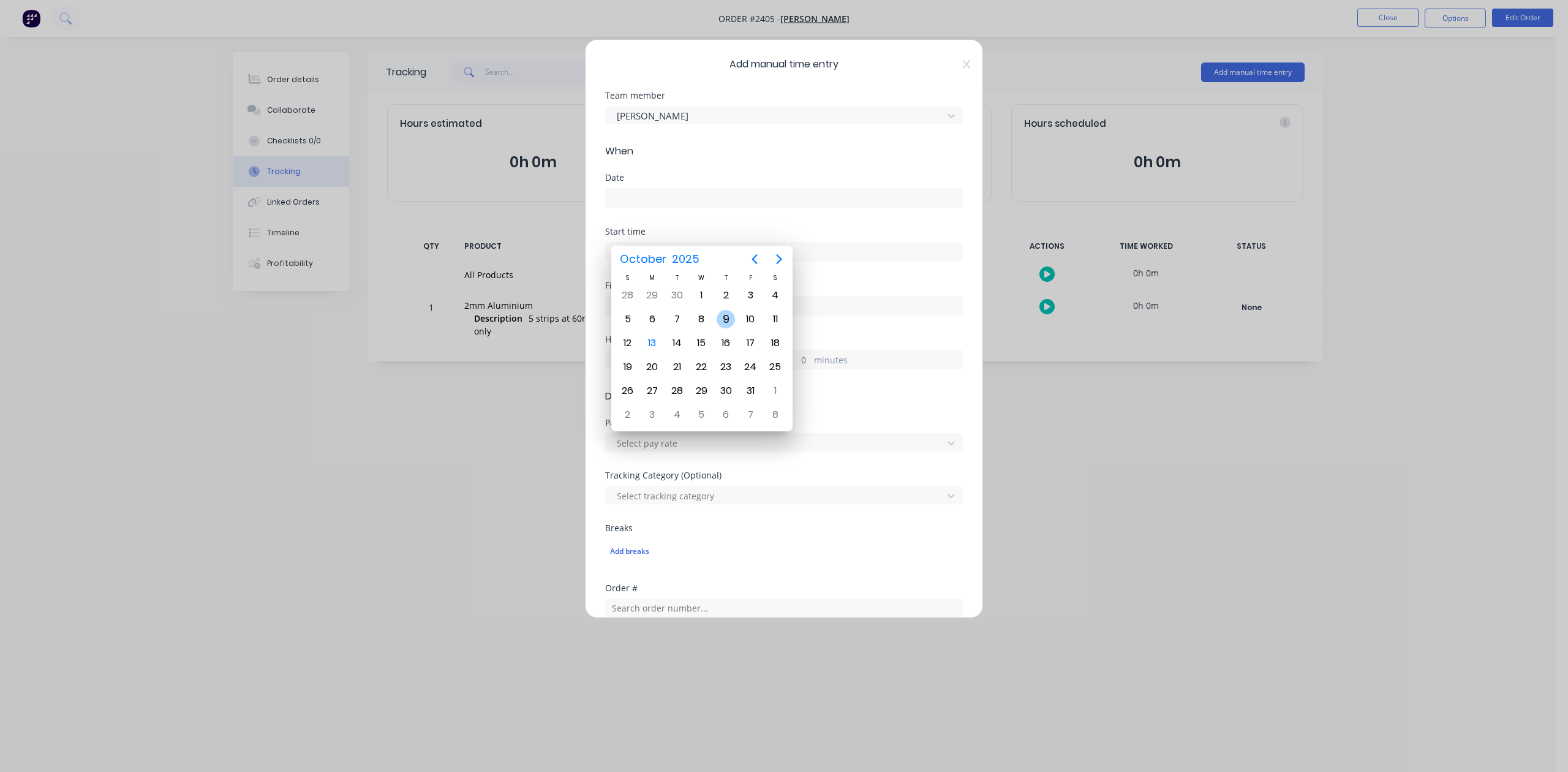
click at [724, 319] on div "9" at bounding box center [726, 319] width 19 height 19
type input "[DATE]"
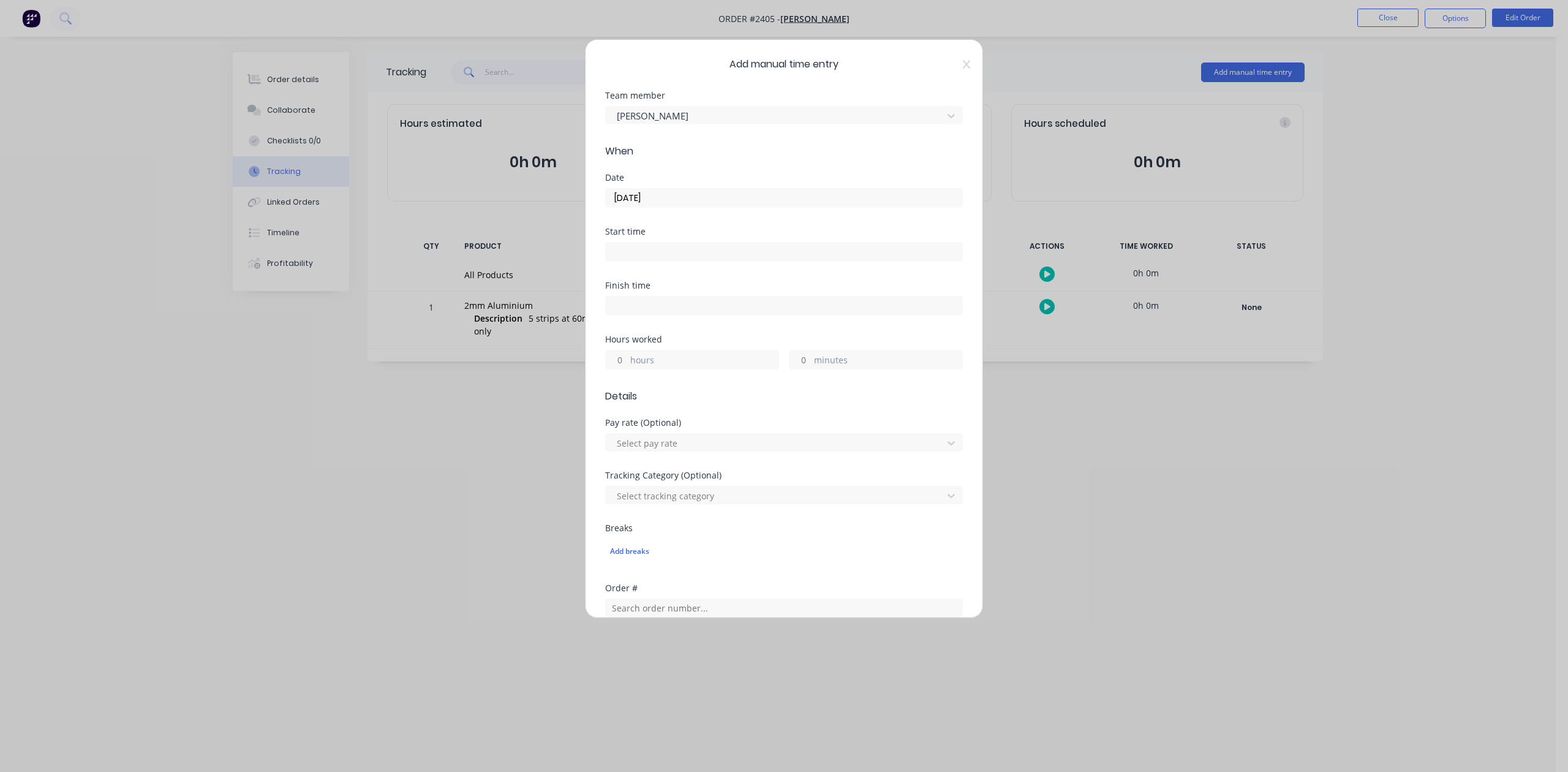
click at [795, 369] on input "minutes" at bounding box center [801, 360] width 22 height 19
type input "30"
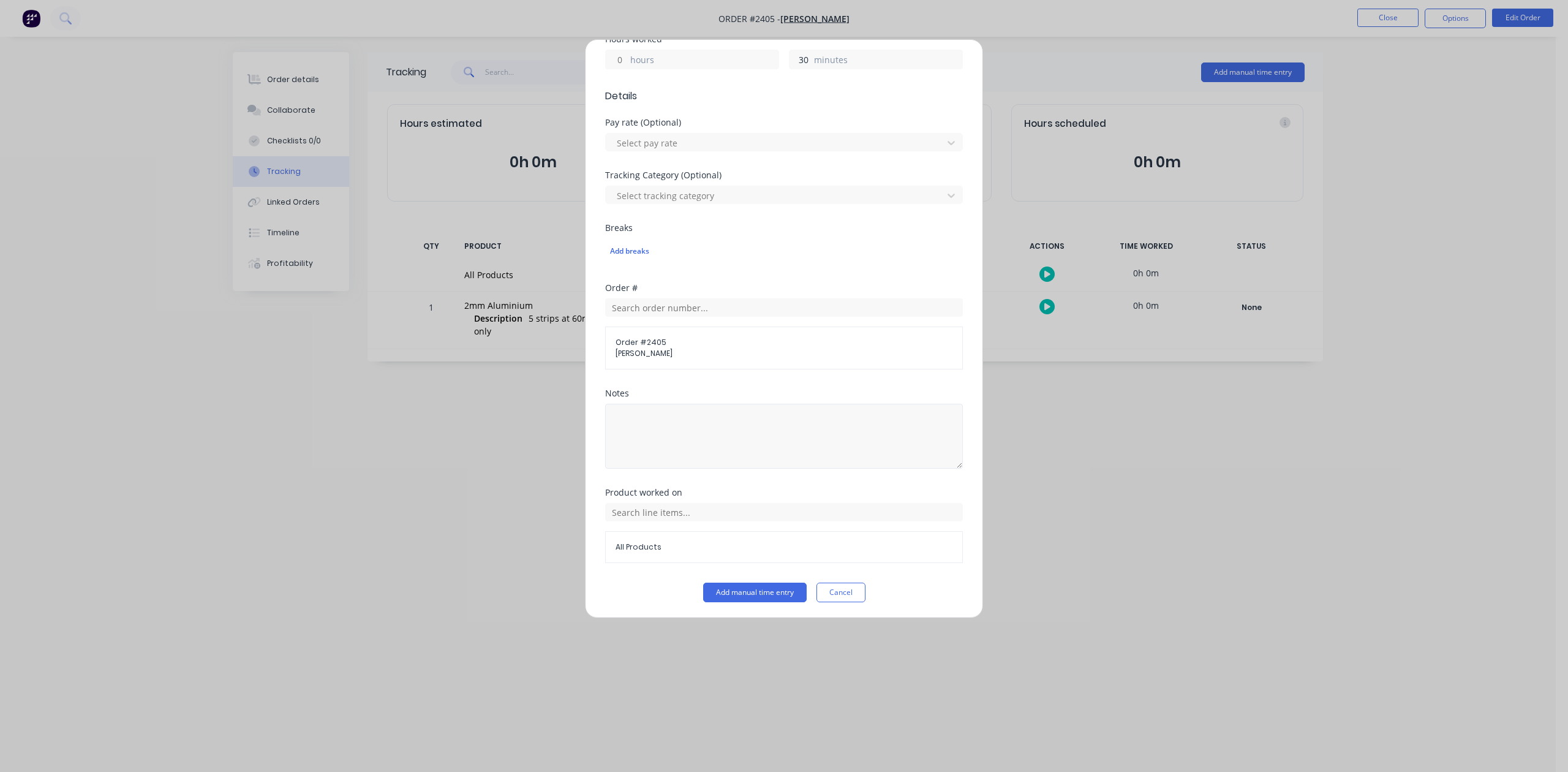
scroll to position [433, 0]
click at [750, 596] on button "Add manual time entry" at bounding box center [755, 590] width 103 height 19
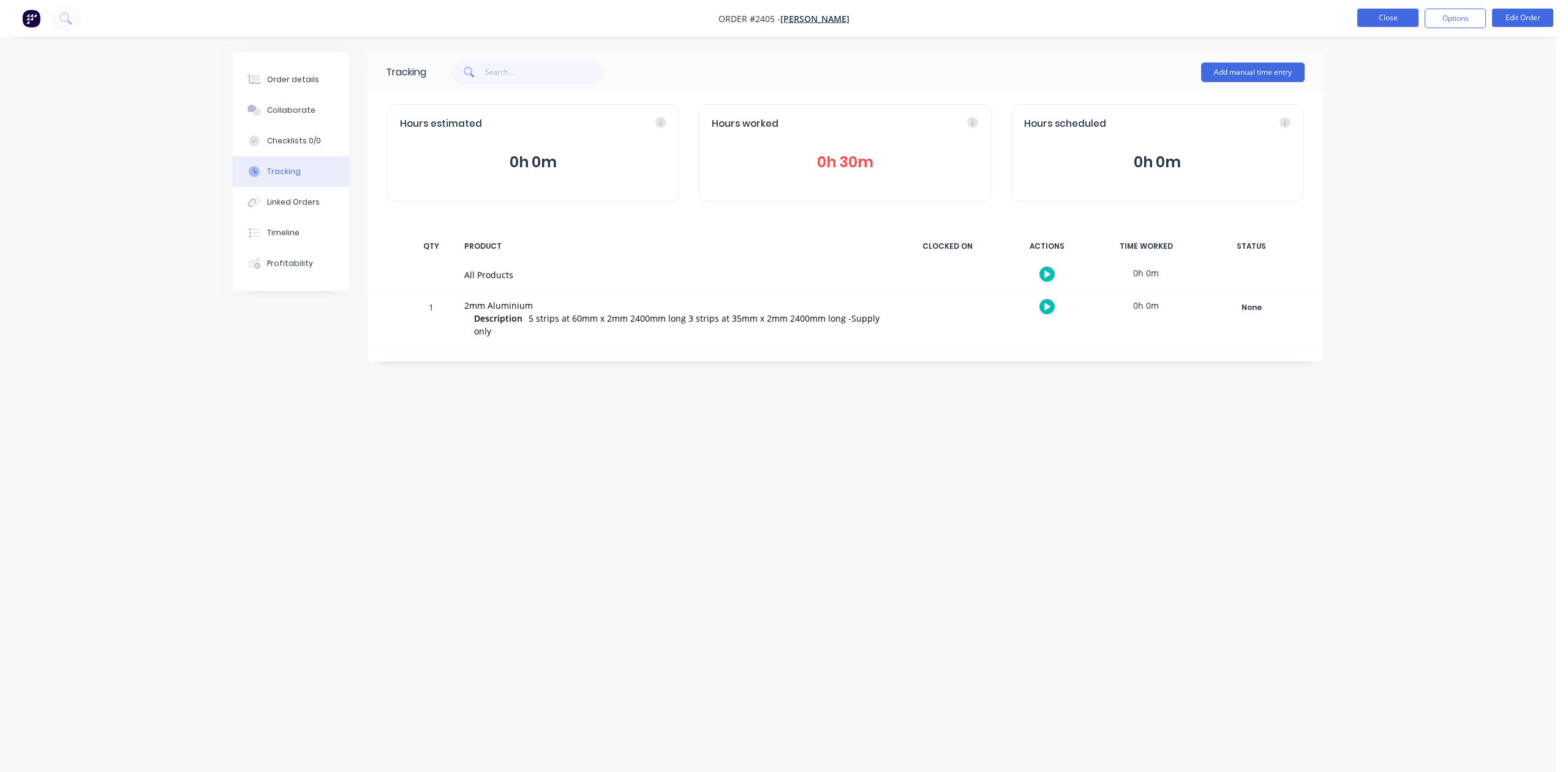
click at [1373, 19] on button "Close" at bounding box center [1388, 18] width 61 height 19
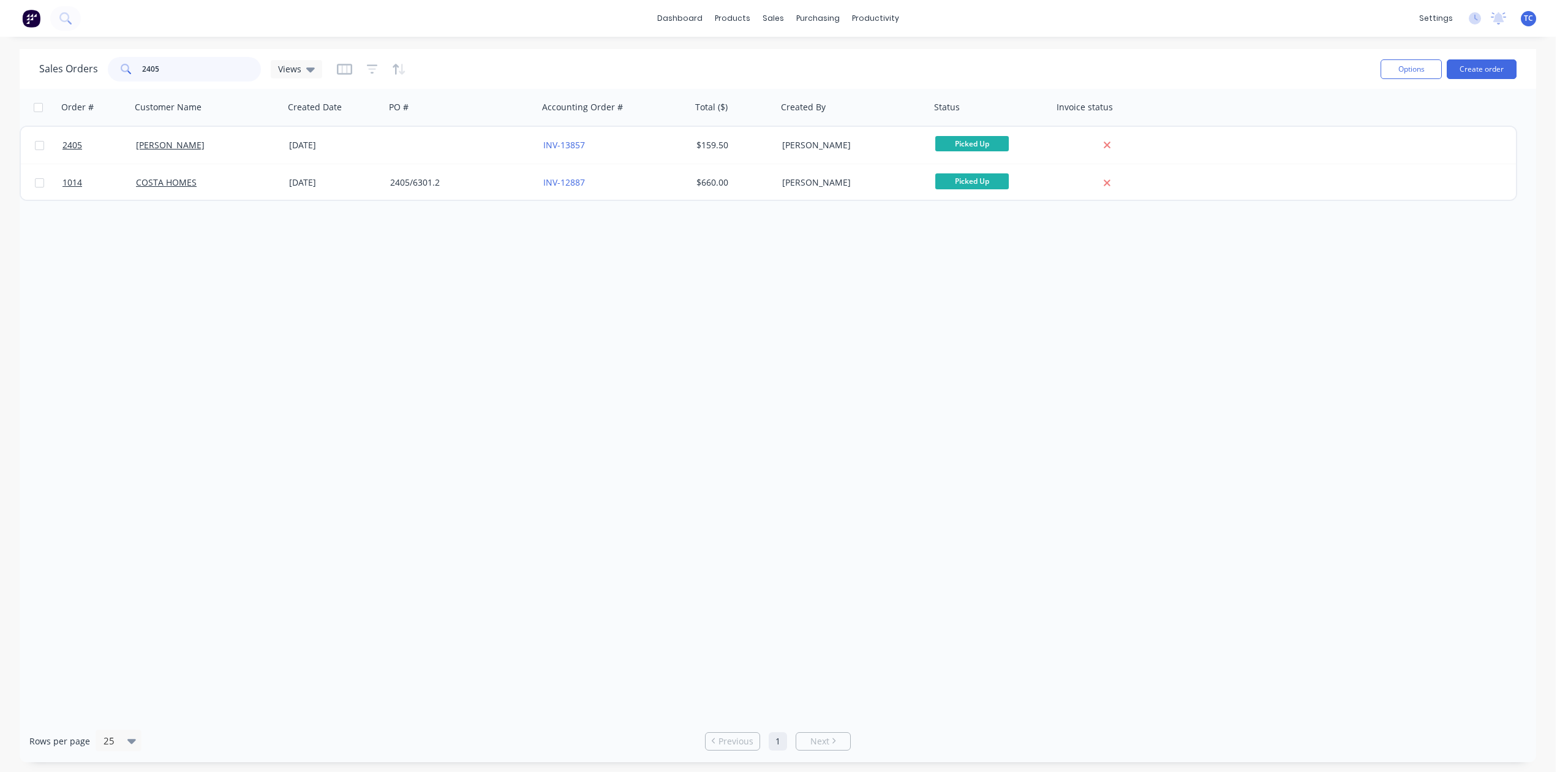
drag, startPoint x: 190, startPoint y: 66, endPoint x: 106, endPoint y: 68, distance: 84.0
click at [106, 68] on div "Sales Orders 2405 Views" at bounding box center [180, 69] width 283 height 25
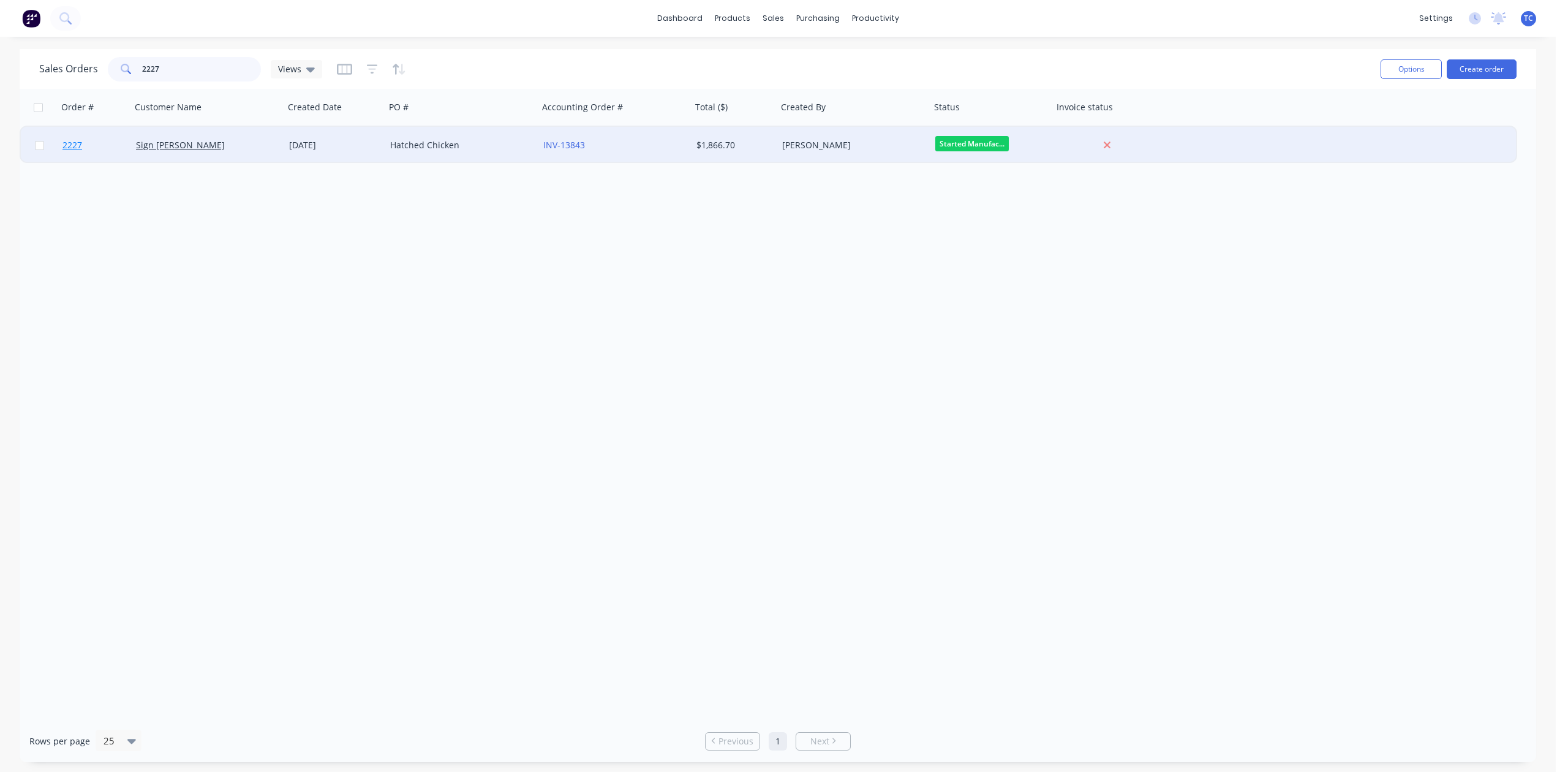
type input "2227"
click at [70, 144] on span "2227" at bounding box center [71, 145] width 19 height 12
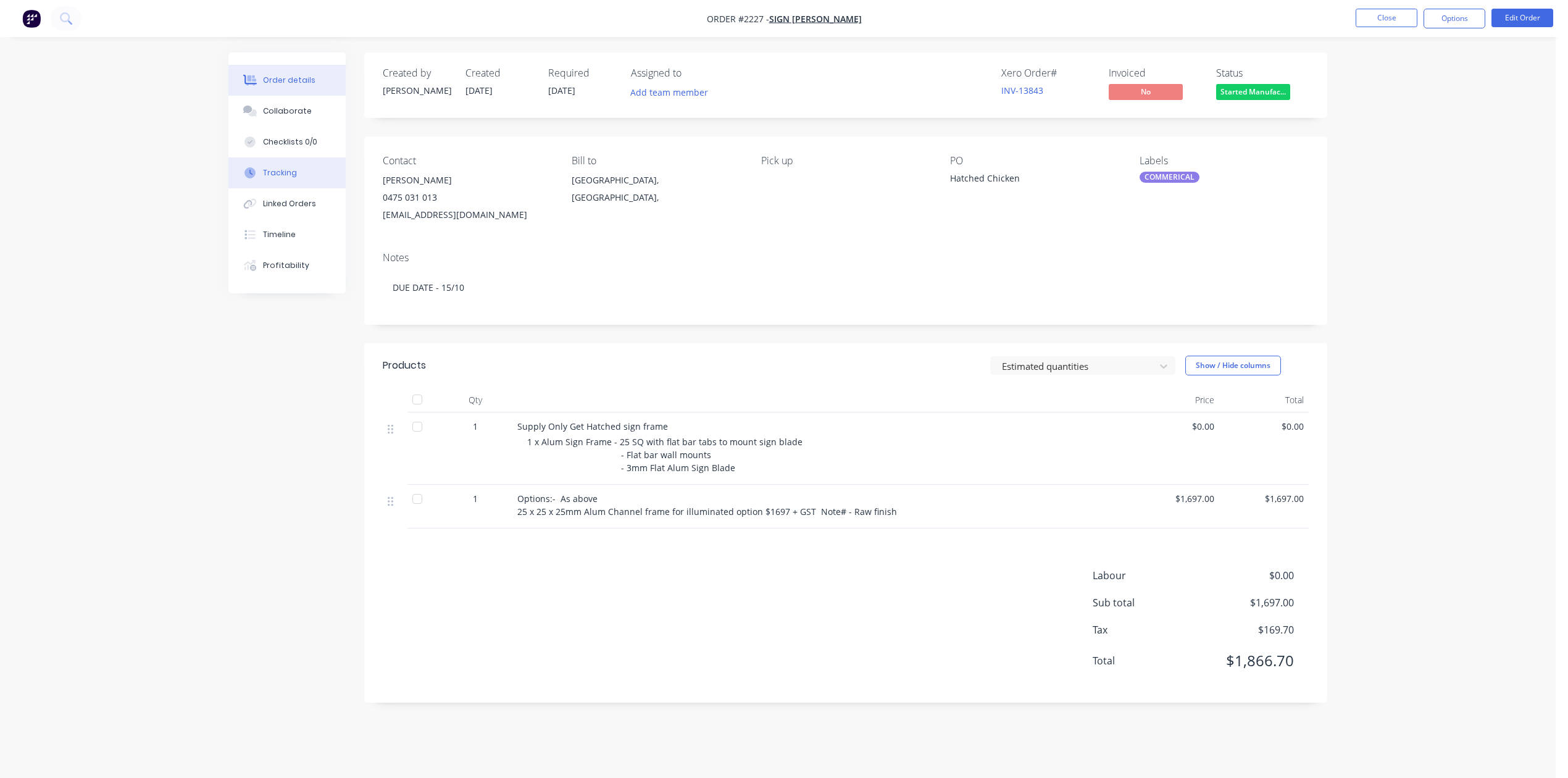
click at [294, 178] on div "Tracking" at bounding box center [279, 173] width 34 height 11
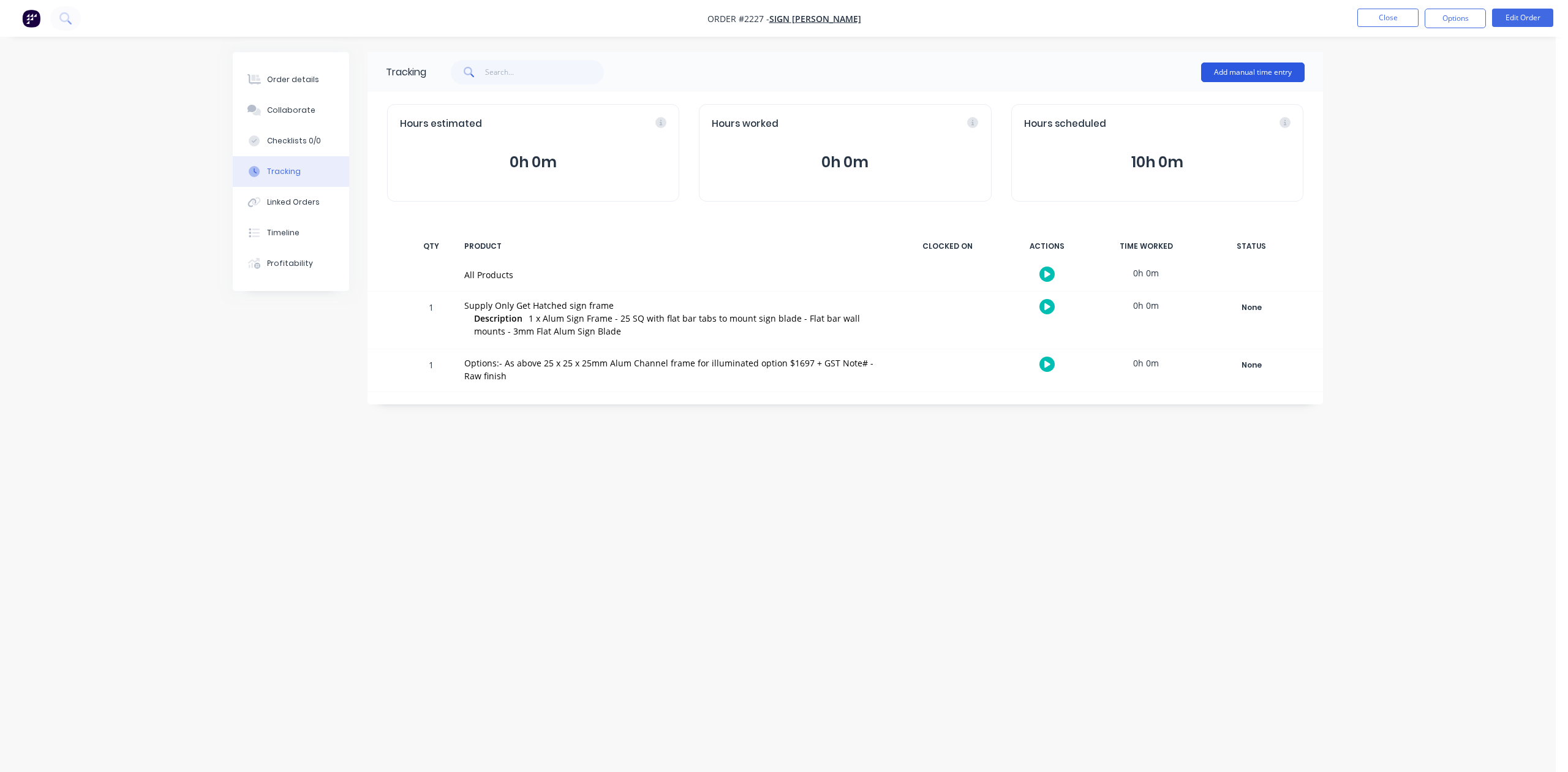
click at [1212, 72] on button "Add manual time entry" at bounding box center [1253, 71] width 103 height 19
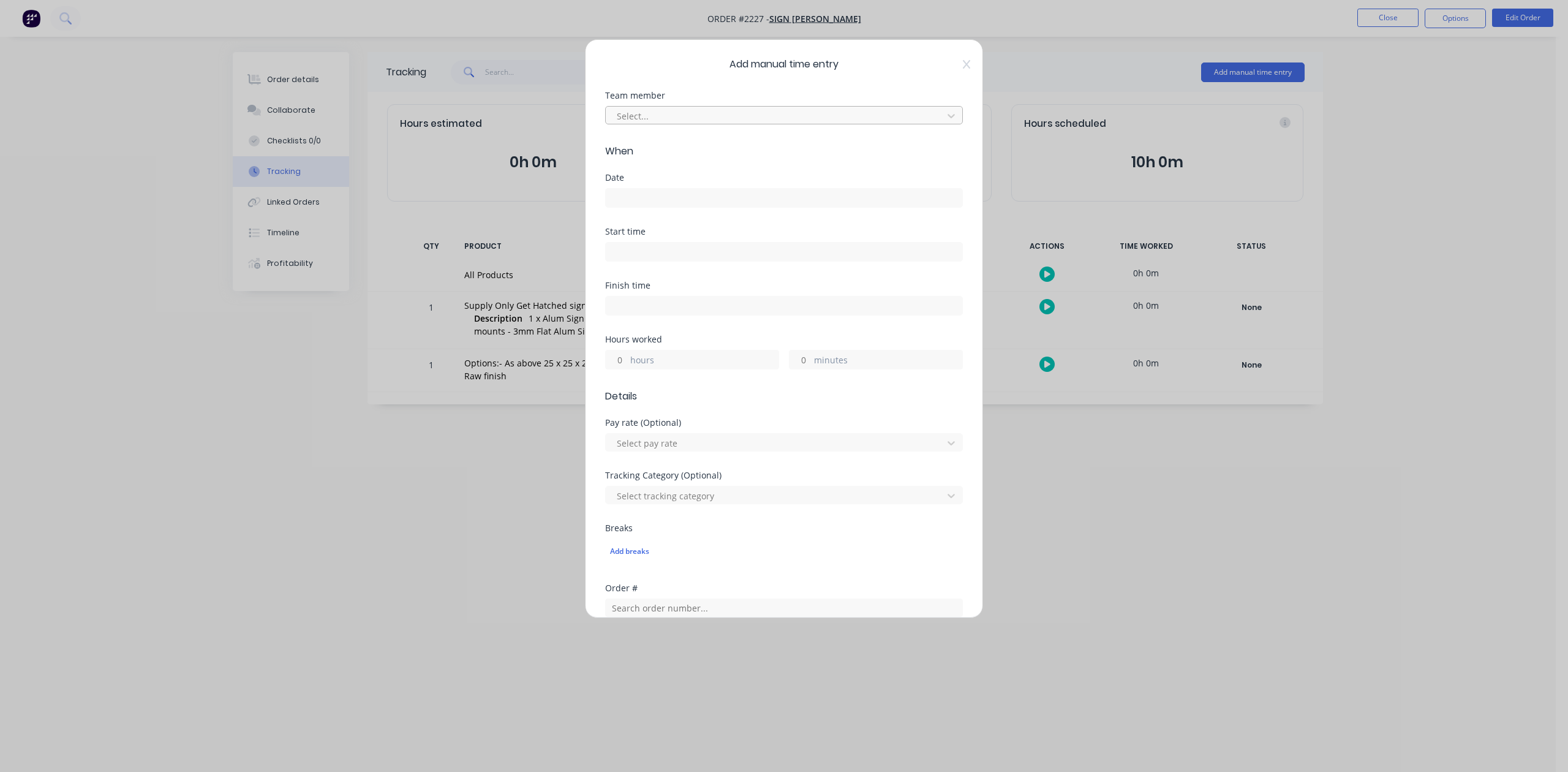
click at [777, 123] on div at bounding box center [776, 116] width 321 height 16
click at [689, 222] on div "[PERSON_NAME]" at bounding box center [777, 213] width 335 height 23
click at [625, 369] on input "hours" at bounding box center [617, 360] width 22 height 19
type input "4"
click at [662, 207] on input at bounding box center [784, 198] width 356 height 19
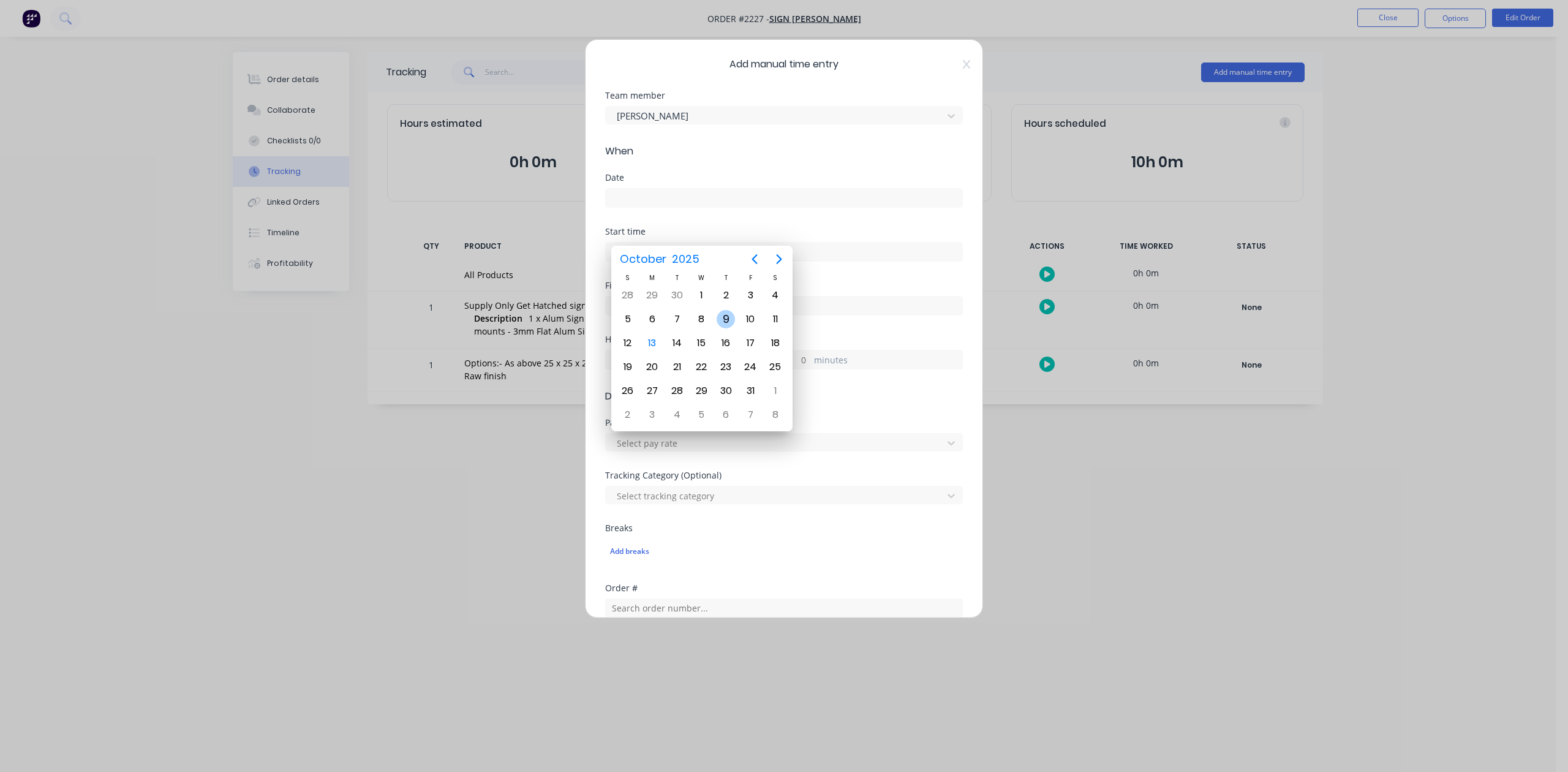
click at [728, 315] on div "9" at bounding box center [726, 319] width 19 height 19
type input "[DATE]"
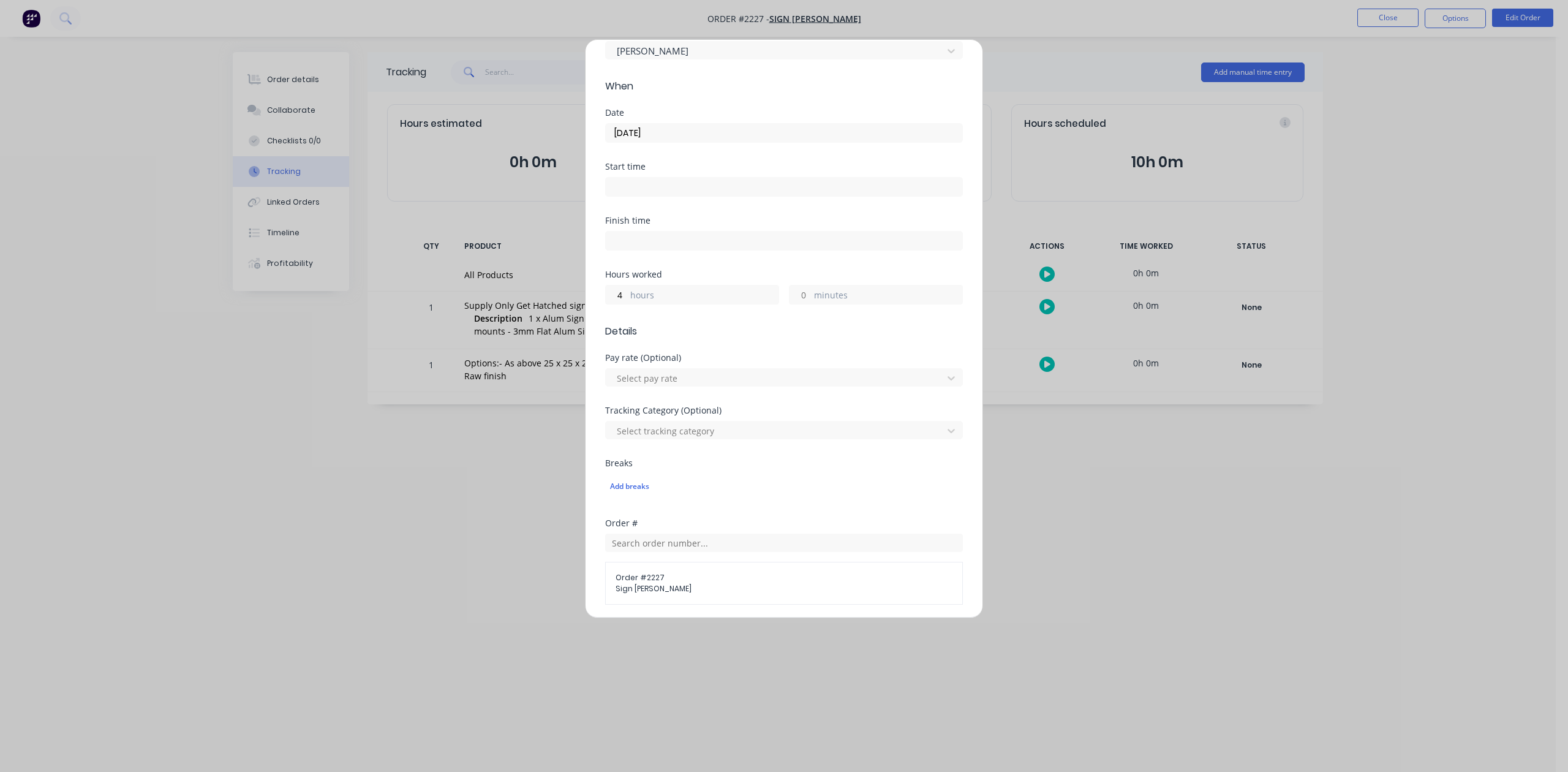
scroll to position [433, 0]
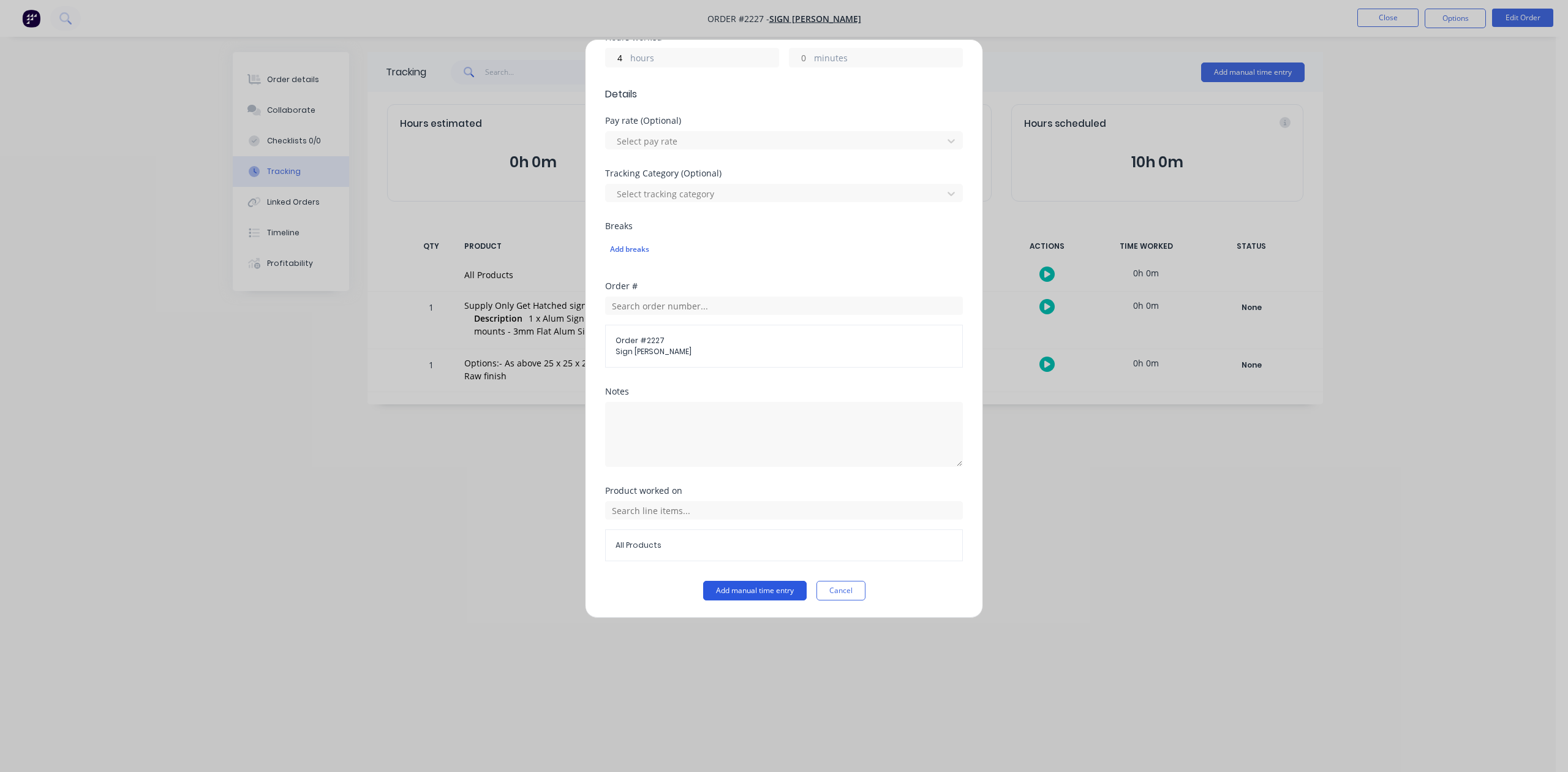
click at [721, 589] on button "Add manual time entry" at bounding box center [755, 590] width 103 height 19
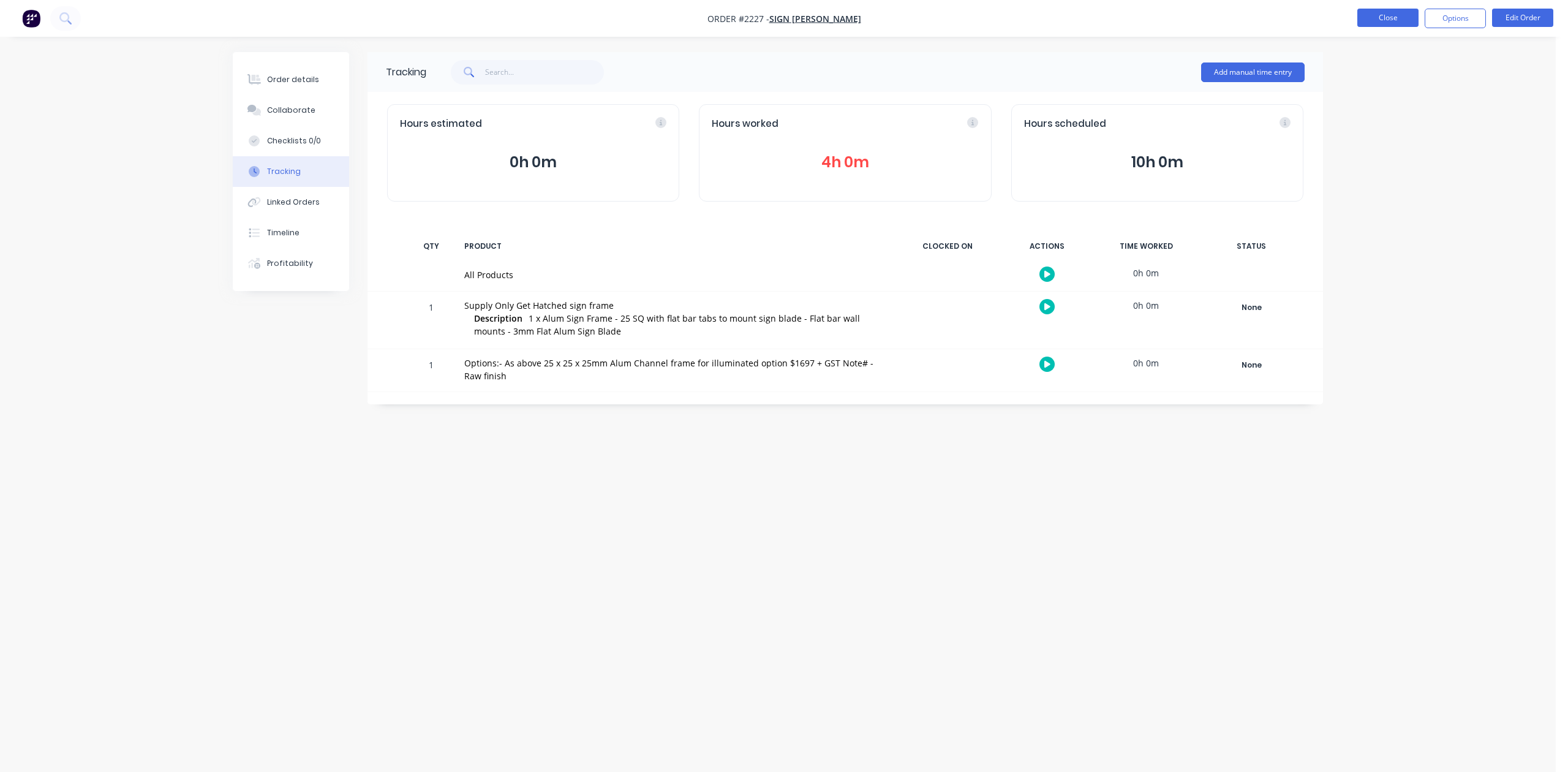
click at [1368, 23] on button "Close" at bounding box center [1388, 18] width 61 height 19
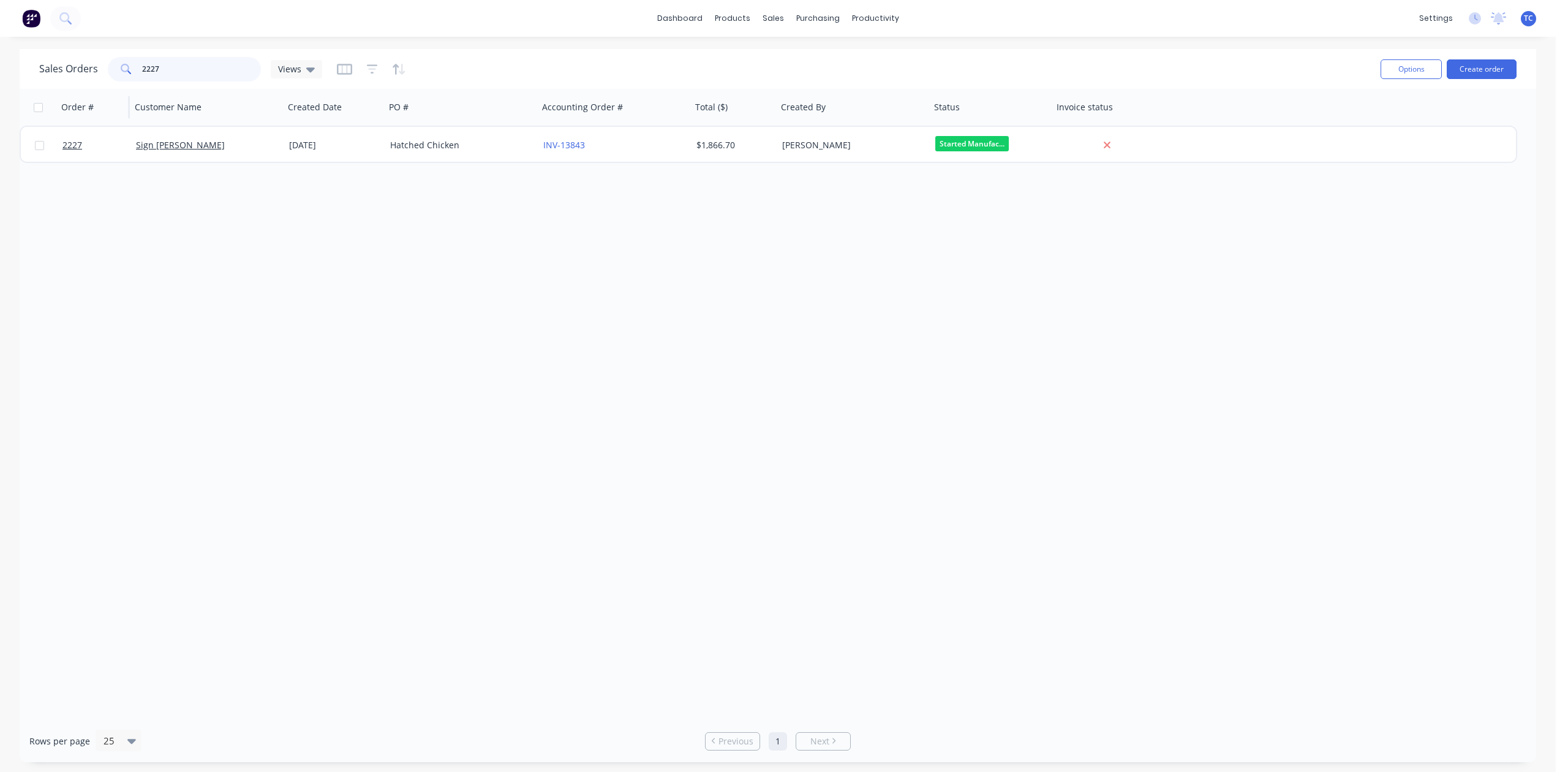
drag, startPoint x: 189, startPoint y: 74, endPoint x: 110, endPoint y: 89, distance: 80.4
click at [110, 89] on div "Sales Orders 2227 Views Options Create order Order # Customer Name Created Date…" at bounding box center [777, 405] width 1517 height 713
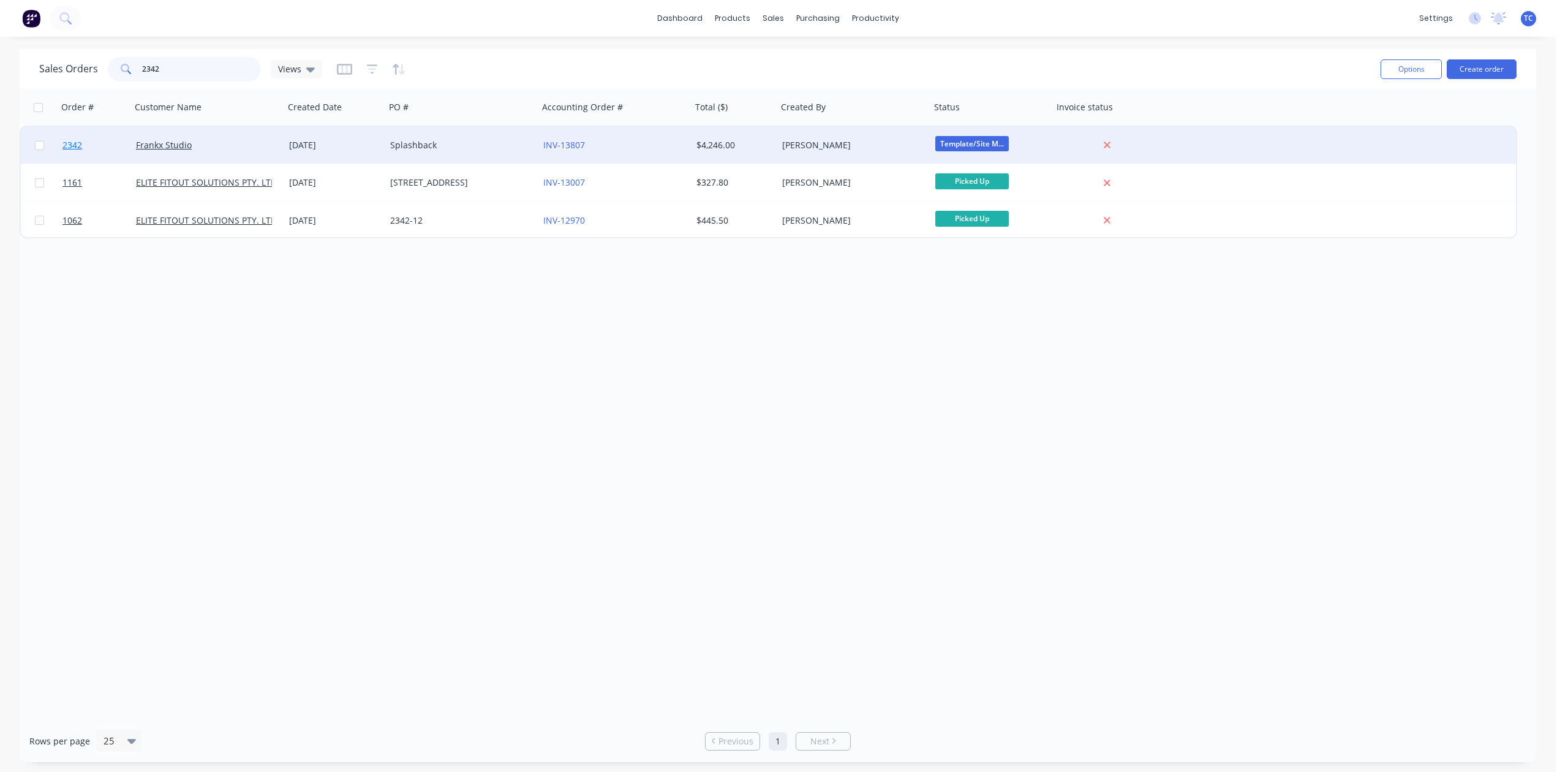
type input "2342"
click at [78, 144] on span "2342" at bounding box center [71, 145] width 19 height 12
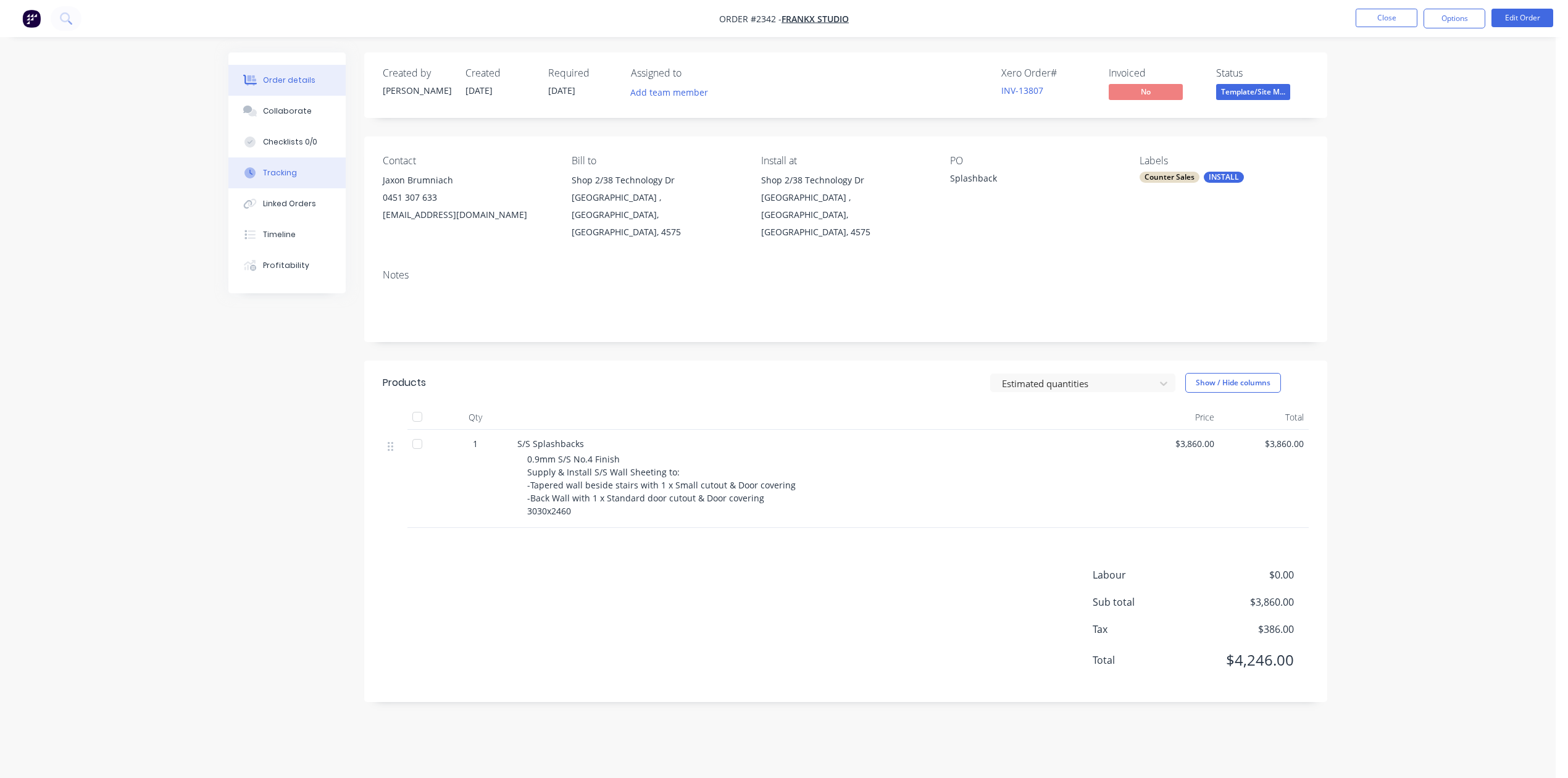
click at [280, 178] on div "Tracking" at bounding box center [279, 173] width 34 height 11
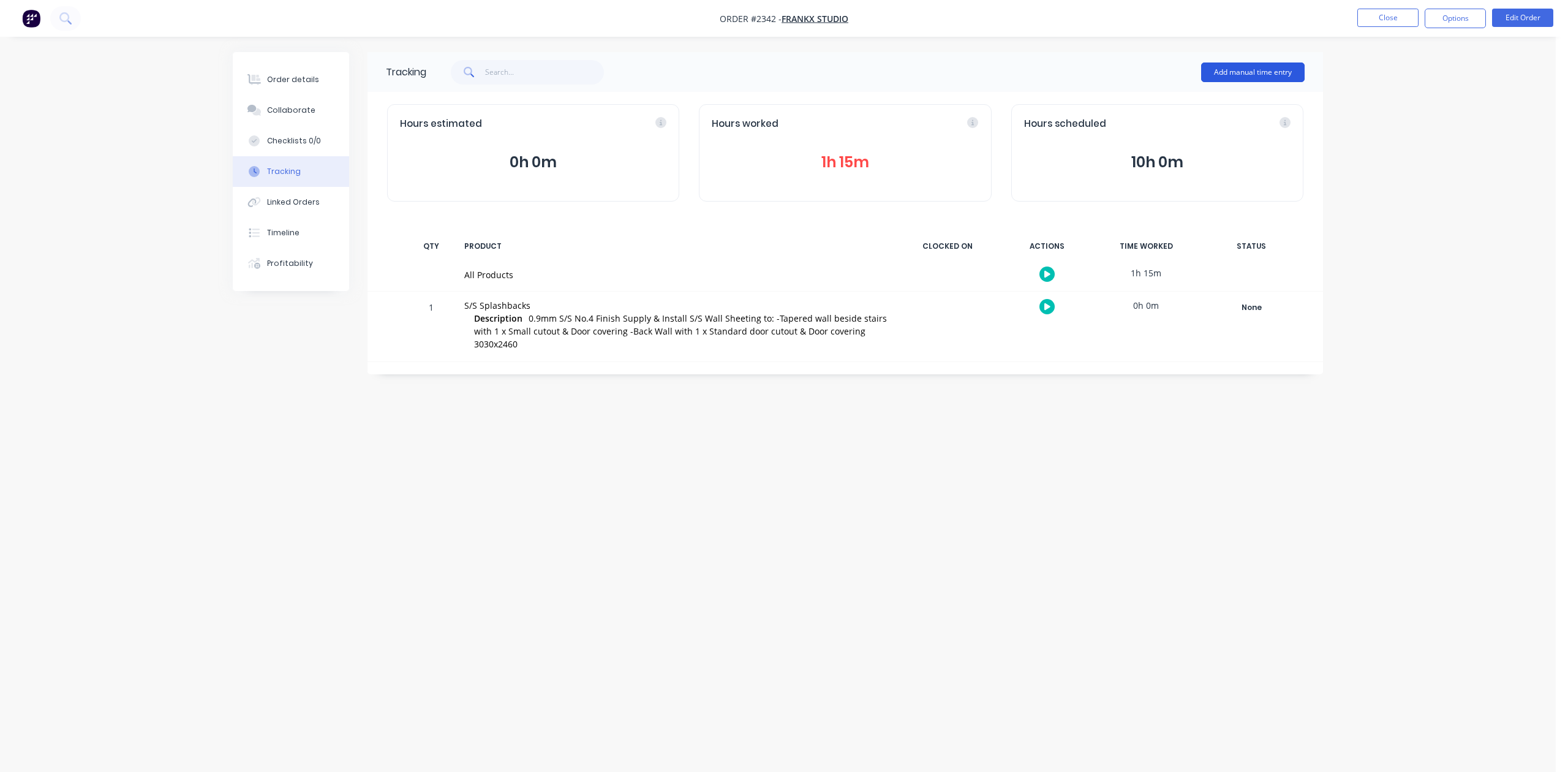
click at [1220, 67] on button "Add manual time entry" at bounding box center [1253, 71] width 103 height 19
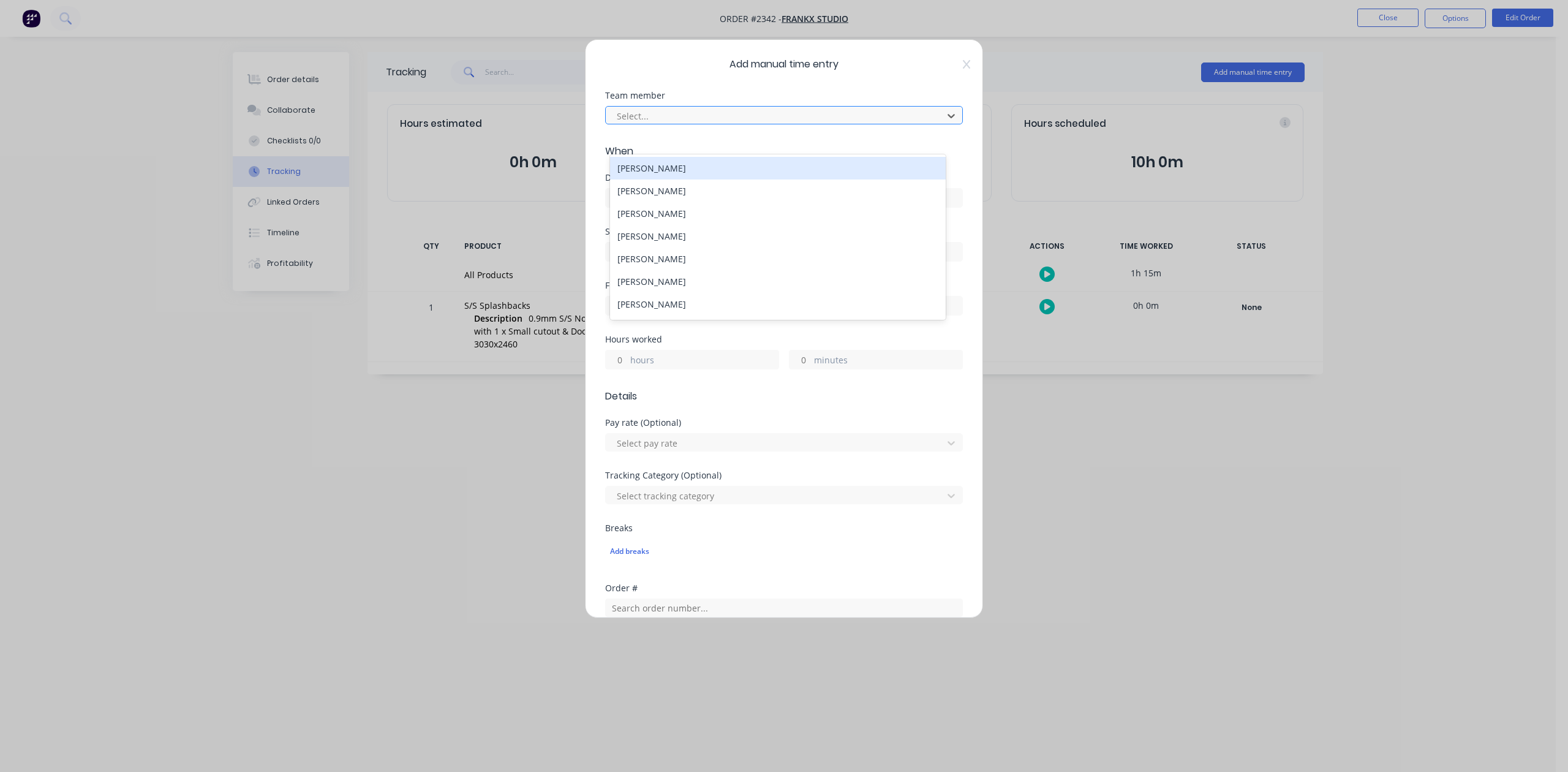
click at [799, 123] on div at bounding box center [776, 116] width 321 height 16
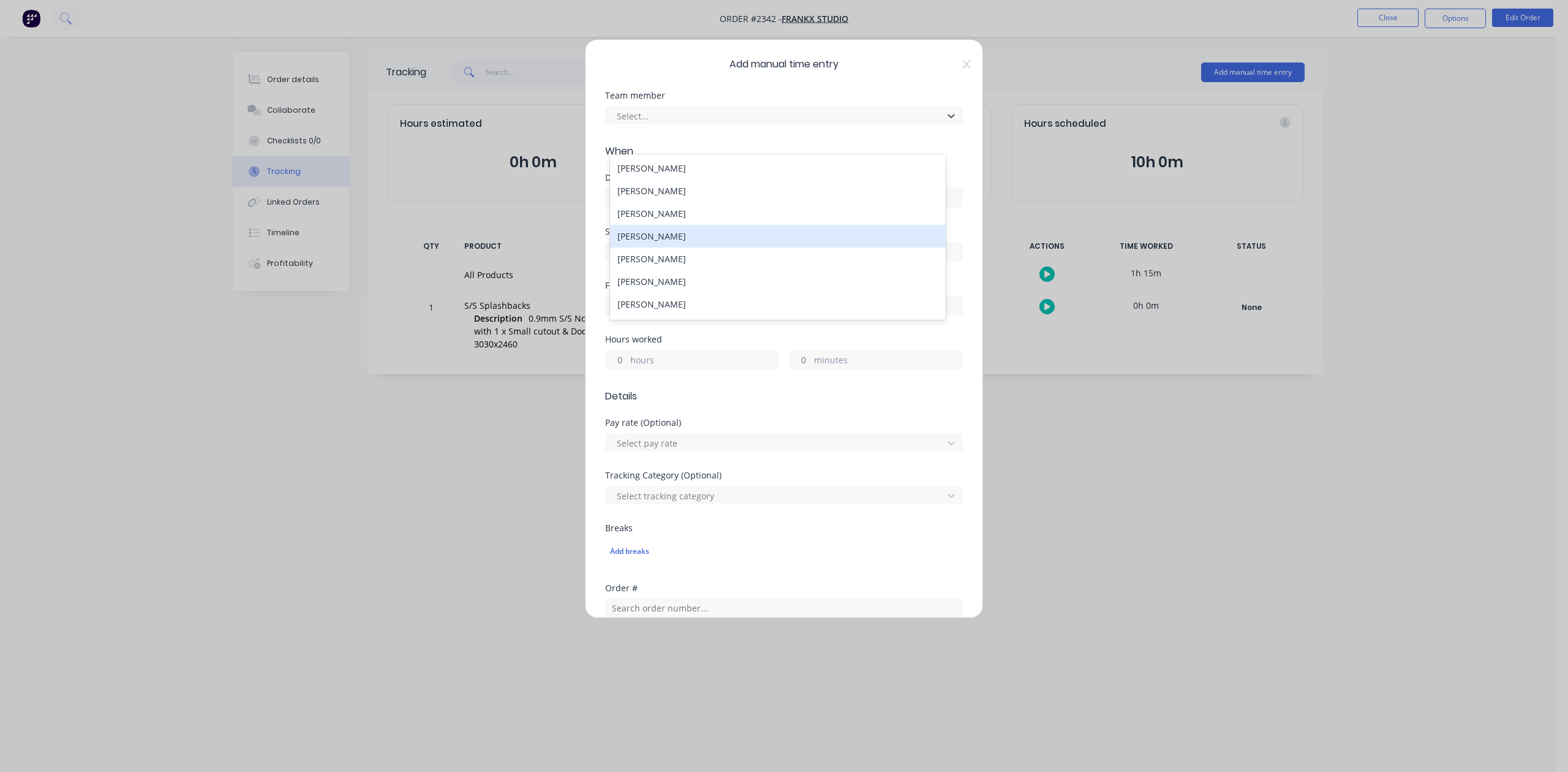
click at [707, 248] on div "[PERSON_NAME]" at bounding box center [777, 235] width 335 height 23
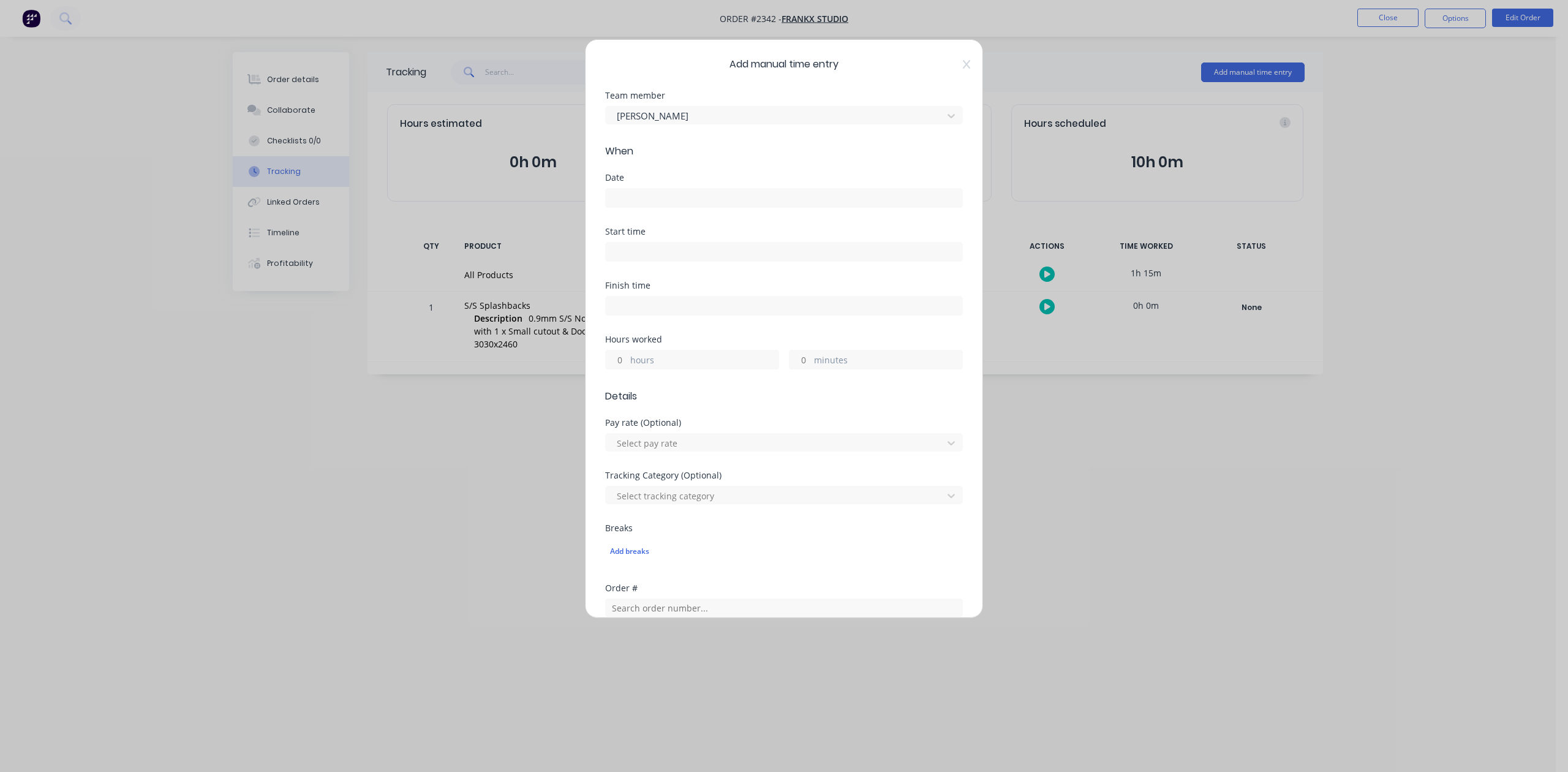
click at [704, 207] on input at bounding box center [784, 198] width 356 height 19
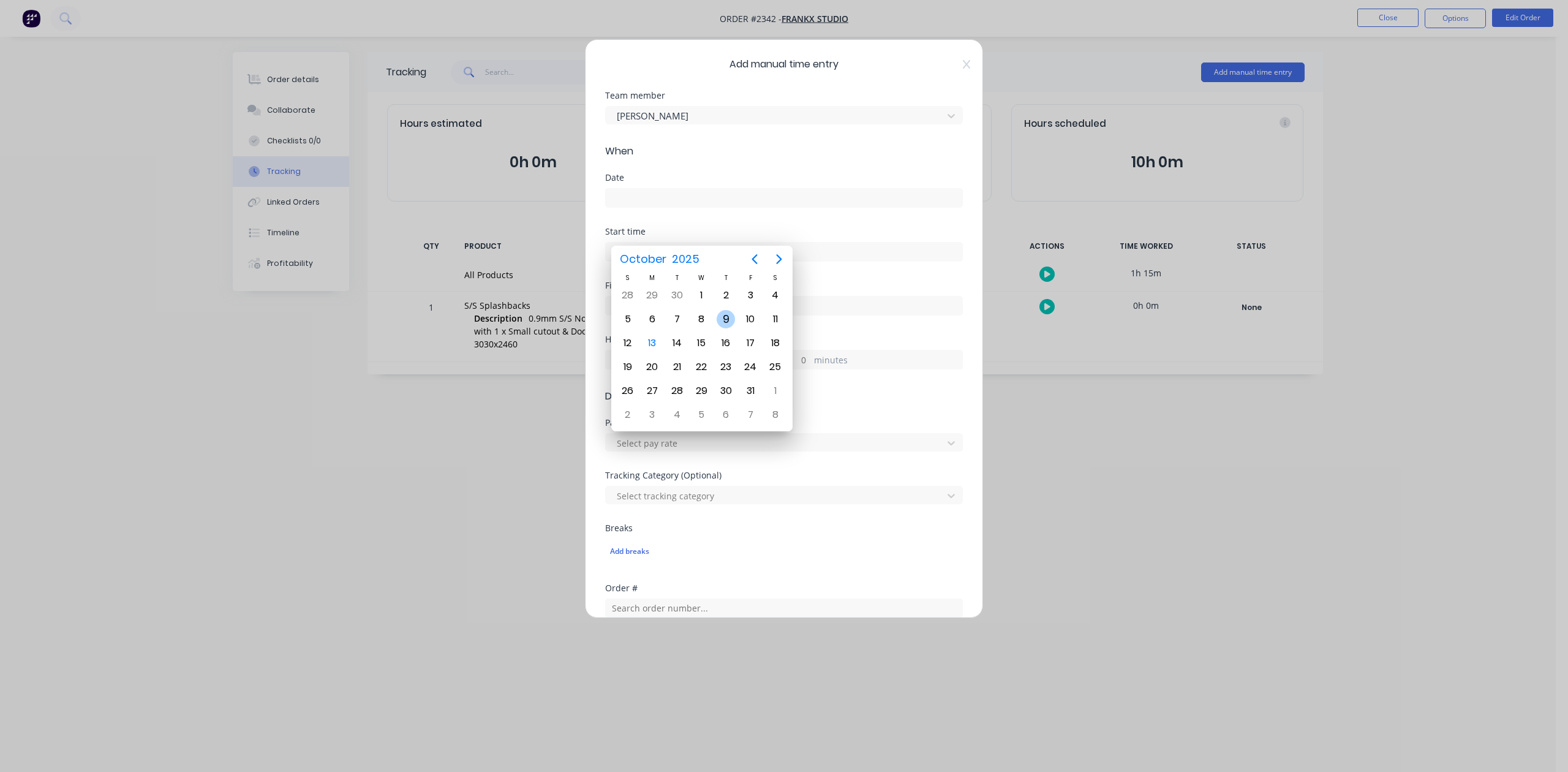
click at [728, 317] on div "9" at bounding box center [726, 319] width 19 height 19
type input "[DATE]"
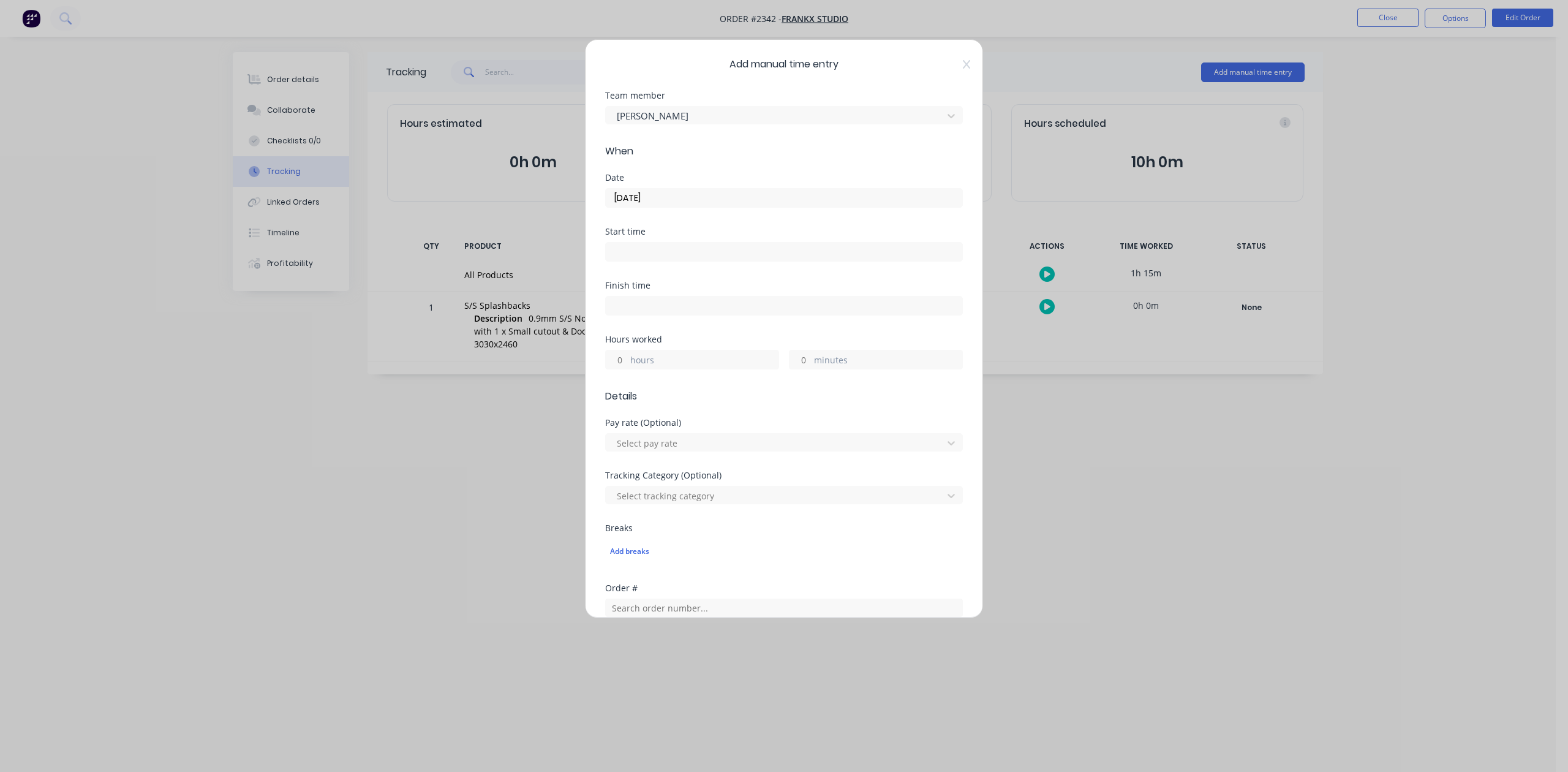
click at [621, 369] on input "hours" at bounding box center [617, 360] width 22 height 19
type input "1"
click at [794, 369] on input "minutes" at bounding box center [801, 360] width 22 height 19
type input "30"
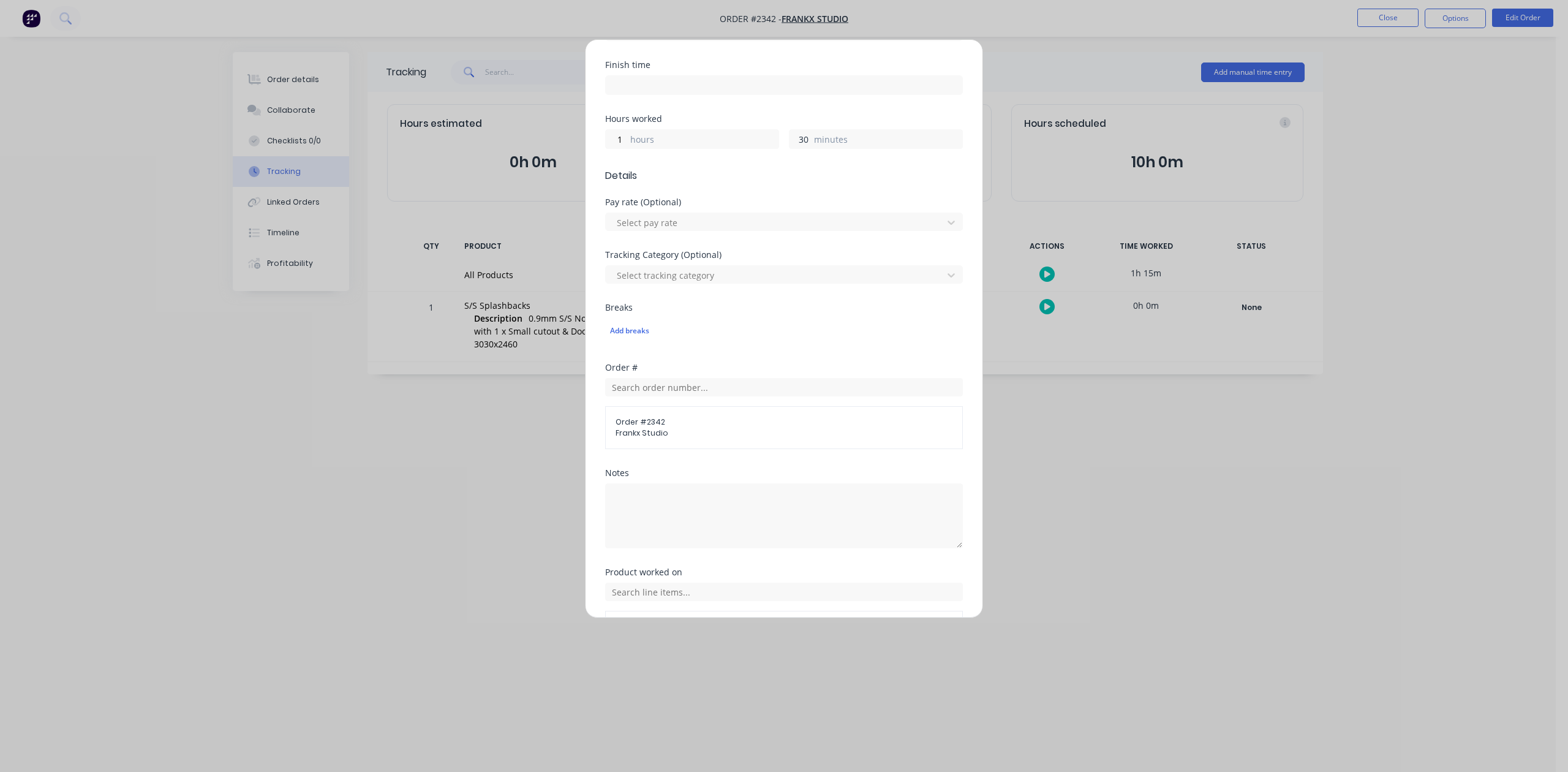
scroll to position [433, 0]
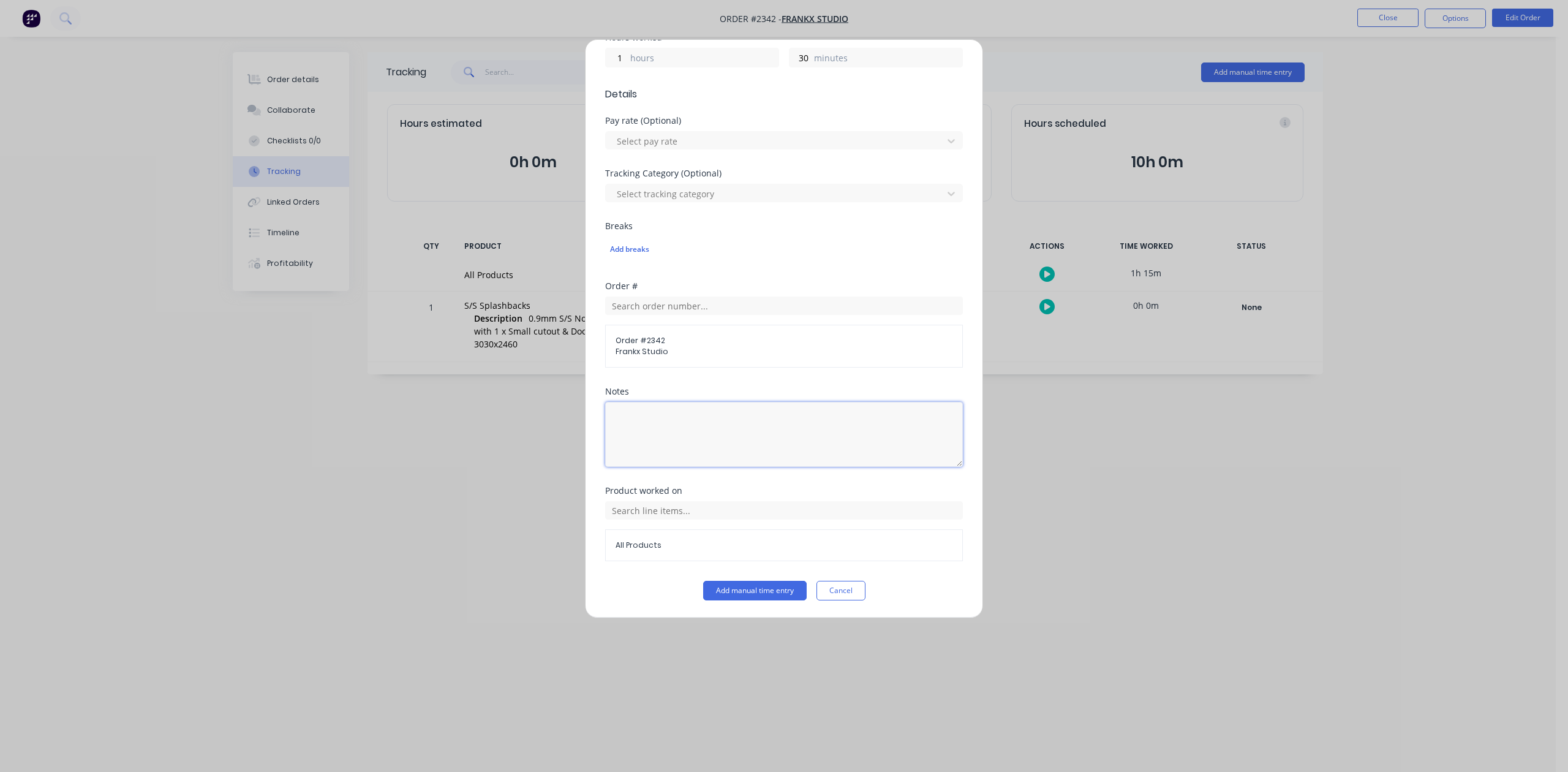
click at [675, 402] on textarea at bounding box center [784, 434] width 358 height 65
type textarea "Site Measure"
click at [738, 596] on button "Add manual time entry" at bounding box center [755, 590] width 103 height 19
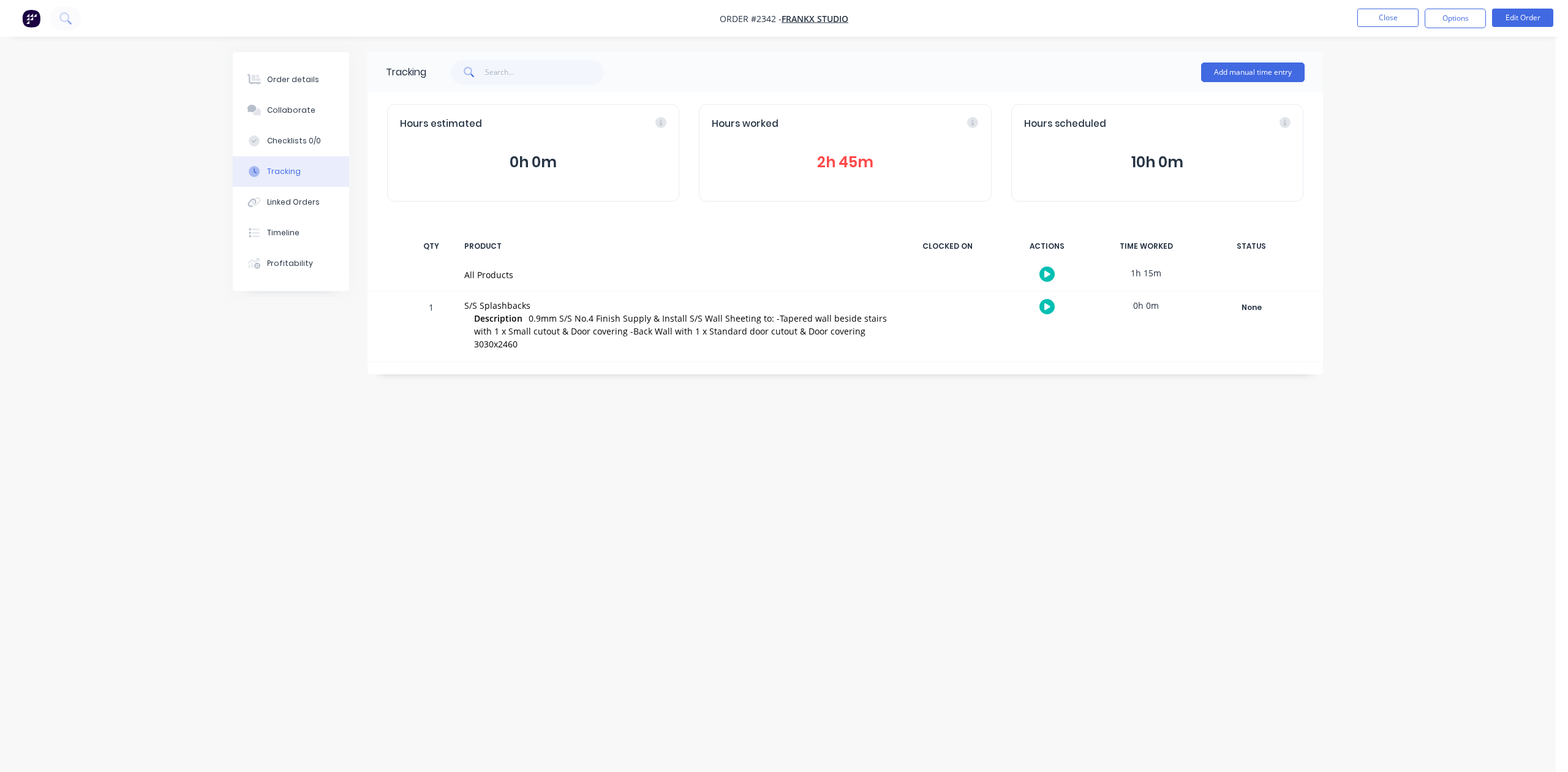
click at [857, 174] on button "2h 45m" at bounding box center [845, 162] width 266 height 23
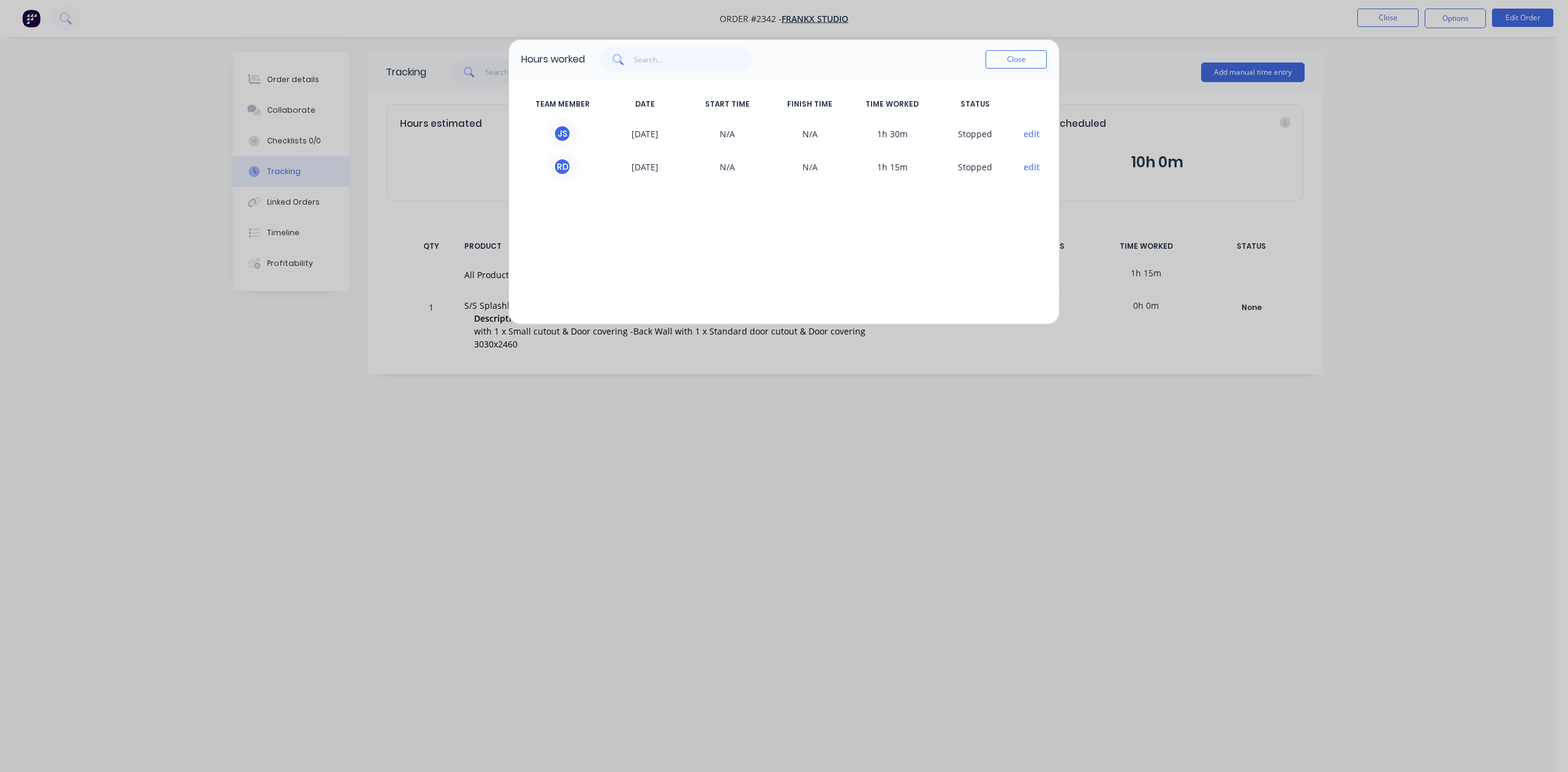
click at [1030, 173] on button "edit" at bounding box center [1031, 167] width 16 height 13
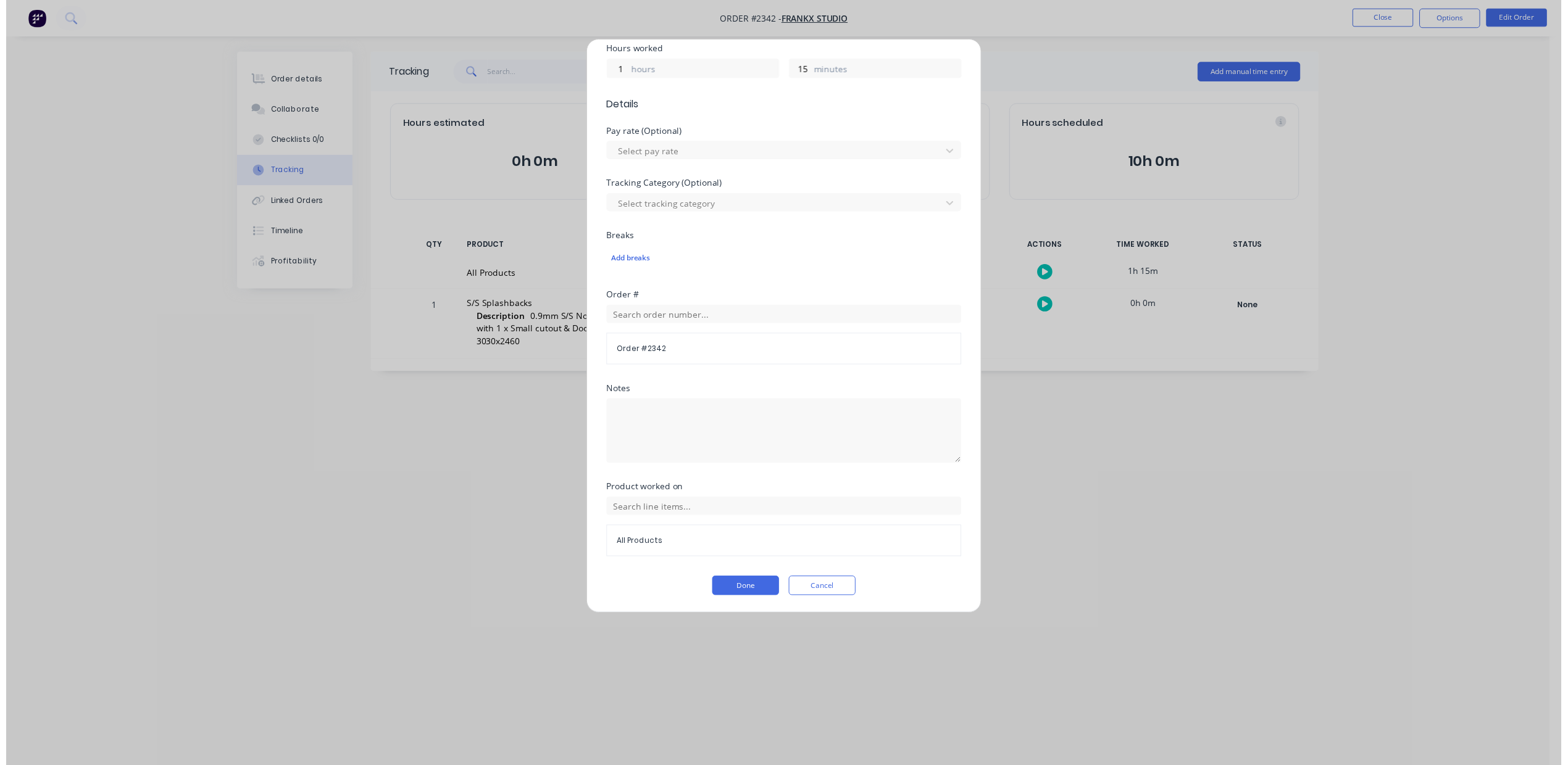
scroll to position [422, 0]
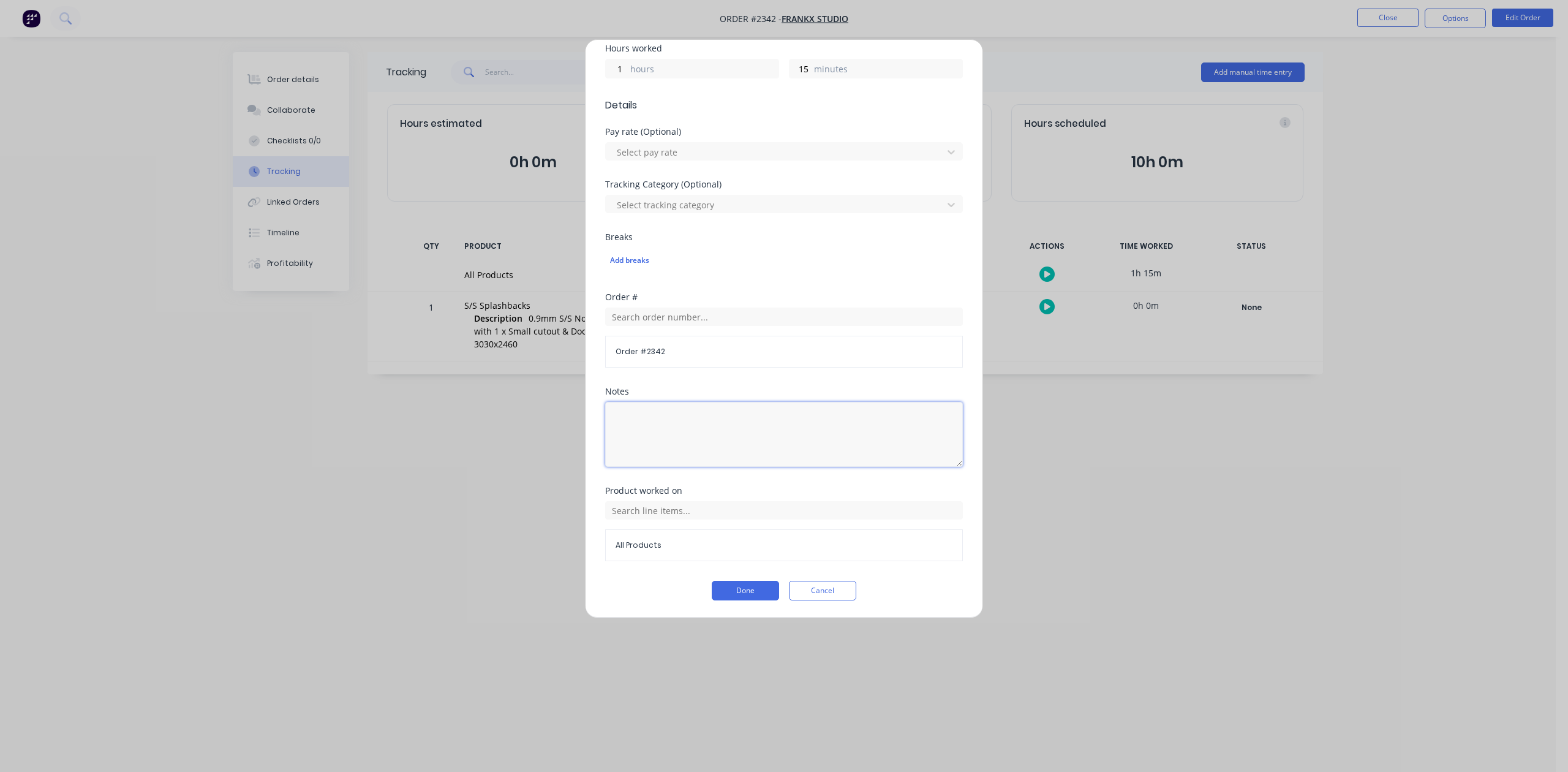
click at [773, 408] on textarea at bounding box center [784, 434] width 358 height 65
type textarea "Site Measure"
click at [721, 594] on button "Done" at bounding box center [746, 590] width 68 height 19
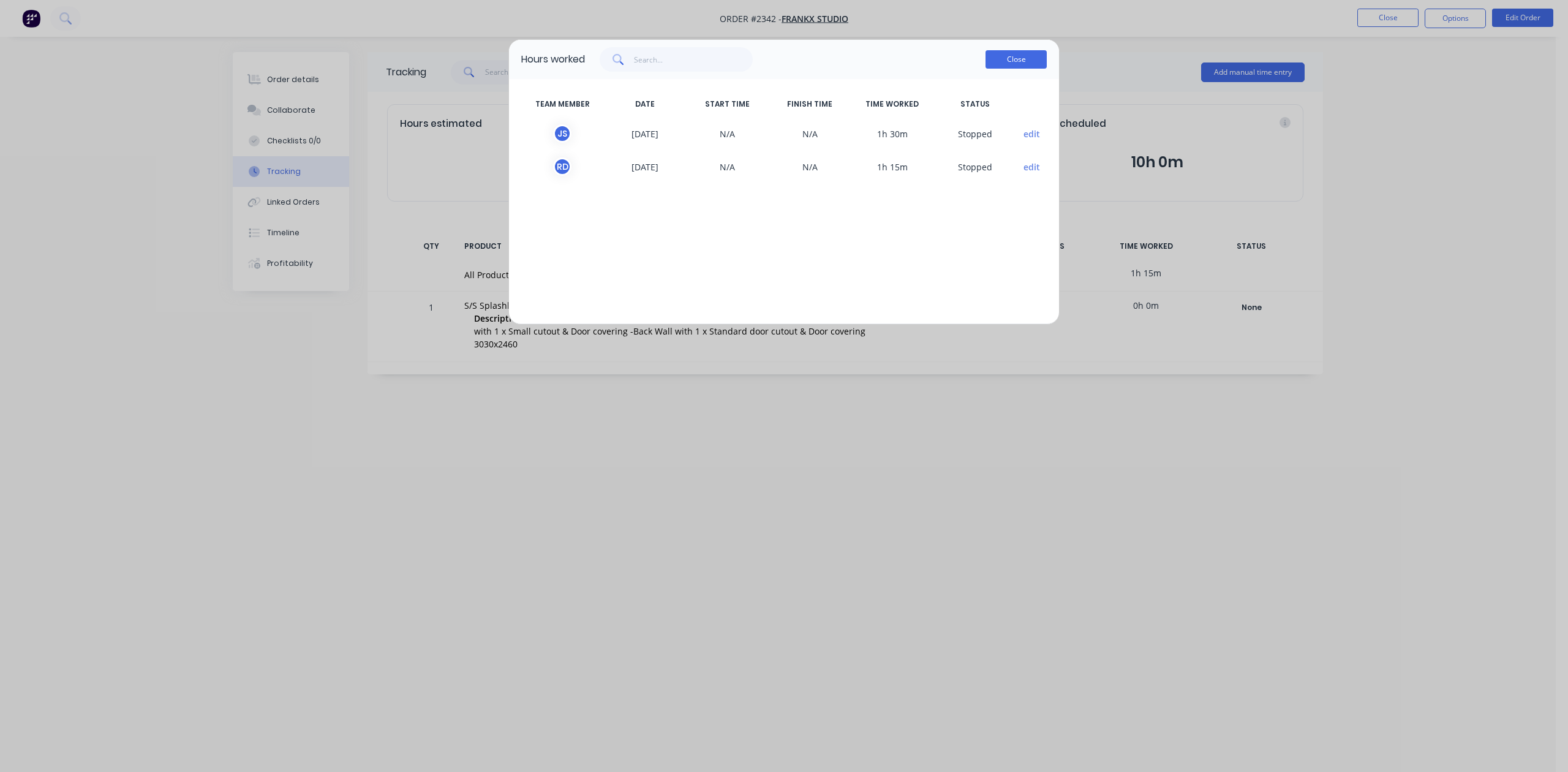
click at [1013, 67] on button "Close" at bounding box center [1016, 60] width 61 height 19
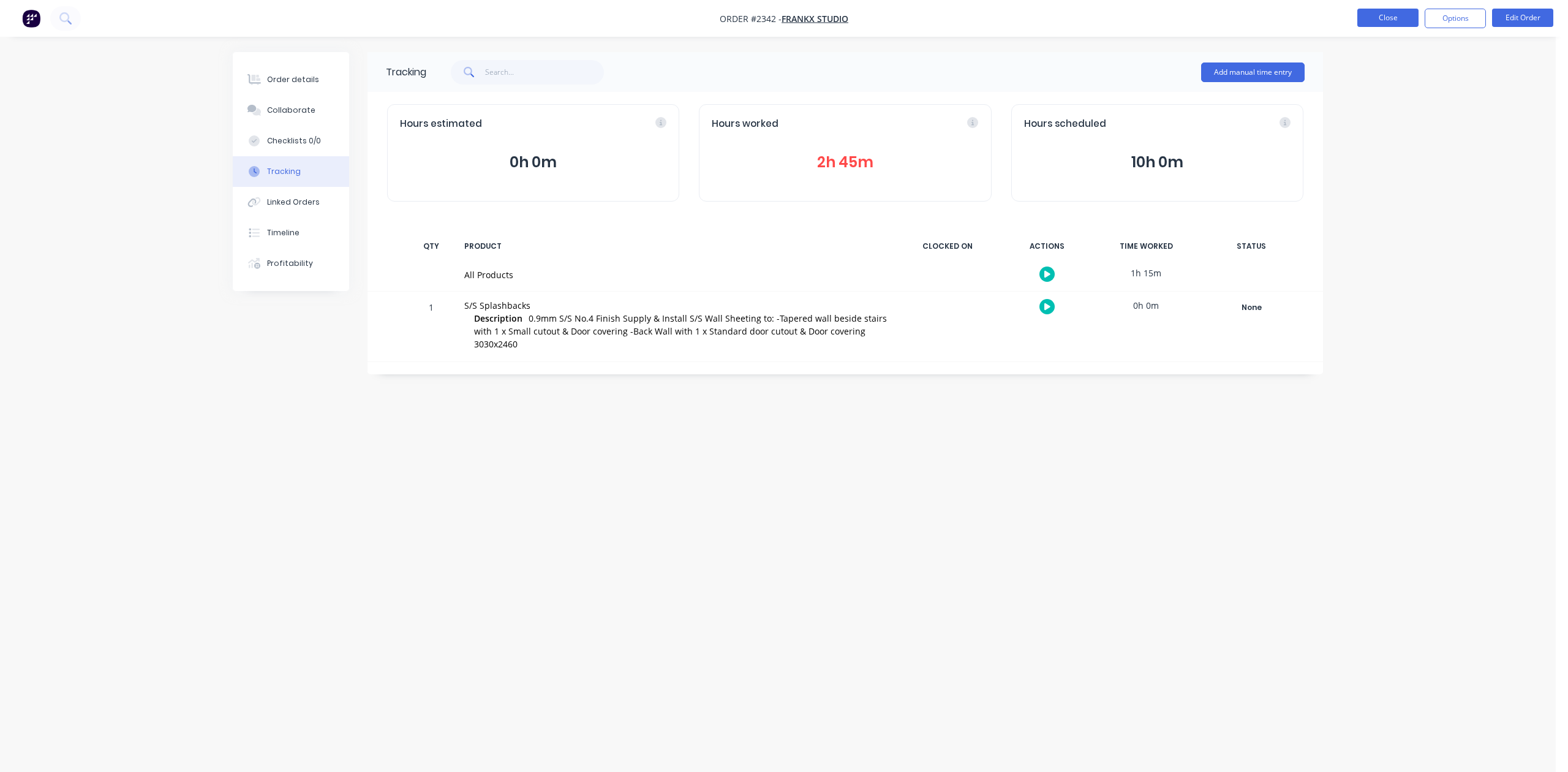
click at [1387, 13] on button "Close" at bounding box center [1388, 18] width 61 height 19
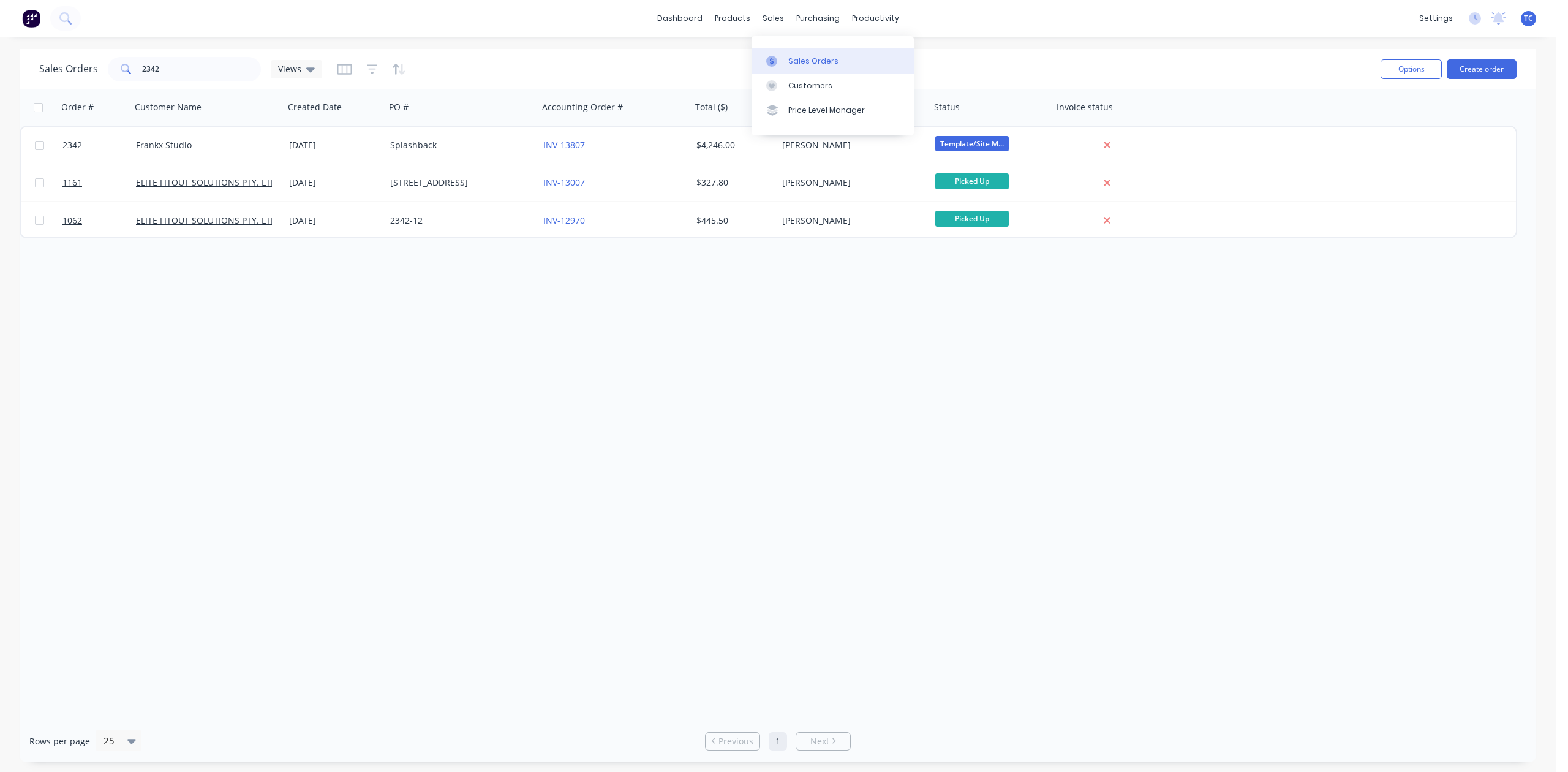
click at [810, 67] on div "Sales Orders" at bounding box center [813, 61] width 50 height 11
click at [915, 67] on div "Workflow" at bounding box center [913, 61] width 37 height 11
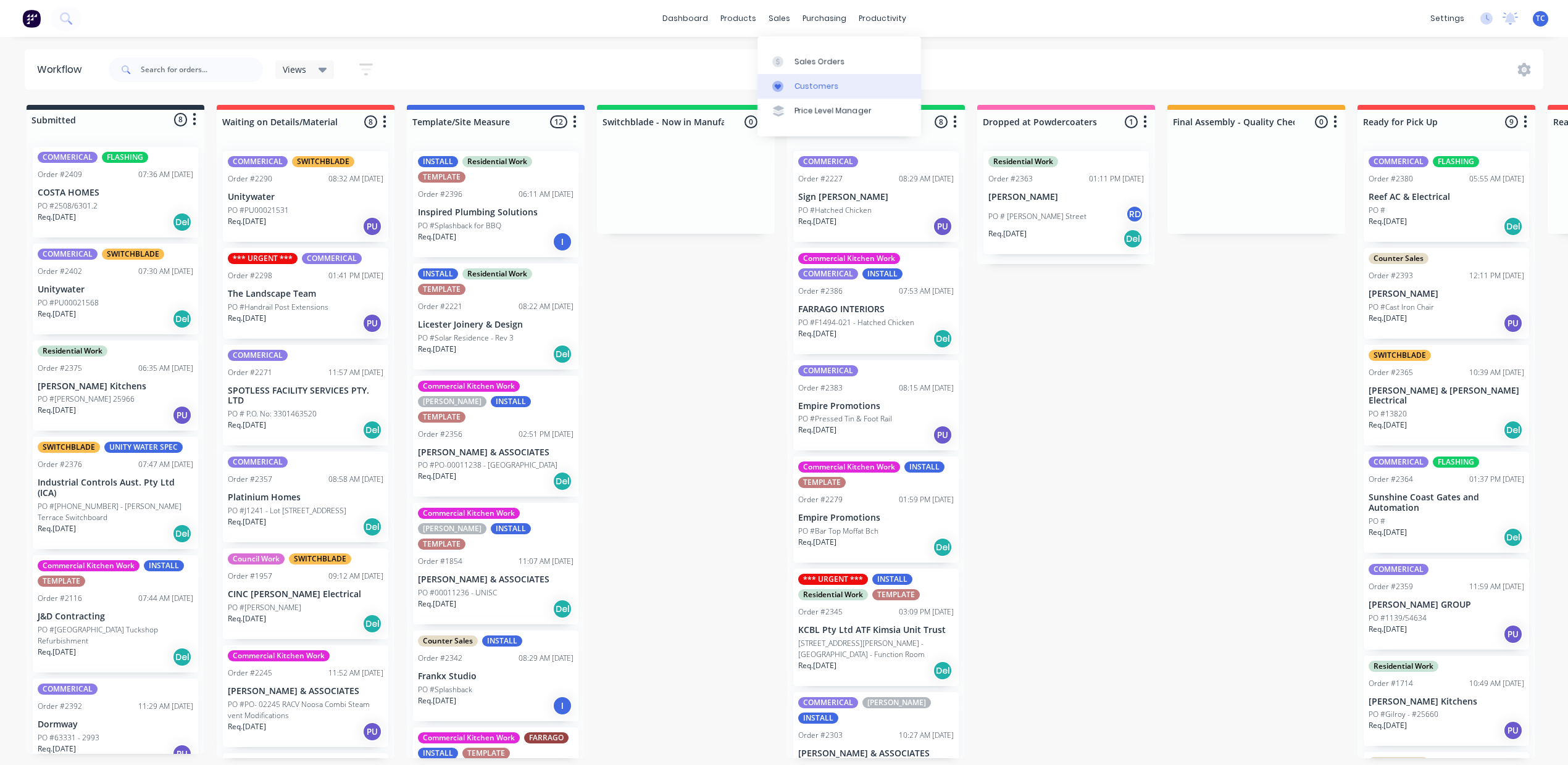
click at [830, 92] on div "Customers" at bounding box center [816, 86] width 45 height 11
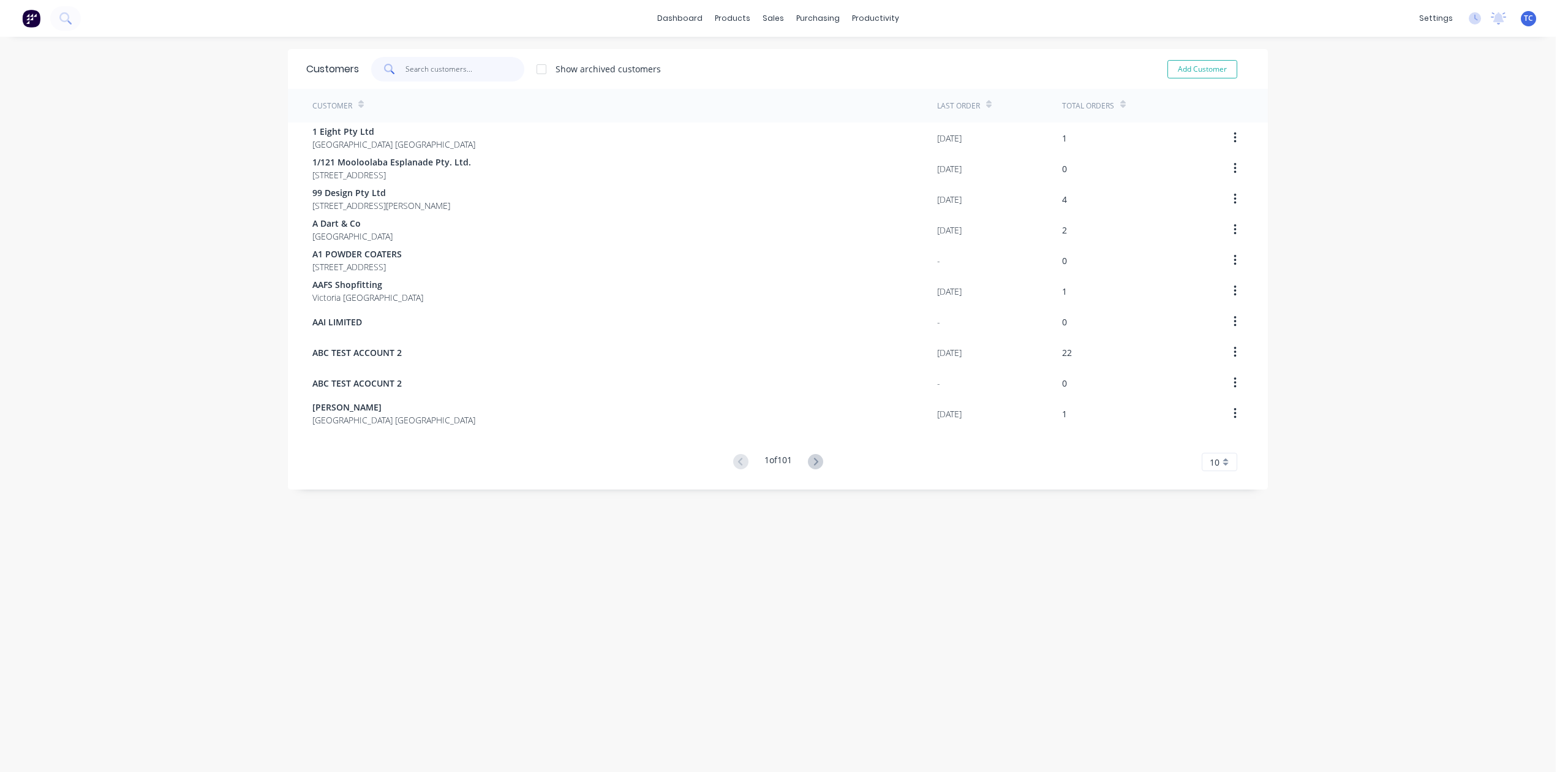
click at [425, 60] on input "text" at bounding box center [465, 69] width 120 height 25
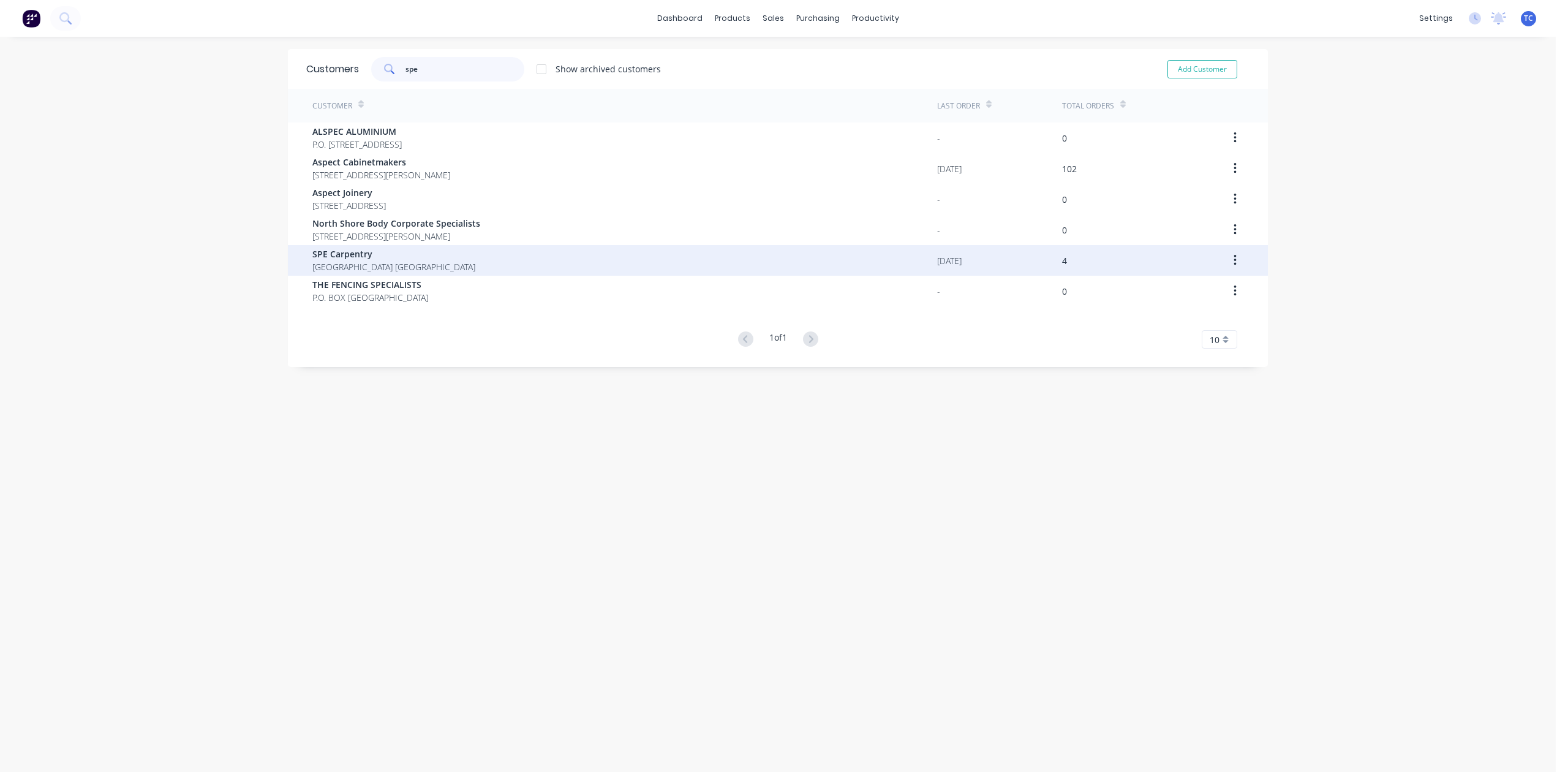
type input "spe"
click at [350, 268] on span "[GEOGRAPHIC_DATA] [GEOGRAPHIC_DATA]" at bounding box center [394, 266] width 163 height 13
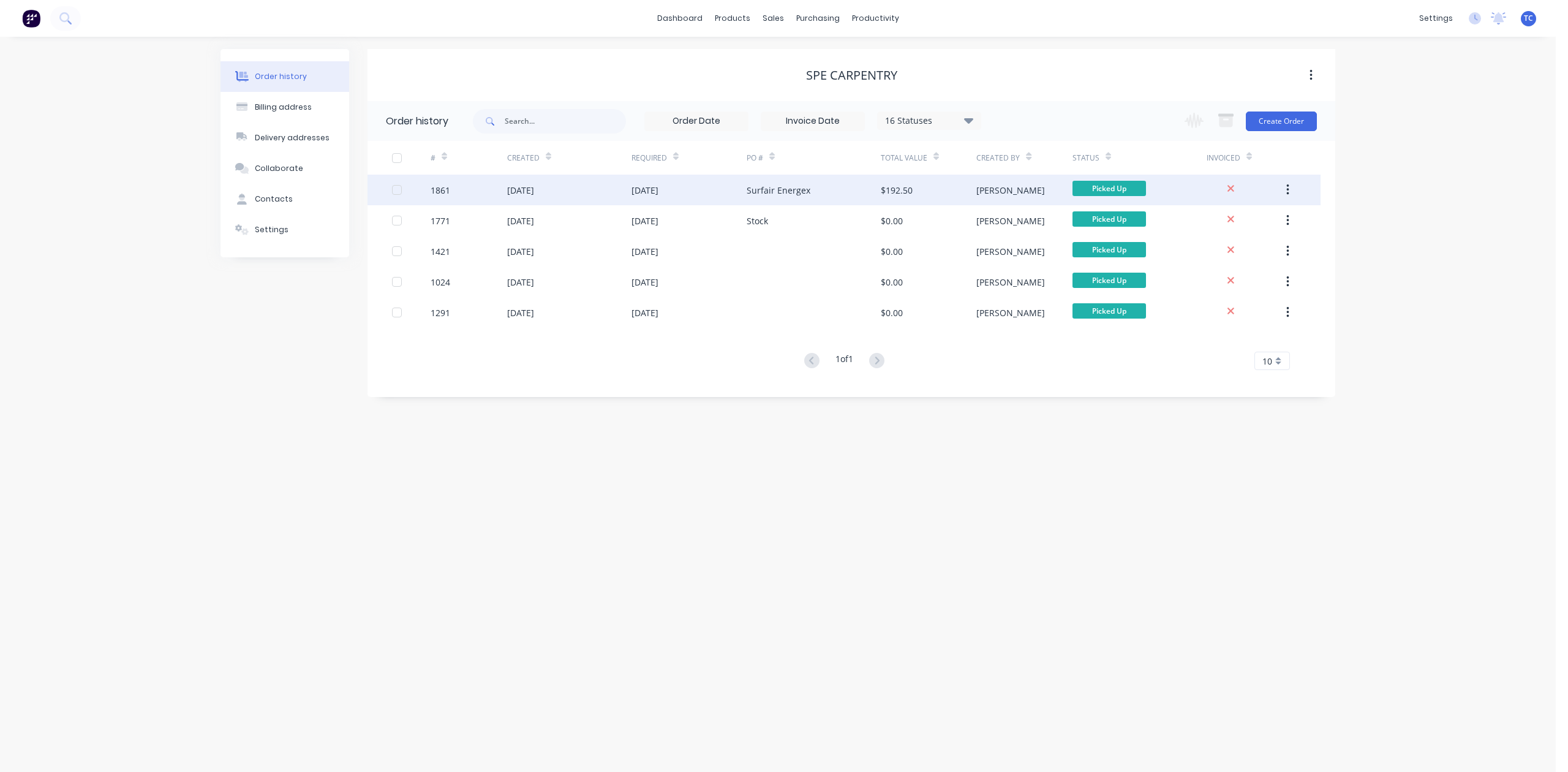
click at [653, 187] on div "[DATE]" at bounding box center [645, 190] width 27 height 13
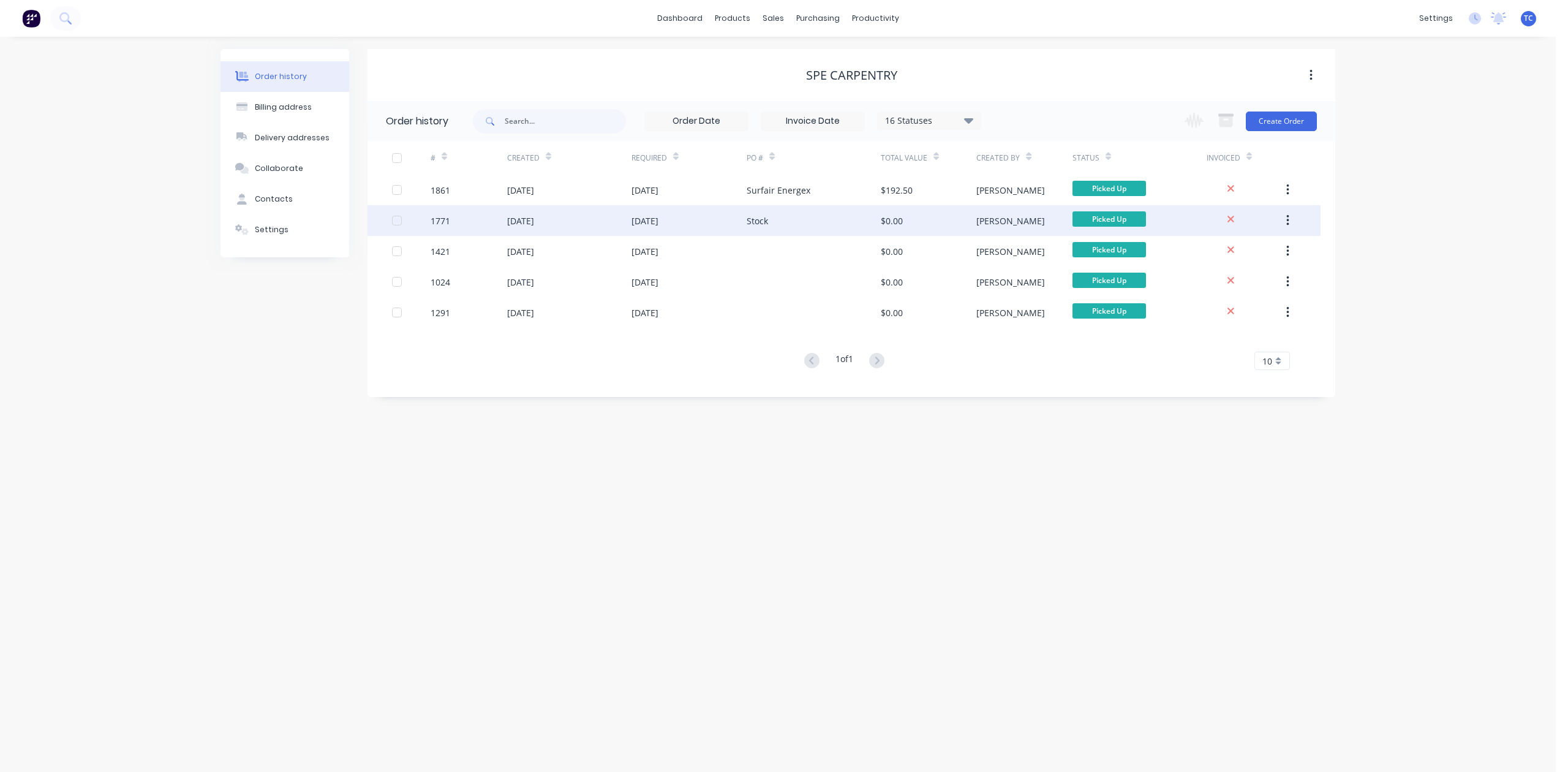
click at [534, 219] on div "[DATE]" at bounding box center [520, 221] width 27 height 13
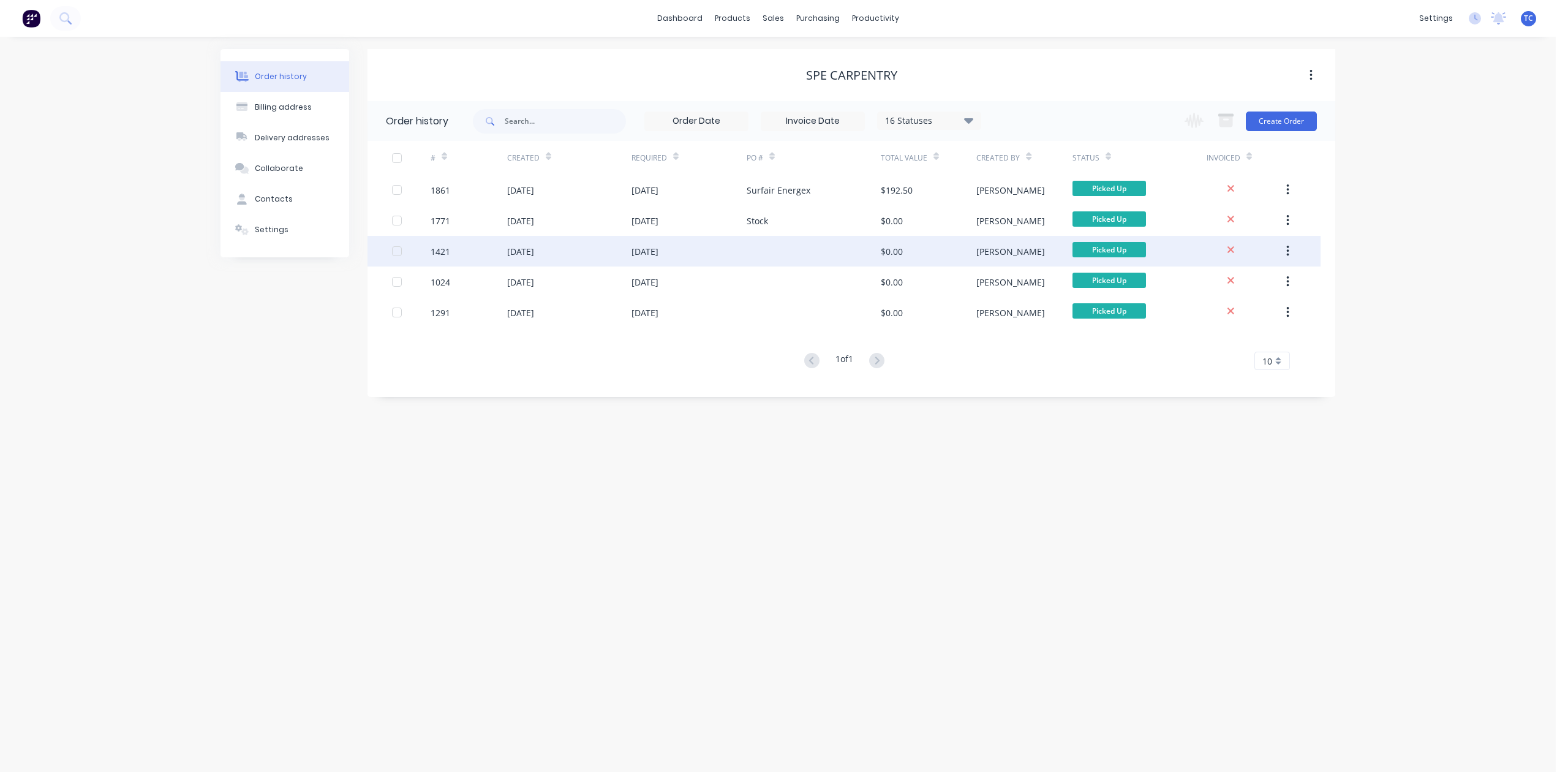
click at [534, 251] on div "[DATE]" at bounding box center [520, 252] width 27 height 13
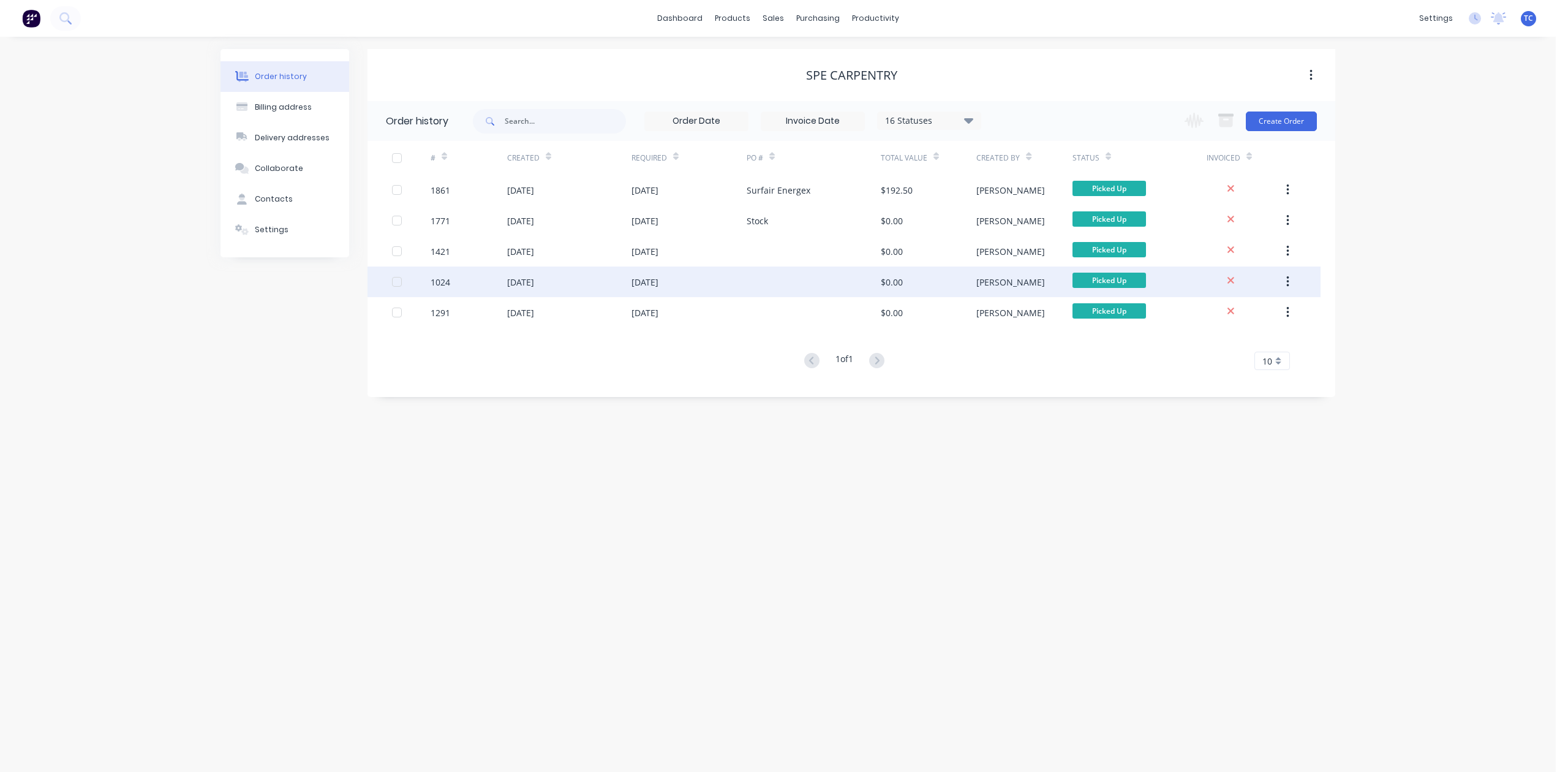
click at [652, 280] on div "[DATE]" at bounding box center [645, 282] width 27 height 13
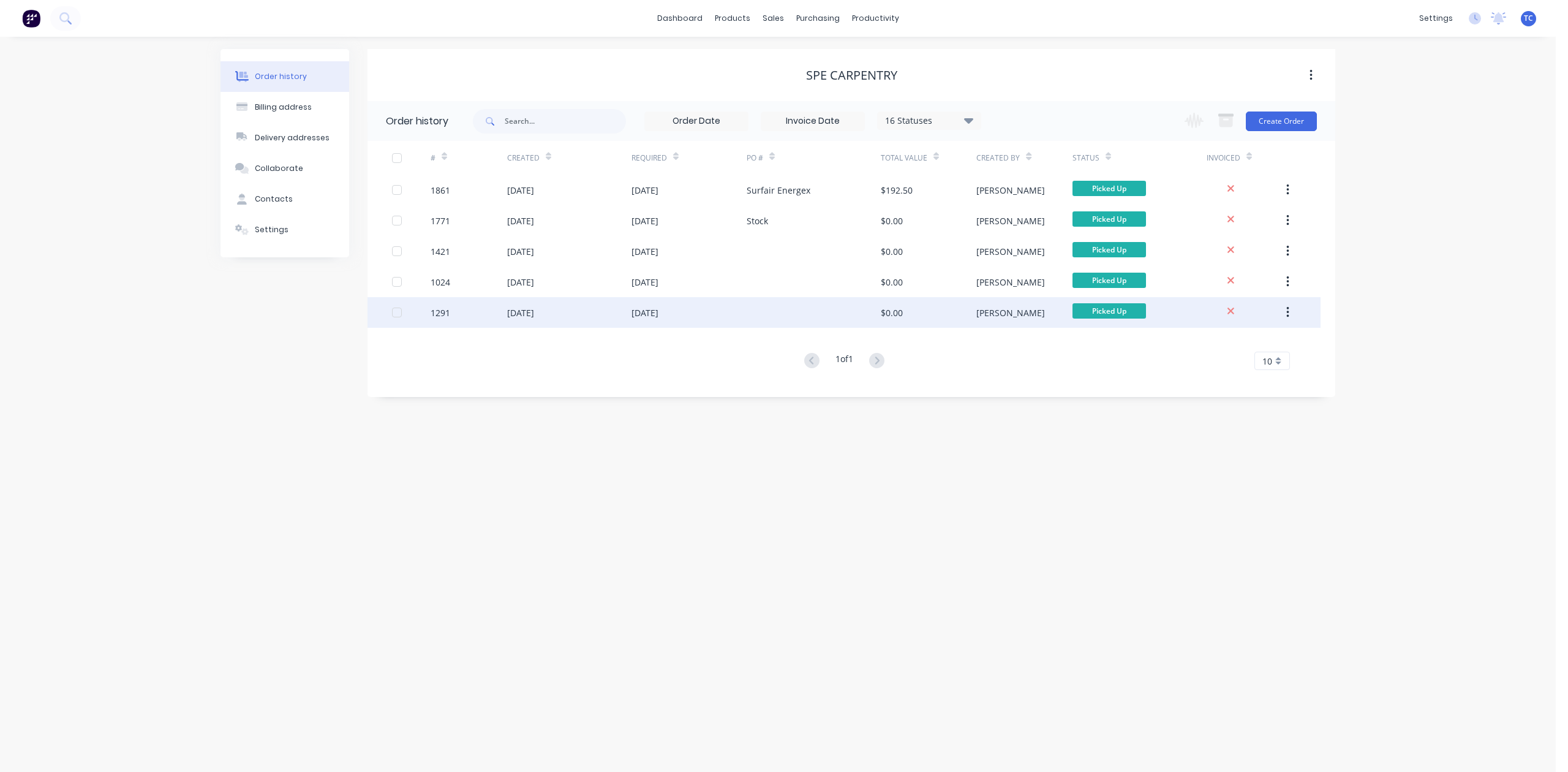
click at [659, 318] on div "[DATE]" at bounding box center [645, 312] width 27 height 13
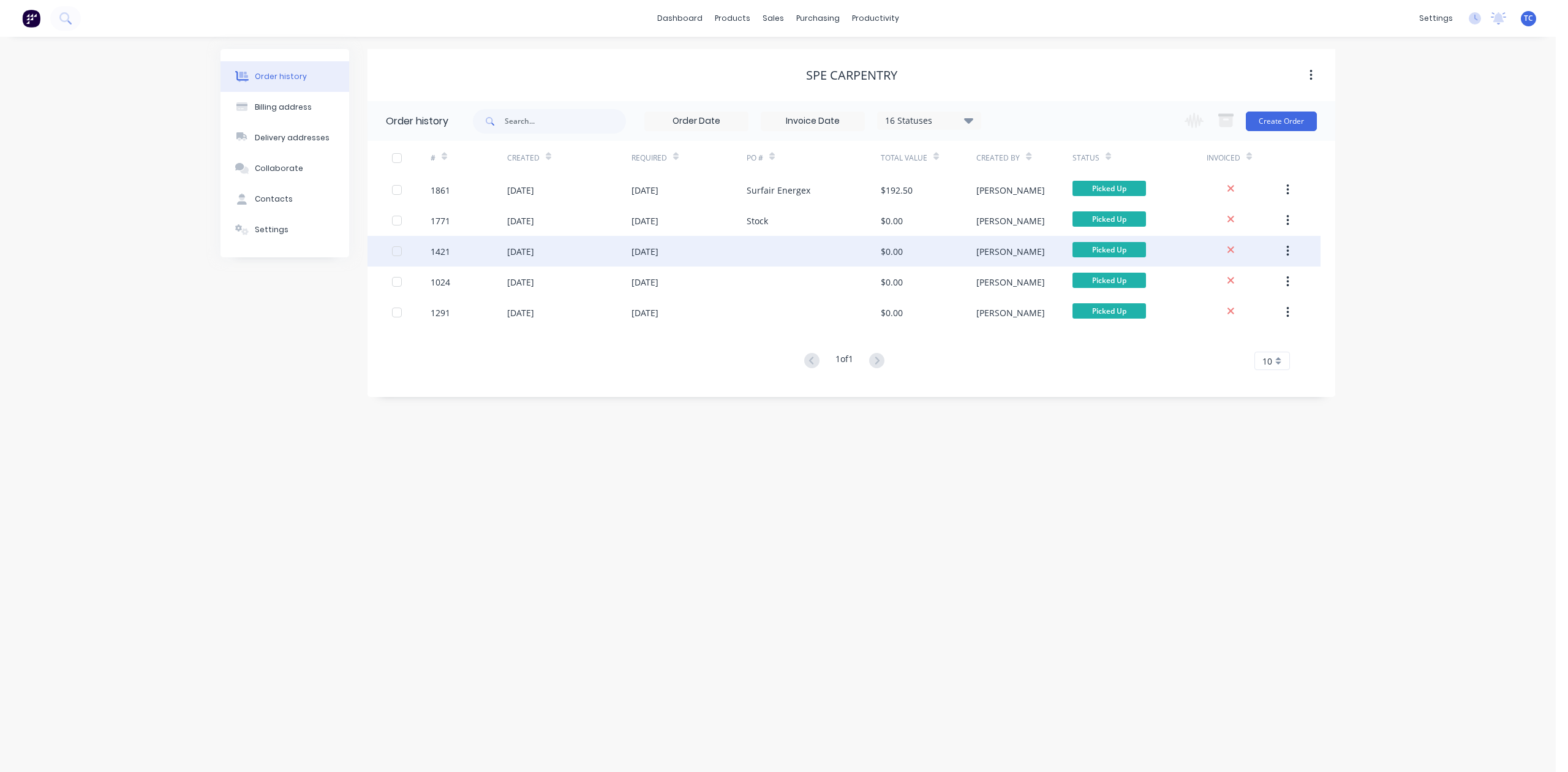
click at [659, 251] on div "[DATE]" at bounding box center [645, 252] width 27 height 13
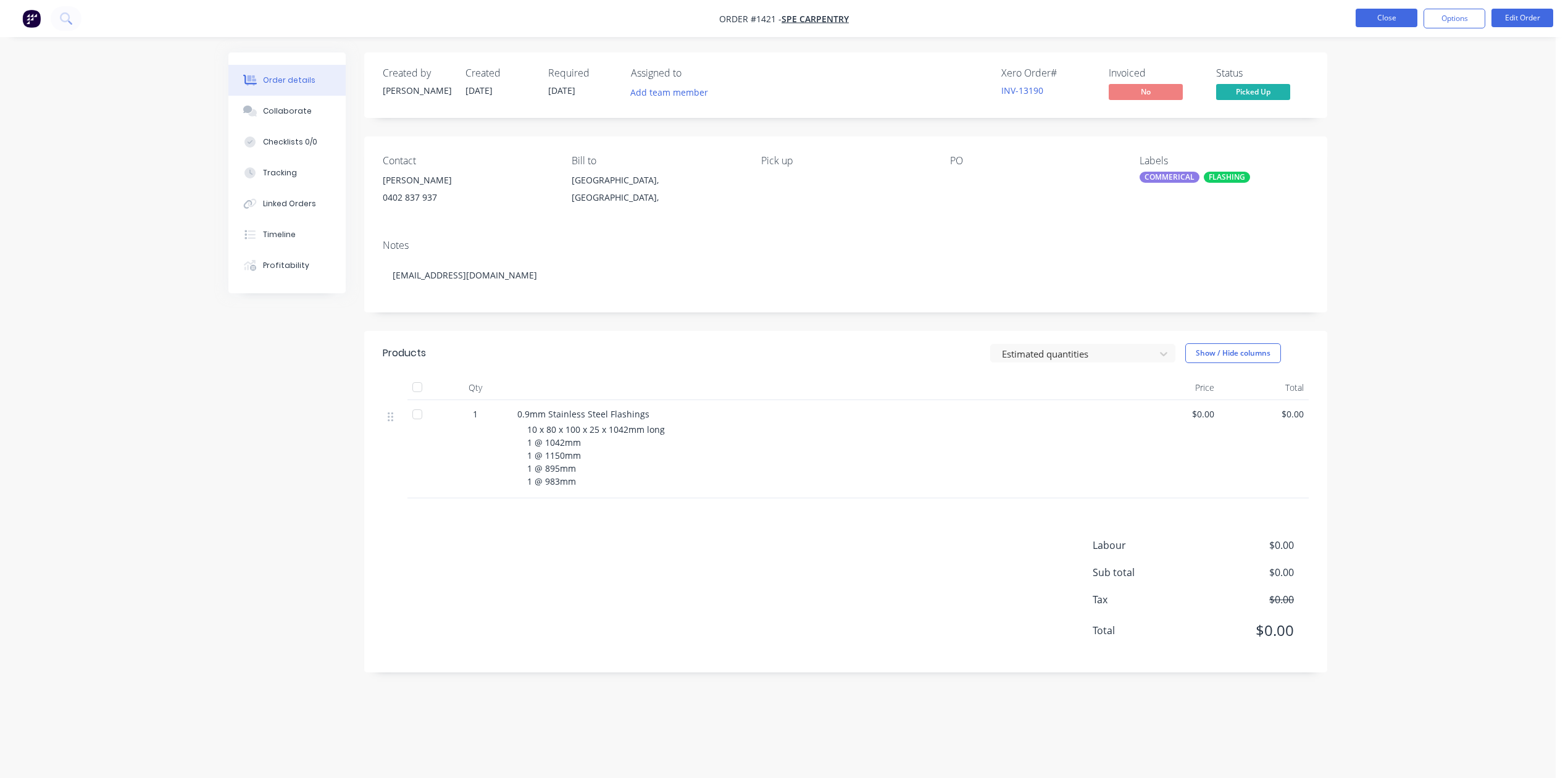
click at [1370, 16] on button "Close" at bounding box center [1386, 18] width 62 height 19
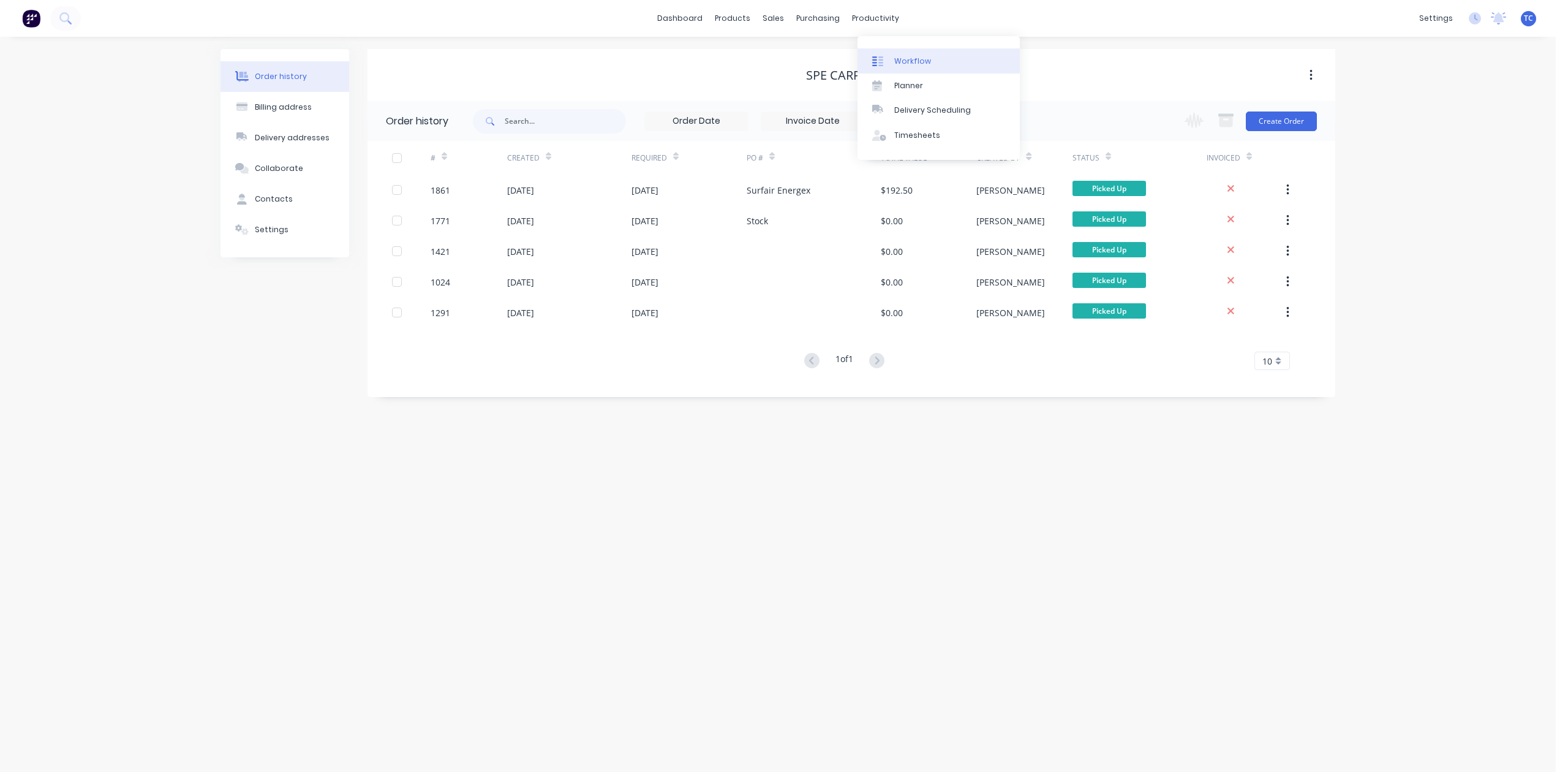
click at [912, 65] on div "Workflow" at bounding box center [913, 61] width 37 height 11
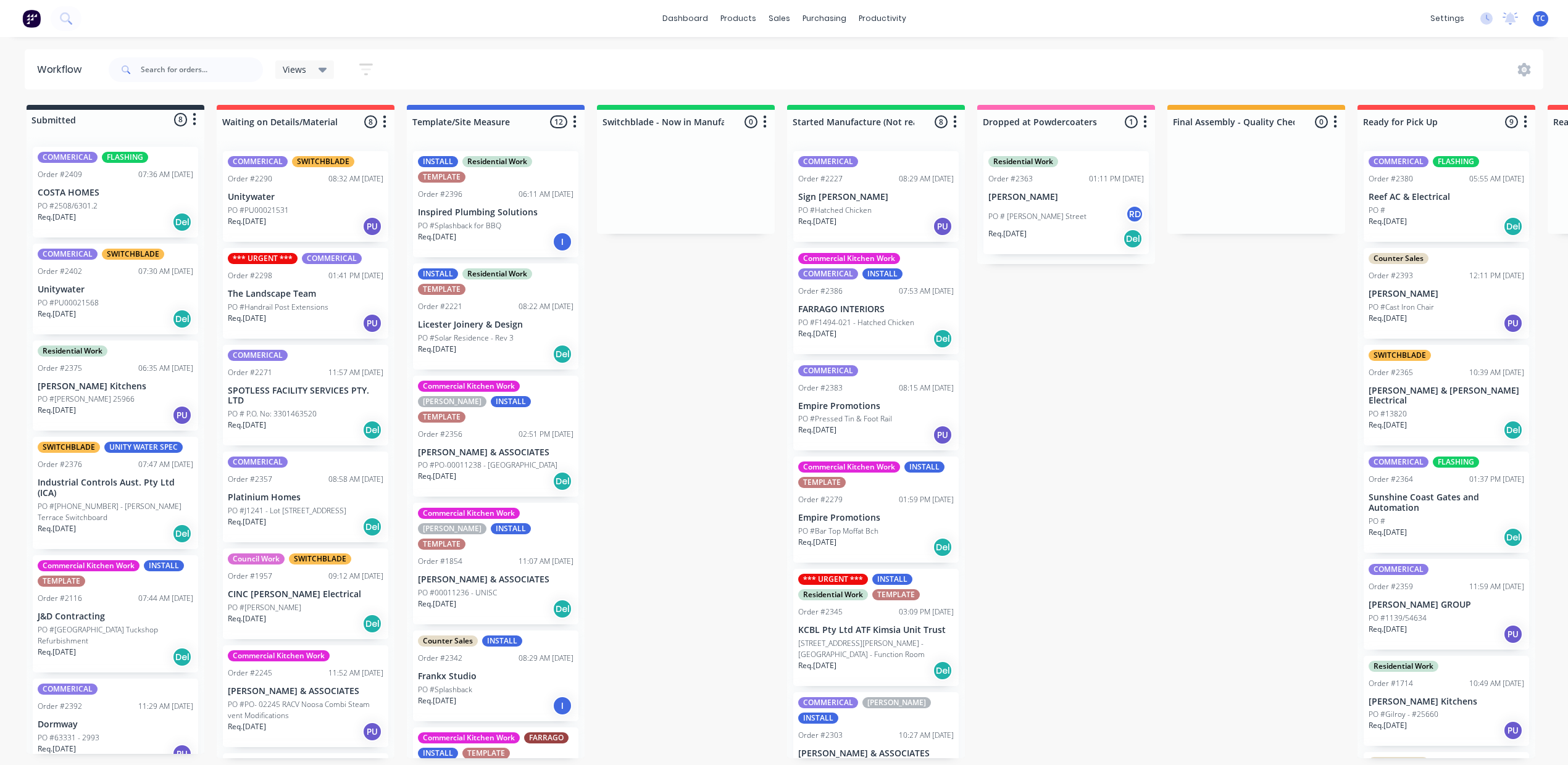
click at [95, 404] on p "PO #[PERSON_NAME] 25966" at bounding box center [86, 399] width 97 height 11
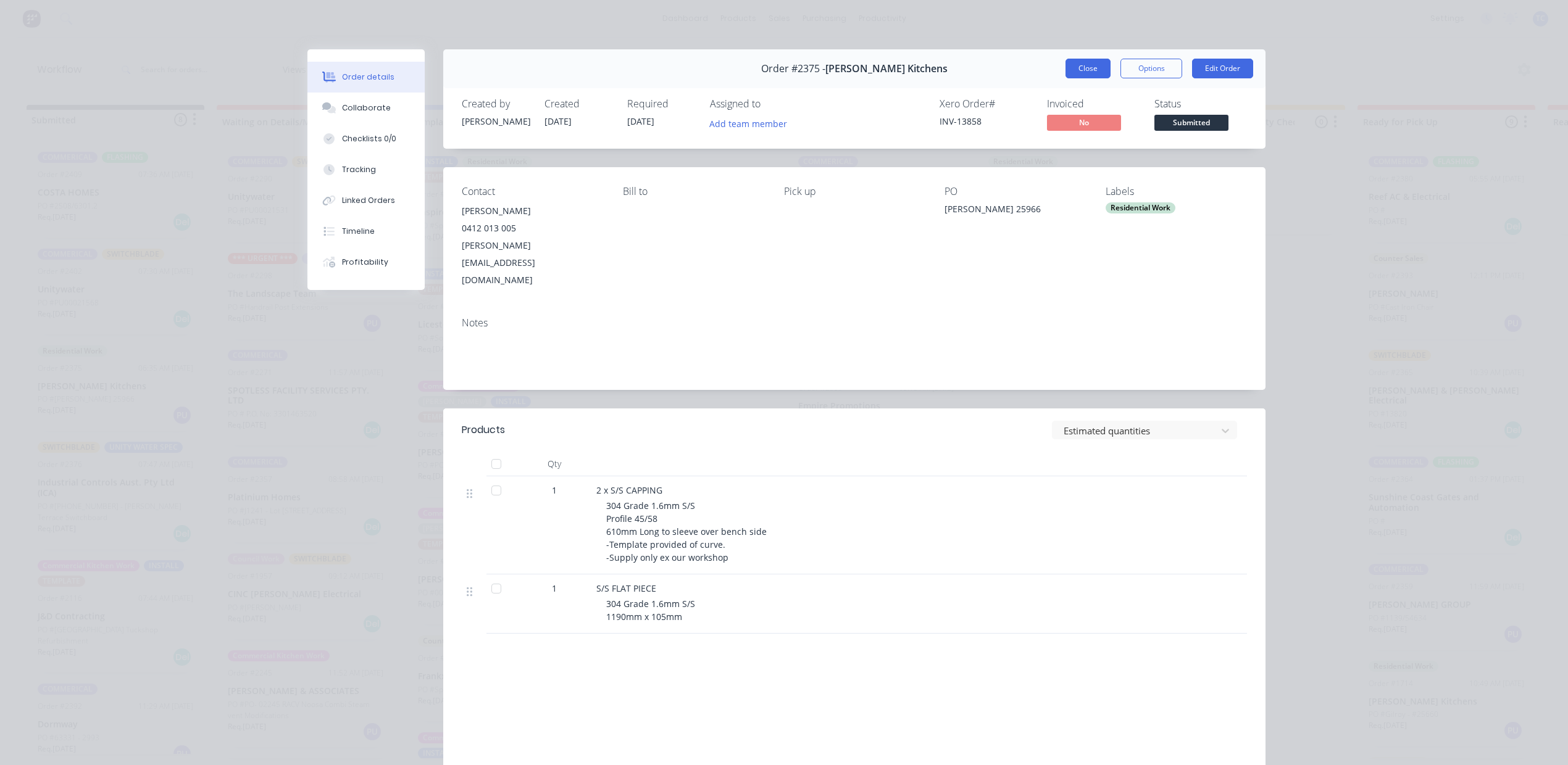
click at [1065, 74] on button "Close" at bounding box center [1088, 68] width 45 height 20
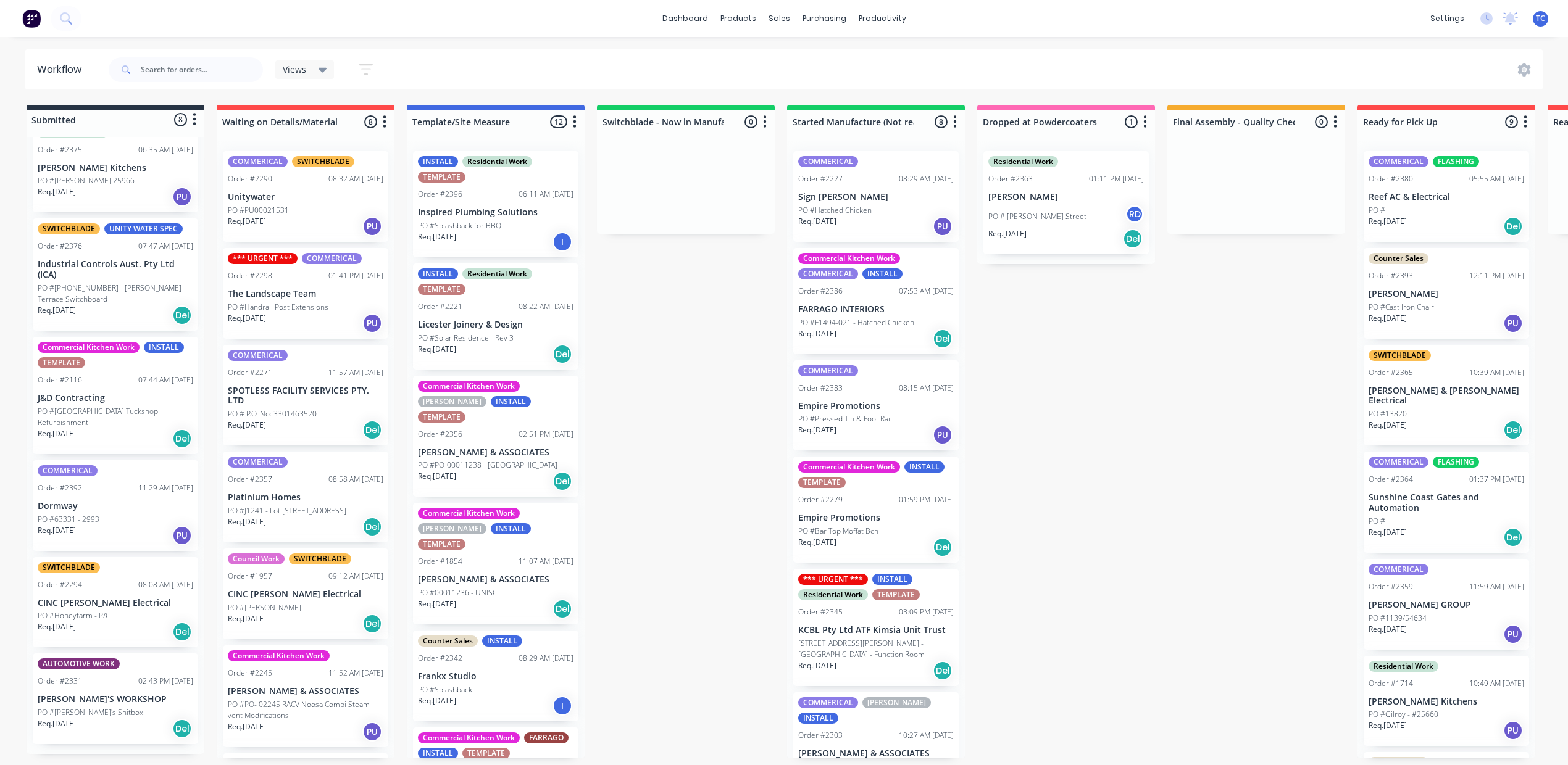
scroll to position [375, 0]
click at [168, 514] on div "PO #63331 - 2993" at bounding box center [115, 519] width 156 height 11
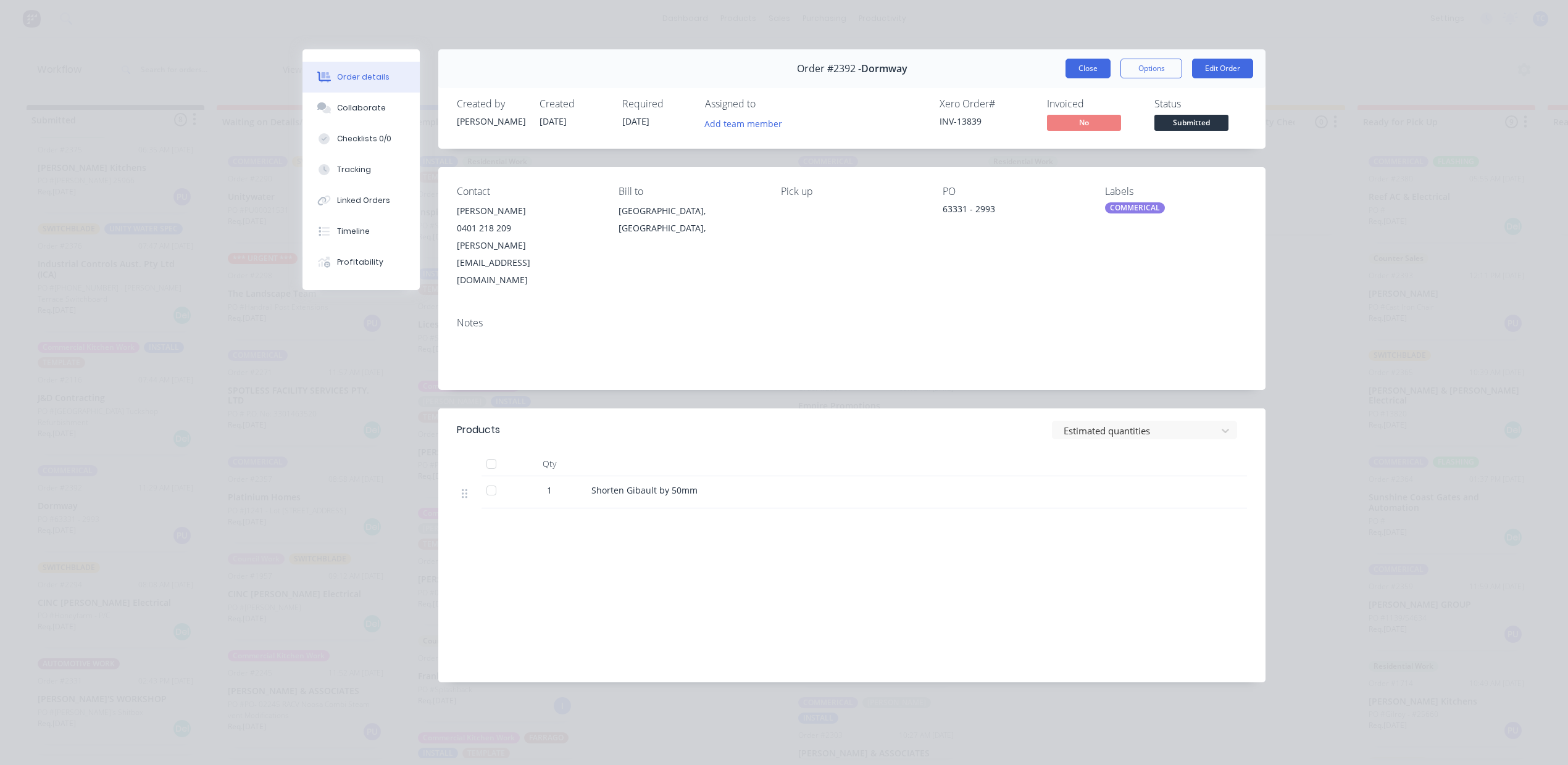
click at [1065, 78] on button "Close" at bounding box center [1088, 68] width 45 height 20
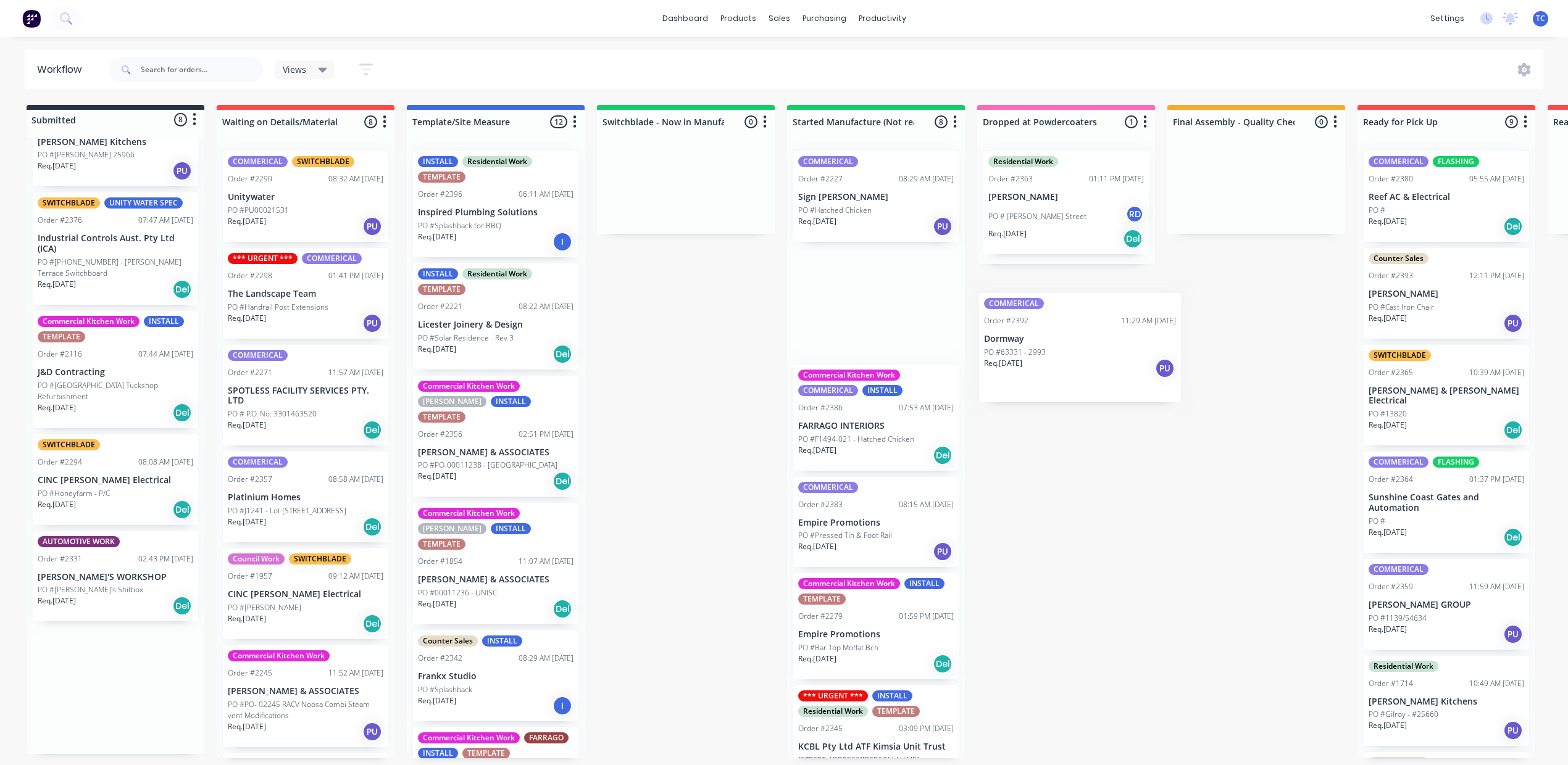
drag, startPoint x: 92, startPoint y: 487, endPoint x: 1035, endPoint y: 361, distance: 951.4
click at [1035, 361] on div "Submitted 8 Status colour #273444 hex #273444 Save Cancel Summaries Total order…" at bounding box center [1020, 431] width 2059 height 653
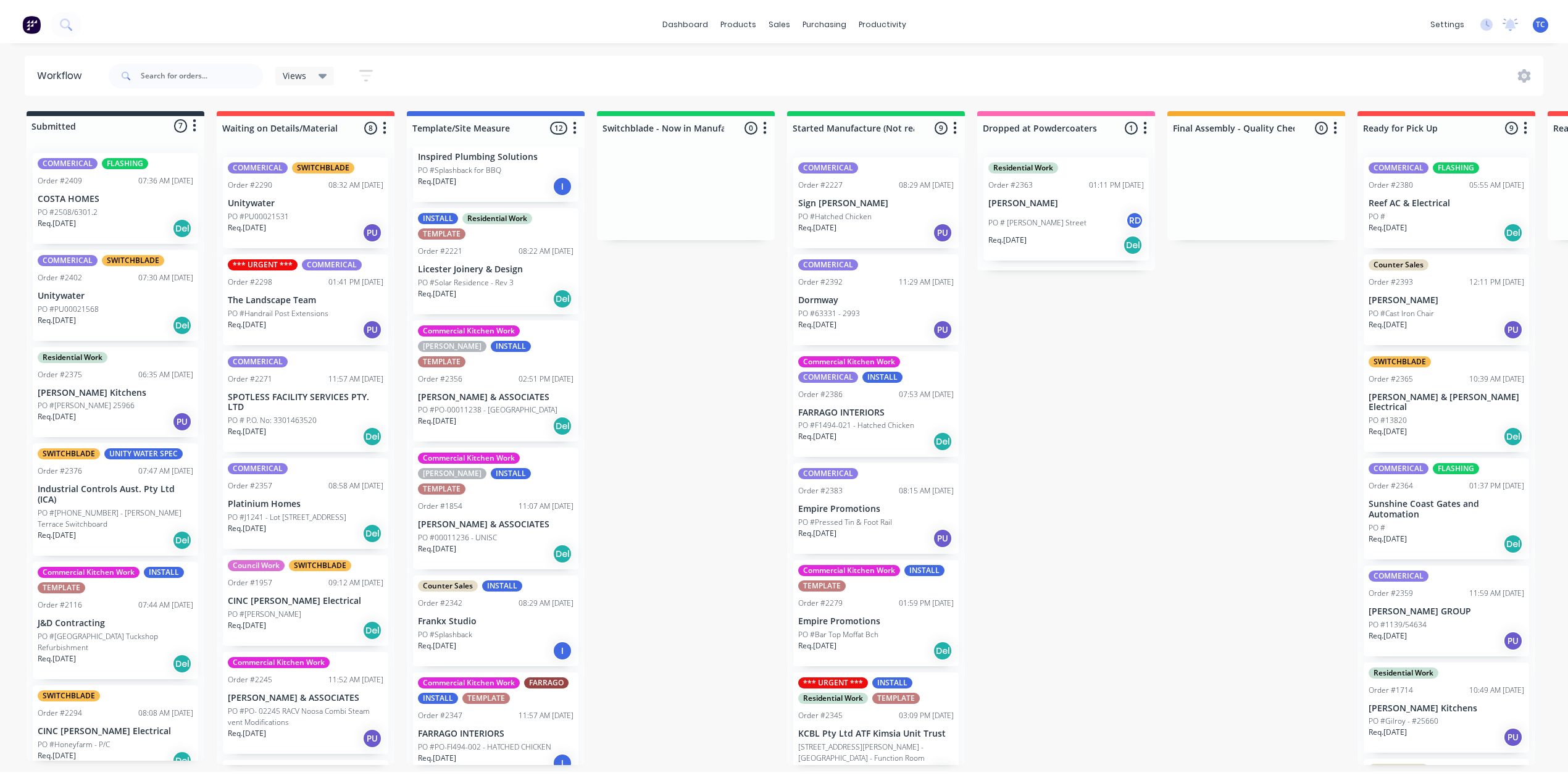
scroll to position [0, 0]
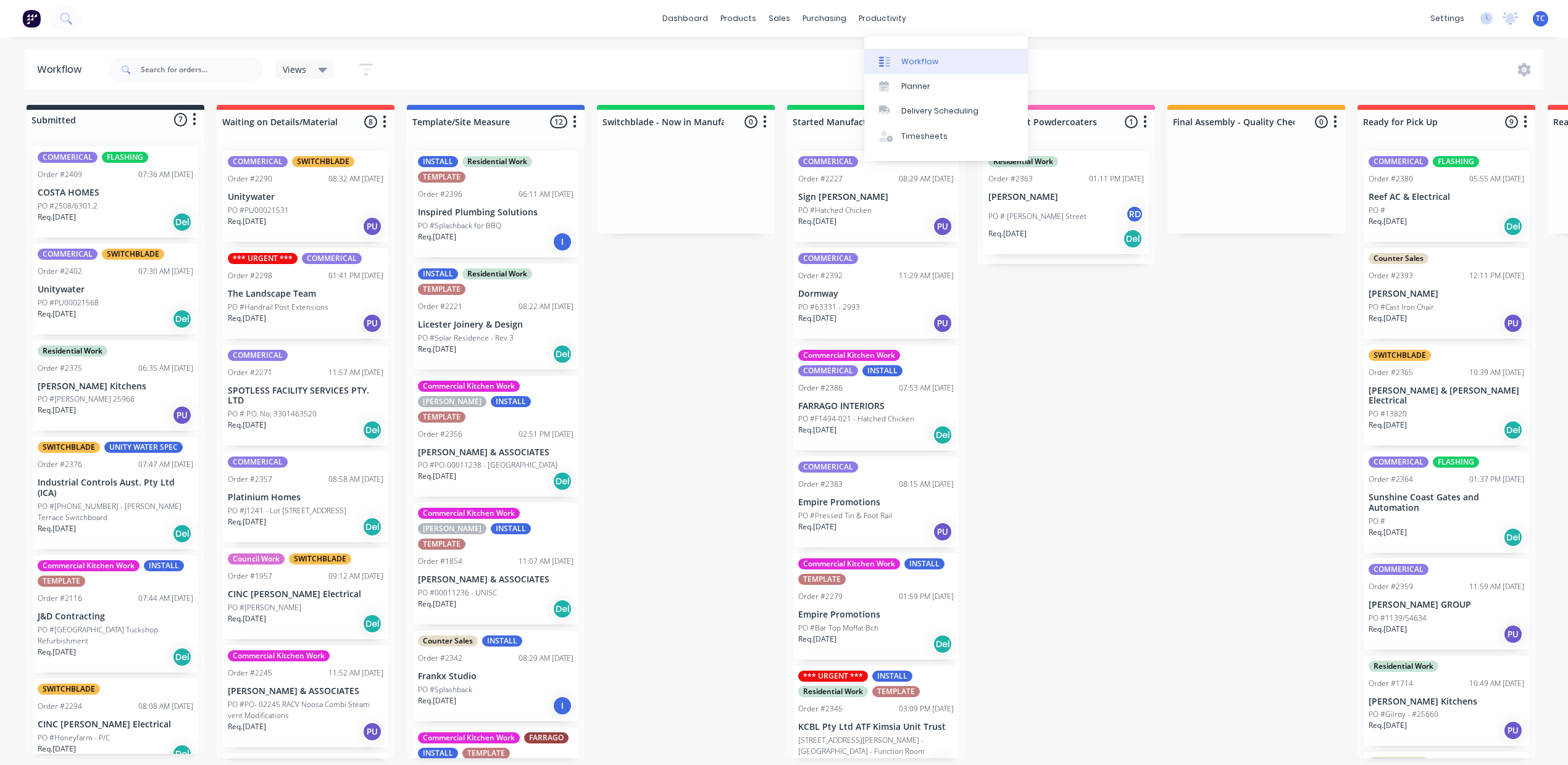
click at [931, 60] on link "Workflow" at bounding box center [945, 61] width 164 height 25
click at [811, 67] on div "Sales Orders" at bounding box center [819, 62] width 51 height 11
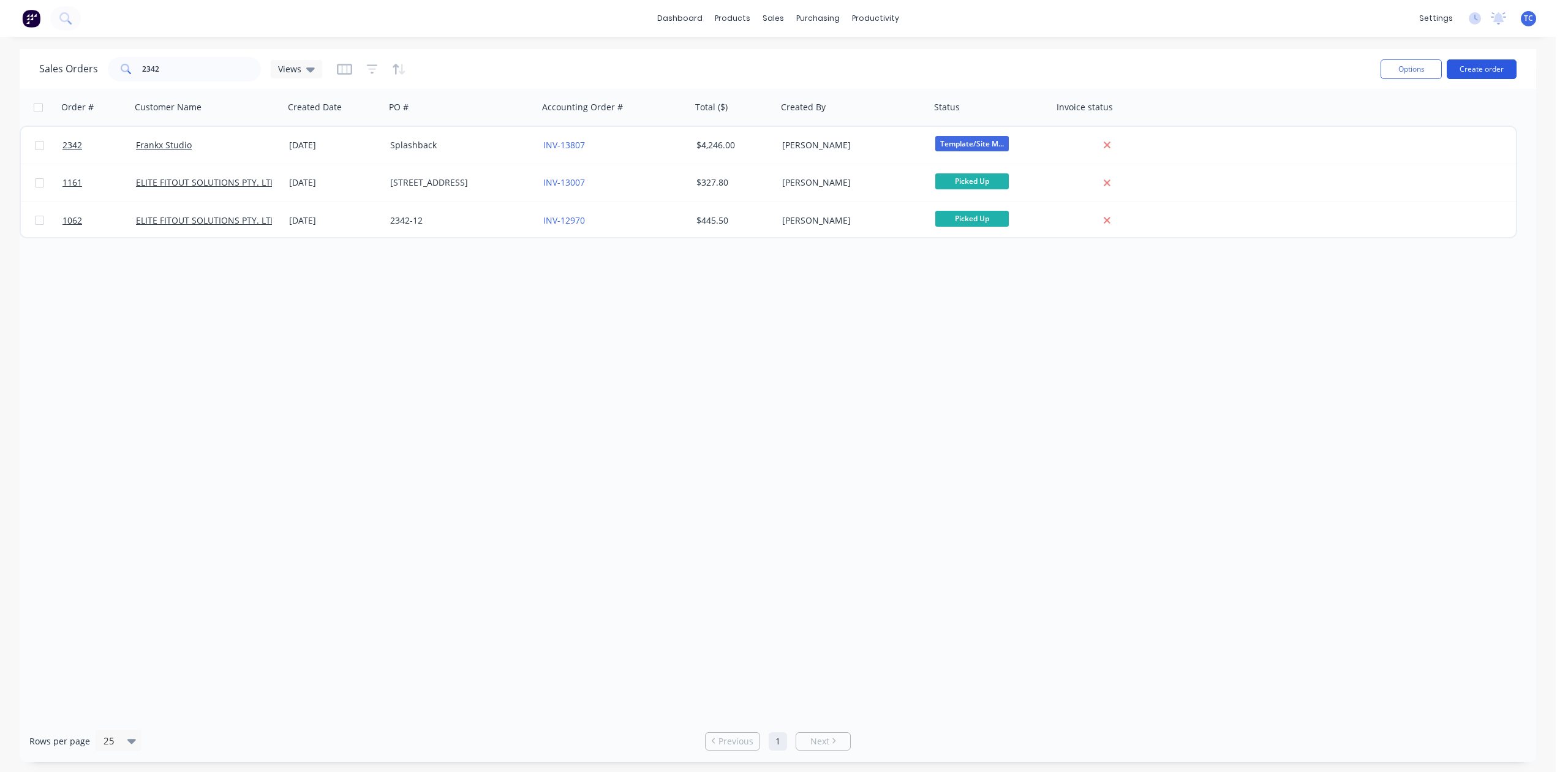
click at [1468, 69] on button "Create order" at bounding box center [1482, 69] width 70 height 19
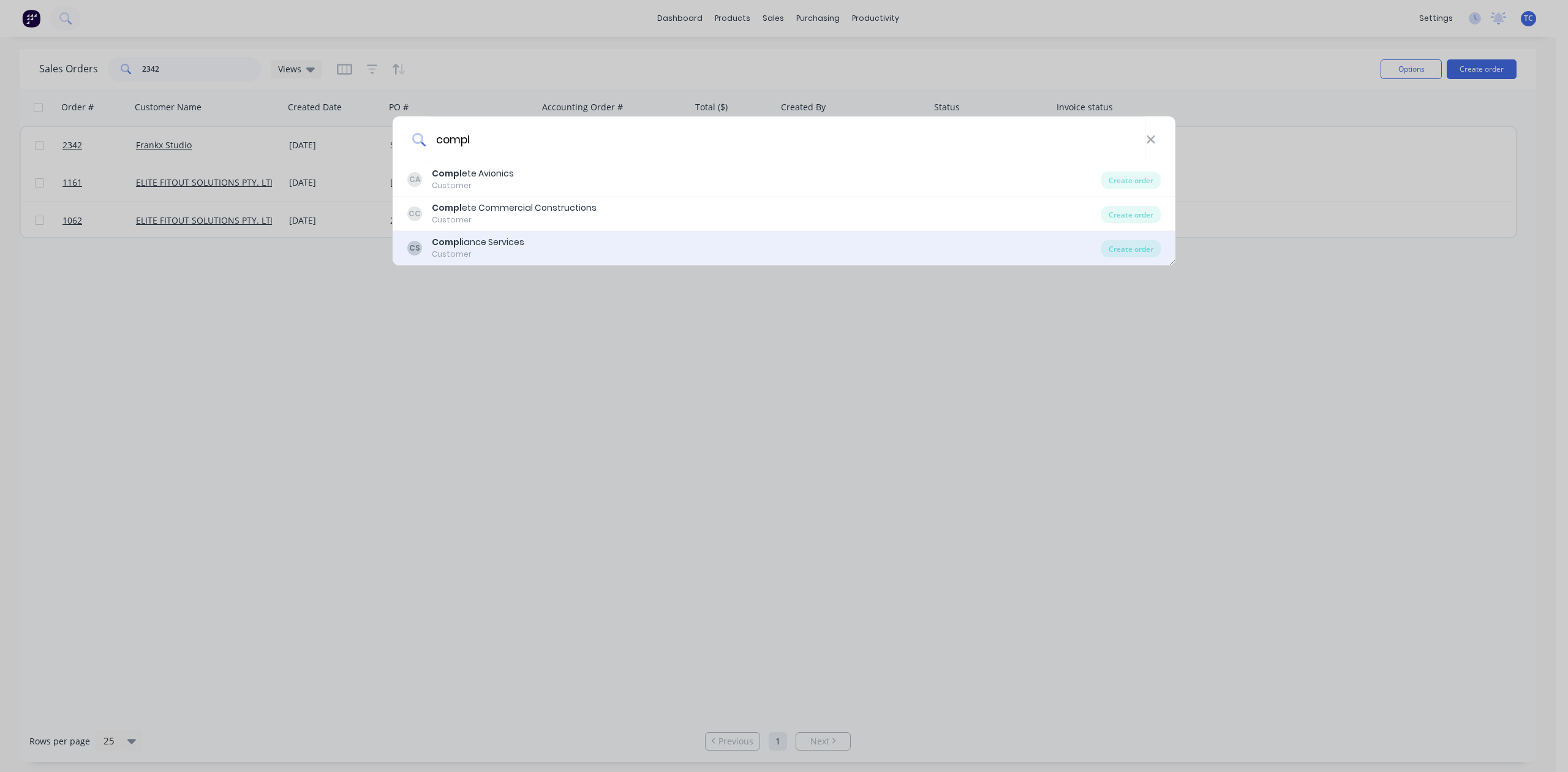
type input "compl"
click at [454, 242] on b "Compl" at bounding box center [447, 242] width 30 height 12
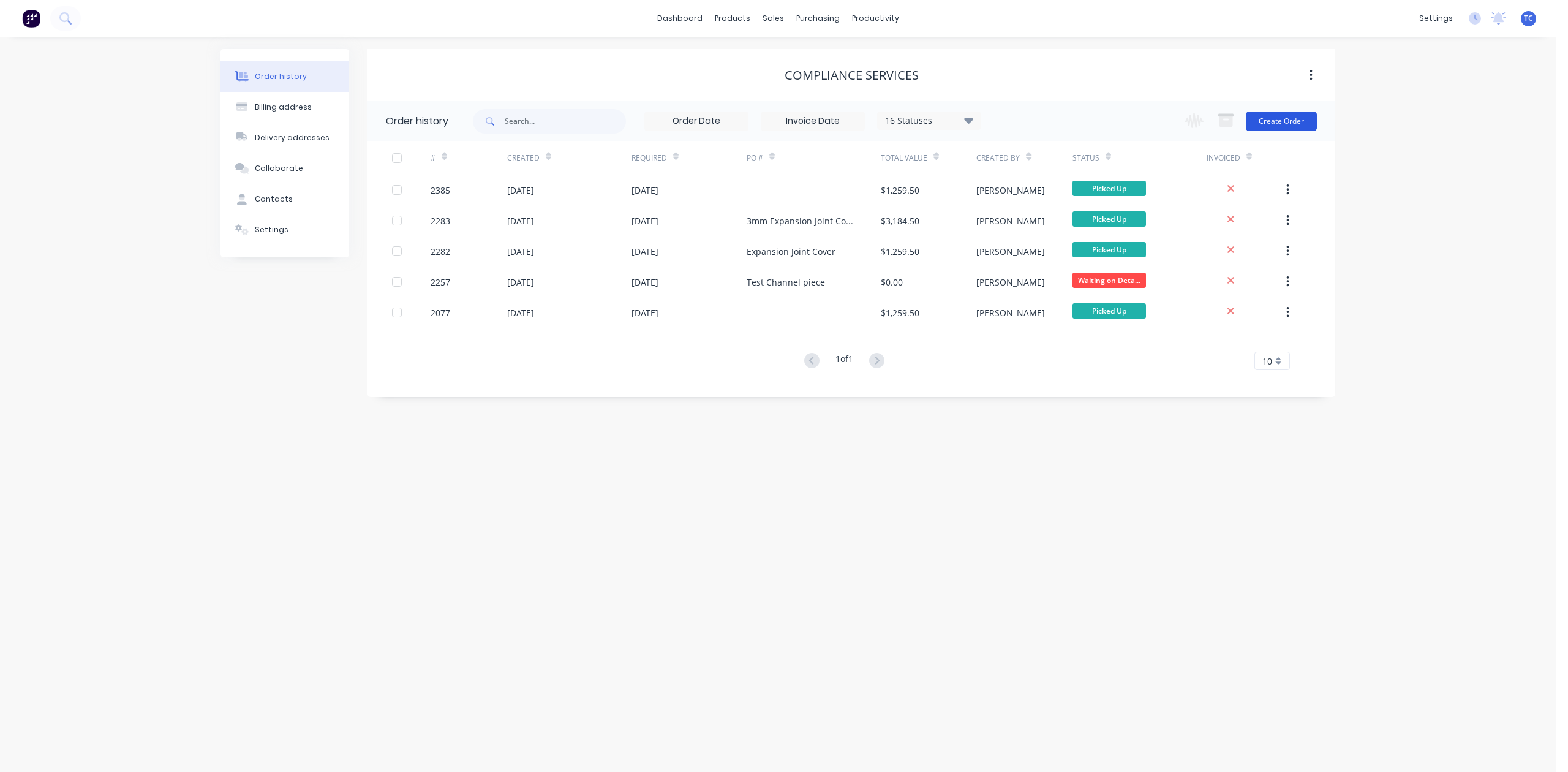
click at [1284, 115] on button "Create Order" at bounding box center [1281, 121] width 71 height 19
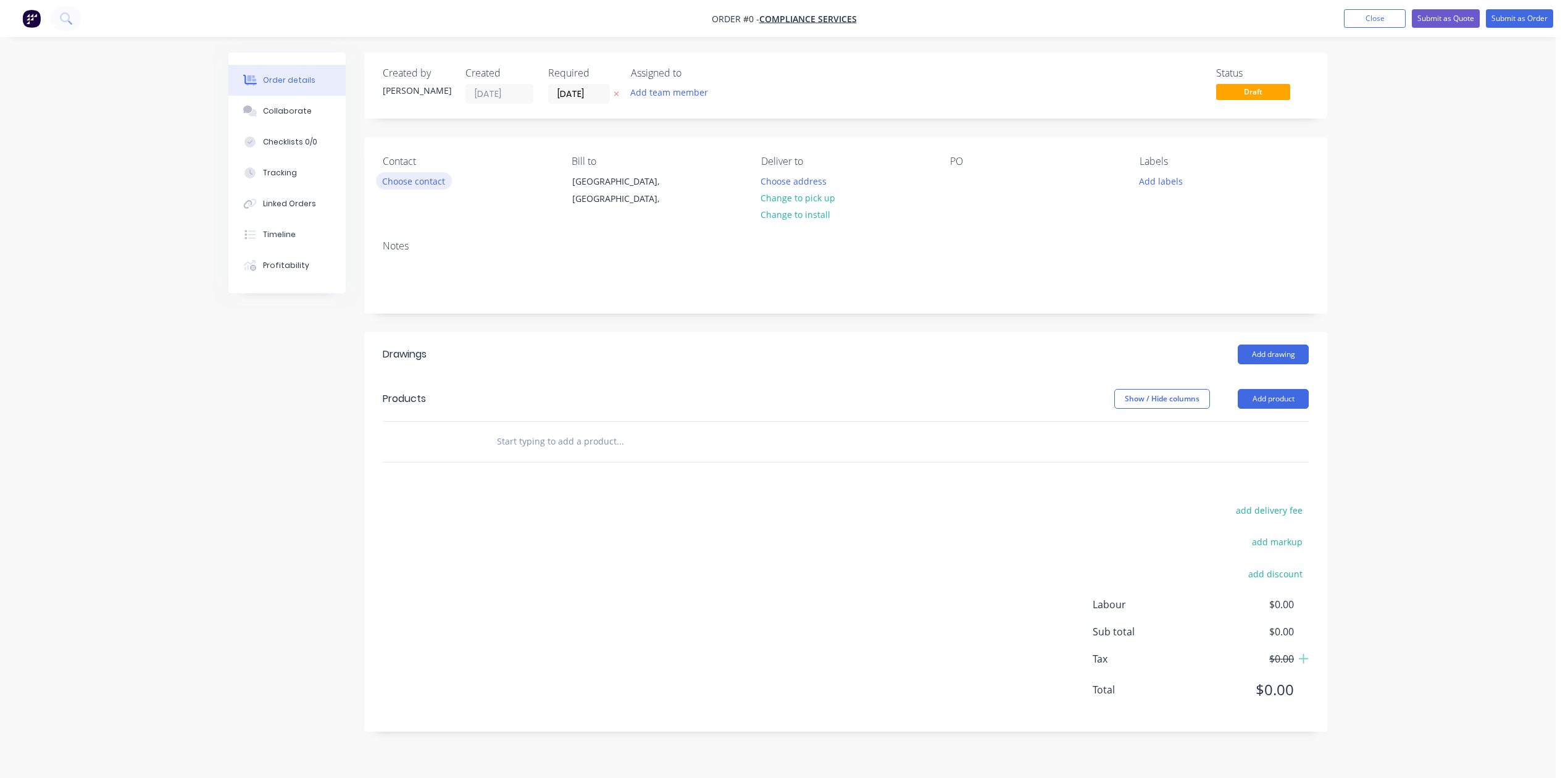
click at [430, 189] on button "Choose contact" at bounding box center [413, 180] width 76 height 16
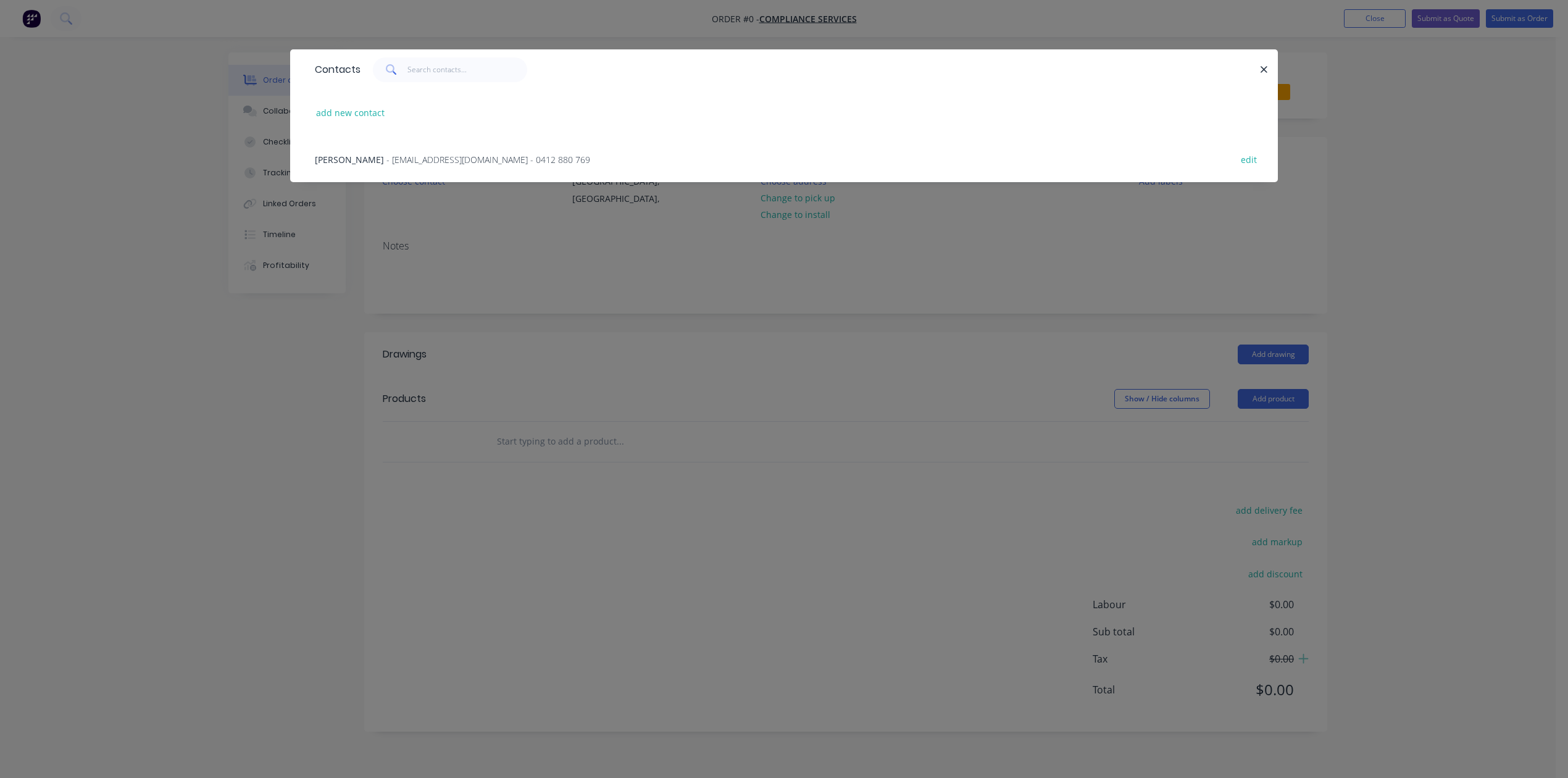
click at [423, 165] on span "- [EMAIL_ADDRESS][DOMAIN_NAME] - 0412 880 769" at bounding box center [488, 159] width 203 height 12
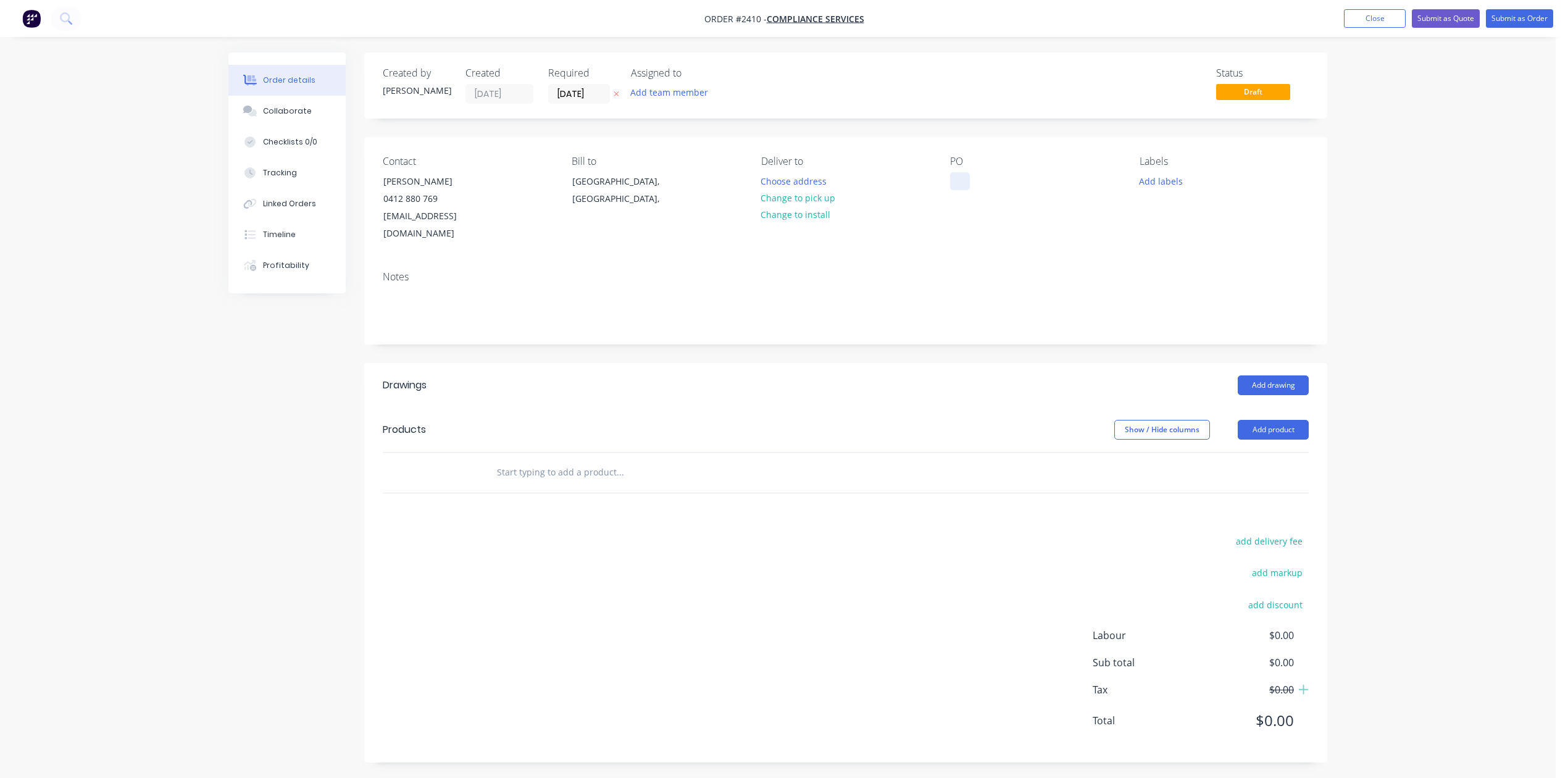
click at [966, 190] on div at bounding box center [959, 181] width 20 height 18
click at [1158, 189] on button "Add labels" at bounding box center [1160, 180] width 57 height 16
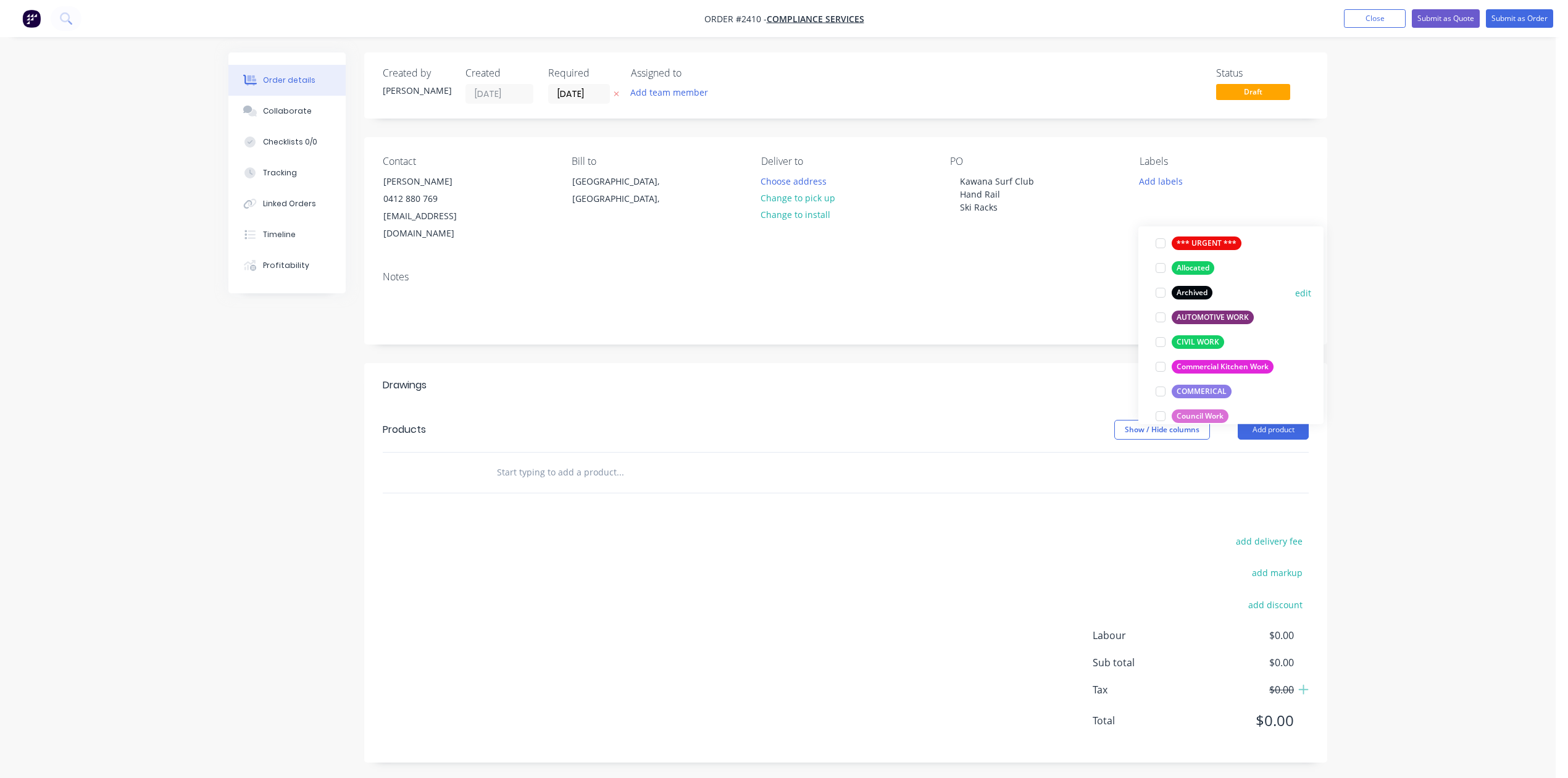
scroll to position [164, 0]
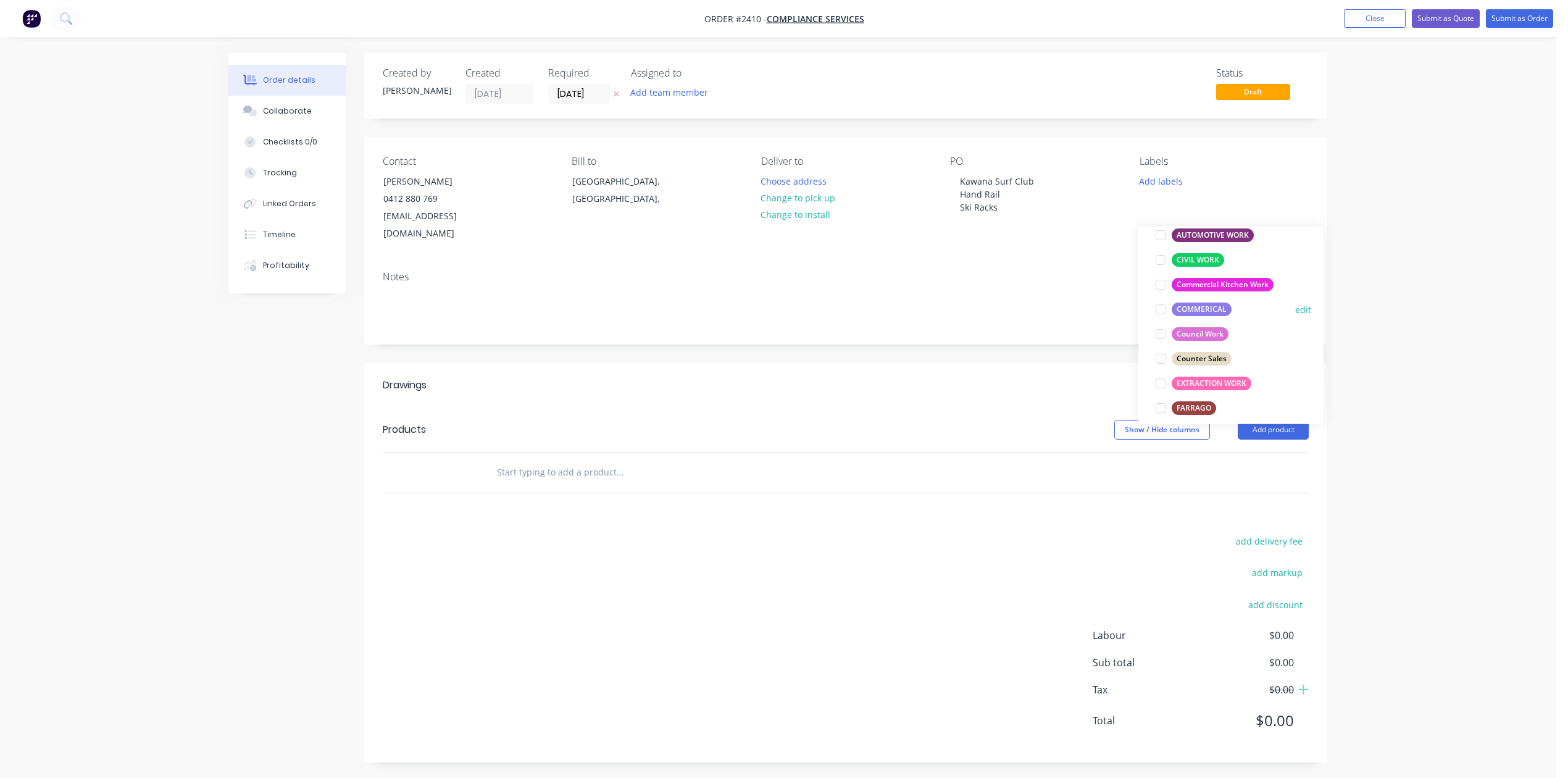
click at [1161, 312] on div at bounding box center [1160, 309] width 25 height 25
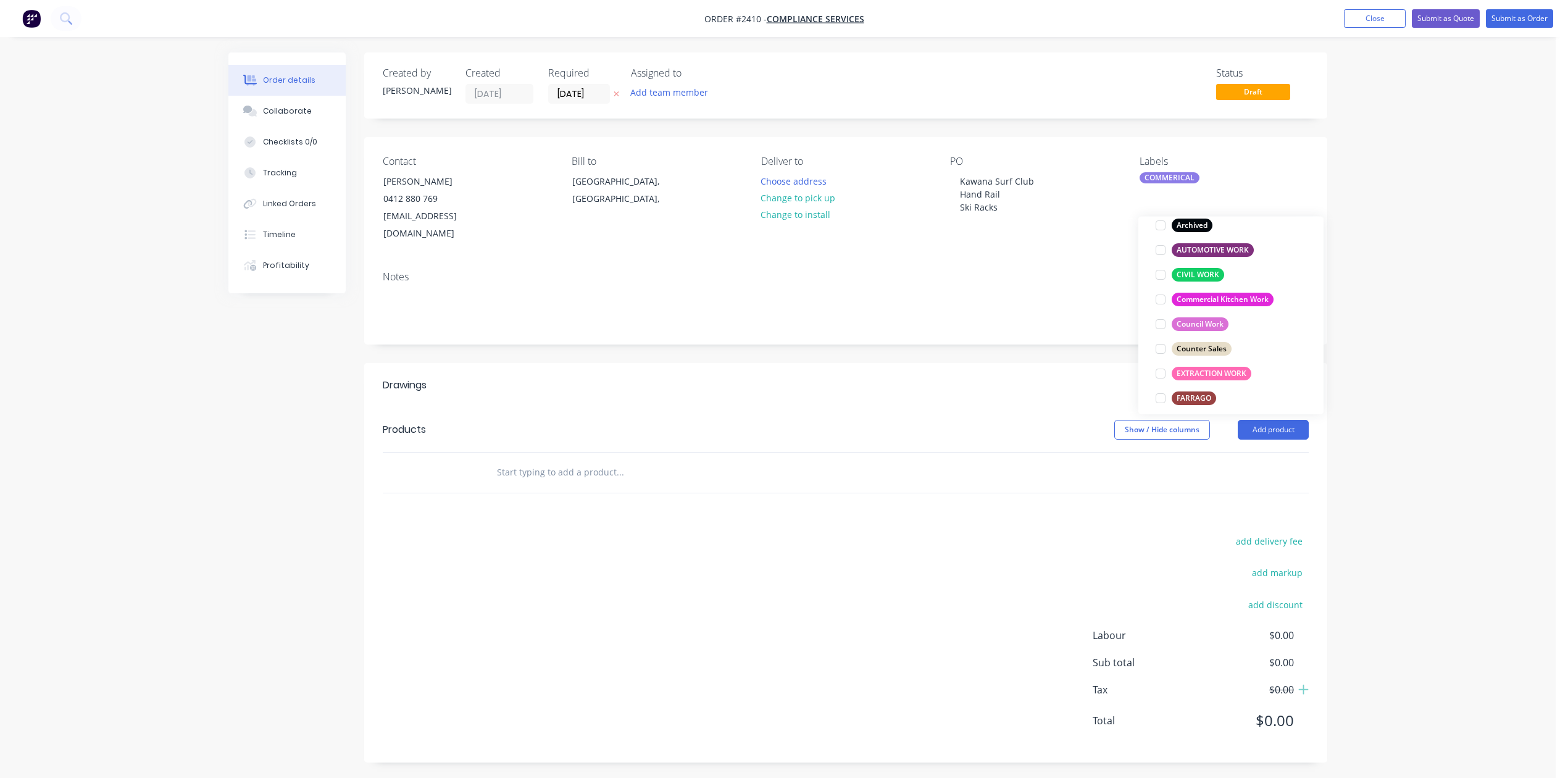
scroll to position [16, 0]
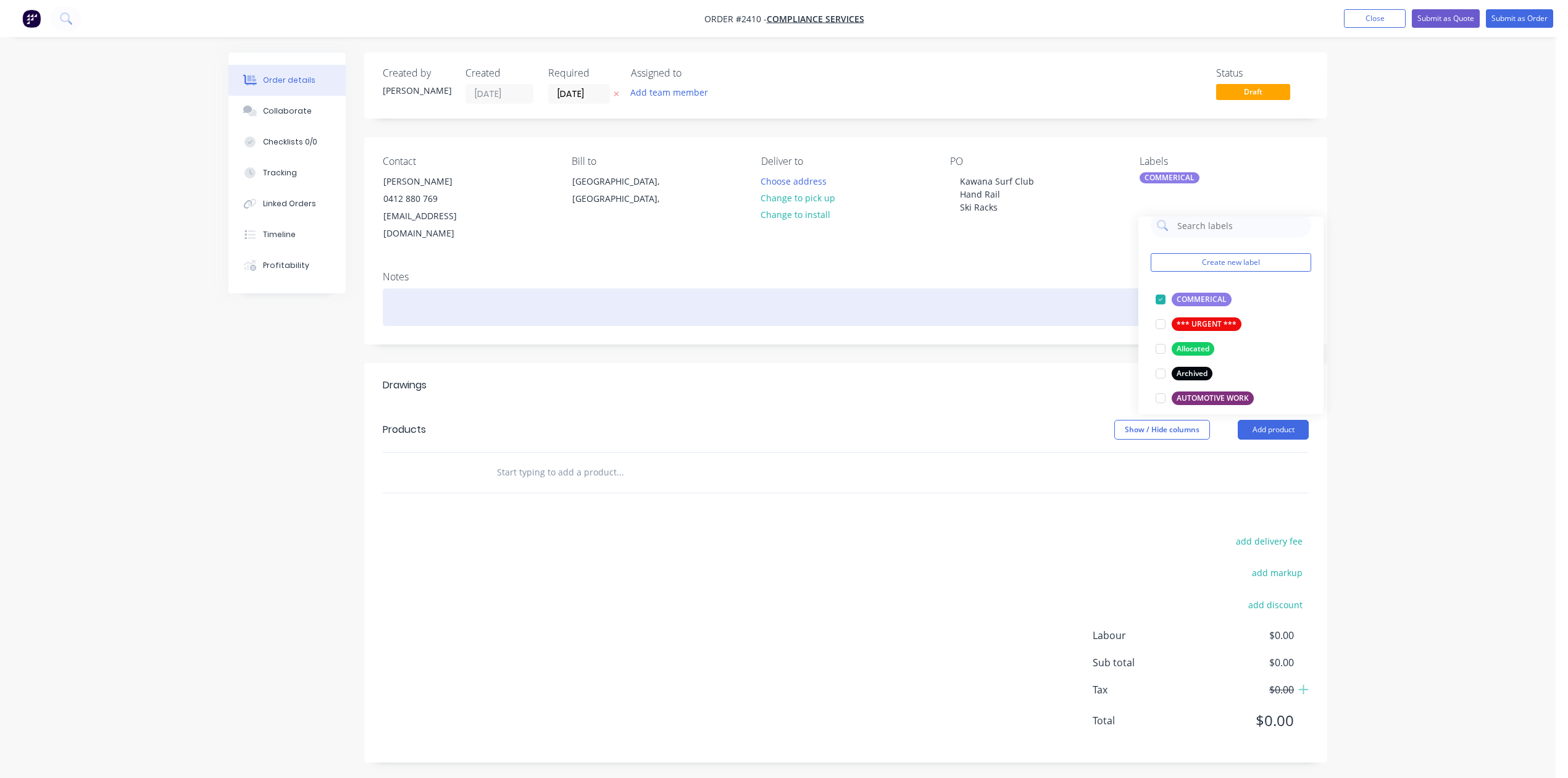
click at [1062, 326] on div at bounding box center [845, 307] width 926 height 38
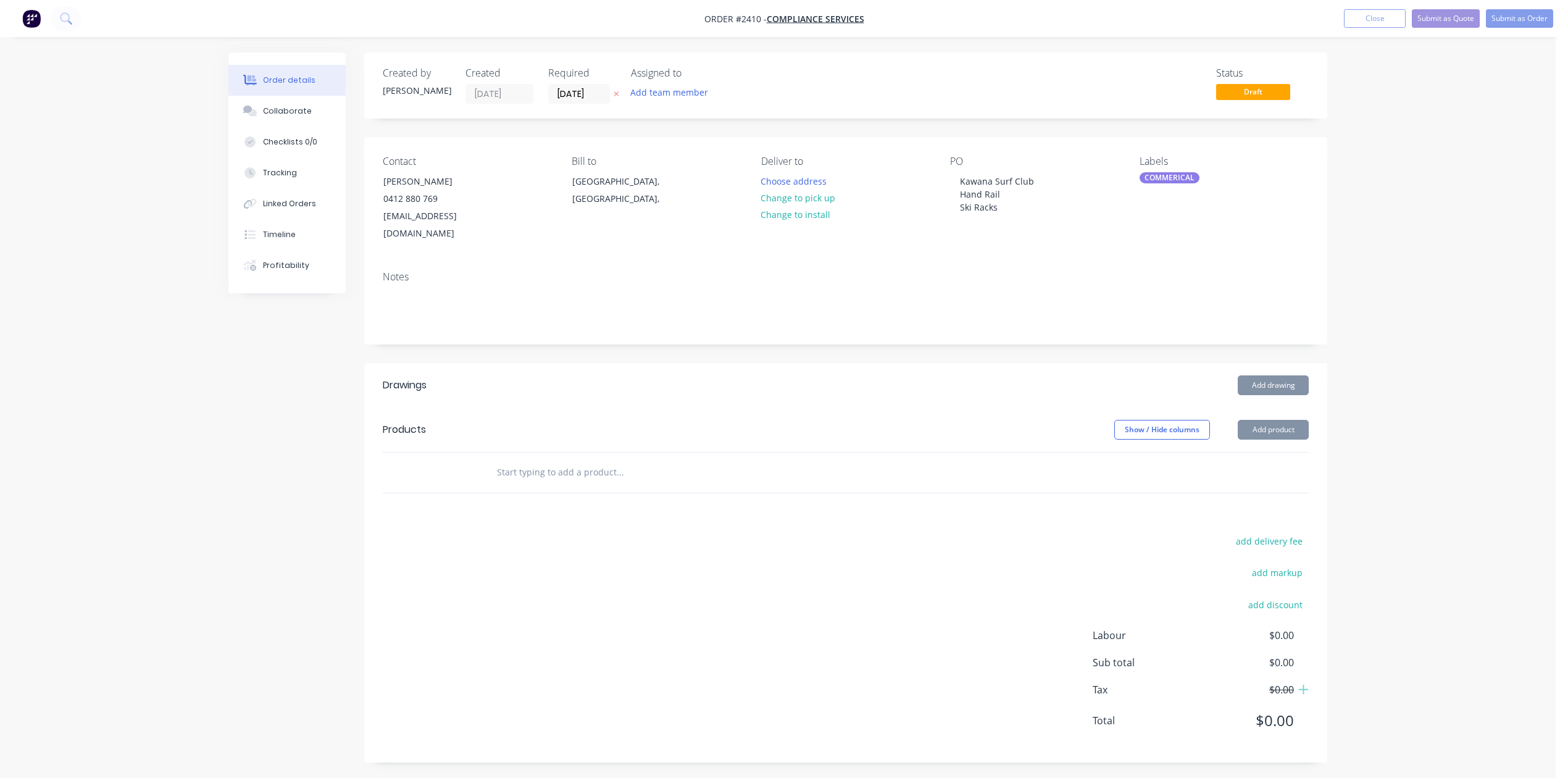
click at [574, 484] on input "text" at bounding box center [620, 473] width 247 height 25
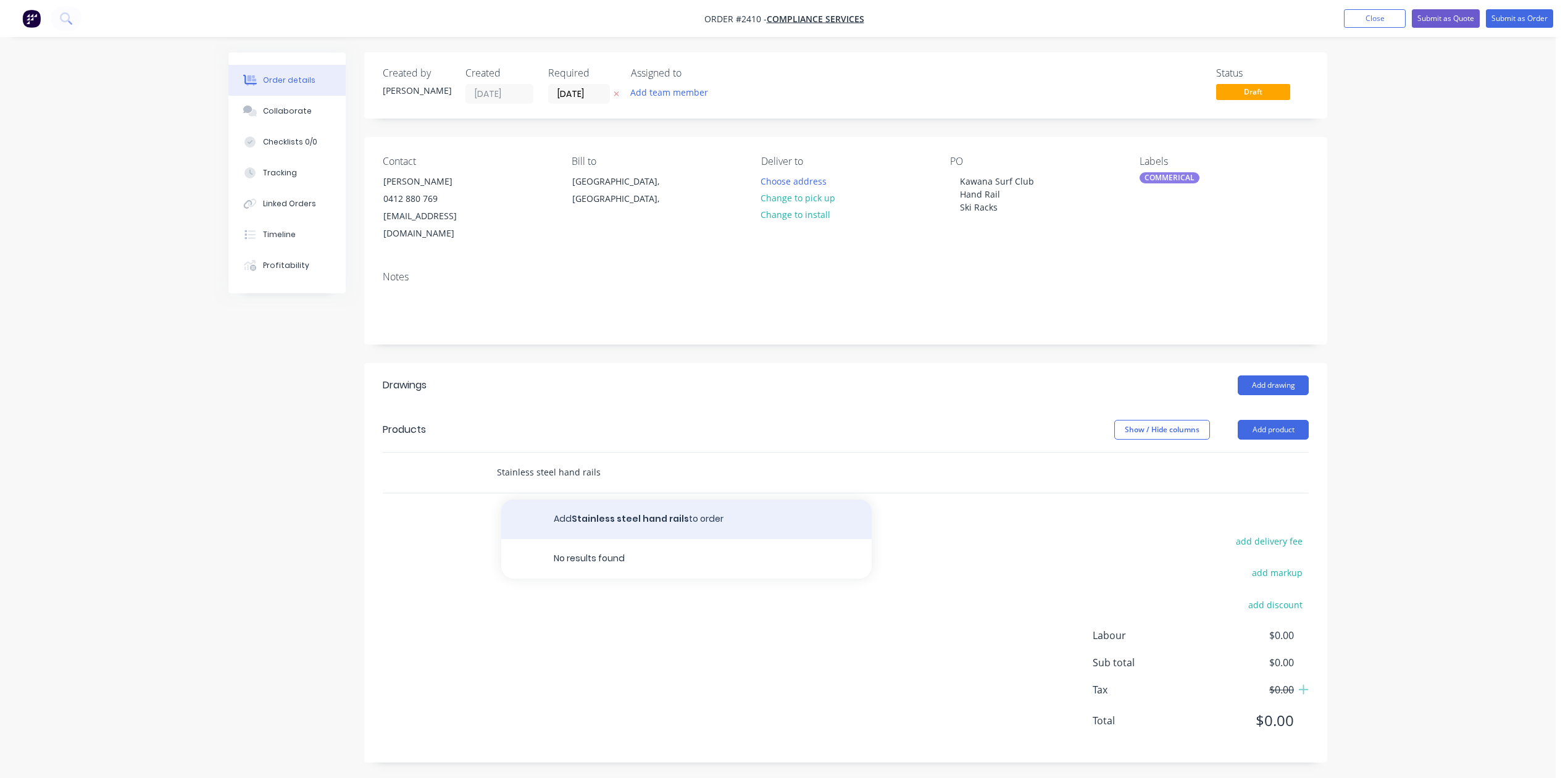
type input "Stainless steel hand rails"
click at [671, 539] on button "Add Stainless steel hand rails to order" at bounding box center [685, 519] width 370 height 39
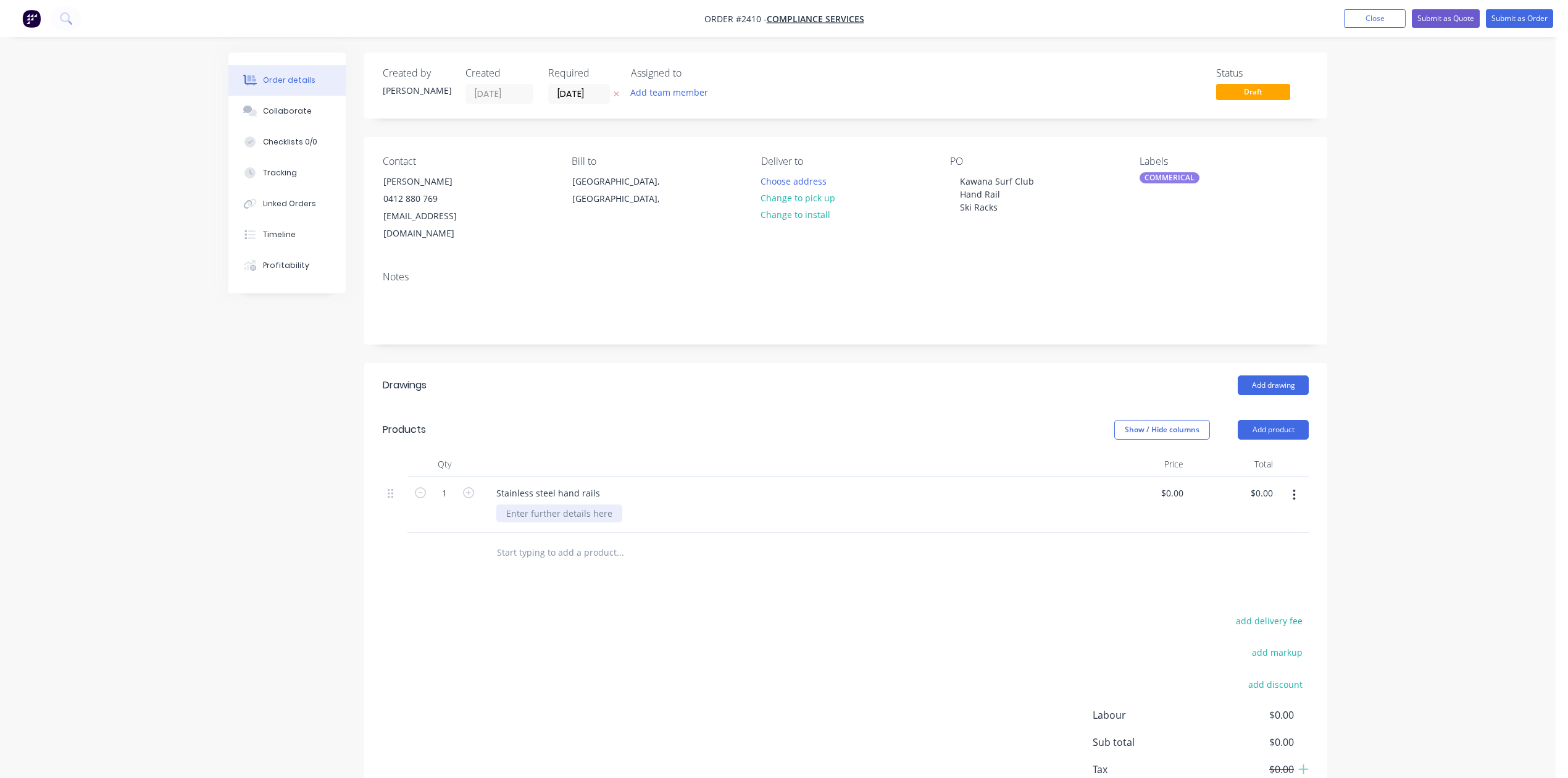
click at [589, 522] on div at bounding box center [559, 513] width 126 height 18
type input "$0.00"
click at [603, 97] on input "[DATE]" at bounding box center [578, 94] width 60 height 19
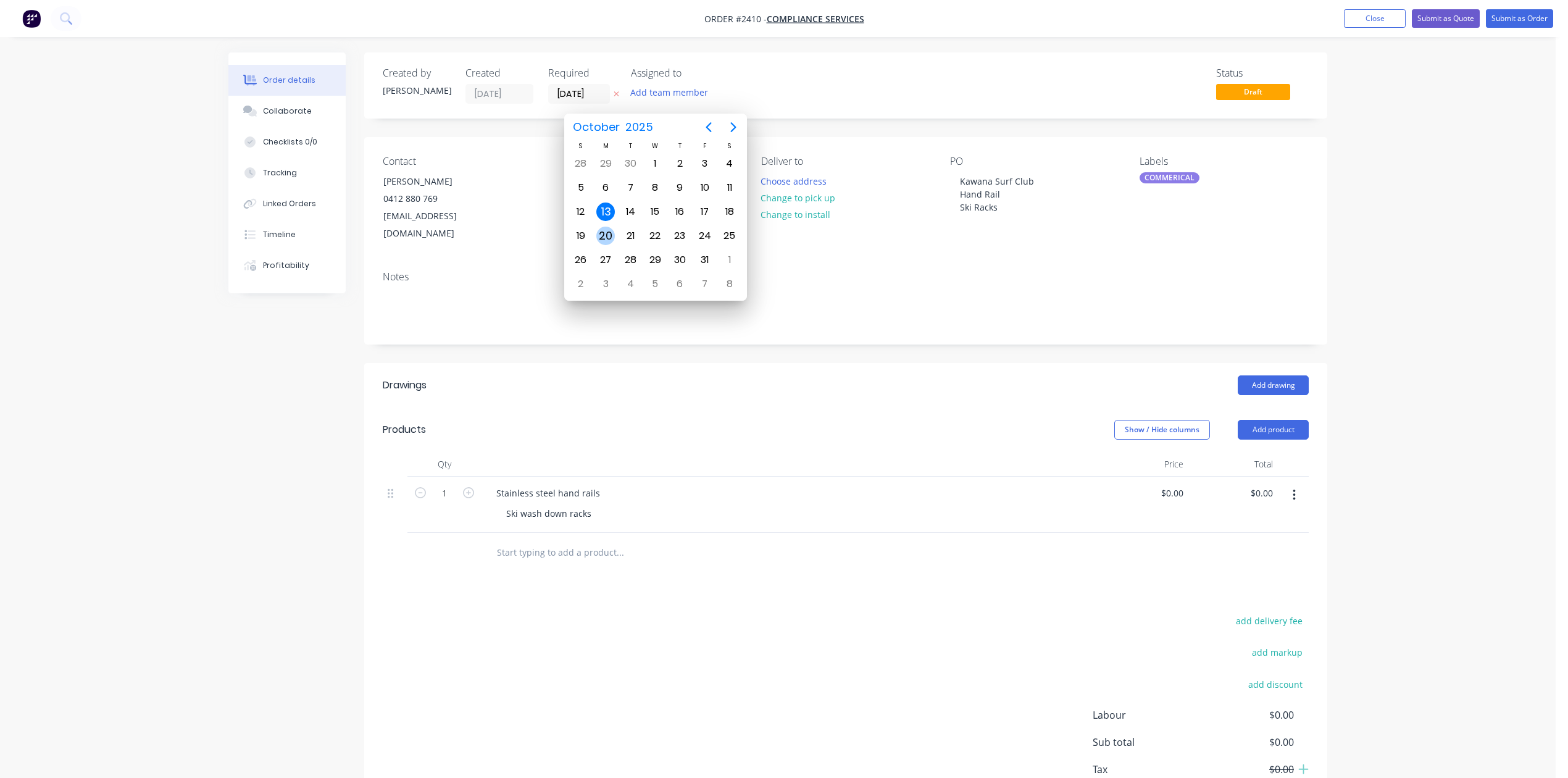
click at [601, 232] on div "20" at bounding box center [606, 236] width 19 height 19
type input "[DATE]"
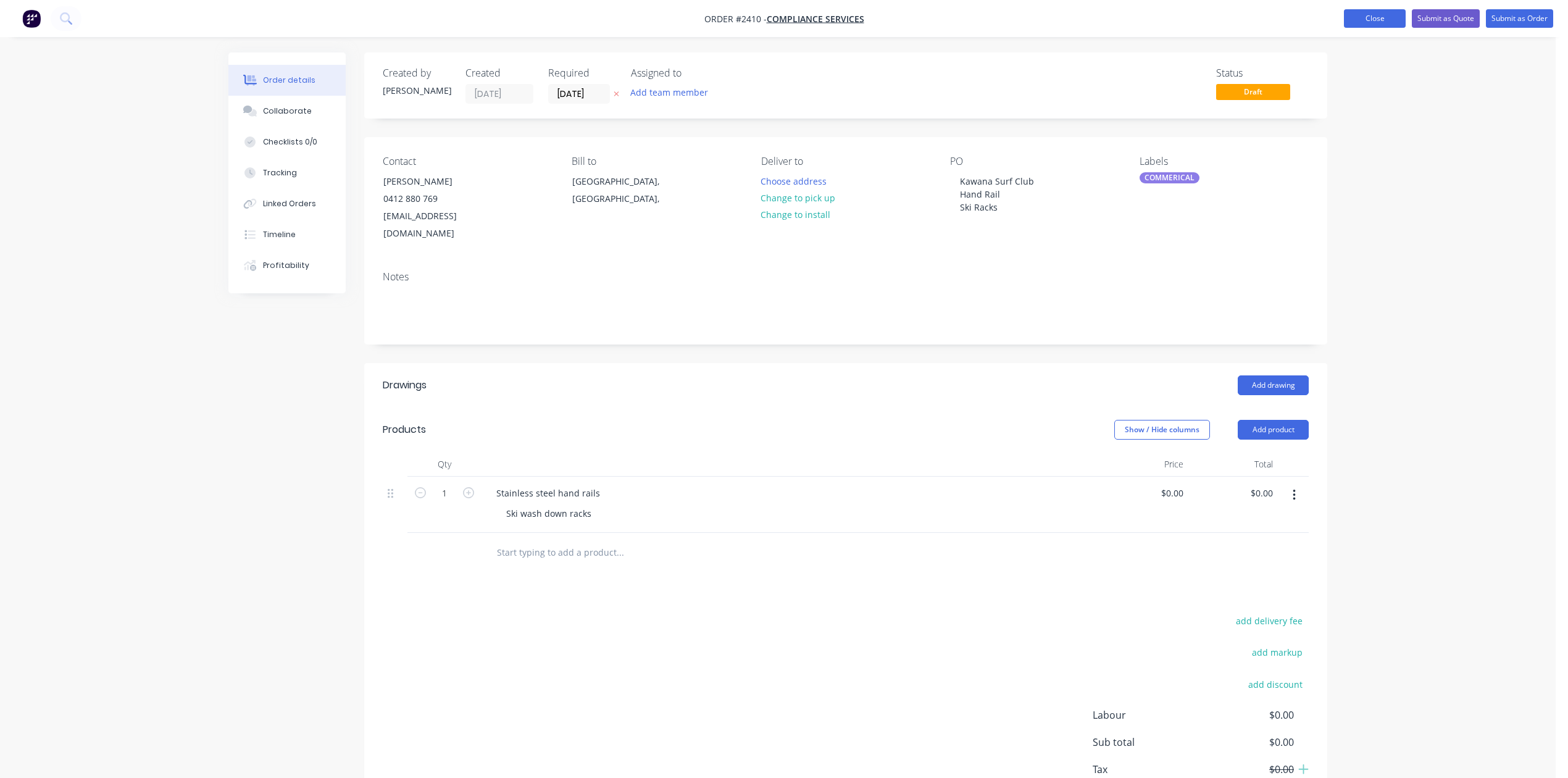
click at [1343, 20] on button "Close" at bounding box center [1374, 19] width 62 height 19
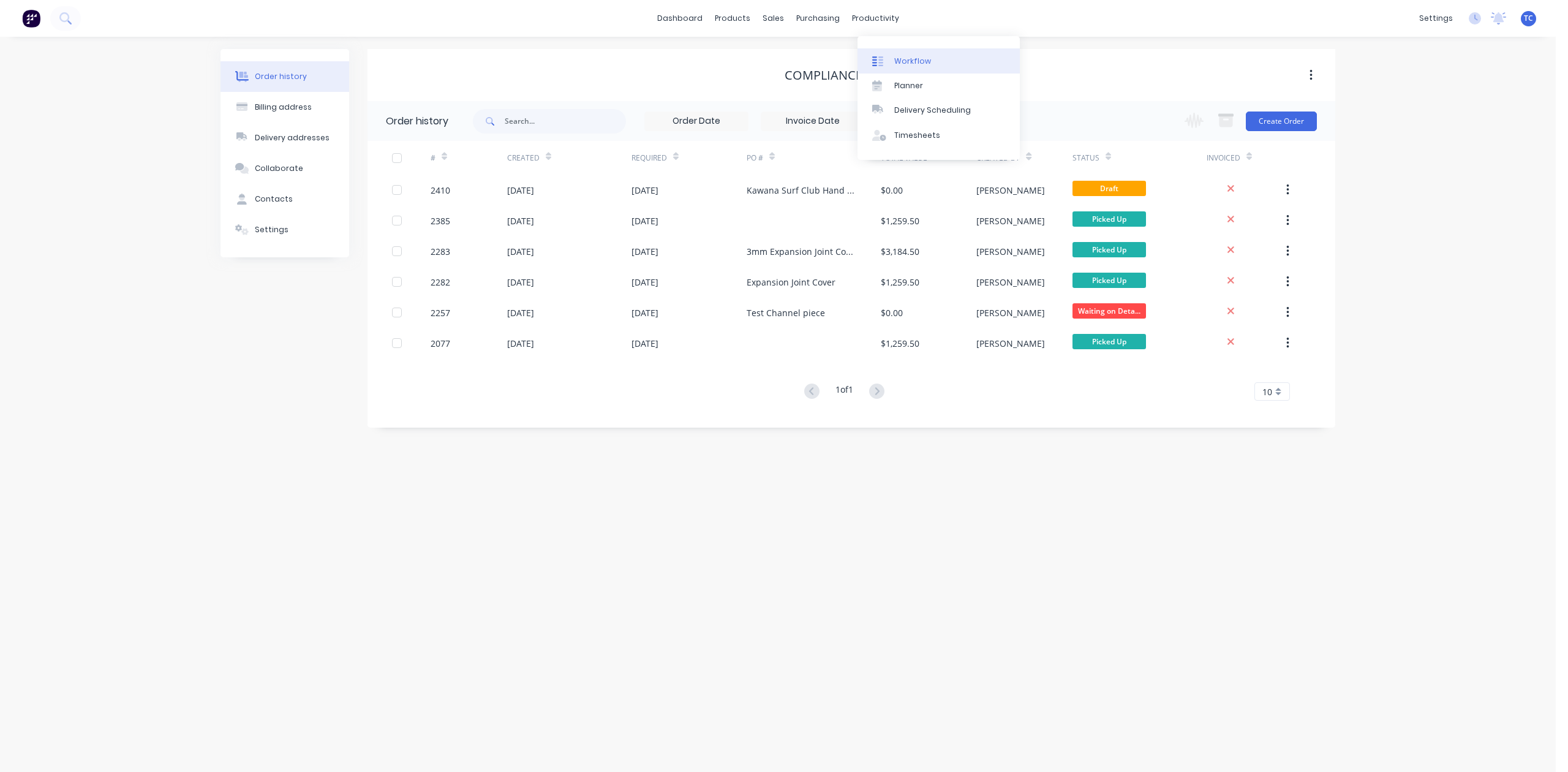
click at [913, 64] on div "Workflow" at bounding box center [913, 61] width 37 height 11
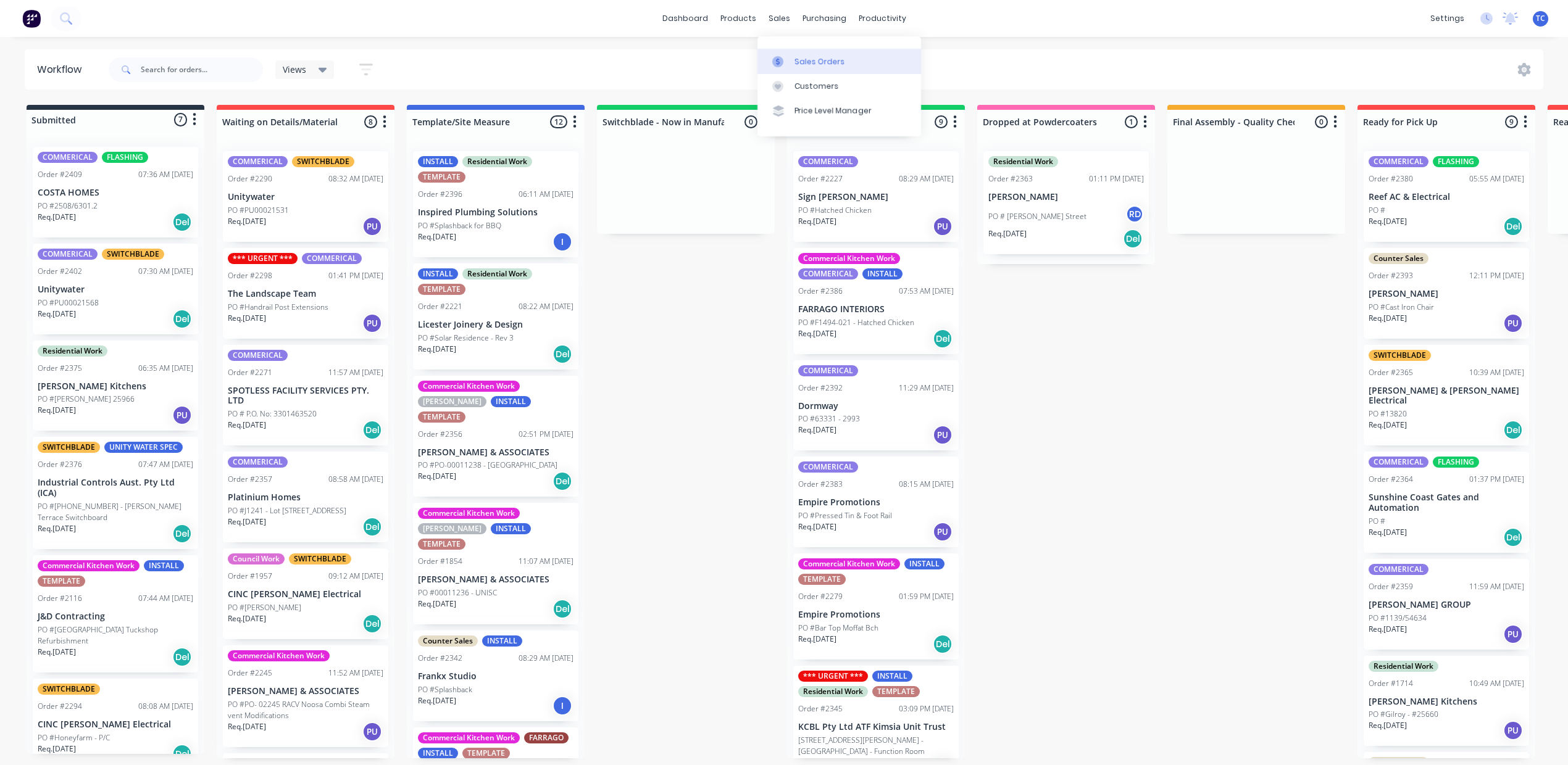
click at [816, 67] on div "Sales Orders" at bounding box center [819, 62] width 51 height 11
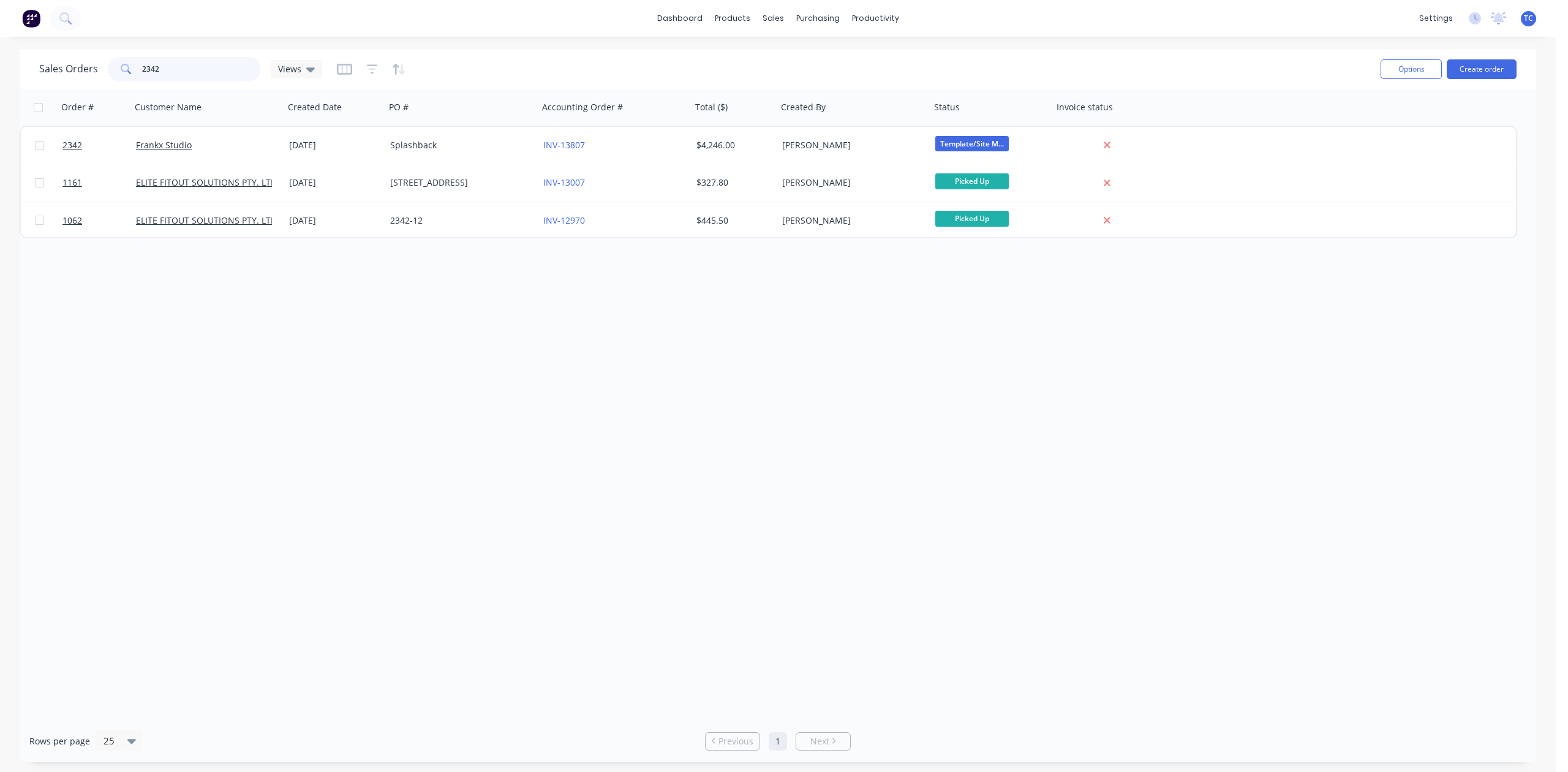
drag, startPoint x: 191, startPoint y: 77, endPoint x: 97, endPoint y: 69, distance: 94.3
click at [99, 74] on div "Sales Orders 2342 Views" at bounding box center [180, 69] width 283 height 25
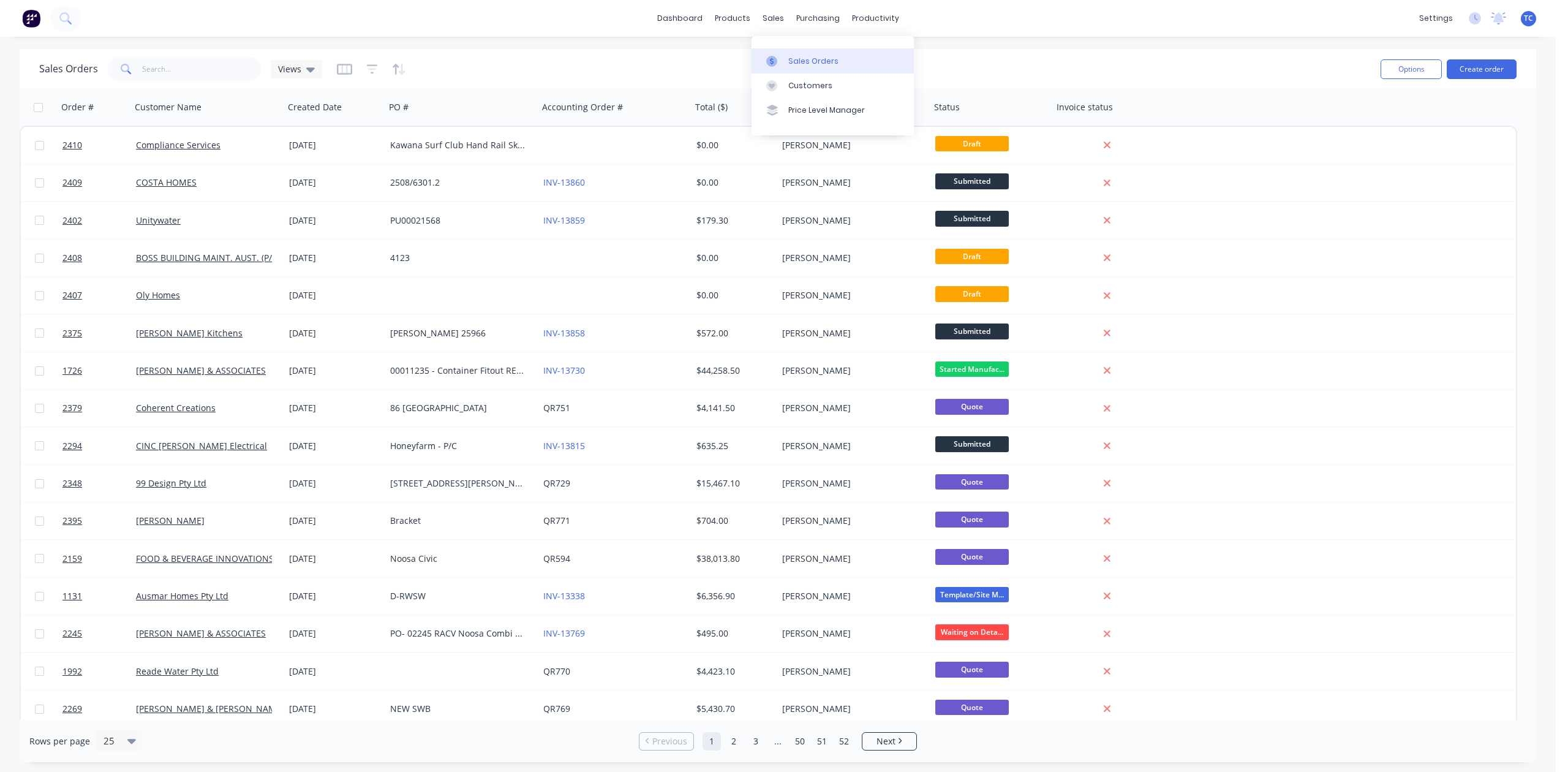
click at [812, 67] on div "Sales Orders" at bounding box center [813, 61] width 50 height 11
click at [815, 67] on div "Sales Orders" at bounding box center [813, 61] width 50 height 11
click at [224, 57] on input "text" at bounding box center [202, 69] width 120 height 25
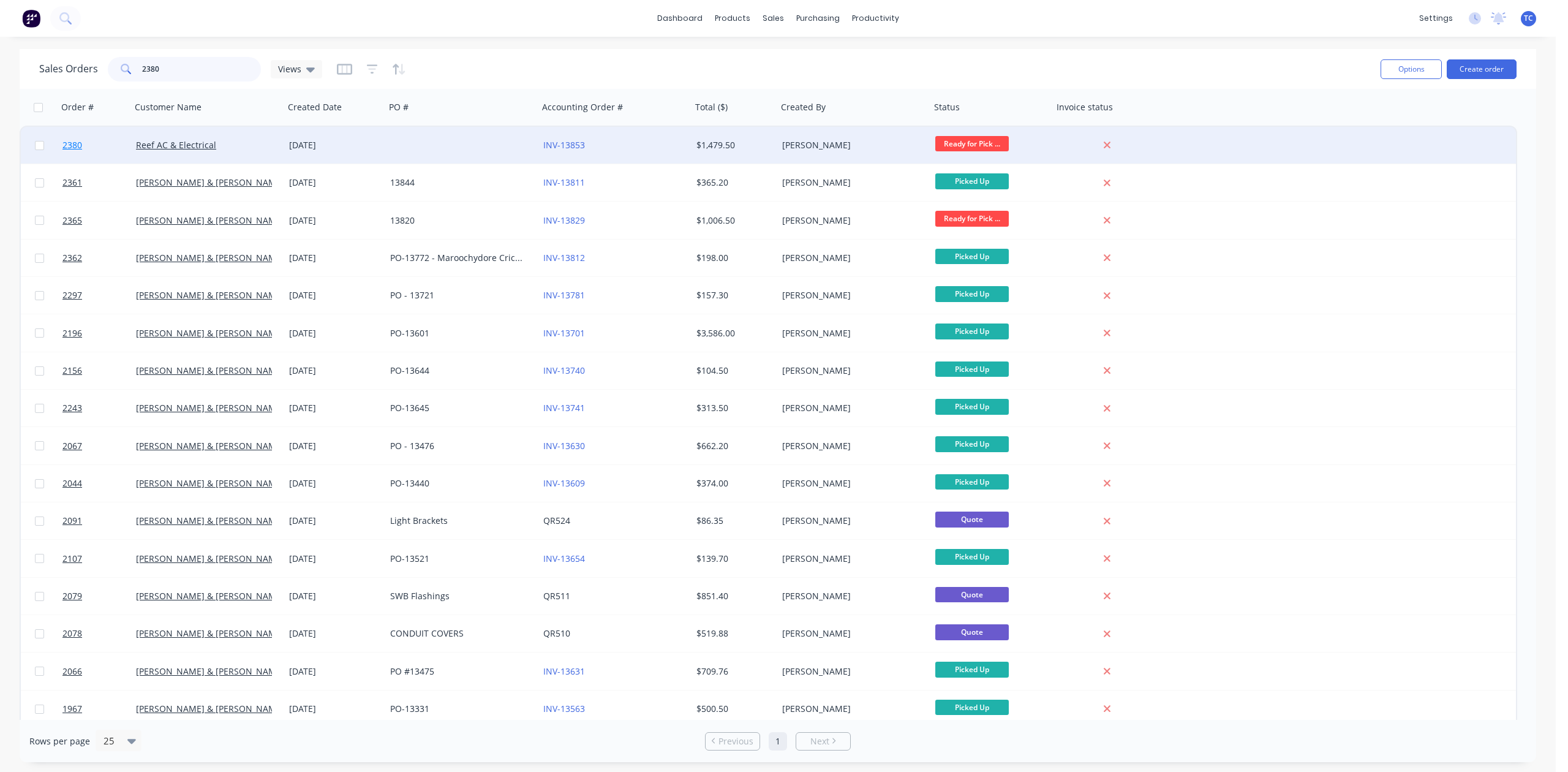
type input "2380"
click at [72, 144] on span "2380" at bounding box center [71, 145] width 19 height 12
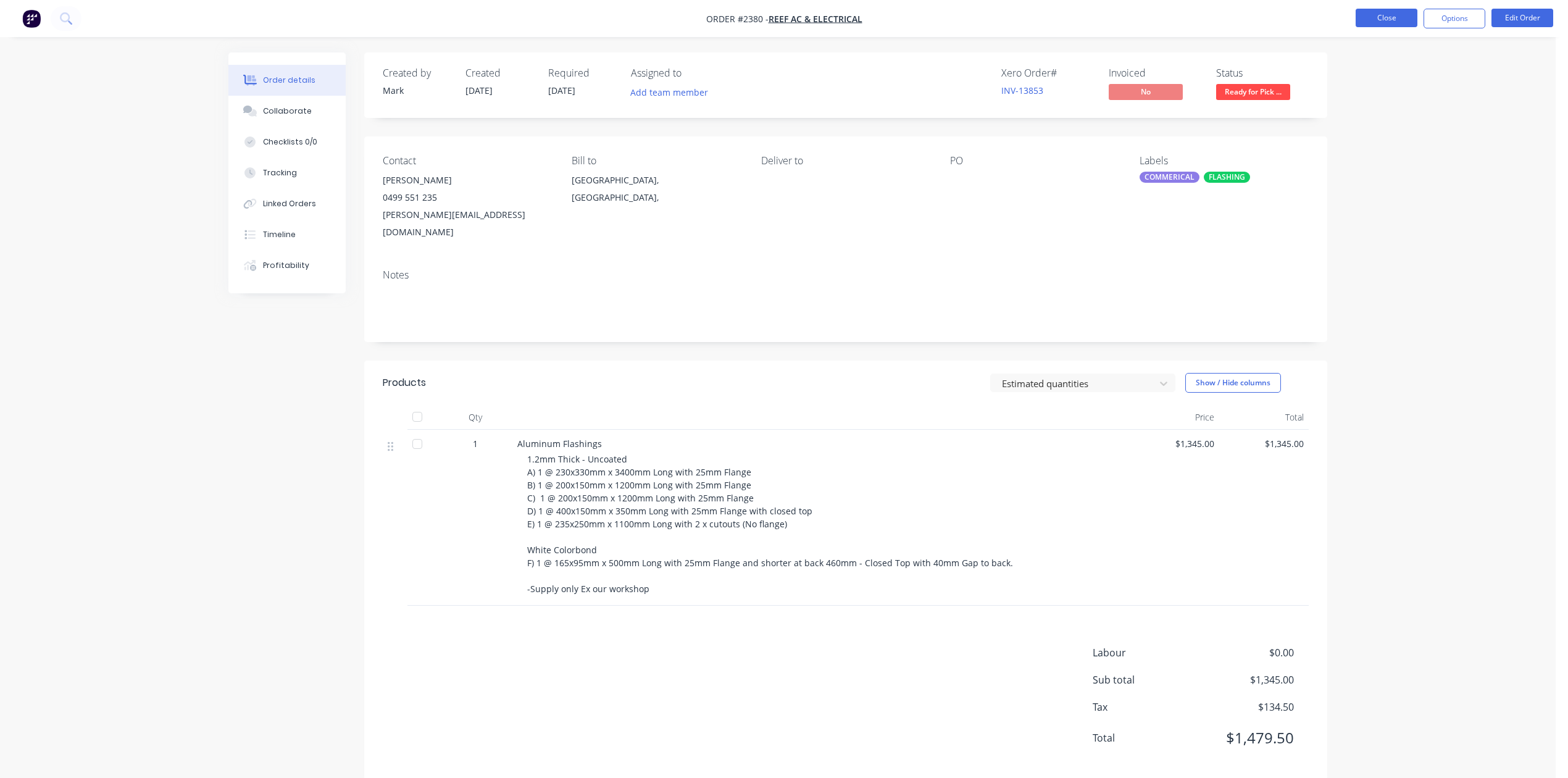
click at [1386, 16] on button "Close" at bounding box center [1386, 18] width 62 height 19
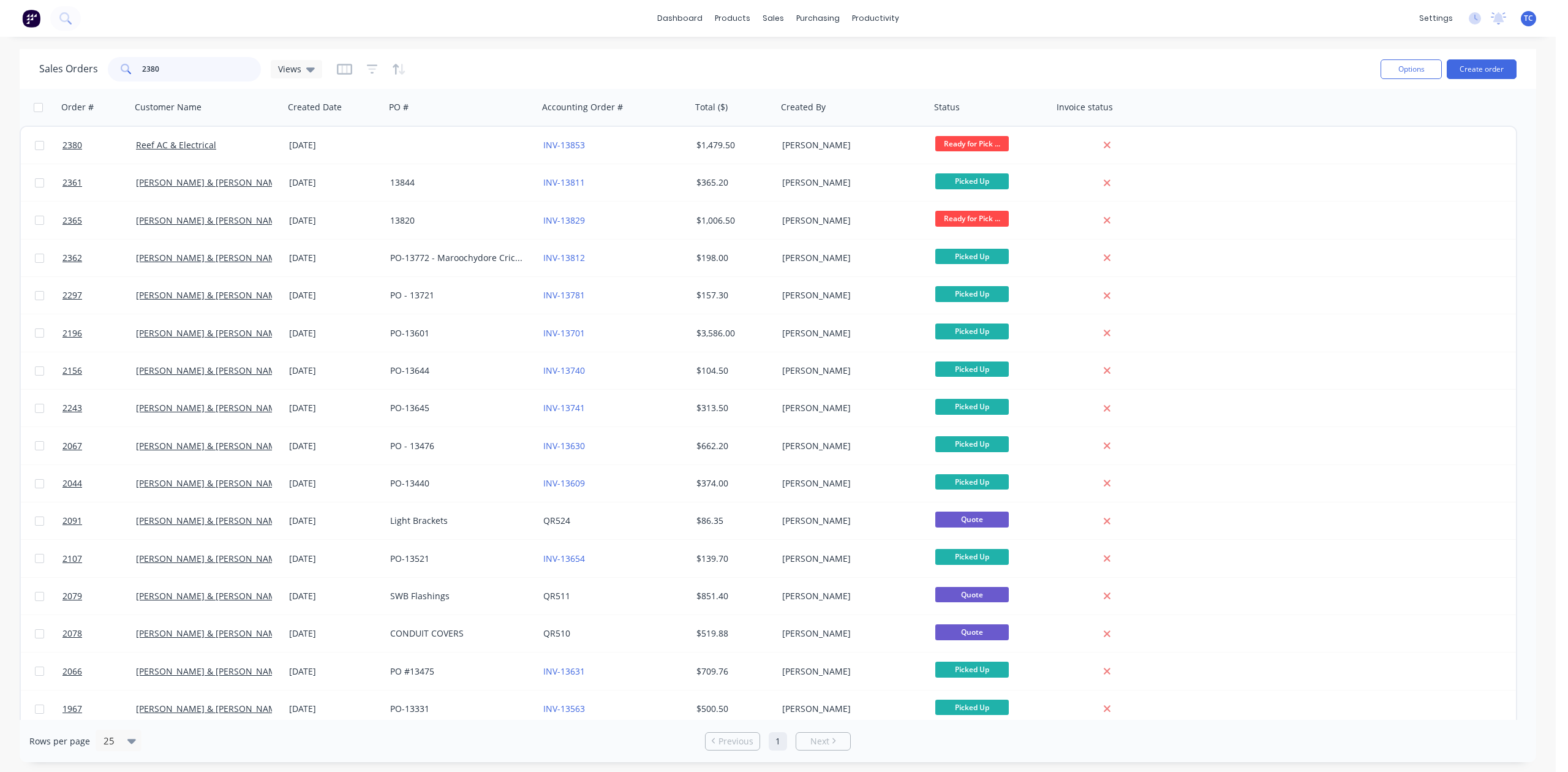
drag, startPoint x: 196, startPoint y: 75, endPoint x: 77, endPoint y: 70, distance: 119.1
click at [77, 70] on div "Sales Orders 2380 Views" at bounding box center [180, 69] width 283 height 25
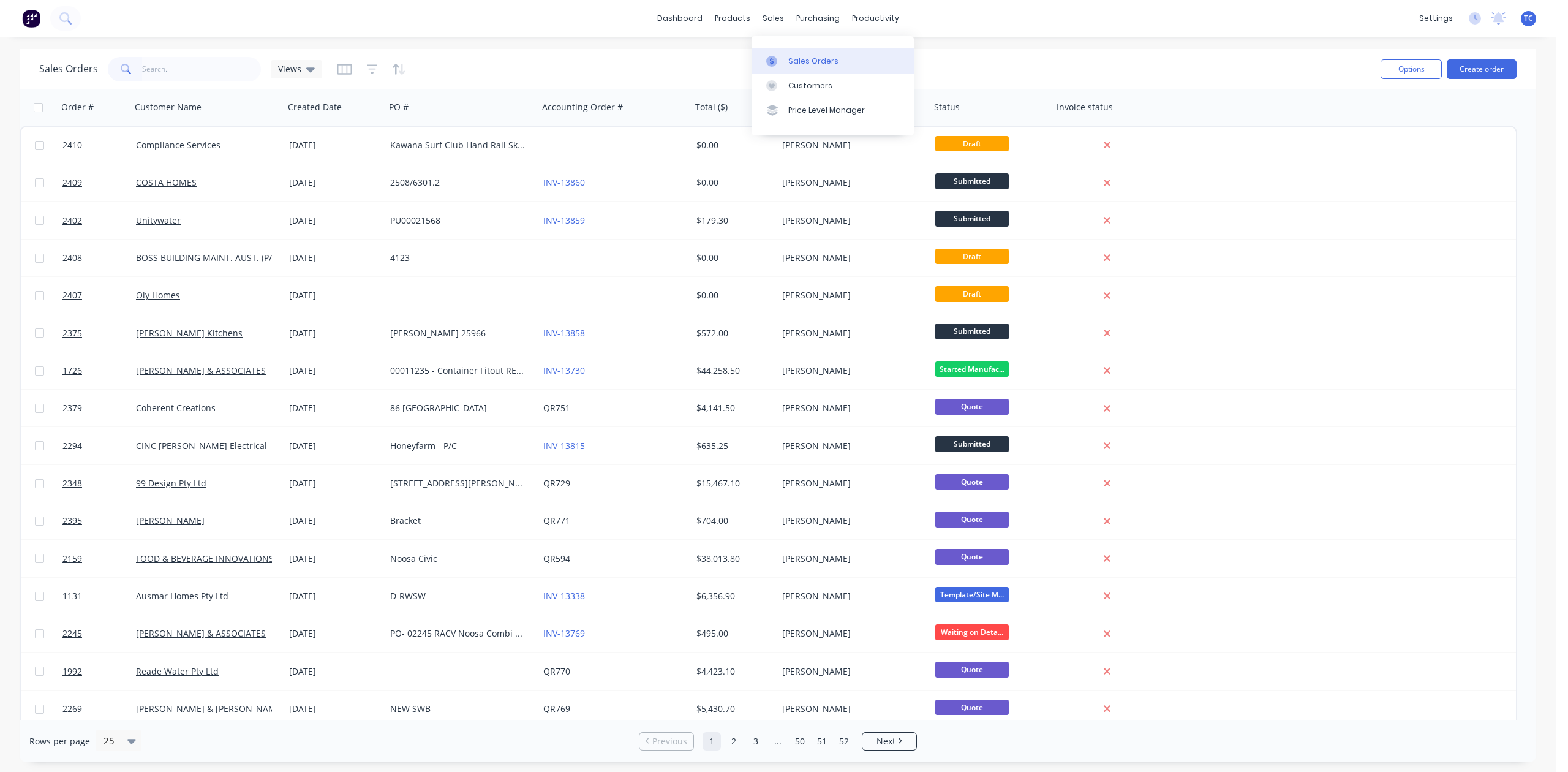
click at [819, 67] on div "Sales Orders" at bounding box center [813, 61] width 50 height 11
click at [207, 81] on input "text" at bounding box center [202, 69] width 120 height 25
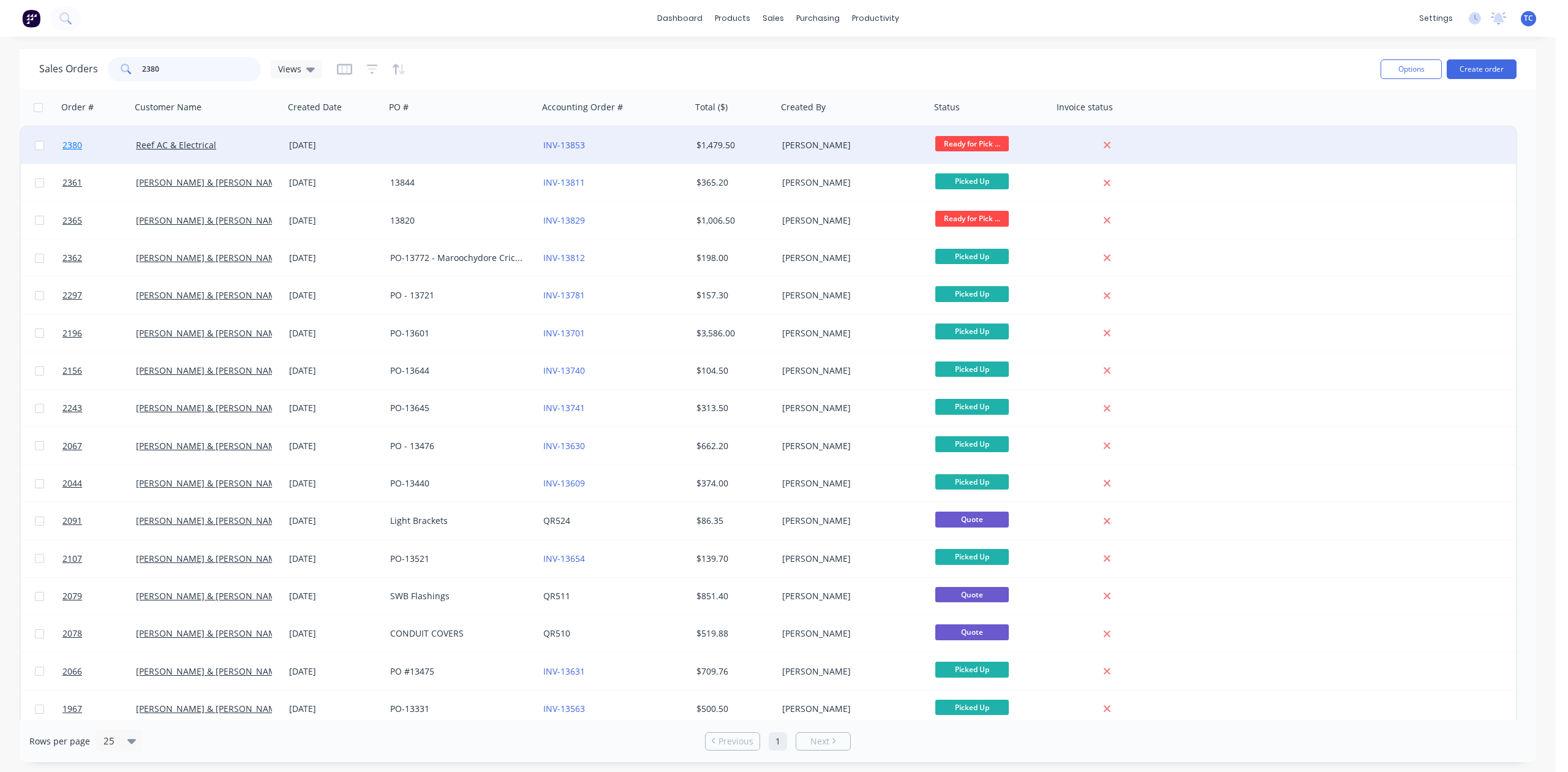
type input "2380"
click at [74, 140] on span "2380" at bounding box center [71, 145] width 19 height 12
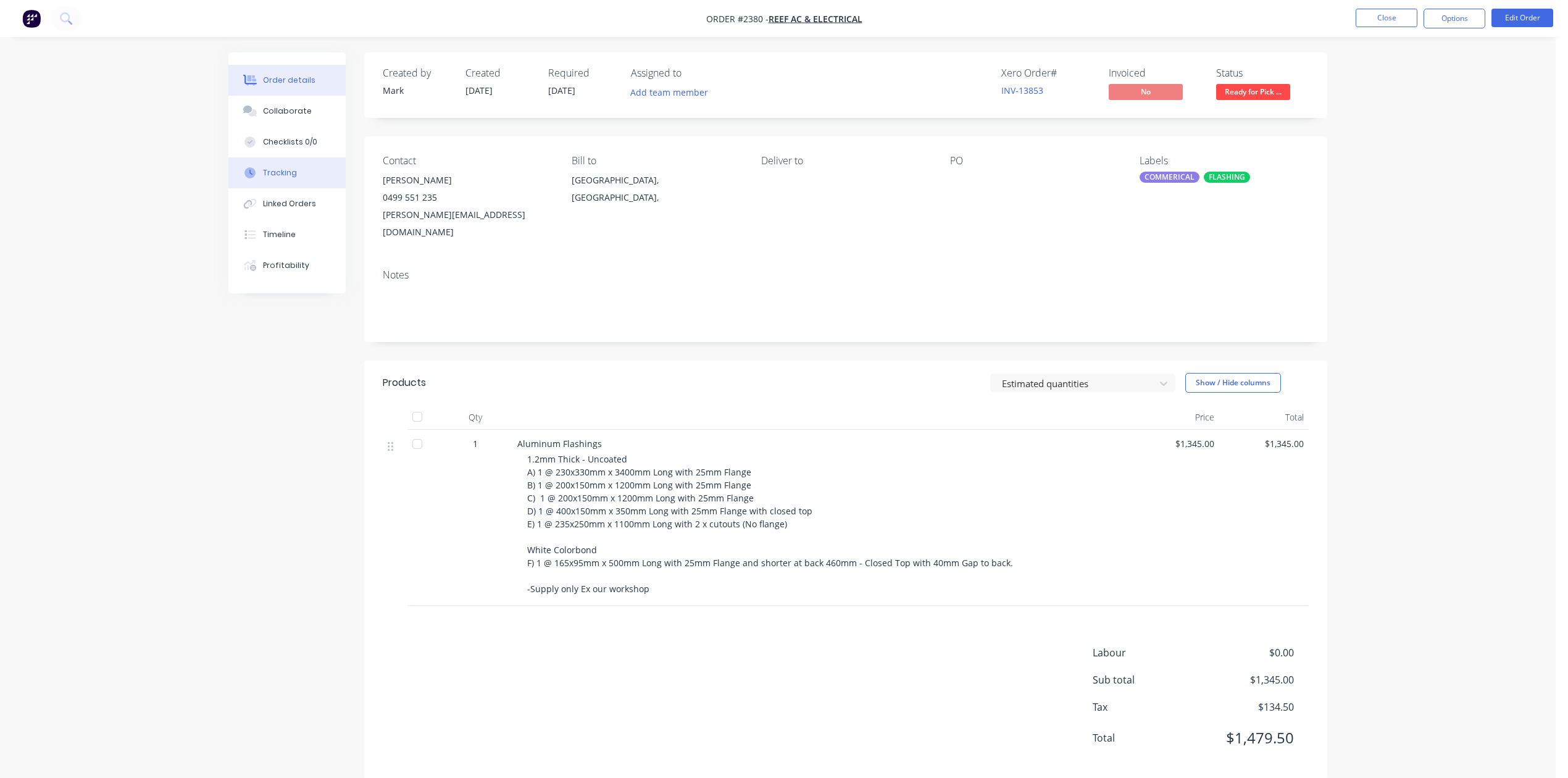
click at [280, 178] on div "Tracking" at bounding box center [279, 173] width 34 height 11
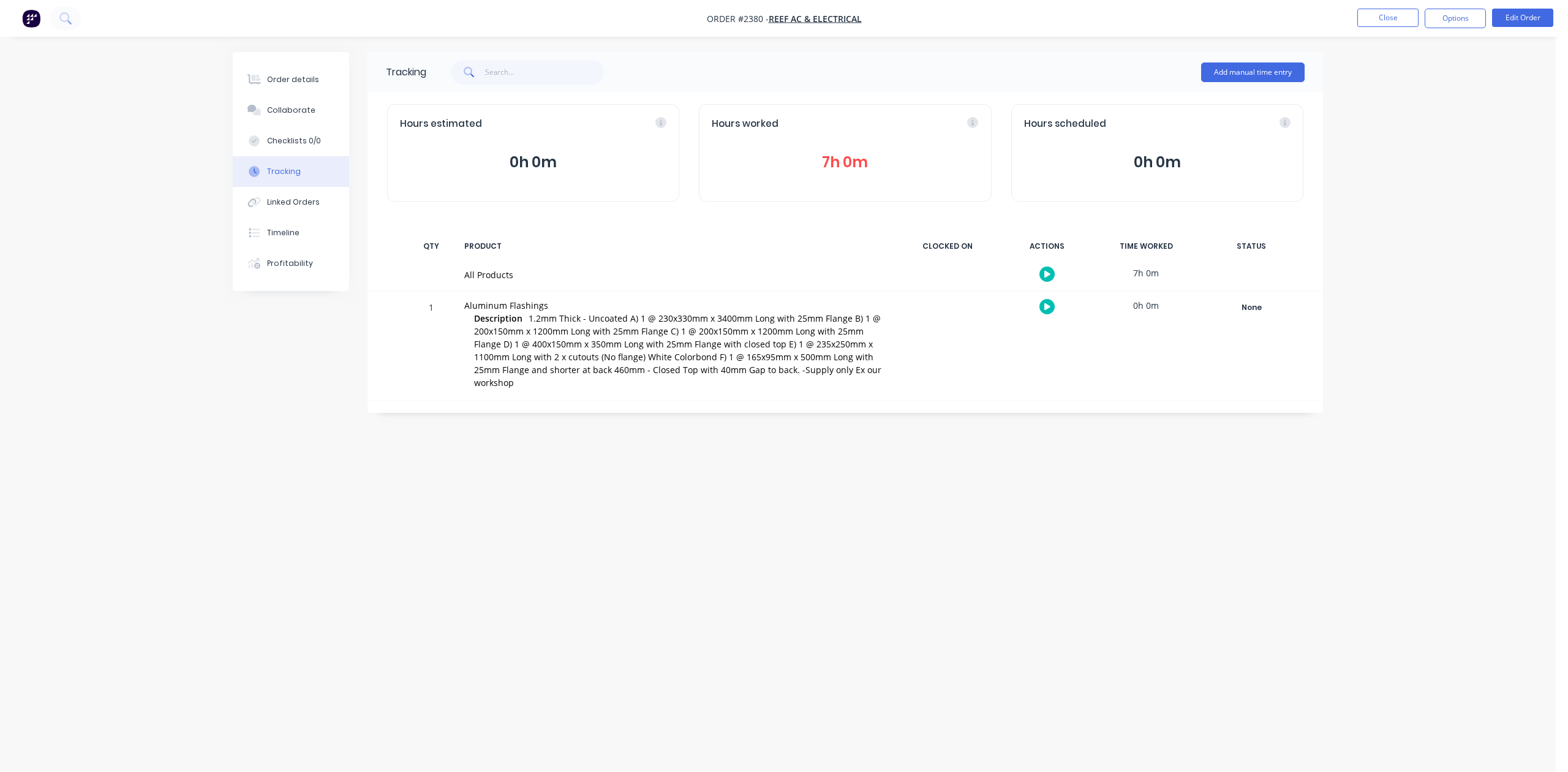
click at [828, 174] on button "7h 0m" at bounding box center [845, 162] width 266 height 23
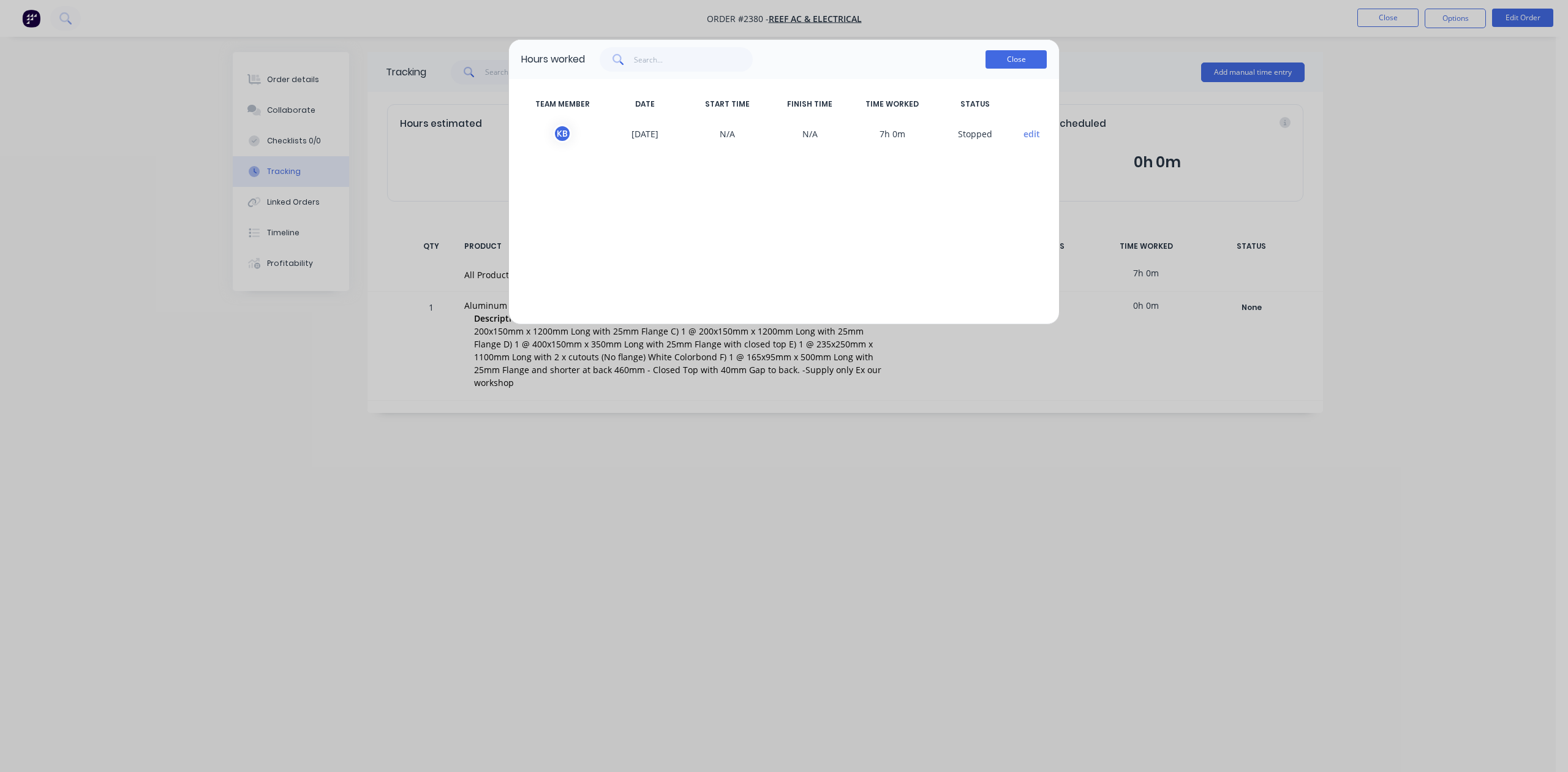
click at [988, 68] on button "Close" at bounding box center [1016, 60] width 61 height 19
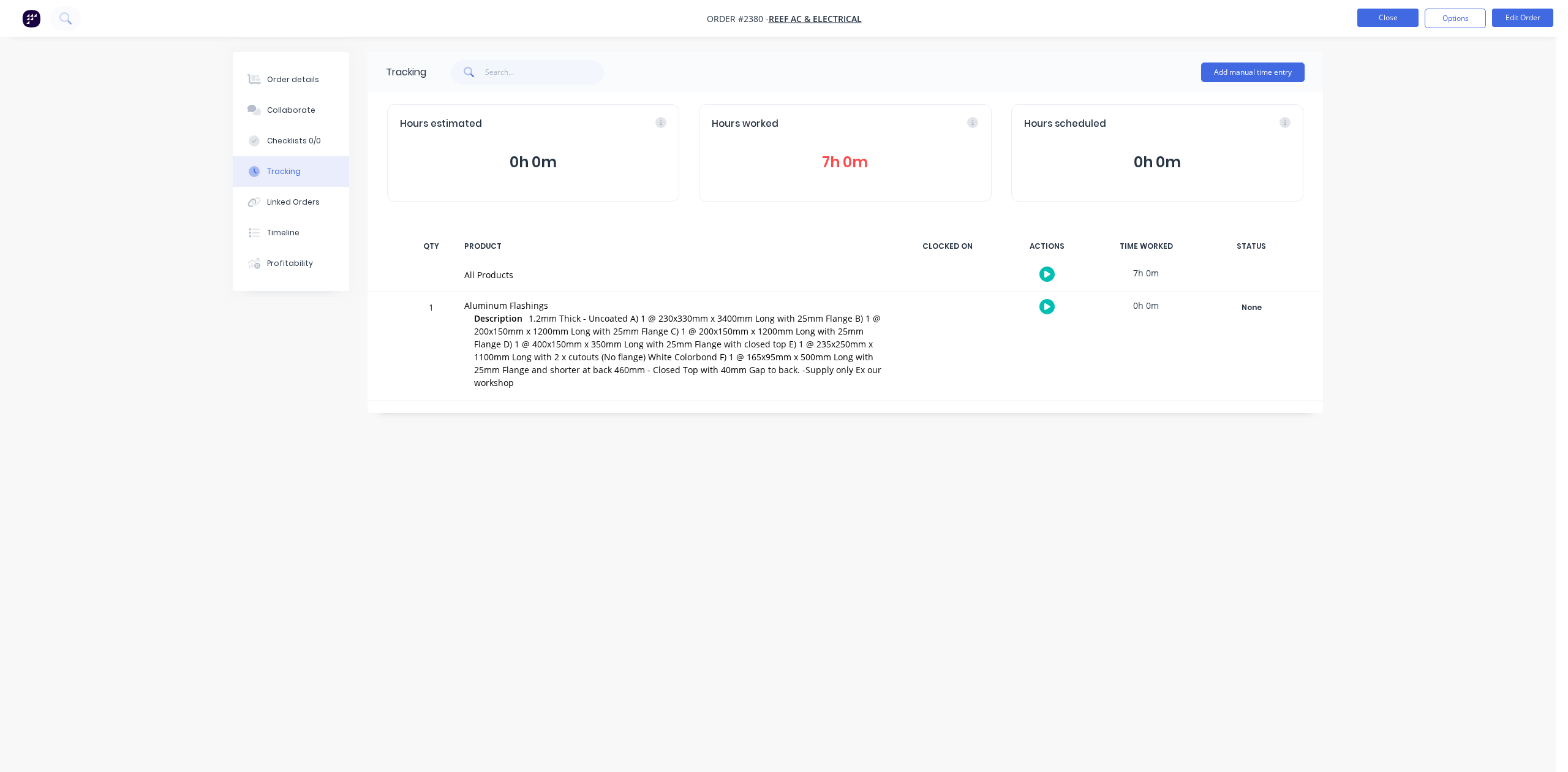
click at [1375, 16] on button "Close" at bounding box center [1388, 18] width 61 height 19
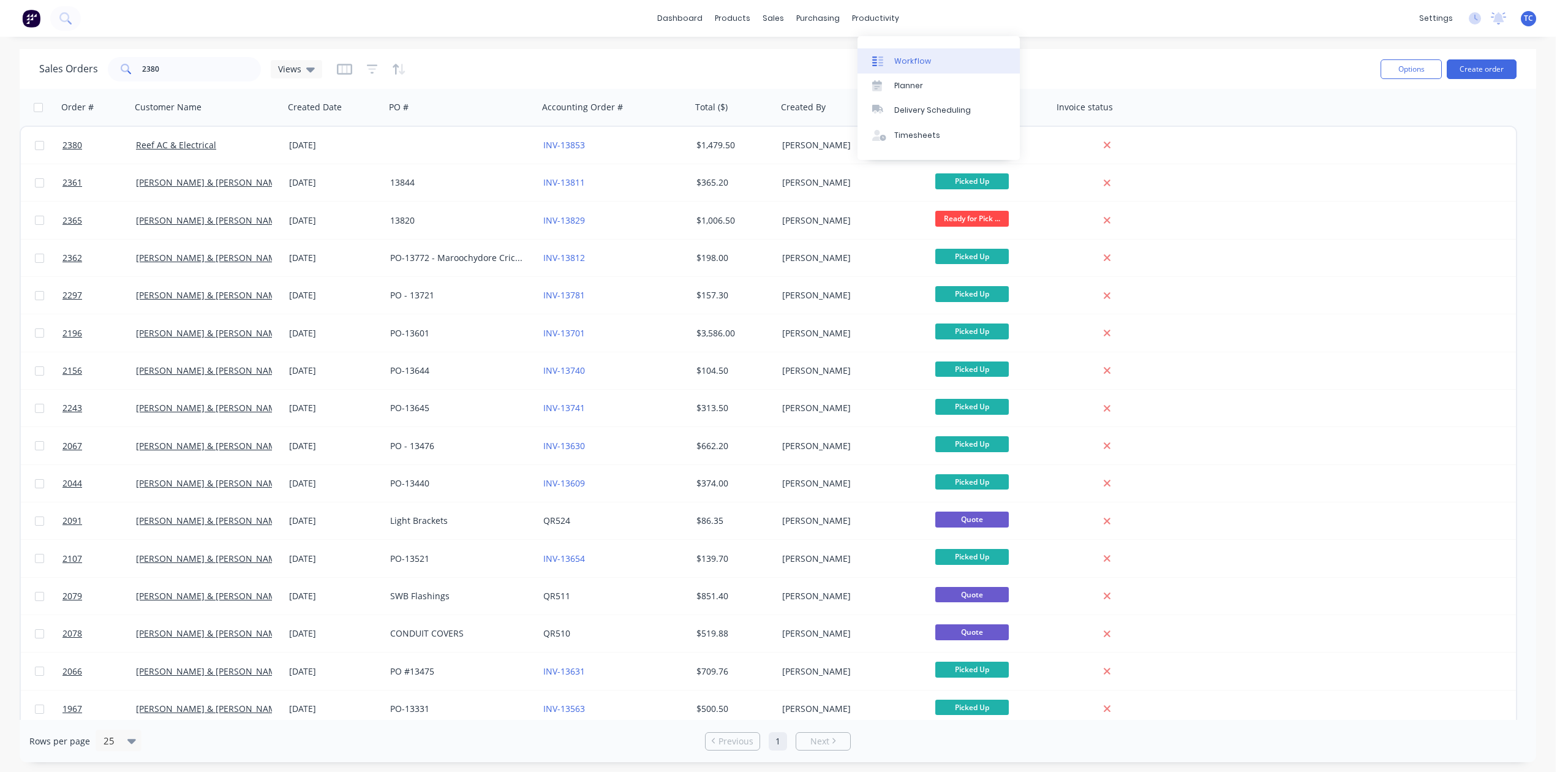
click at [915, 67] on div "Workflow" at bounding box center [913, 61] width 37 height 11
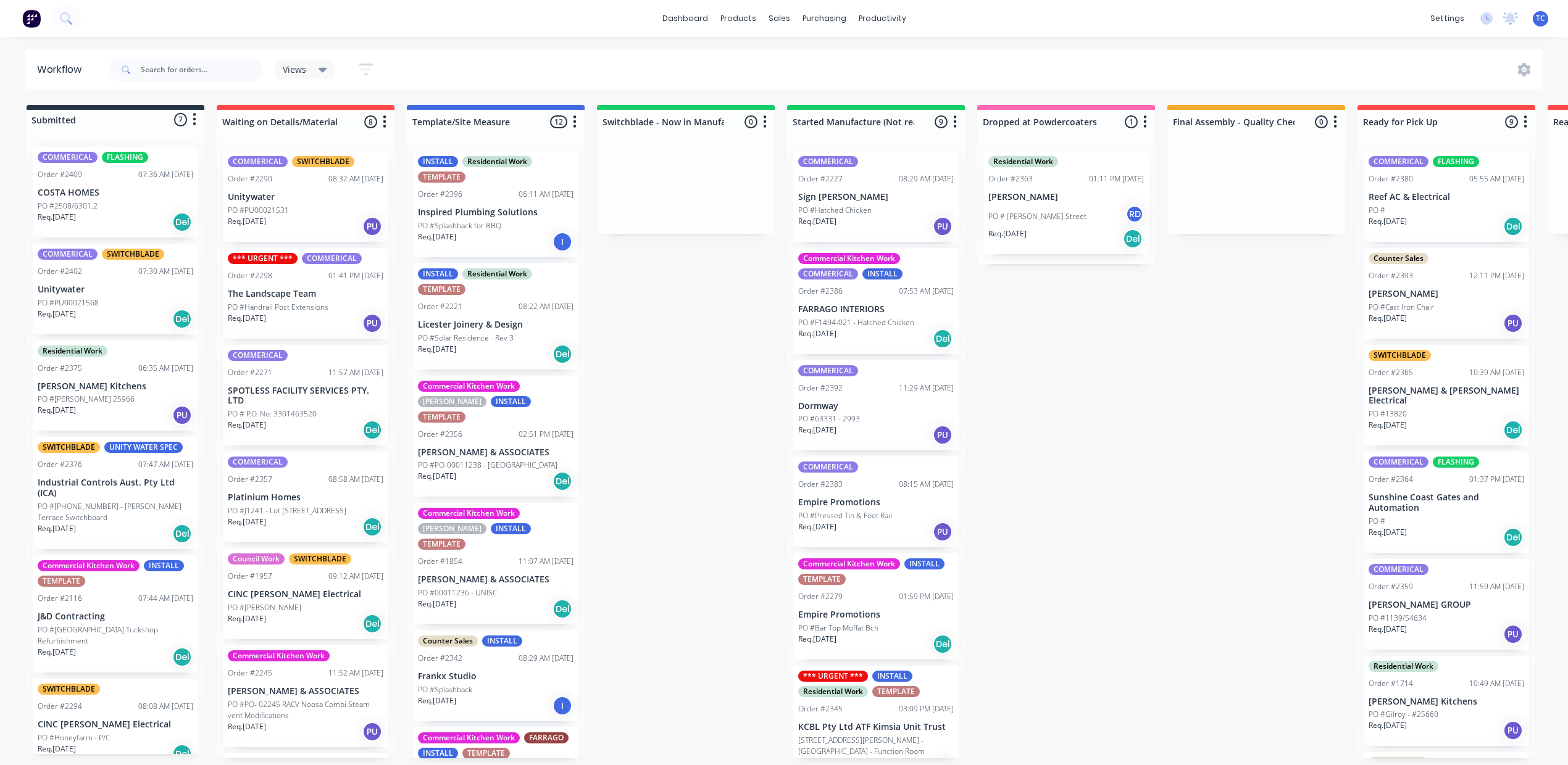
click at [138, 198] on p "COSTA HOMES" at bounding box center [115, 192] width 156 height 10
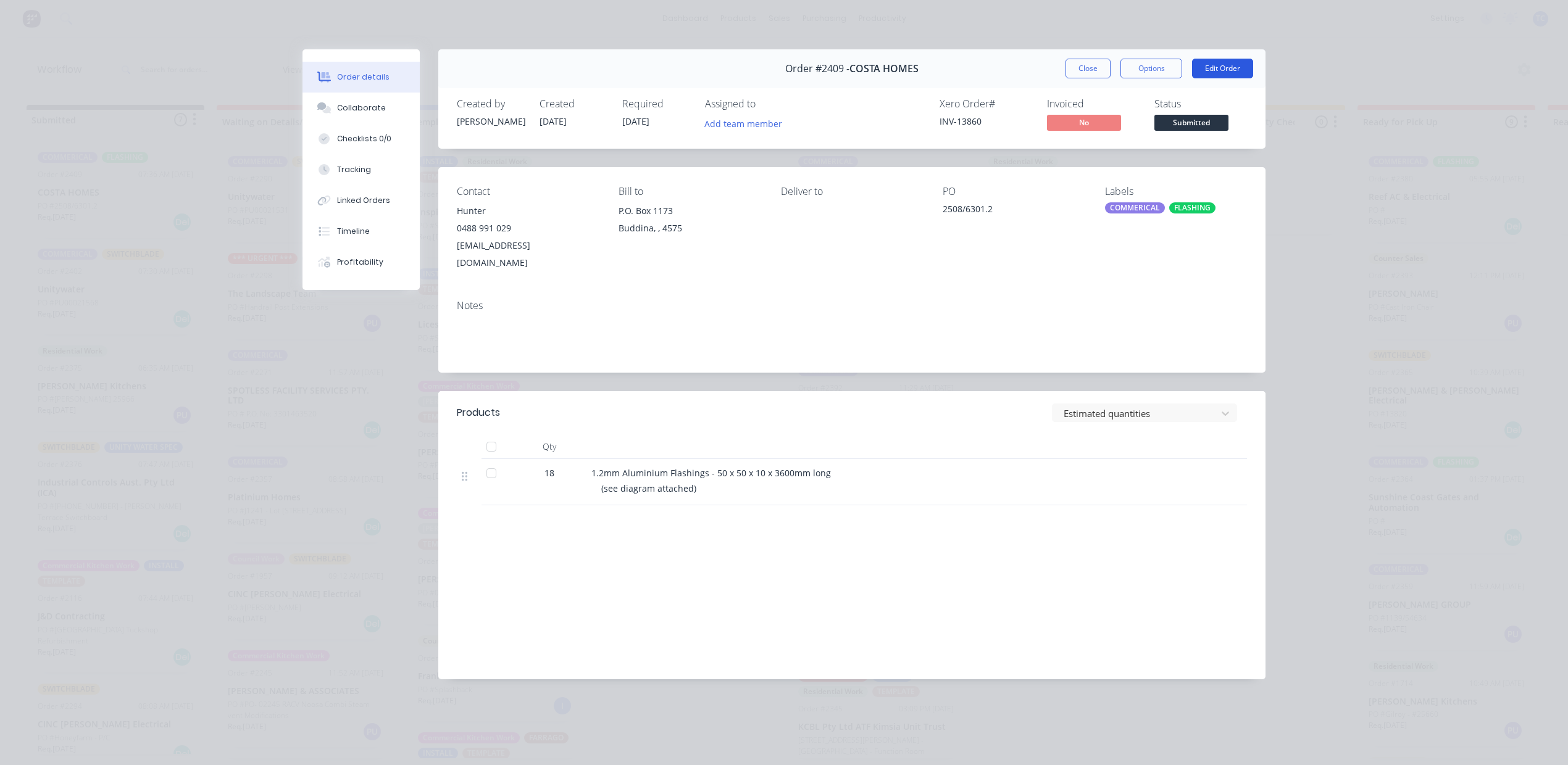
click at [1218, 78] on button "Edit Order" at bounding box center [1222, 68] width 61 height 20
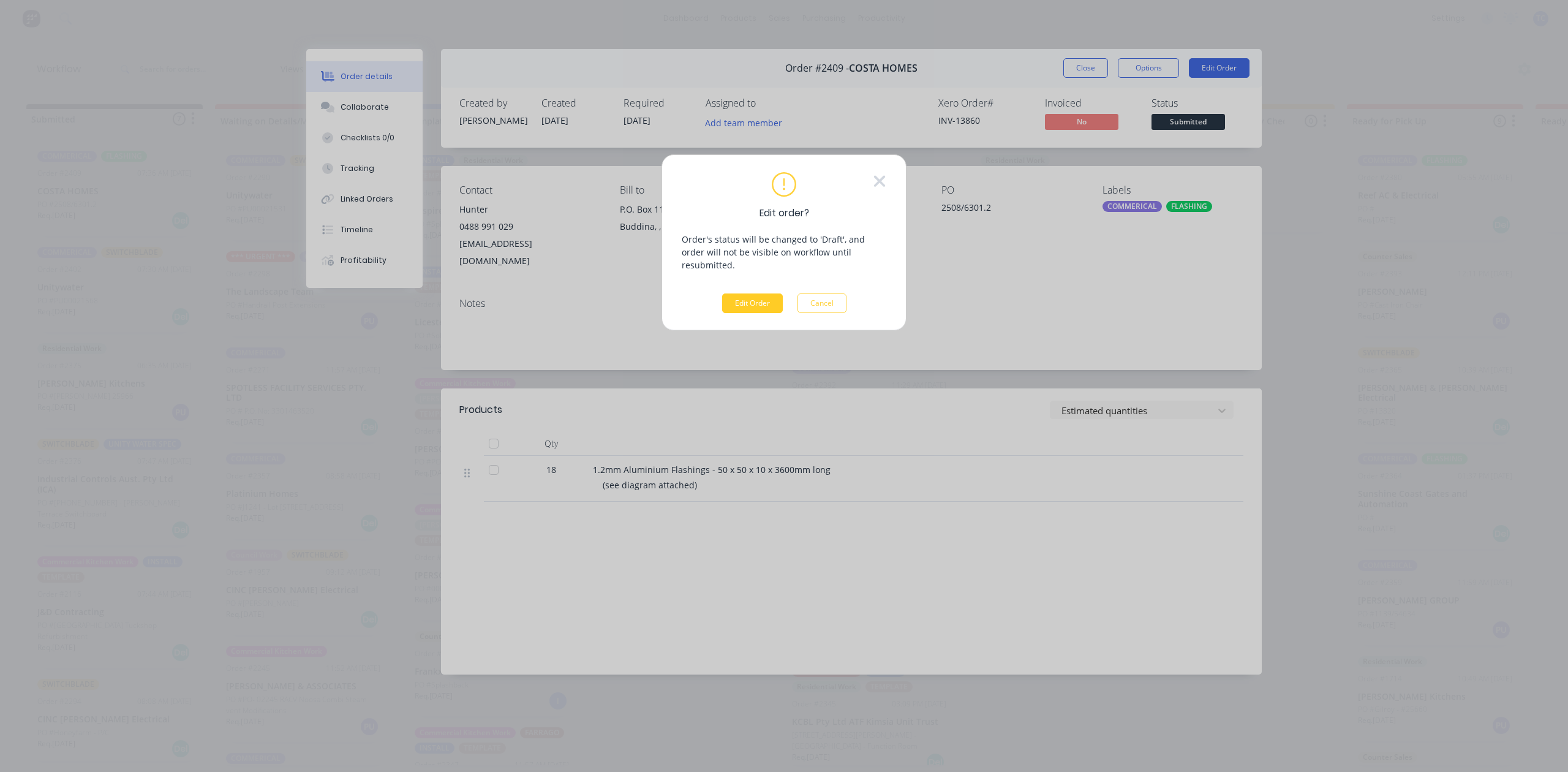
click at [760, 313] on button "Edit Order" at bounding box center [753, 303] width 61 height 19
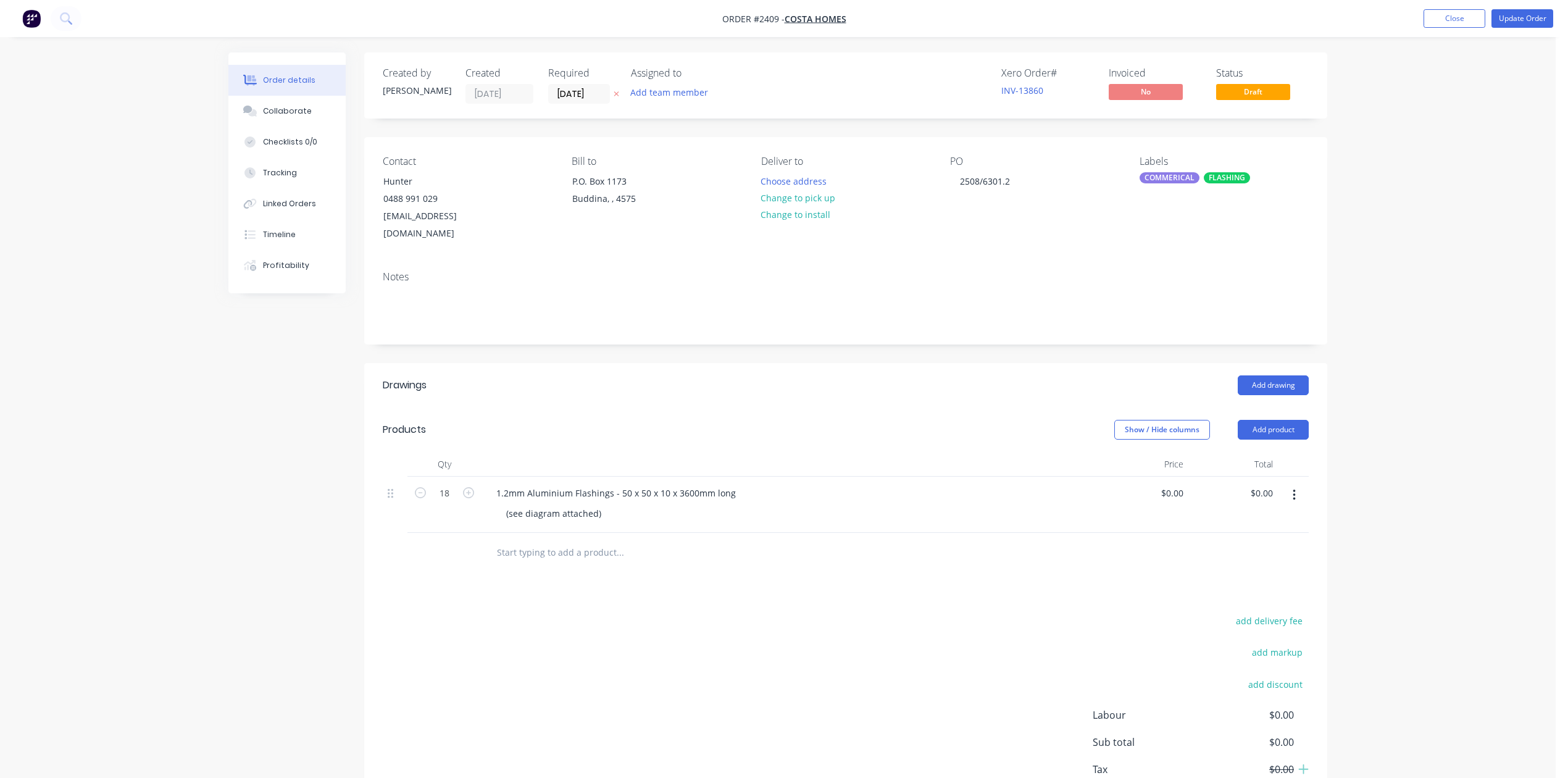
click at [1181, 533] on div "$0.00 $0.00" at bounding box center [1143, 505] width 89 height 56
click at [1173, 502] on input "0" at bounding box center [1174, 492] width 28 height 18
type input "$48.75"
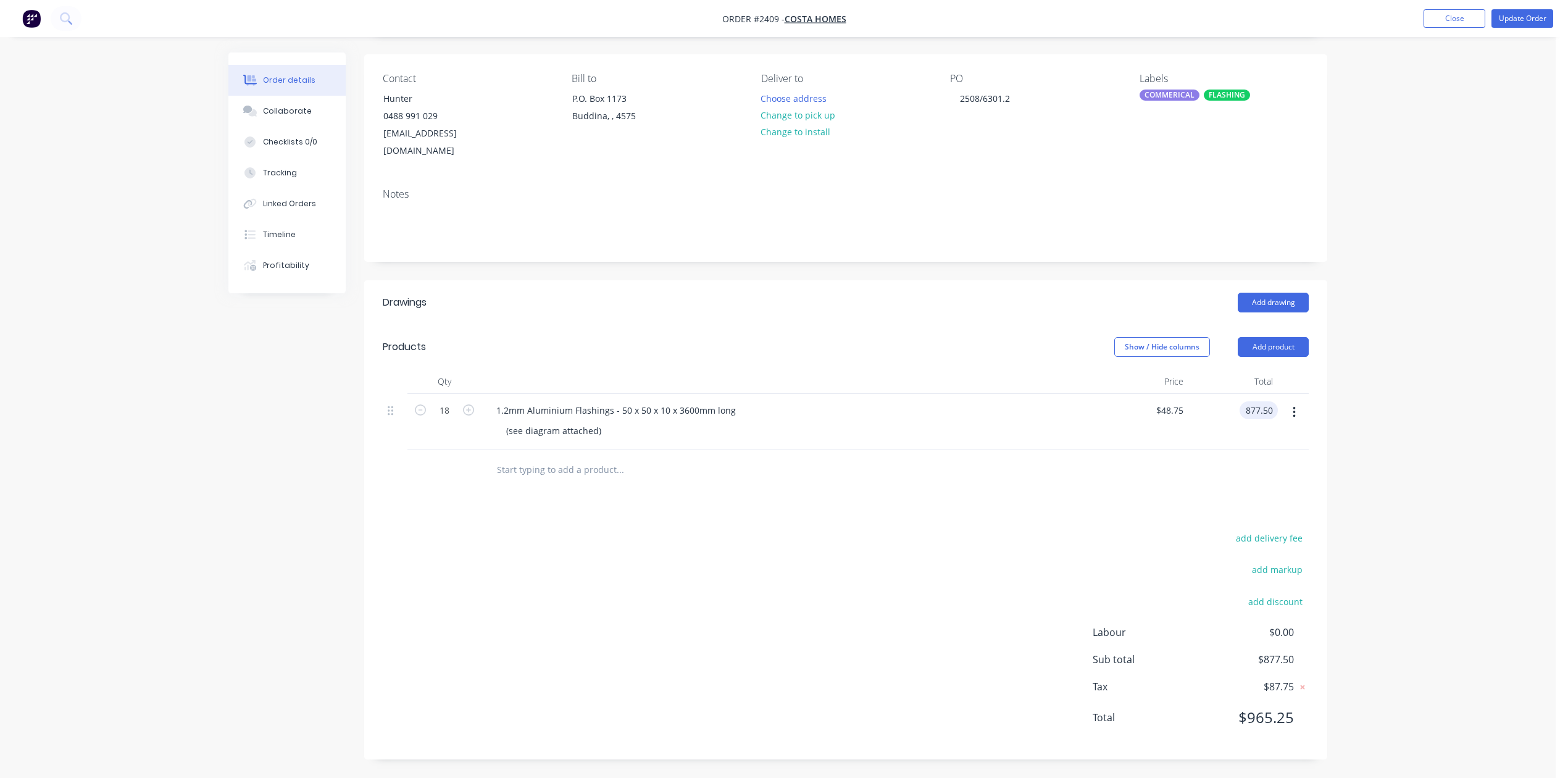
scroll to position [241, 0]
type input "$877.50"
click at [1502, 18] on button "Update Order" at bounding box center [1522, 19] width 62 height 19
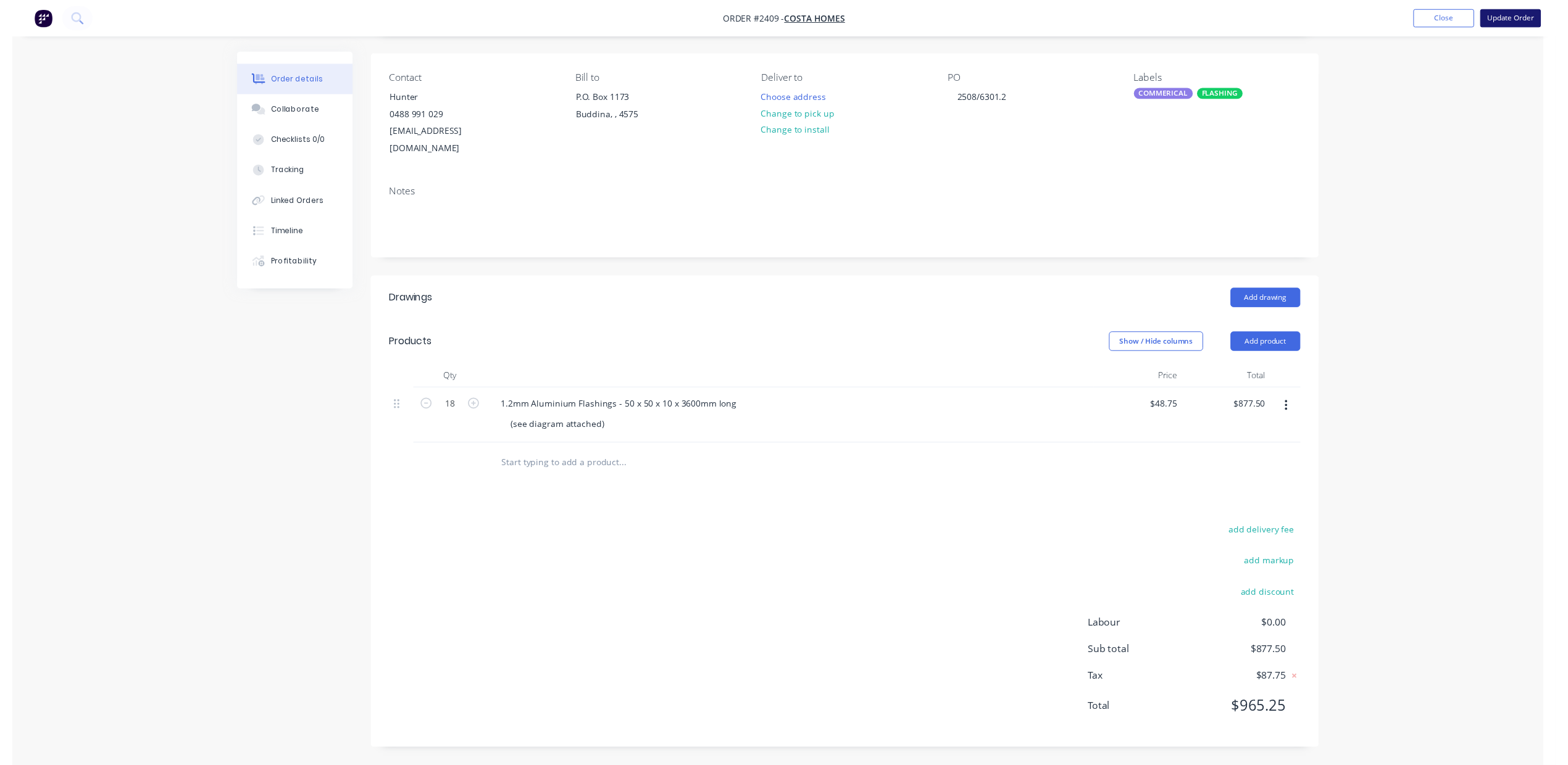
scroll to position [0, 0]
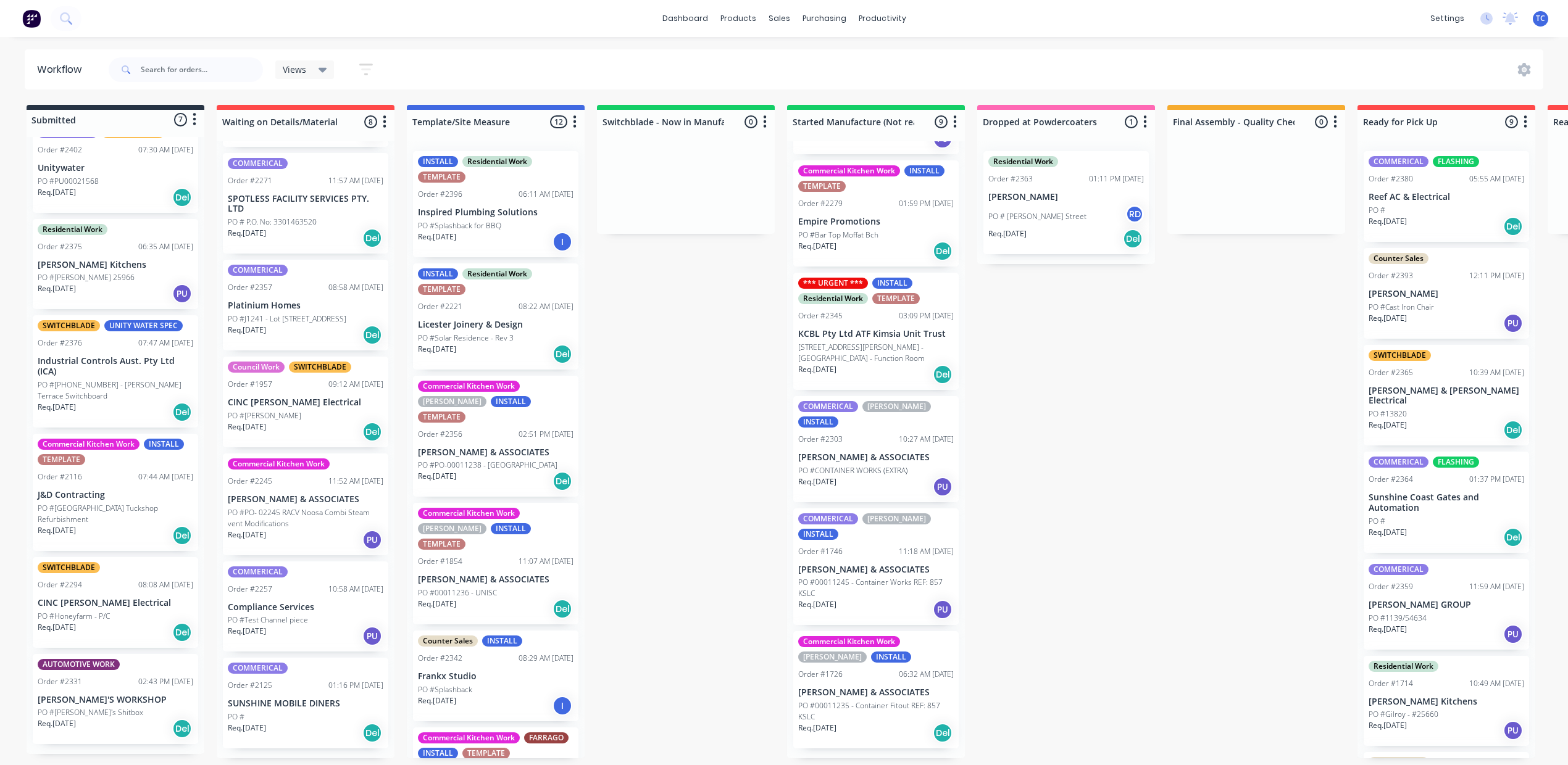
scroll to position [524, 0]
click at [1131, 559] on div "Mark as Delivered" at bounding box center [1142, 547] width 124 height 25
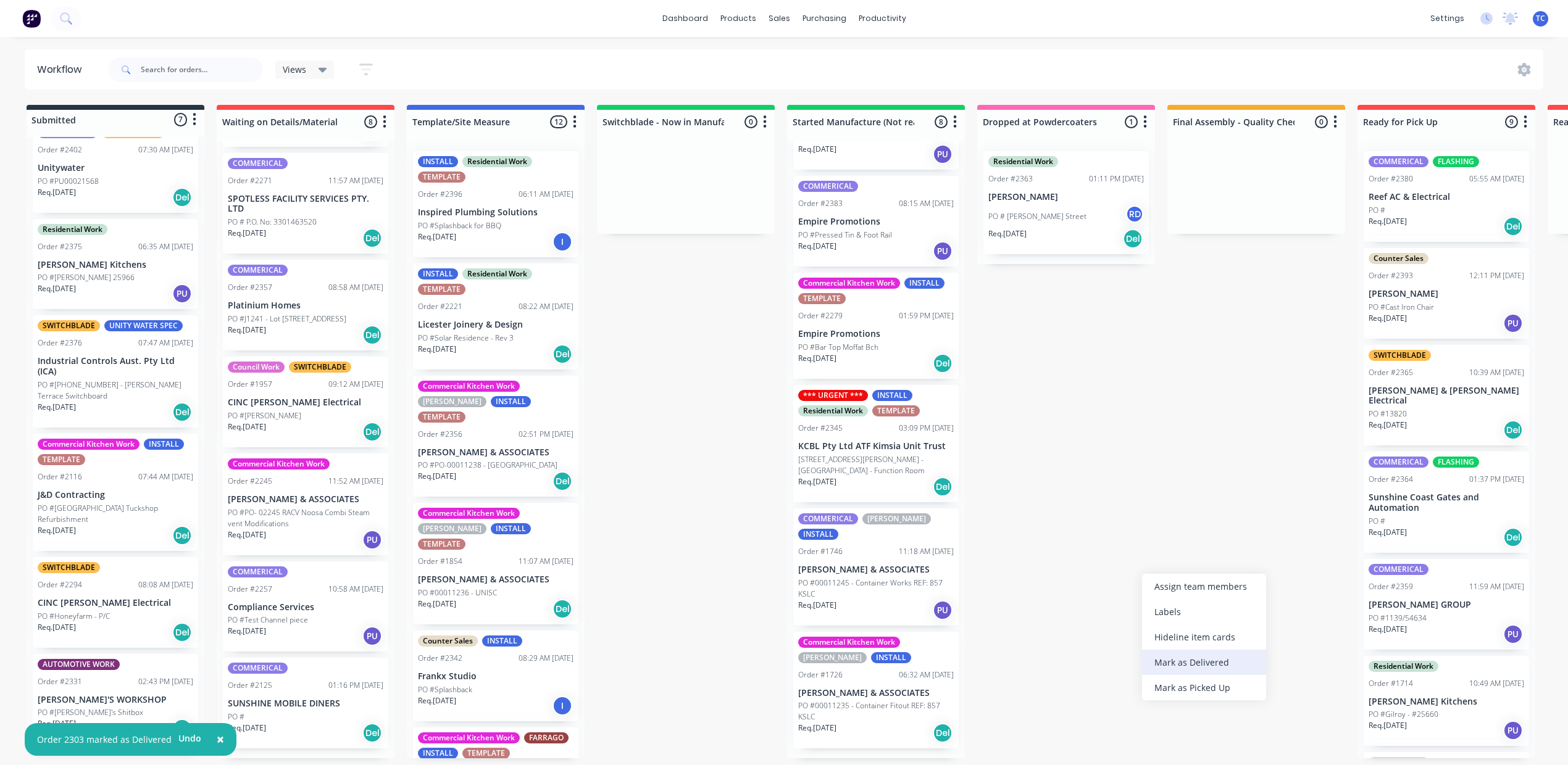
click at [1203, 673] on div "Mark as Delivered" at bounding box center [1203, 663] width 124 height 25
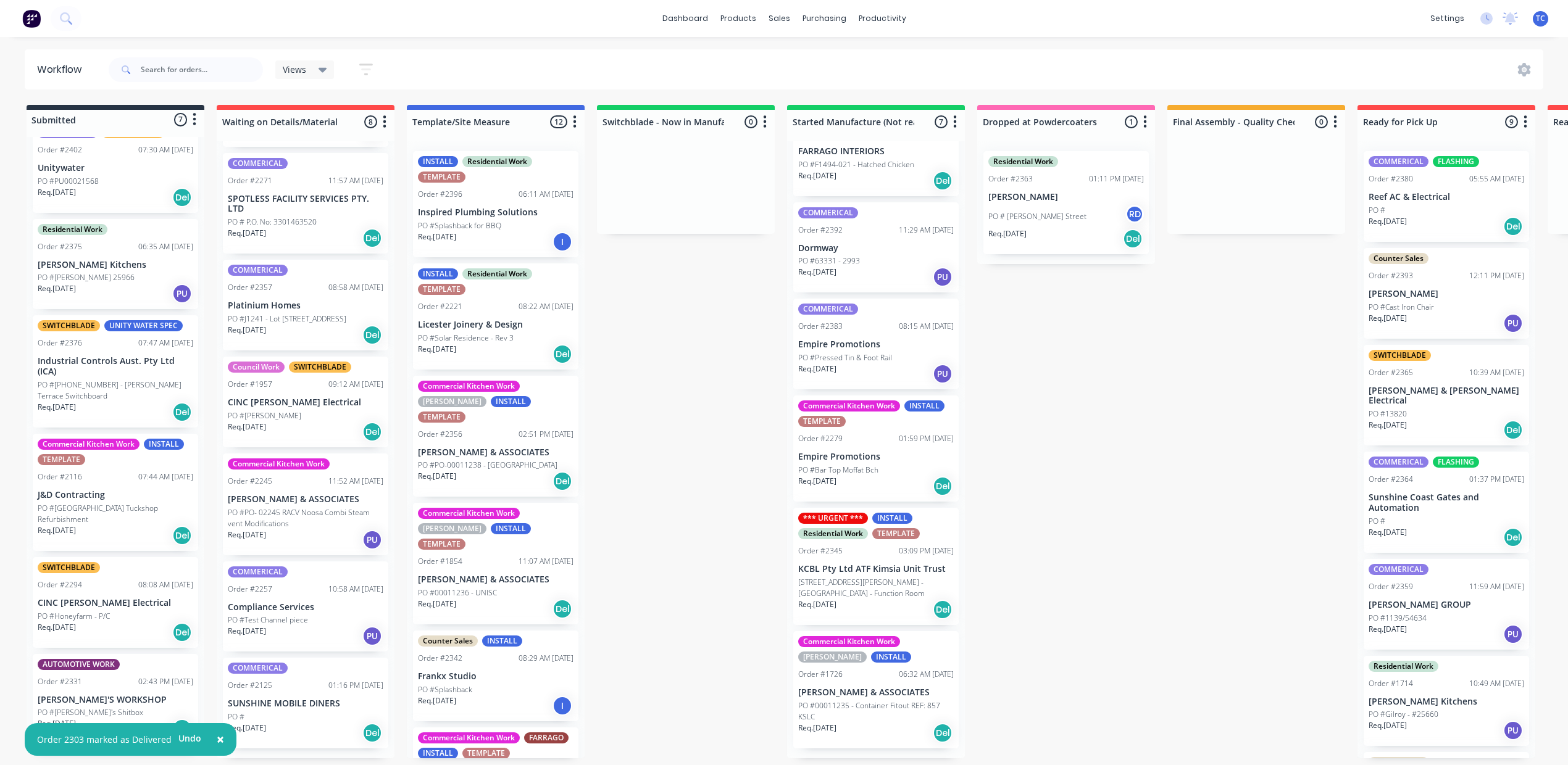
scroll to position [278, 0]
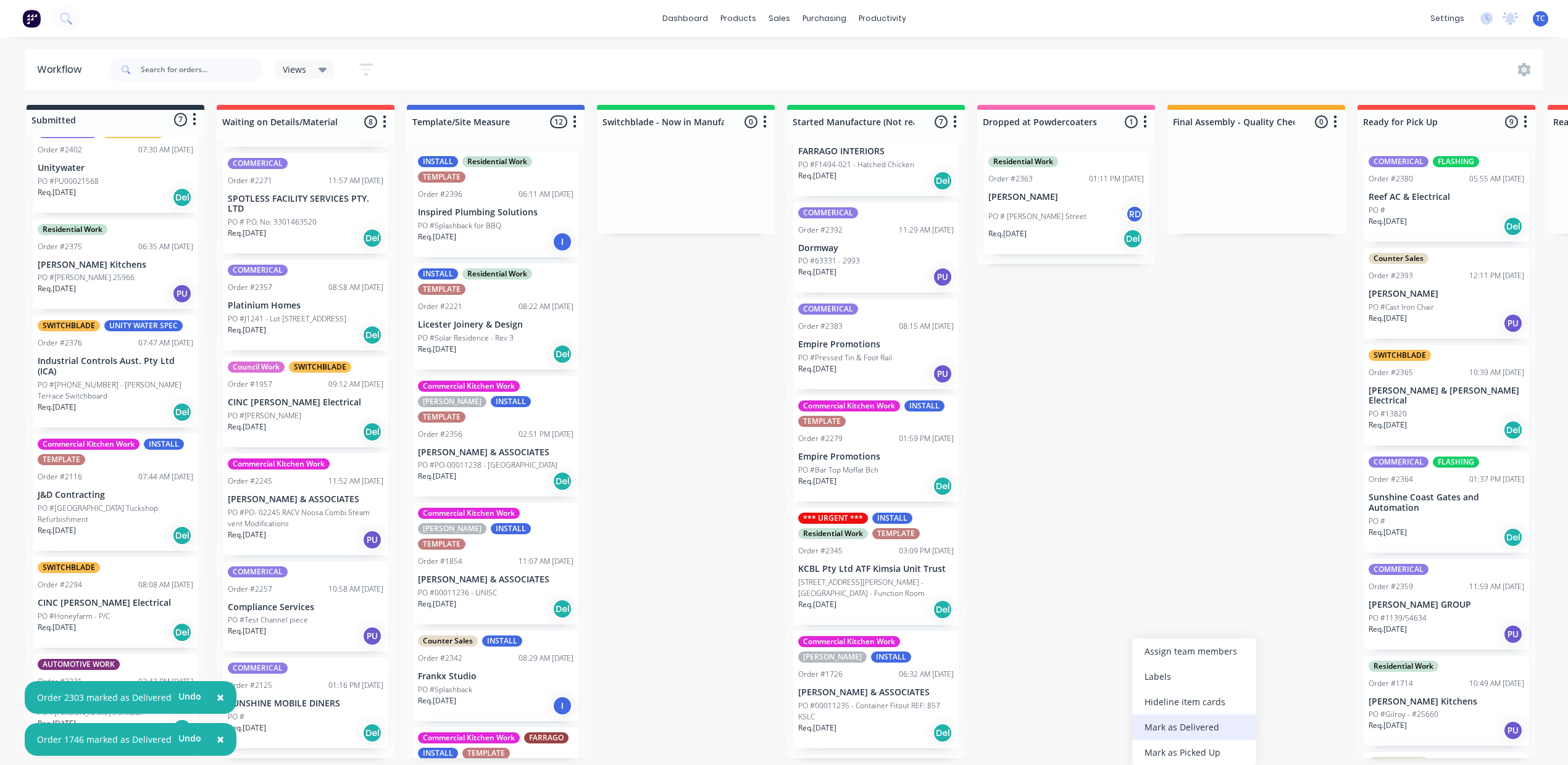
click at [1198, 738] on div "Mark as Delivered" at bounding box center [1194, 727] width 124 height 25
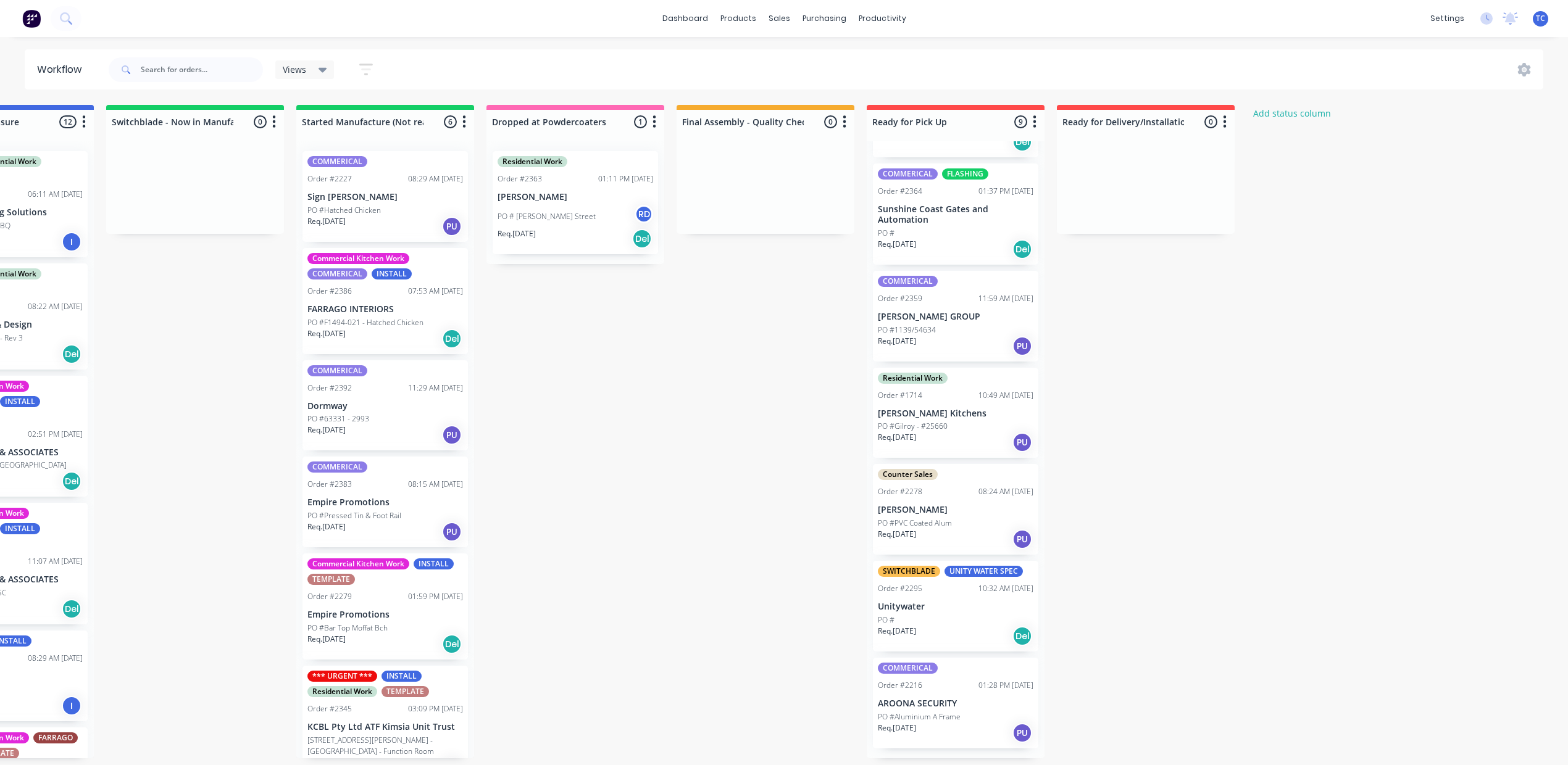
scroll to position [450, 0]
click at [1217, 494] on div "Mark as Picked Up" at bounding box center [1223, 481] width 124 height 25
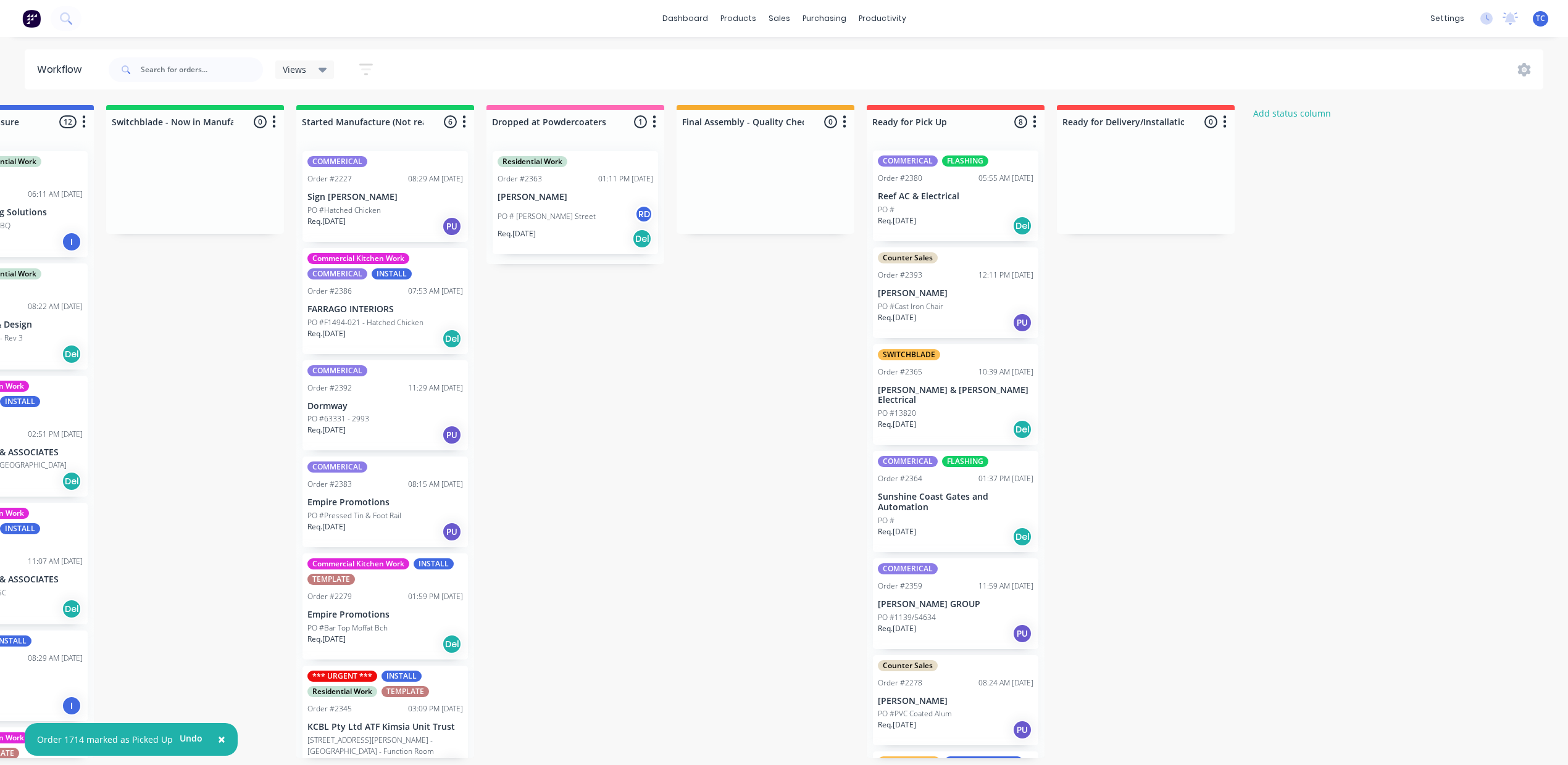
scroll to position [0, 0]
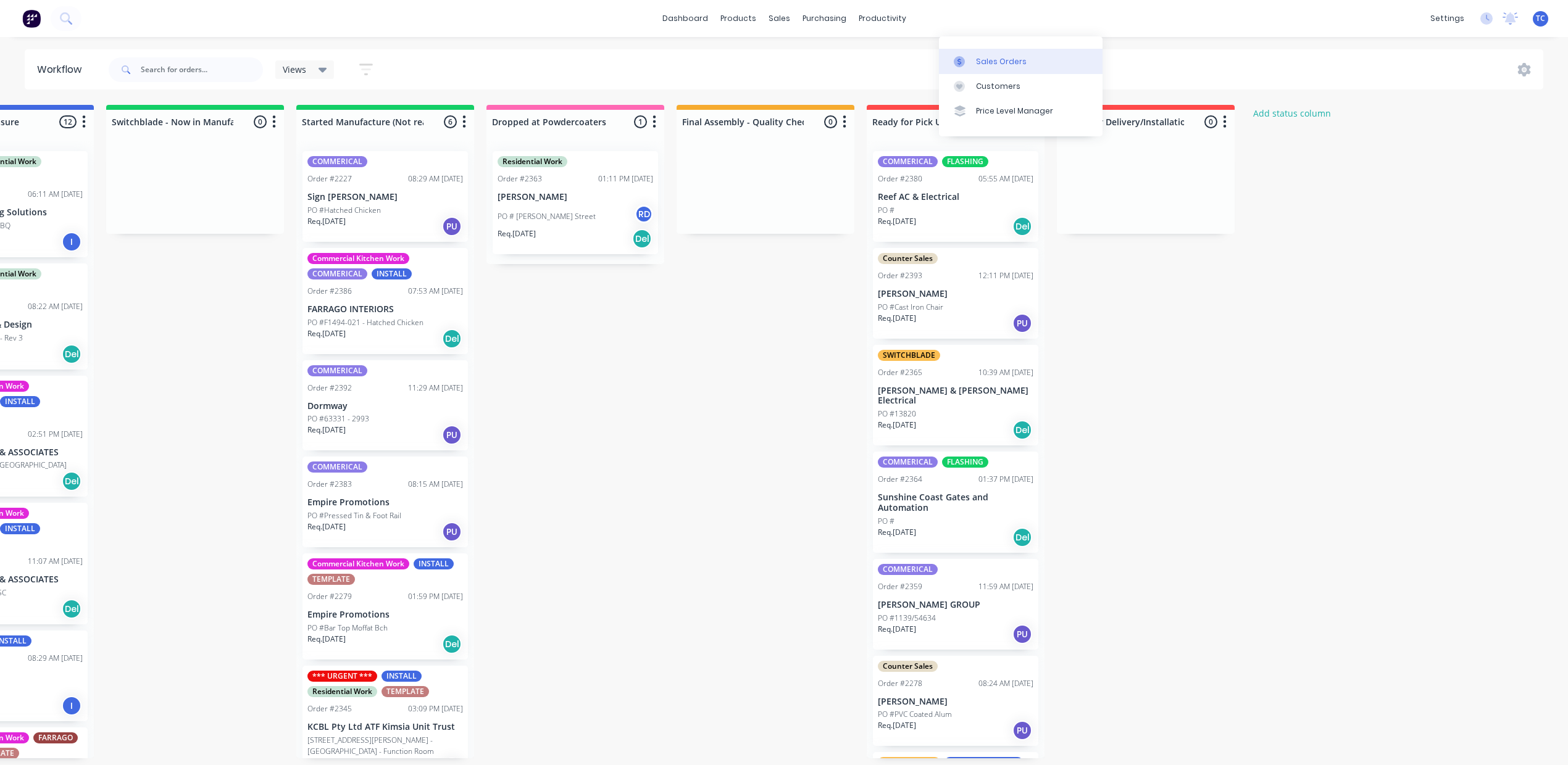
click at [976, 67] on div "Sales Orders" at bounding box center [1001, 62] width 51 height 11
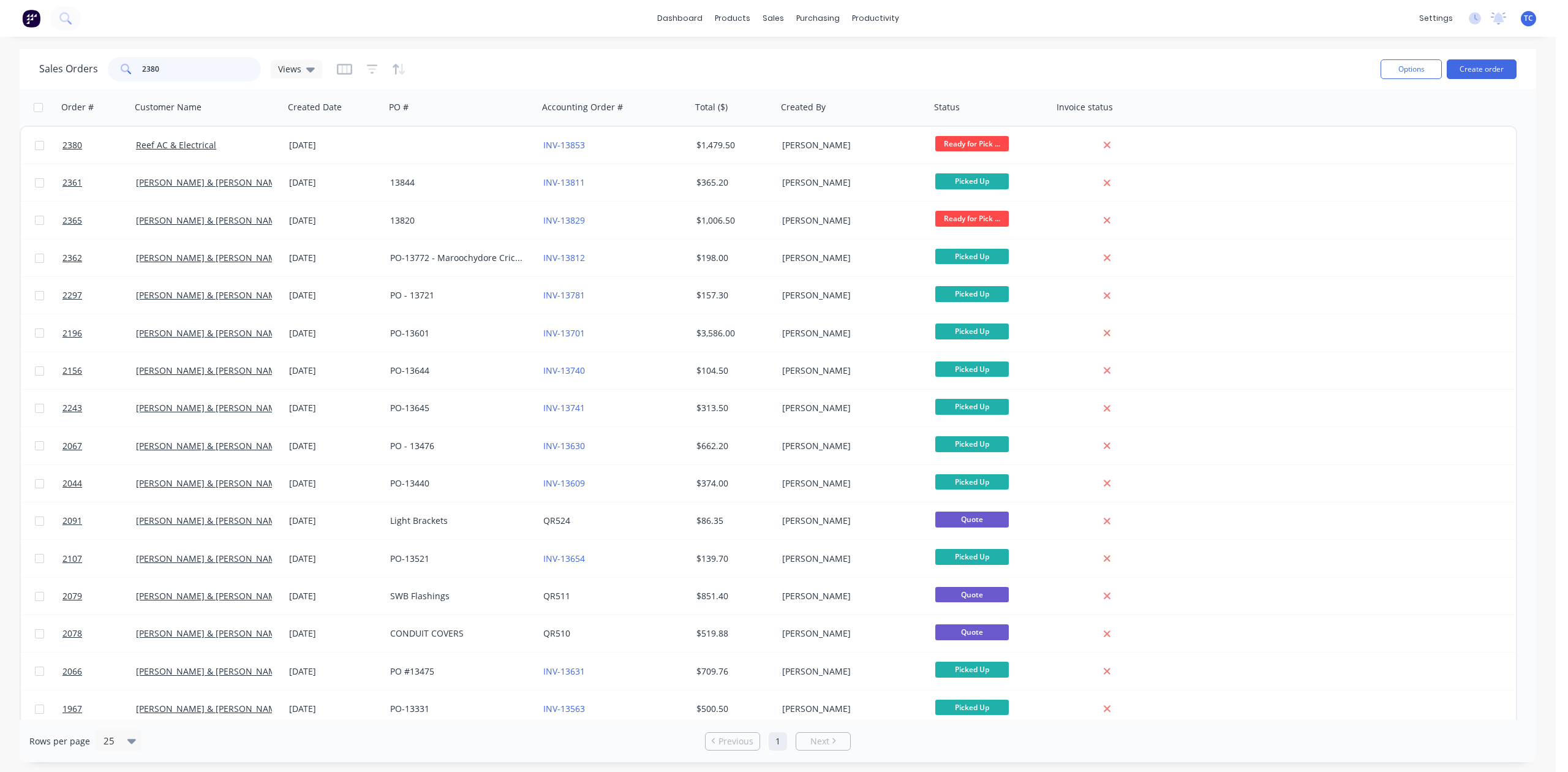
drag, startPoint x: 127, startPoint y: 67, endPoint x: 119, endPoint y: 68, distance: 8.1
click at [120, 67] on div "2380" at bounding box center [184, 69] width 153 height 25
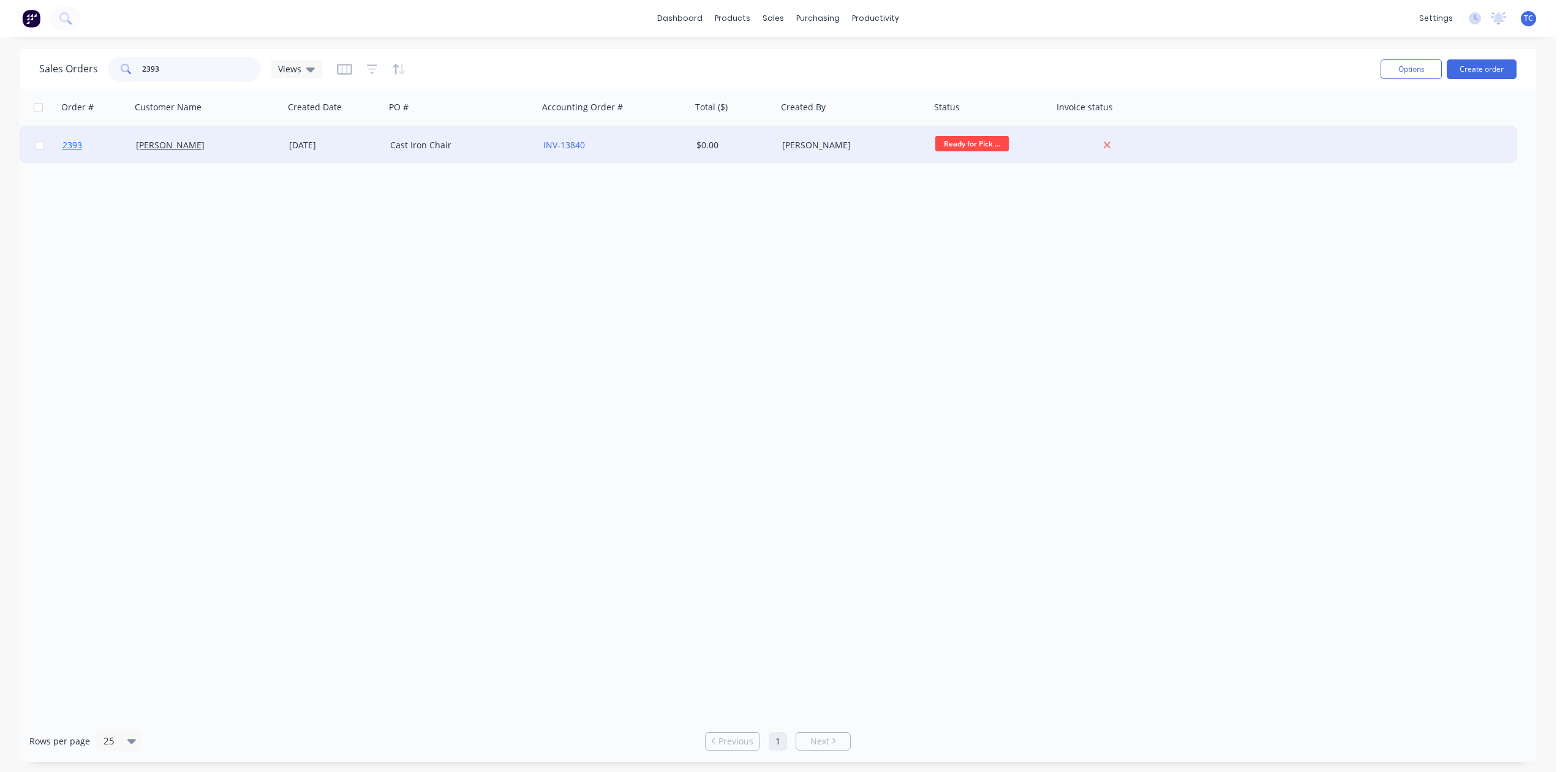
type input "2393"
click at [69, 144] on span "2393" at bounding box center [71, 145] width 19 height 12
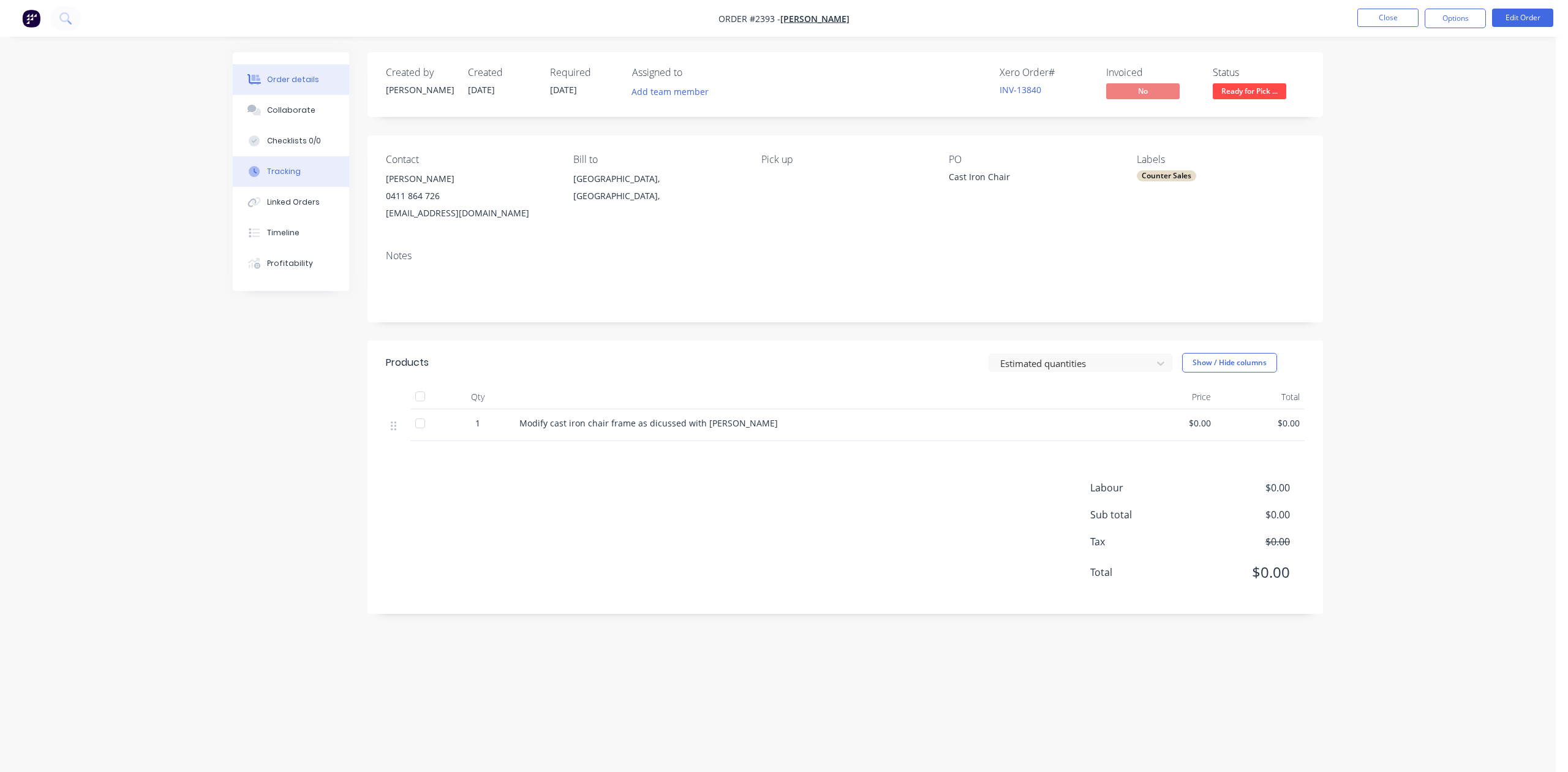
click at [301, 177] on div "Tracking" at bounding box center [283, 172] width 33 height 11
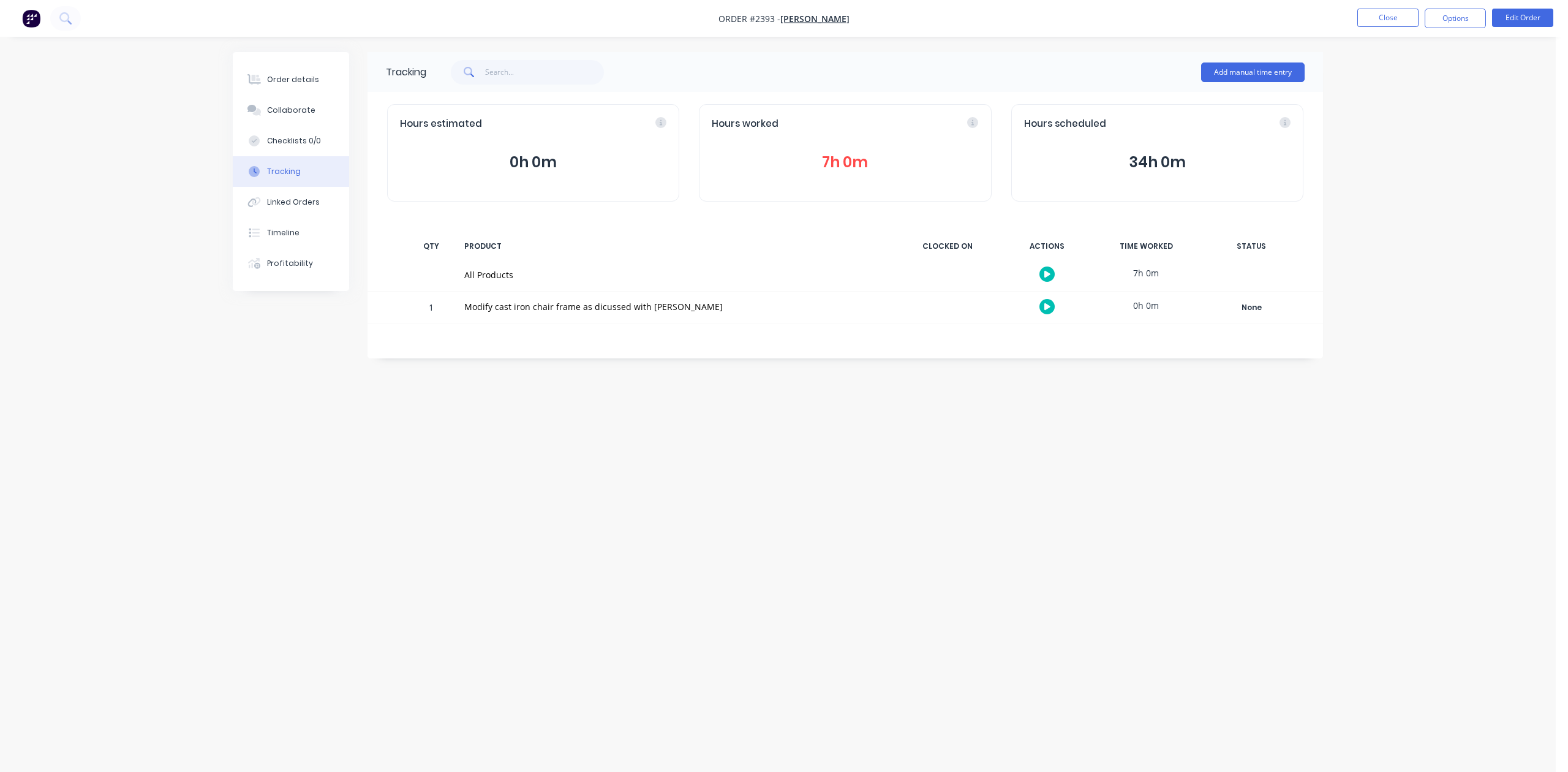
click at [836, 169] on button "7h 0m" at bounding box center [845, 162] width 266 height 23
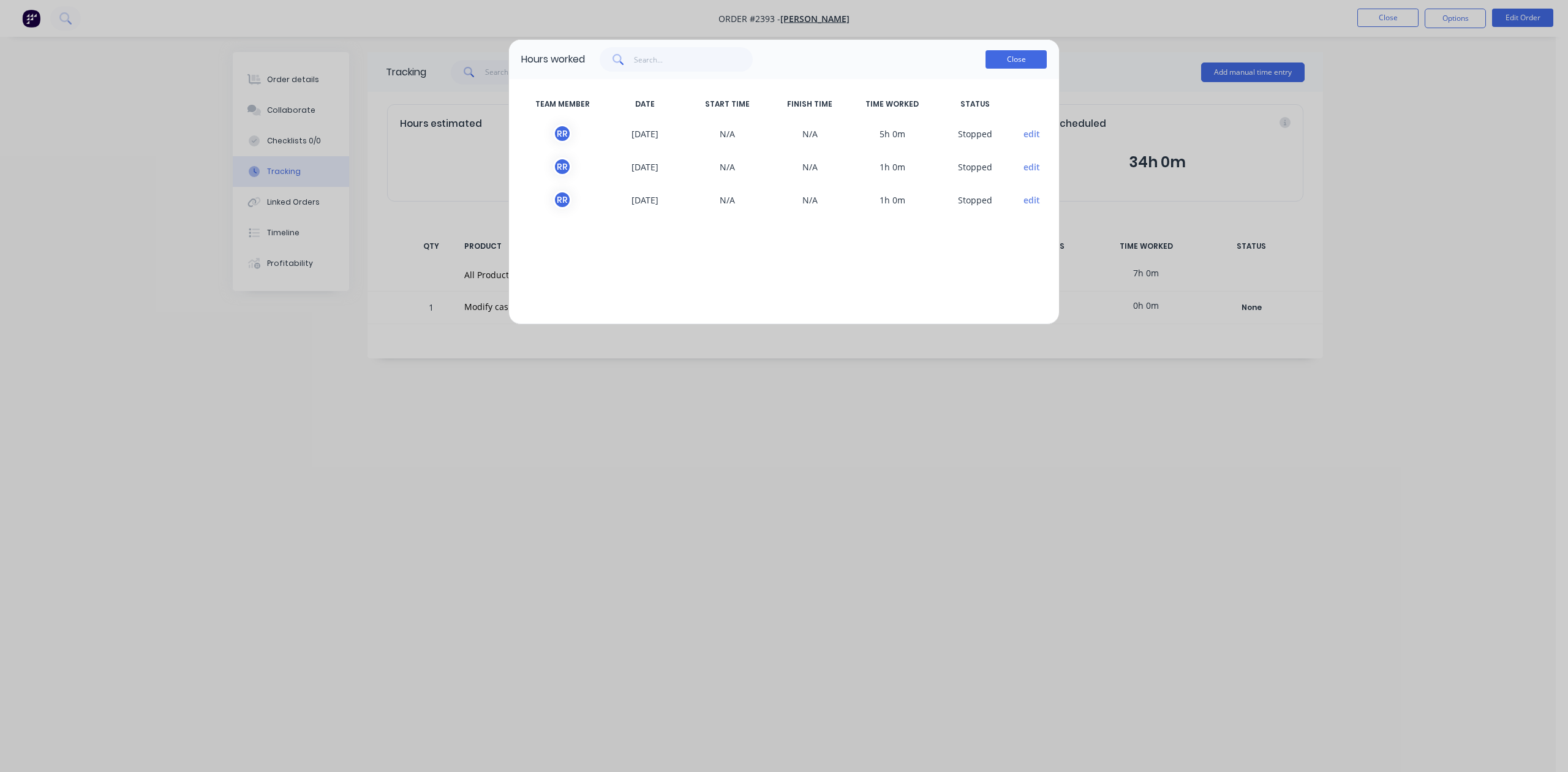
click at [1003, 68] on button "Close" at bounding box center [1016, 60] width 61 height 19
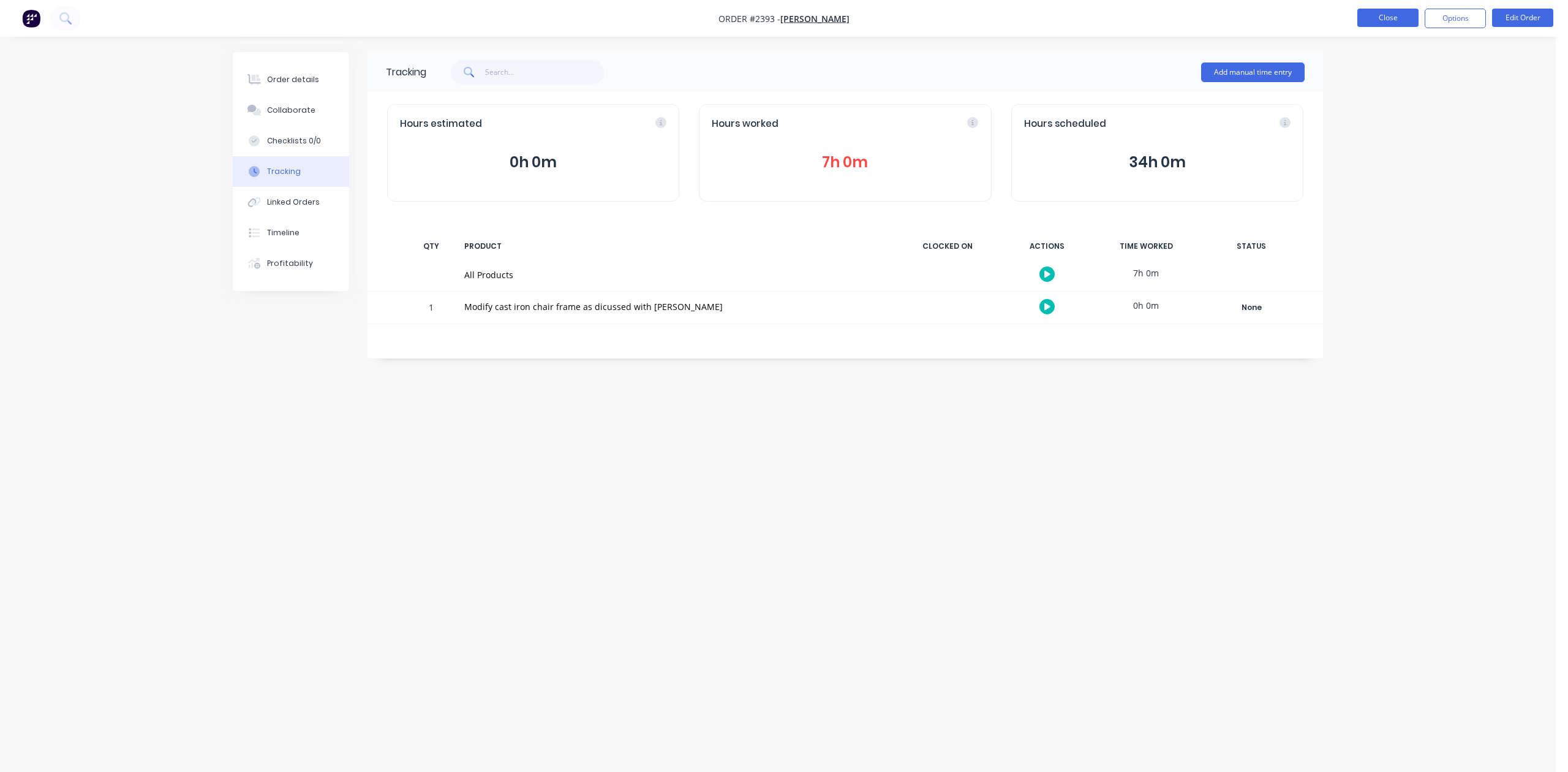
click at [1377, 16] on button "Close" at bounding box center [1388, 18] width 61 height 19
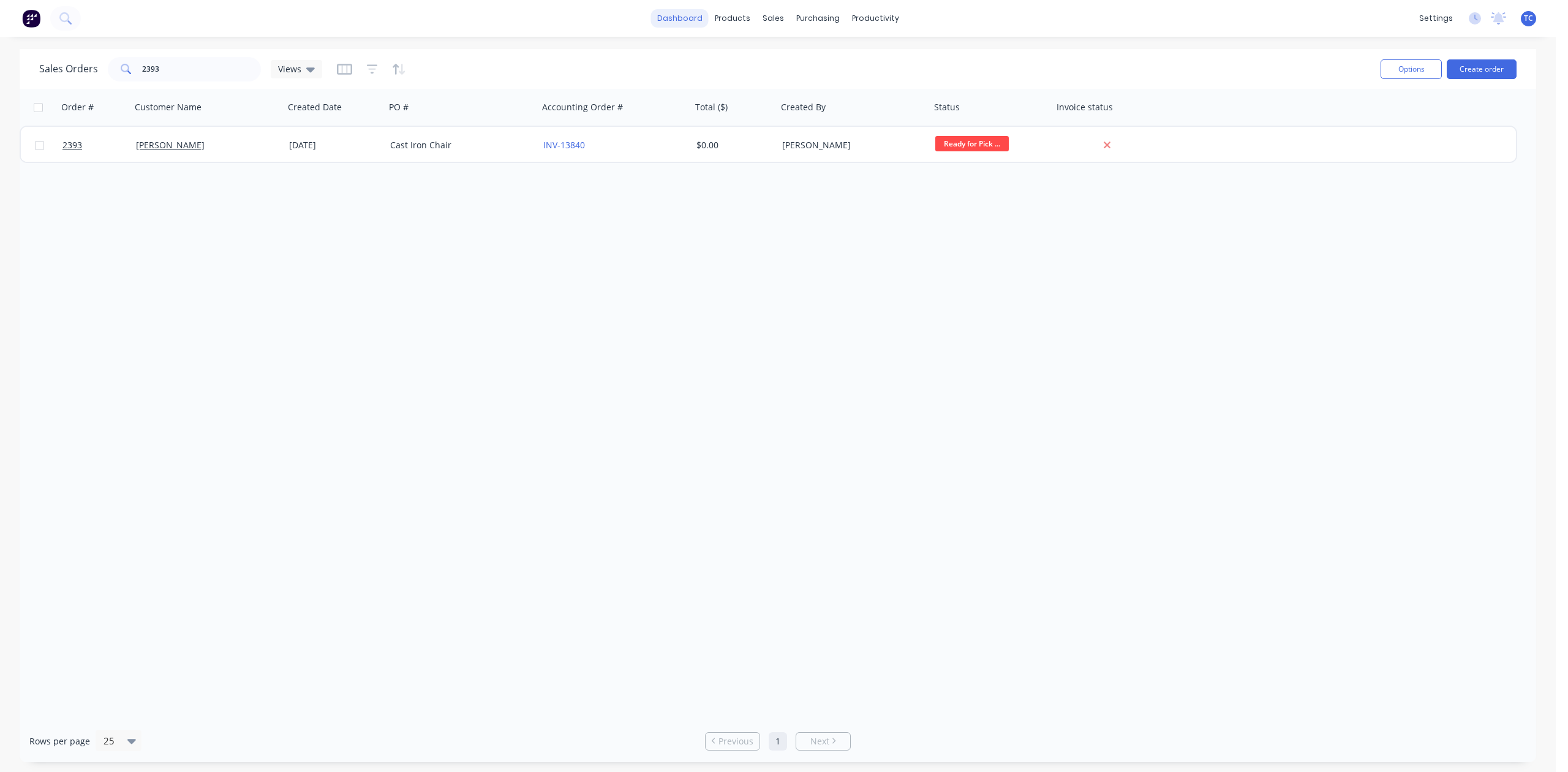
click at [669, 17] on link "dashboard" at bounding box center [680, 19] width 57 height 19
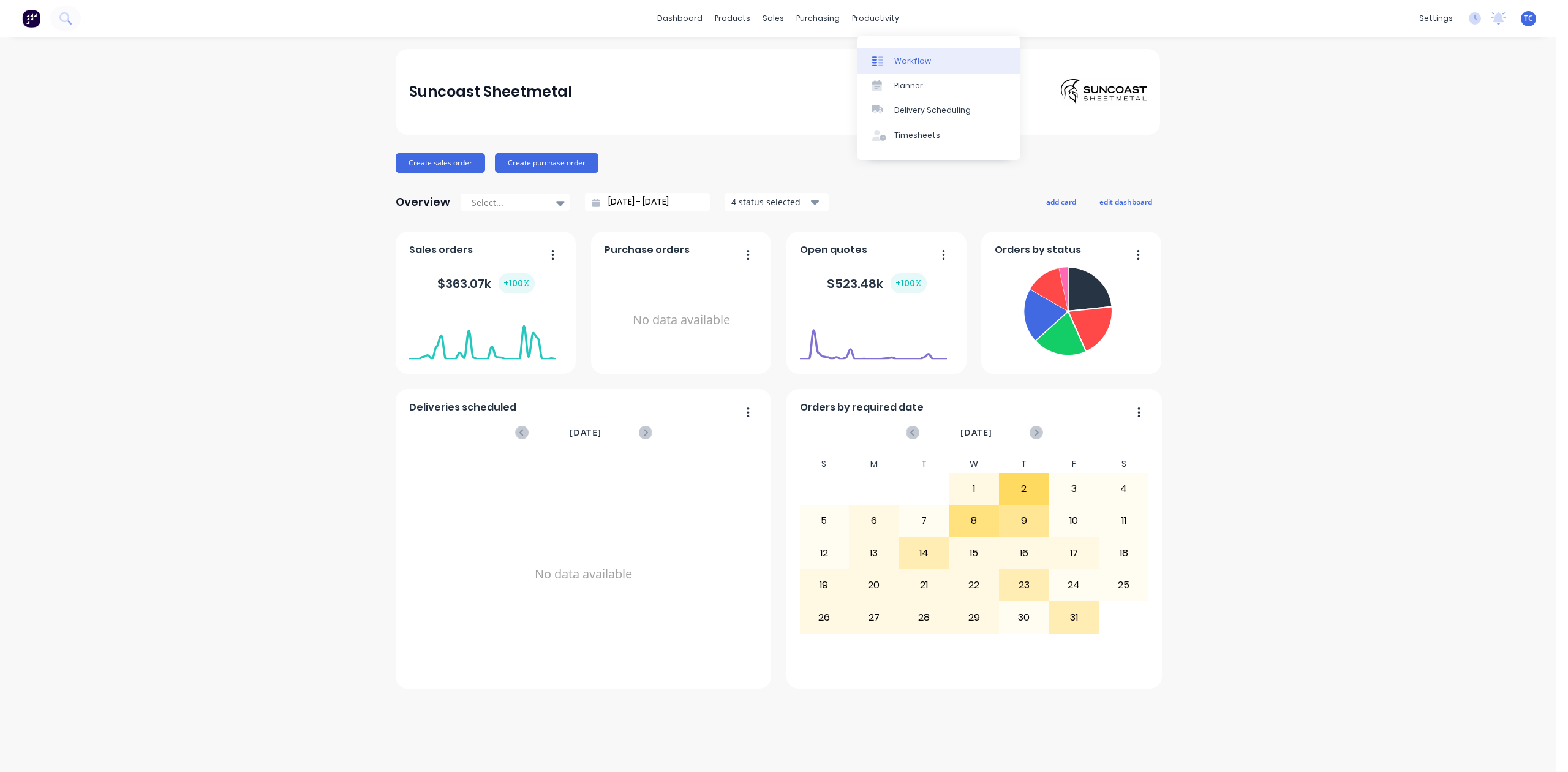
click at [925, 64] on div "Workflow" at bounding box center [913, 61] width 37 height 11
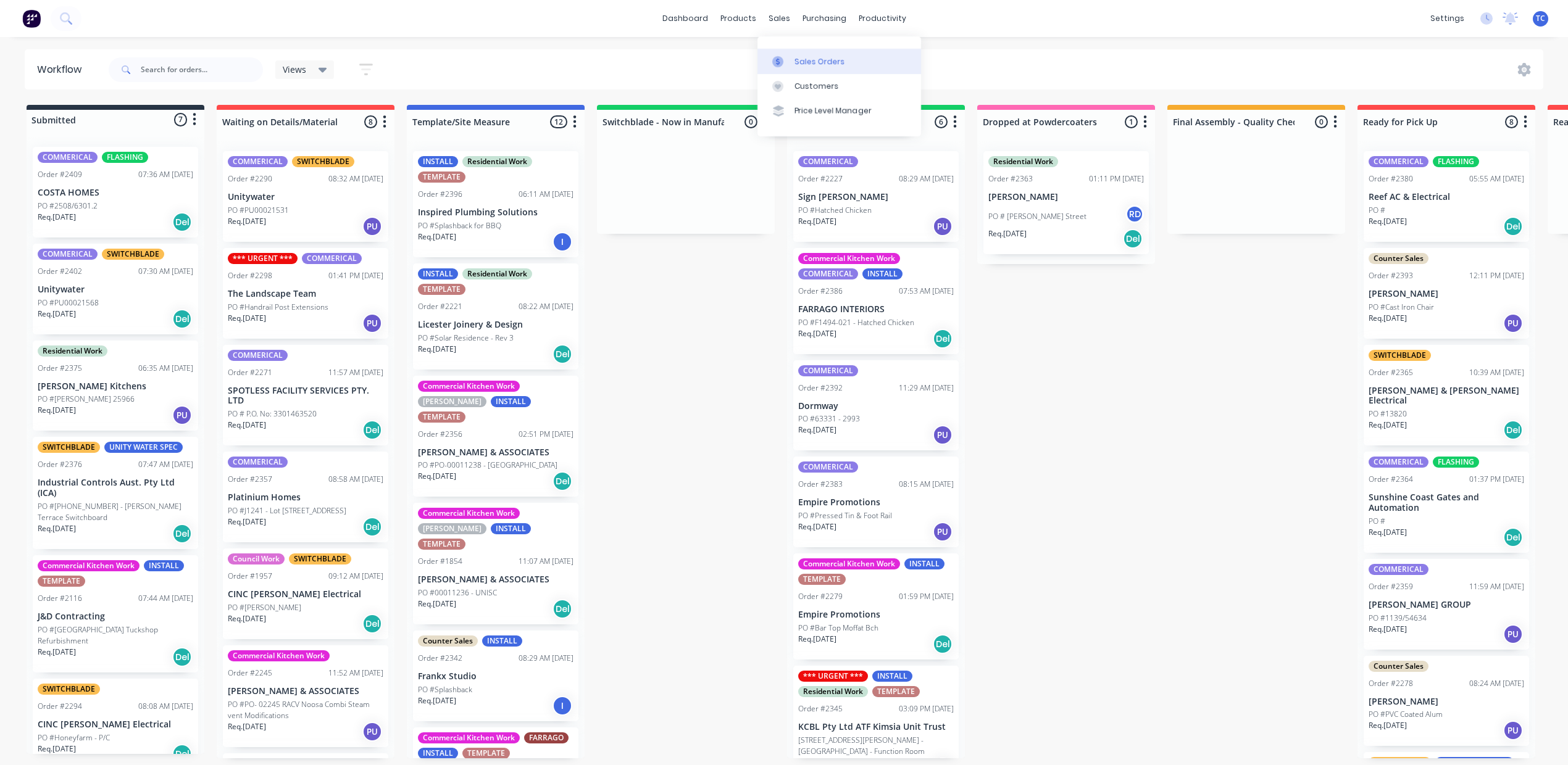
click at [797, 70] on link "Sales Orders" at bounding box center [839, 61] width 164 height 25
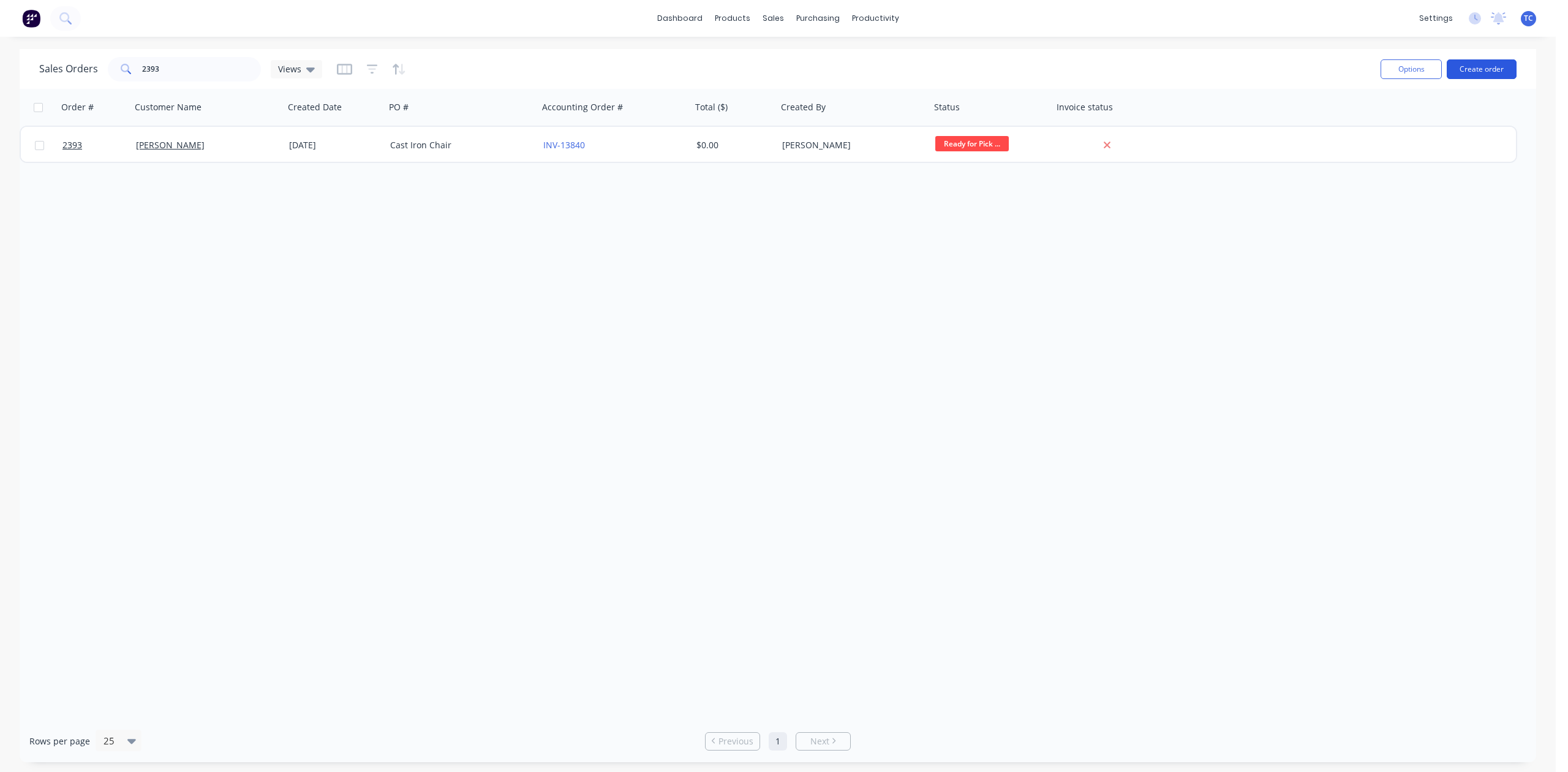
click at [1483, 71] on button "Create order" at bounding box center [1482, 69] width 70 height 19
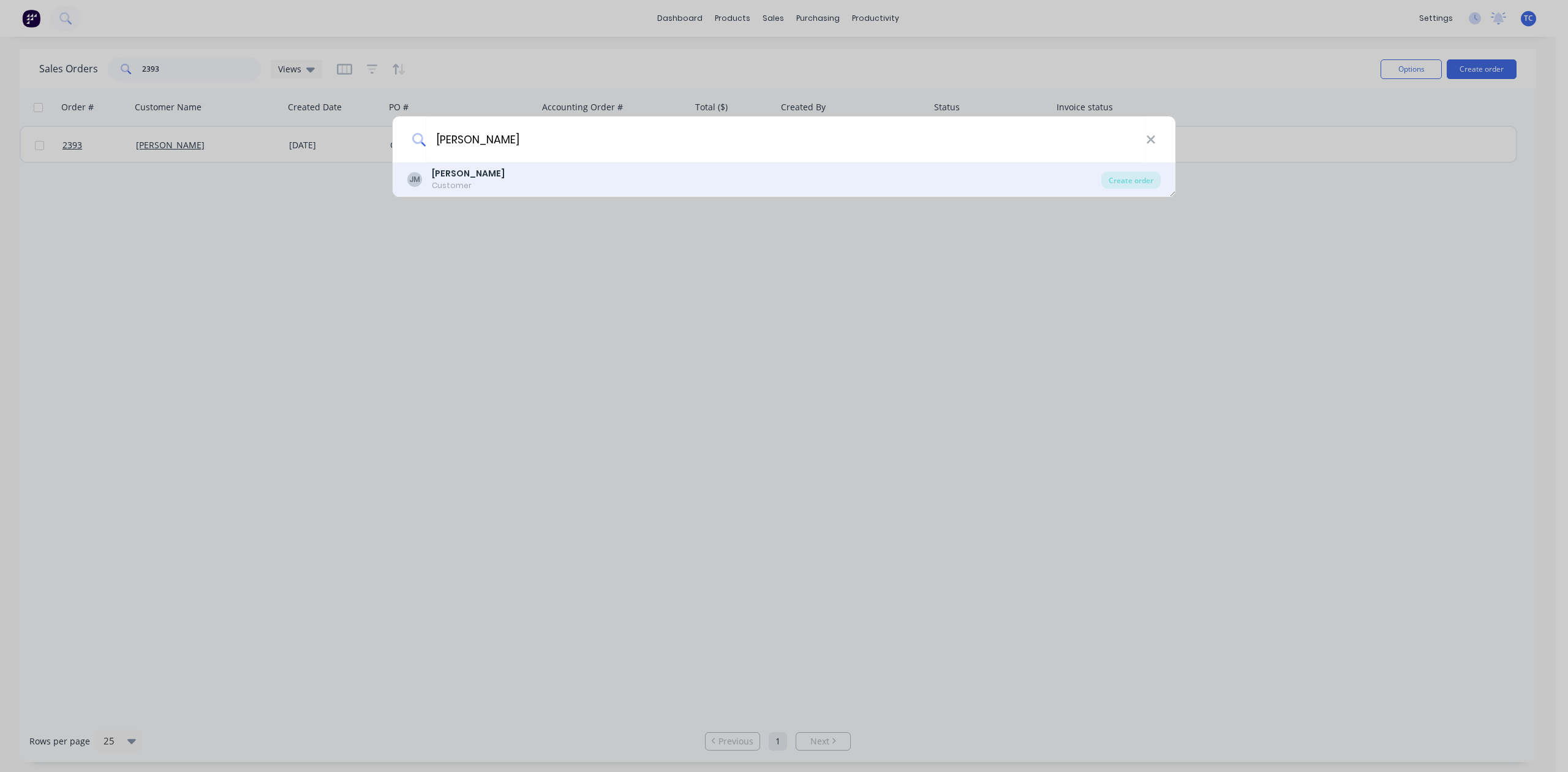
type input "[PERSON_NAME]"
click at [462, 178] on b "[PERSON_NAME]" at bounding box center [468, 173] width 73 height 12
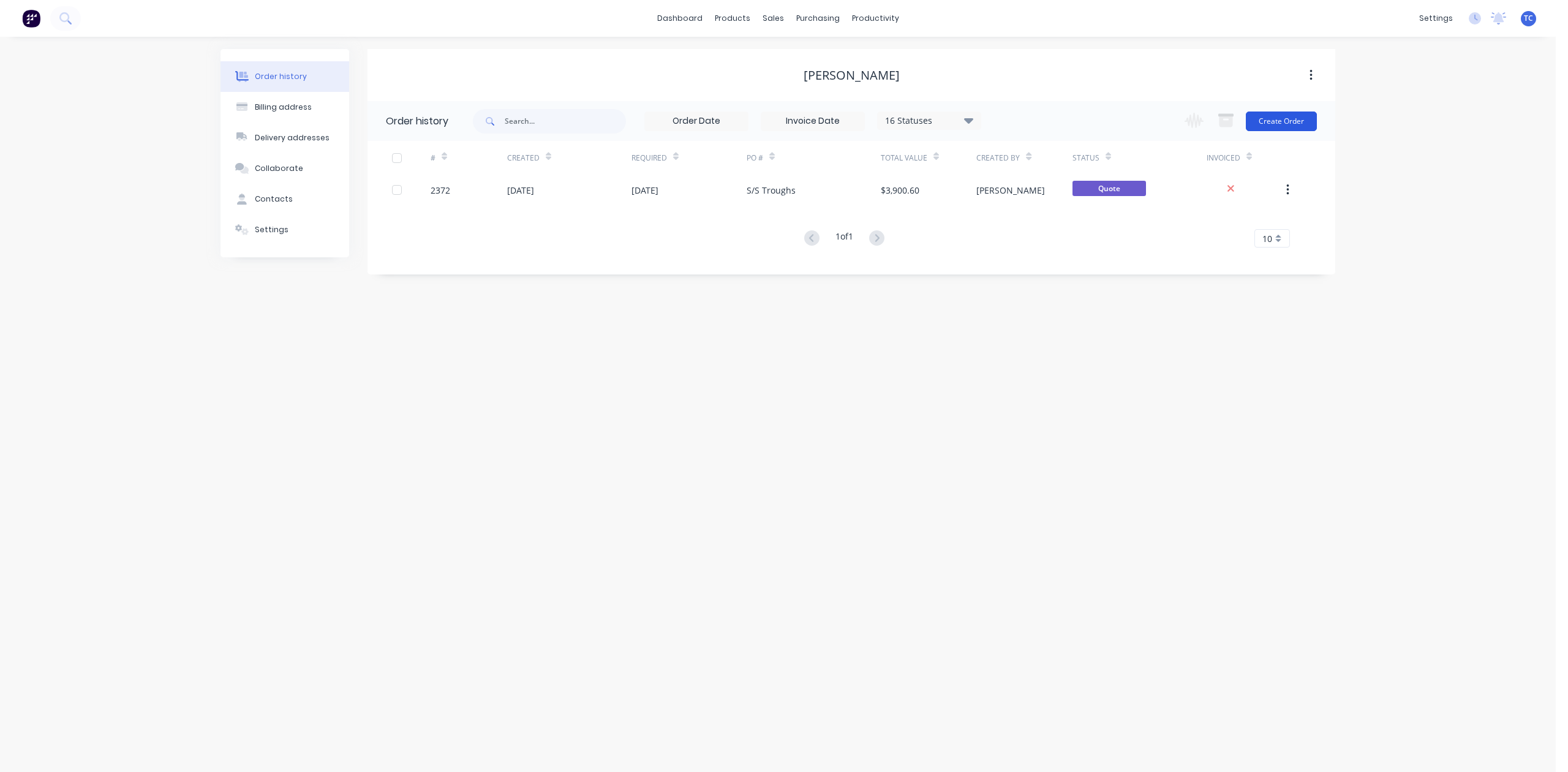
click at [1274, 113] on button "Create Order" at bounding box center [1281, 121] width 71 height 19
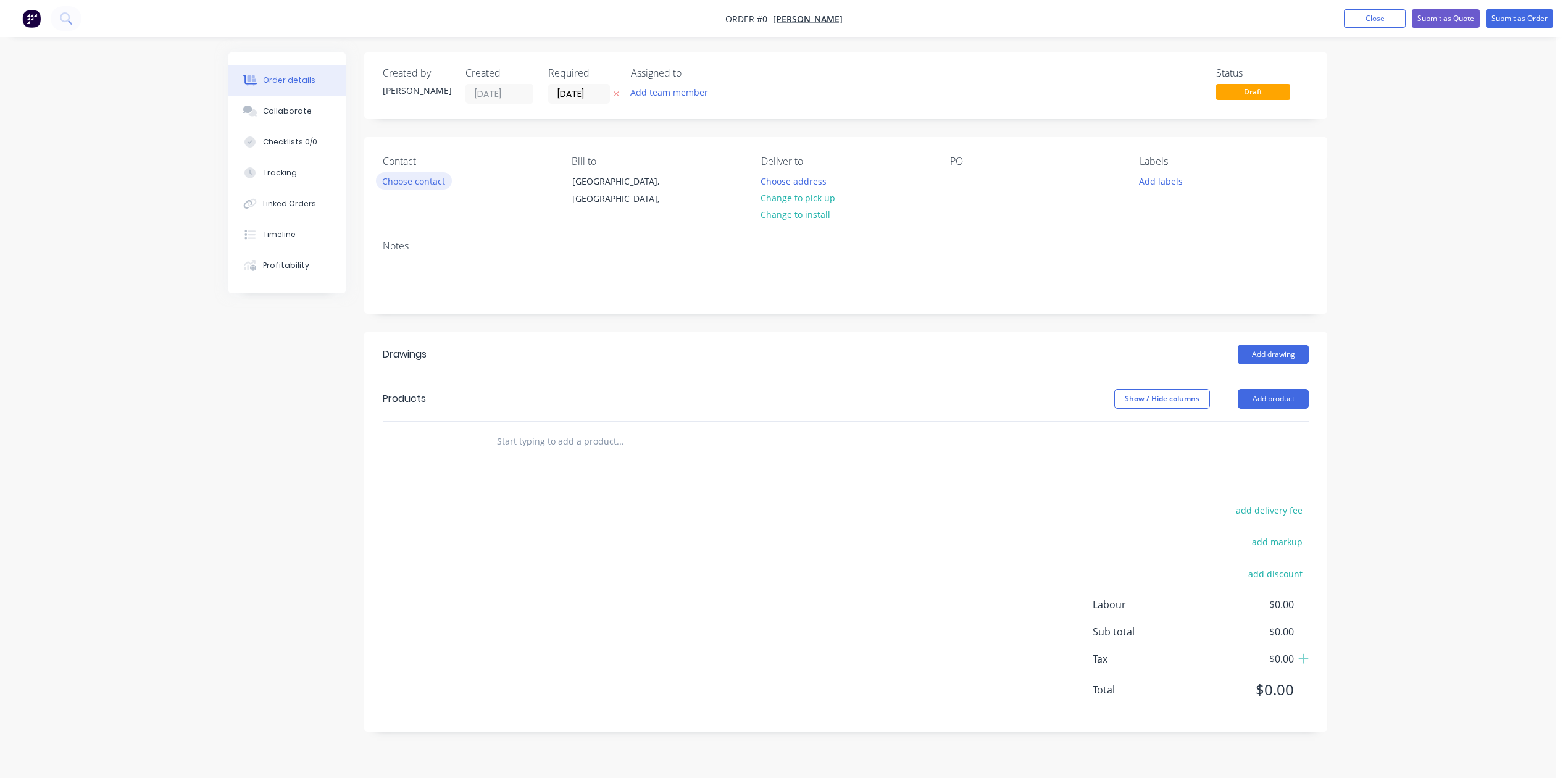
click at [420, 189] on button "Choose contact" at bounding box center [413, 180] width 76 height 16
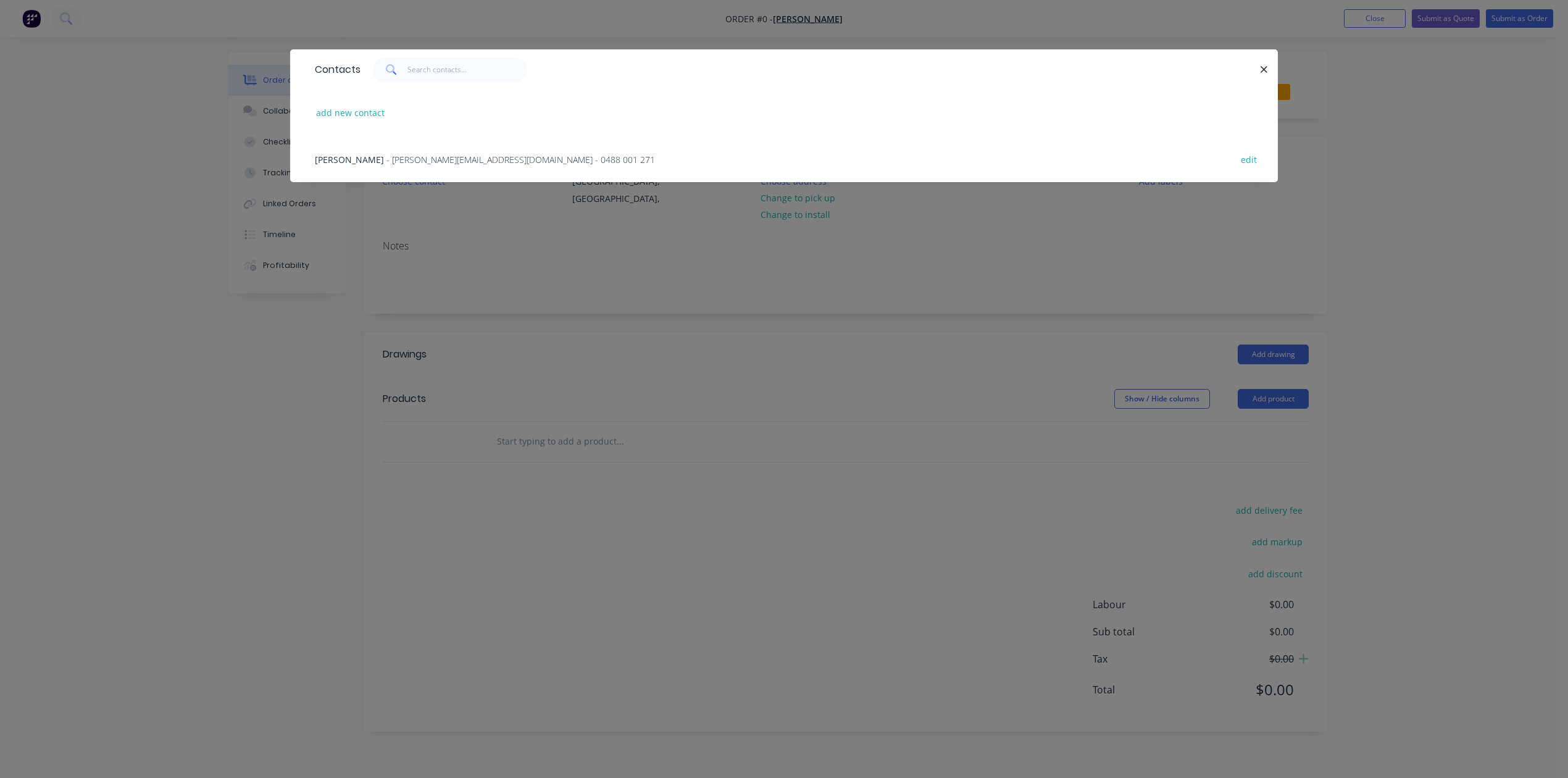
click at [410, 165] on span "- [PERSON_NAME][EMAIL_ADDRESS][DOMAIN_NAME] - 0488 001 271" at bounding box center [520, 159] width 268 height 12
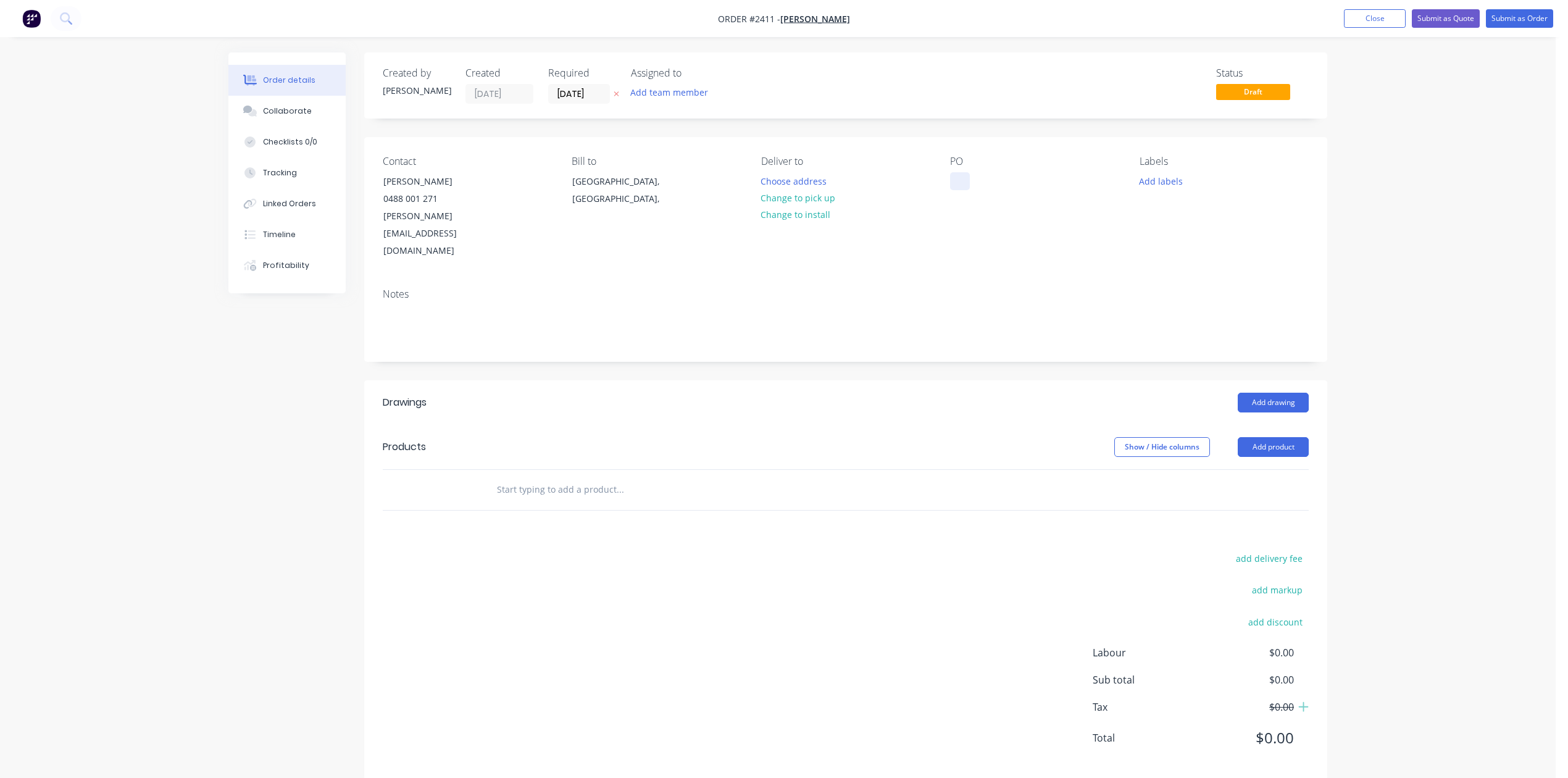
click at [953, 190] on div at bounding box center [959, 181] width 20 height 18
click at [1161, 189] on button "Add labels" at bounding box center [1160, 180] width 57 height 16
click at [646, 502] on input "text" at bounding box center [620, 490] width 247 height 25
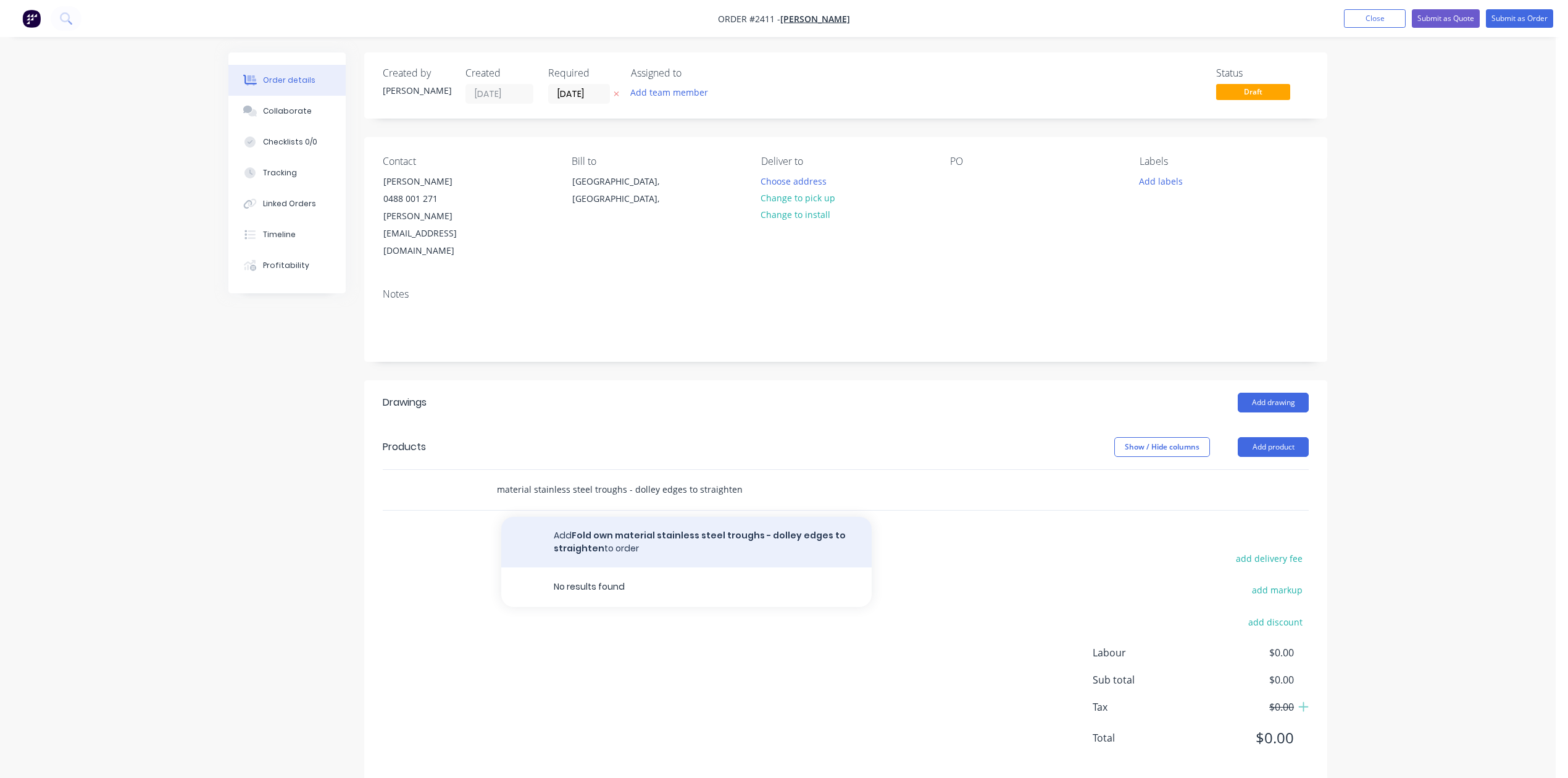
type input "Fold own material stainless steel troughs - dolley edges to straighten"
click at [711, 567] on button "Add Fold own material stainless steel troughs - dolley edges to straighten to o…" at bounding box center [685, 542] width 370 height 51
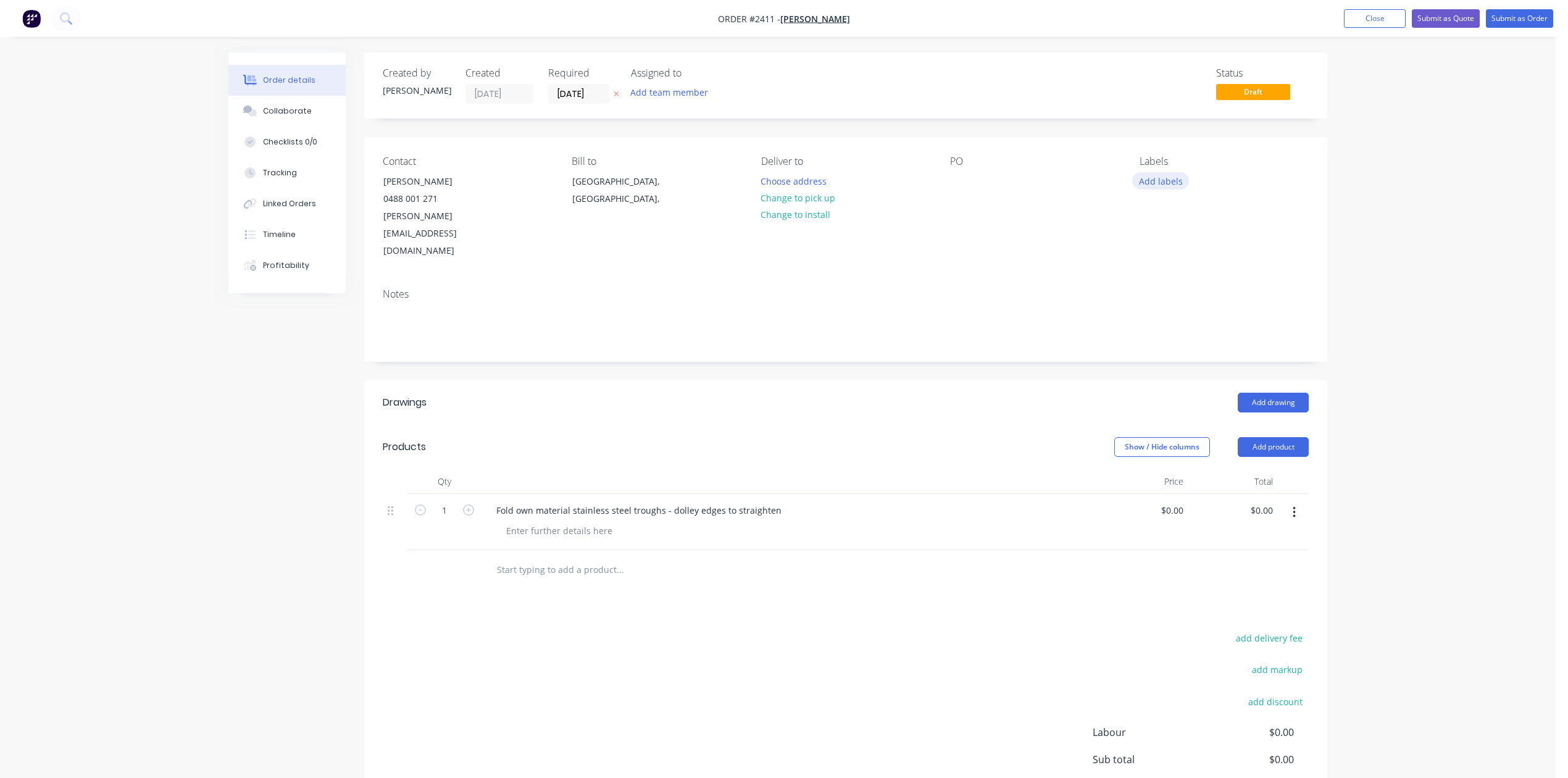
click at [1159, 189] on button "Add labels" at bounding box center [1160, 180] width 57 height 16
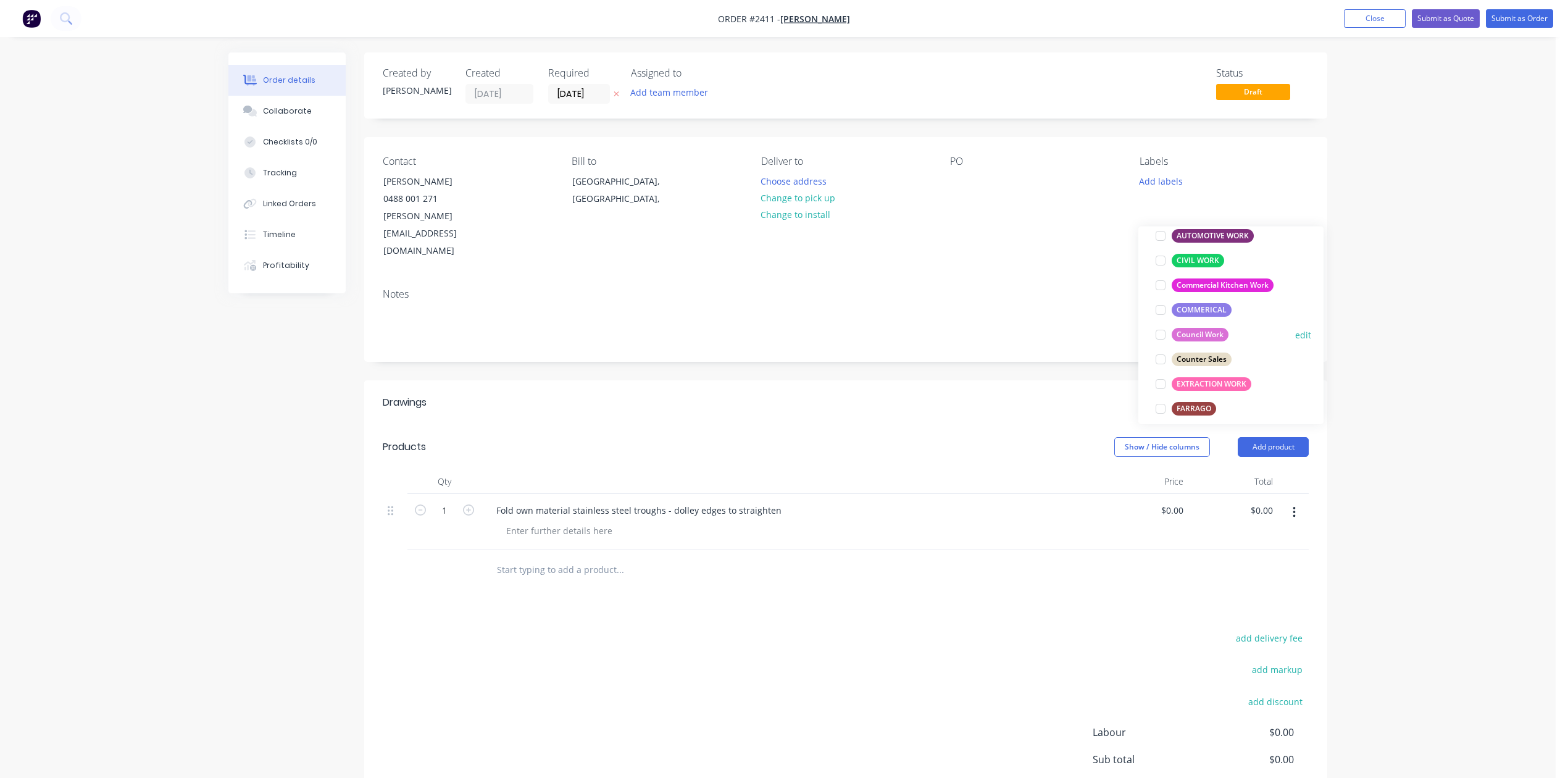
scroll to position [164, 0]
click at [1156, 366] on div at bounding box center [1160, 359] width 25 height 25
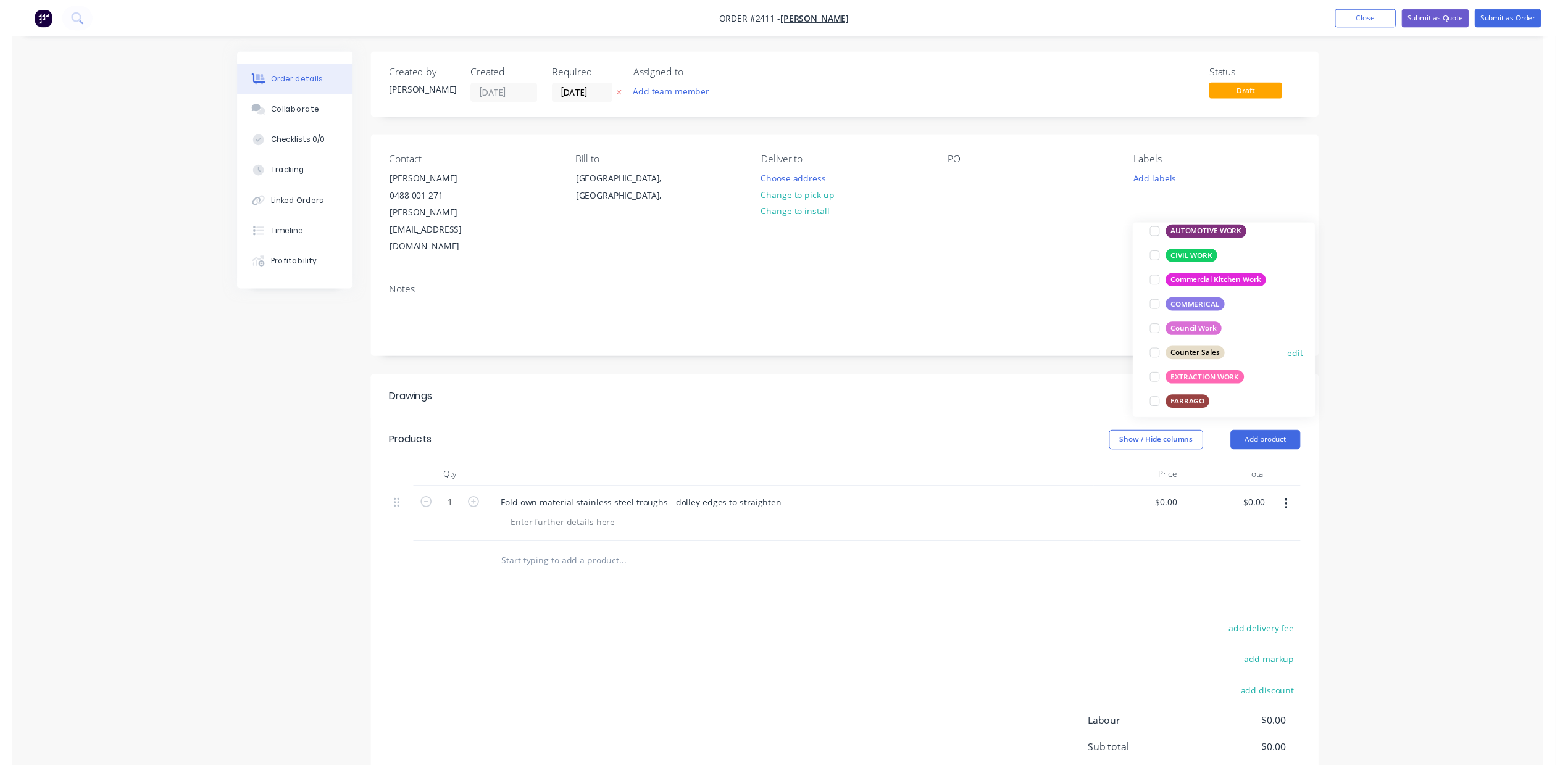
scroll to position [0, 0]
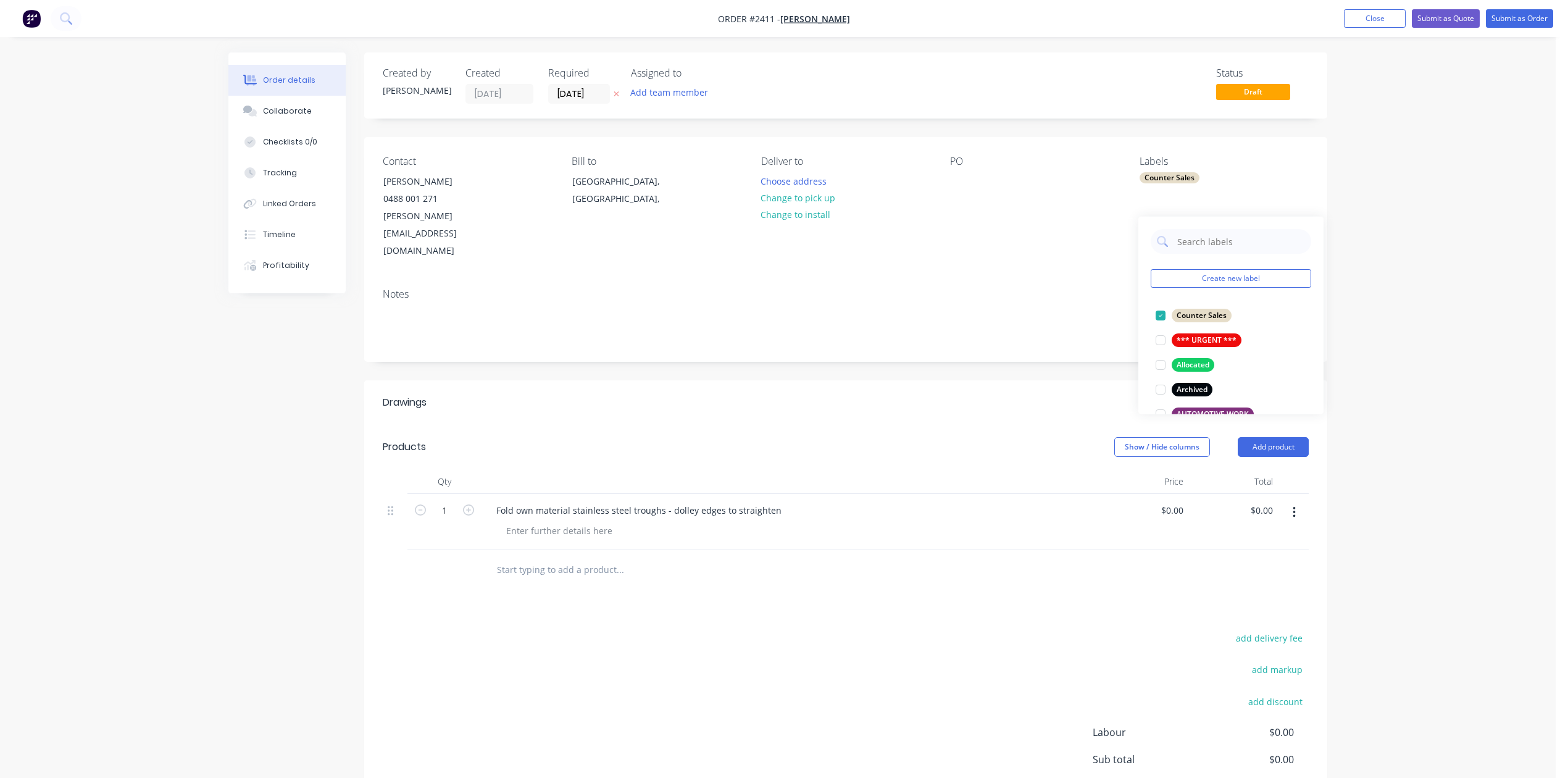
click at [1007, 301] on div "Notes" at bounding box center [845, 320] width 963 height 83
click at [816, 206] on button "Change to pick up" at bounding box center [798, 197] width 88 height 16
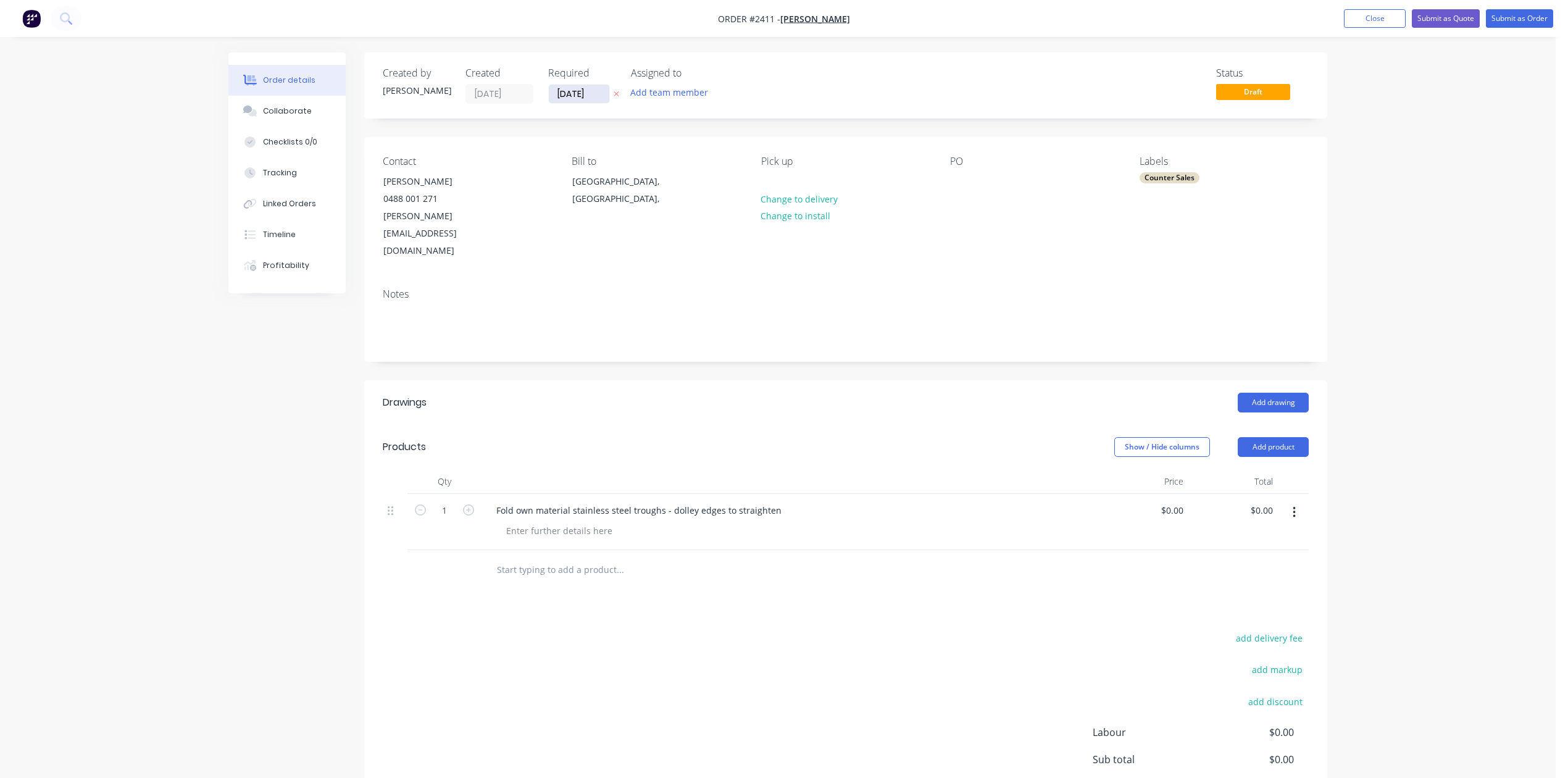
click at [602, 100] on input "[DATE]" at bounding box center [578, 94] width 60 height 19
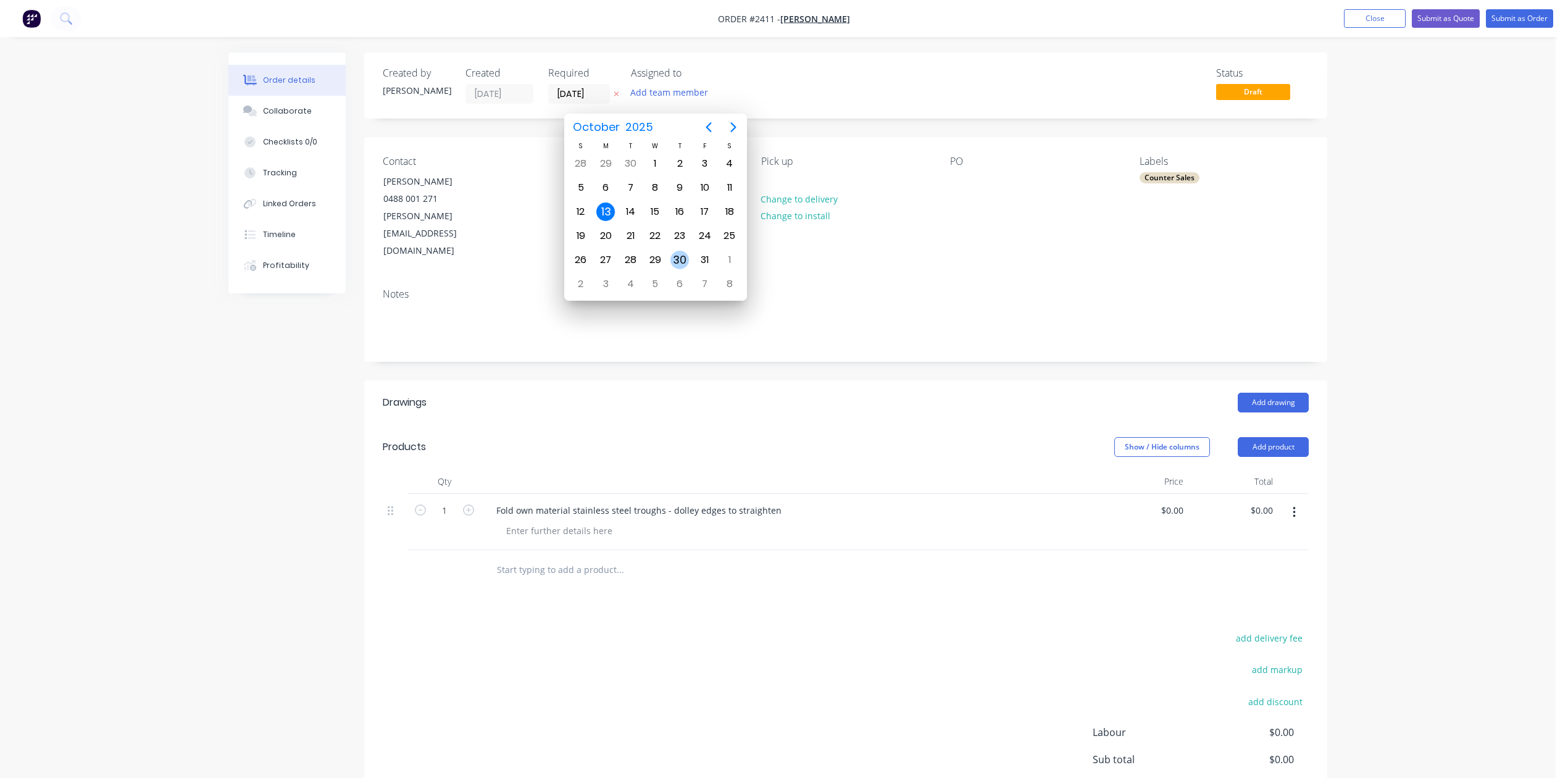
click at [675, 258] on div "30" at bounding box center [680, 260] width 19 height 19
type input "[DATE]"
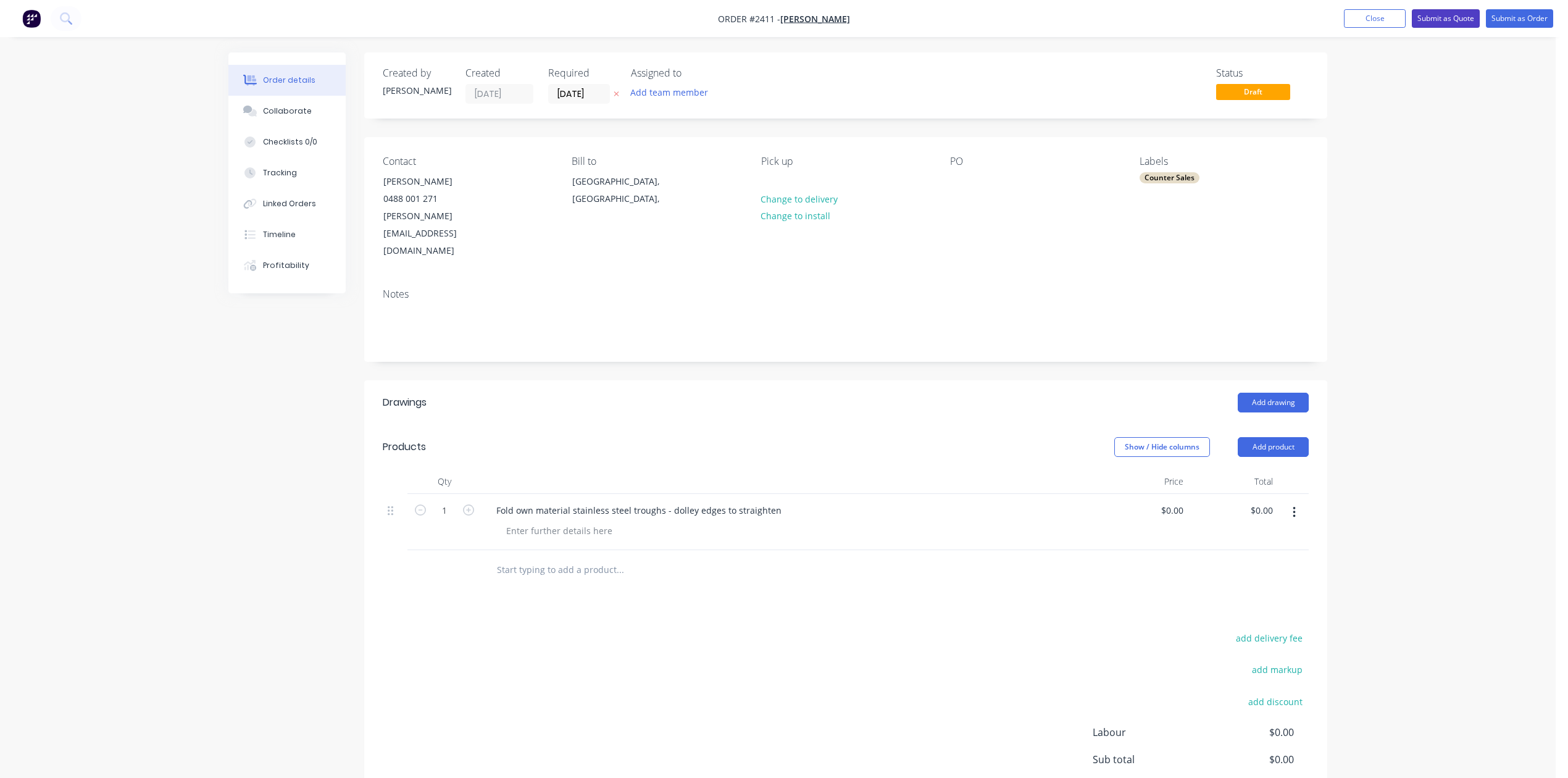
drag, startPoint x: 1436, startPoint y: 13, endPoint x: 1418, endPoint y: 70, distance: 59.8
click at [1418, 70] on div "Order #2411 - [PERSON_NAME] Add product Close Submit as Quote Submit as Order O…" at bounding box center [778, 439] width 1555 height 878
click at [1491, 13] on button "Submit as Order" at bounding box center [1519, 19] width 67 height 19
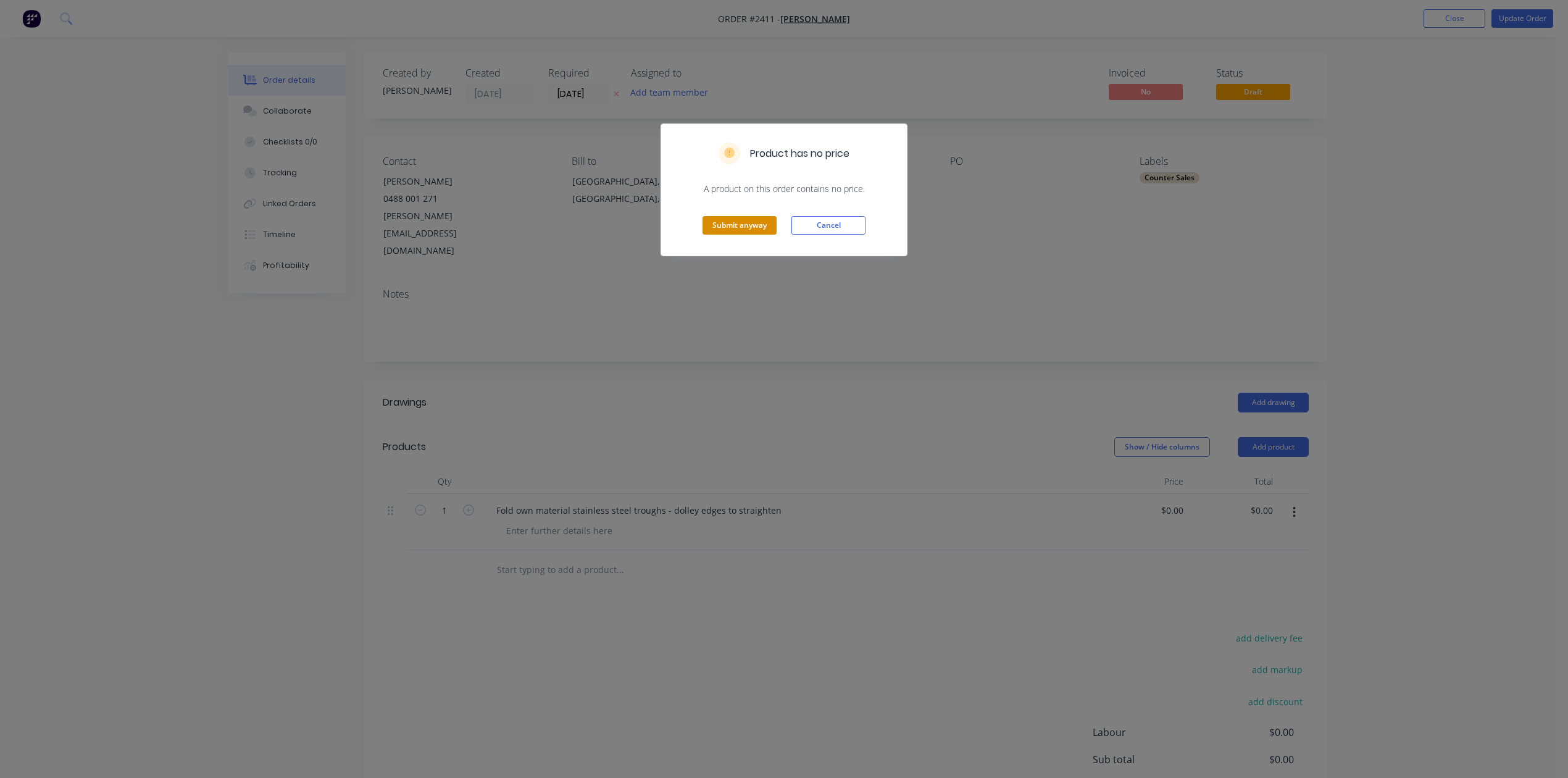
click at [731, 235] on button "Submit anyway" at bounding box center [739, 225] width 74 height 19
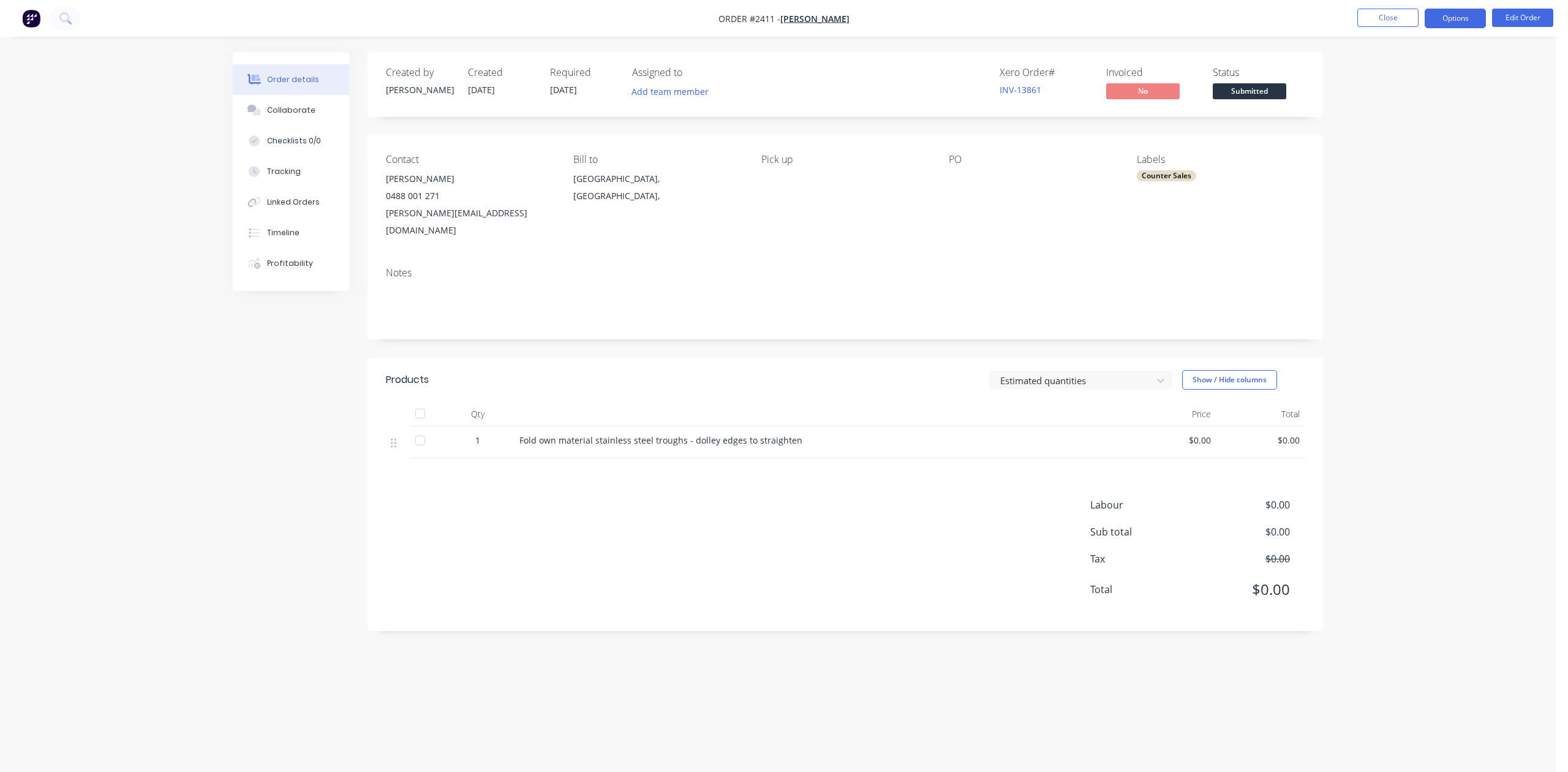
click at [1441, 25] on button "Options" at bounding box center [1455, 18] width 61 height 19
click at [1396, 172] on div "Delivery Docket" at bounding box center [1418, 172] width 113 height 18
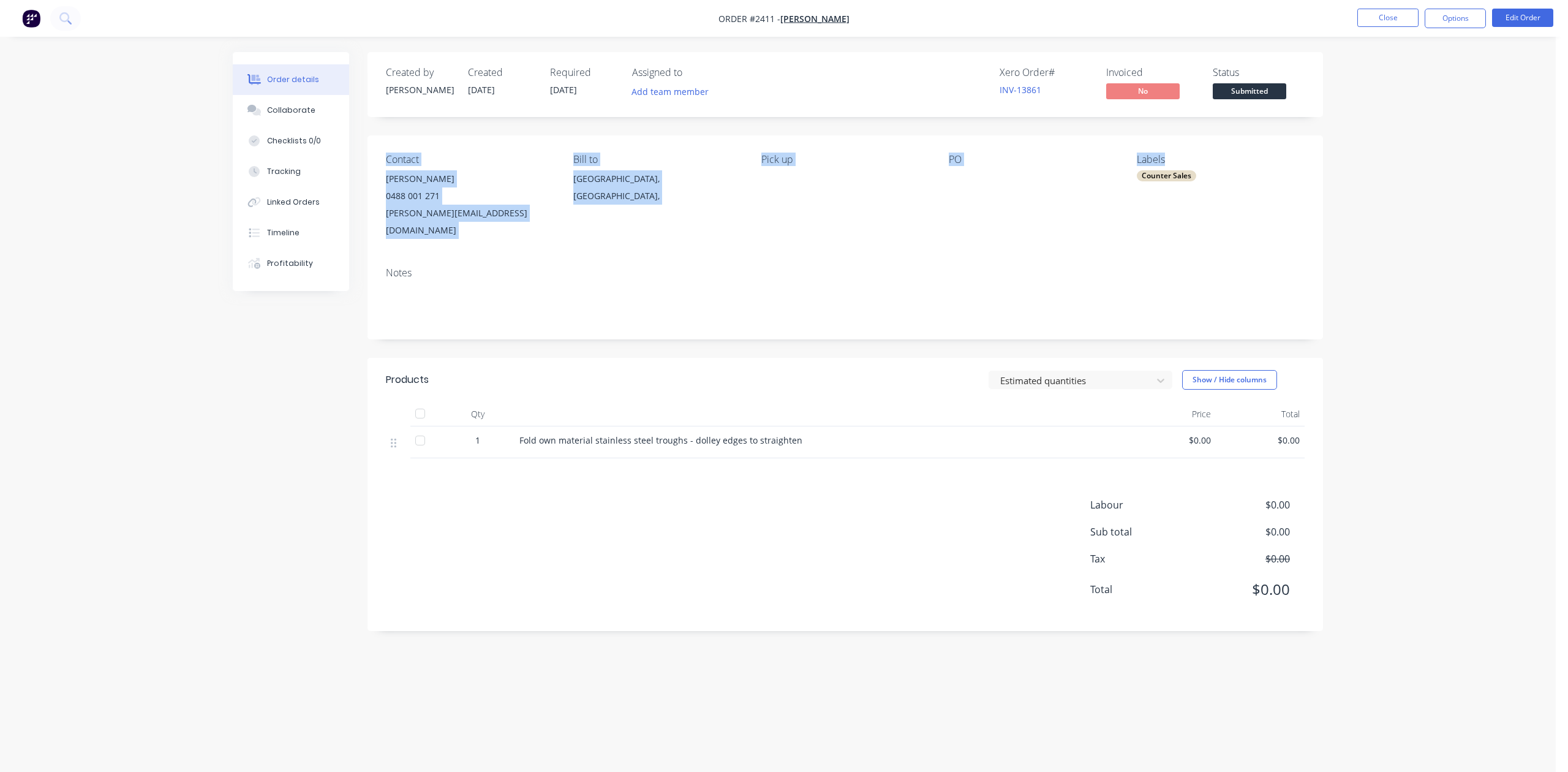
drag, startPoint x: 1396, startPoint y: 172, endPoint x: 1452, endPoint y: 47, distance: 137.0
click at [1427, 89] on div "Order details Collaborate Checklists 0/0 Tracking Linked Orders Timeline Profit…" at bounding box center [778, 386] width 1556 height 772
click at [1463, 20] on button "Options" at bounding box center [1455, 18] width 61 height 19
click at [1373, 74] on div "Back" at bounding box center [1418, 74] width 113 height 18
click at [1382, 145] on div "Work Order" at bounding box center [1418, 148] width 113 height 18
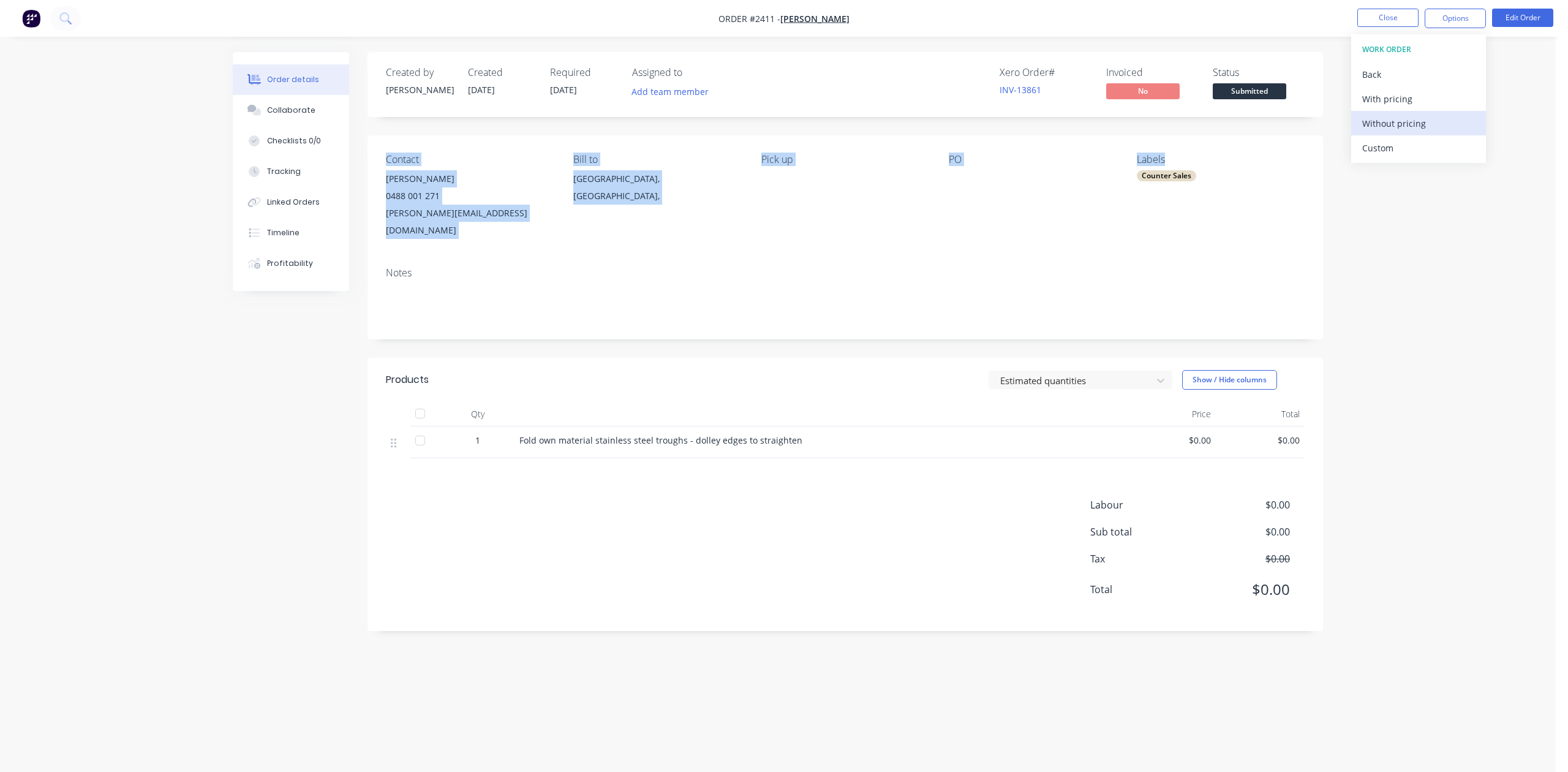
click at [1395, 119] on div "Without pricing" at bounding box center [1418, 123] width 113 height 18
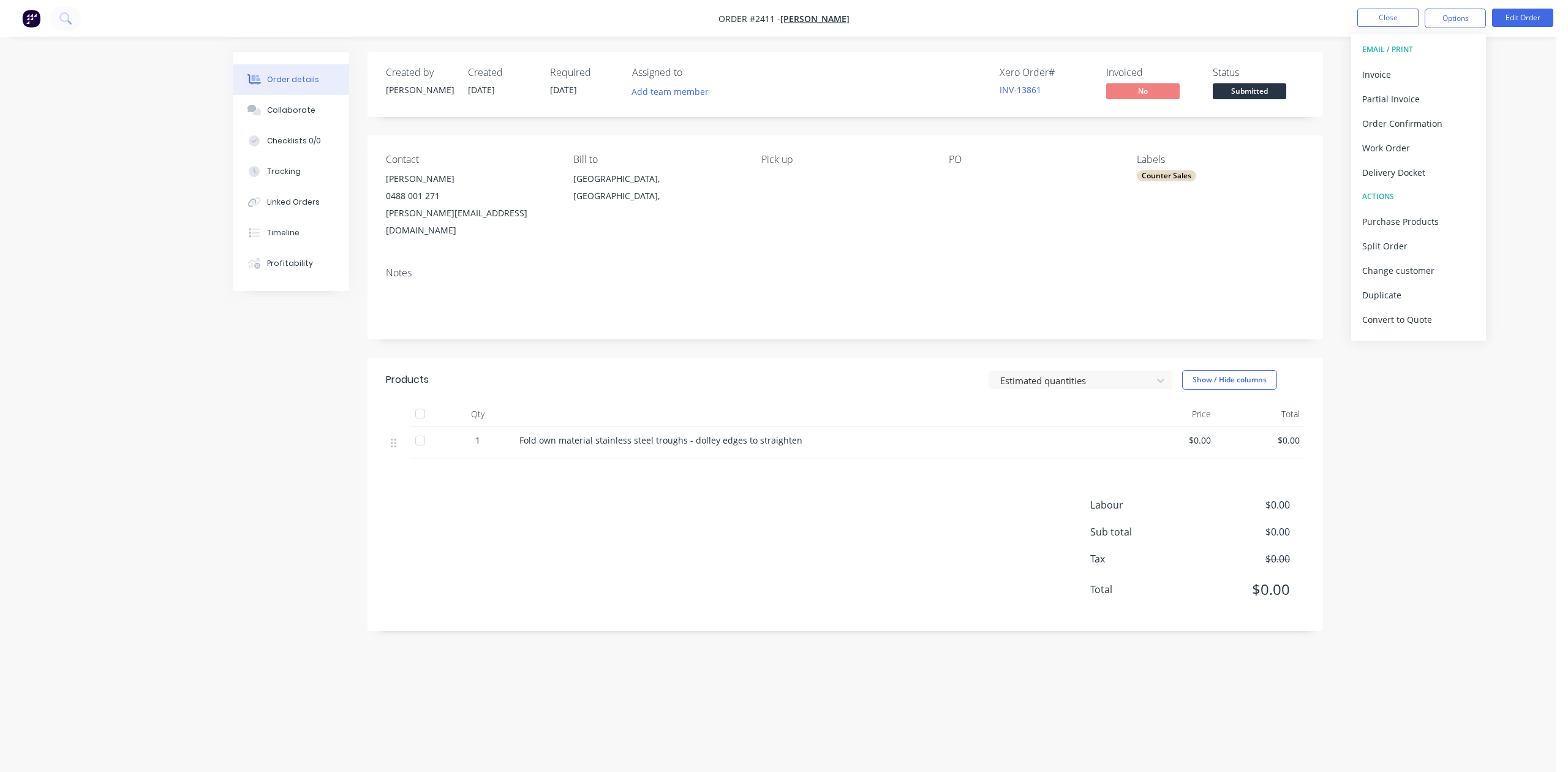
click at [1496, 428] on div "Order details Collaborate Checklists 0/0 Tracking Linked Orders Timeline Profit…" at bounding box center [778, 386] width 1556 height 772
click at [1376, 23] on button "Close" at bounding box center [1388, 18] width 61 height 19
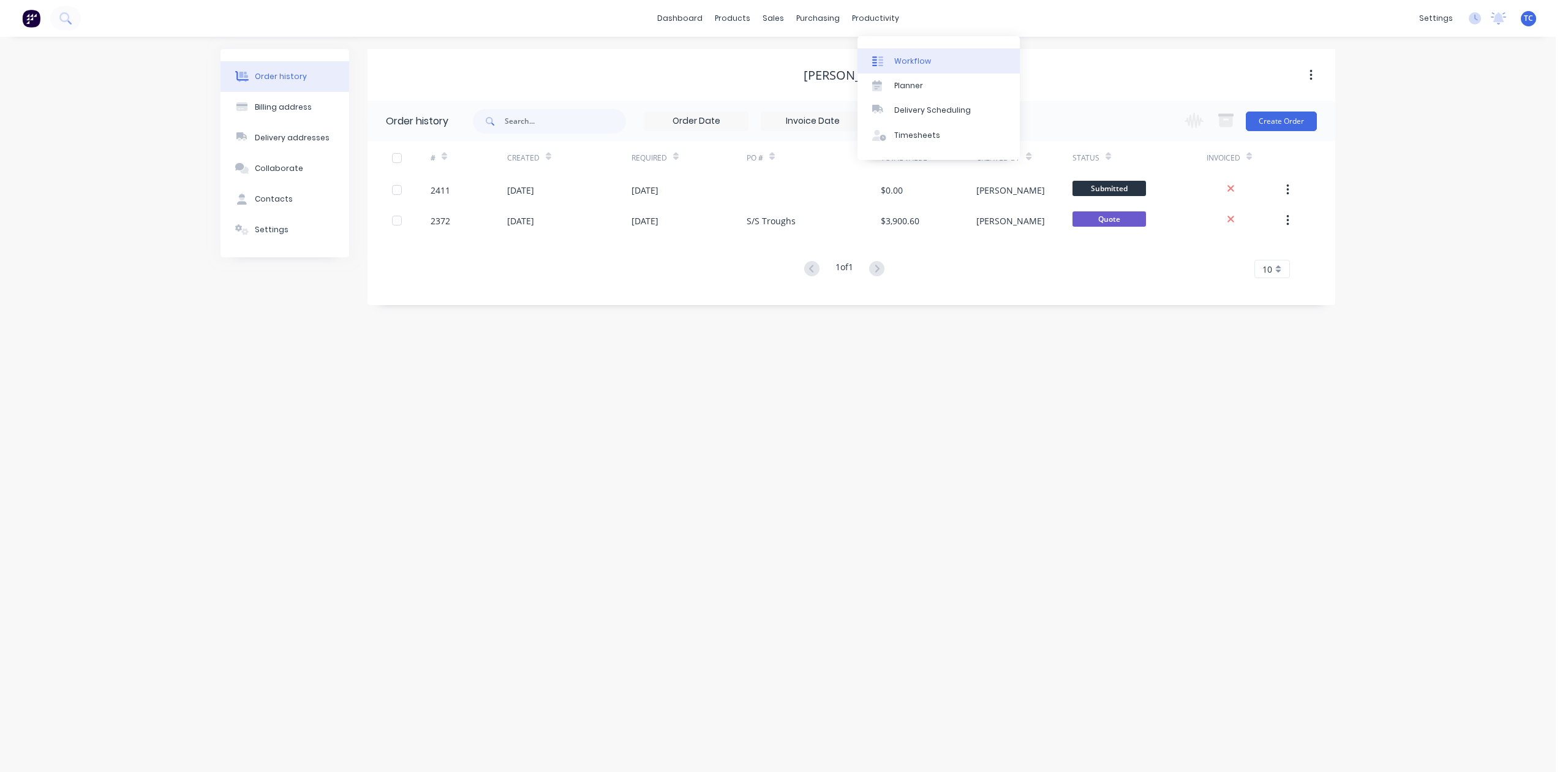
click at [920, 67] on div "Workflow" at bounding box center [913, 61] width 37 height 11
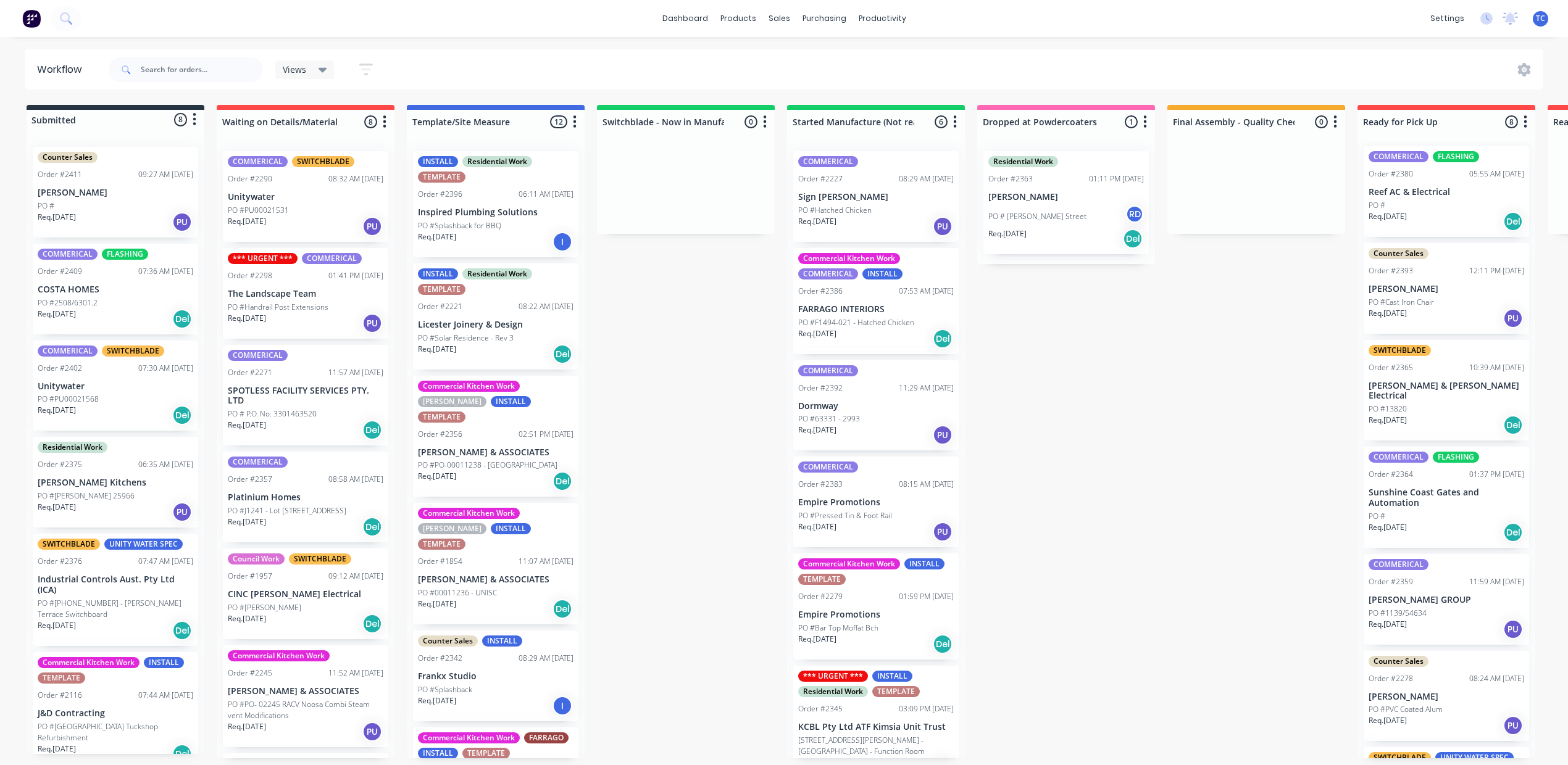
click at [317, 419] on p "PO # P.O. No: 3301463520" at bounding box center [272, 414] width 89 height 11
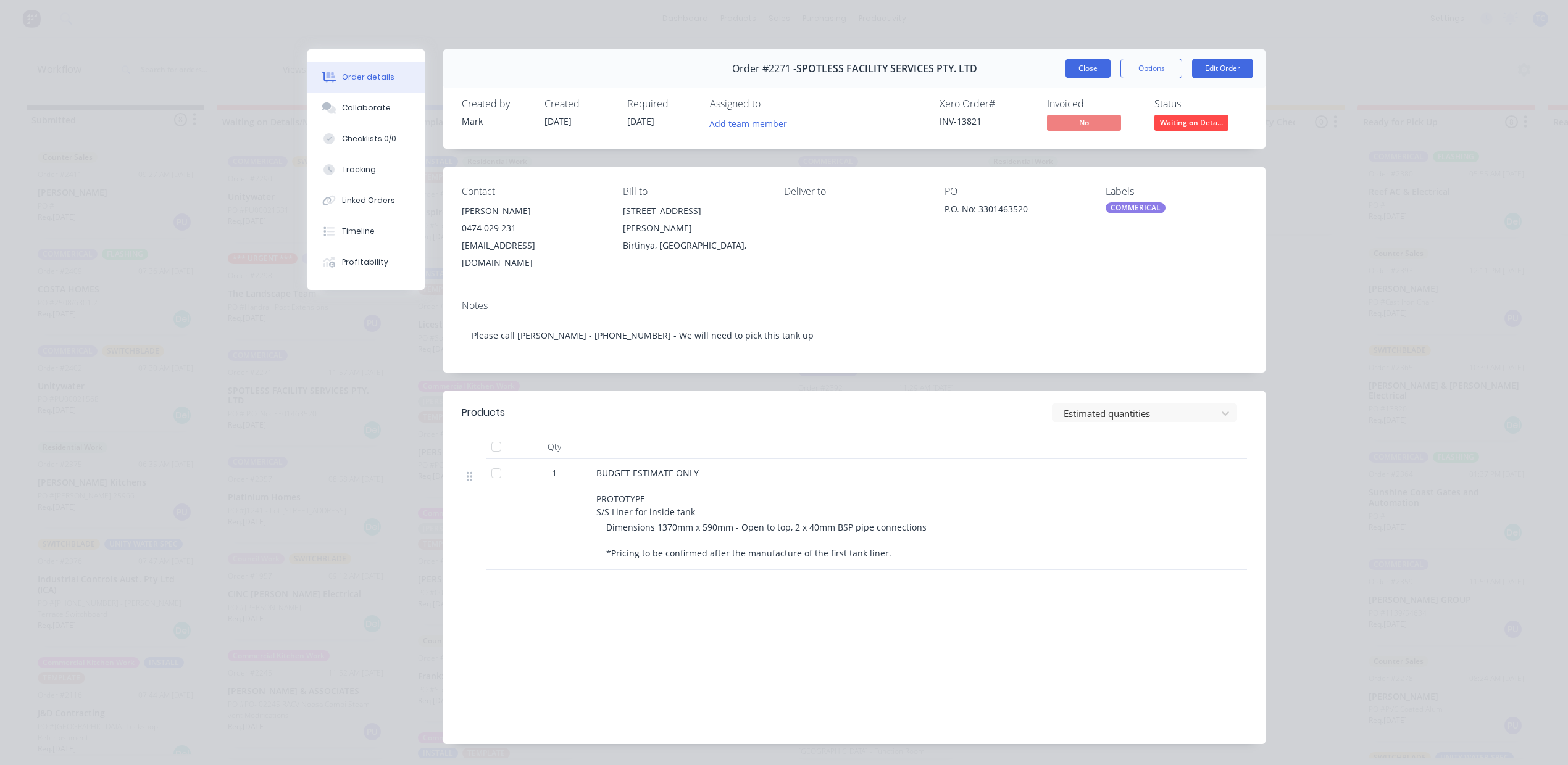
click at [1065, 78] on button "Close" at bounding box center [1088, 68] width 45 height 20
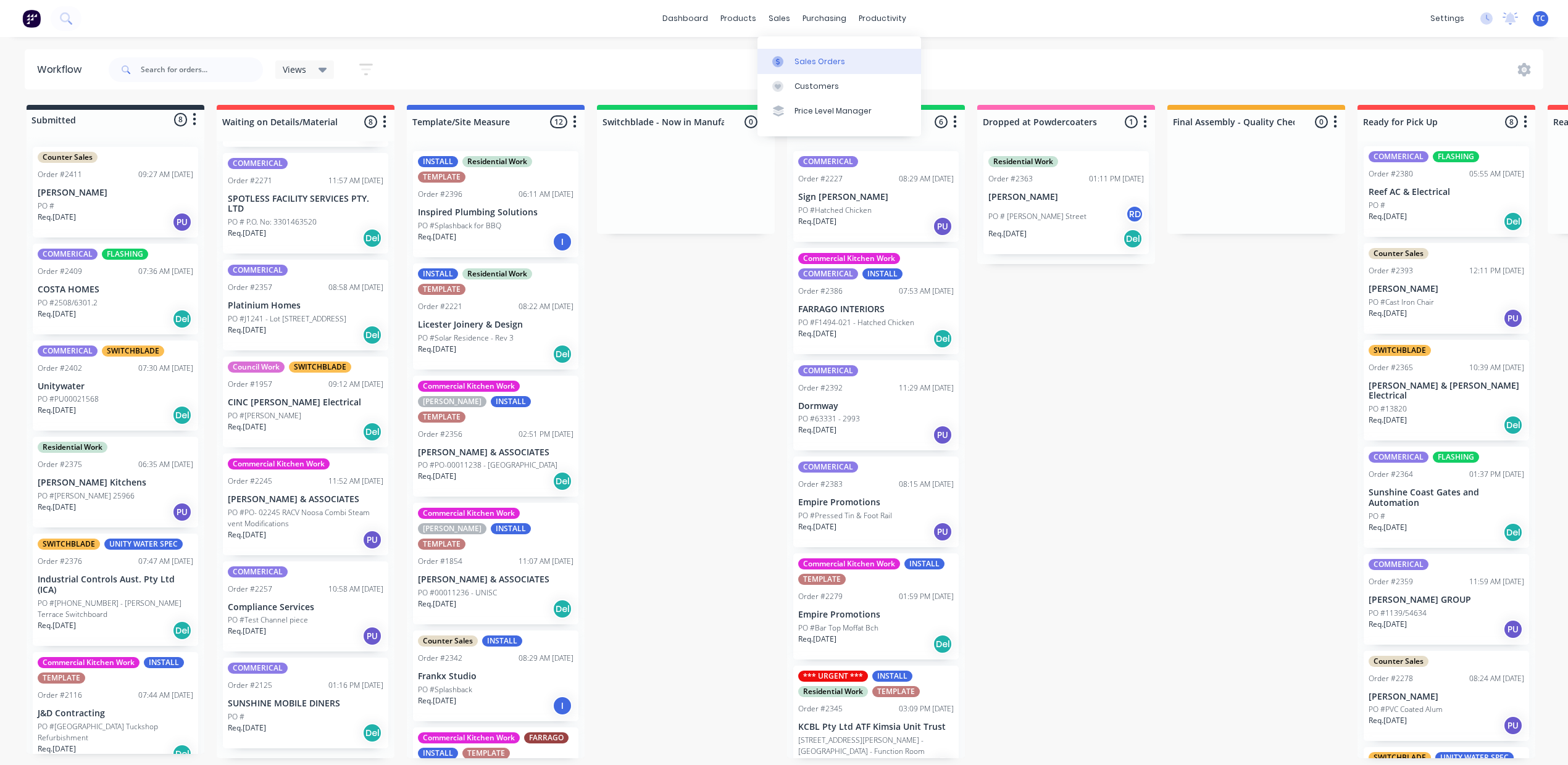
click at [805, 65] on div "Sales Orders" at bounding box center [819, 62] width 51 height 11
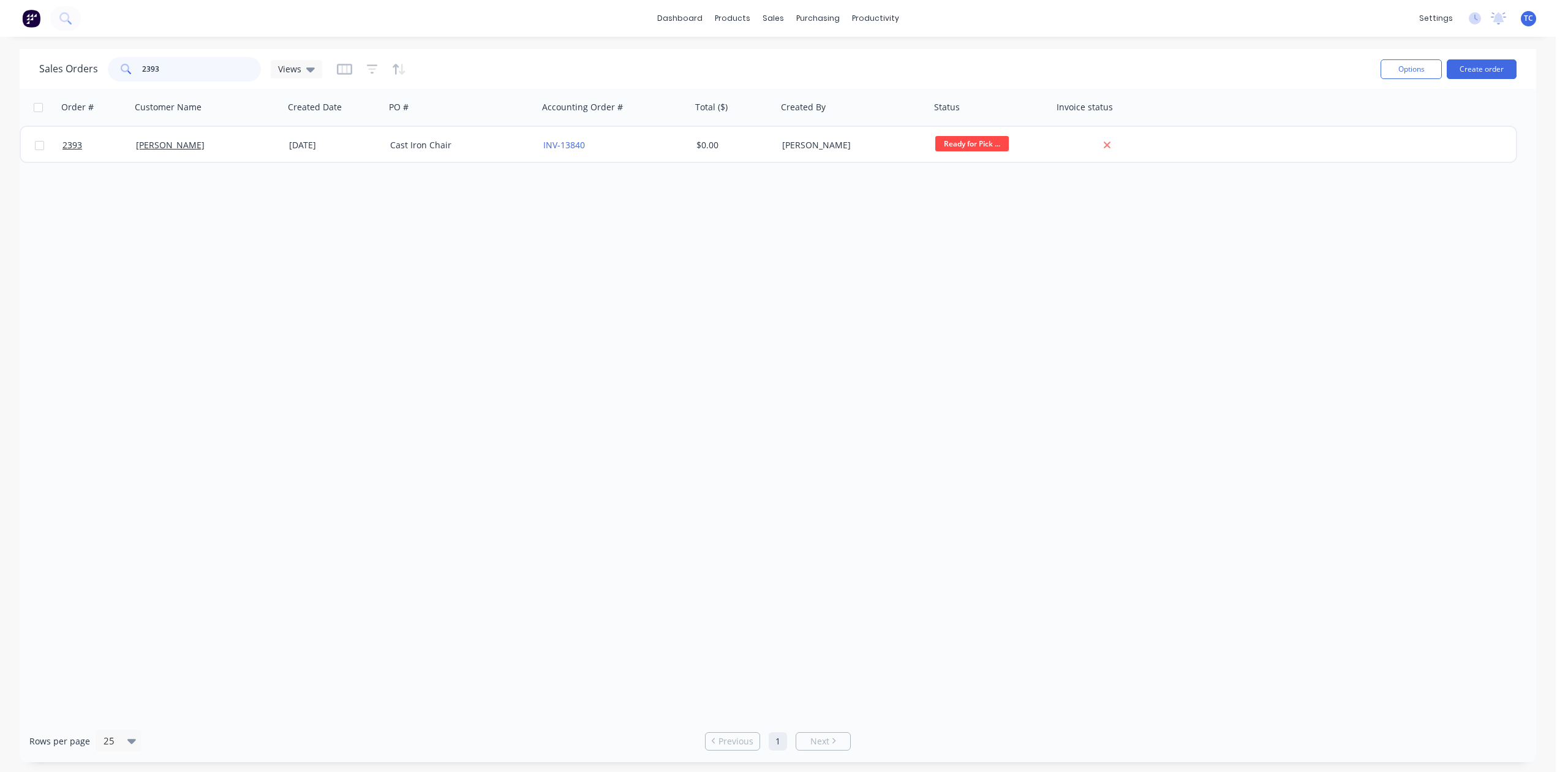
drag, startPoint x: 197, startPoint y: 66, endPoint x: 133, endPoint y: 77, distance: 64.9
click at [133, 77] on div "2393" at bounding box center [184, 69] width 153 height 25
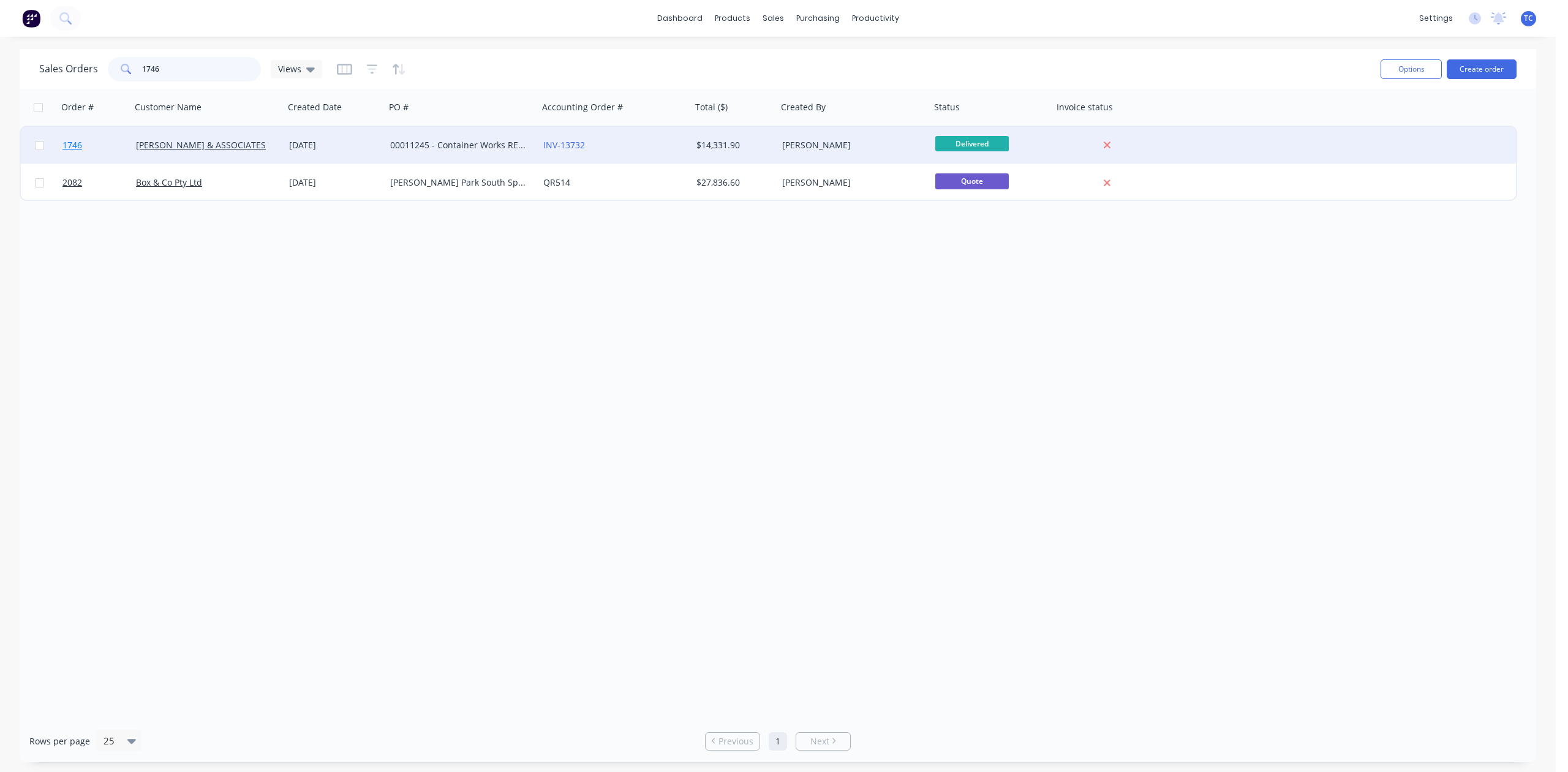
type input "1746"
click at [74, 141] on span "1746" at bounding box center [71, 145] width 19 height 12
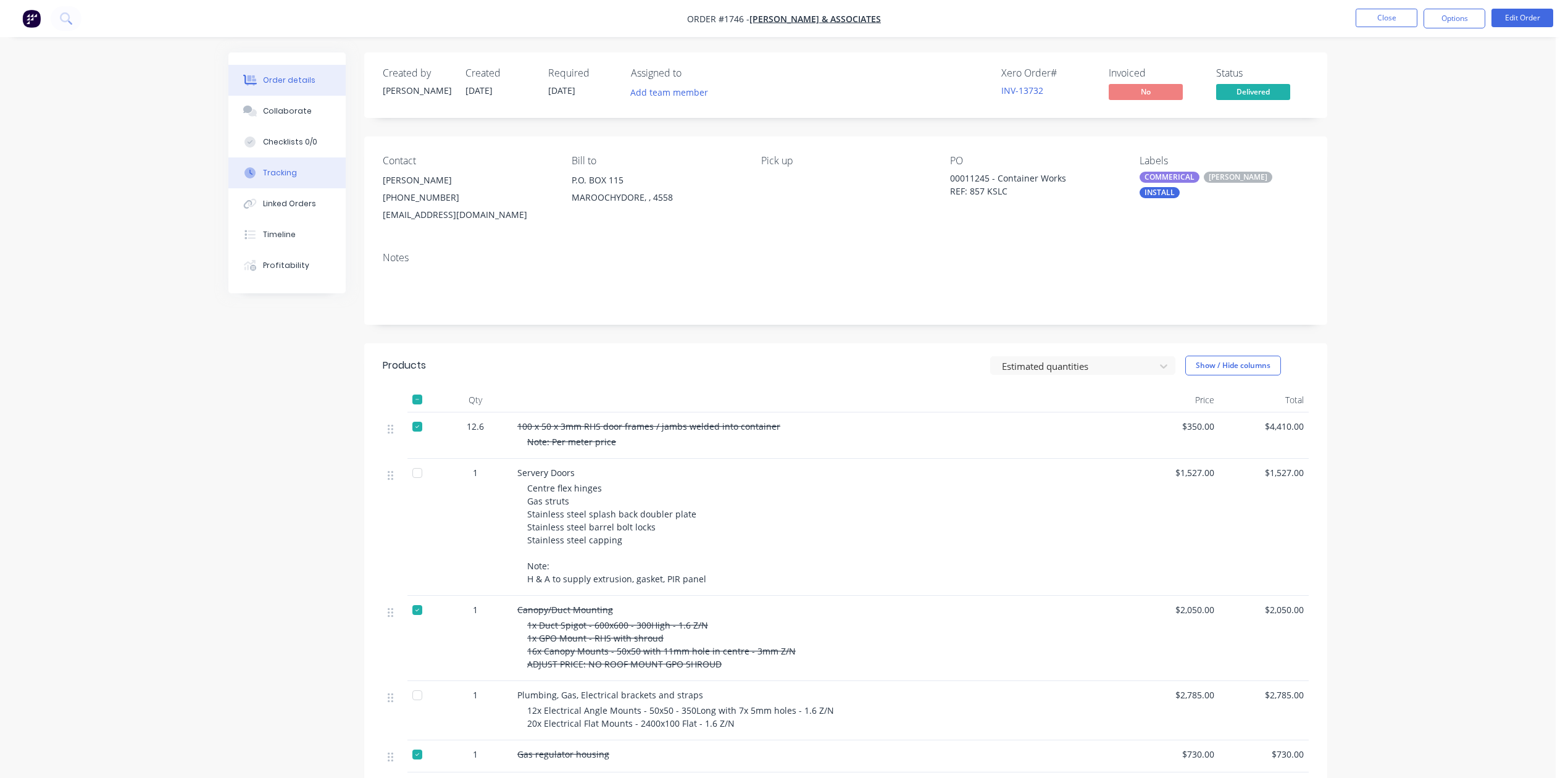
click at [297, 178] on div "Tracking" at bounding box center [279, 173] width 34 height 11
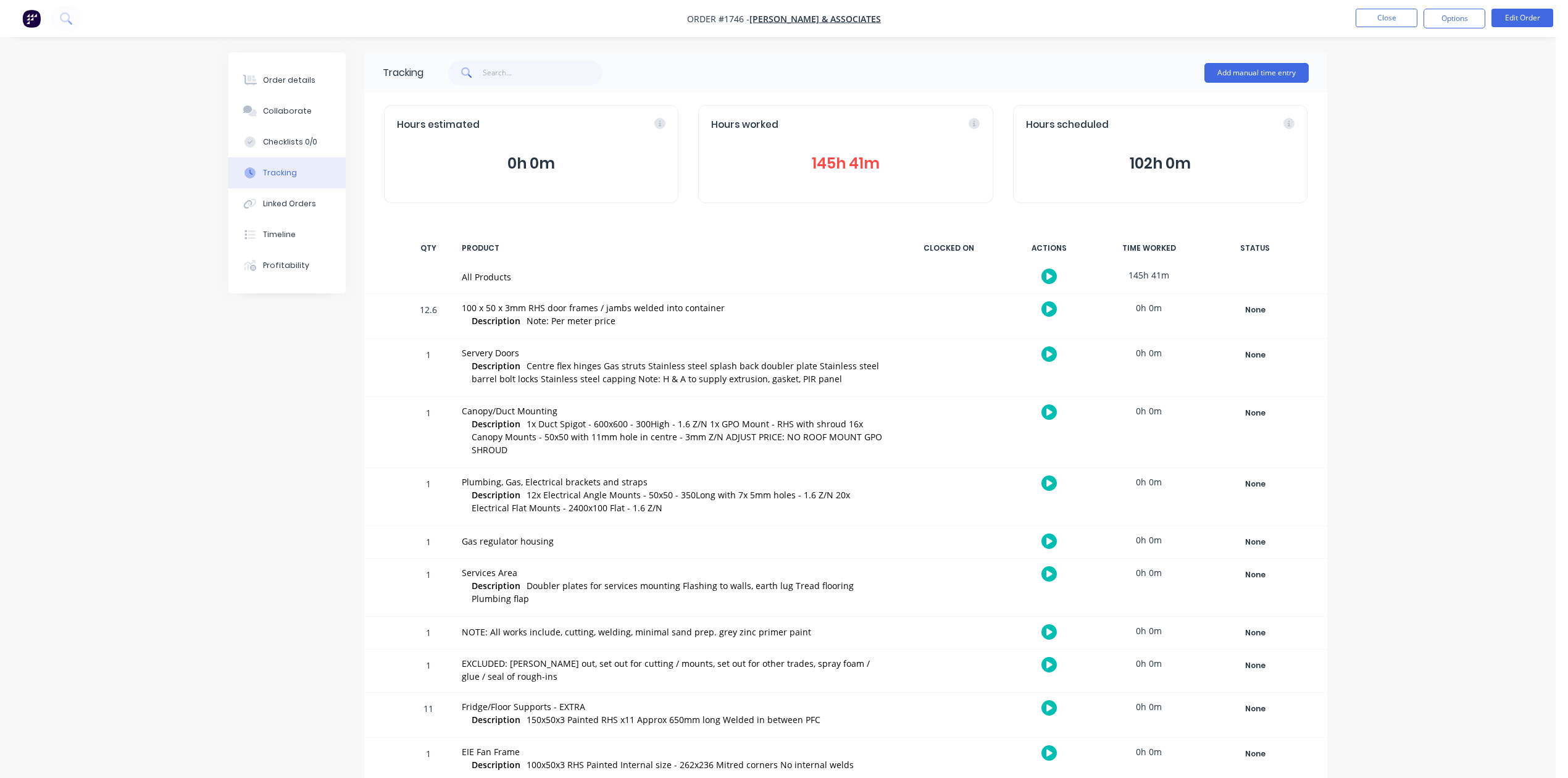
click at [818, 175] on button "145h 41m" at bounding box center [845, 164] width 268 height 23
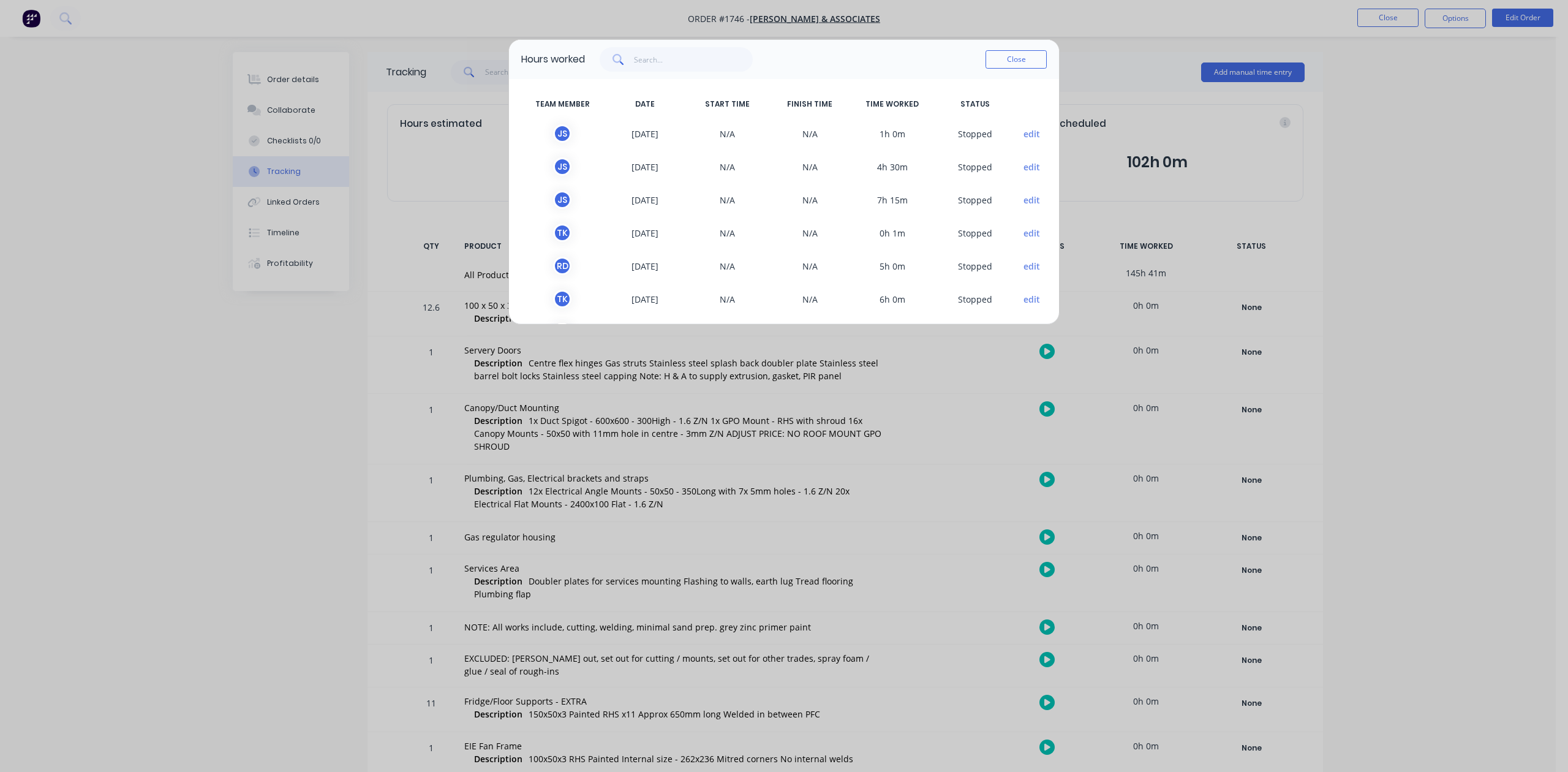
click at [1425, 212] on div "Hours worked Close TEAM MEMBER DATE START TIME FINISH TIME TIME WORKED STATUS J…" at bounding box center [784, 386] width 1568 height 772
click at [1018, 68] on button "Close" at bounding box center [1016, 60] width 61 height 19
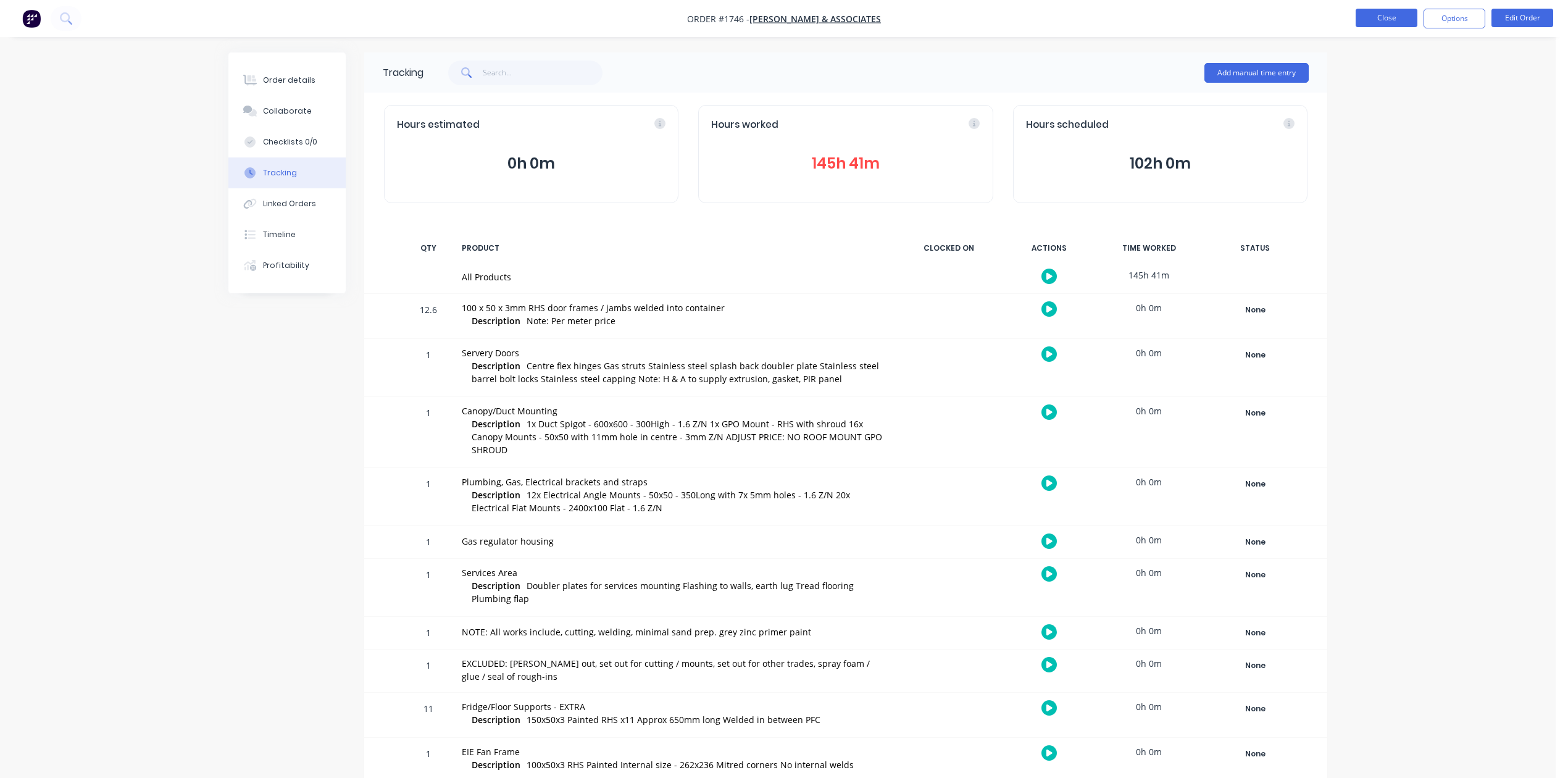
click at [1383, 13] on button "Close" at bounding box center [1386, 18] width 62 height 19
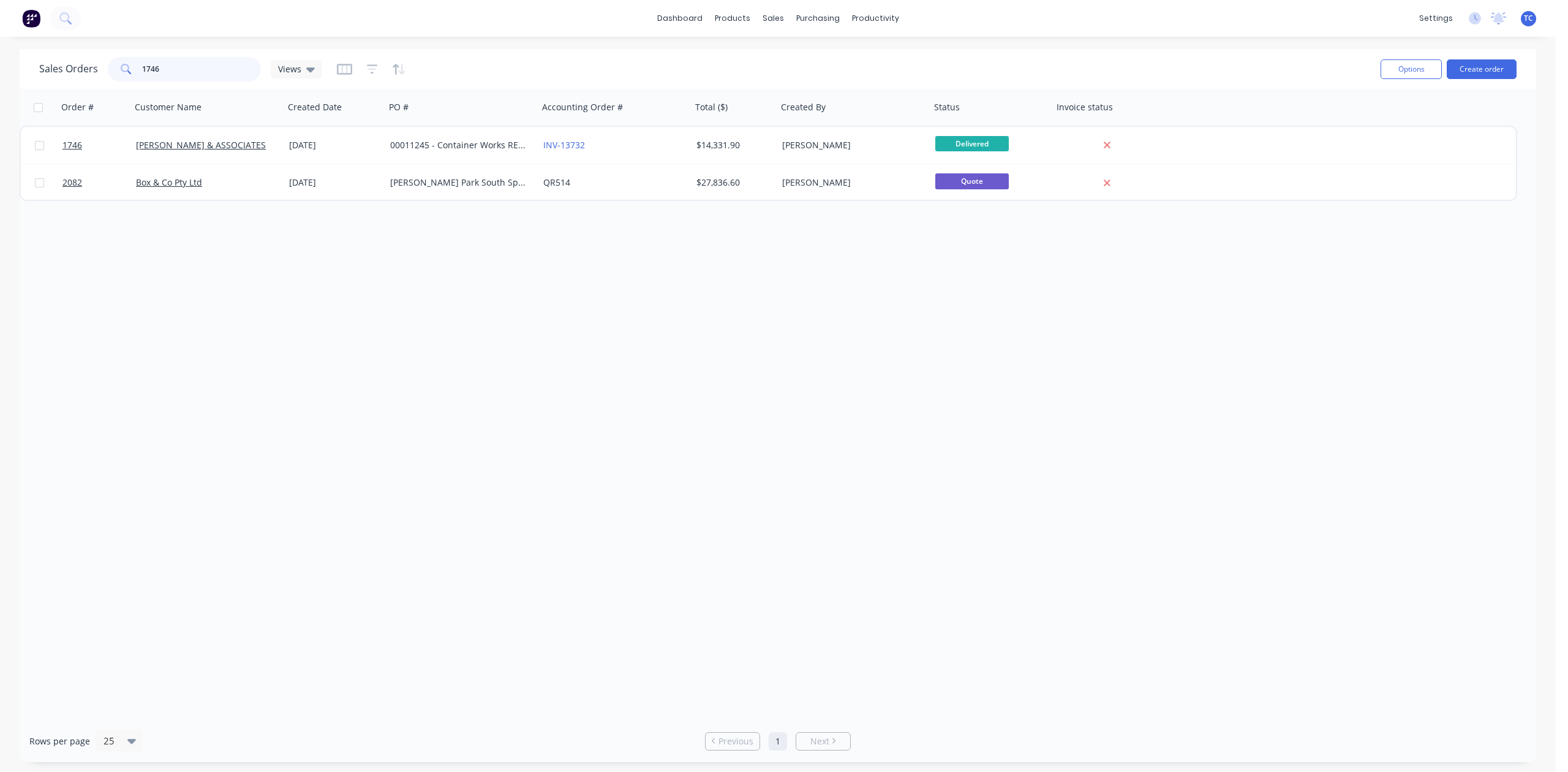
drag, startPoint x: 197, startPoint y: 62, endPoint x: 96, endPoint y: 70, distance: 101.3
click at [96, 69] on div "Sales Orders 1746 Views" at bounding box center [180, 69] width 283 height 25
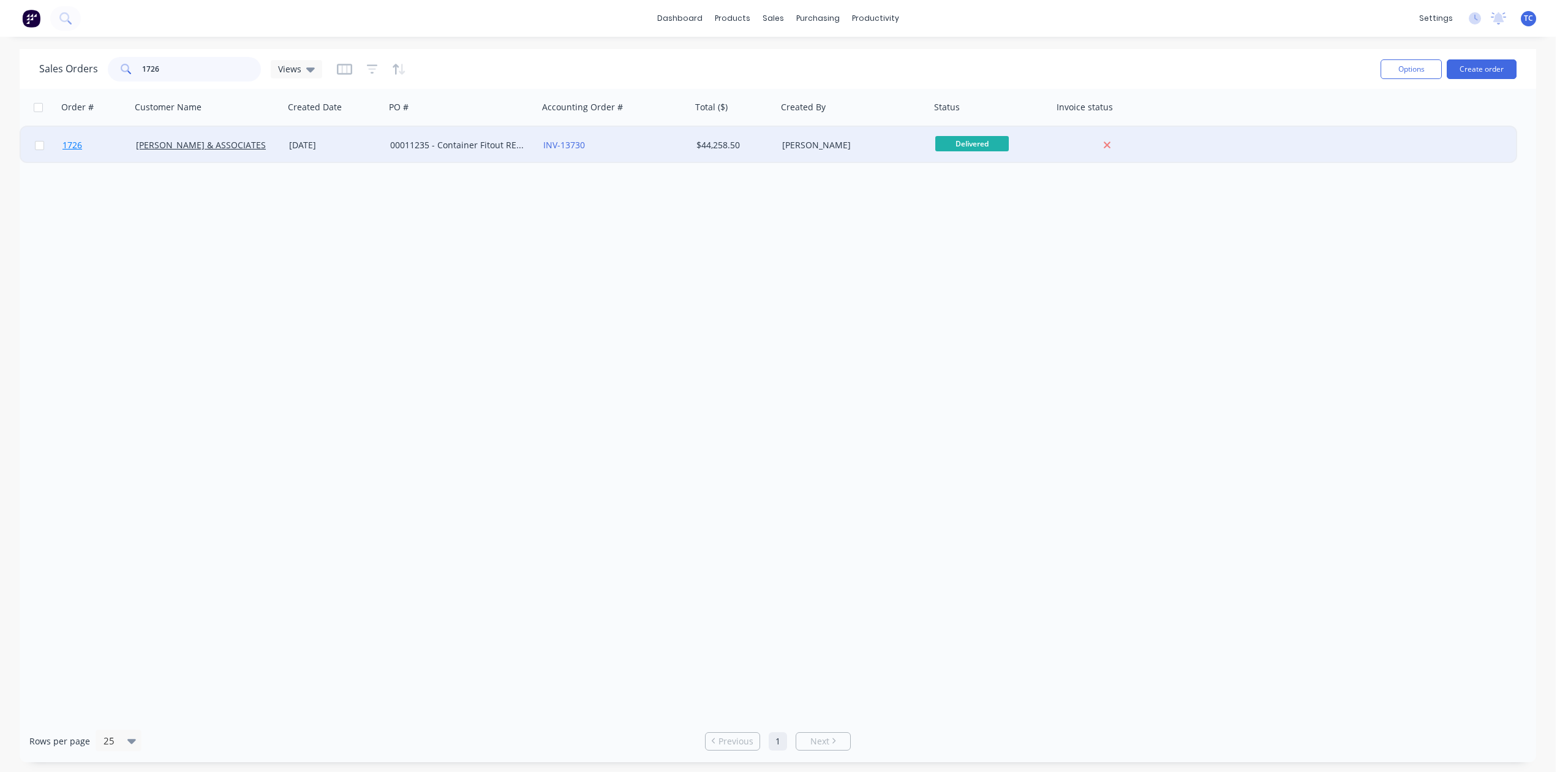
type input "1726"
click at [76, 141] on span "1726" at bounding box center [71, 145] width 19 height 12
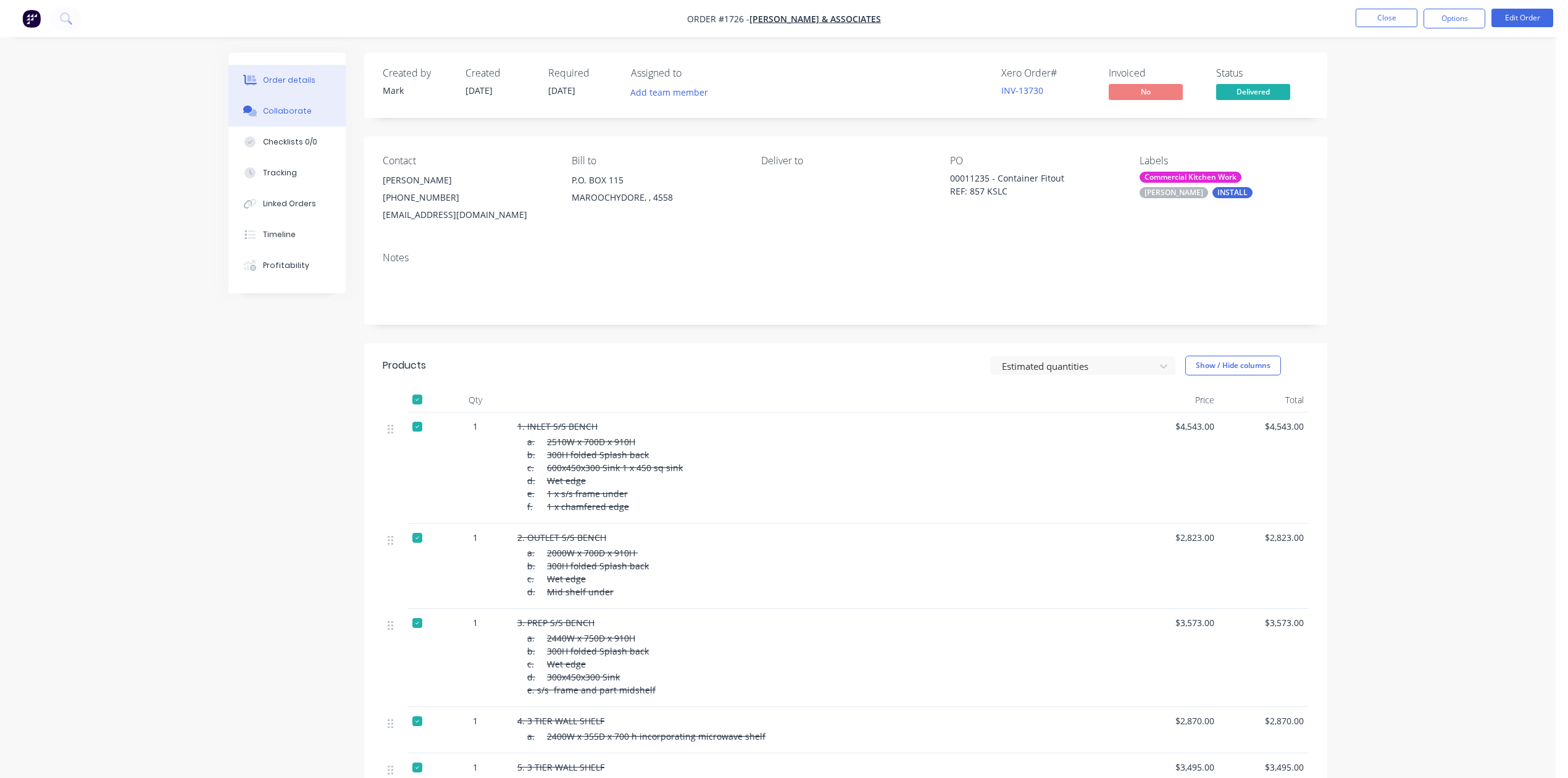
click at [292, 117] on div "Collaborate" at bounding box center [287, 111] width 49 height 11
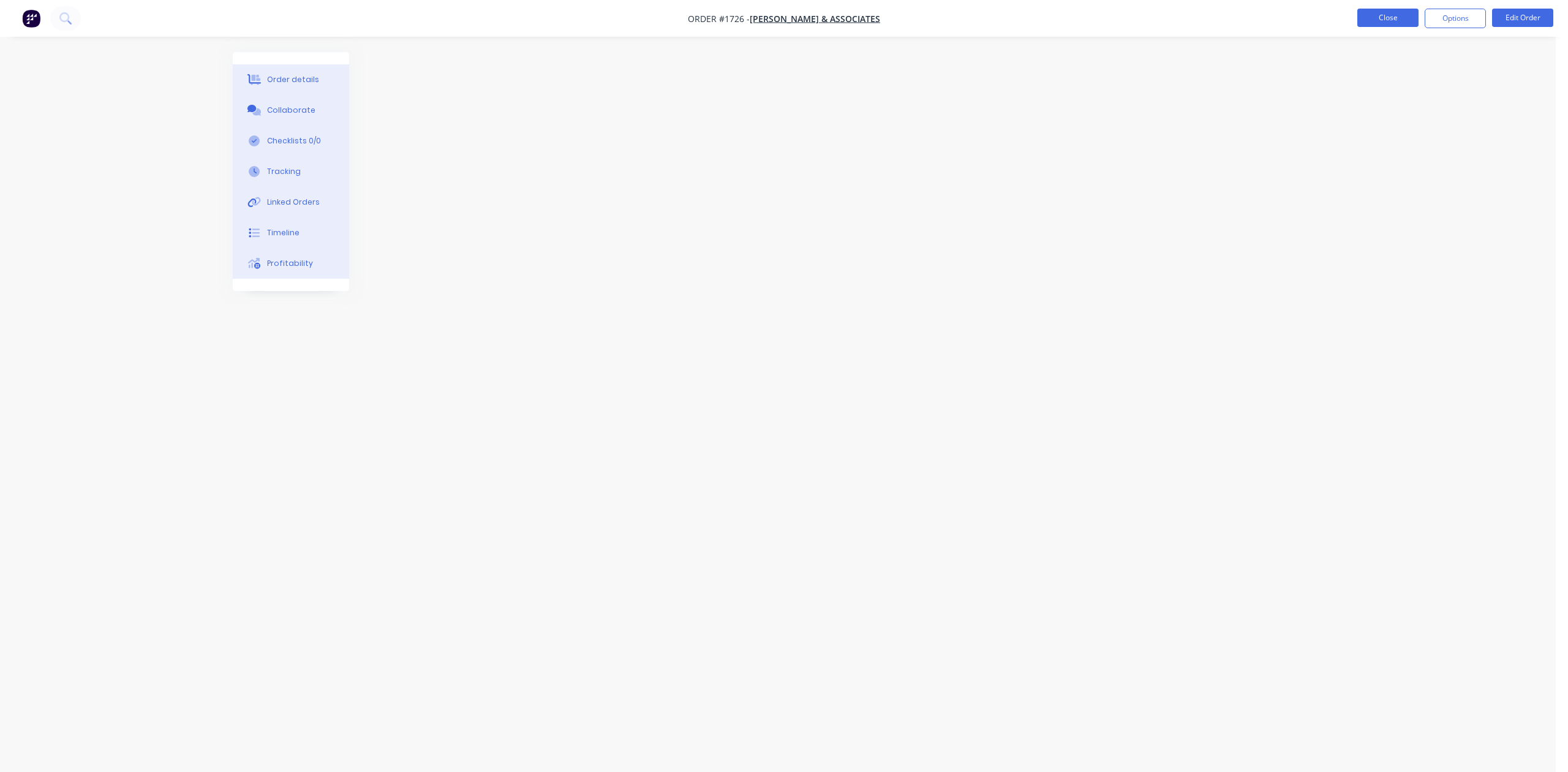
click at [1378, 13] on button "Close" at bounding box center [1388, 18] width 61 height 19
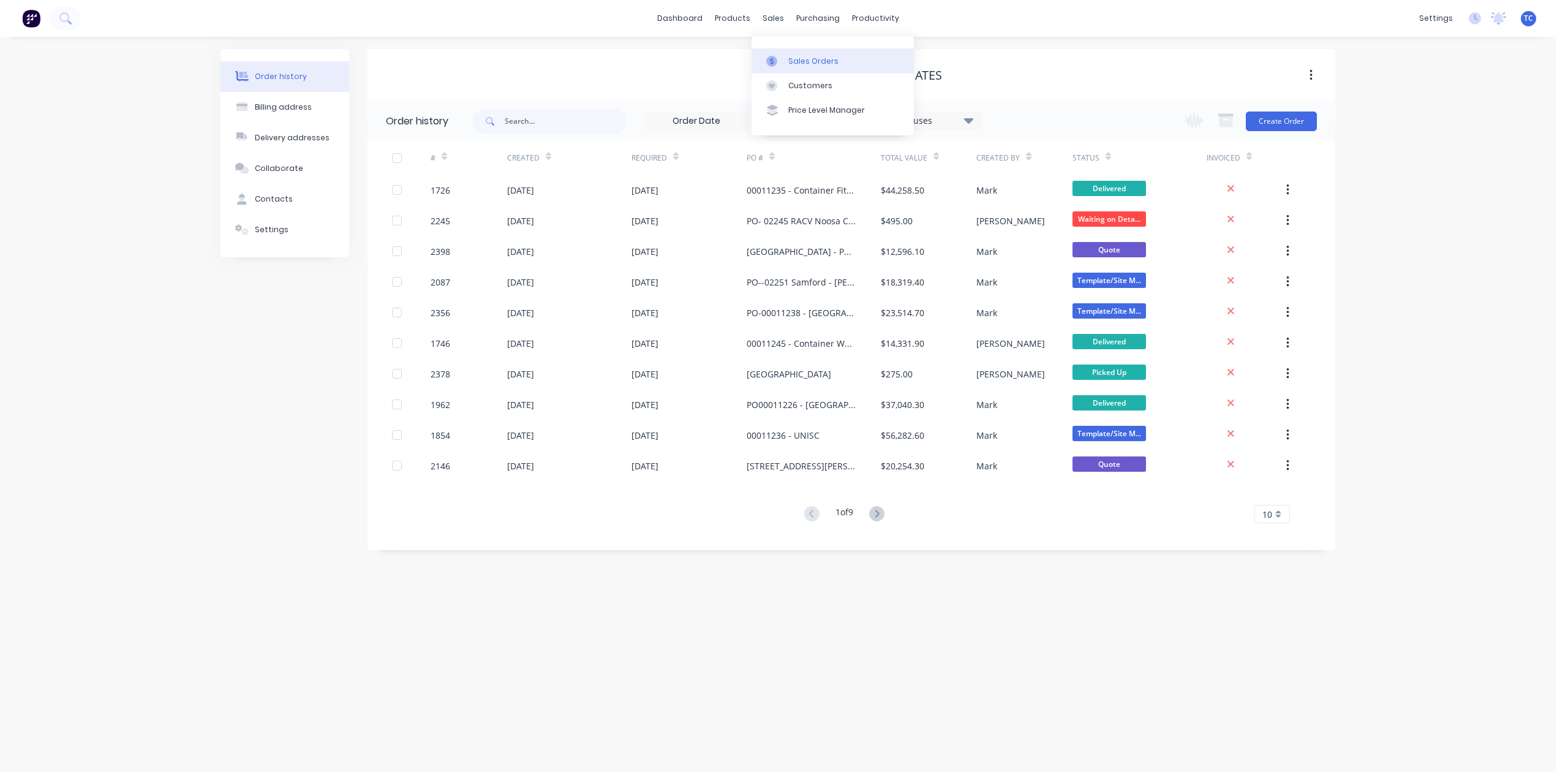
click at [839, 62] on div "Sales Orders" at bounding box center [813, 61] width 50 height 11
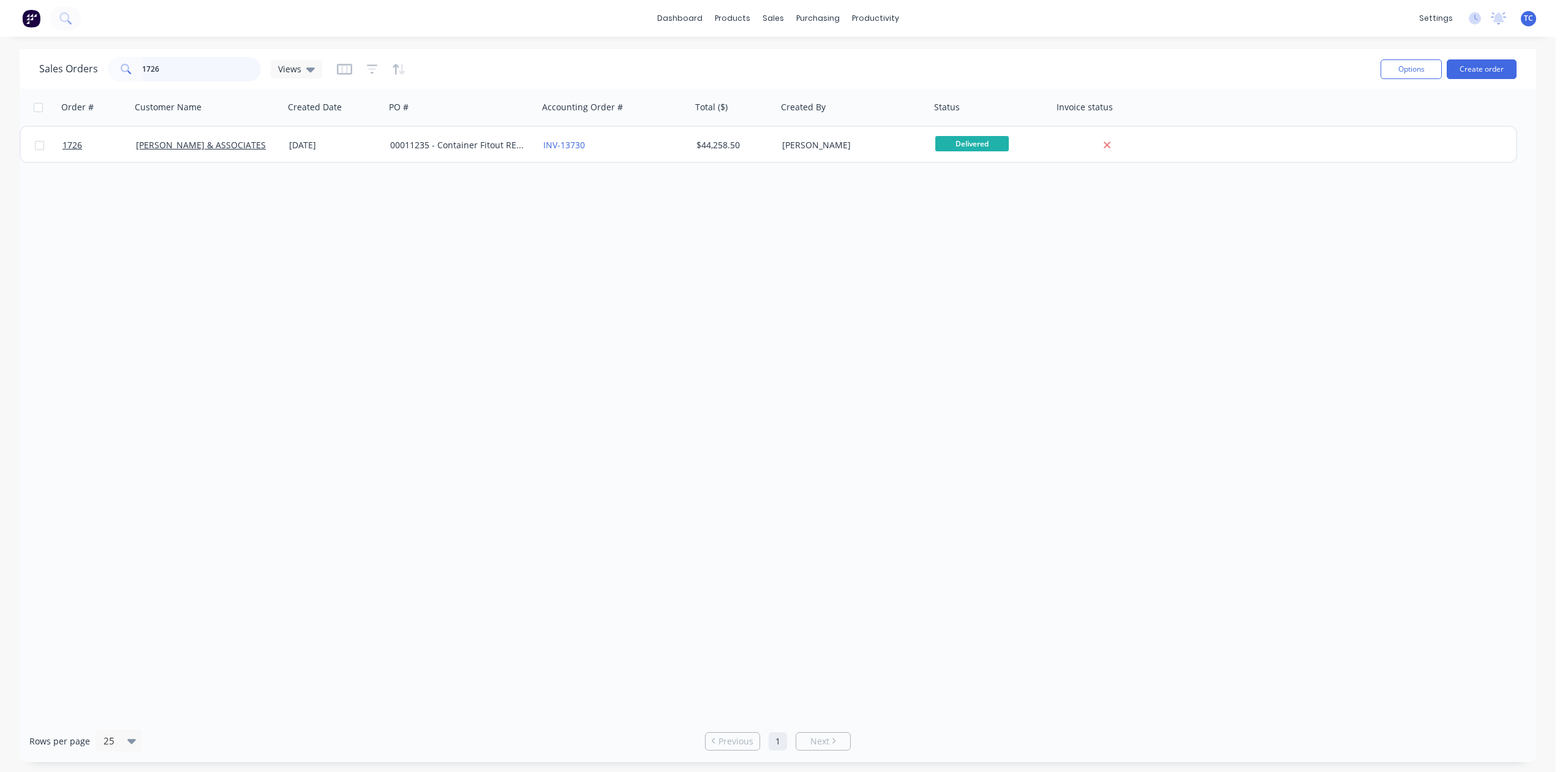
click at [189, 60] on input "1726" at bounding box center [202, 69] width 120 height 25
click at [1478, 69] on button "Create order" at bounding box center [1482, 69] width 70 height 19
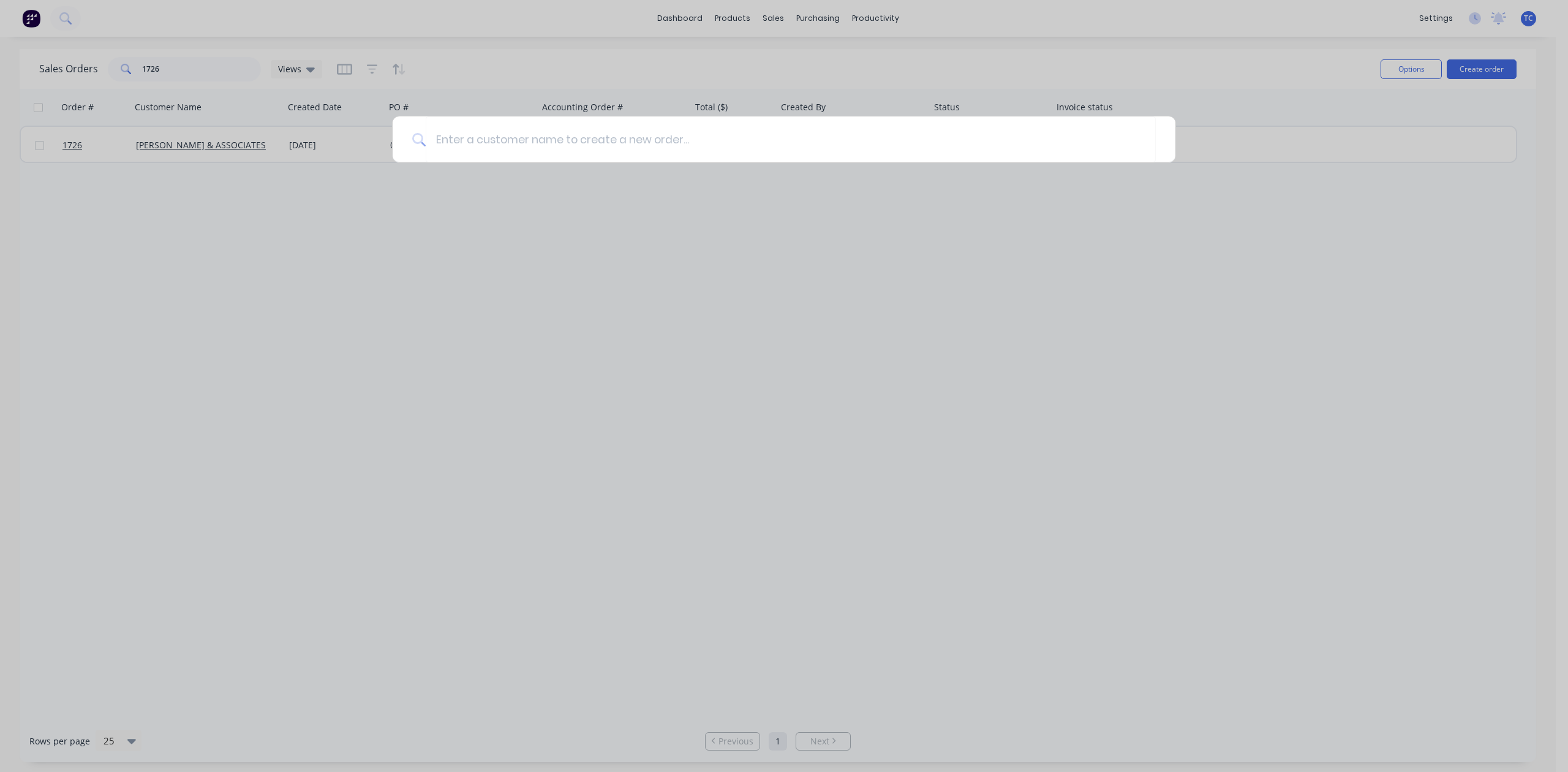
drag, startPoint x: 867, startPoint y: 191, endPoint x: 880, endPoint y: 165, distance: 29.1
click at [867, 190] on div at bounding box center [784, 386] width 1568 height 772
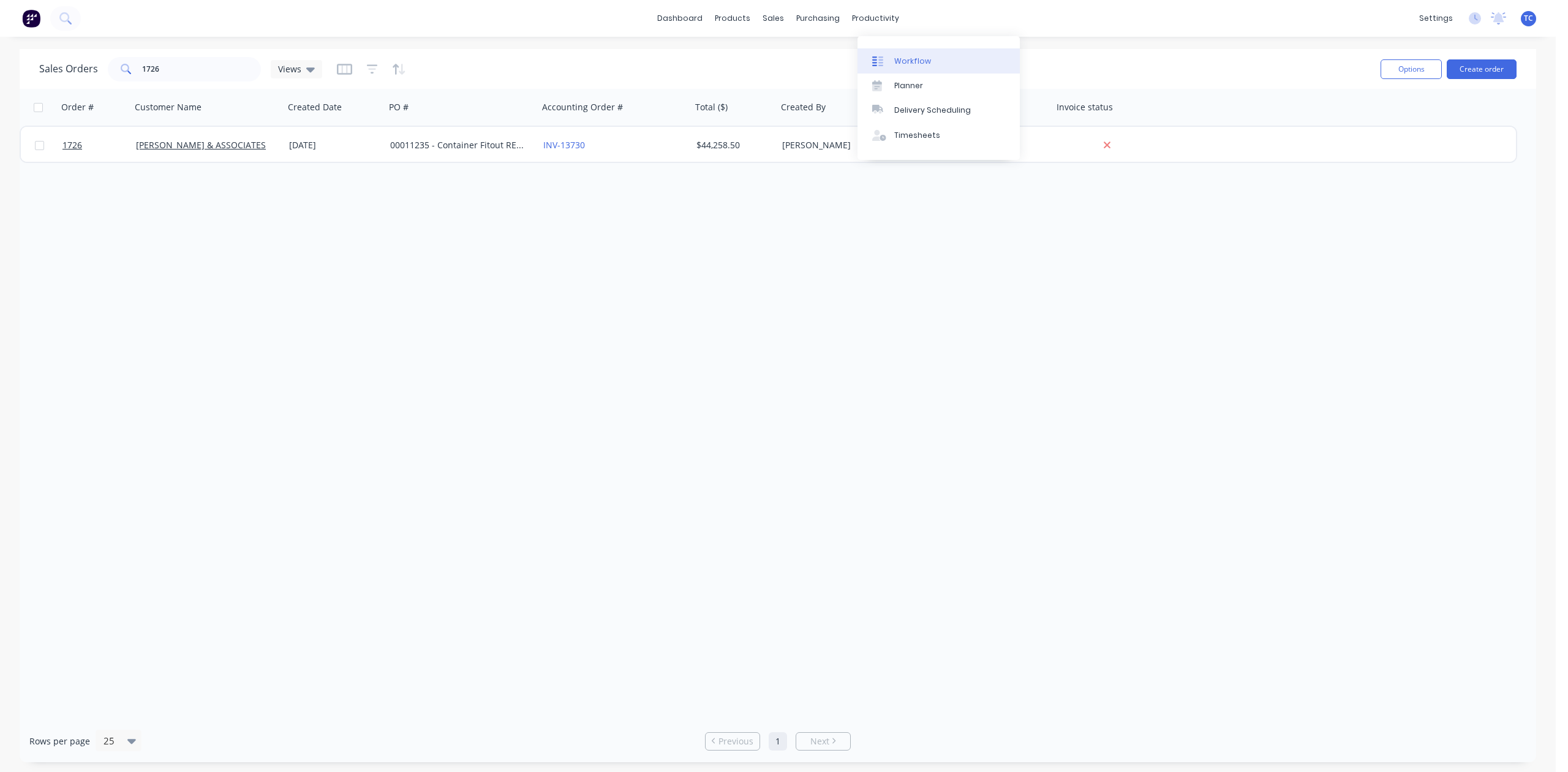
click at [931, 66] on div "Workflow" at bounding box center [913, 61] width 37 height 11
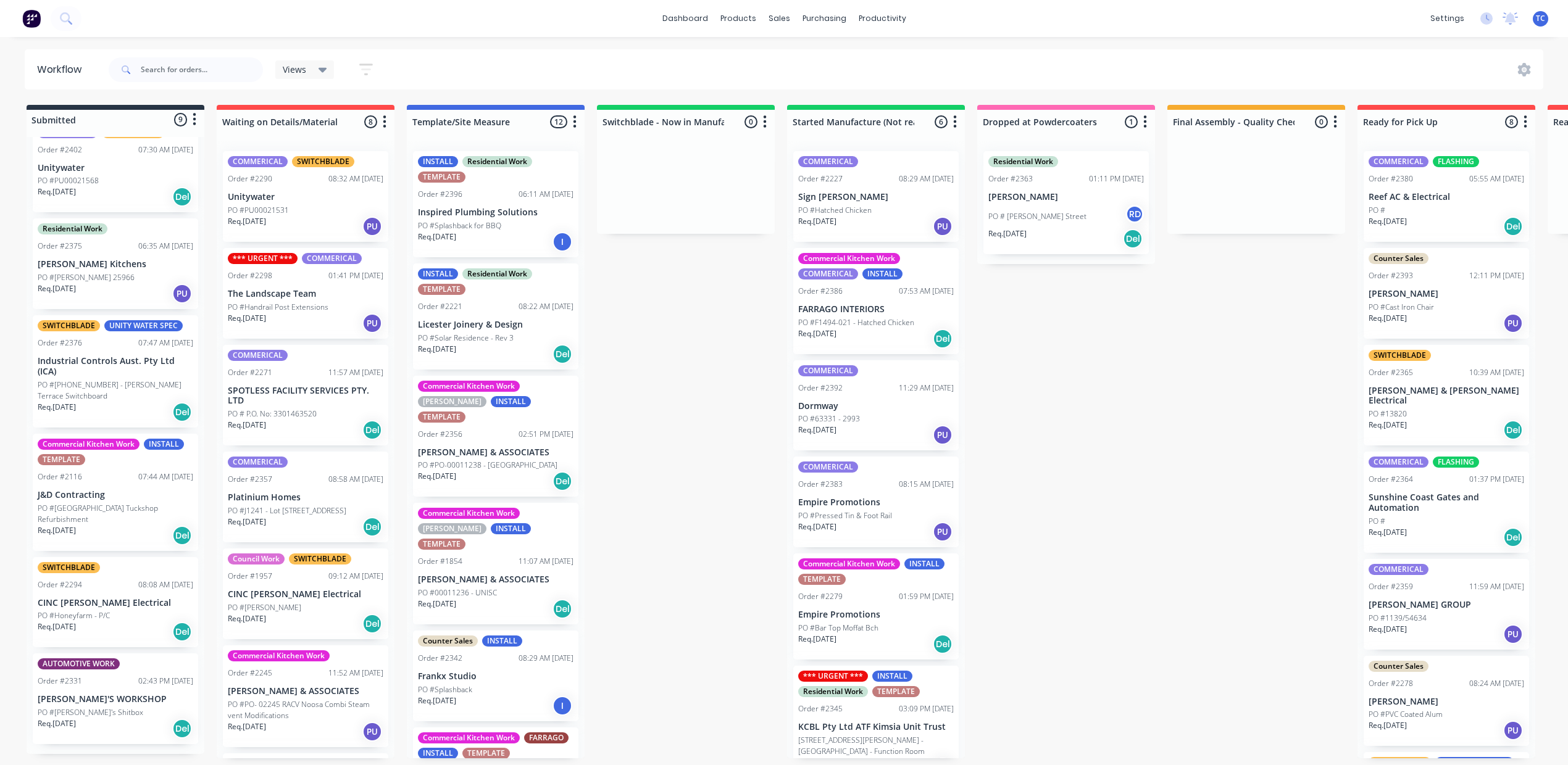
scroll to position [13, 0]
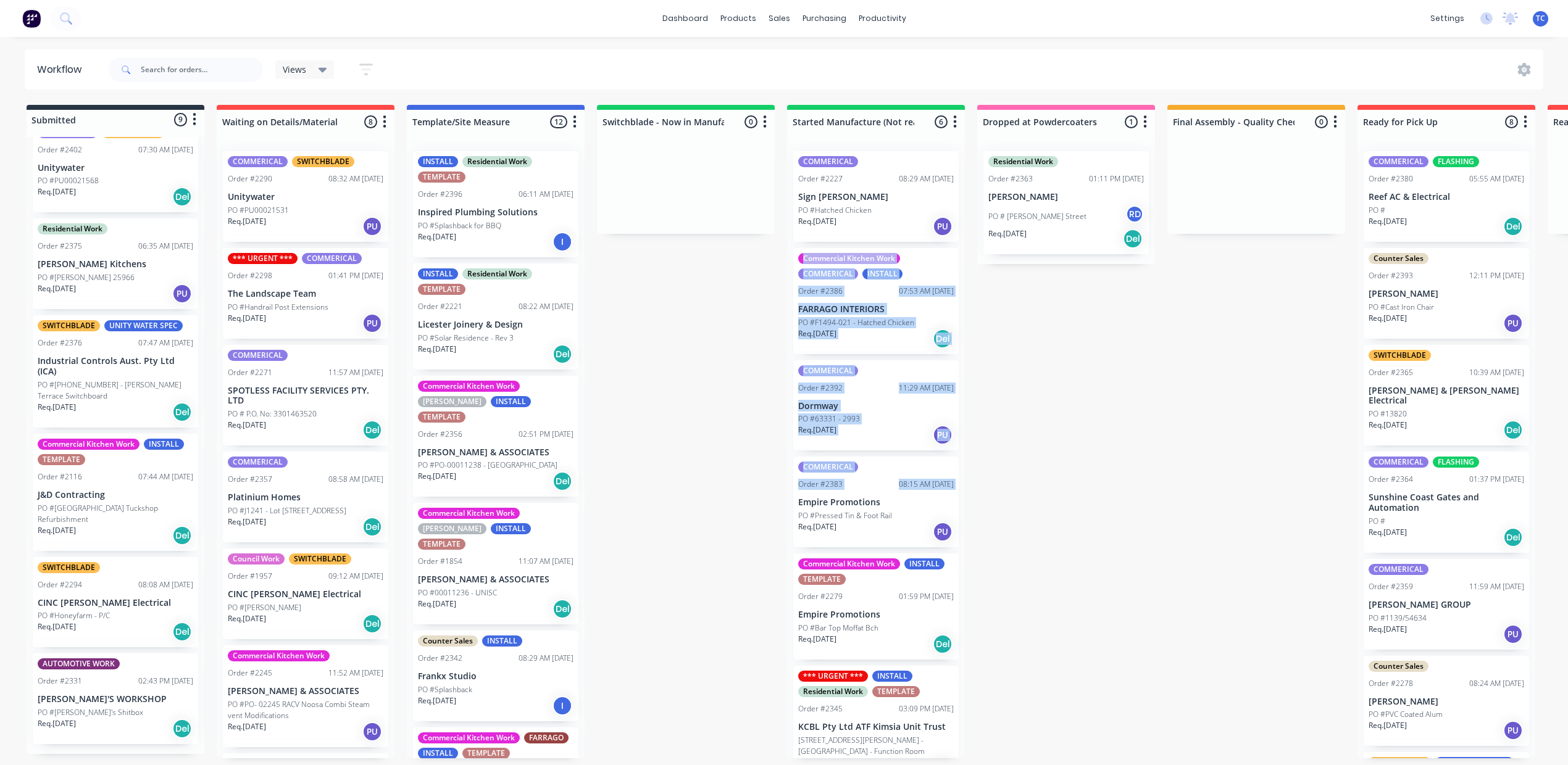
drag, startPoint x: 926, startPoint y: 561, endPoint x: 1240, endPoint y: 77, distance: 576.9
click at [1227, 158] on div "Submitted 9 Status colour #273444 hex #273444 Save Cancel Summaries Total order…" at bounding box center [1020, 431] width 2059 height 653
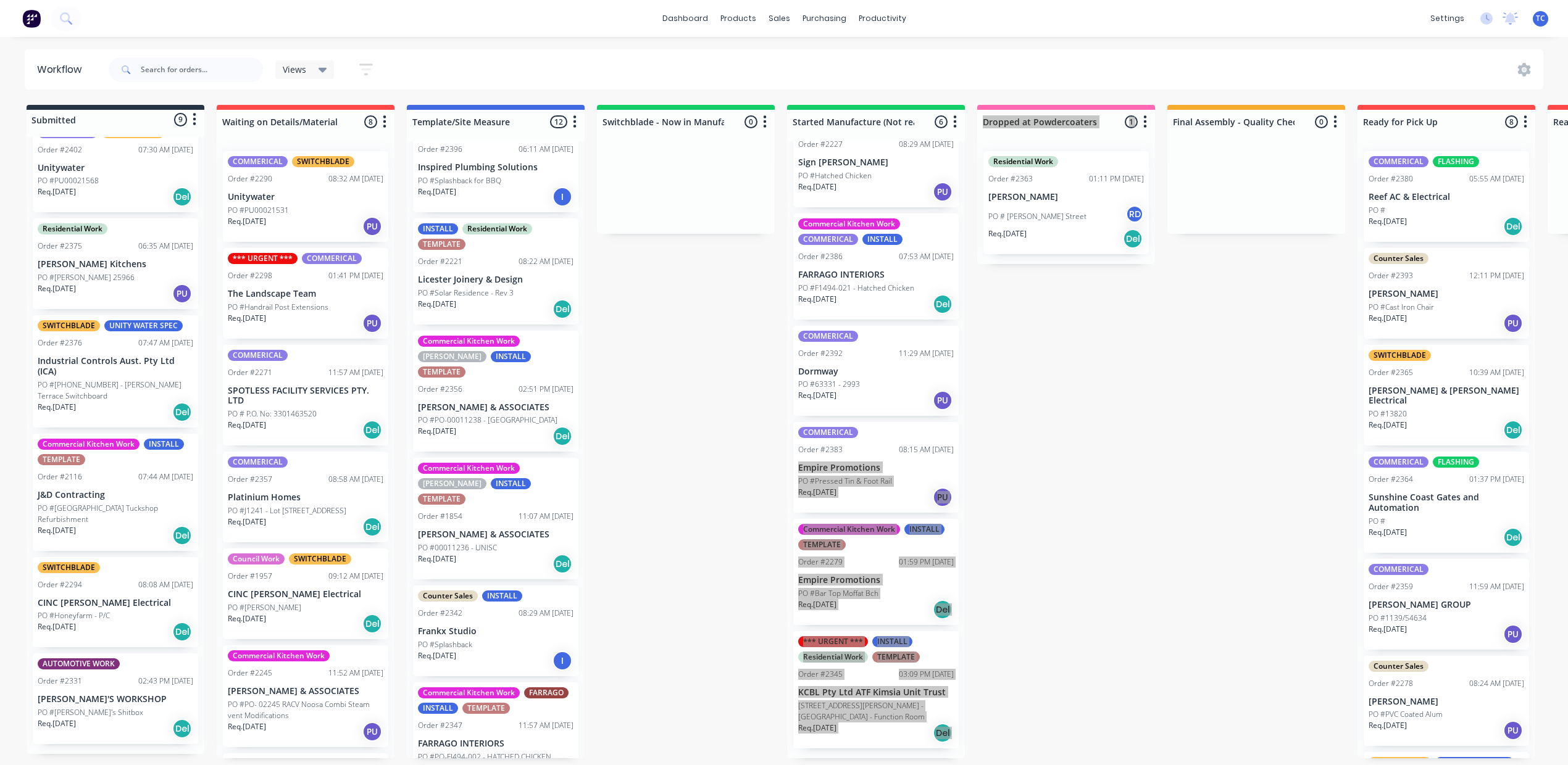
scroll to position [82, 0]
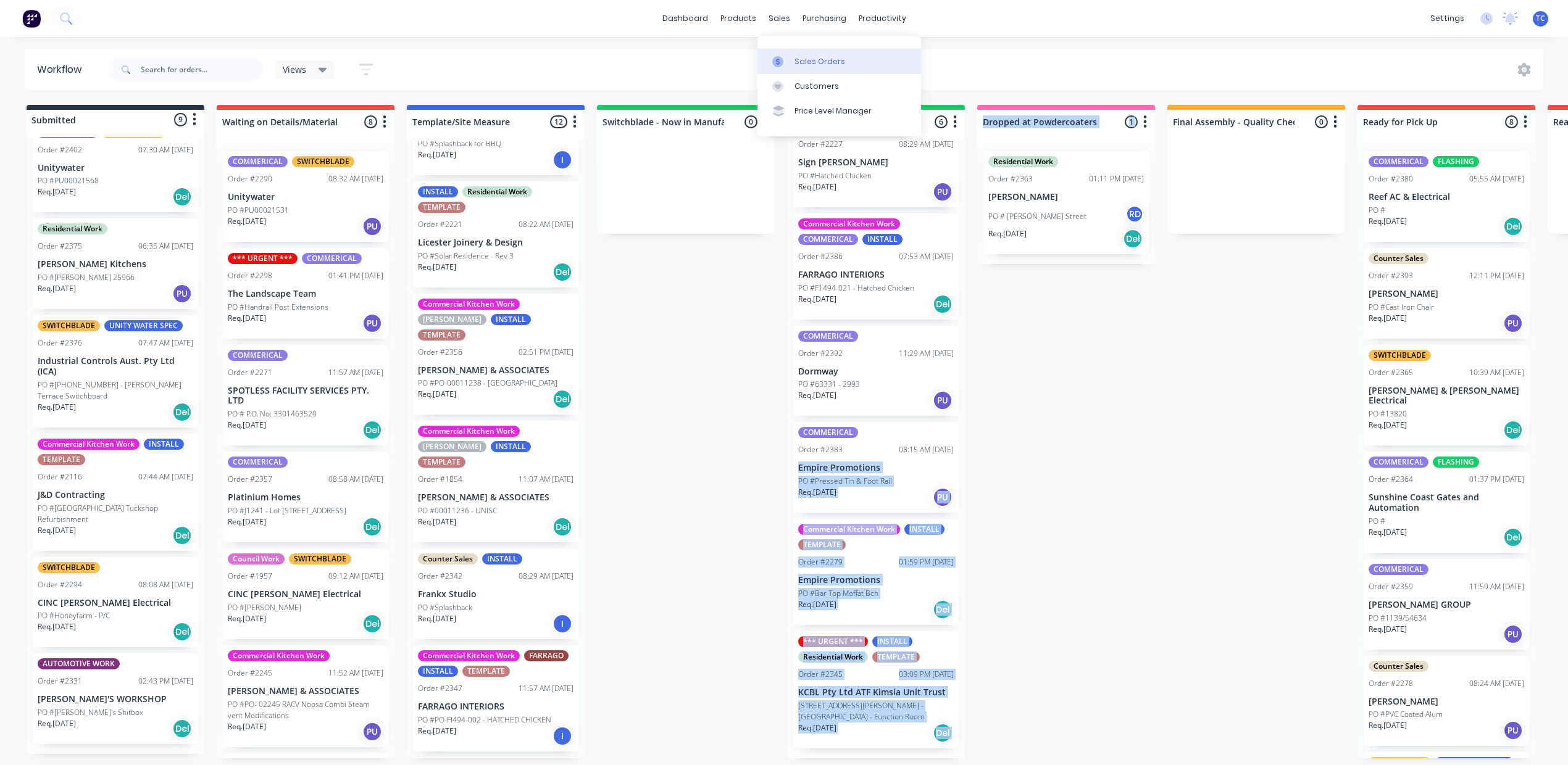
click at [820, 67] on div "Sales Orders" at bounding box center [819, 62] width 51 height 11
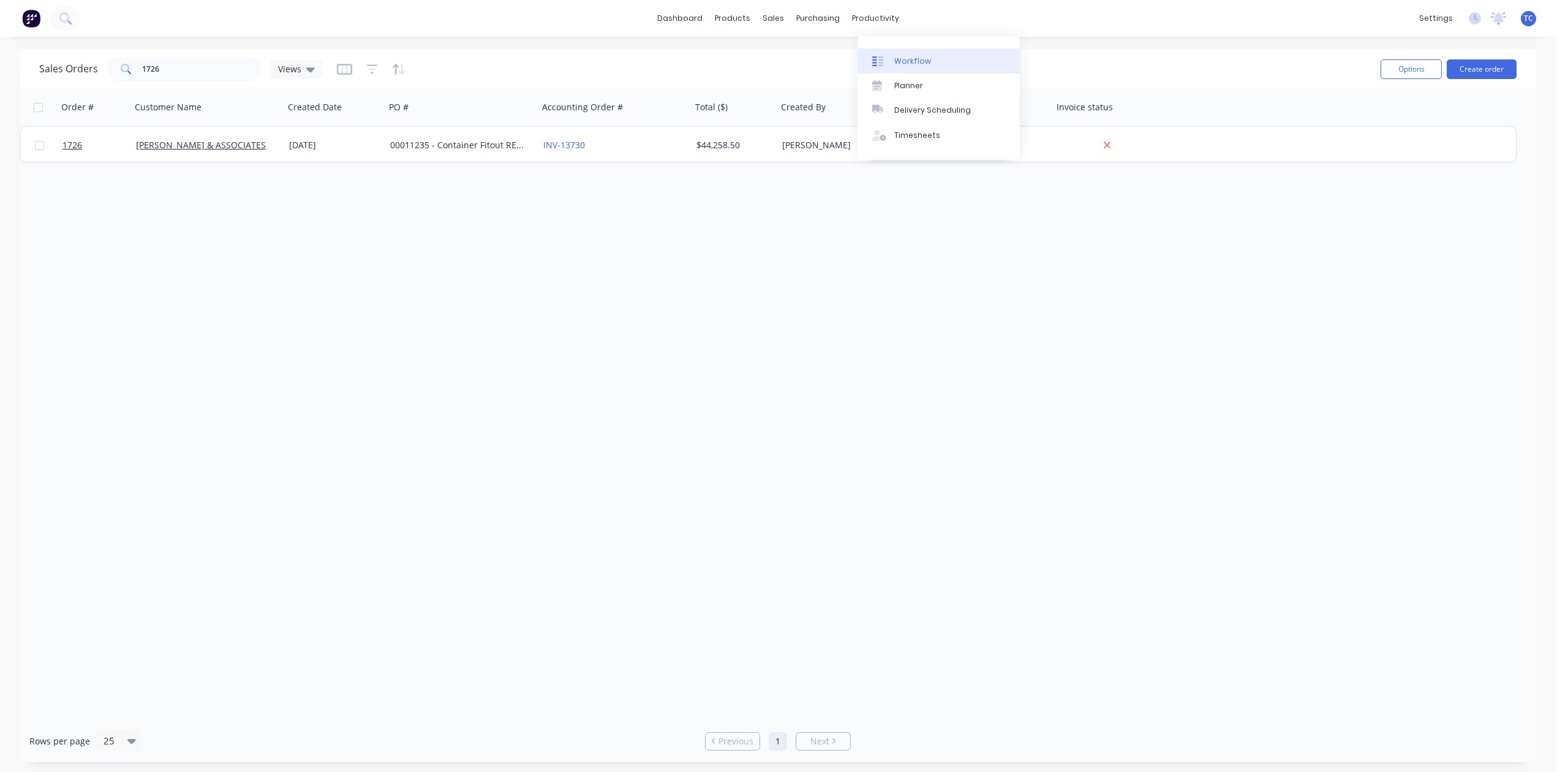
click at [910, 64] on div "Workflow" at bounding box center [913, 61] width 37 height 11
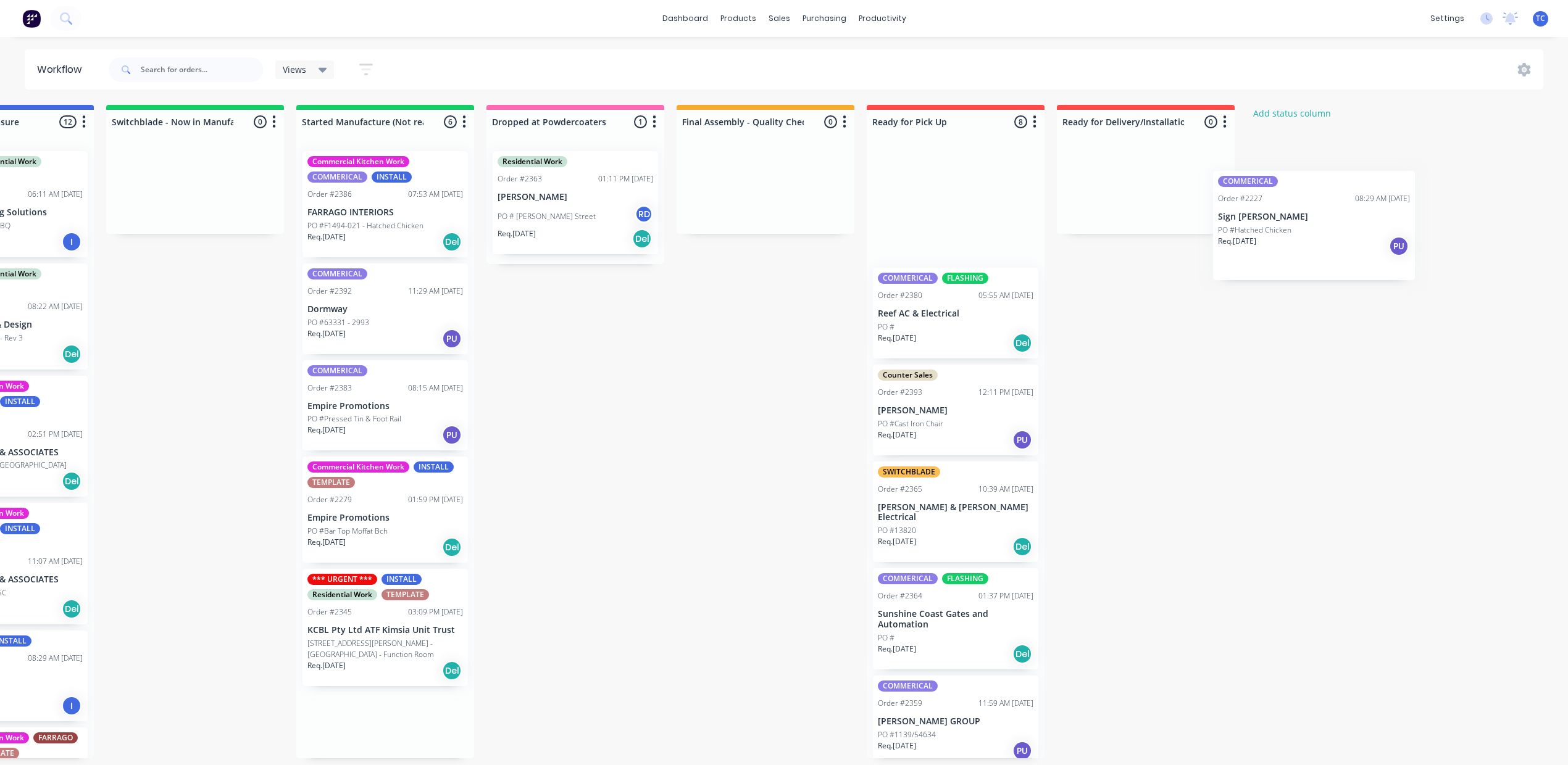
drag, startPoint x: 1114, startPoint y: 210, endPoint x: 1342, endPoint y: 221, distance: 228.3
click at [1342, 221] on div "Submitted 9 Status colour #273444 hex #273444 Save Cancel Summaries Total order…" at bounding box center [529, 431] width 2059 height 653
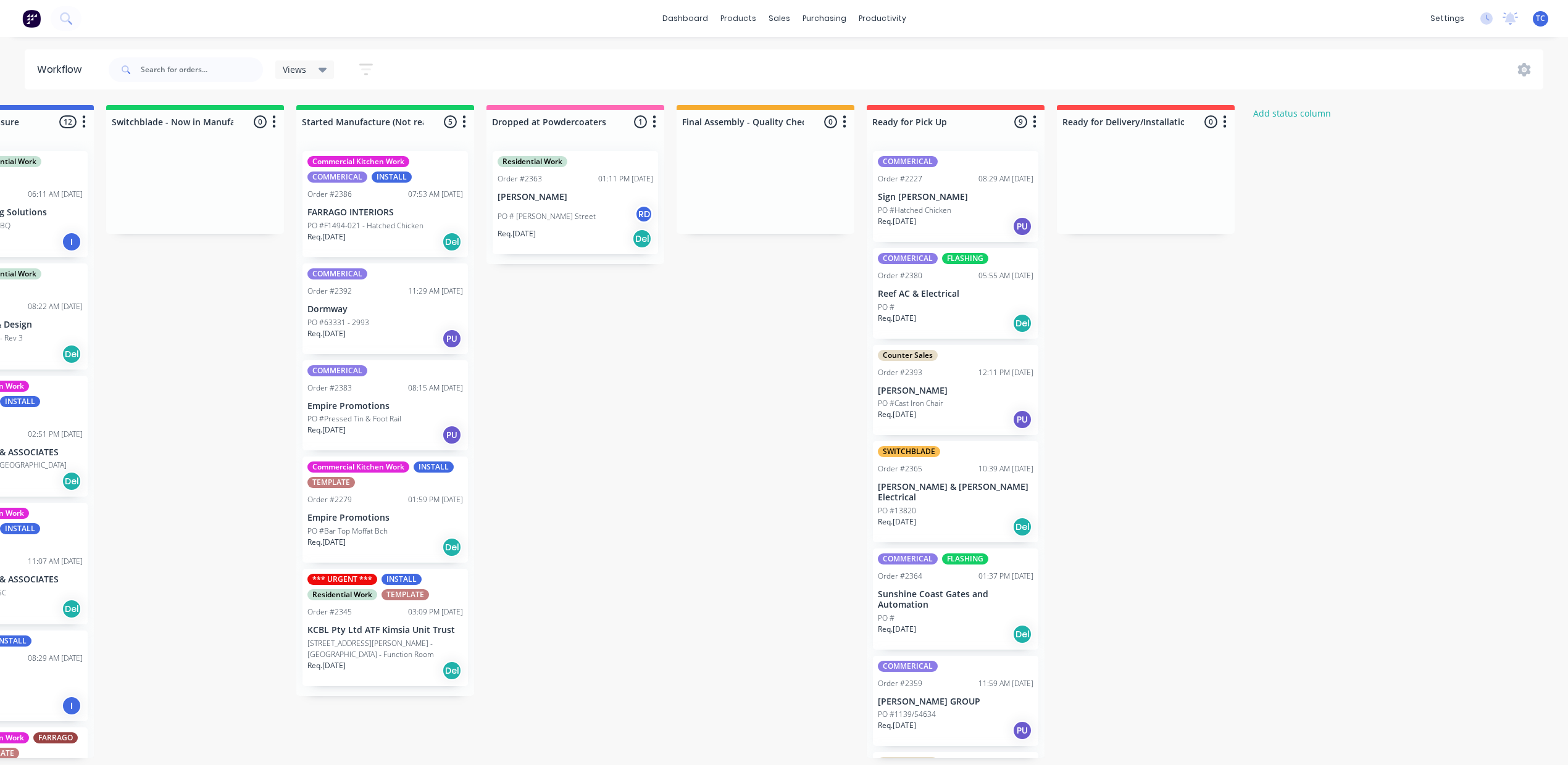
click at [1033, 203] on p "Sign [PERSON_NAME]" at bounding box center [955, 196] width 156 height 10
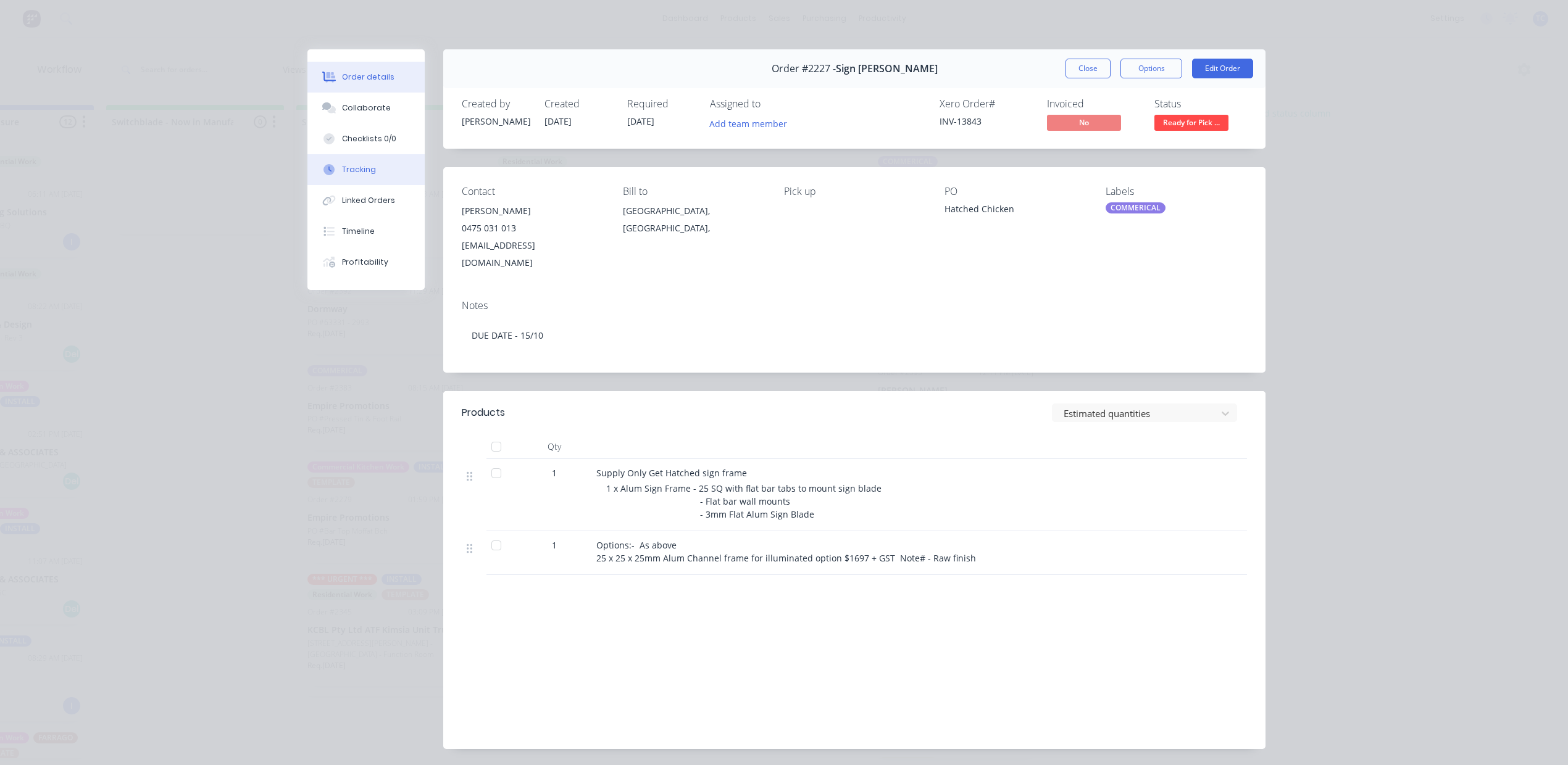
click at [342, 175] on div "Tracking" at bounding box center [358, 170] width 34 height 11
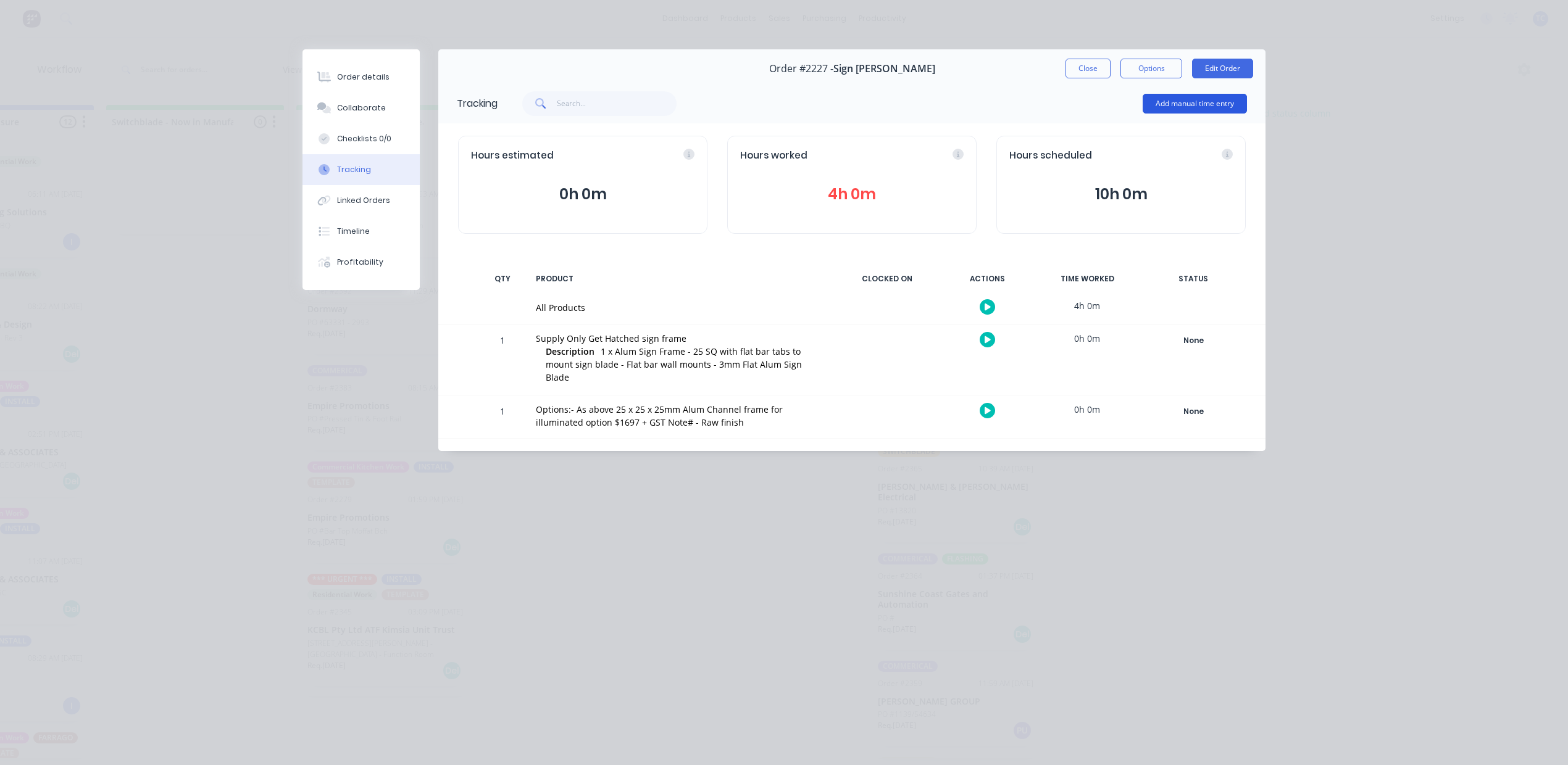
click at [1192, 113] on button "Add manual time entry" at bounding box center [1194, 103] width 104 height 20
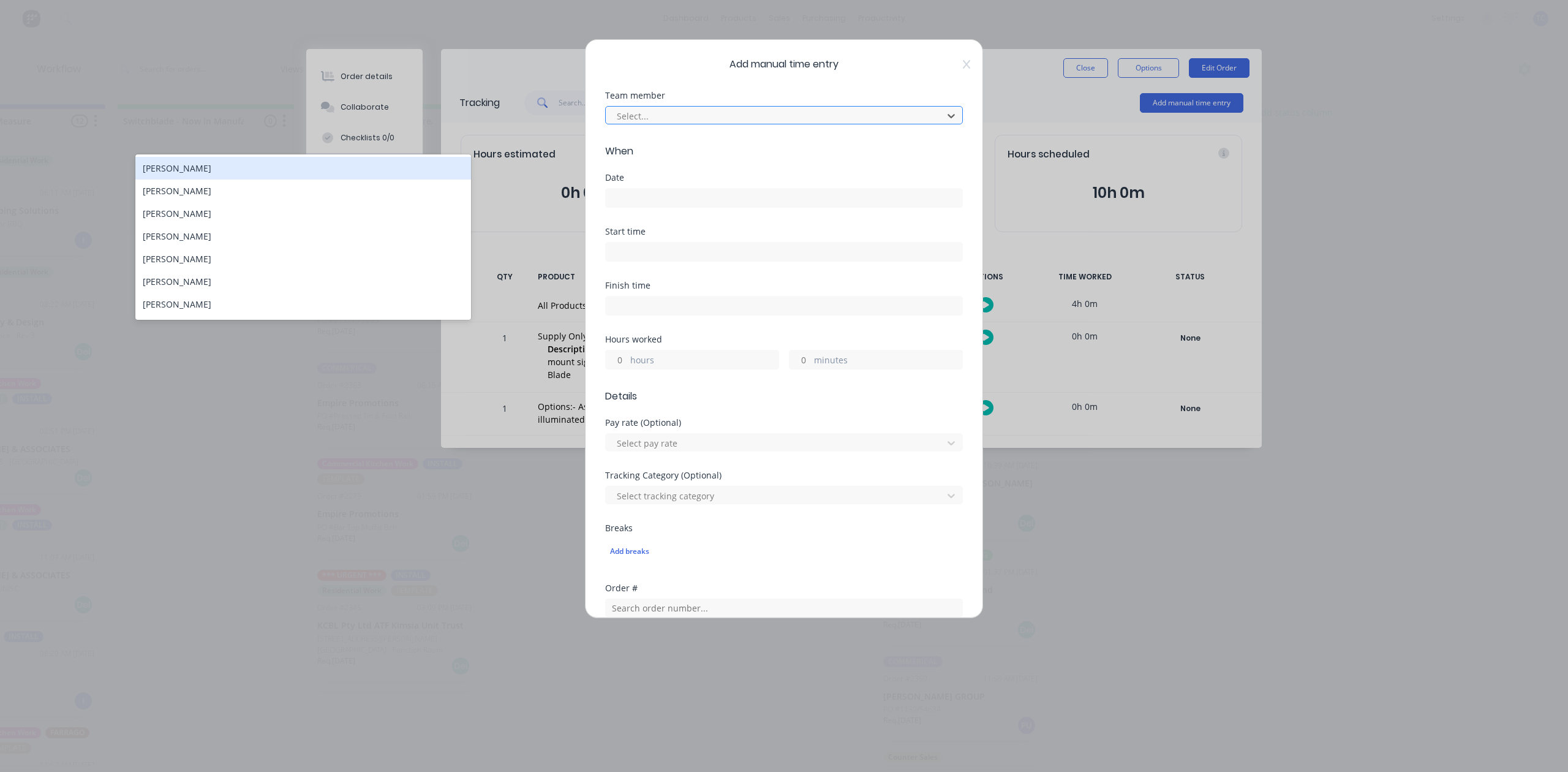
click at [787, 123] on div at bounding box center [776, 116] width 321 height 16
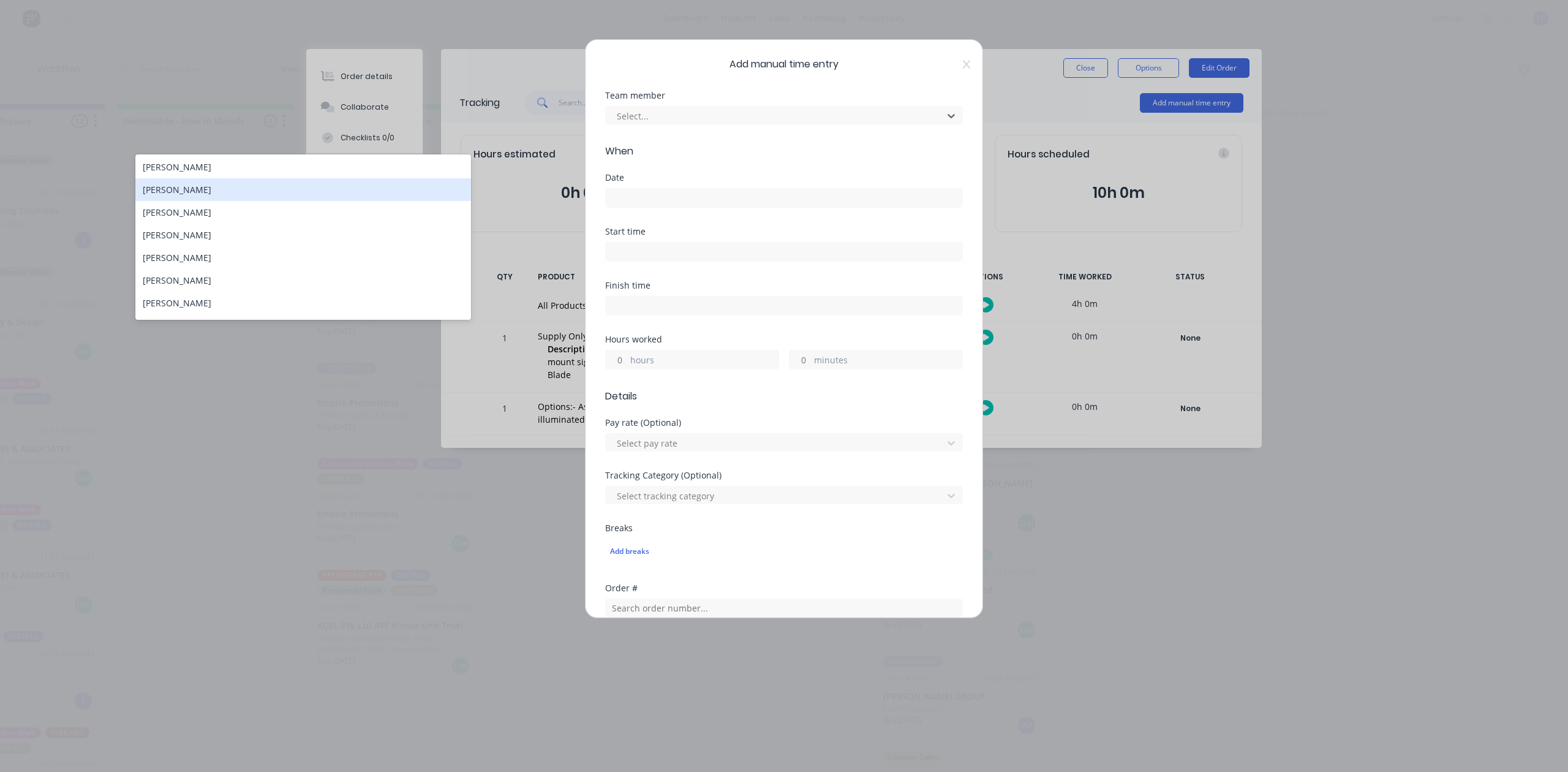
scroll to position [0, 0]
click at [187, 224] on div "[PERSON_NAME]" at bounding box center [302, 213] width 335 height 23
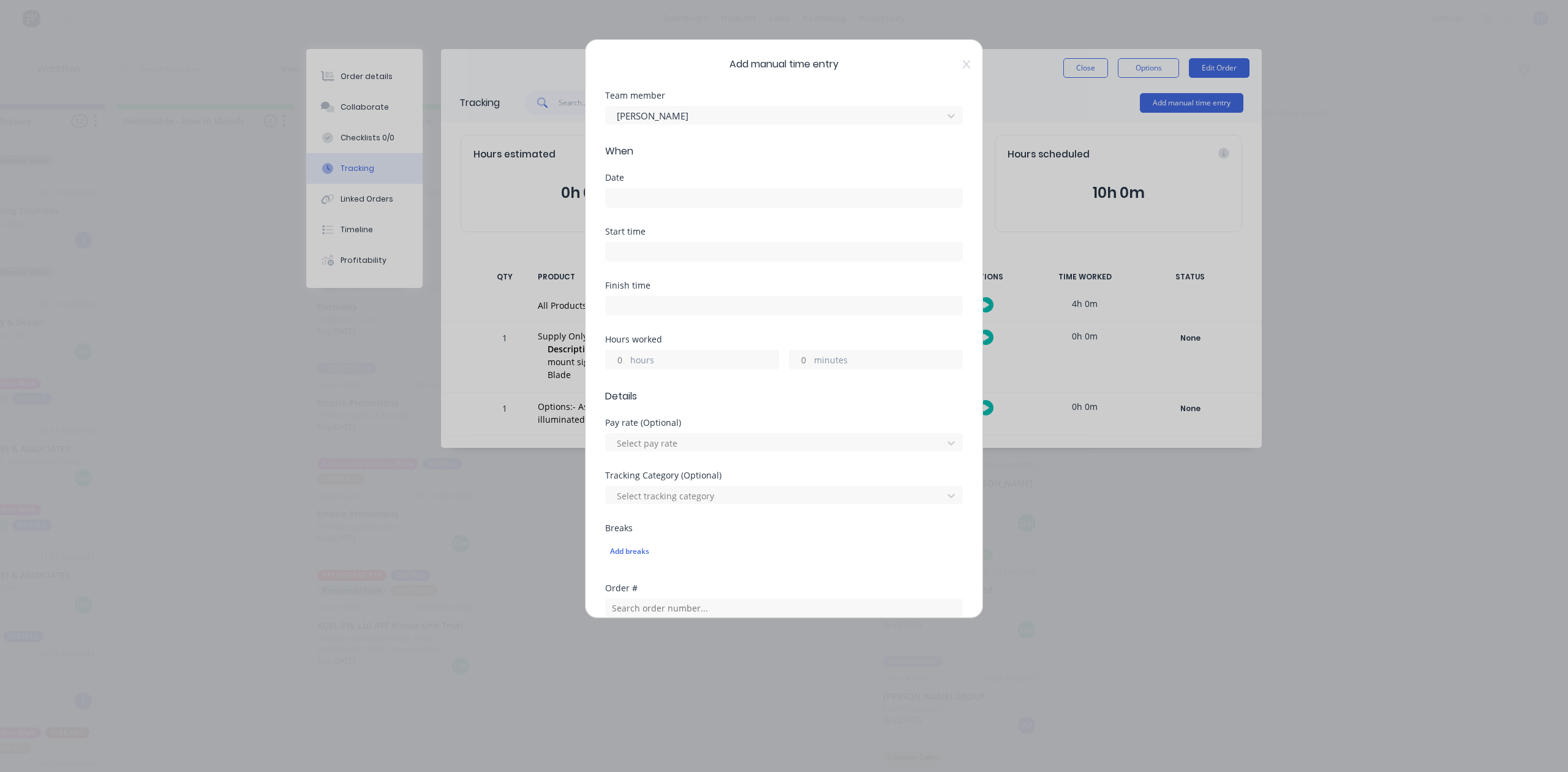
click at [624, 207] on input at bounding box center [784, 198] width 356 height 19
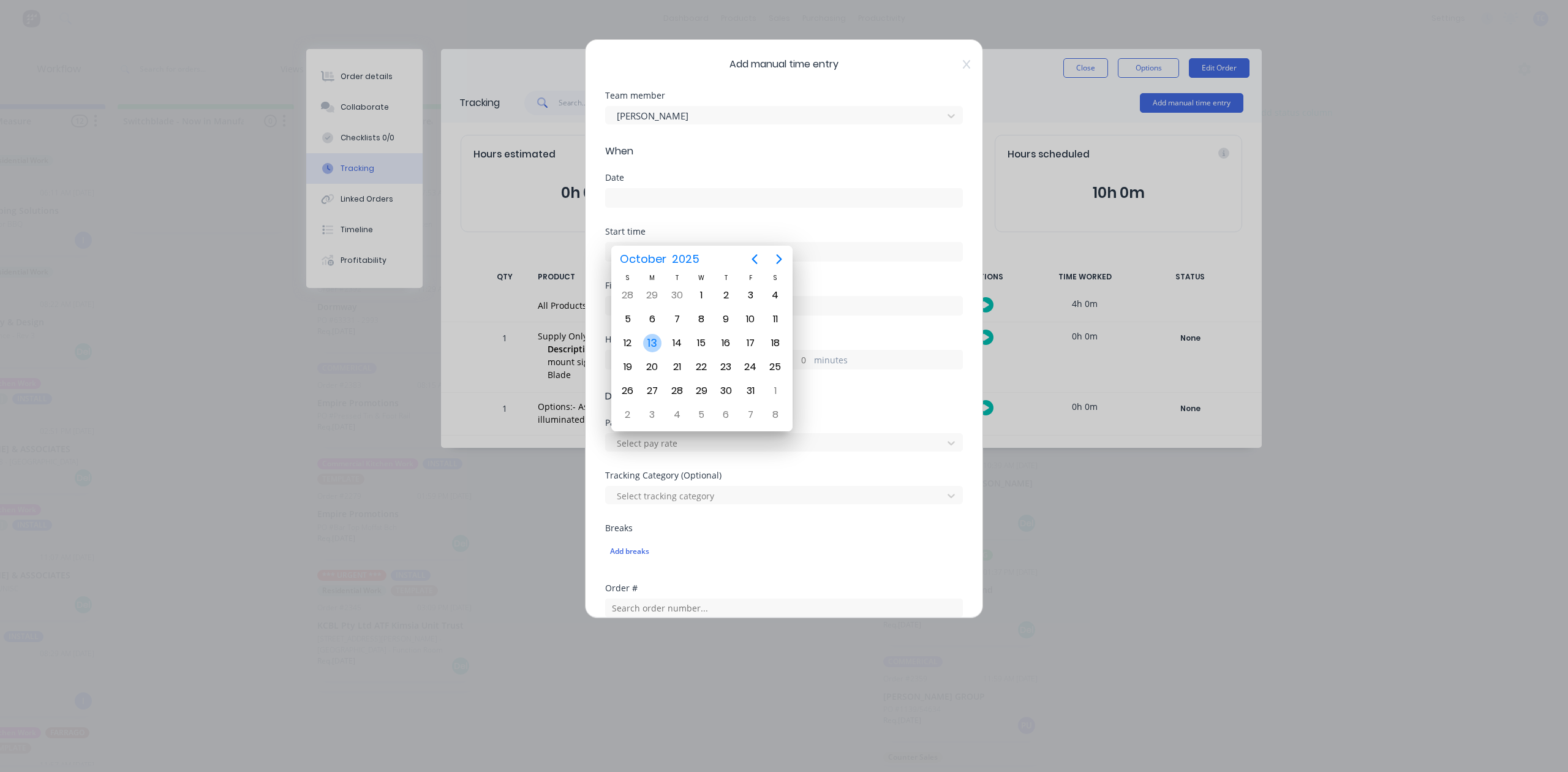
click at [653, 343] on div "13" at bounding box center [652, 343] width 19 height 19
type input "[DATE]"
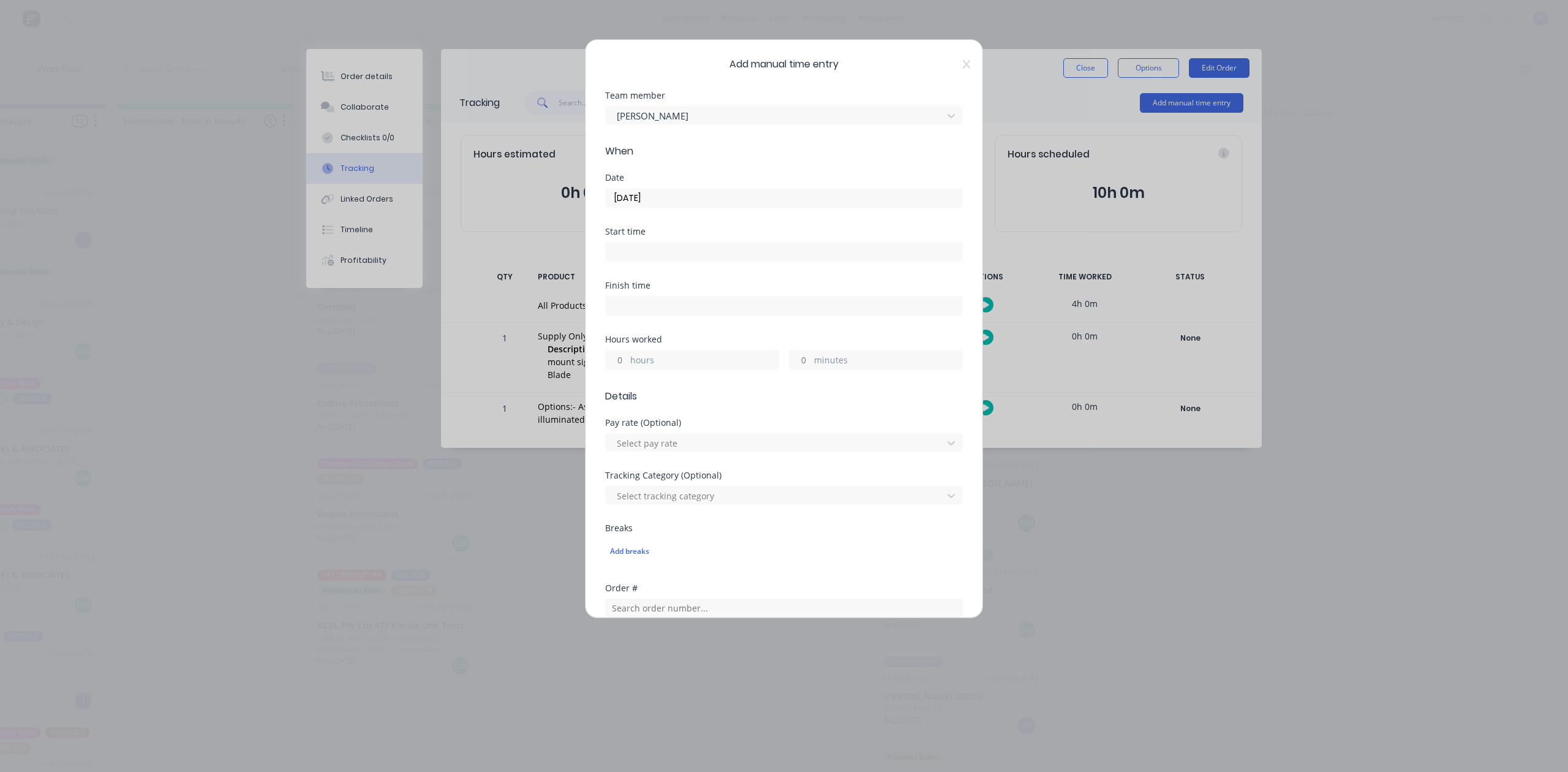
click at [625, 369] on input "hours" at bounding box center [617, 360] width 22 height 19
type input "4"
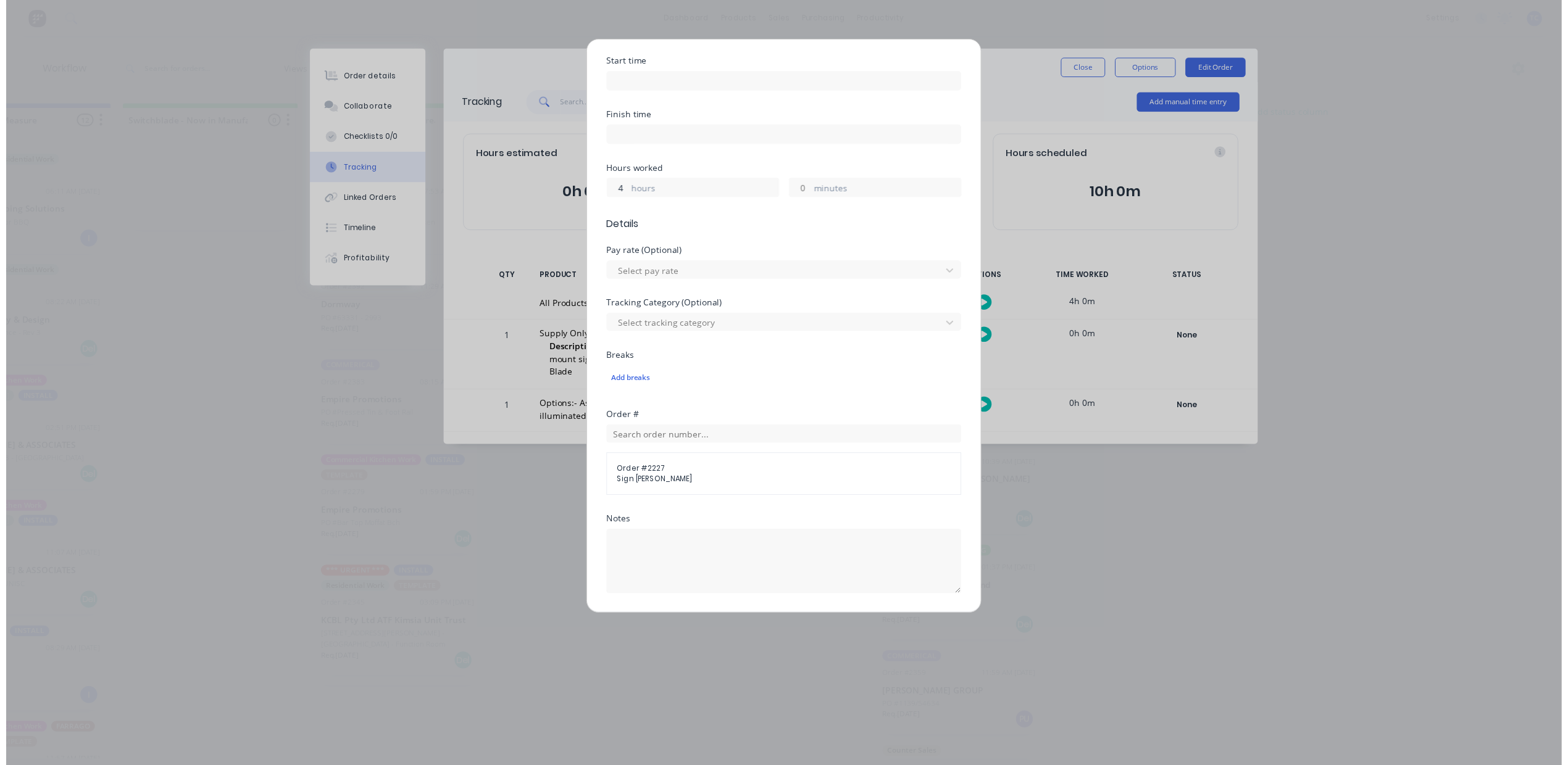
scroll to position [436, 0]
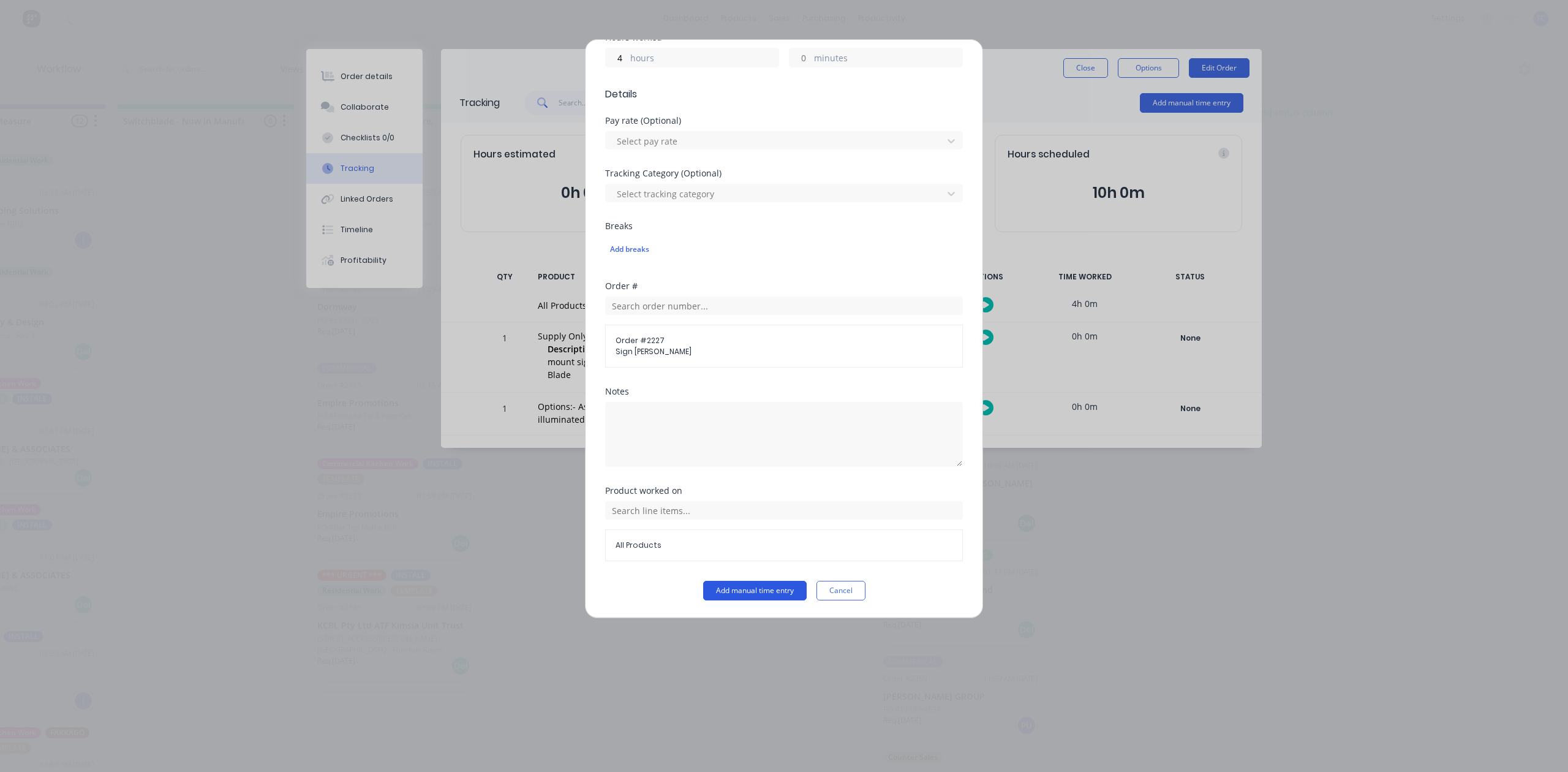
click at [758, 596] on button "Add manual time entry" at bounding box center [755, 590] width 103 height 19
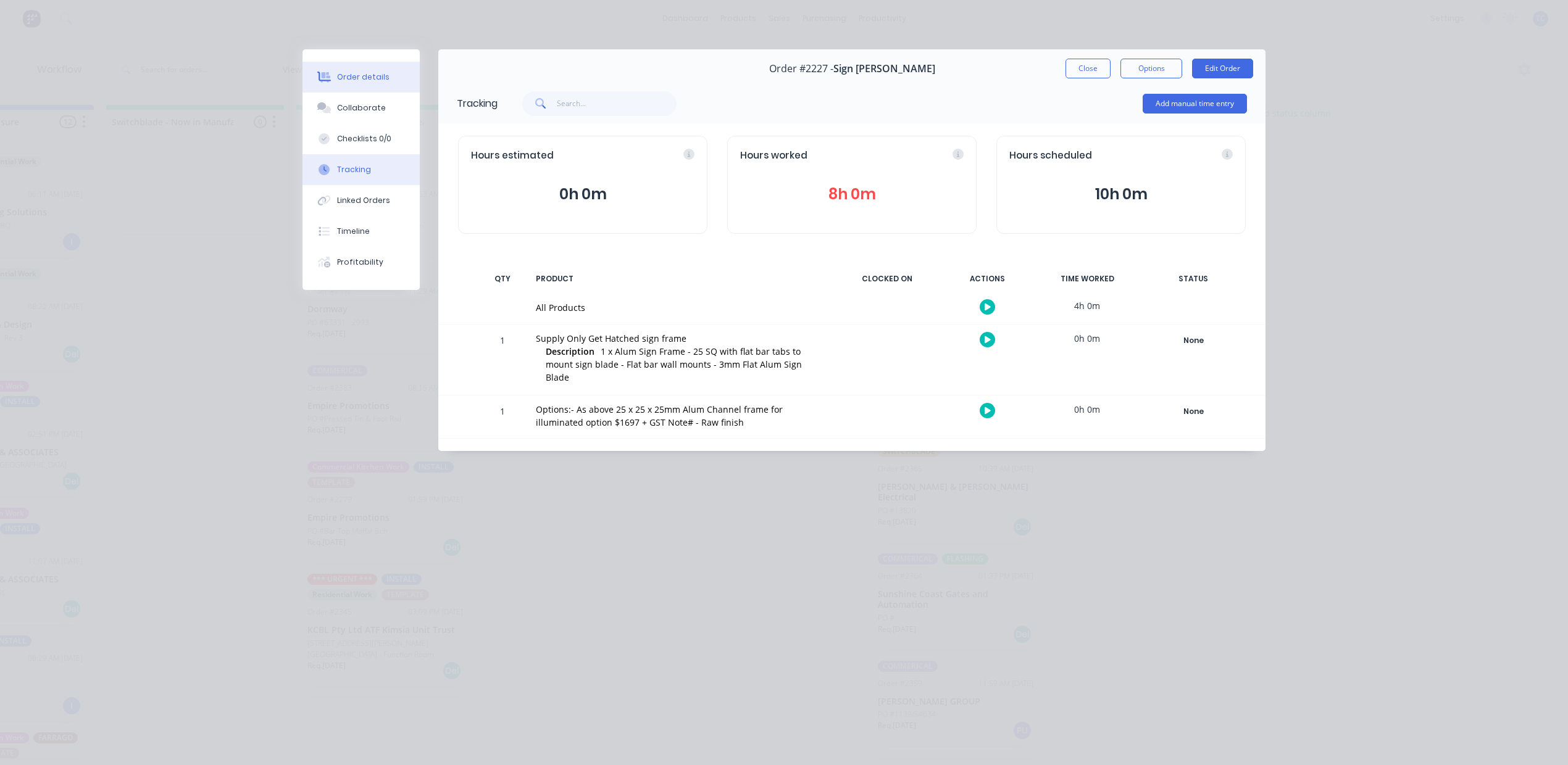
click at [369, 83] on div "Order details" at bounding box center [363, 77] width 52 height 11
